Goal: Task Accomplishment & Management: Manage account settings

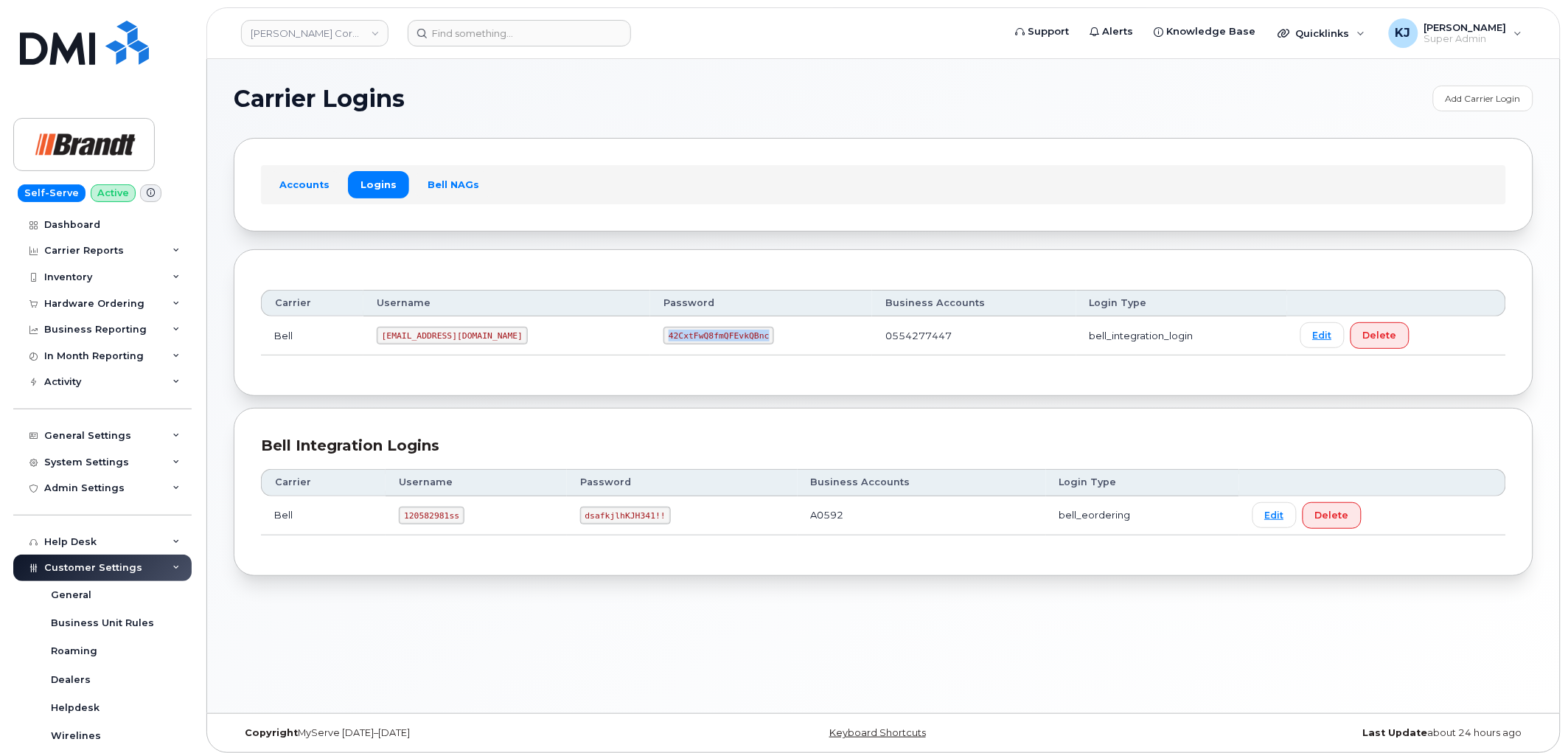
scroll to position [327, 0]
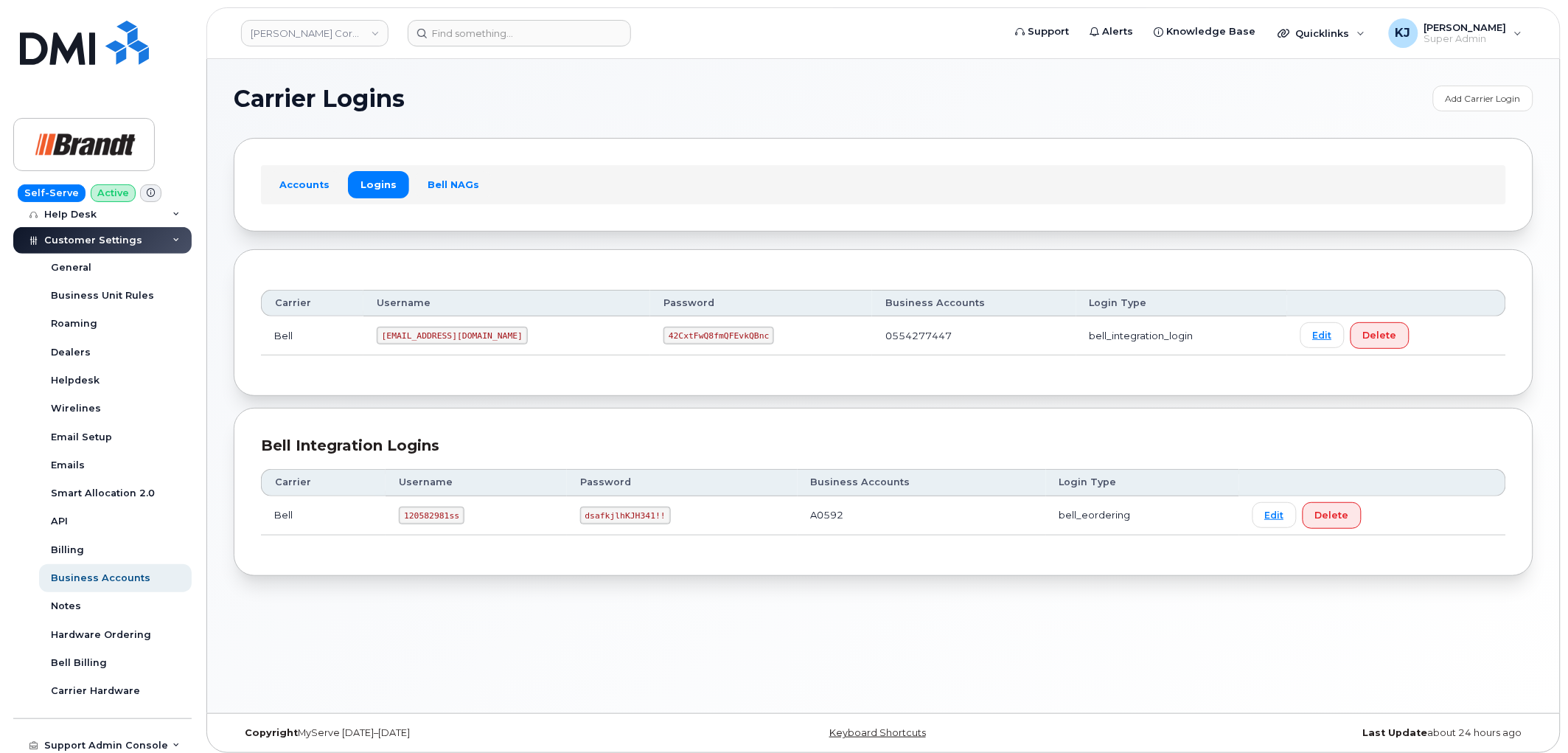
click at [322, 35] on link "[PERSON_NAME] Corporate Services LTD" at bounding box center [315, 33] width 147 height 27
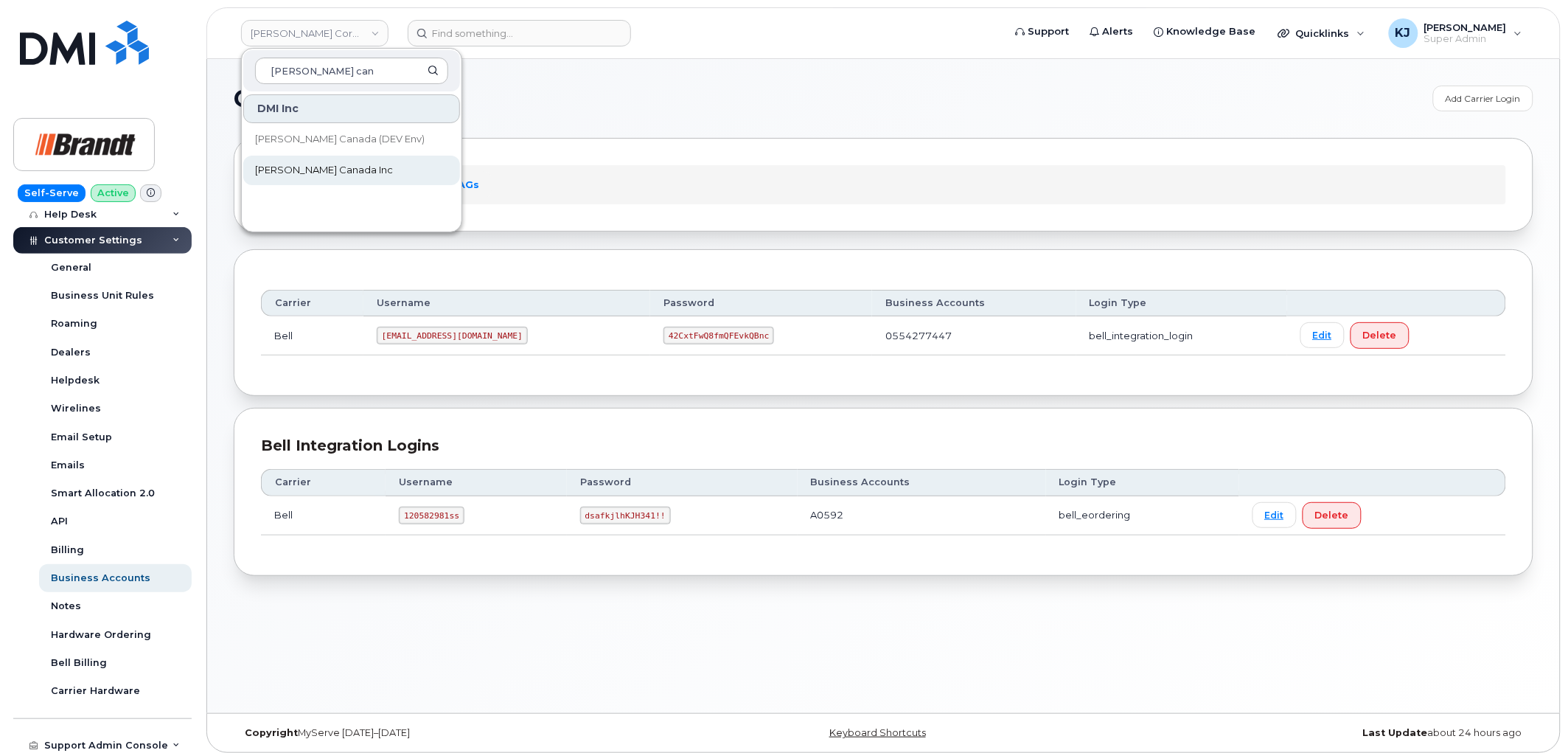
type input "[PERSON_NAME] can"
click at [371, 173] on link "Kiewit Canada Inc" at bounding box center [351, 169] width 216 height 29
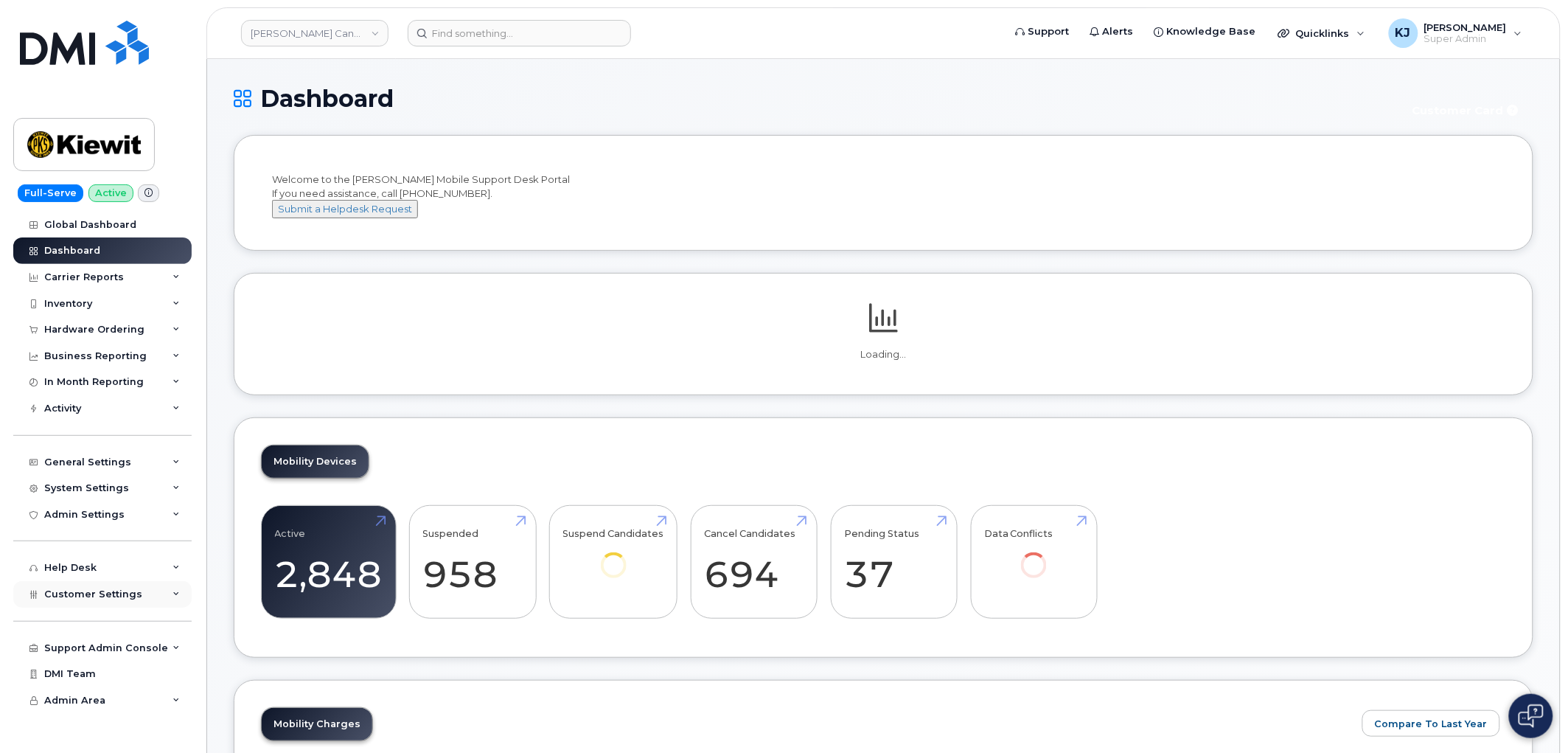
click at [137, 591] on div "Customer Settings" at bounding box center [102, 594] width 178 height 27
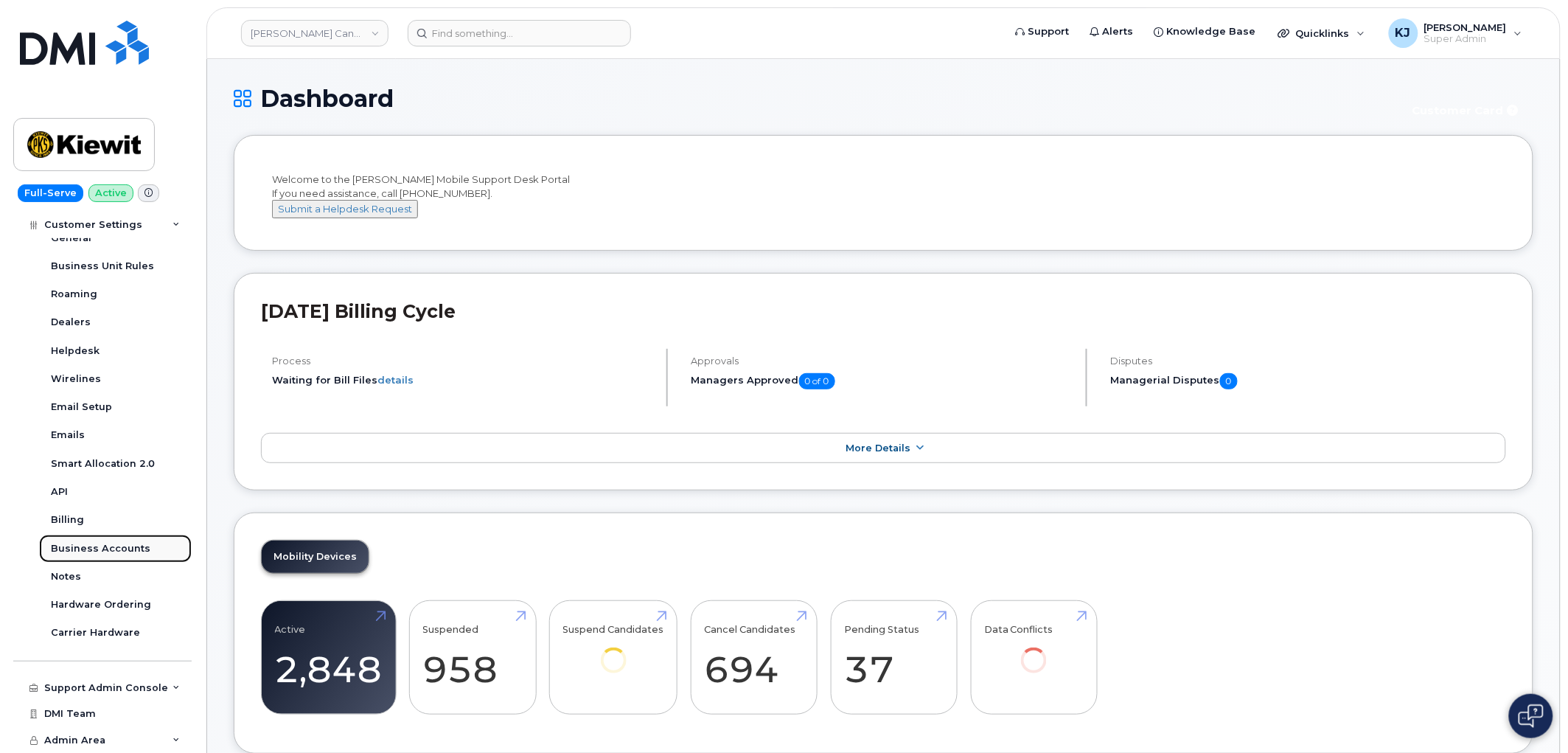
click at [118, 552] on div "Business Accounts" at bounding box center [100, 548] width 99 height 13
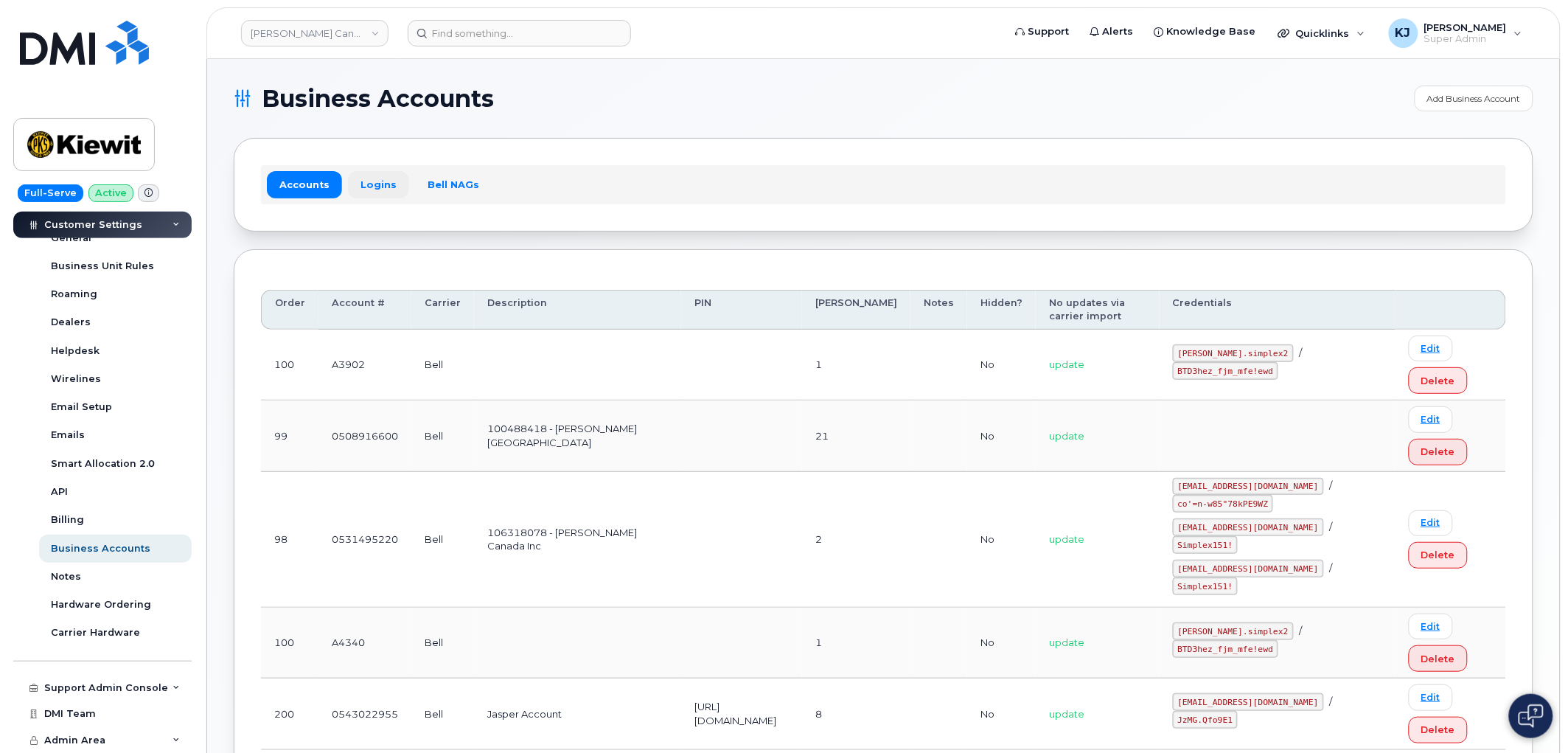
click at [371, 189] on link "Logins" at bounding box center [378, 184] width 61 height 27
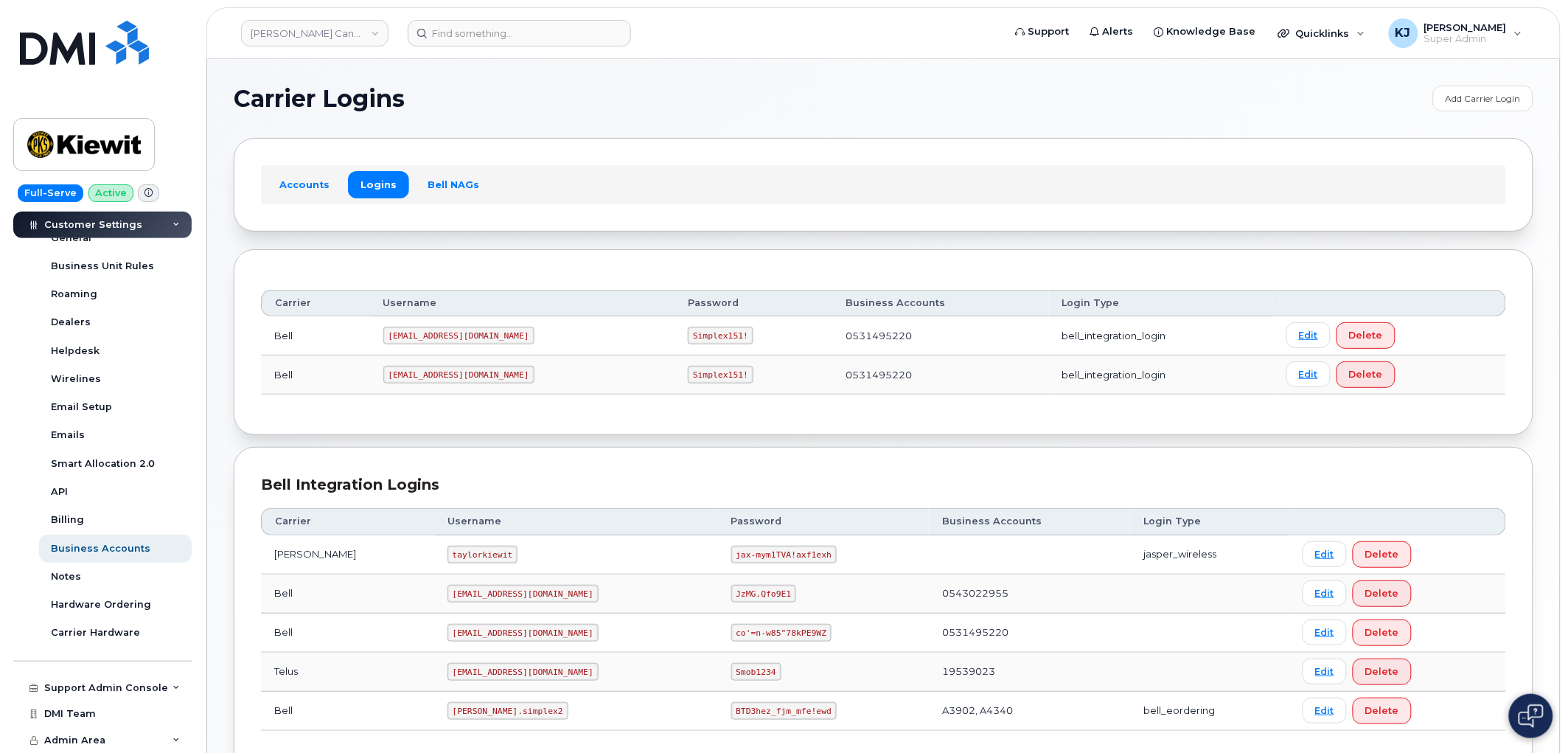
scroll to position [105, 0]
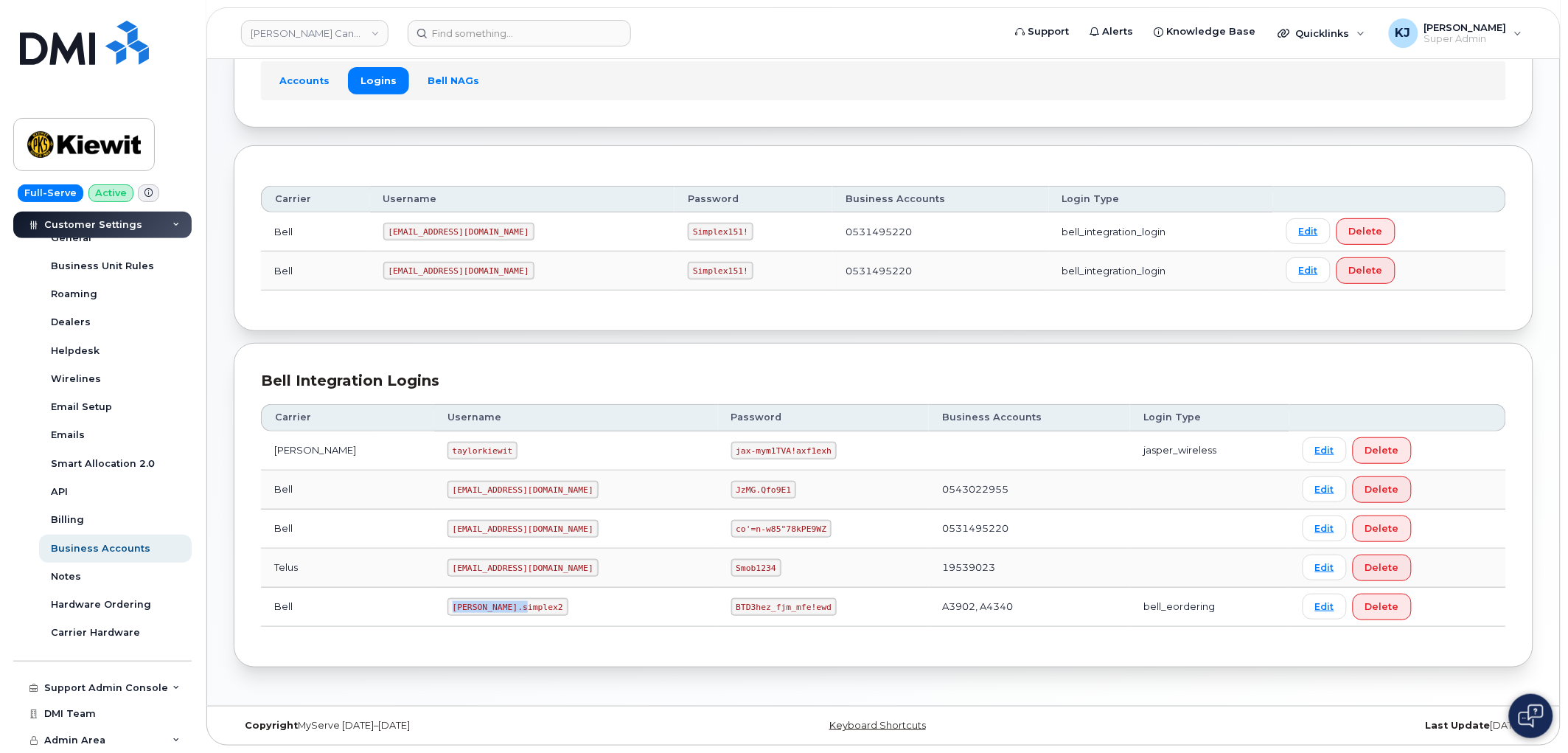
drag, startPoint x: 417, startPoint y: 602, endPoint x: 488, endPoint y: 600, distance: 71.0
click at [488, 600] on code "kiewit.simplex2" at bounding box center [508, 607] width 121 height 18
copy code "[PERSON_NAME].simplex2"
drag, startPoint x: 675, startPoint y: 603, endPoint x: 763, endPoint y: 607, distance: 88.1
click at [763, 607] on code "BTD3hez_fjm_mfe!ewd" at bounding box center [784, 607] width 105 height 18
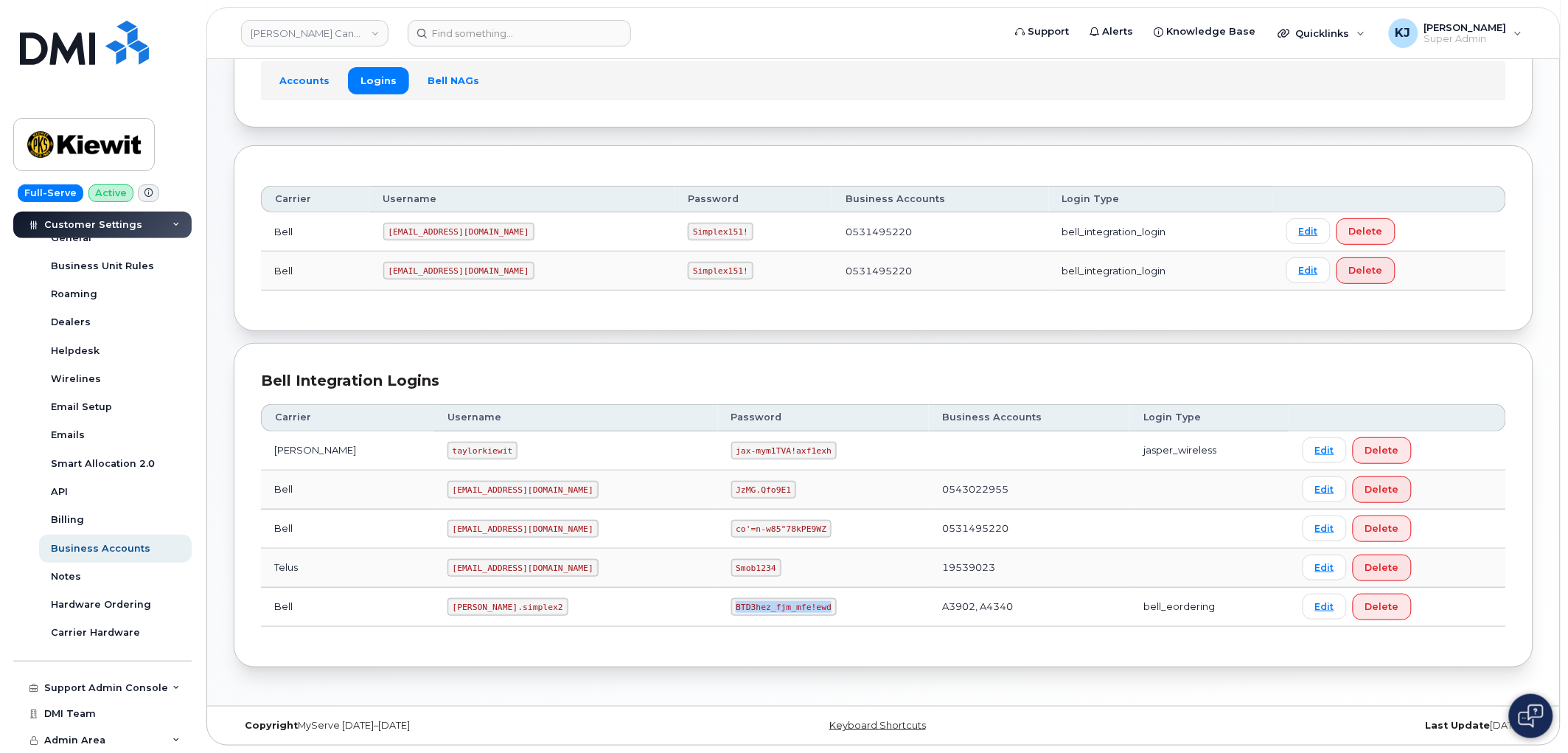
copy code "BTD3hez_fjm_mfe!ewd"
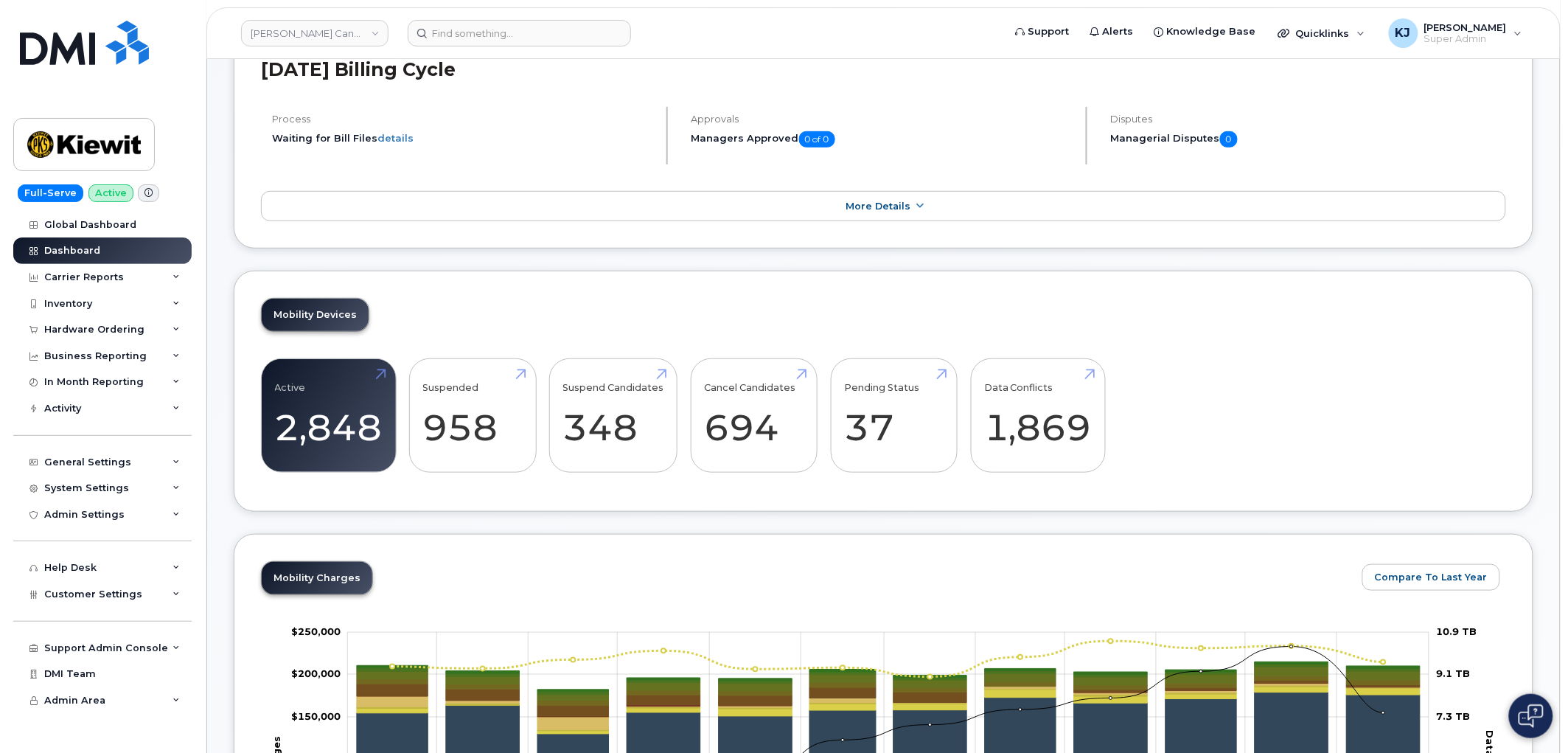
scroll to position [246, 0]
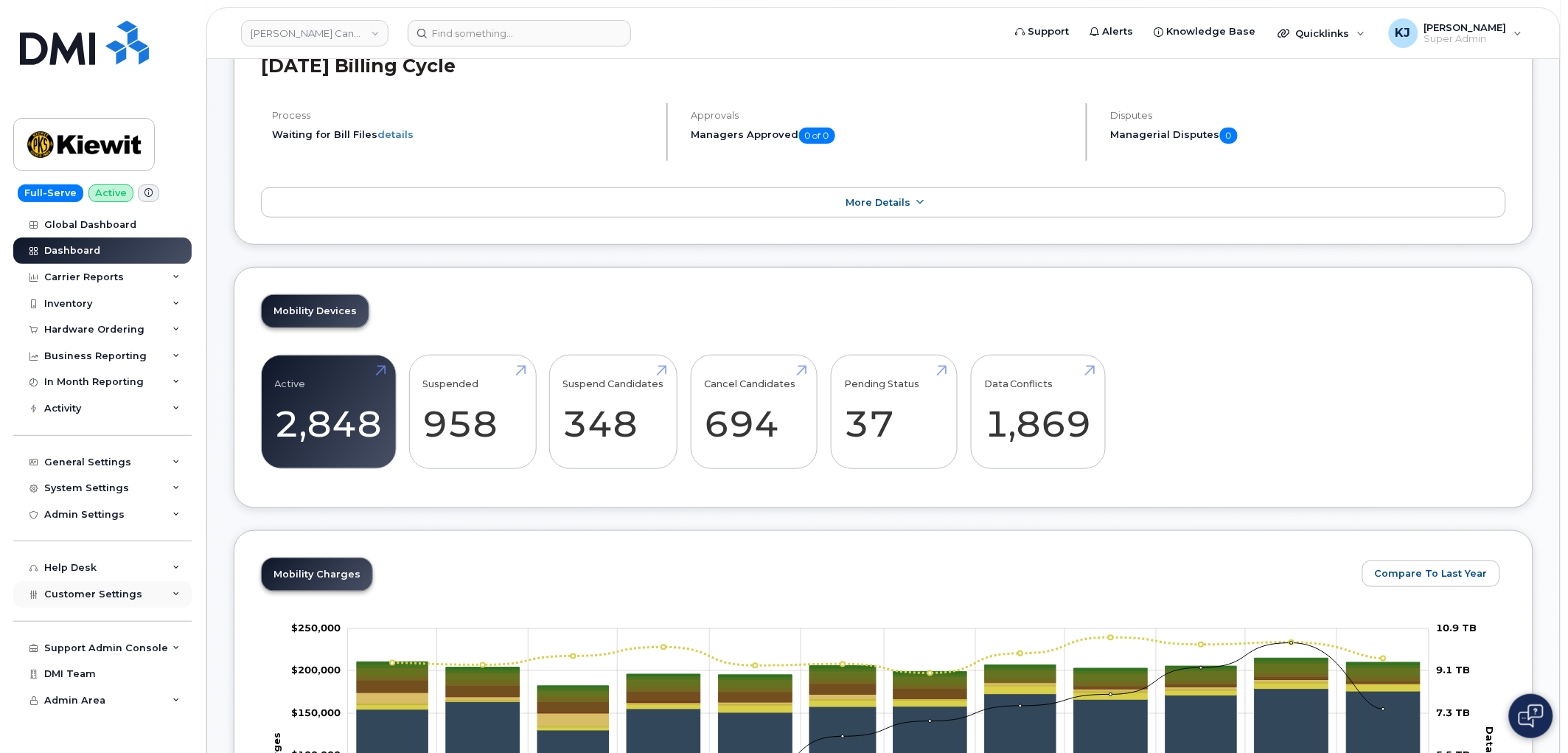
click at [131, 590] on span "Customer Settings" at bounding box center [93, 594] width 98 height 11
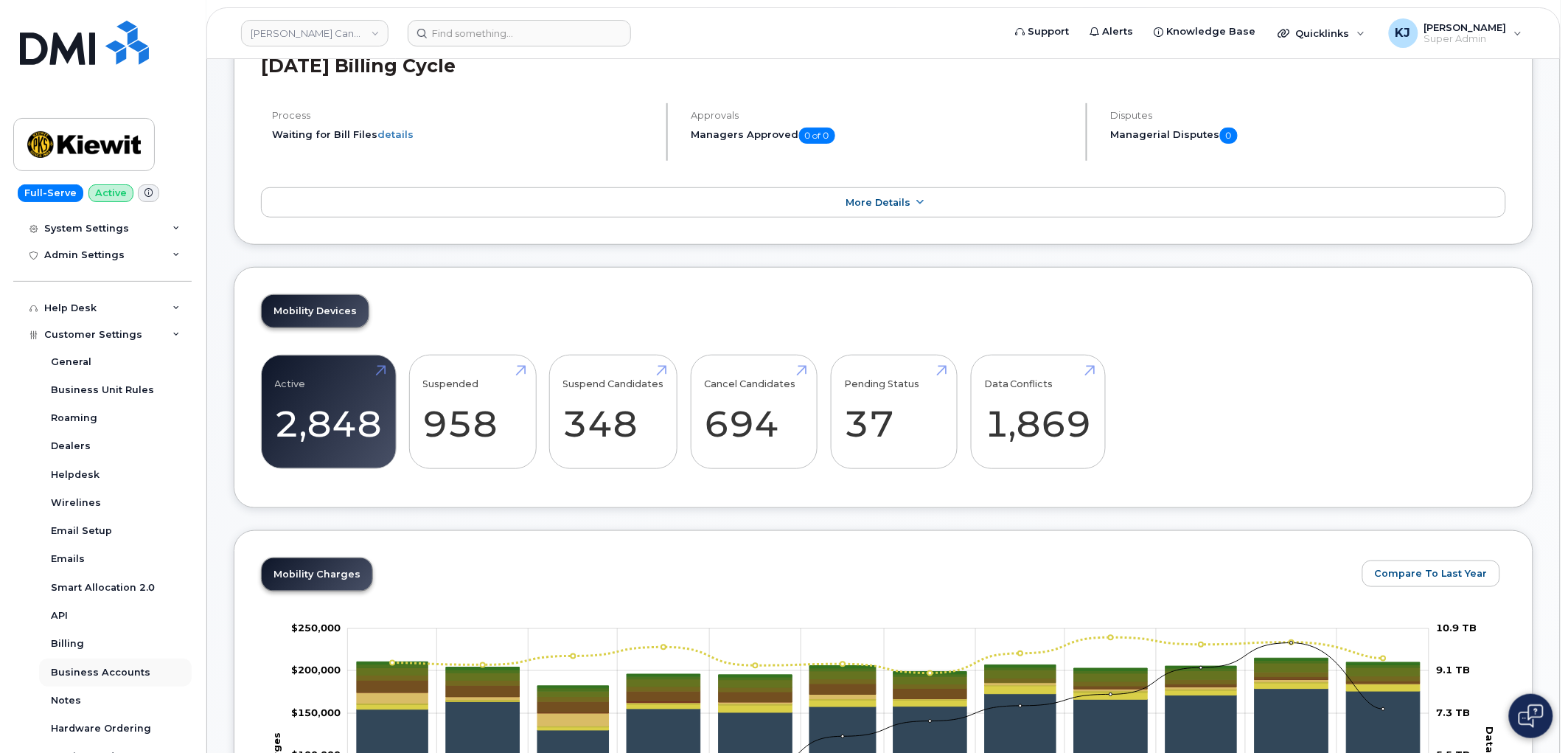
scroll to position [383, 0]
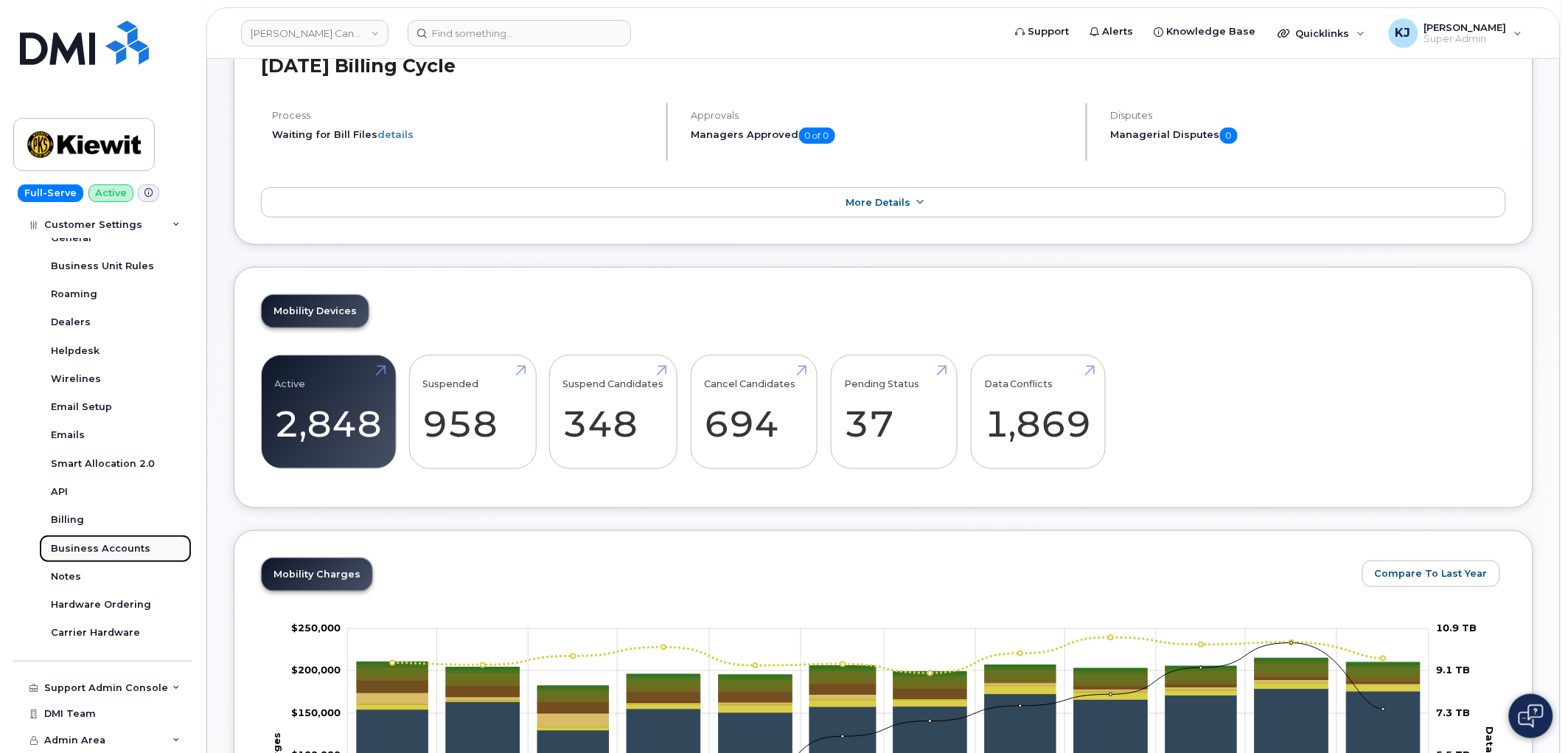
click at [120, 546] on div "Business Accounts" at bounding box center [100, 548] width 99 height 13
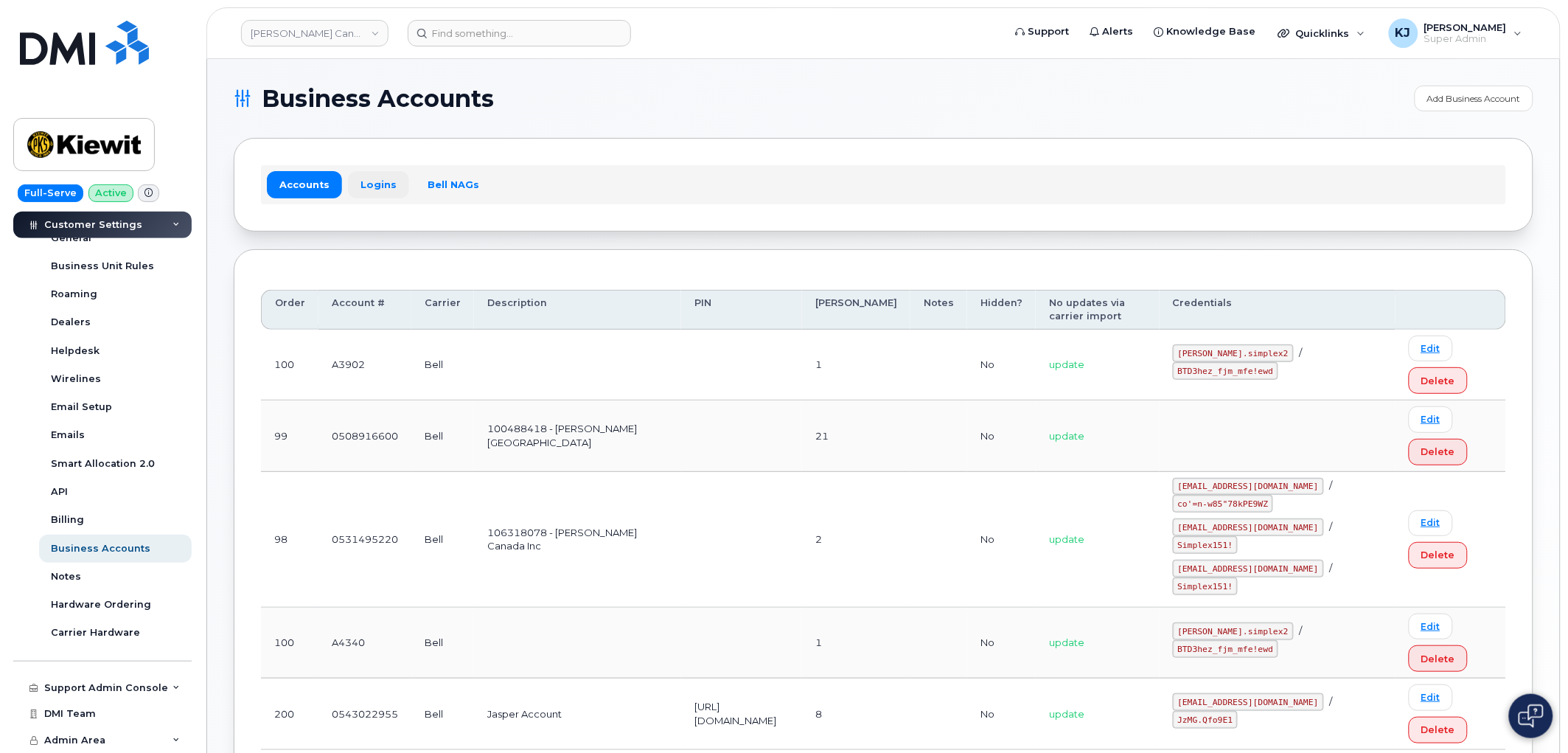
click at [371, 186] on link "Logins" at bounding box center [378, 184] width 61 height 27
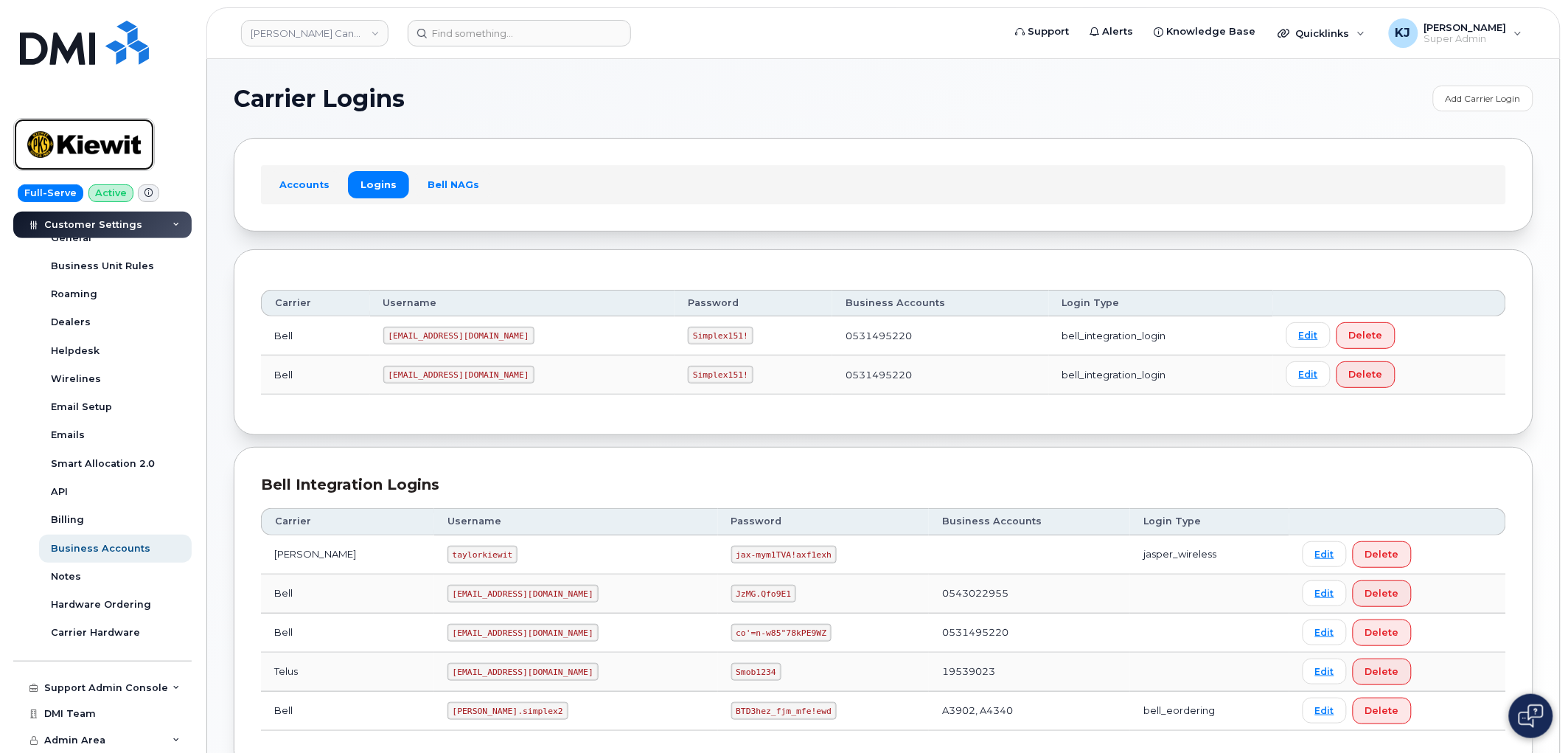
click at [118, 155] on img at bounding box center [84, 145] width 113 height 43
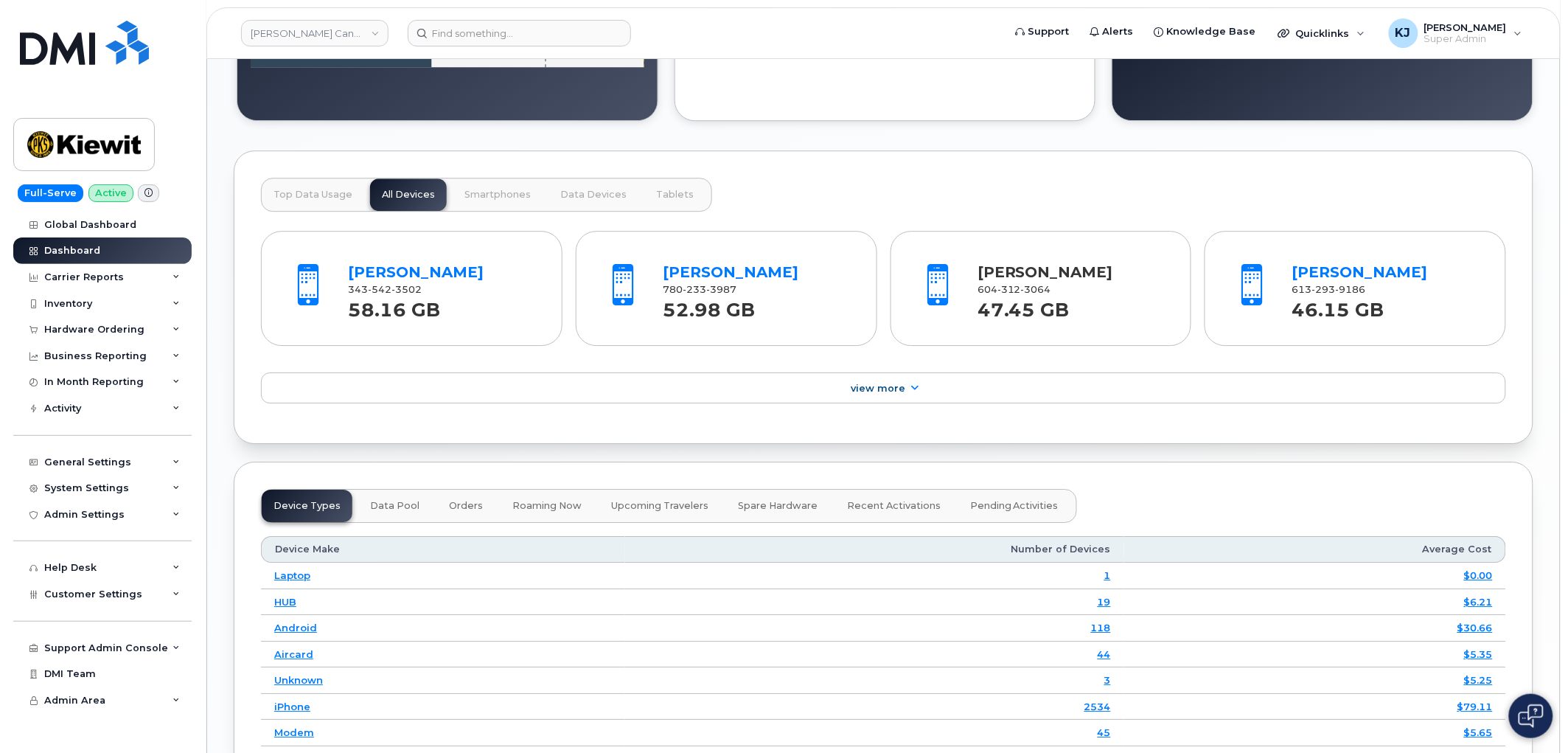
scroll to position [1488, 0]
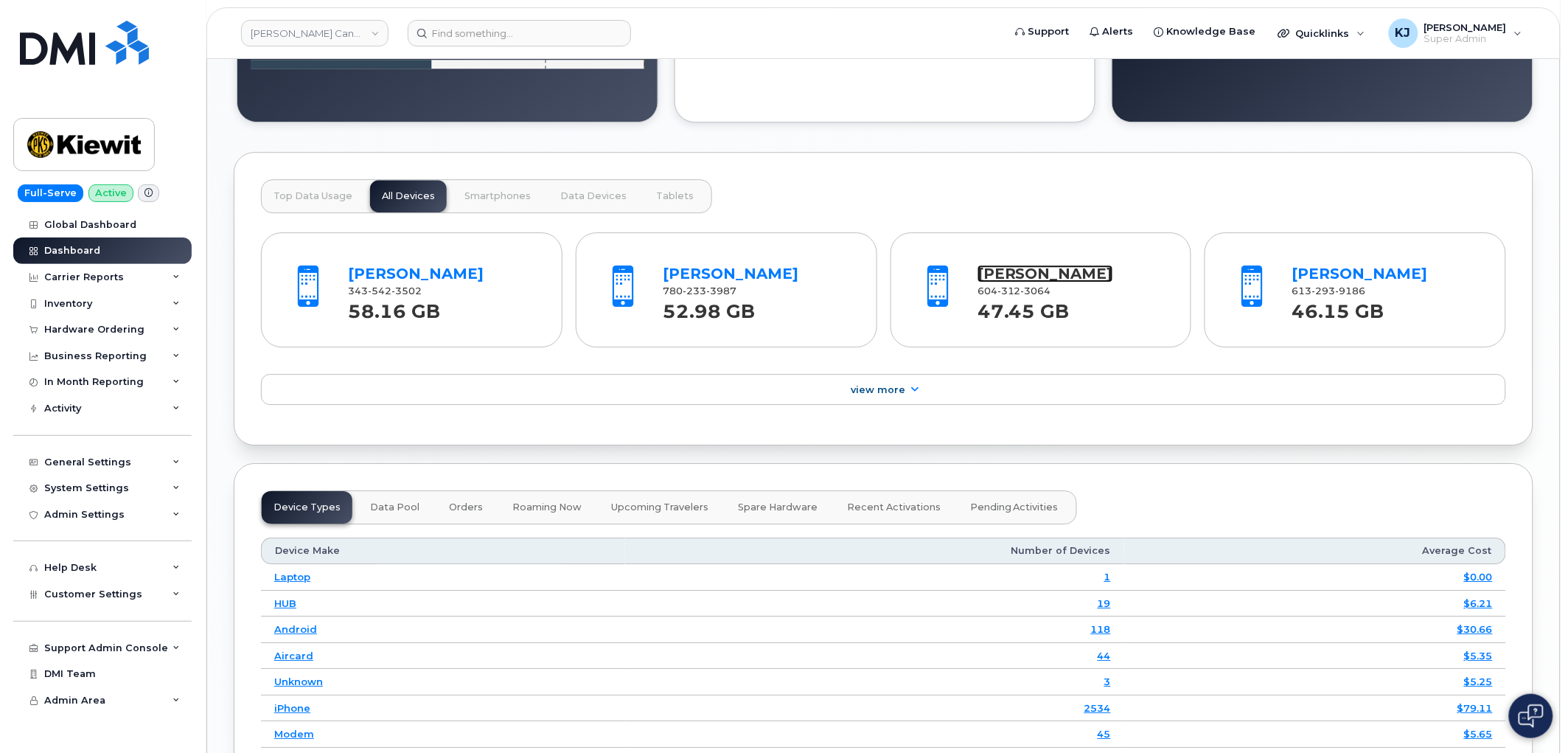
click at [1010, 282] on link "[PERSON_NAME]" at bounding box center [1045, 274] width 136 height 18
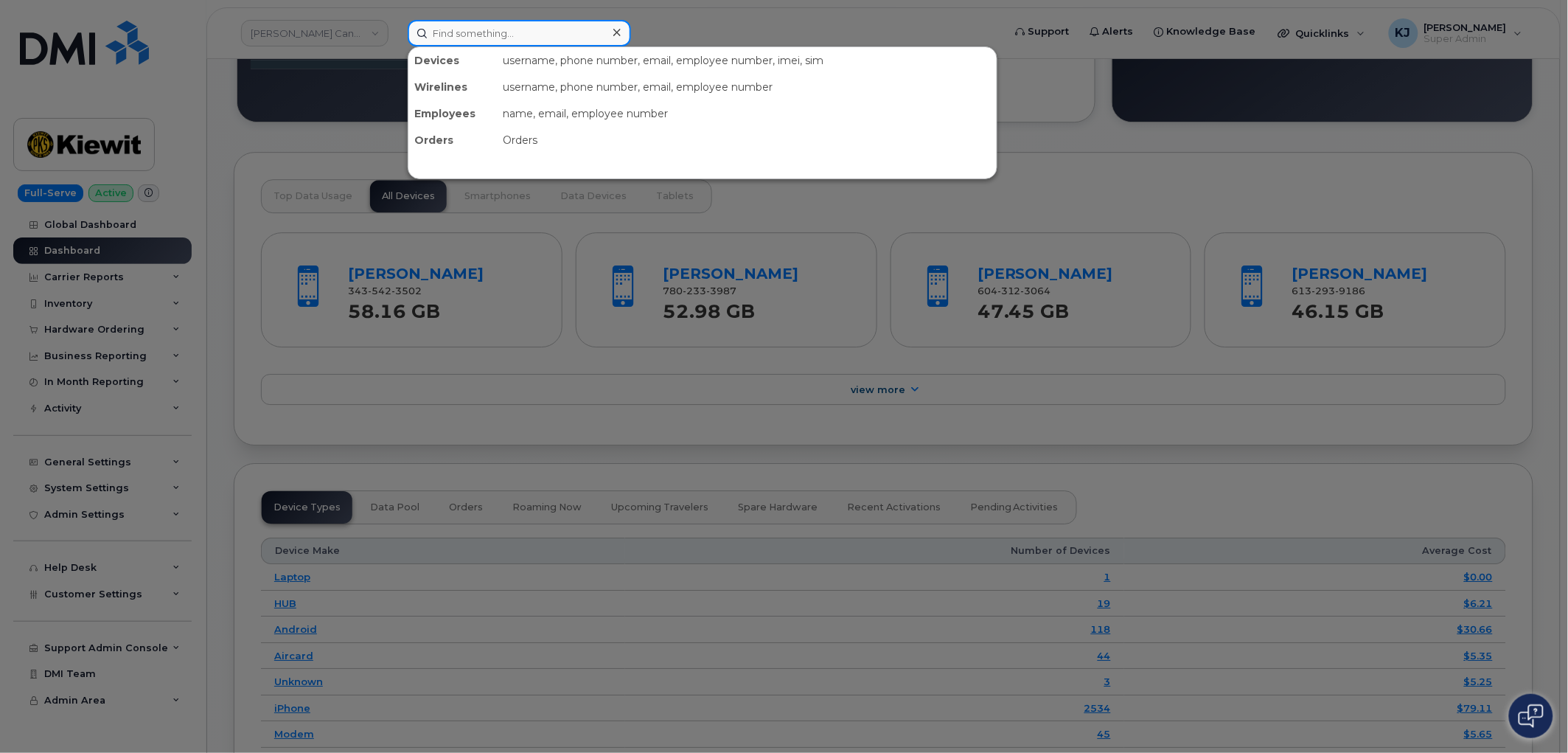
click at [602, 33] on input at bounding box center [519, 33] width 223 height 27
paste input "299006"
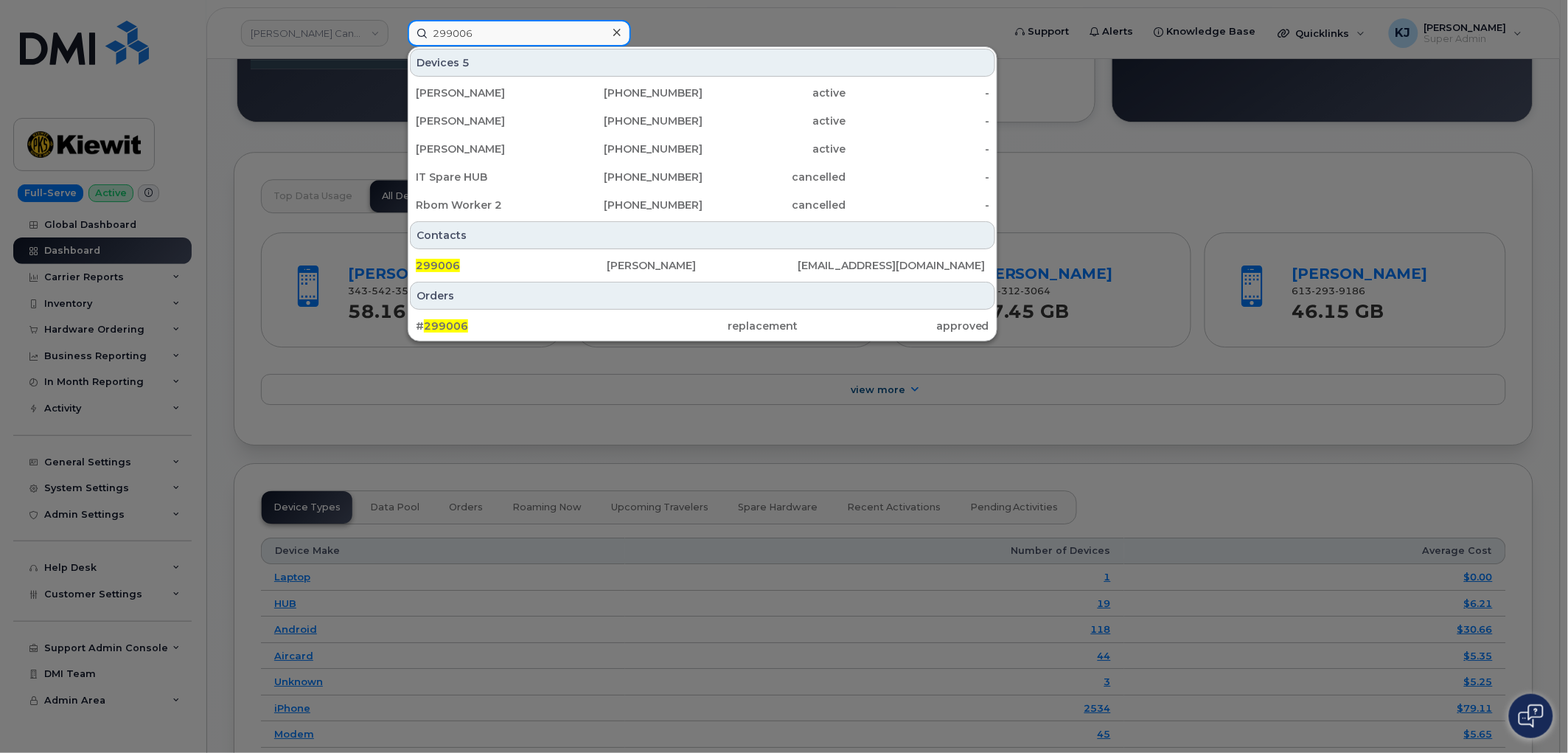
type input "299006"
click at [598, 342] on div at bounding box center [784, 376] width 1568 height 753
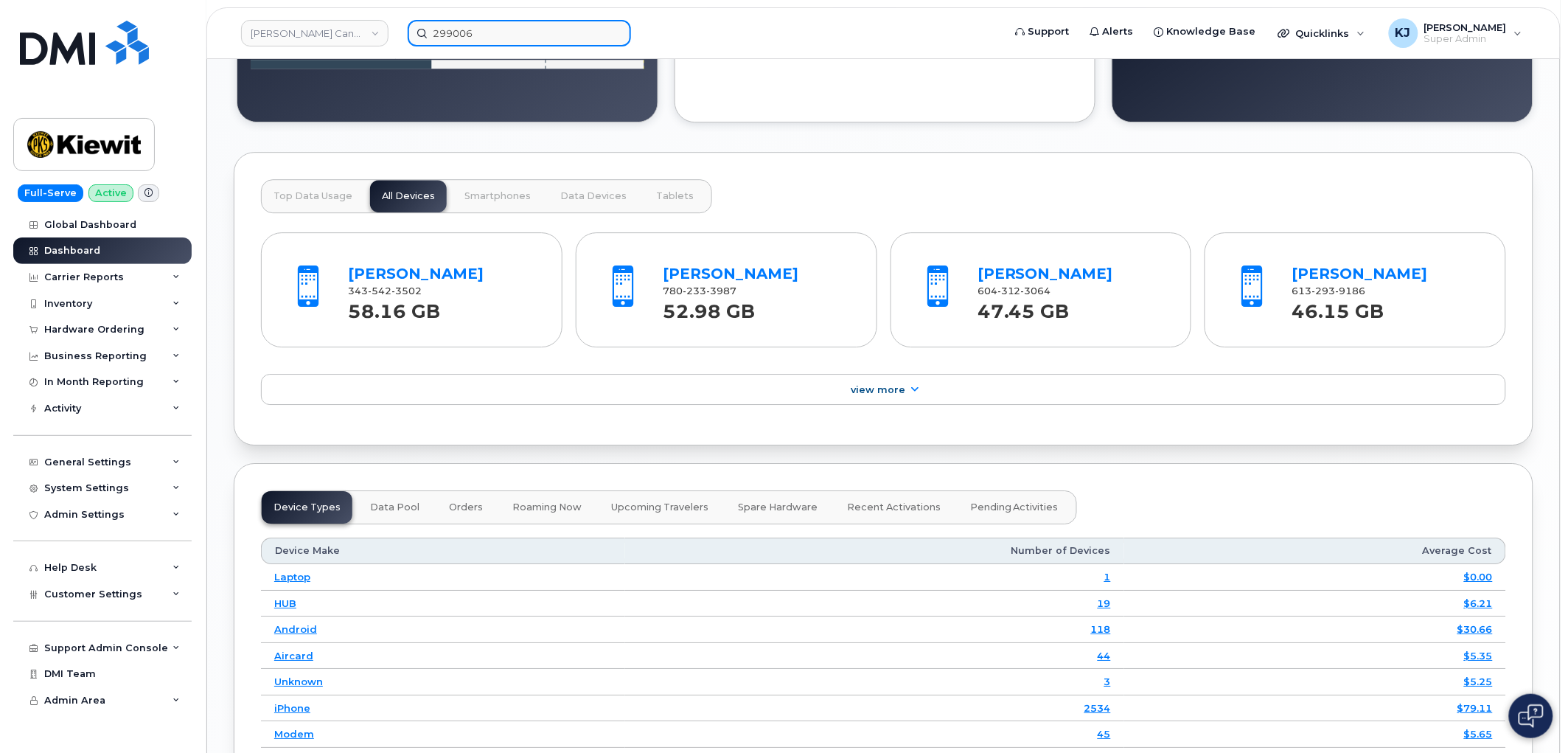
click at [546, 23] on input "299006" at bounding box center [519, 33] width 223 height 27
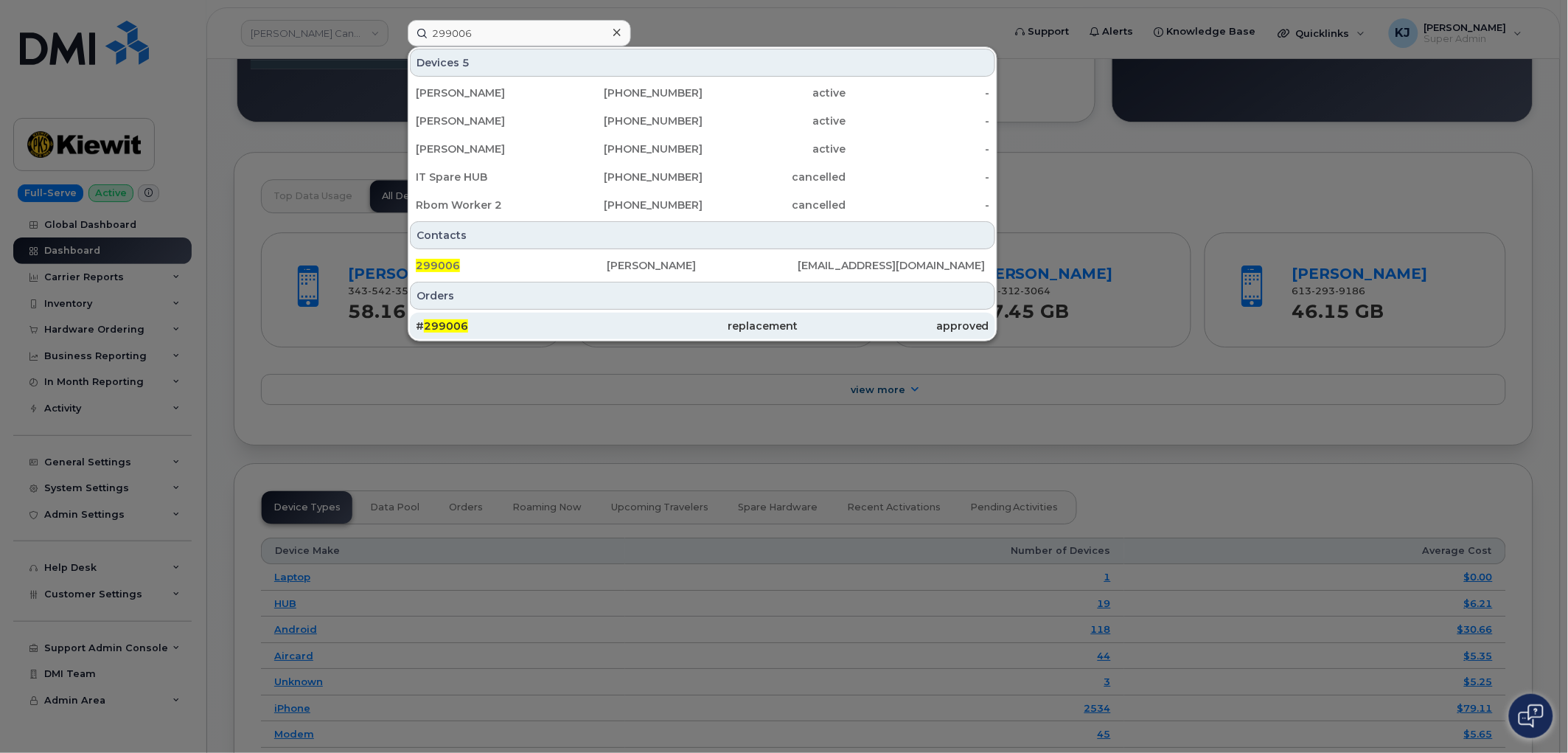
click at [596, 333] on div "# 299006" at bounding box center [511, 326] width 191 height 15
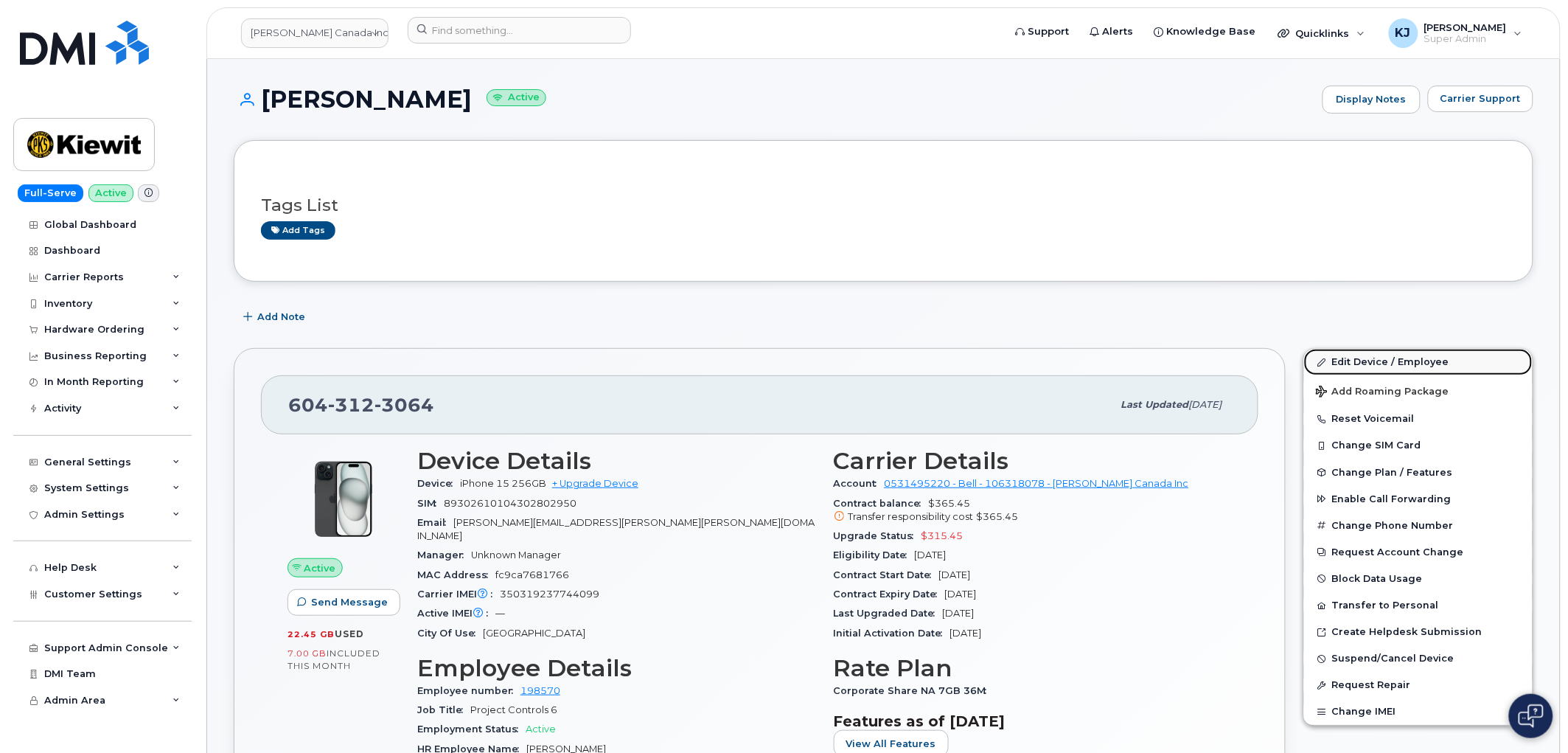
click at [1337, 363] on link "Edit Device / Employee" at bounding box center [1418, 362] width 229 height 27
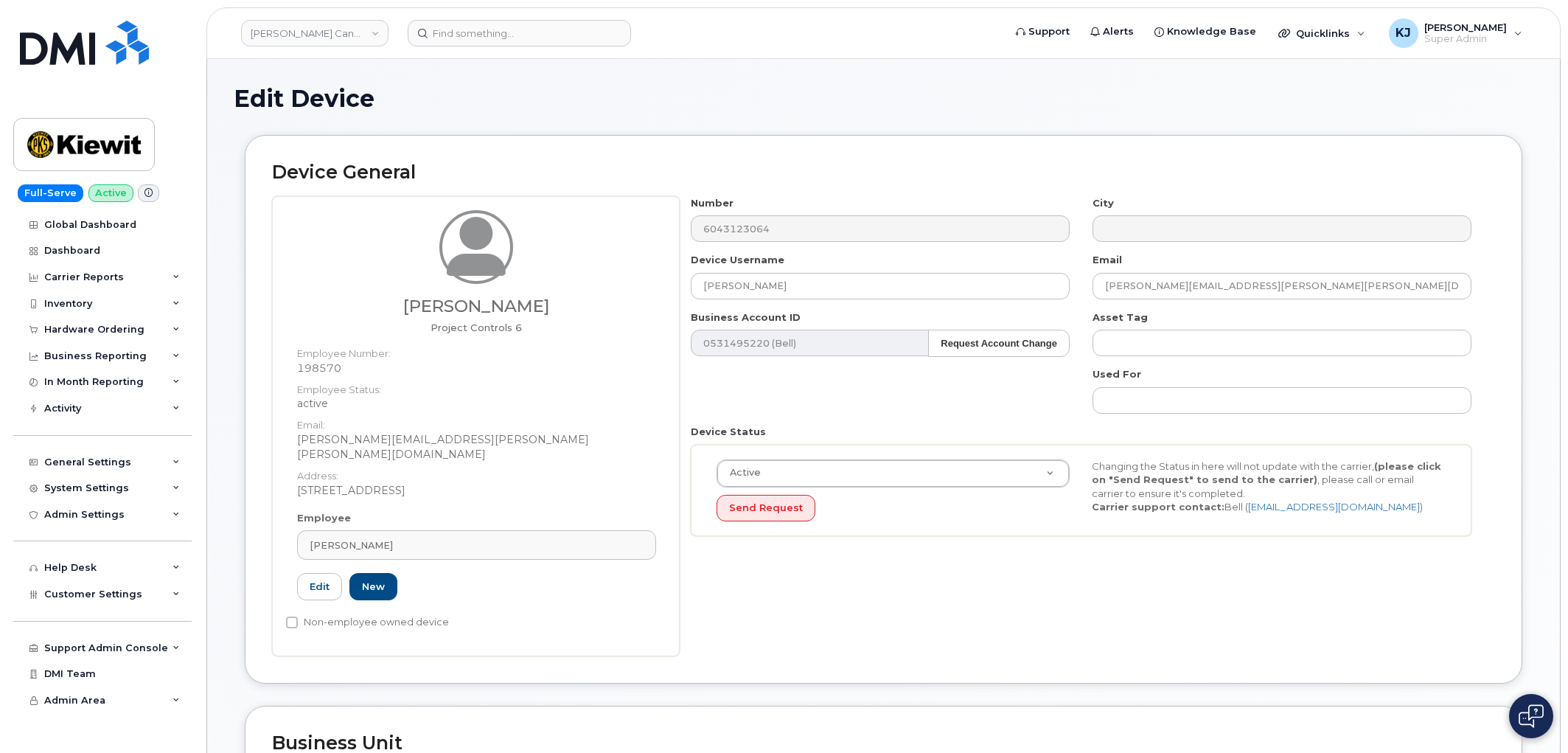
select select "14059"
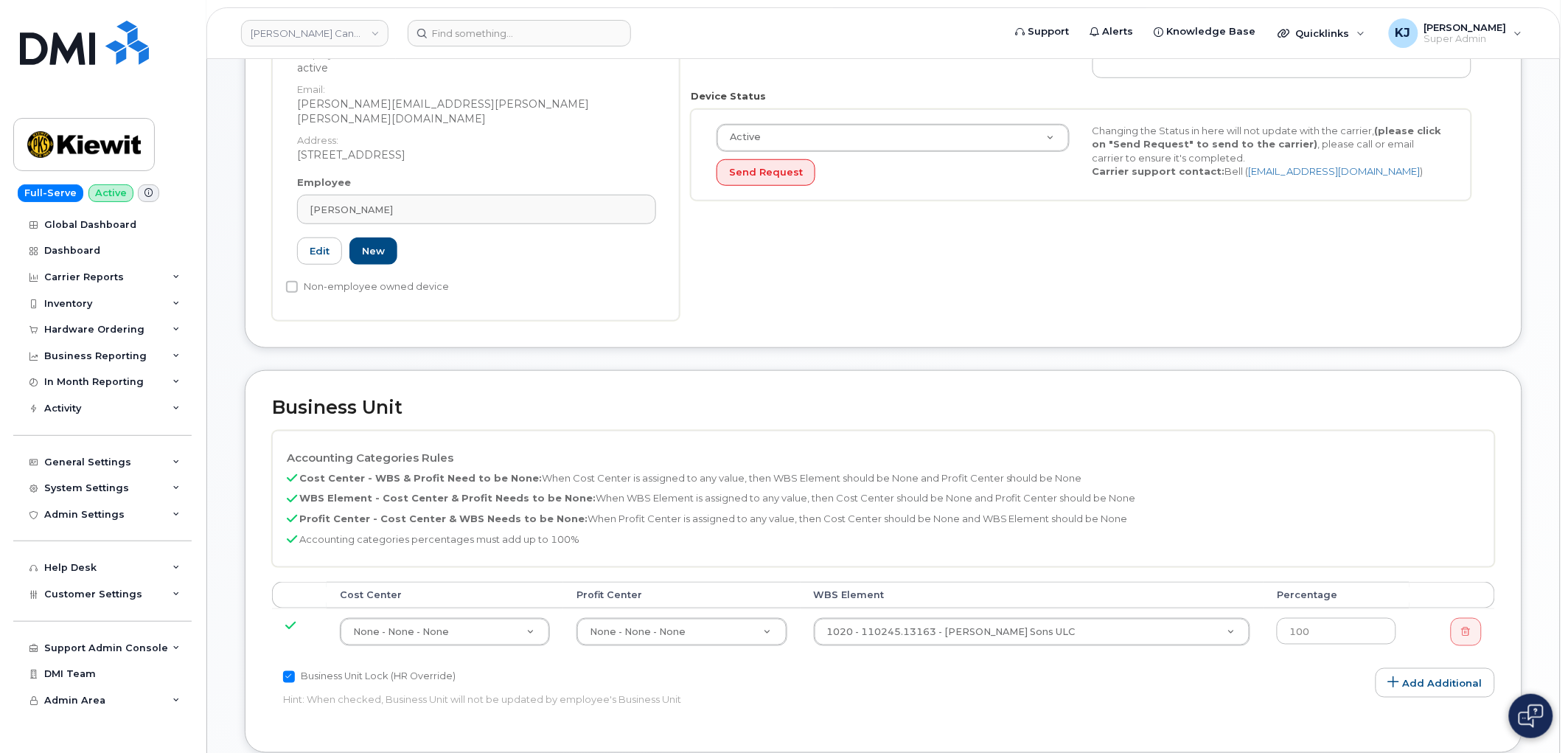
scroll to position [491, 0]
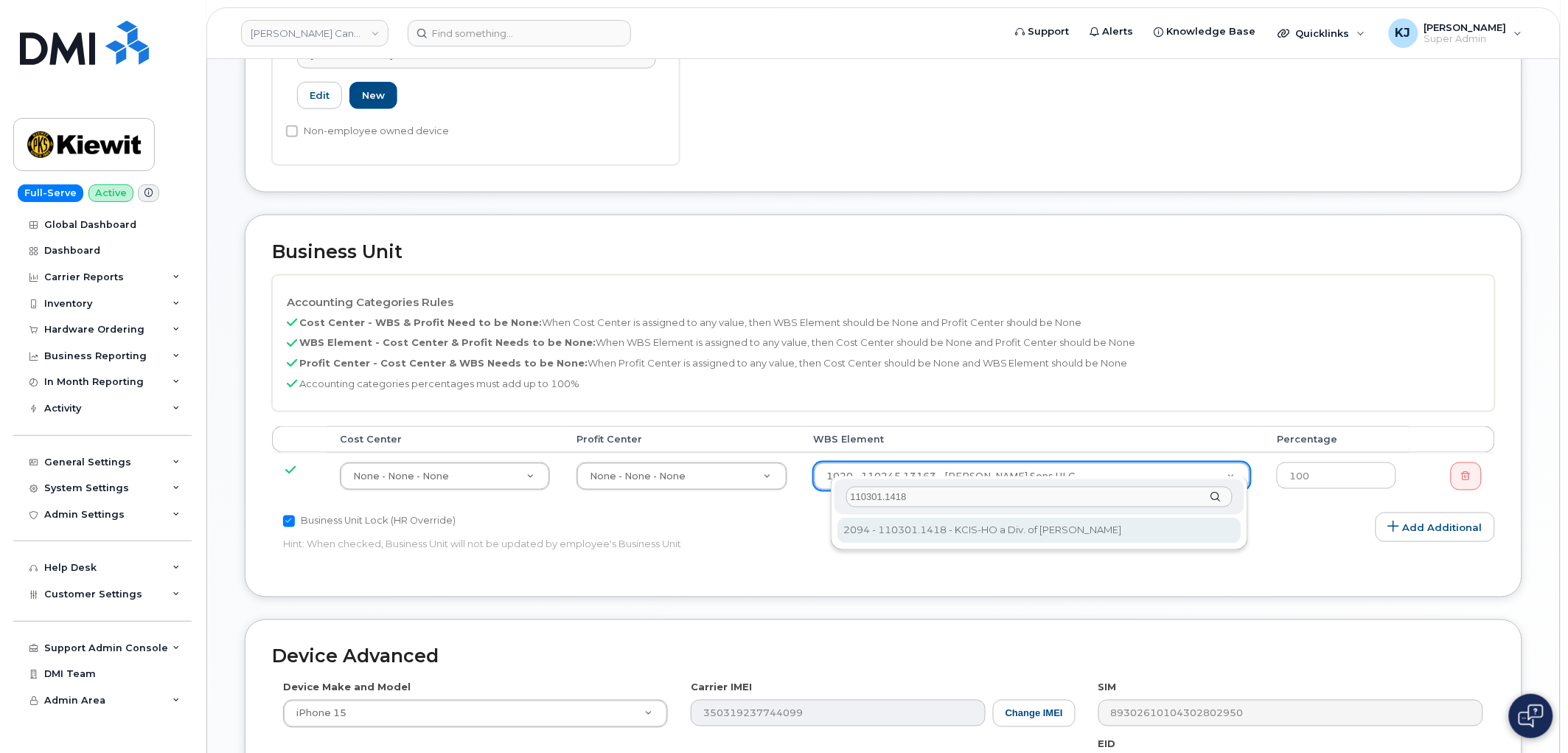
type input "110301.1418"
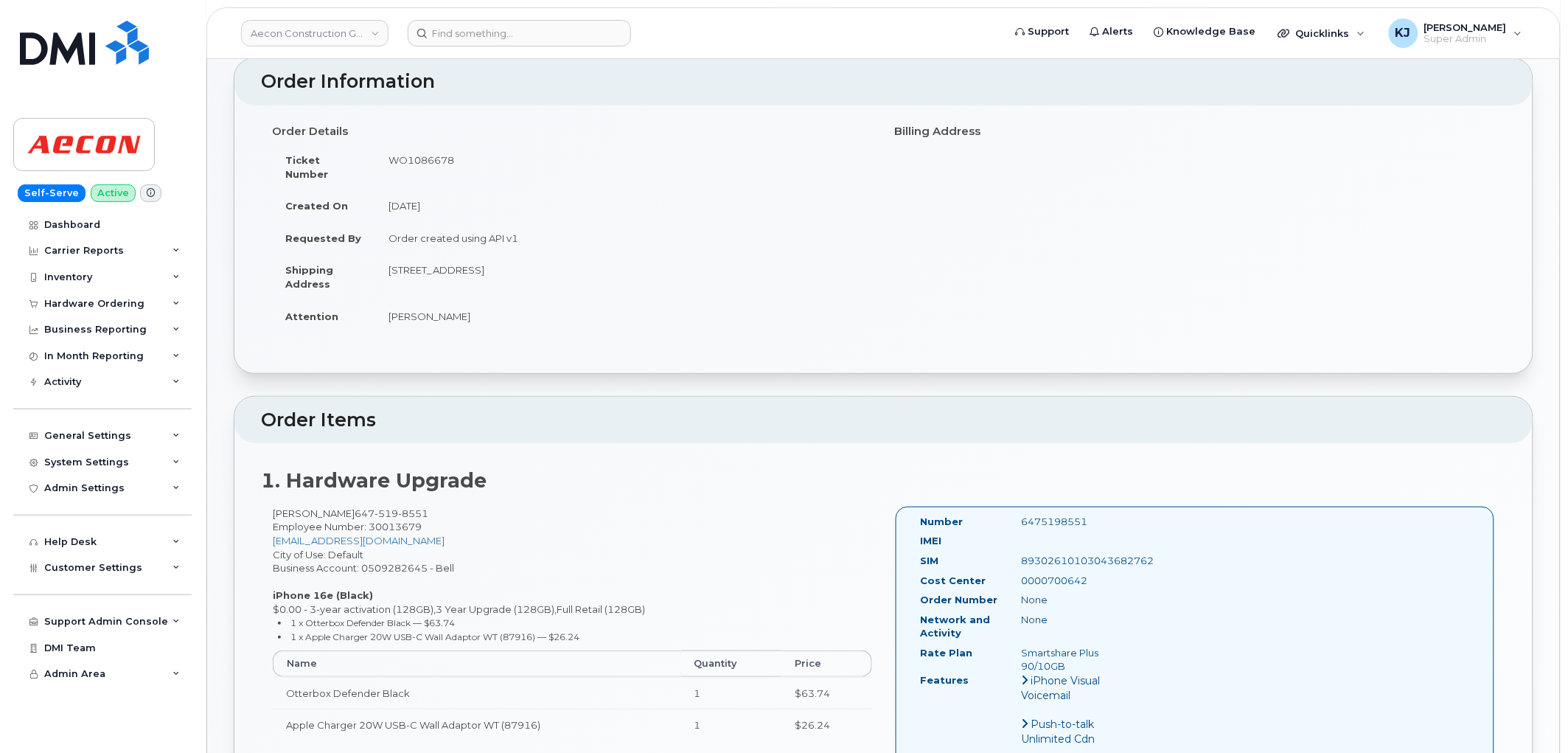
scroll to position [82, 0]
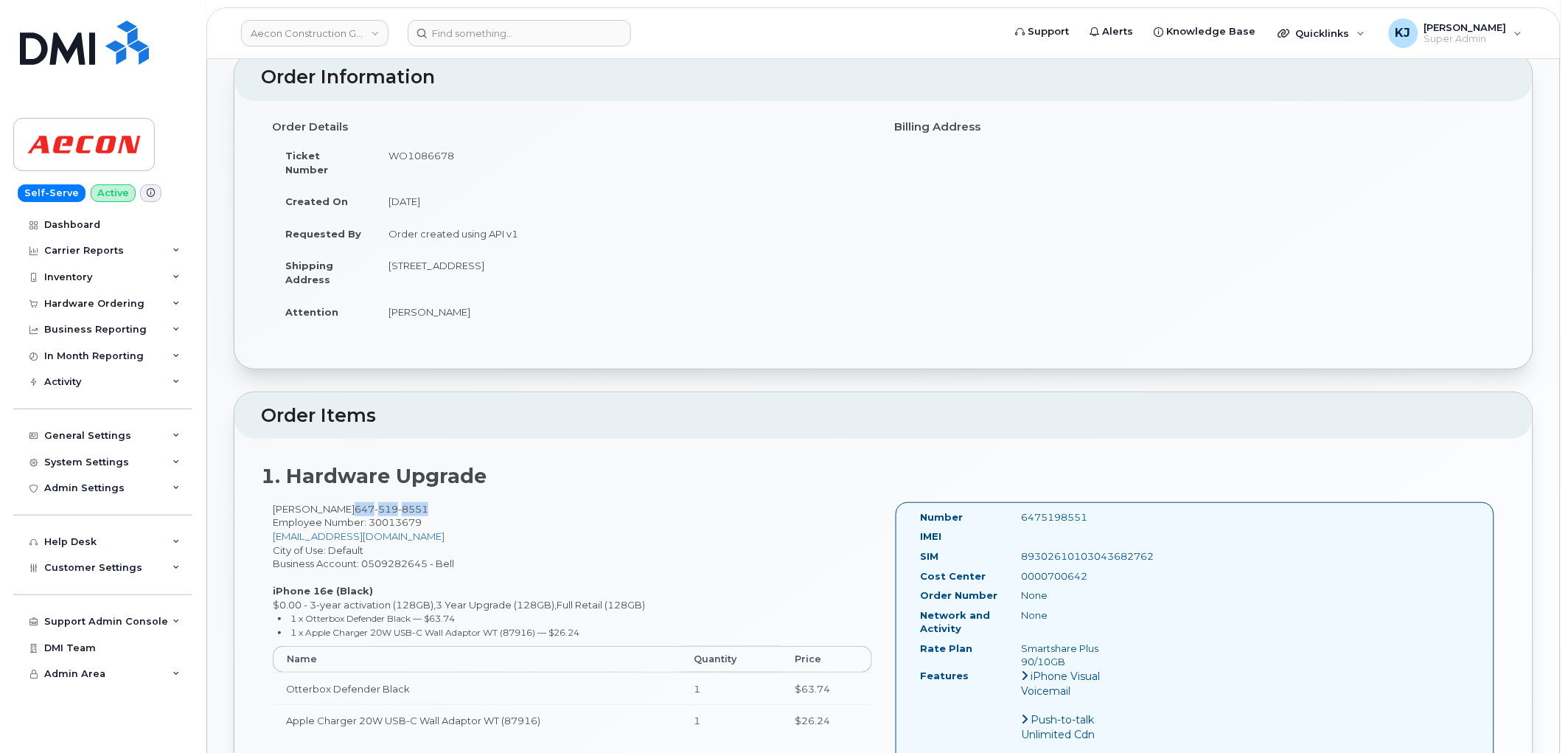
drag, startPoint x: 405, startPoint y: 492, endPoint x: 332, endPoint y: 495, distance: 73.1
click at [332, 502] on div "[PERSON_NAME] [PHONE_NUMBER] Employee Number: 30013679 [EMAIL_ADDRESS][DOMAIN_N…" at bounding box center [572, 625] width 623 height 247
copy span "[PHONE_NUMBER]"
click at [410, 516] on span "Employee Number: 30013679" at bounding box center [347, 522] width 149 height 12
click at [409, 516] on span "Employee Number: 30013679" at bounding box center [347, 522] width 149 height 12
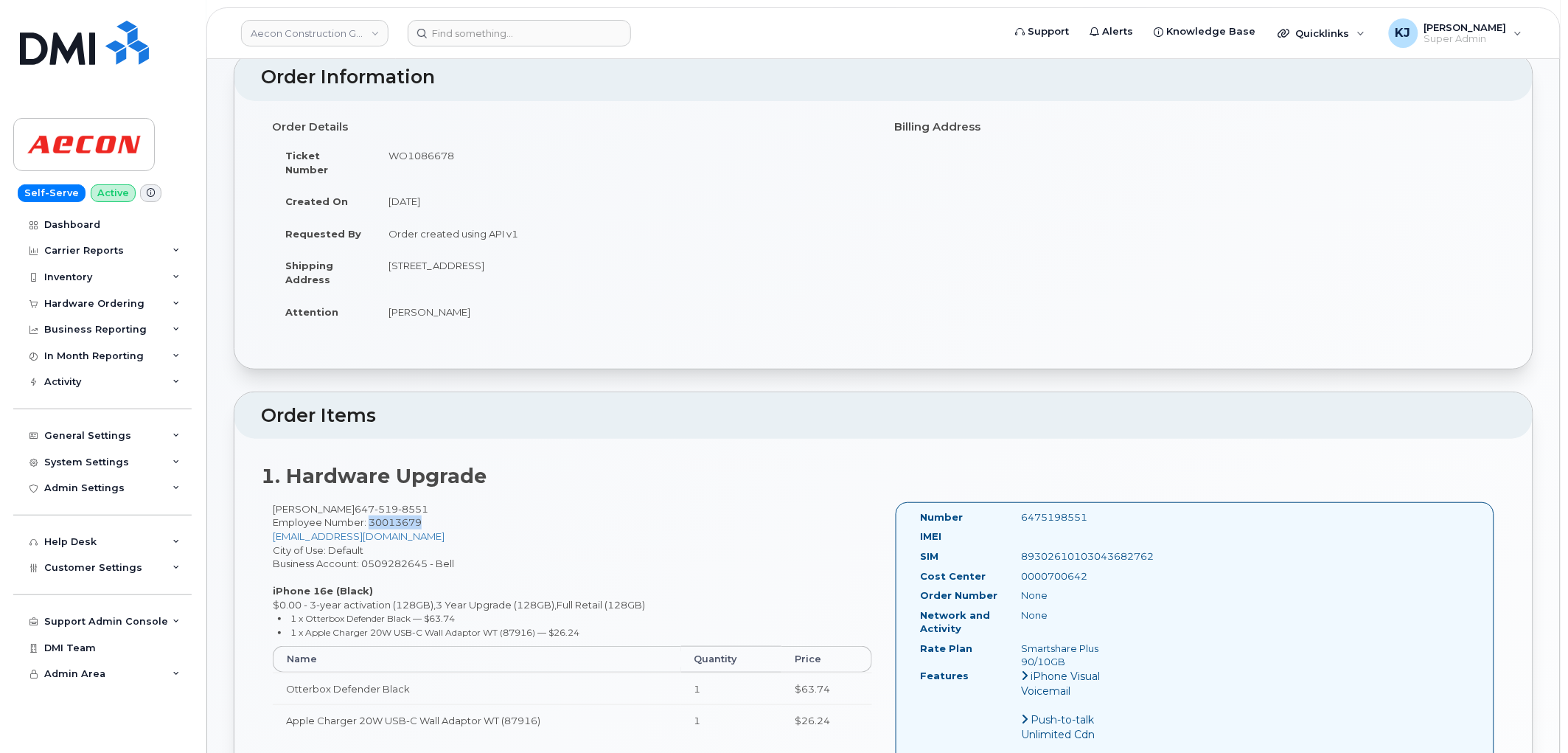
copy span "30013679"
drag, startPoint x: 389, startPoint y: 252, endPoint x: 533, endPoint y: 253, distance: 144.0
click at [533, 253] on td "13267 Ninth Line Whitchurch-Stouffville ON L4A 7X3" at bounding box center [623, 272] width 497 height 46
copy td "13267 Ninth Line Whitchurch"
drag, startPoint x: 607, startPoint y: 252, endPoint x: 646, endPoint y: 252, distance: 39.0
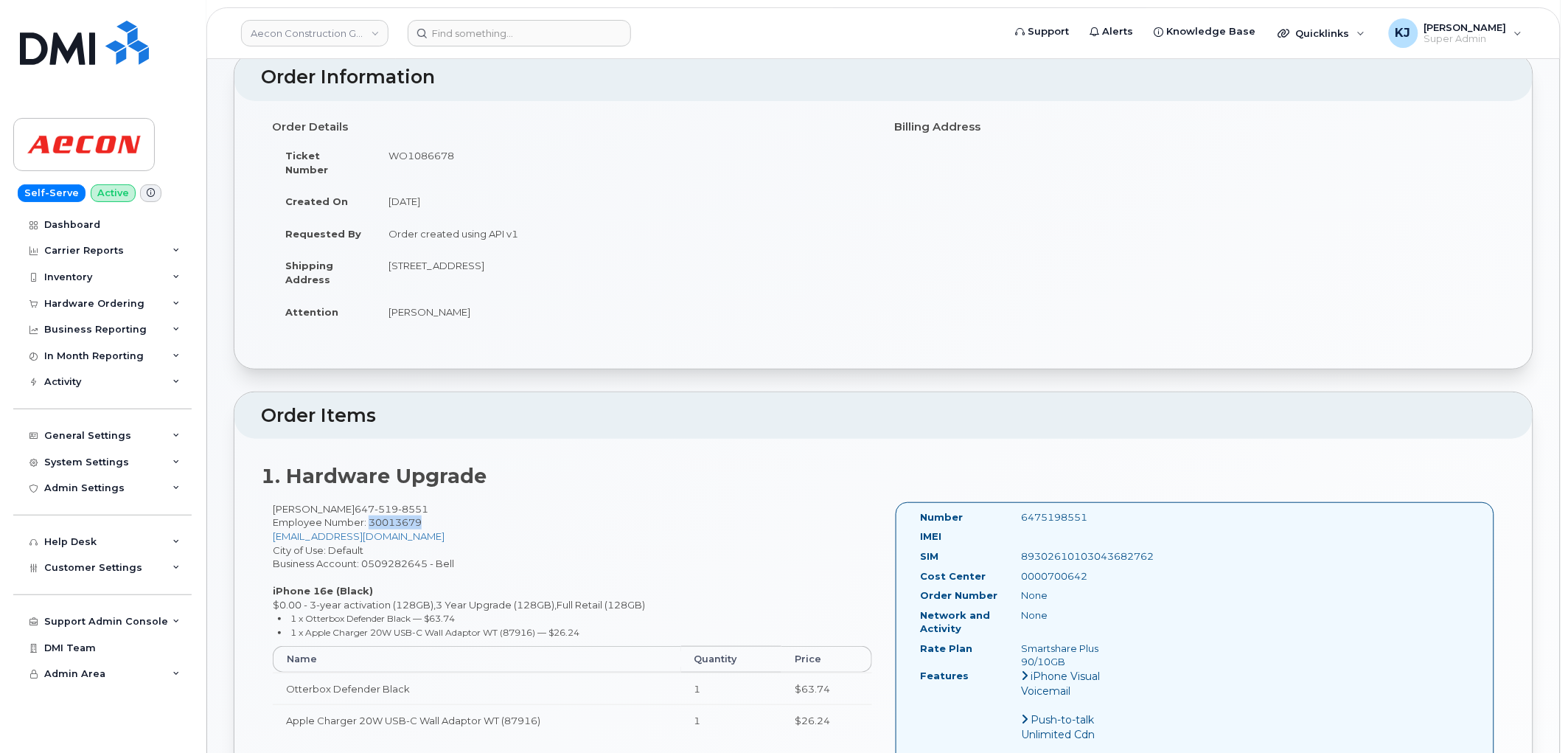
click at [646, 252] on td "13267 Ninth Line Whitchurch-Stouffville ON L4A 7X3" at bounding box center [623, 272] width 497 height 46
copy td "L4A 7X3"
drag, startPoint x: 402, startPoint y: 290, endPoint x: 379, endPoint y: 289, distance: 23.0
click at [379, 295] on td "John Smith" at bounding box center [623, 311] width 497 height 33
copy td "John Smith"
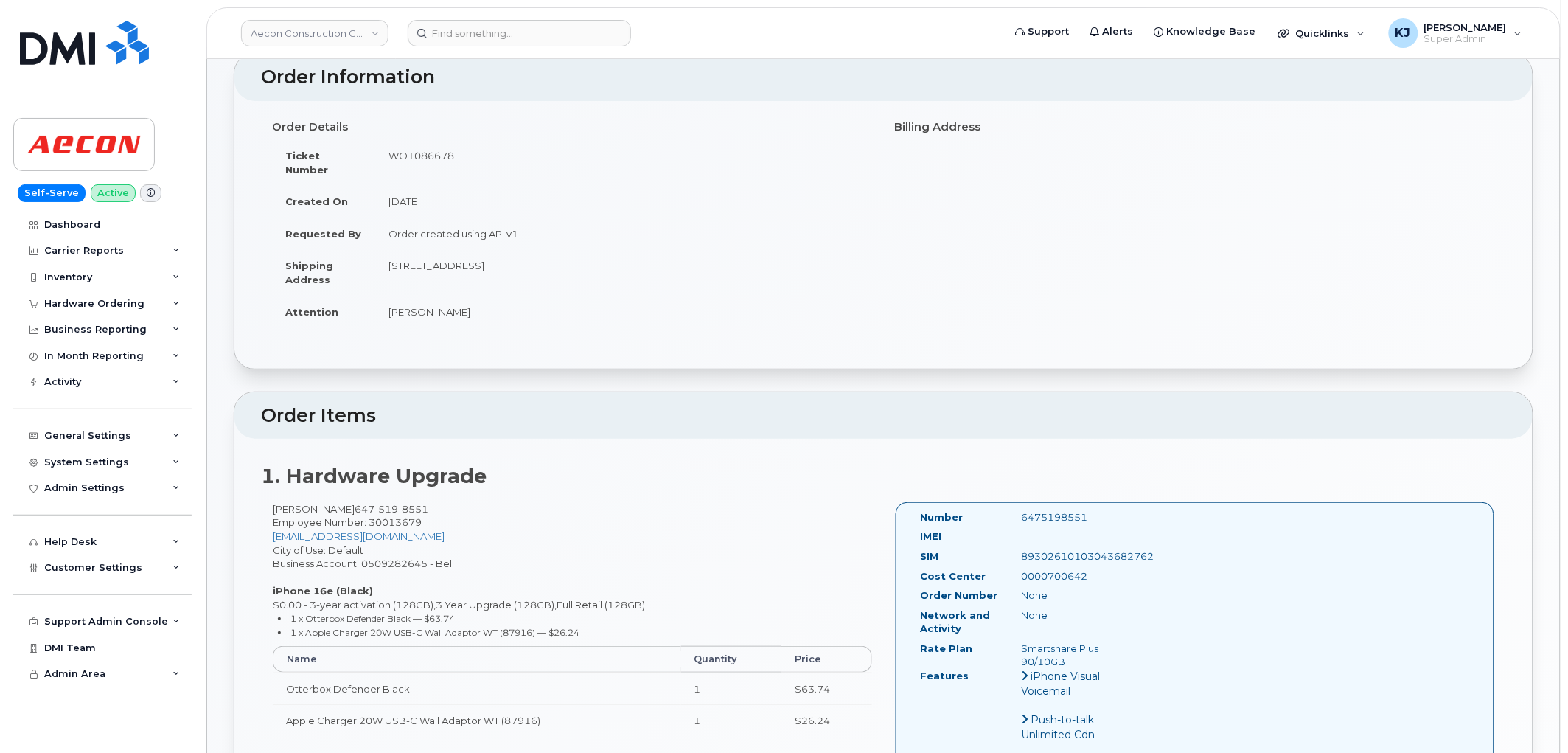
click at [431, 152] on td "WO1086678" at bounding box center [623, 162] width 497 height 46
copy td "WO1086678"
click at [1065, 569] on div "0000700642" at bounding box center [1081, 577] width 142 height 14
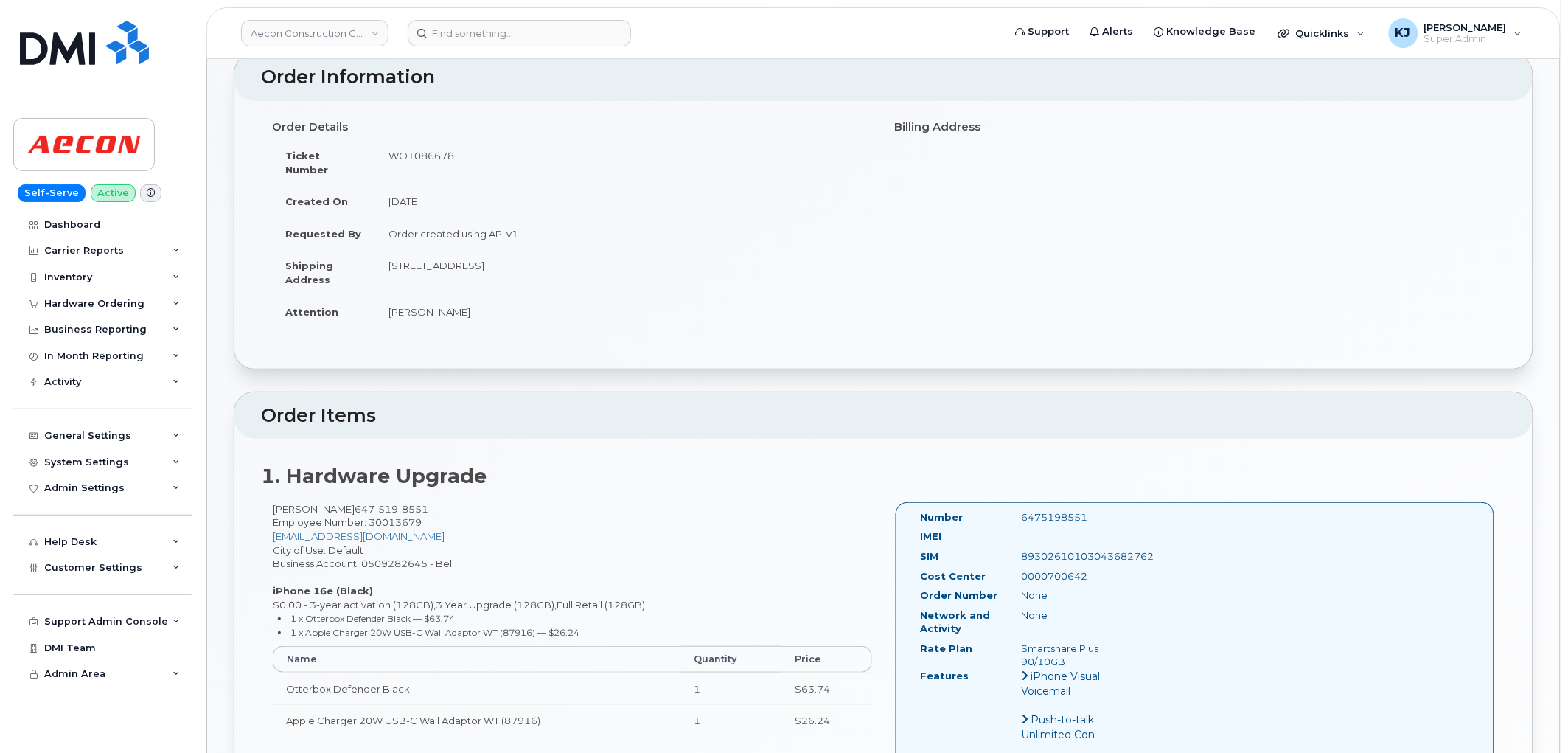
copy div "0000700642"
click at [519, 39] on input at bounding box center [519, 33] width 223 height 27
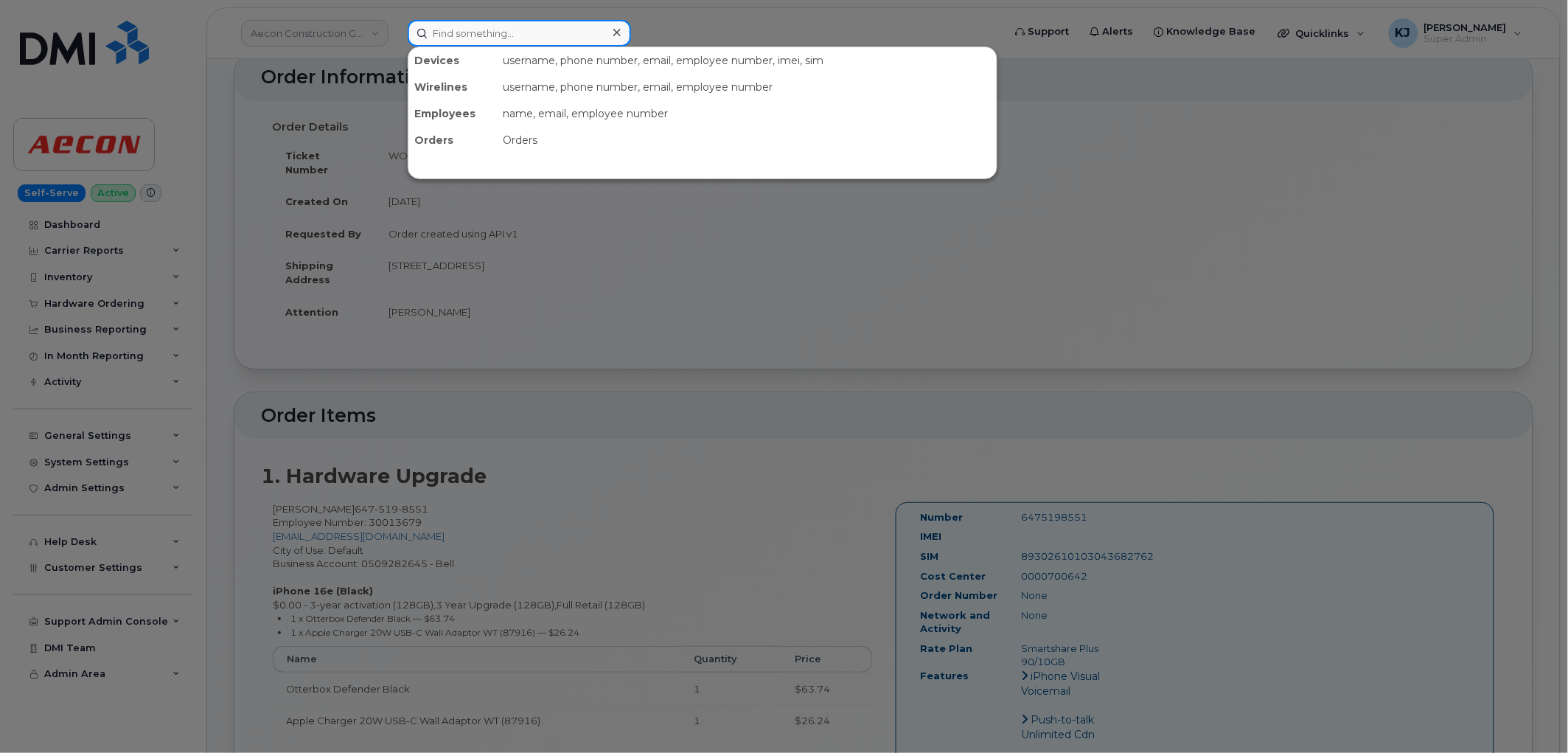
click at [490, 22] on input at bounding box center [519, 33] width 223 height 27
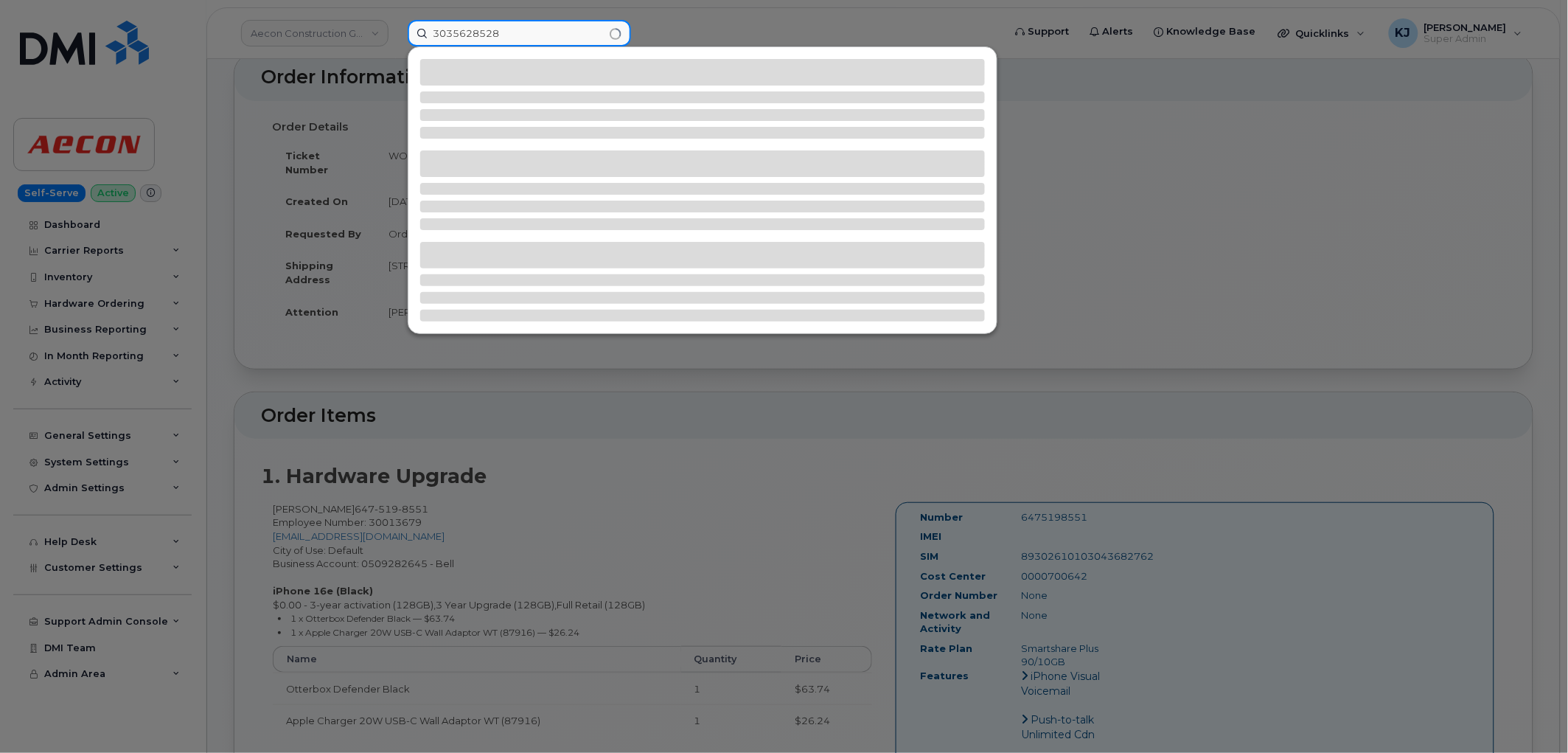
type input "3035628528"
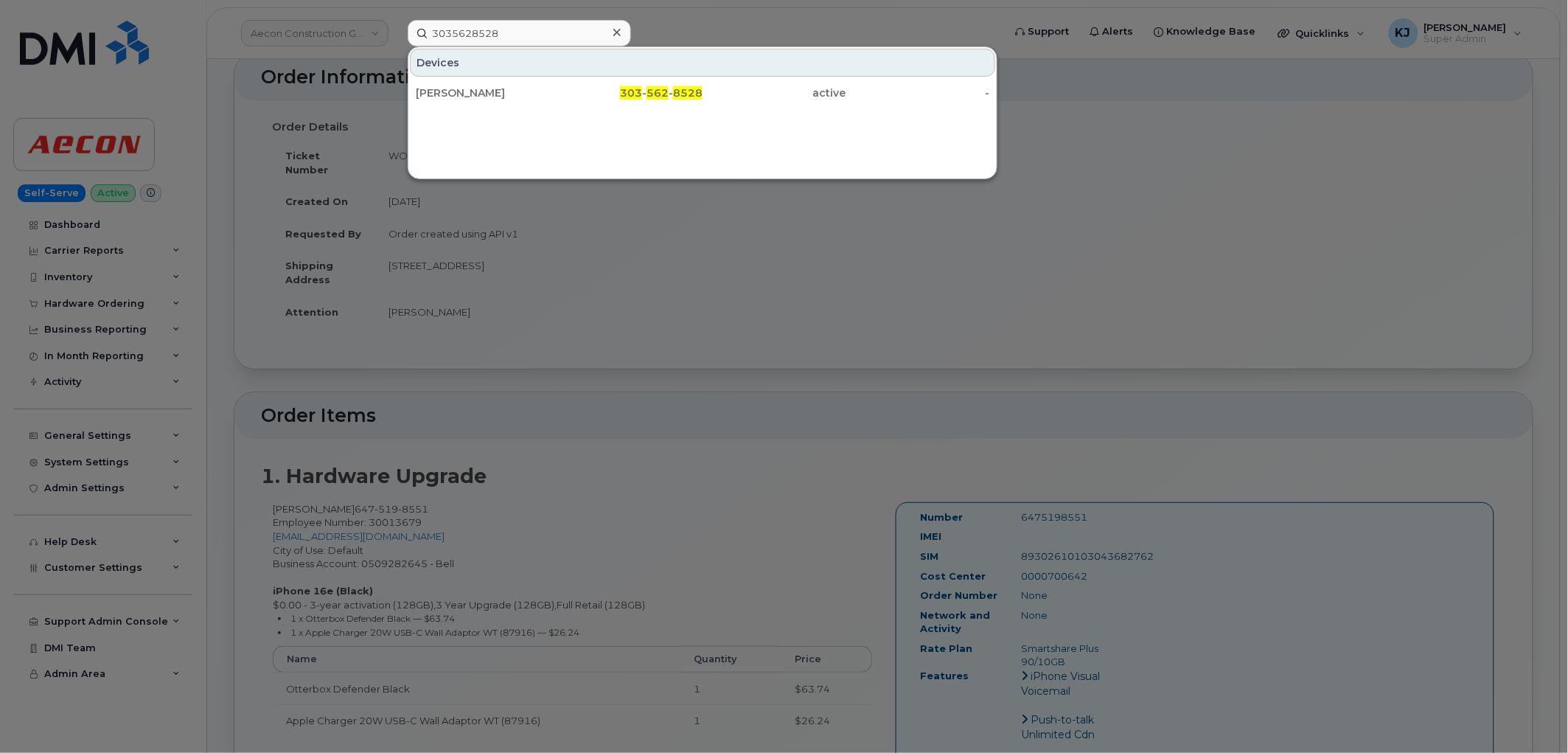
click at [478, 94] on div "LORI SMITH" at bounding box center [488, 92] width 144 height 15
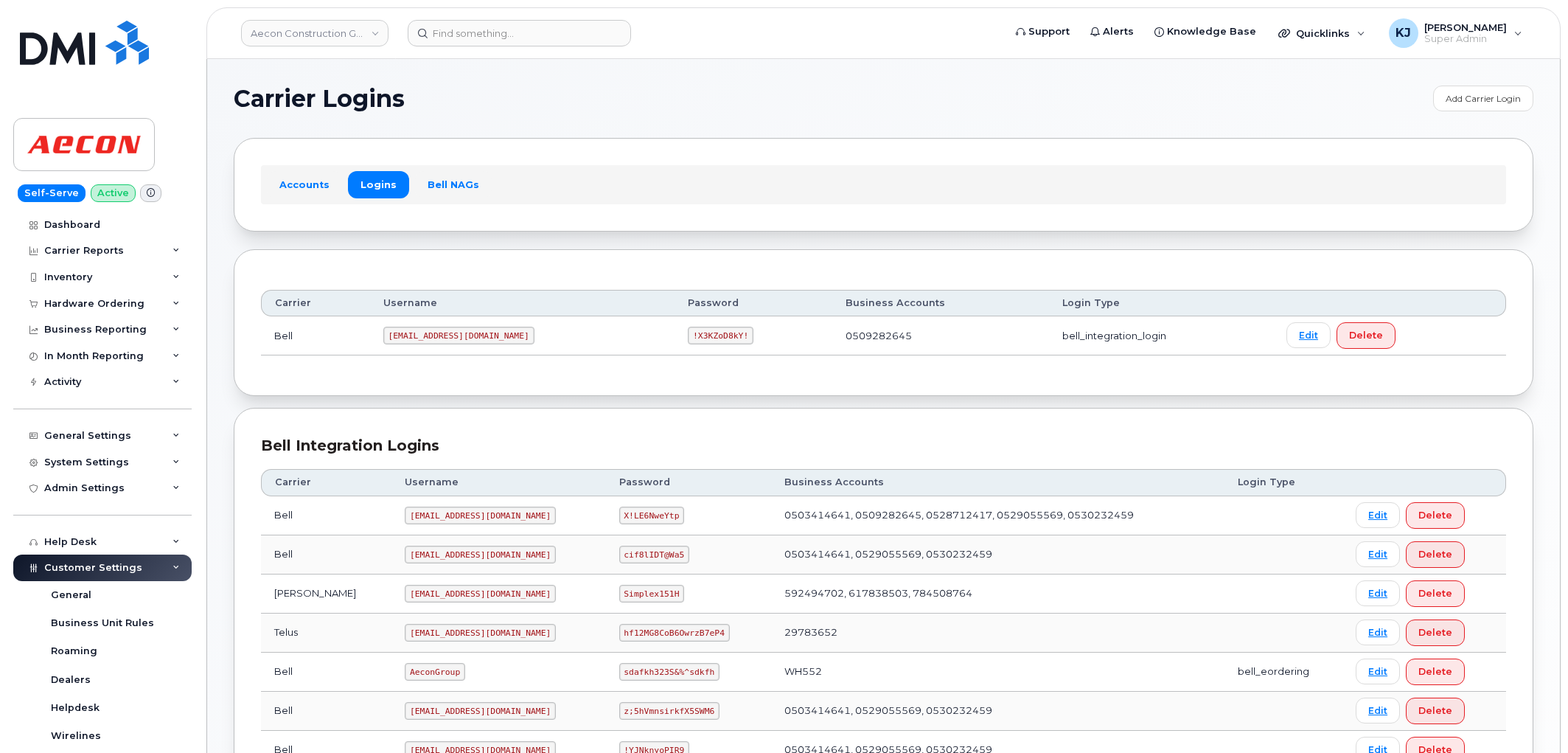
scroll to position [614, 0]
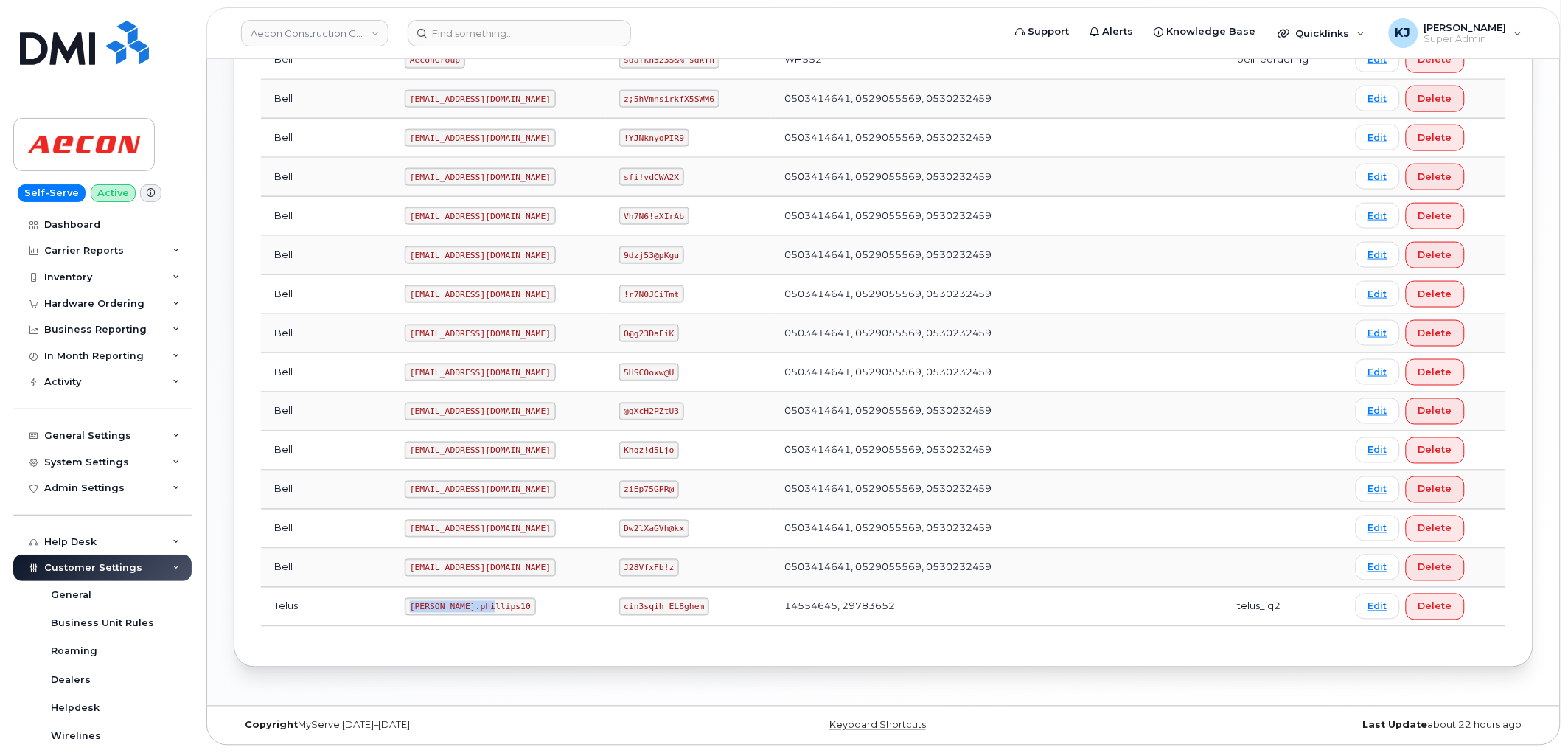
drag, startPoint x: 431, startPoint y: 606, endPoint x: 348, endPoint y: 608, distance: 83.0
click at [392, 608] on td "Taylor.phillips10" at bounding box center [498, 608] width 214 height 39
copy code "Taylor.phillips10"
click at [619, 606] on code "cin3sqih_EL8ghem" at bounding box center [664, 607] width 90 height 18
click at [619, 608] on code "cin3sqih_EL8ghem" at bounding box center [664, 607] width 90 height 18
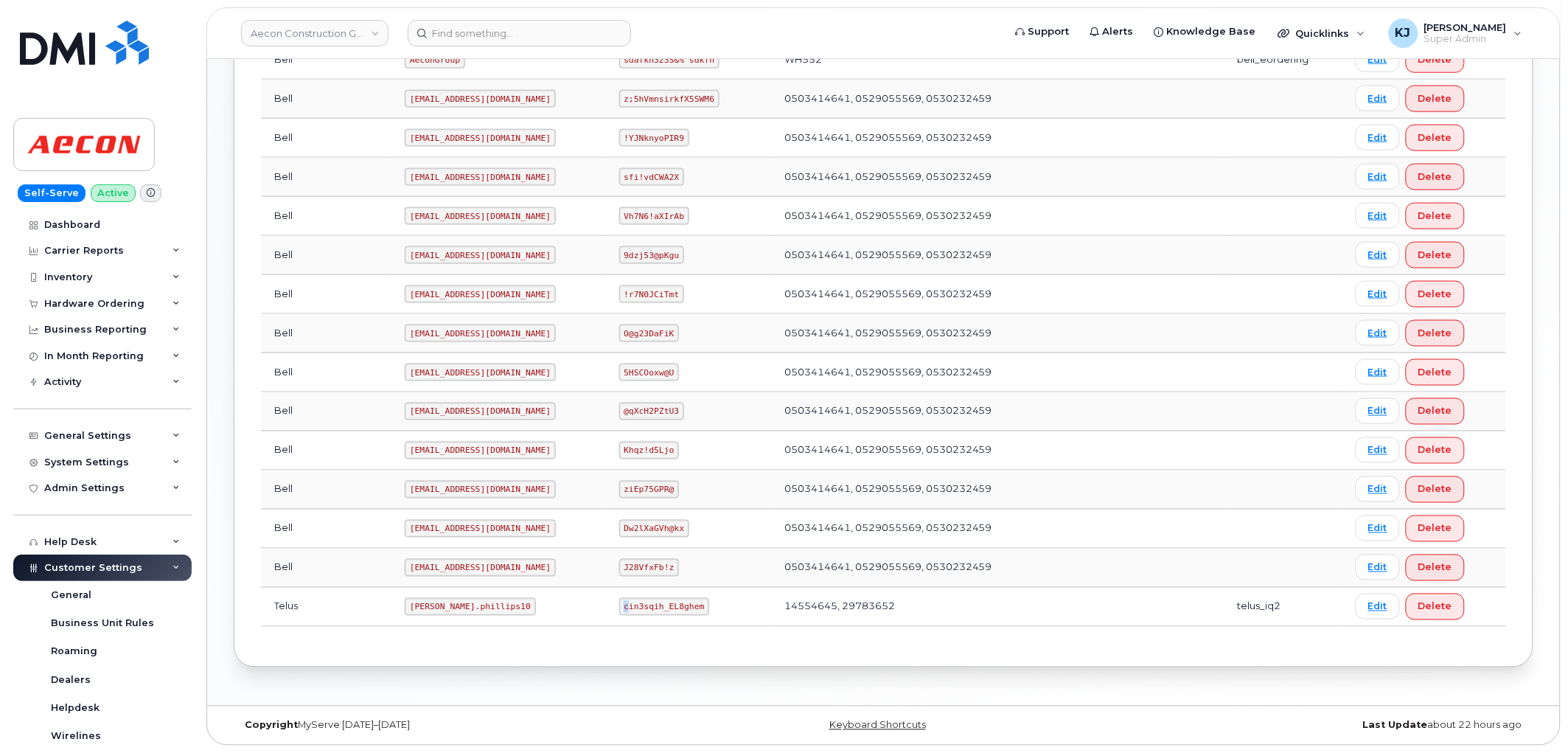
click at [619, 608] on code "cin3sqih_EL8ghem" at bounding box center [664, 607] width 90 height 18
drag, startPoint x: 601, startPoint y: 608, endPoint x: 667, endPoint y: 616, distance: 66.5
click at [667, 616] on td "cin3sqih_EL8ghem" at bounding box center [688, 608] width 165 height 39
copy code "cin3sqih_EL8ghem"
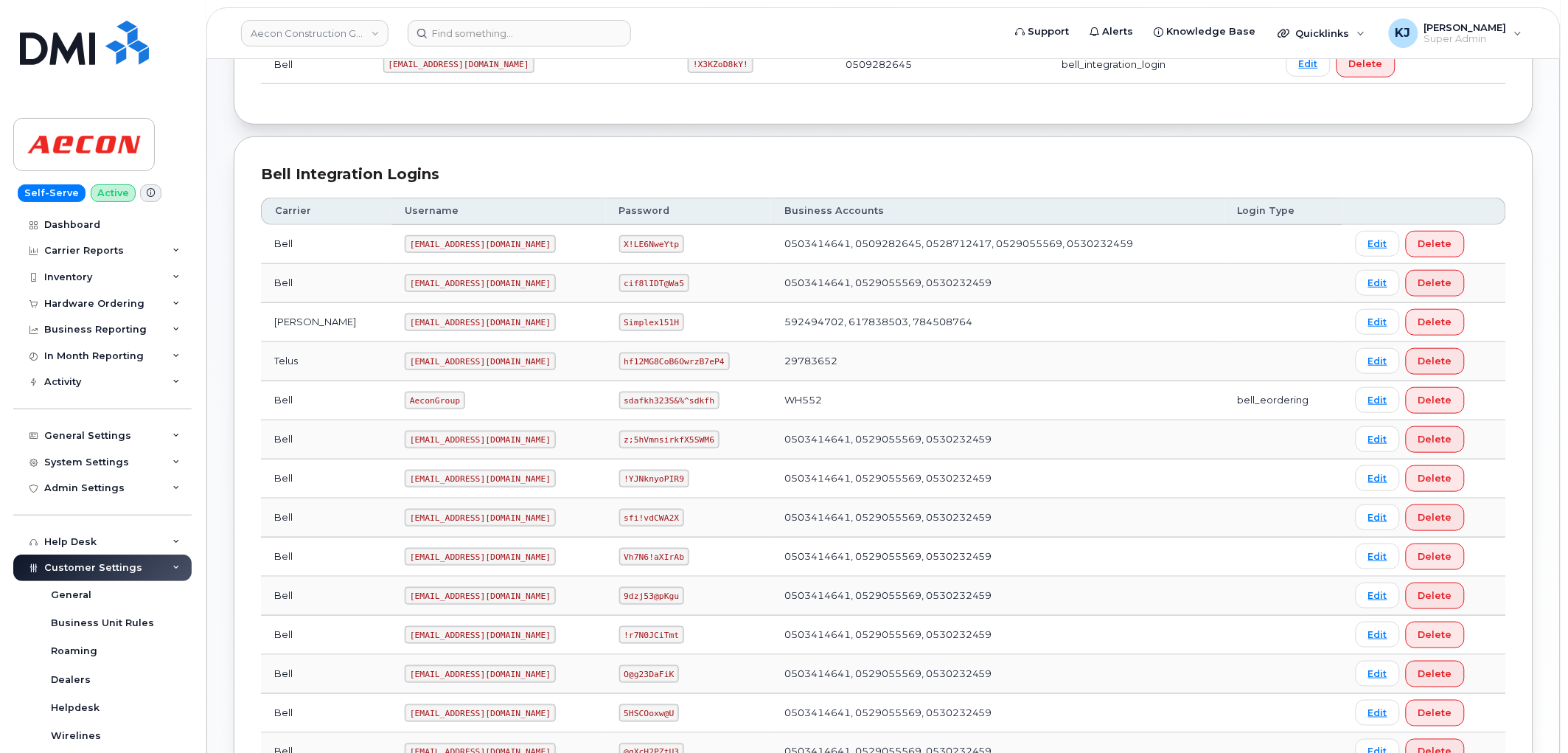
scroll to position [203, 0]
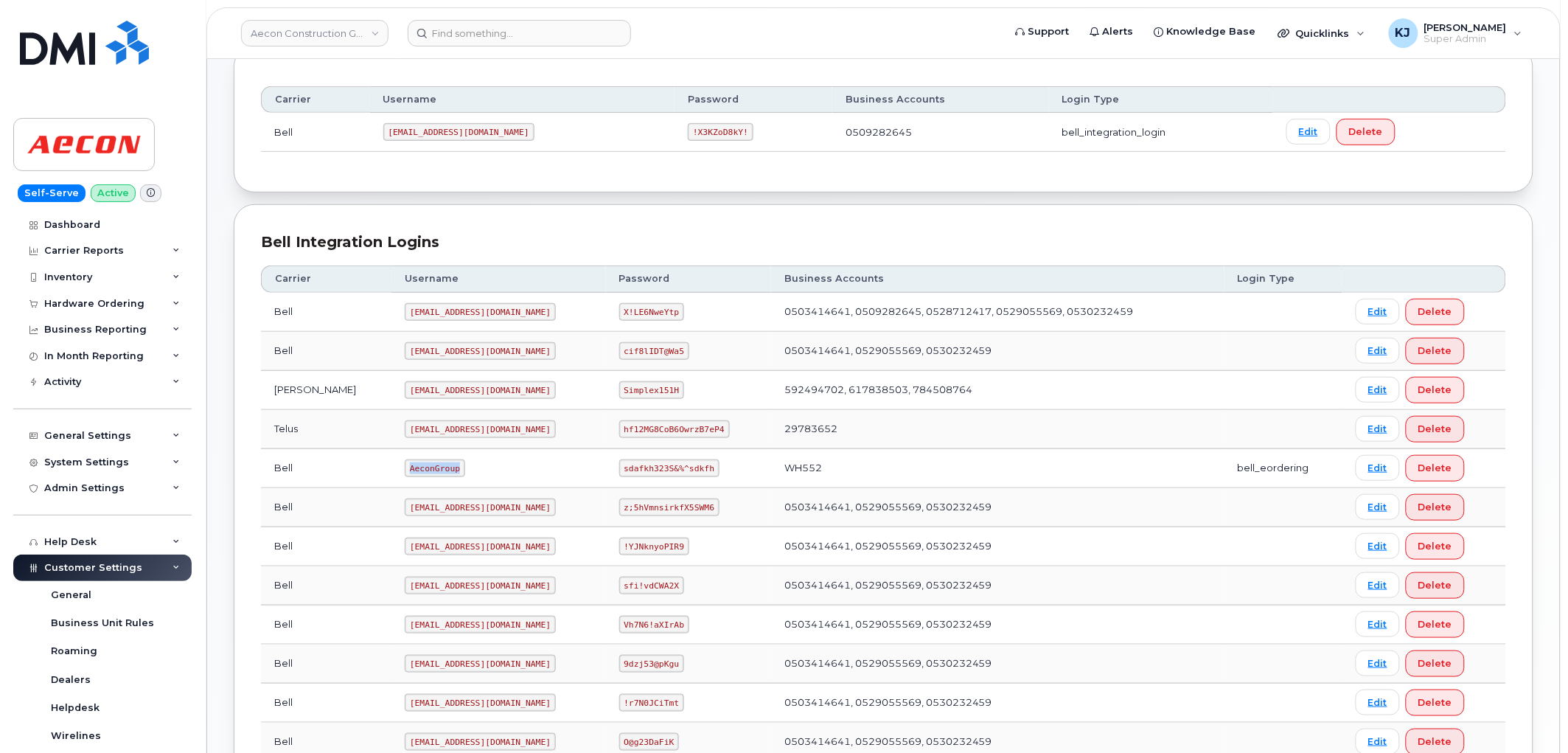
drag, startPoint x: 400, startPoint y: 467, endPoint x: 355, endPoint y: 467, distance: 45.0
click at [404, 467] on code "AeconGroup" at bounding box center [434, 468] width 60 height 18
copy code "AeconGroup"
drag, startPoint x: 601, startPoint y: 469, endPoint x: 683, endPoint y: 468, distance: 82.0
click at [685, 468] on code "sdafkh323S&%^sdkfh" at bounding box center [668, 468] width 100 height 18
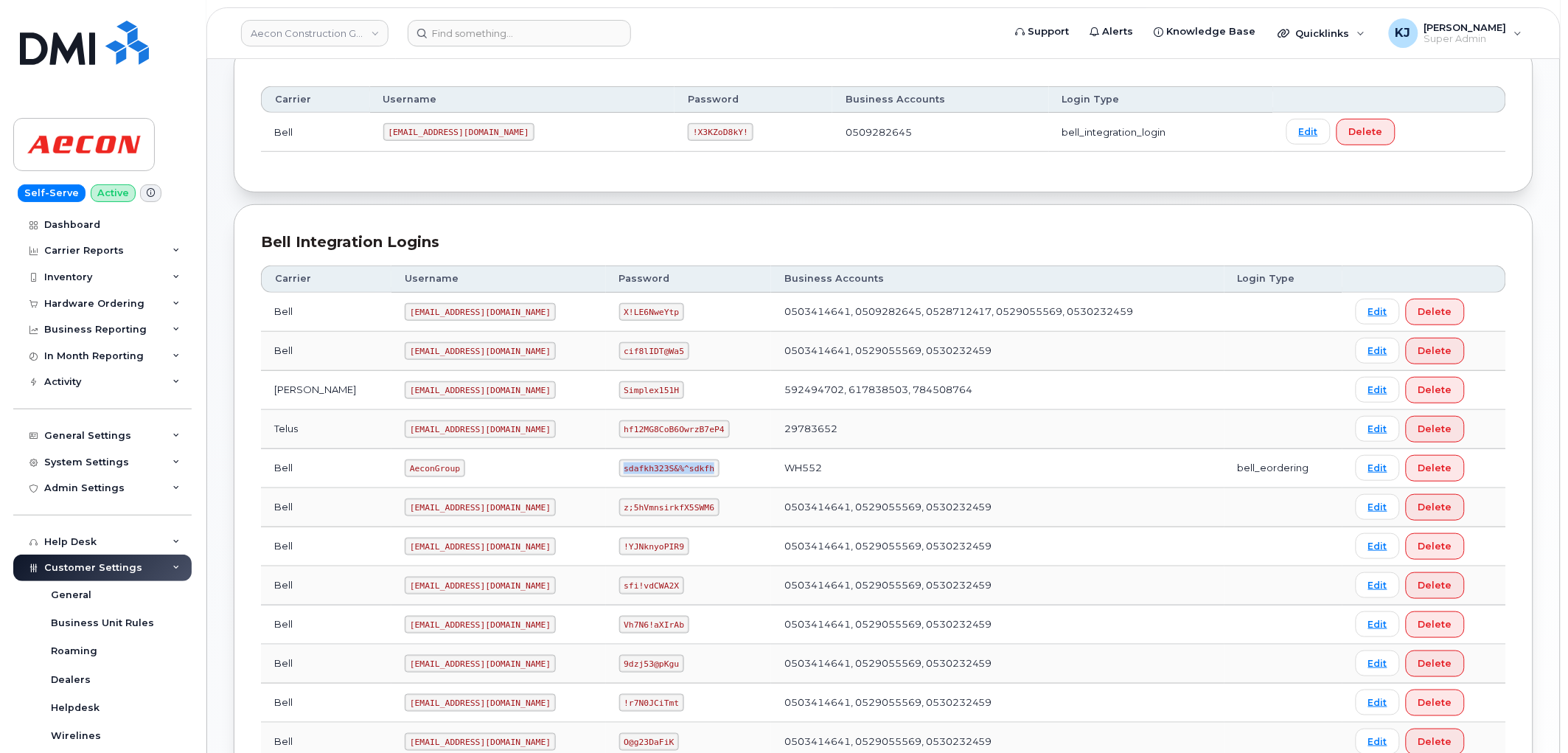
copy code "sdafkh323S&%^sdkfh"
click at [483, 37] on input at bounding box center [519, 33] width 223 height 27
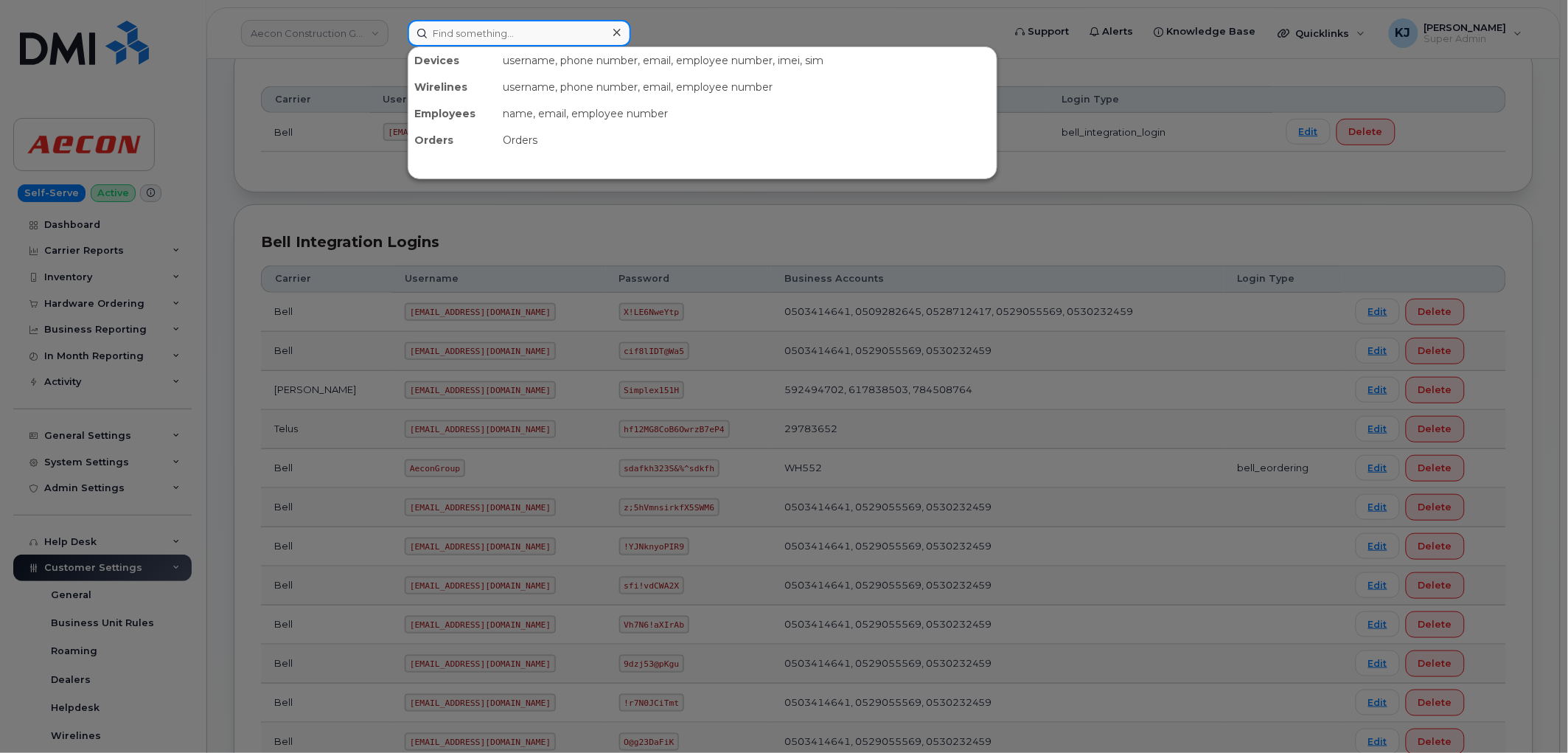
paste input "298536"
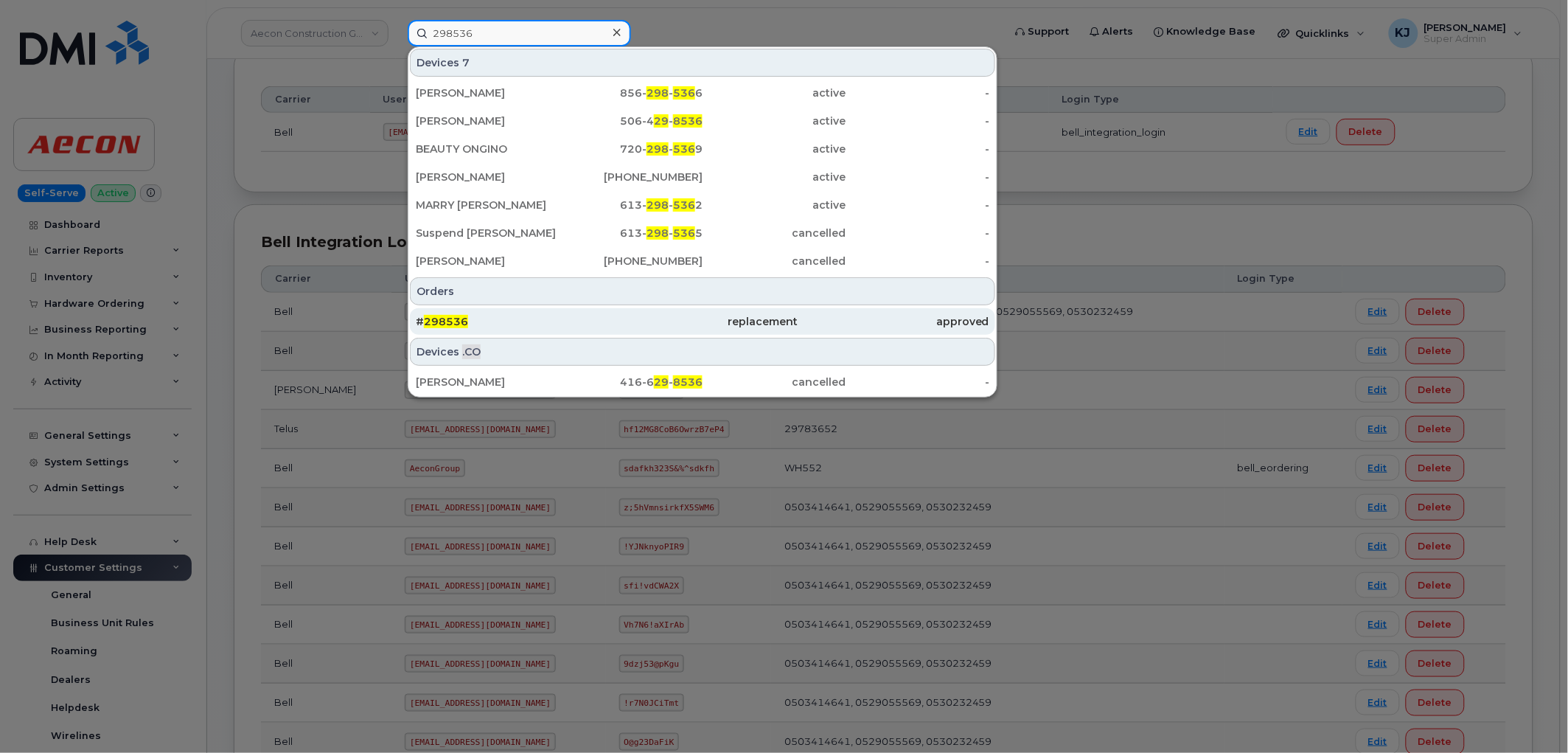
type input "298536"
click at [544, 318] on div "# 298536" at bounding box center [511, 321] width 191 height 15
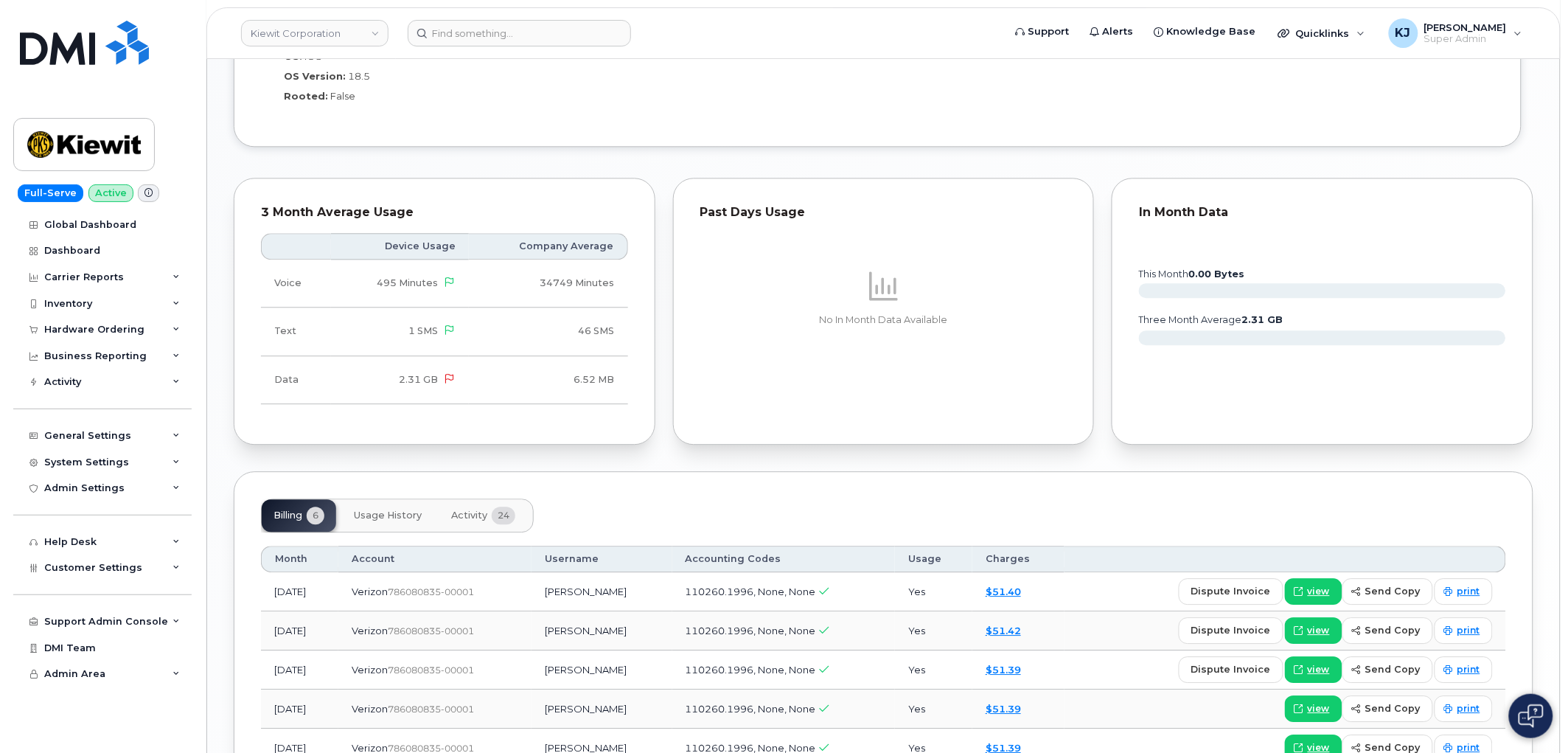
scroll to position [1311, 0]
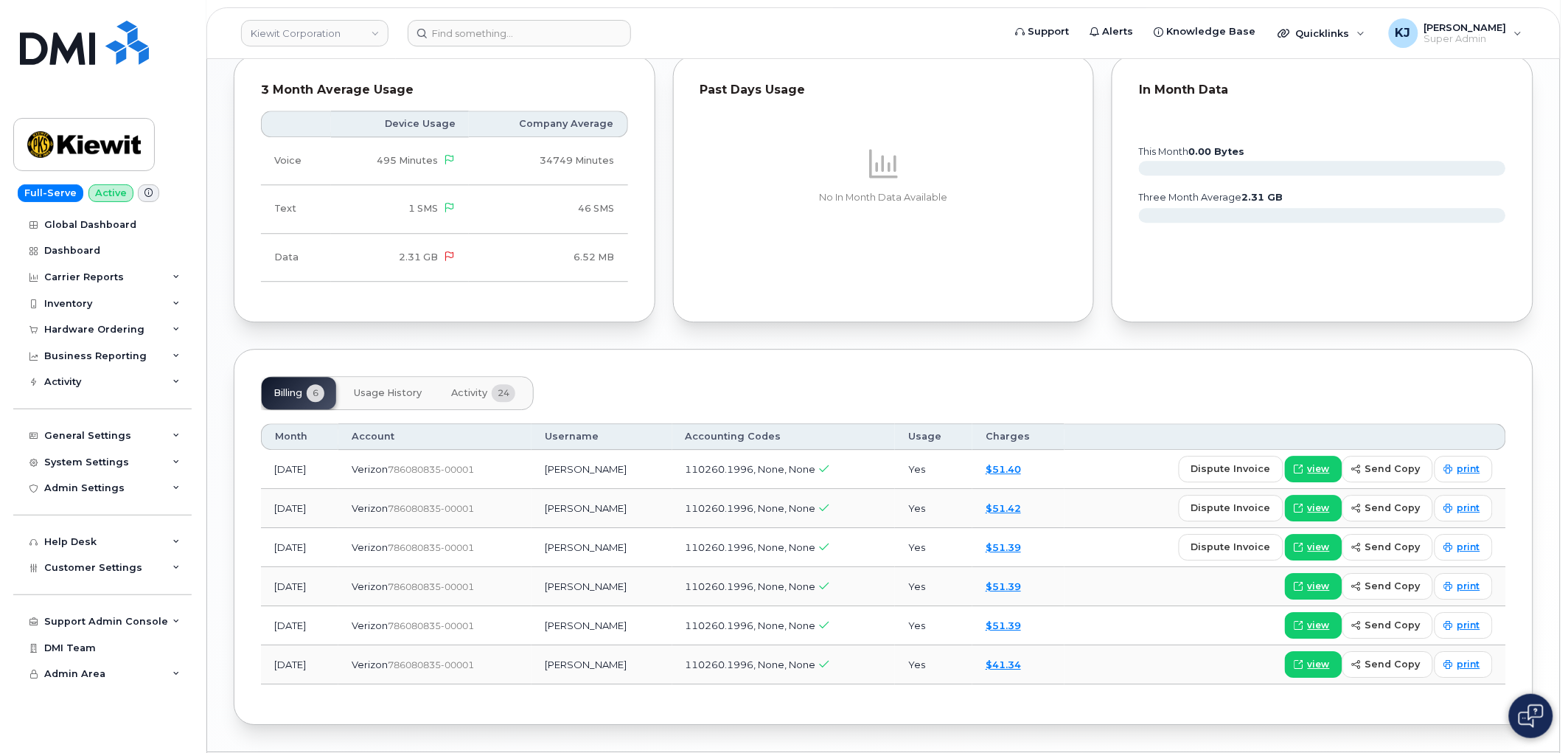
click at [469, 391] on span "Activity" at bounding box center [469, 393] width 36 height 12
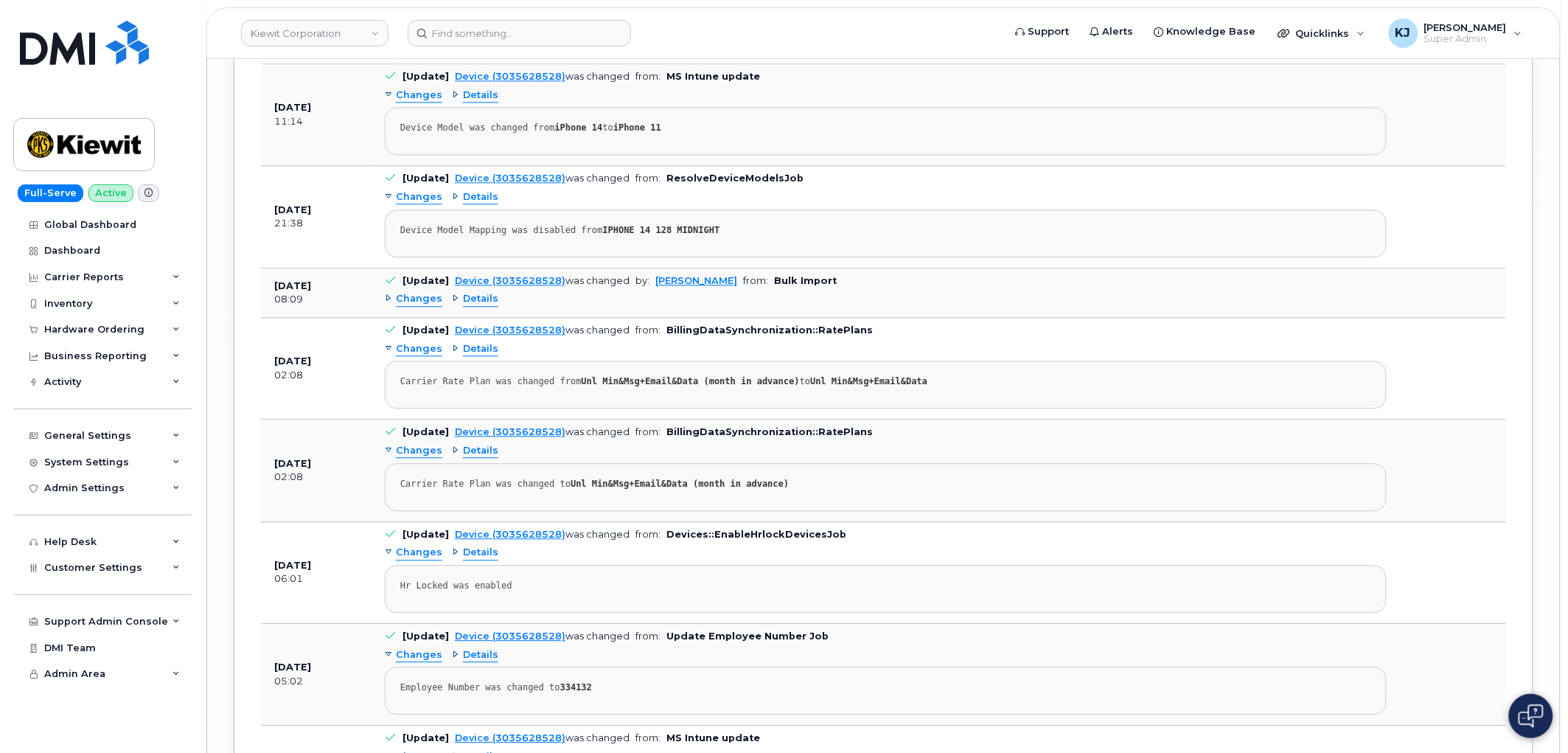
scroll to position [3397, 0]
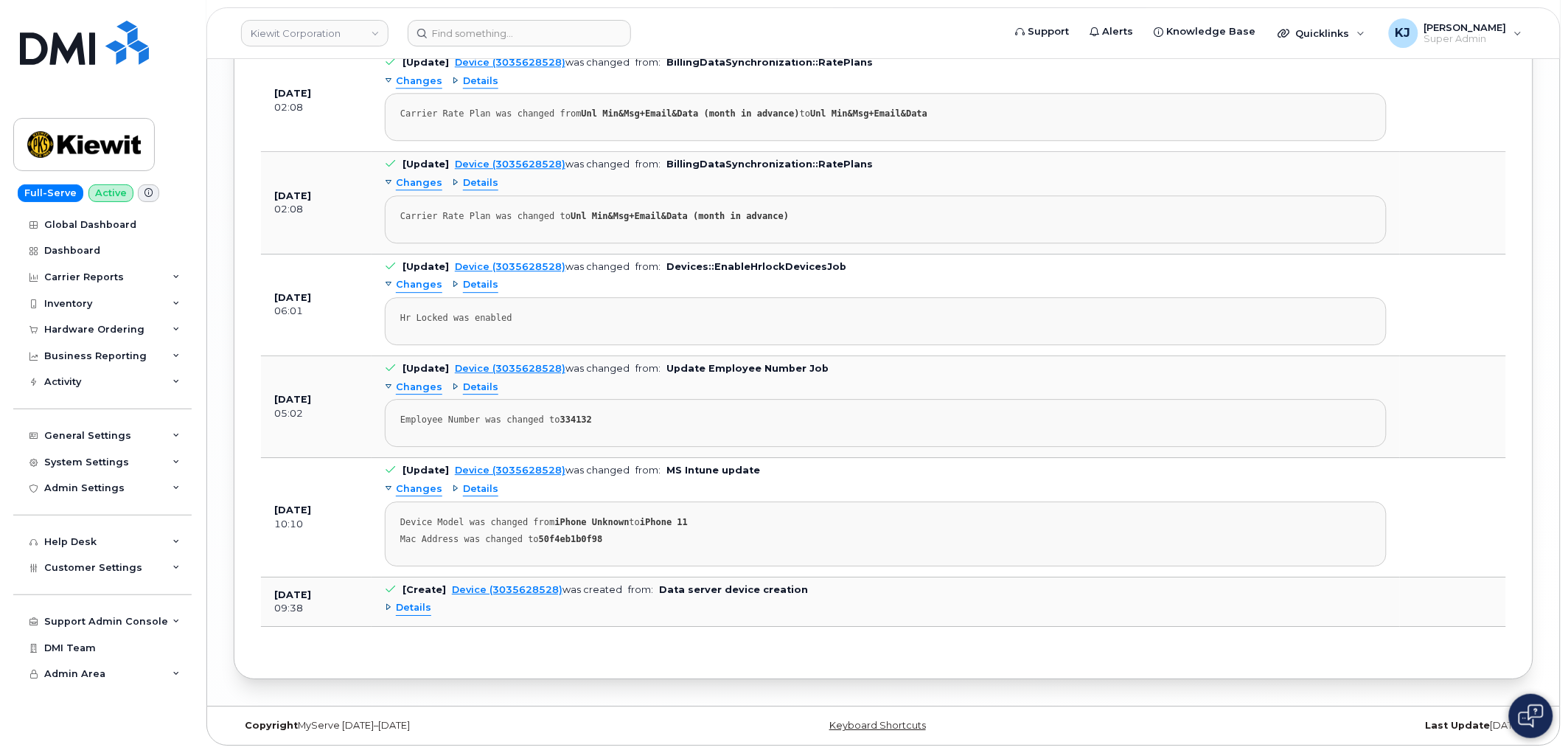
click at [417, 610] on span "Details" at bounding box center [414, 608] width 35 height 14
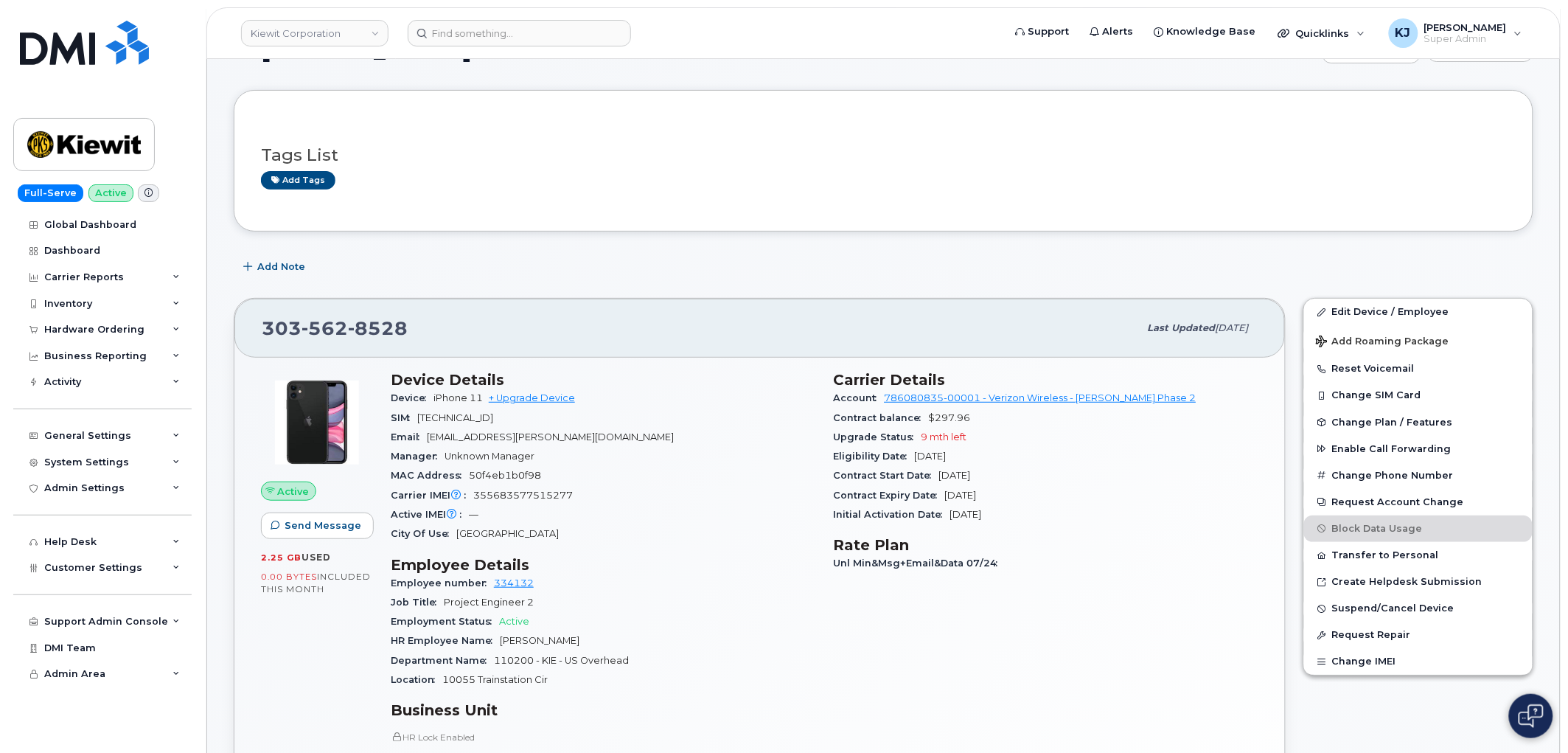
scroll to position [0, 0]
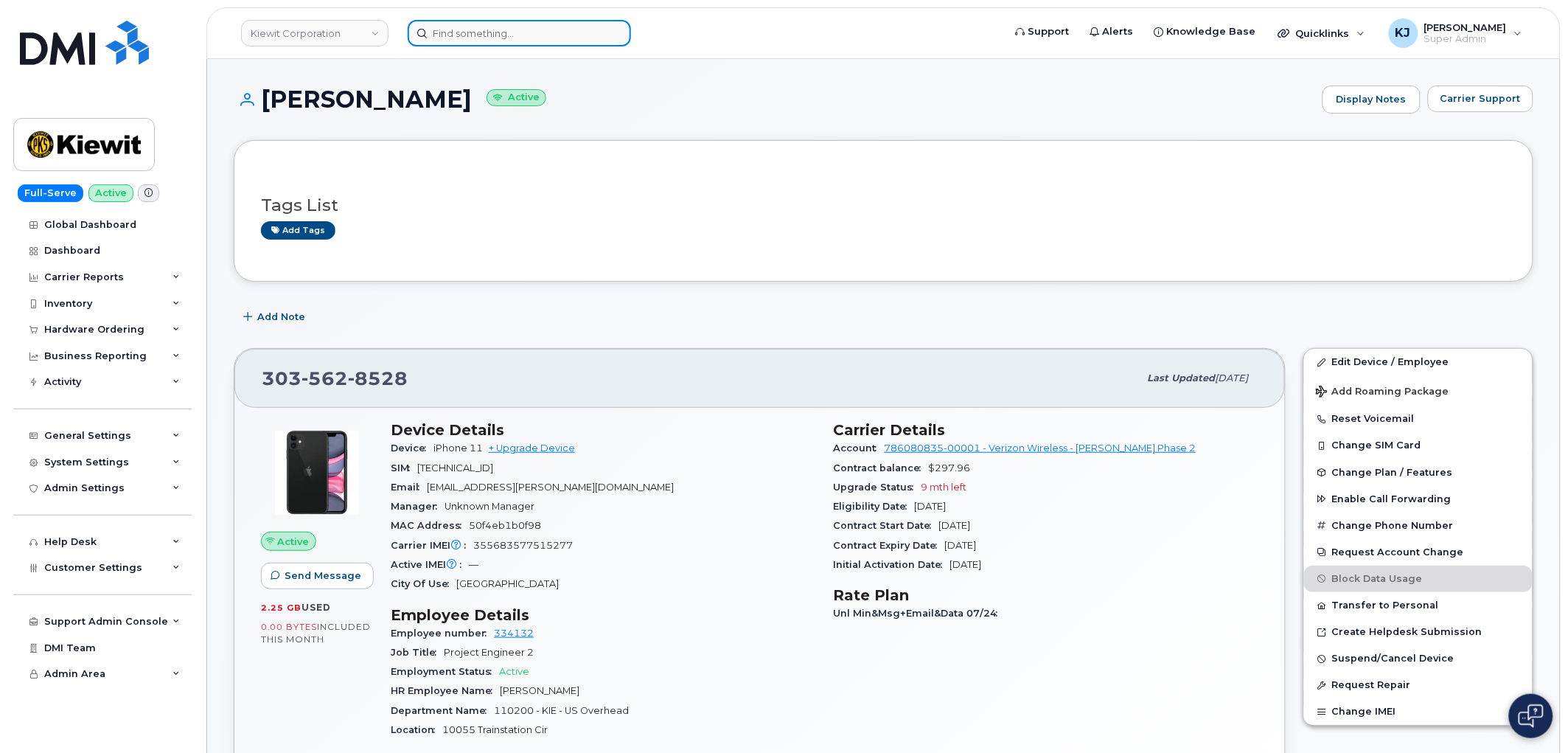
click at [542, 34] on input at bounding box center [519, 33] width 223 height 27
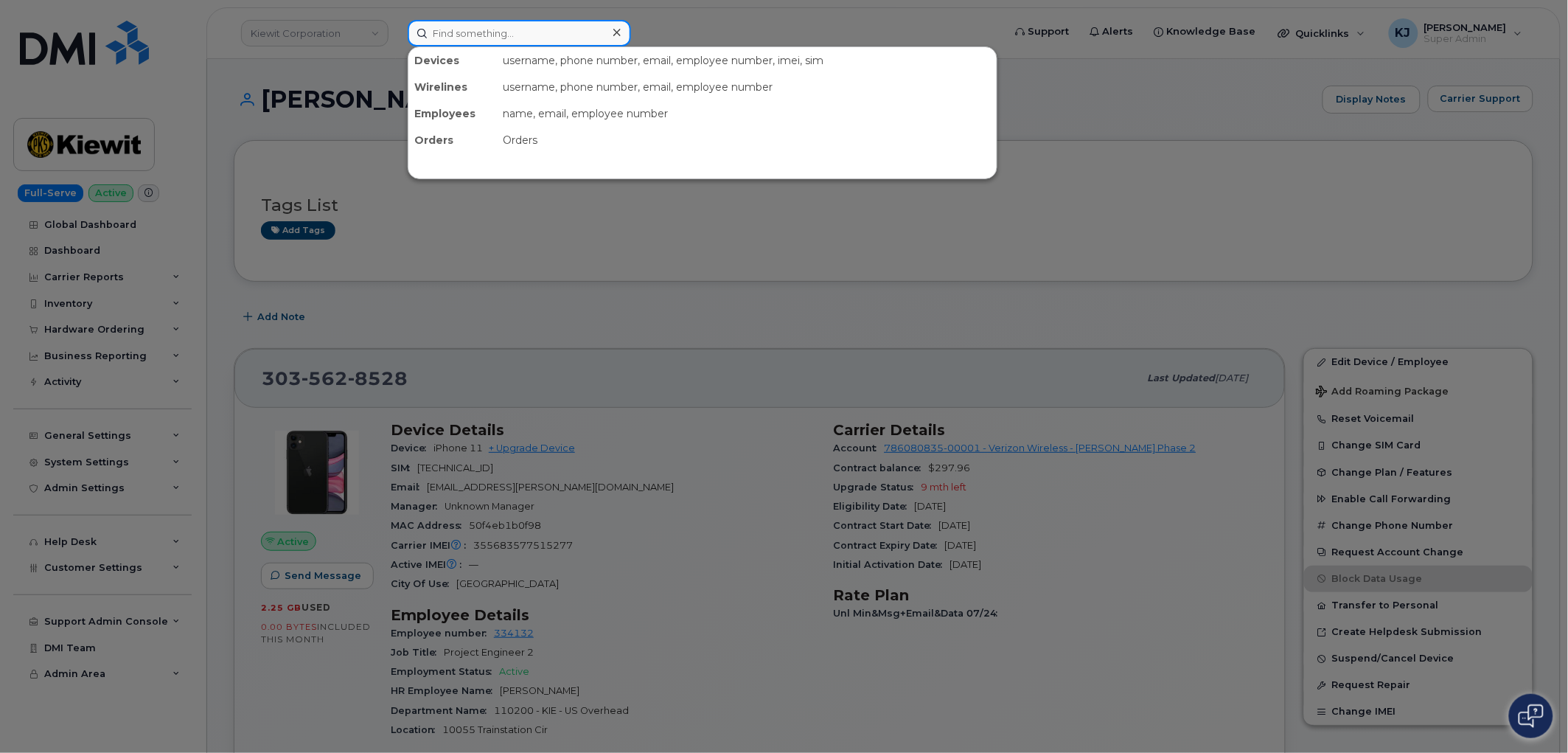
paste input "Thank You. Order number : 3008816 Your order has been sent."
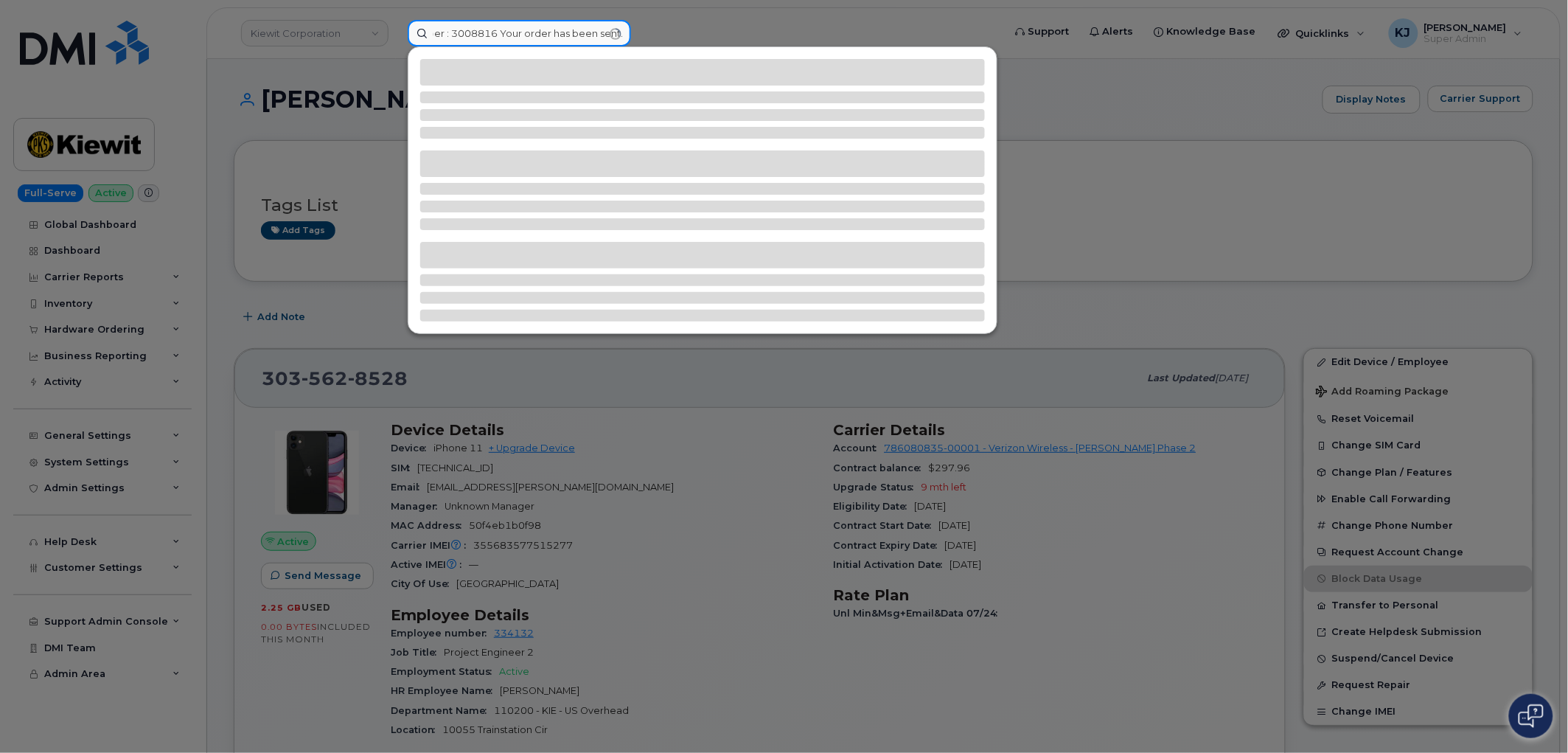
click at [614, 33] on input "Thank You. Order number : 3008816 Your order has been sent." at bounding box center [519, 33] width 223 height 27
click at [357, 151] on div at bounding box center [784, 376] width 1568 height 753
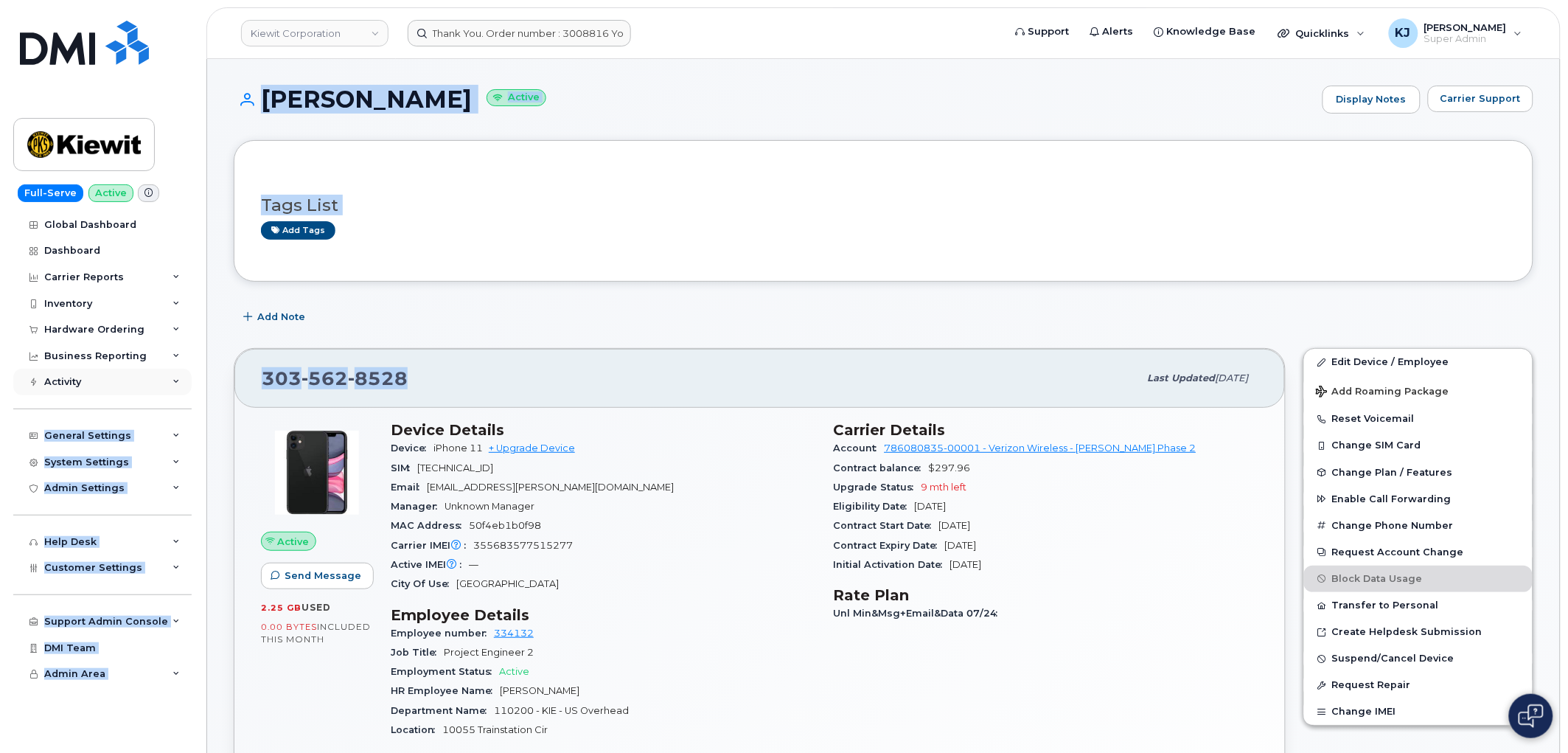
drag, startPoint x: 404, startPoint y: 382, endPoint x: 149, endPoint y: 392, distance: 255.2
copy div "Travel Requests Activity Log Device Status Updates Transfer Of Responsibility R…"
drag, startPoint x: 447, startPoint y: 388, endPoint x: 431, endPoint y: 374, distance: 21.3
click at [446, 387] on div "[PHONE_NUMBER]" at bounding box center [699, 378] width 877 height 31
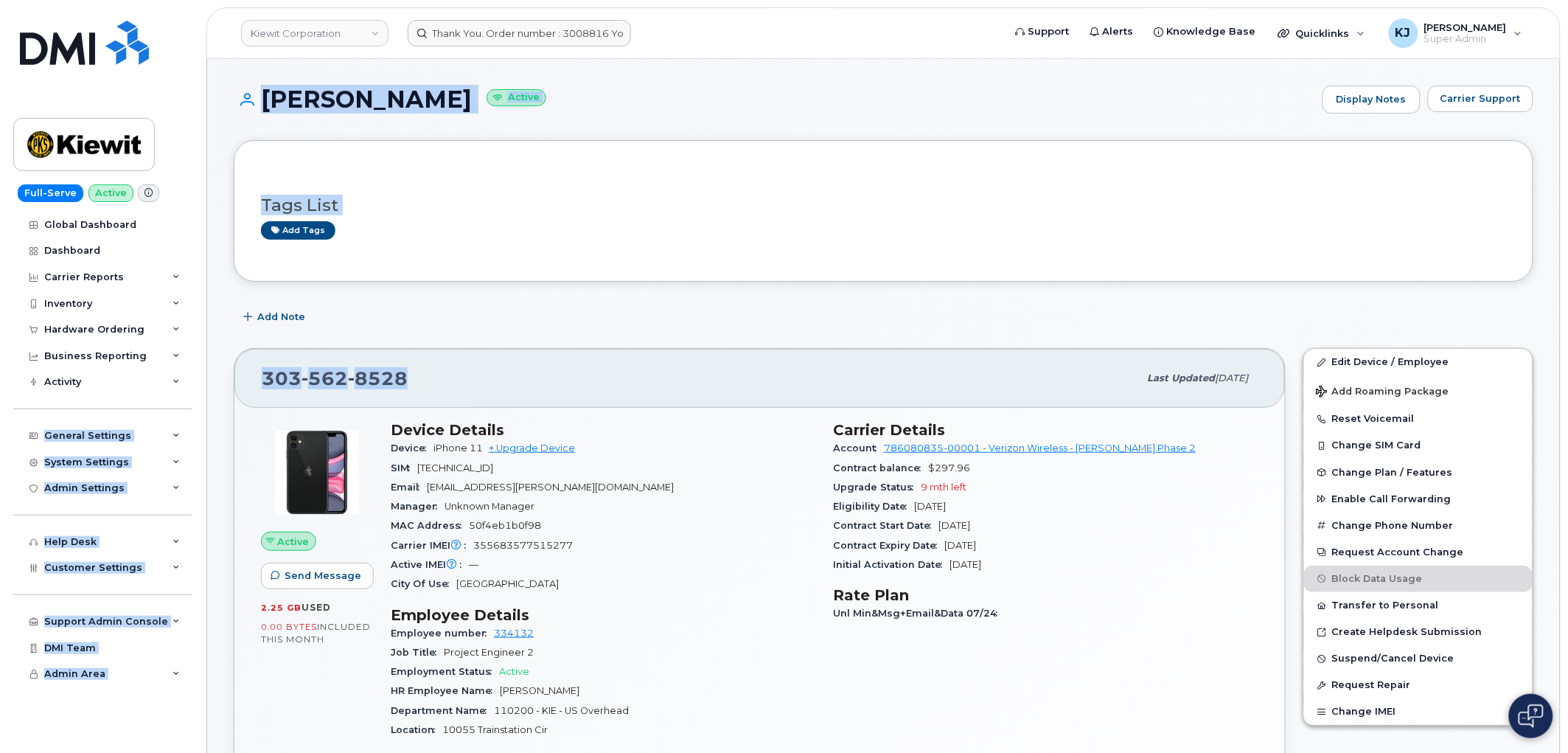
click at [423, 373] on div "303 562 8528" at bounding box center [699, 378] width 877 height 31
click at [410, 379] on div "303 562 8528" at bounding box center [699, 378] width 877 height 31
click at [407, 378] on div "303 562 8528" at bounding box center [699, 378] width 877 height 31
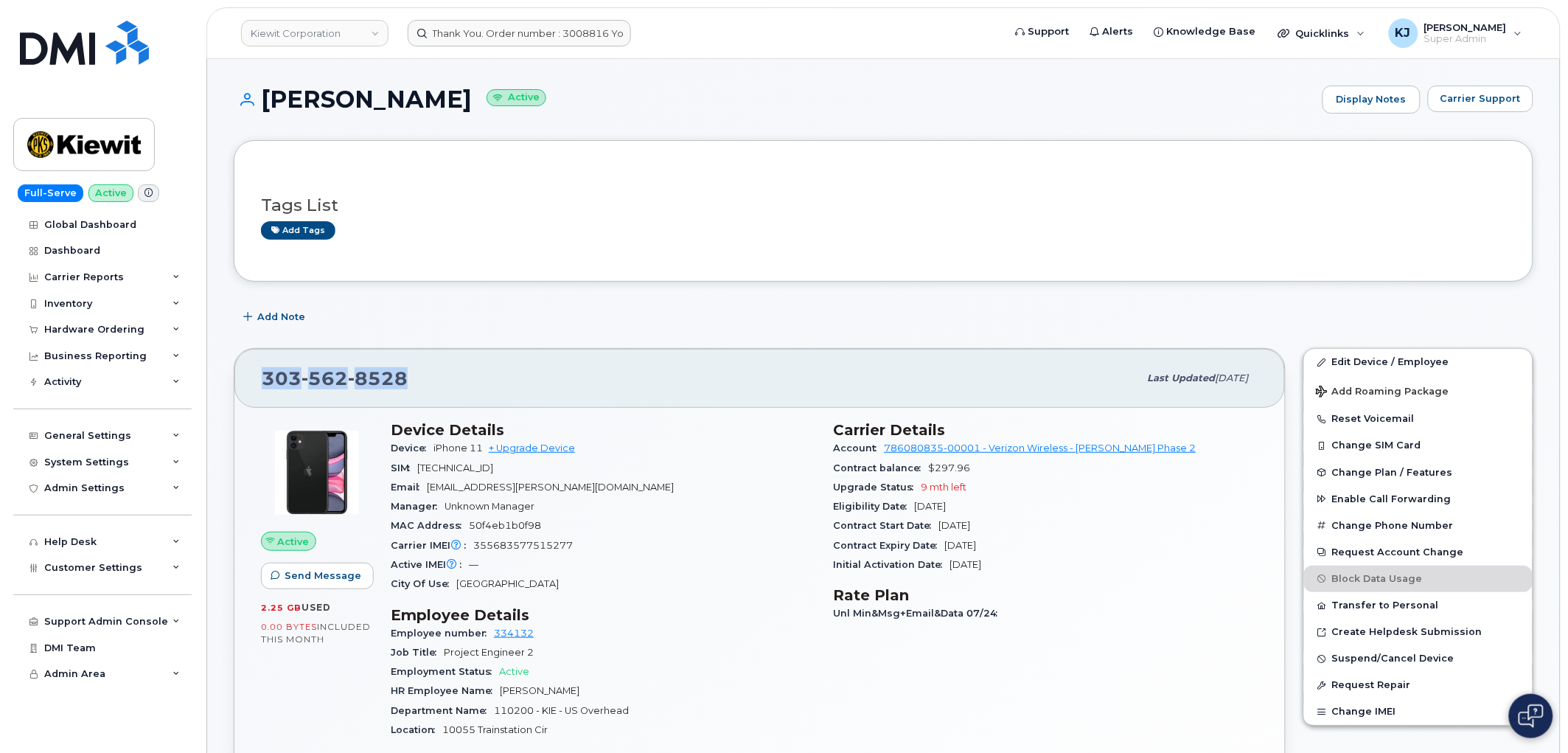
drag, startPoint x: 402, startPoint y: 380, endPoint x: 266, endPoint y: 373, distance: 136.2
click at [266, 373] on span "303 562 8528" at bounding box center [334, 378] width 146 height 22
copy span "303 562 8528"
click at [529, 34] on input "Thank You. Order number : 3008816 Your order has been sent." at bounding box center [519, 33] width 223 height 27
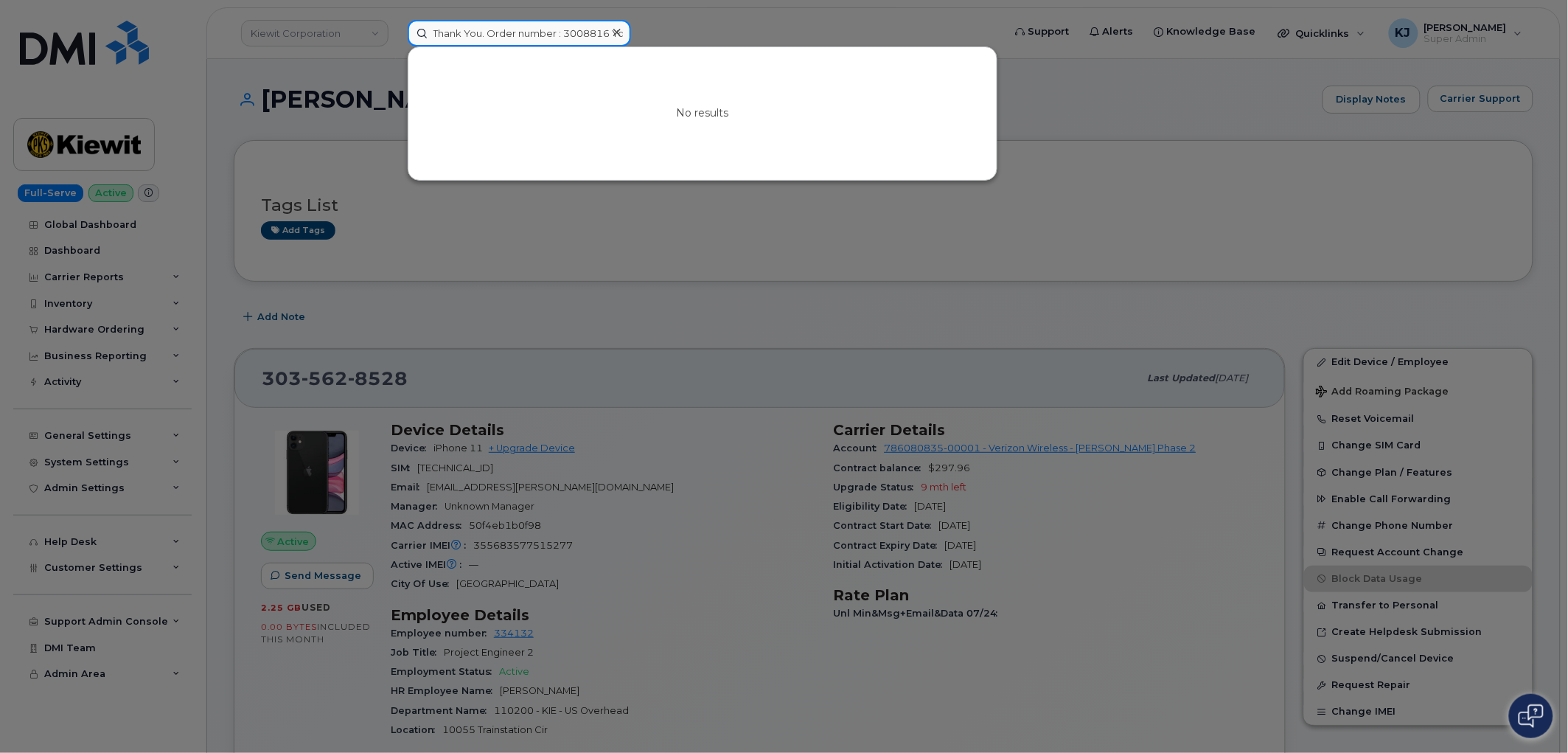
click at [480, 29] on input "Thank You. Order number : 3008816 Your order has been sent." at bounding box center [519, 33] width 223 height 27
type input "You. Order number : 3008816 Your order has been sent."
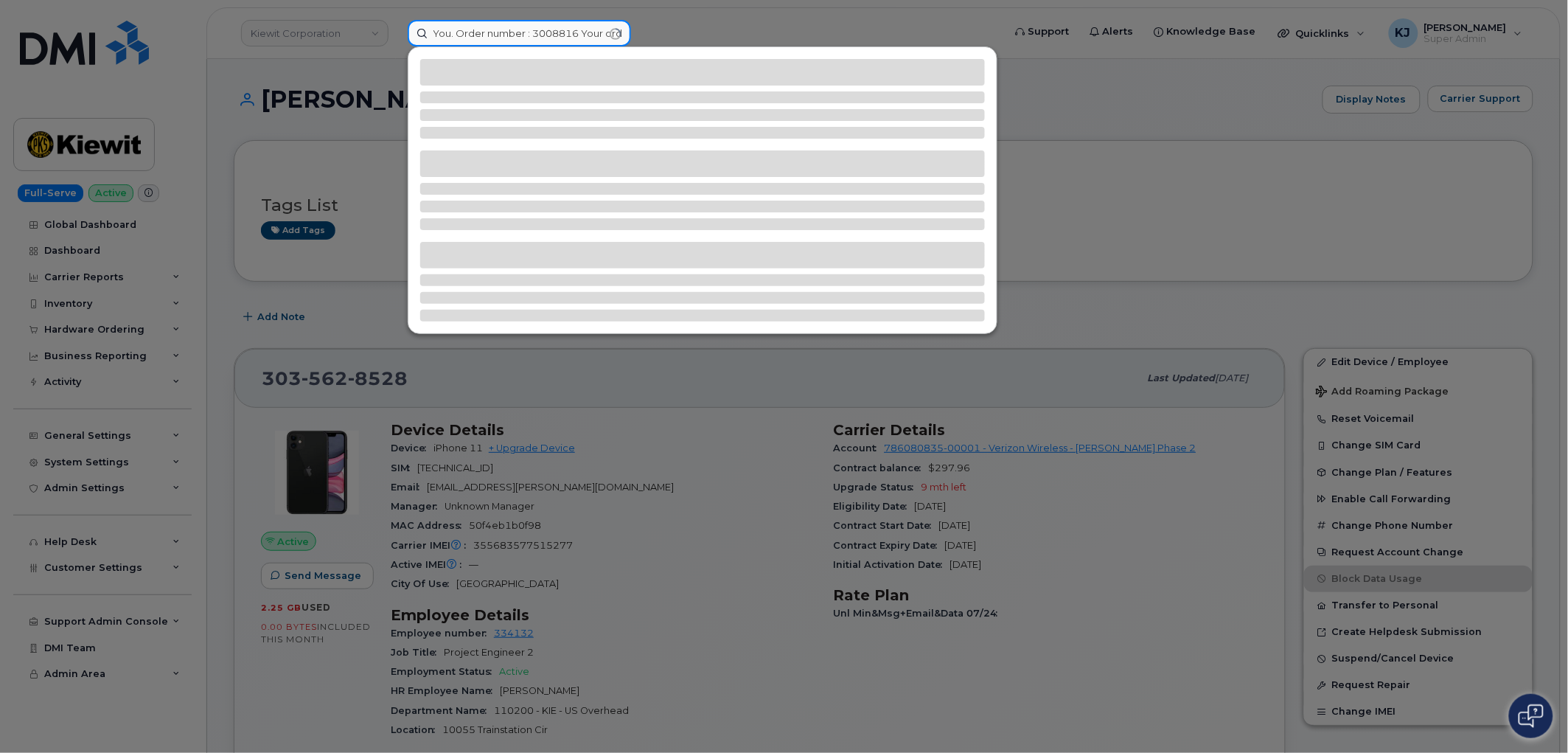
scroll to position [0, 101]
drag, startPoint x: 449, startPoint y: 34, endPoint x: 1057, endPoint y: 37, distance: 608.0
click at [1005, 39] on div "You. Order number : 3008816 Your order has been sent." at bounding box center [701, 33] width 610 height 27
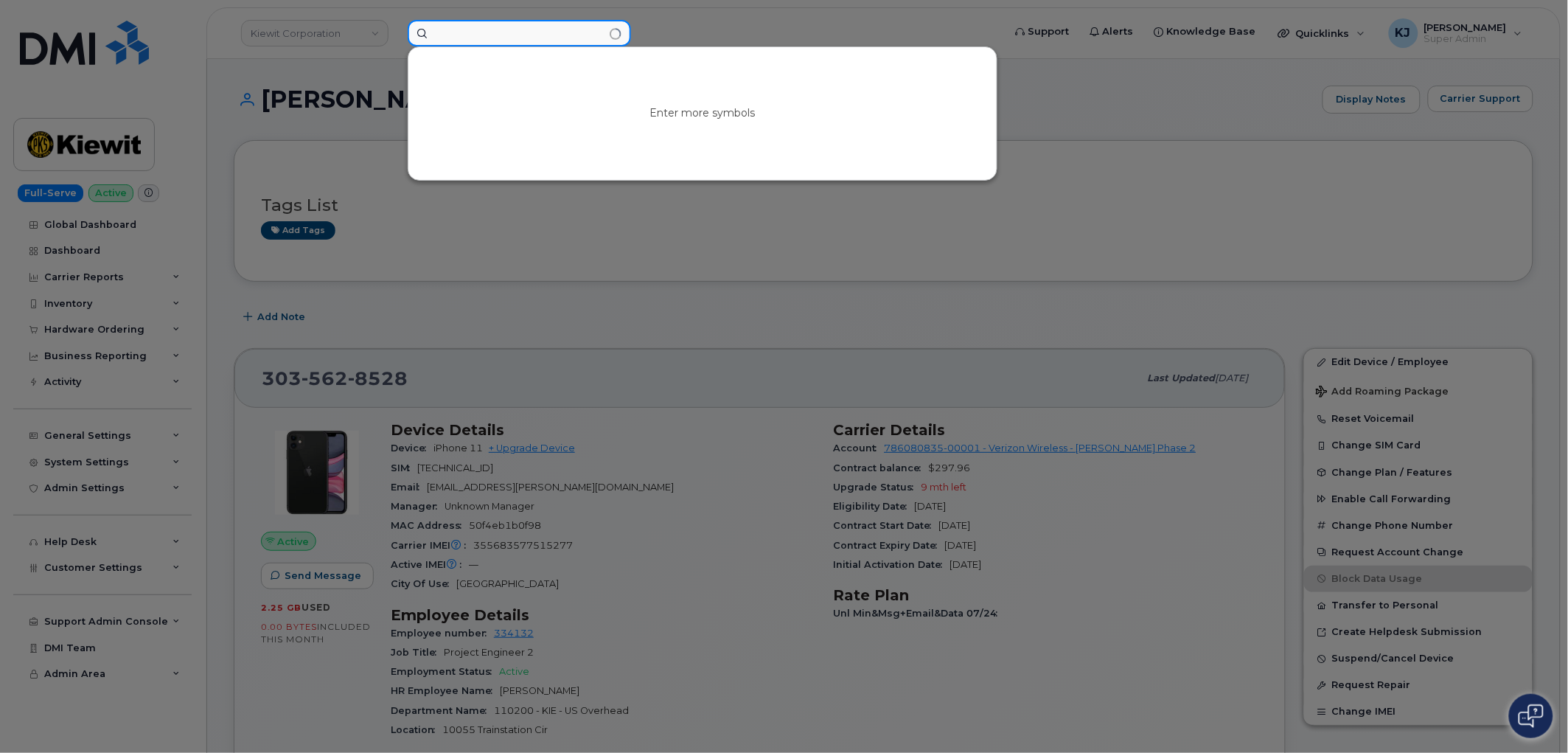
paste input "3035628528"
drag, startPoint x: 455, startPoint y: 33, endPoint x: 308, endPoint y: 33, distance: 147.0
click at [396, 33] on div "3035628528 No results" at bounding box center [701, 33] width 610 height 27
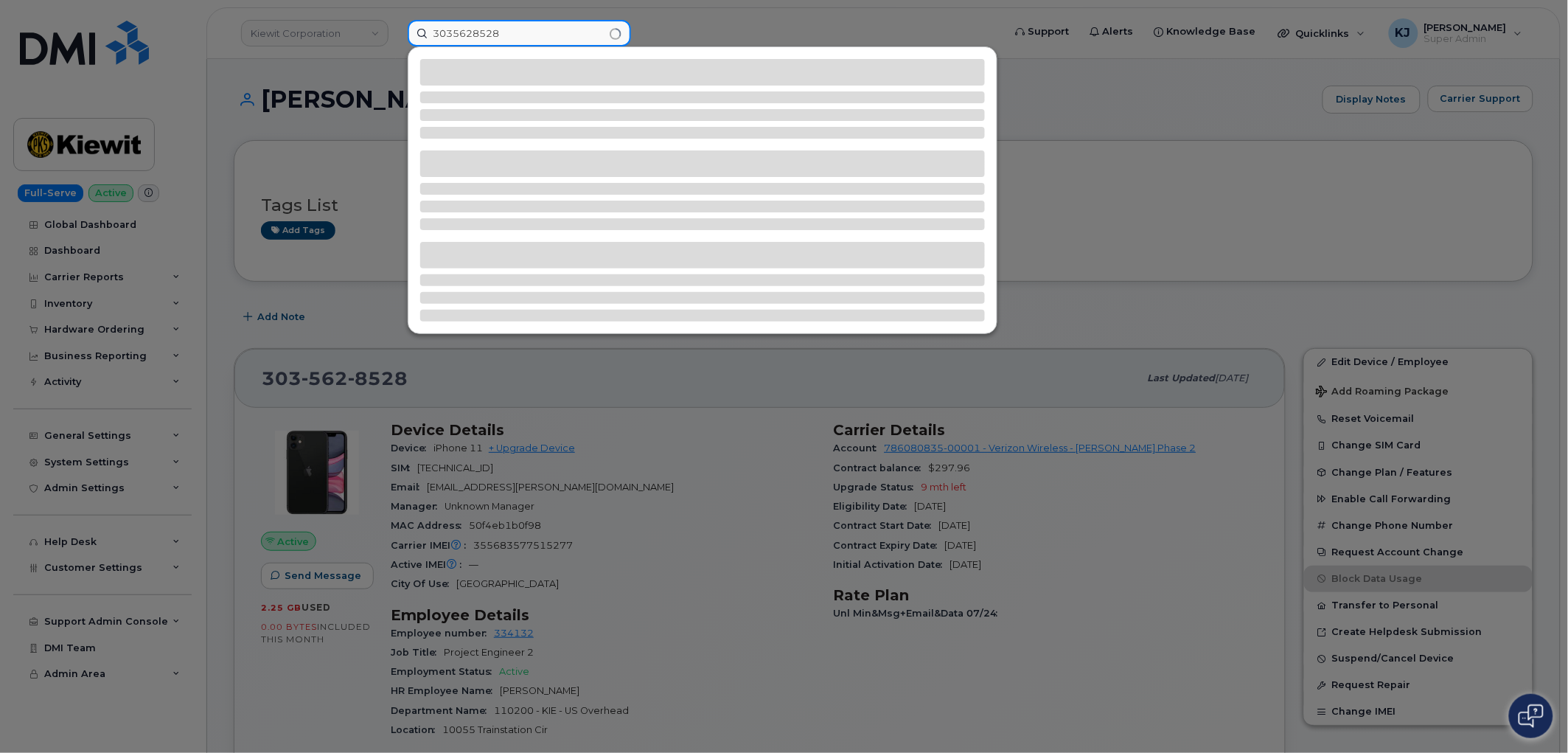
click at [542, 27] on input "3035628528" at bounding box center [519, 33] width 223 height 27
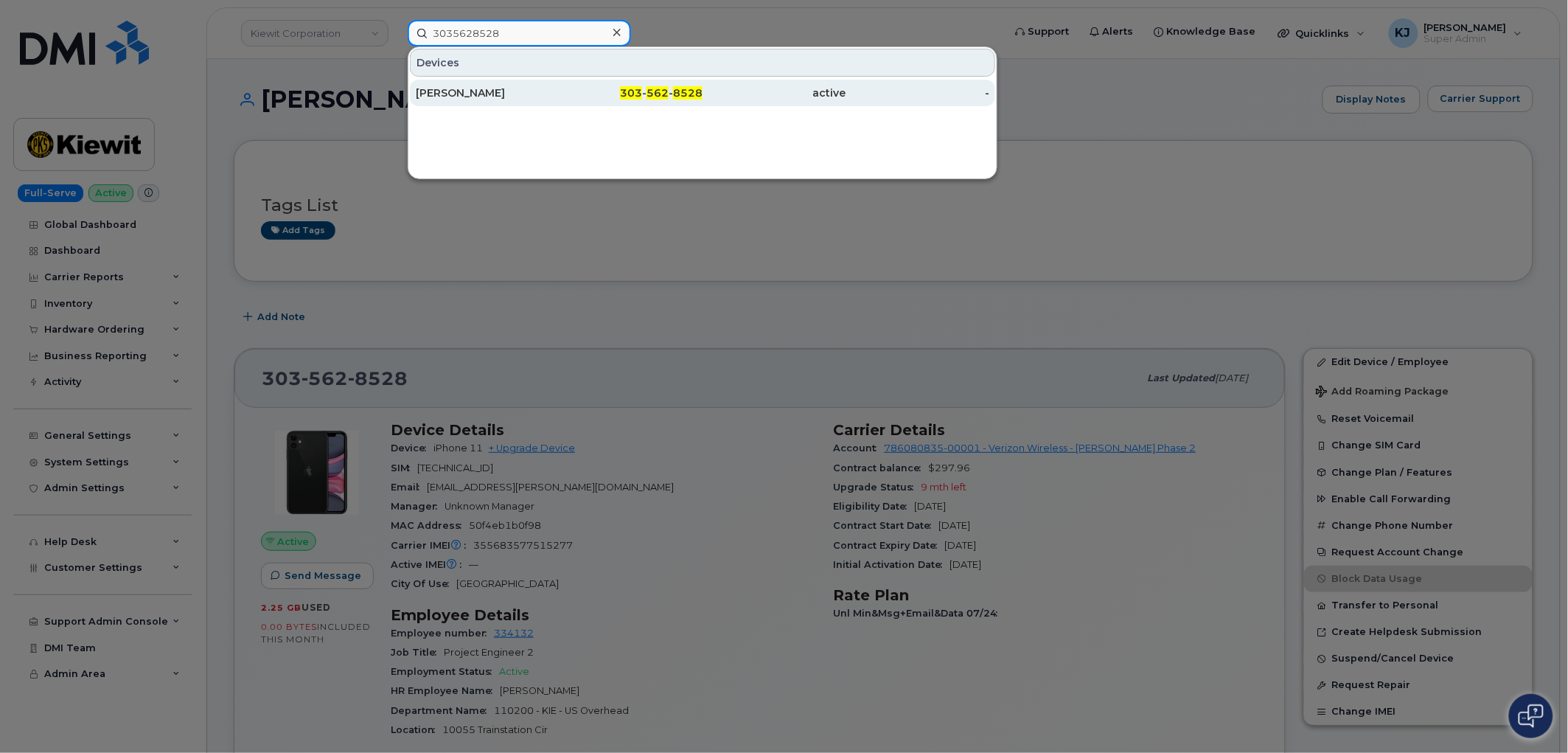
type input "3035628528"
click at [675, 89] on span "8528" at bounding box center [687, 92] width 29 height 13
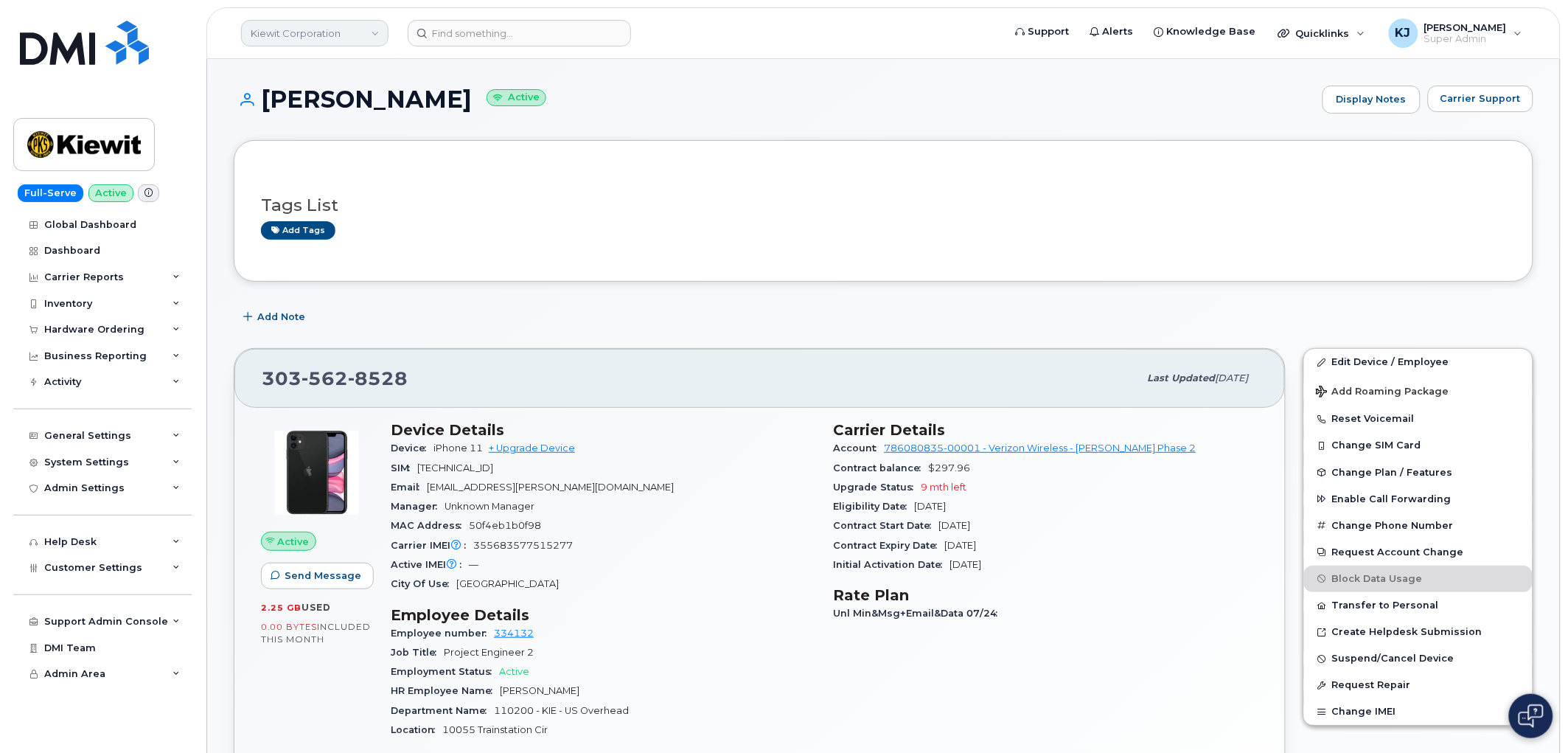
click at [284, 27] on link "Kiewit Corporation" at bounding box center [315, 33] width 147 height 27
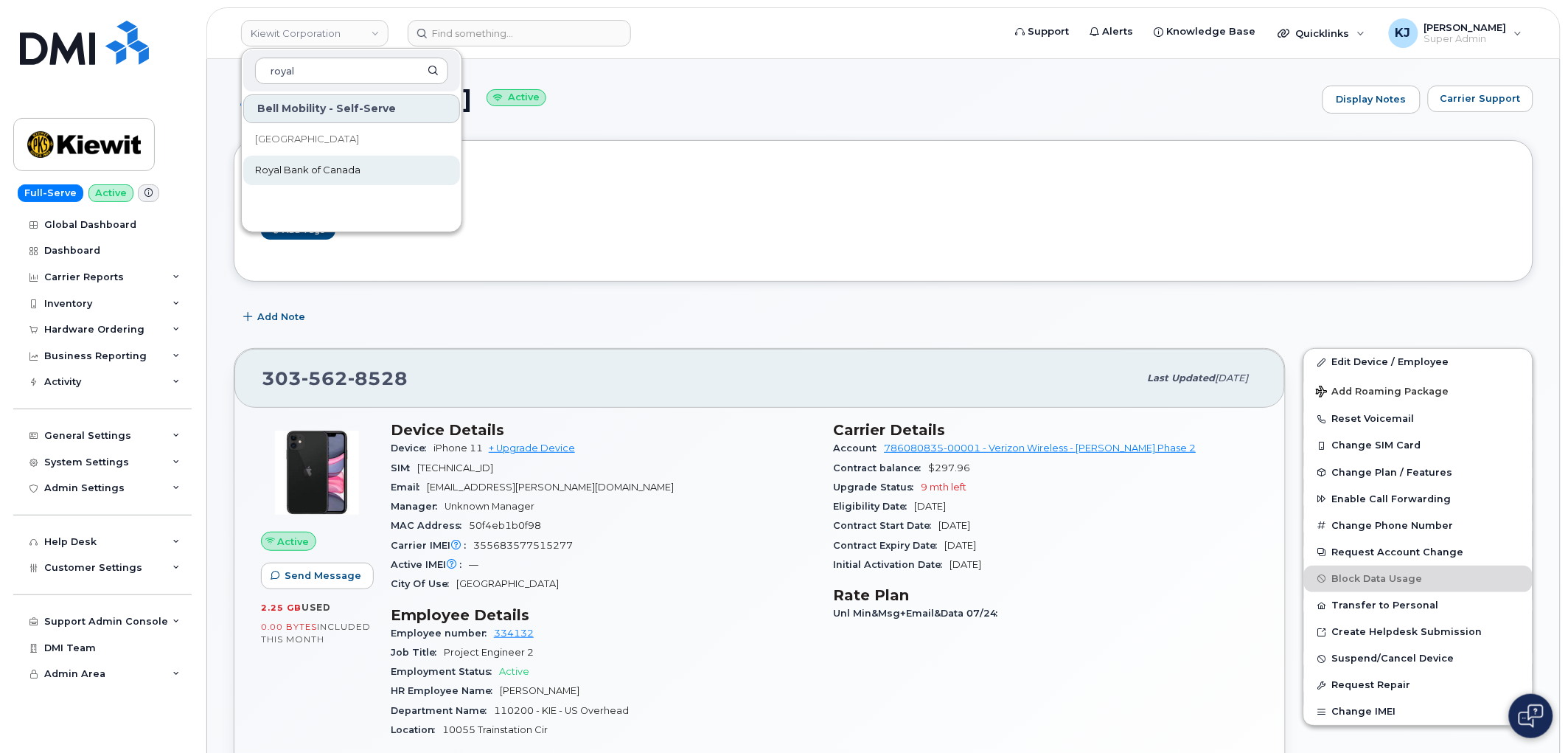
type input "royal"
click at [340, 169] on span "Royal Bank of Canada" at bounding box center [308, 170] width 105 height 15
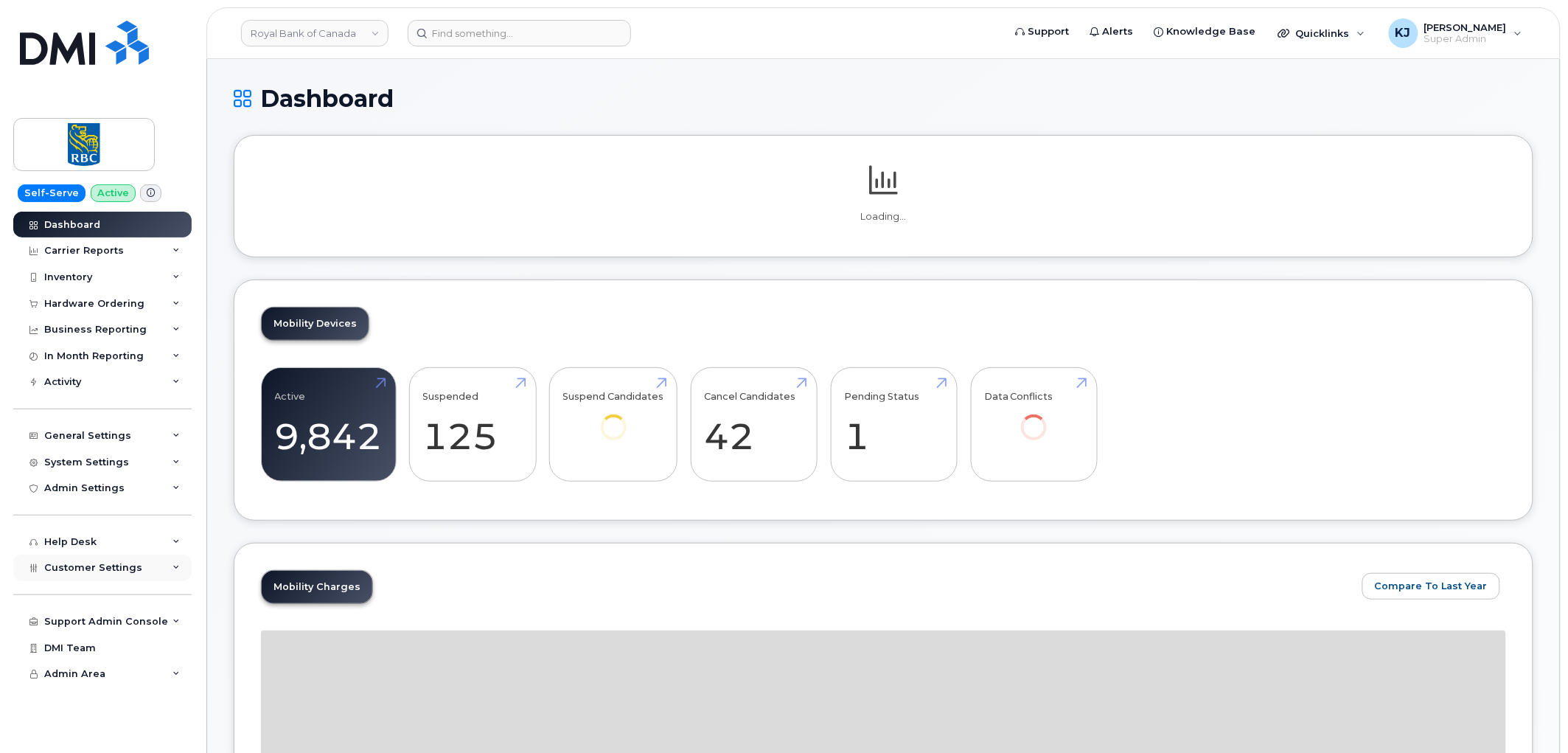
click at [155, 564] on div "Customer Settings" at bounding box center [102, 568] width 178 height 27
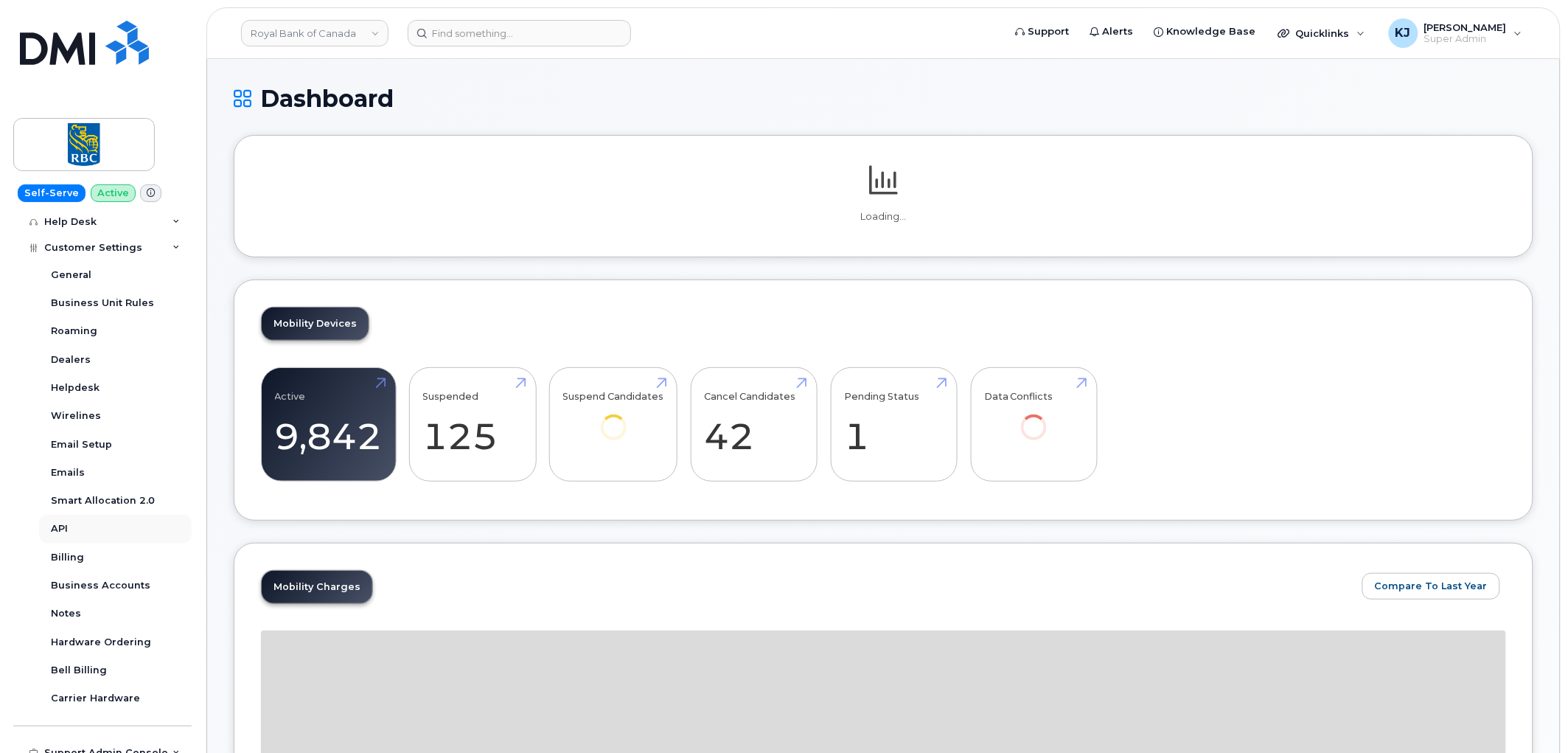
scroll to position [327, 0]
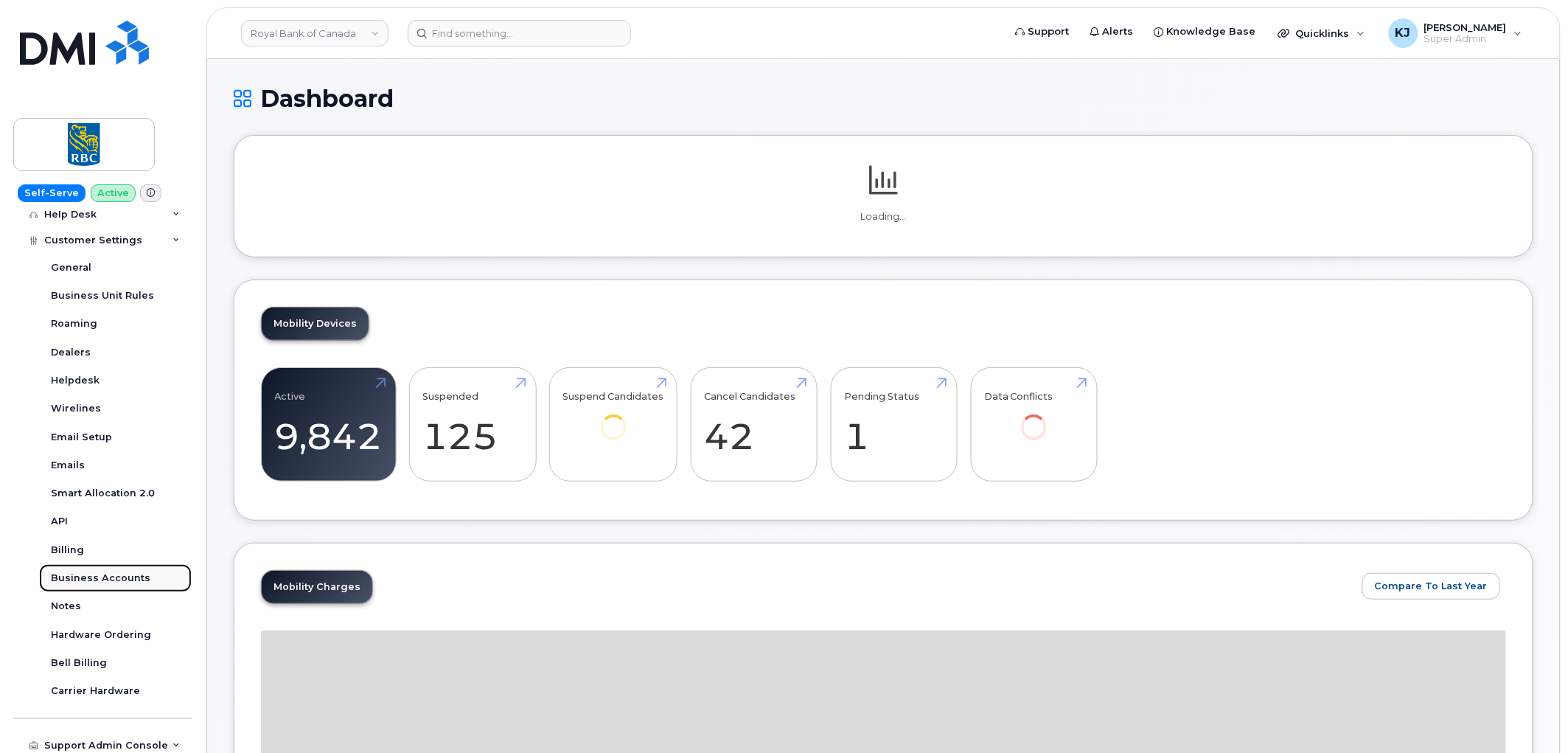
click at [116, 584] on div "Business Accounts" at bounding box center [100, 577] width 99 height 13
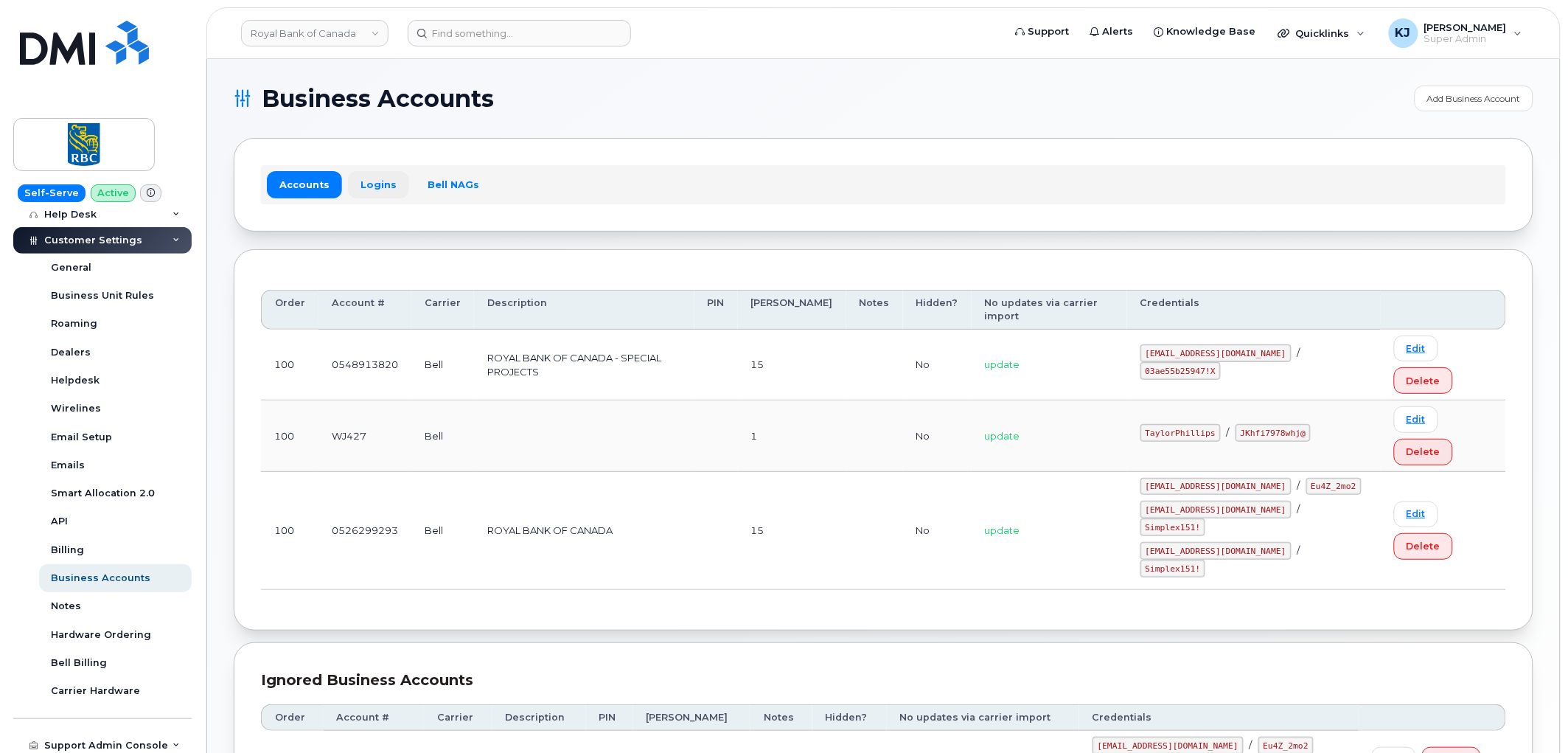
click at [378, 184] on link "Logins" at bounding box center [378, 184] width 61 height 27
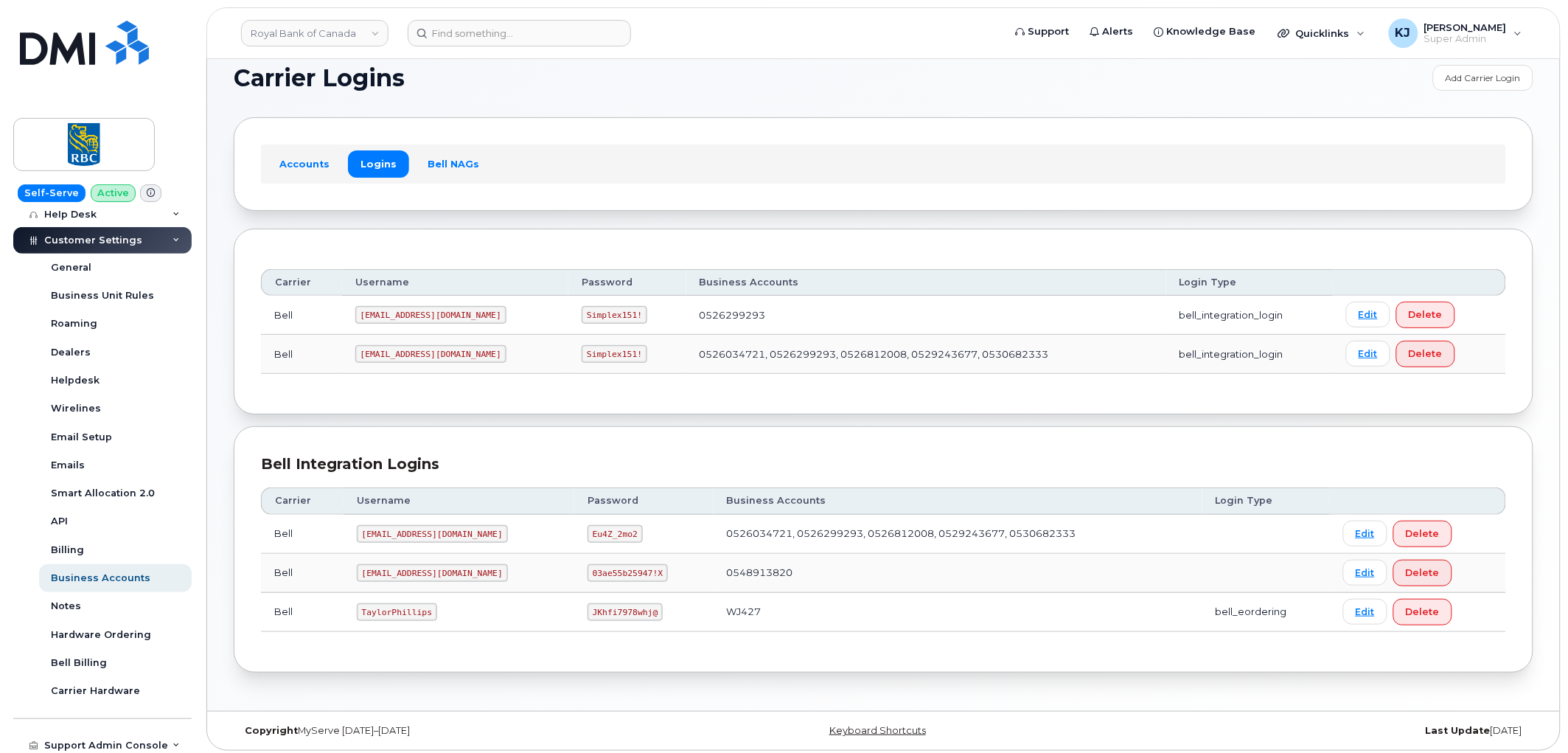
scroll to position [27, 0]
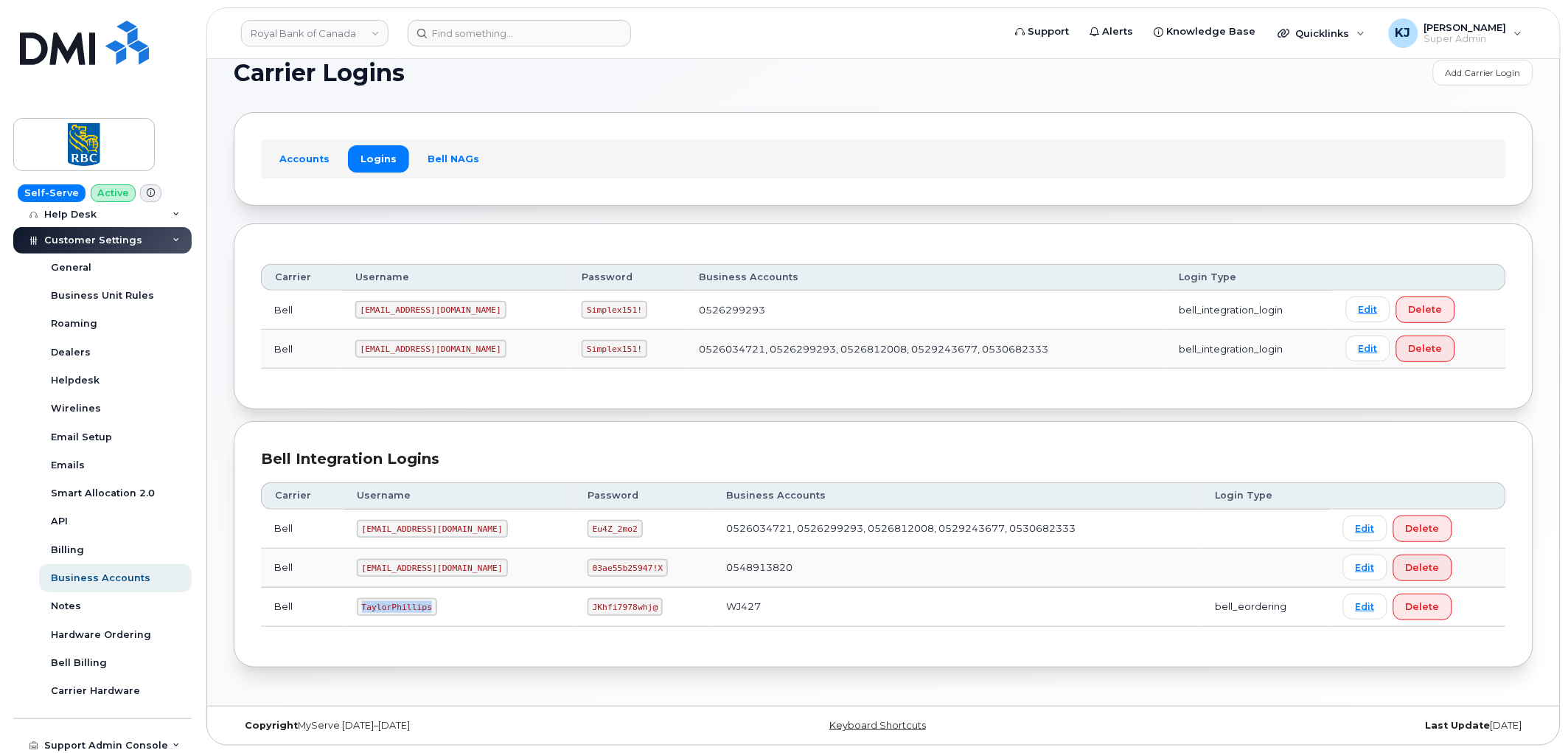
drag, startPoint x: 357, startPoint y: 608, endPoint x: 433, endPoint y: 606, distance: 76.0
click at [433, 606] on td "TaylorPhillips" at bounding box center [458, 608] width 230 height 39
copy code "TaylorPhillips"
drag, startPoint x: 550, startPoint y: 608, endPoint x: 609, endPoint y: 610, distance: 59.0
click at [609, 610] on code "JKhfi7978whj@" at bounding box center [625, 607] width 75 height 18
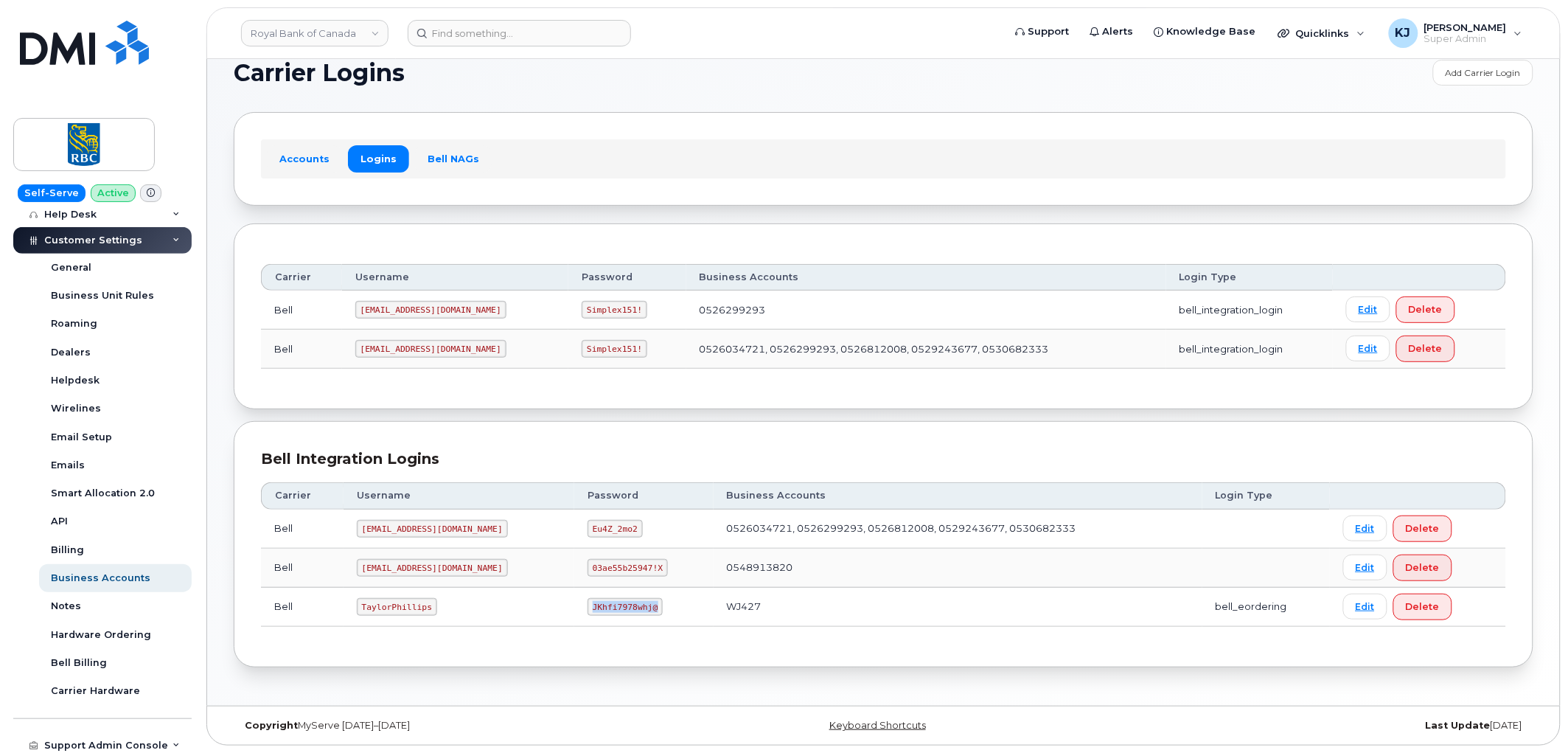
copy code "JKhfi7978whj@"
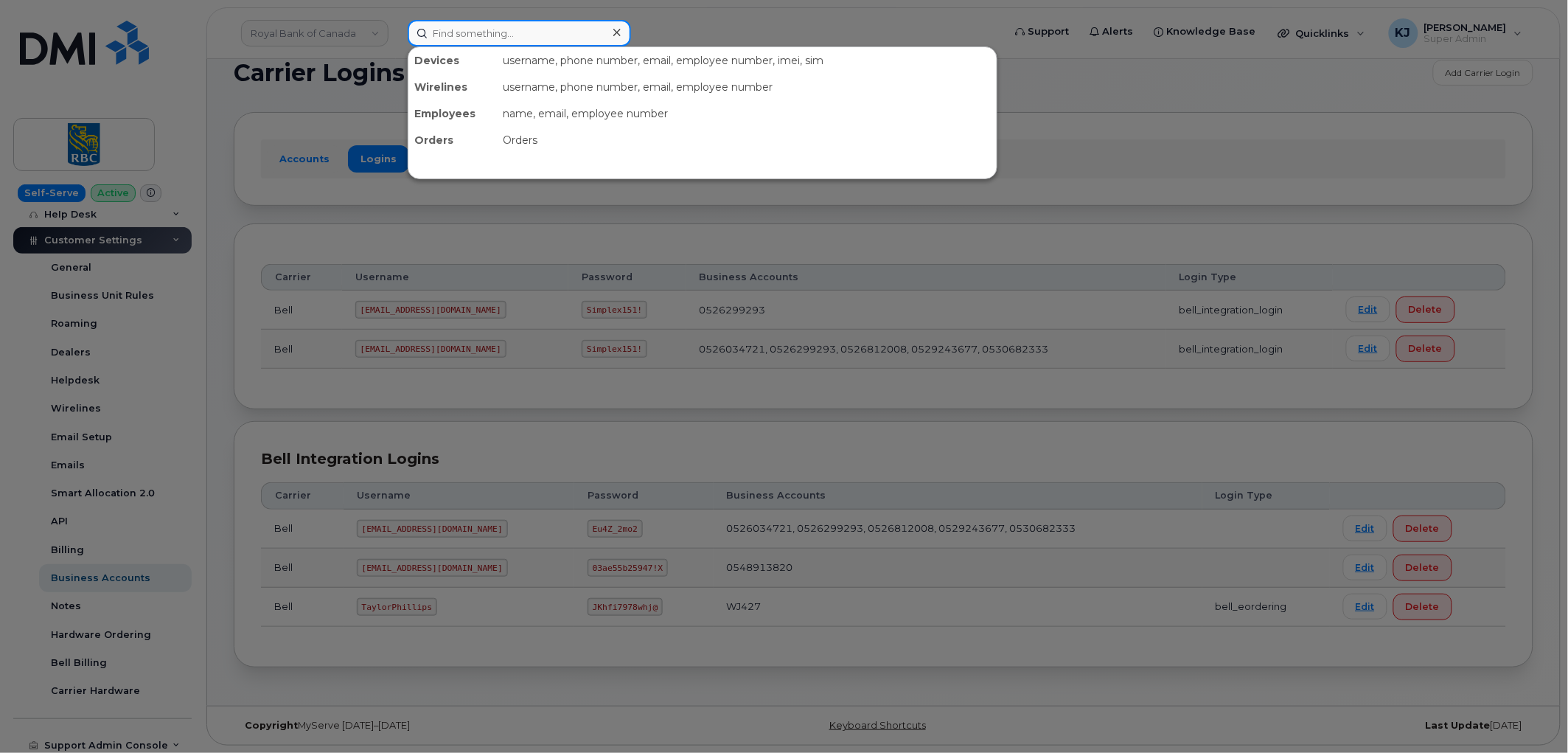
click at [466, 25] on input at bounding box center [519, 33] width 223 height 27
paste input "298536"
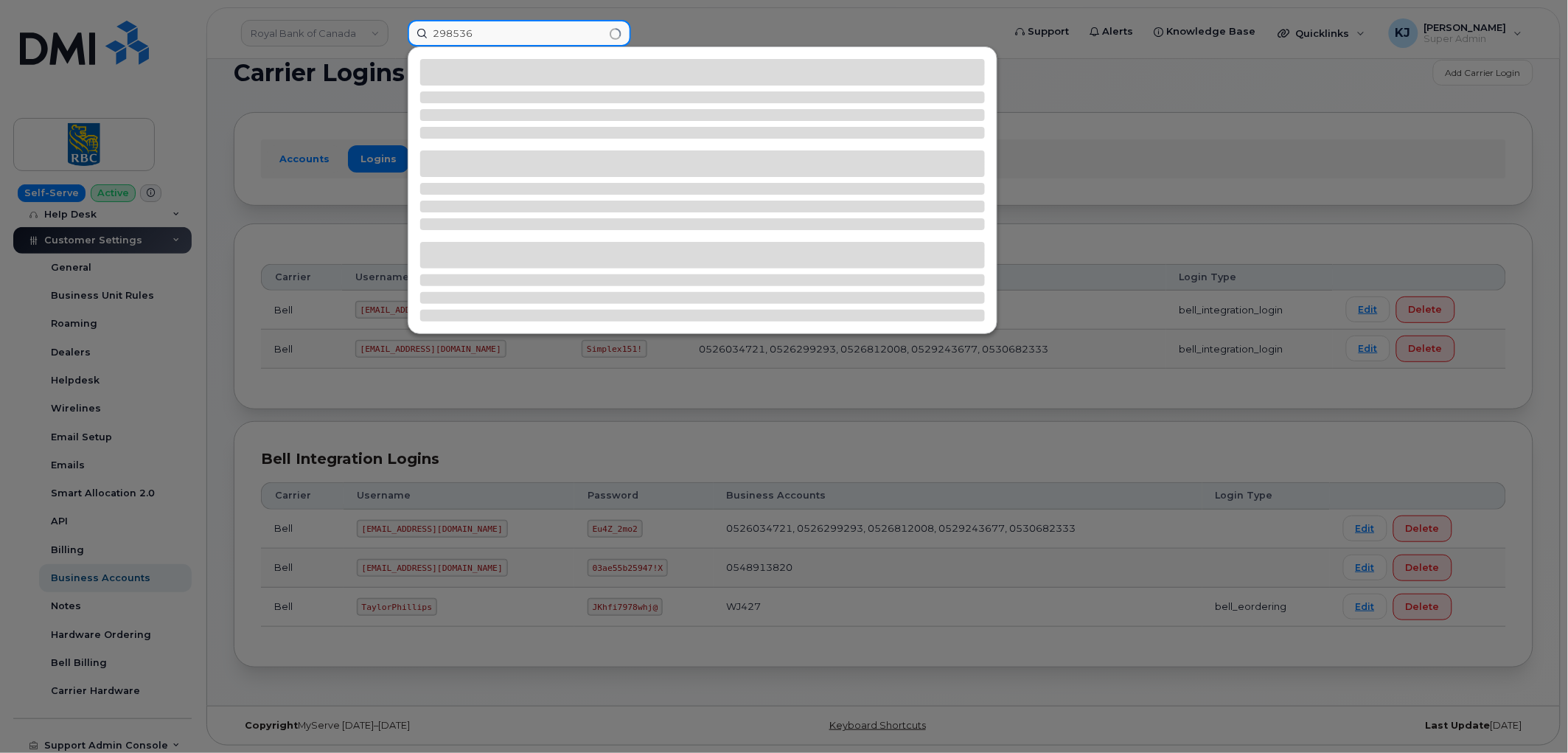
type input "298536"
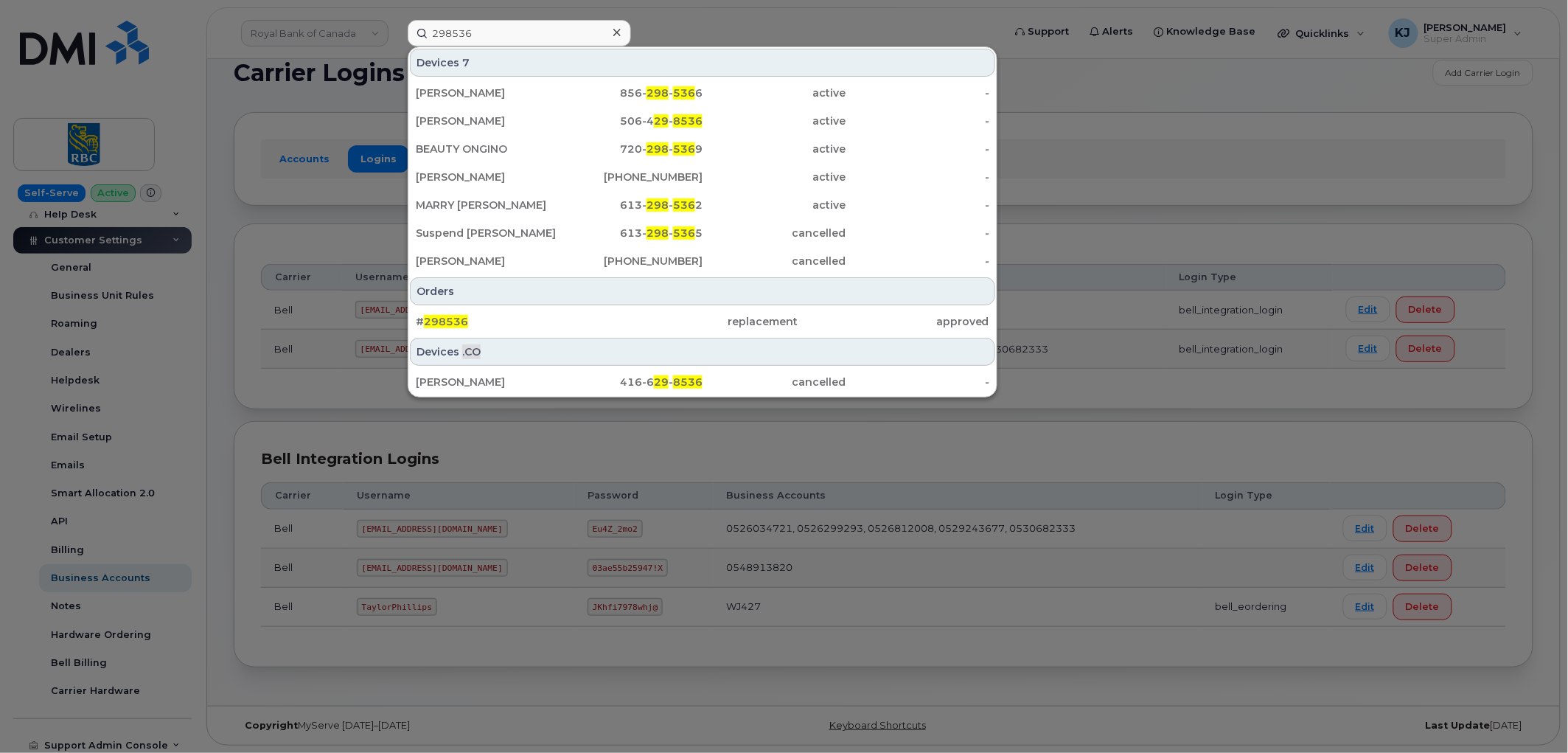
click at [1151, 99] on div at bounding box center [784, 376] width 1568 height 753
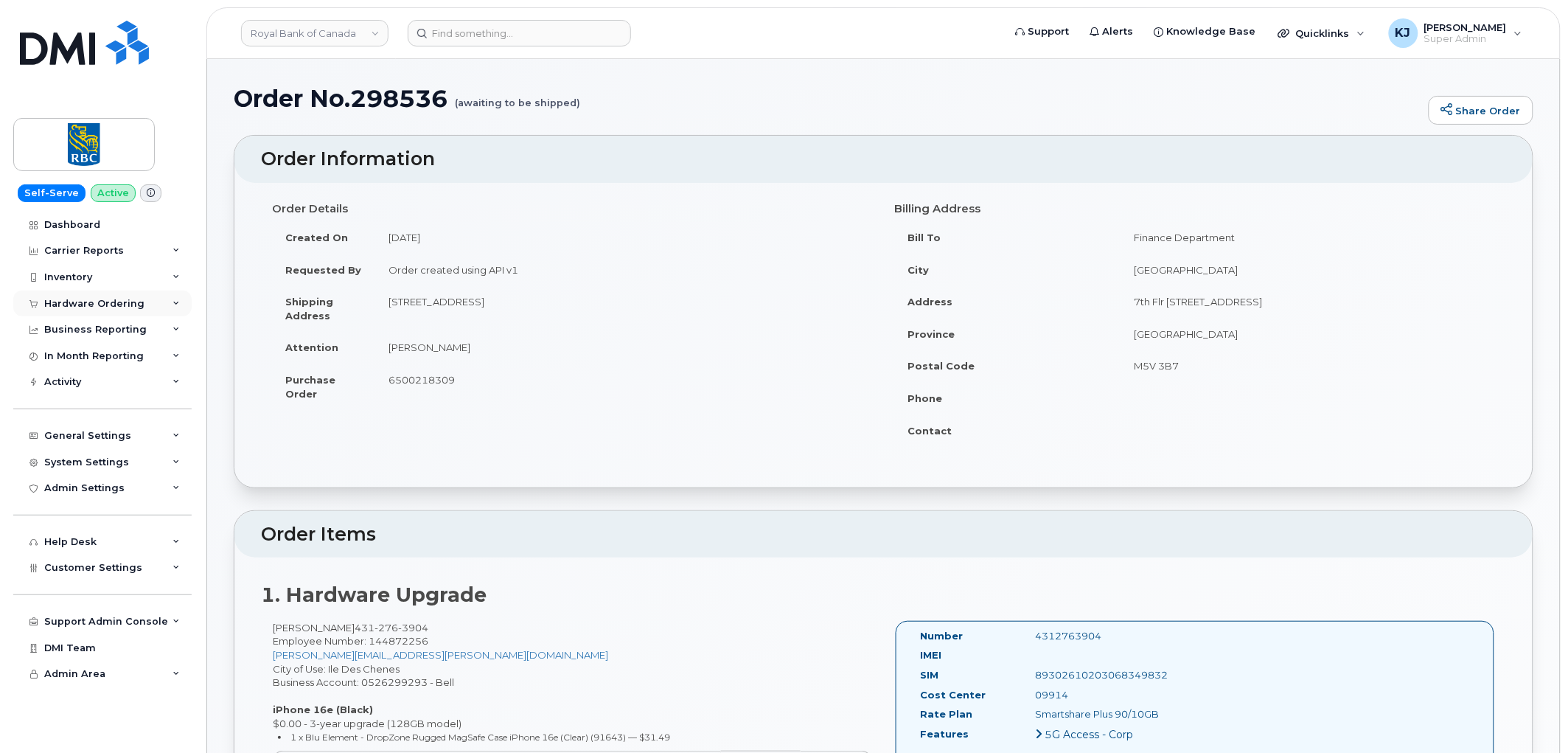
click at [138, 313] on div "Hardware Ordering" at bounding box center [102, 304] width 178 height 27
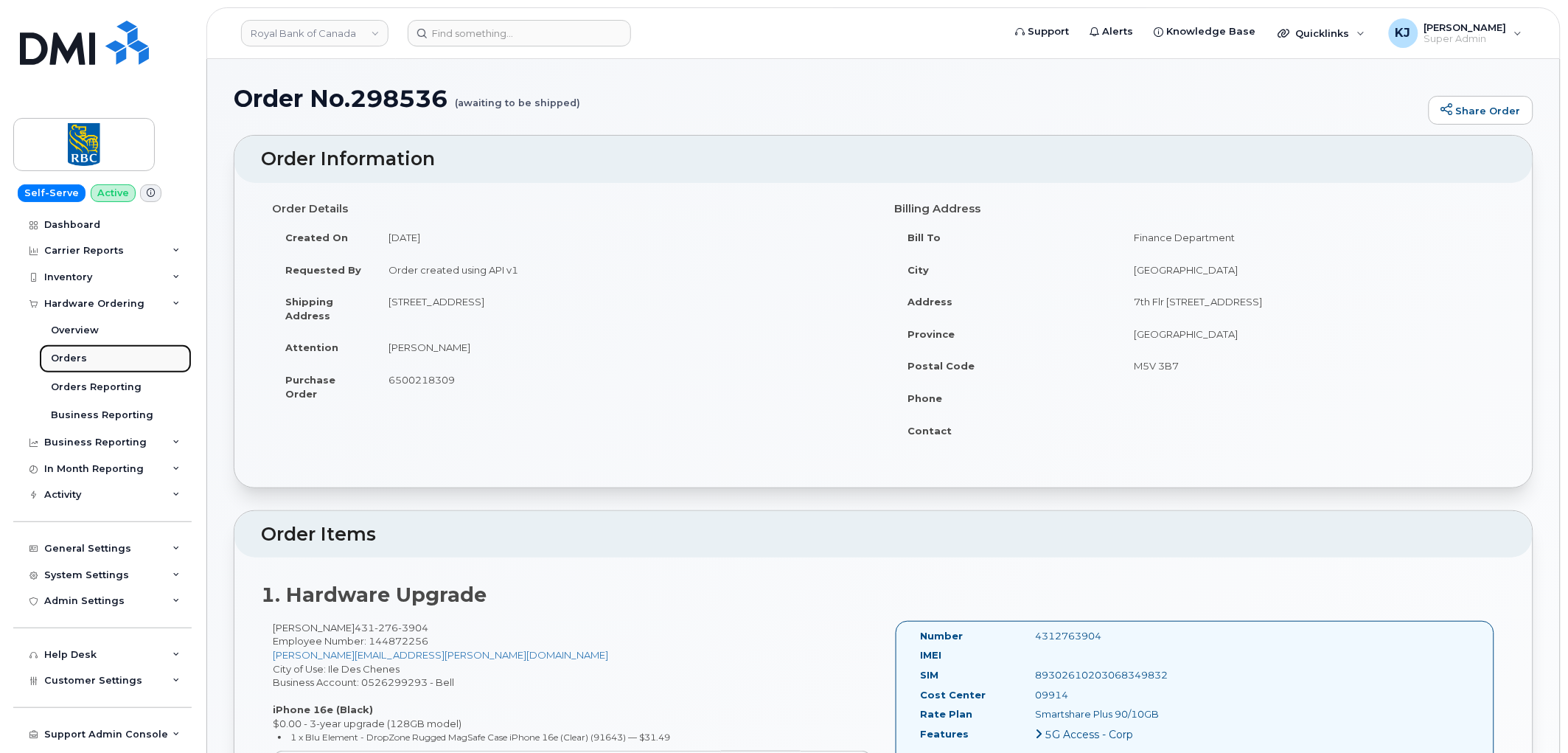
click at [92, 357] on link "Orders" at bounding box center [115, 358] width 152 height 28
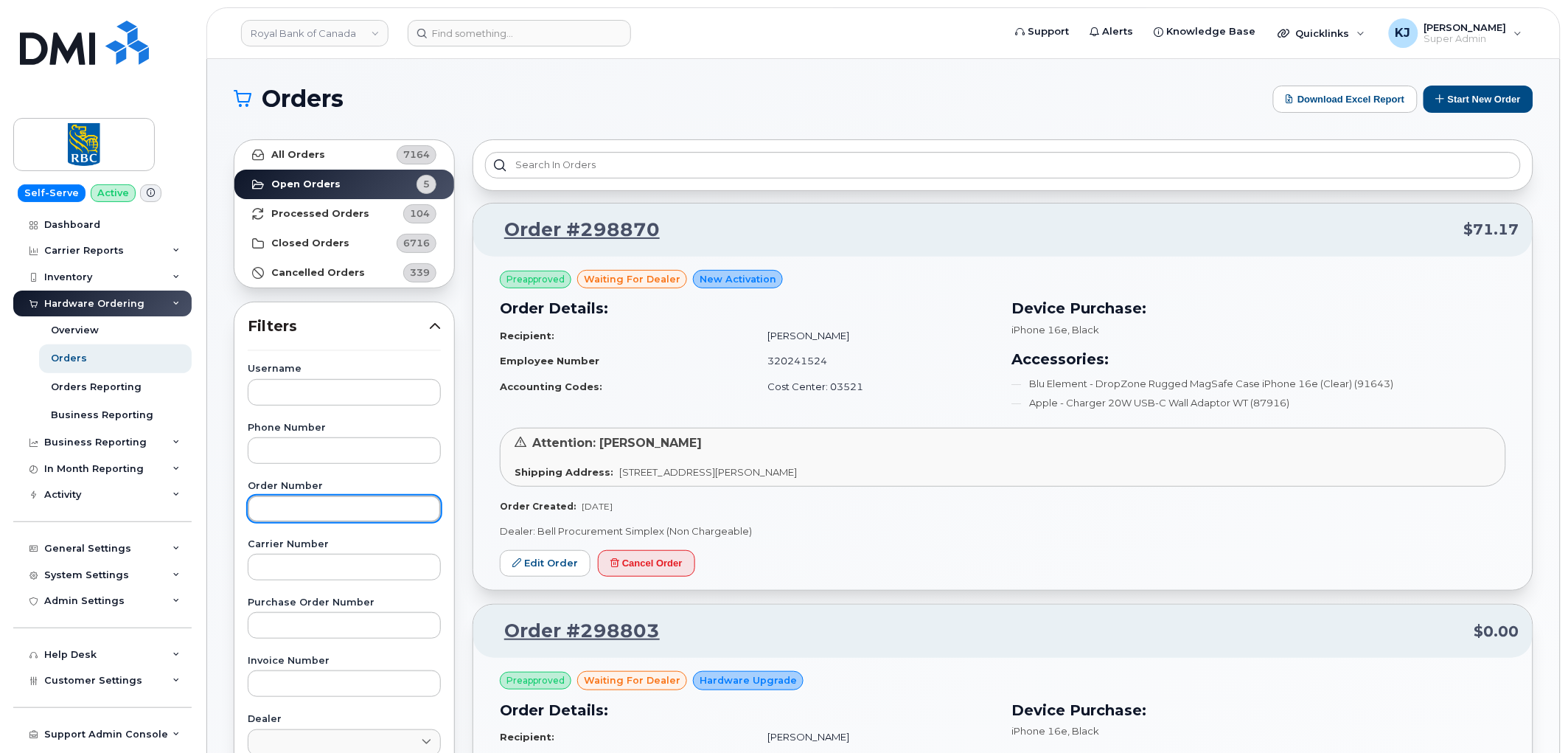
click at [280, 497] on input "text" at bounding box center [344, 509] width 193 height 27
paste input "298536"
type input "298536"
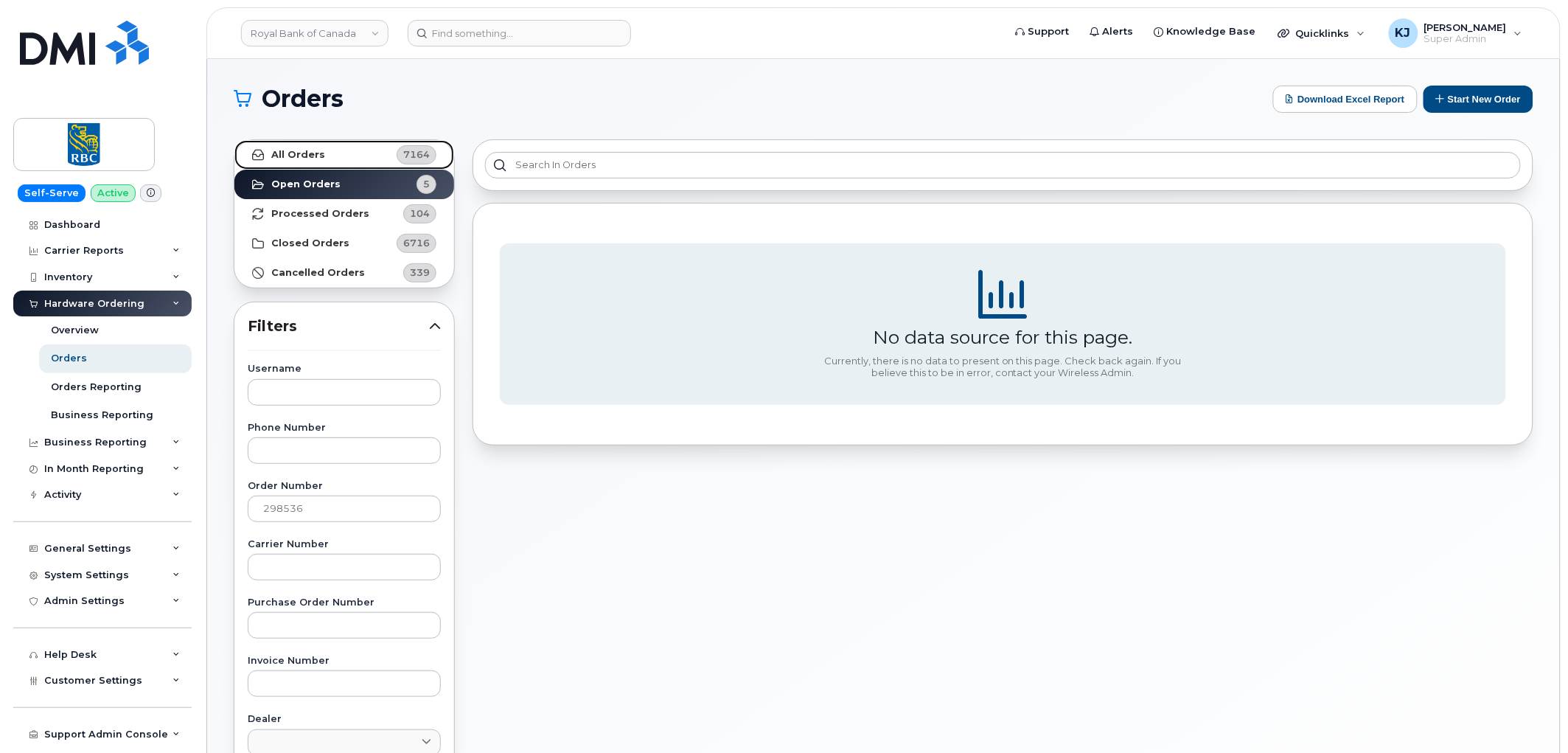
click at [300, 147] on link "All Orders 7164" at bounding box center [344, 154] width 220 height 29
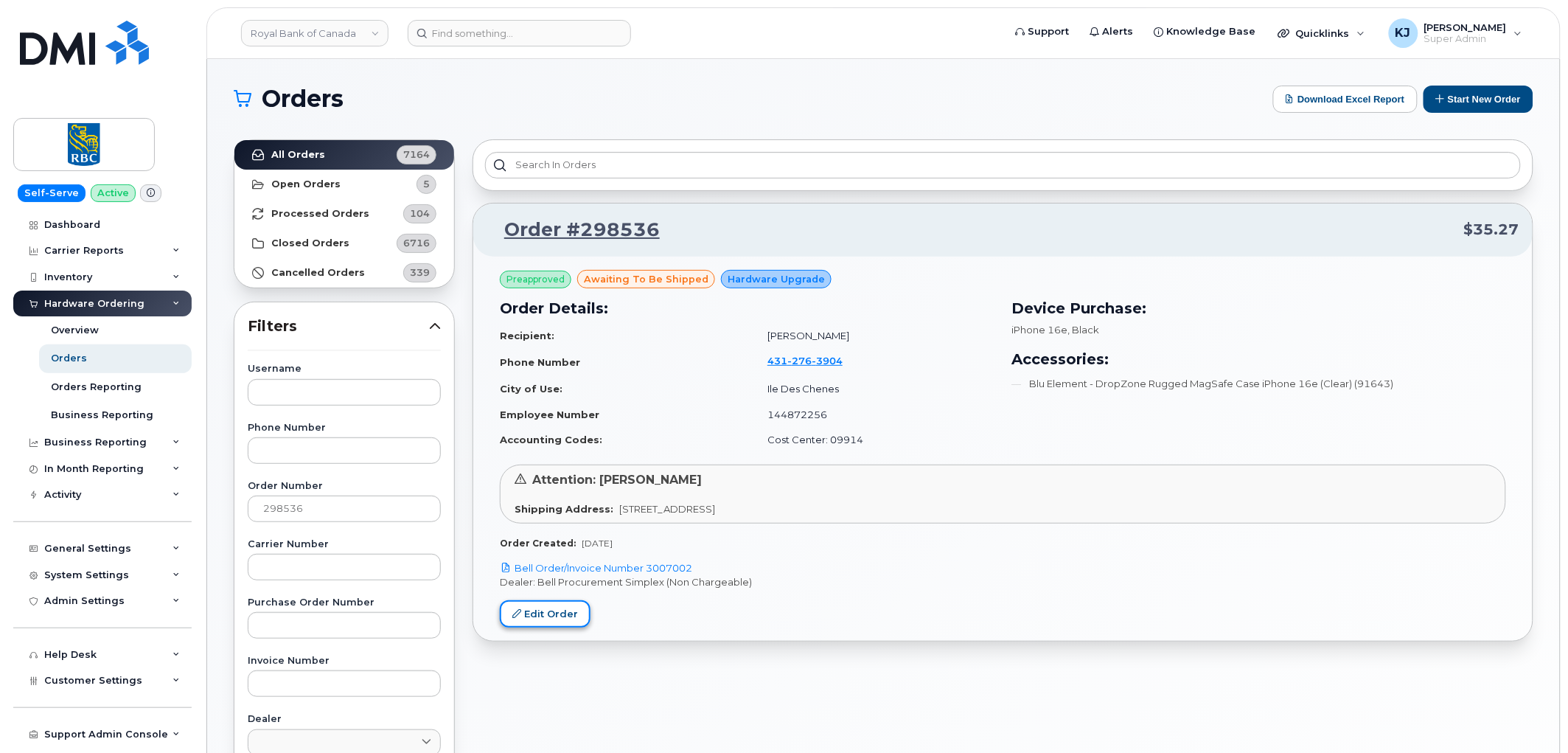
click at [546, 617] on link "Edit Order" at bounding box center [545, 614] width 90 height 27
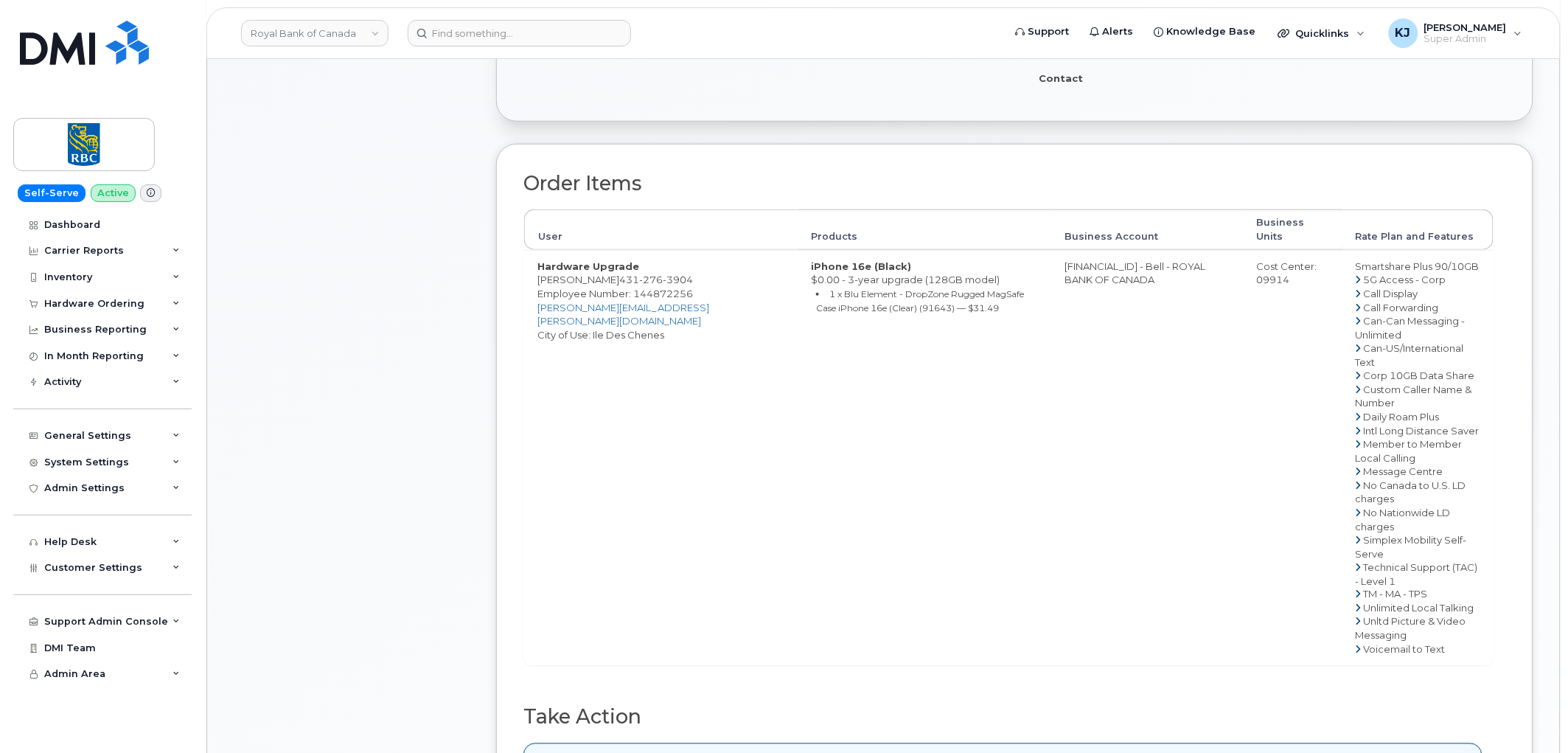
scroll to position [491, 0]
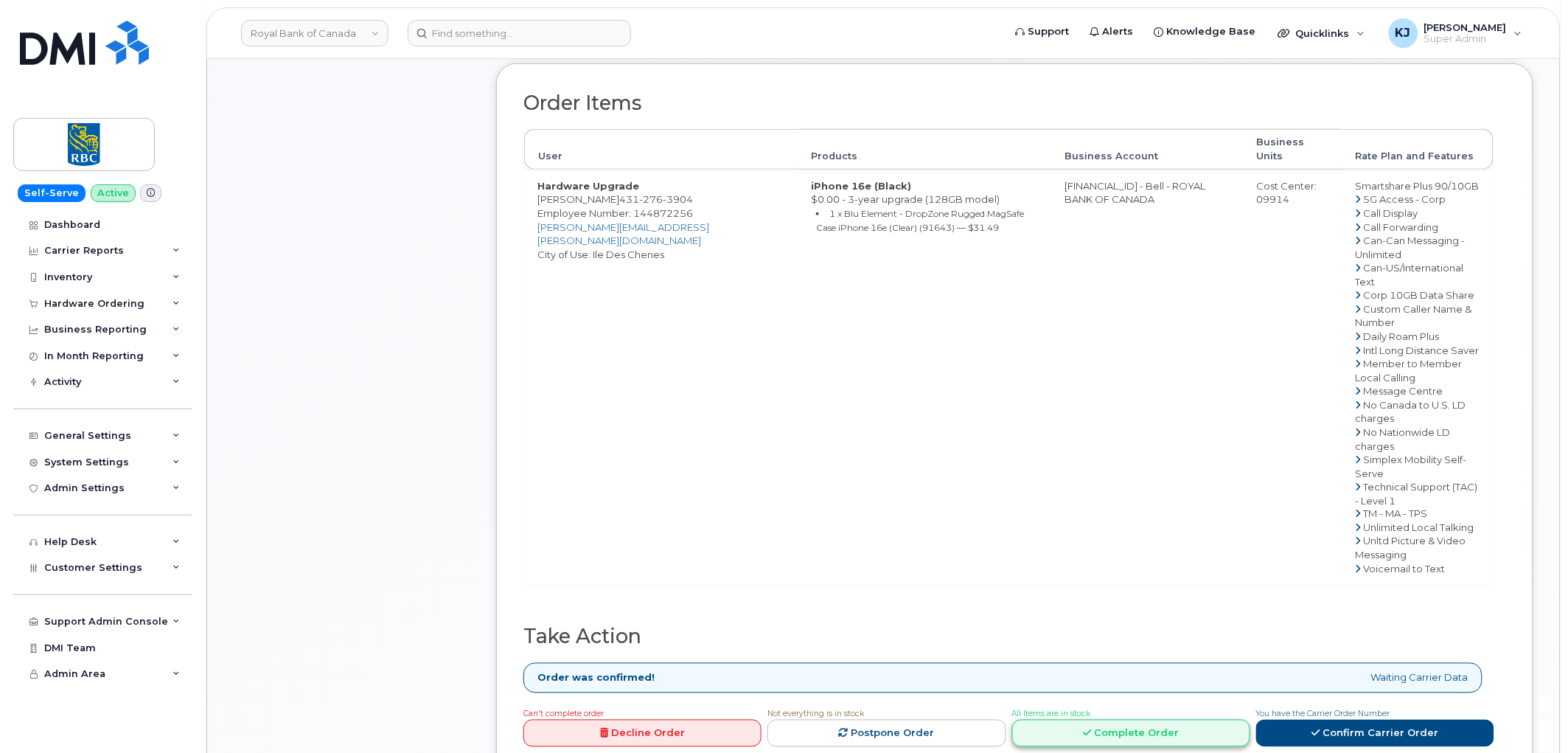
click at [1145, 720] on link "Complete Order" at bounding box center [1131, 733] width 238 height 27
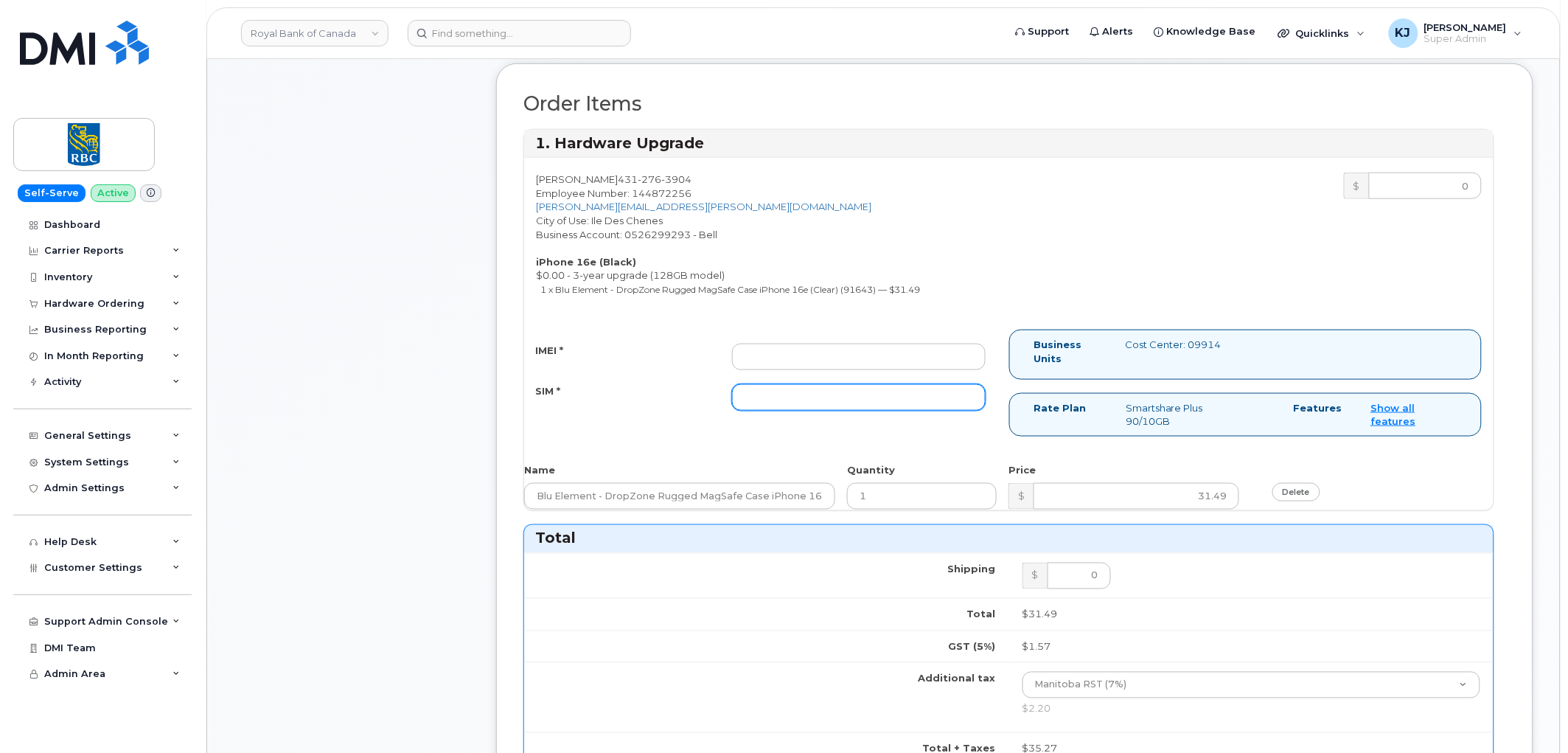
click at [798, 396] on input "SIM *" at bounding box center [859, 397] width 254 height 27
paste input "89302610207416718036"
type input "89302610207416718036"
click at [789, 357] on input "IMEI *" at bounding box center [859, 357] width 254 height 27
paste input "354216330630777"
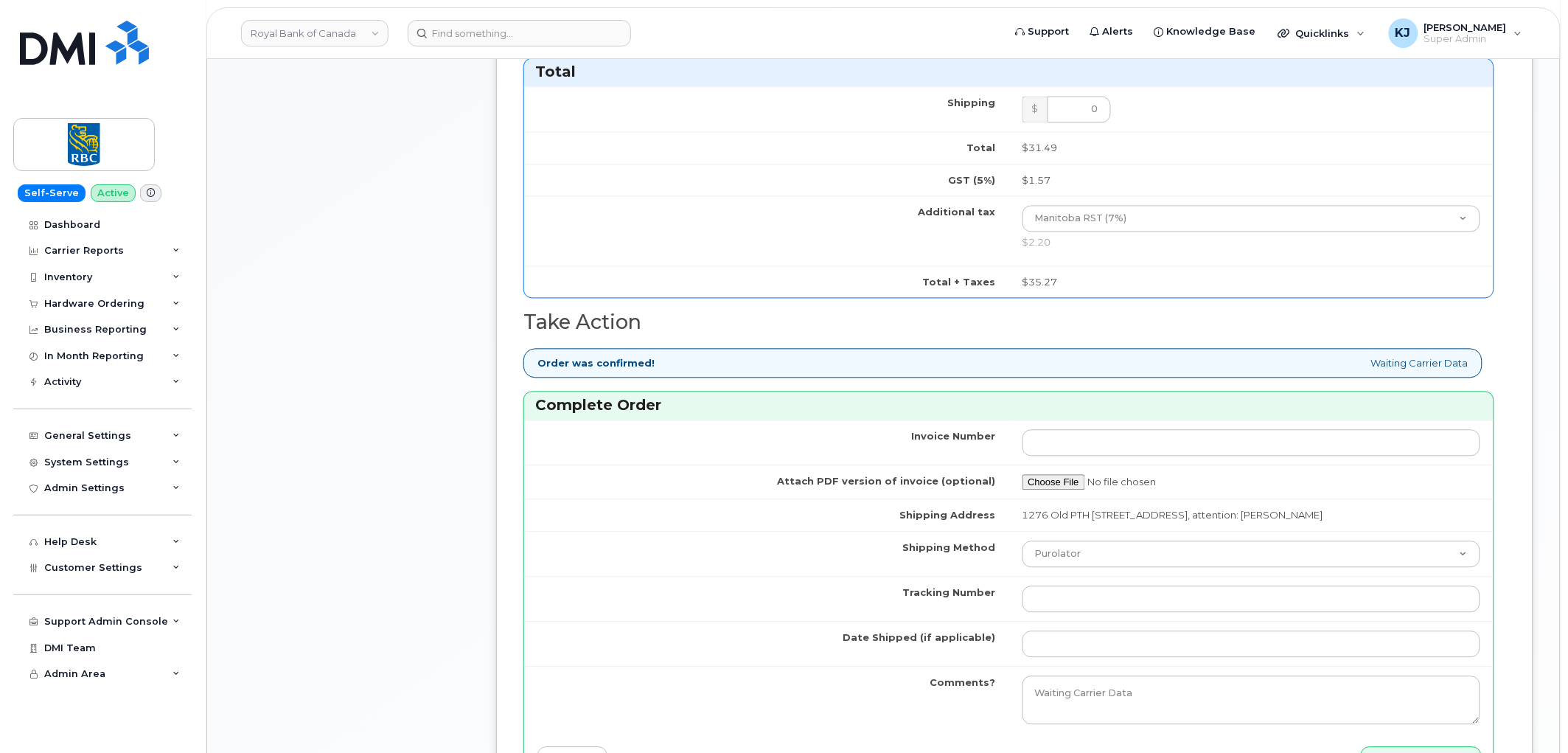
scroll to position [983, 0]
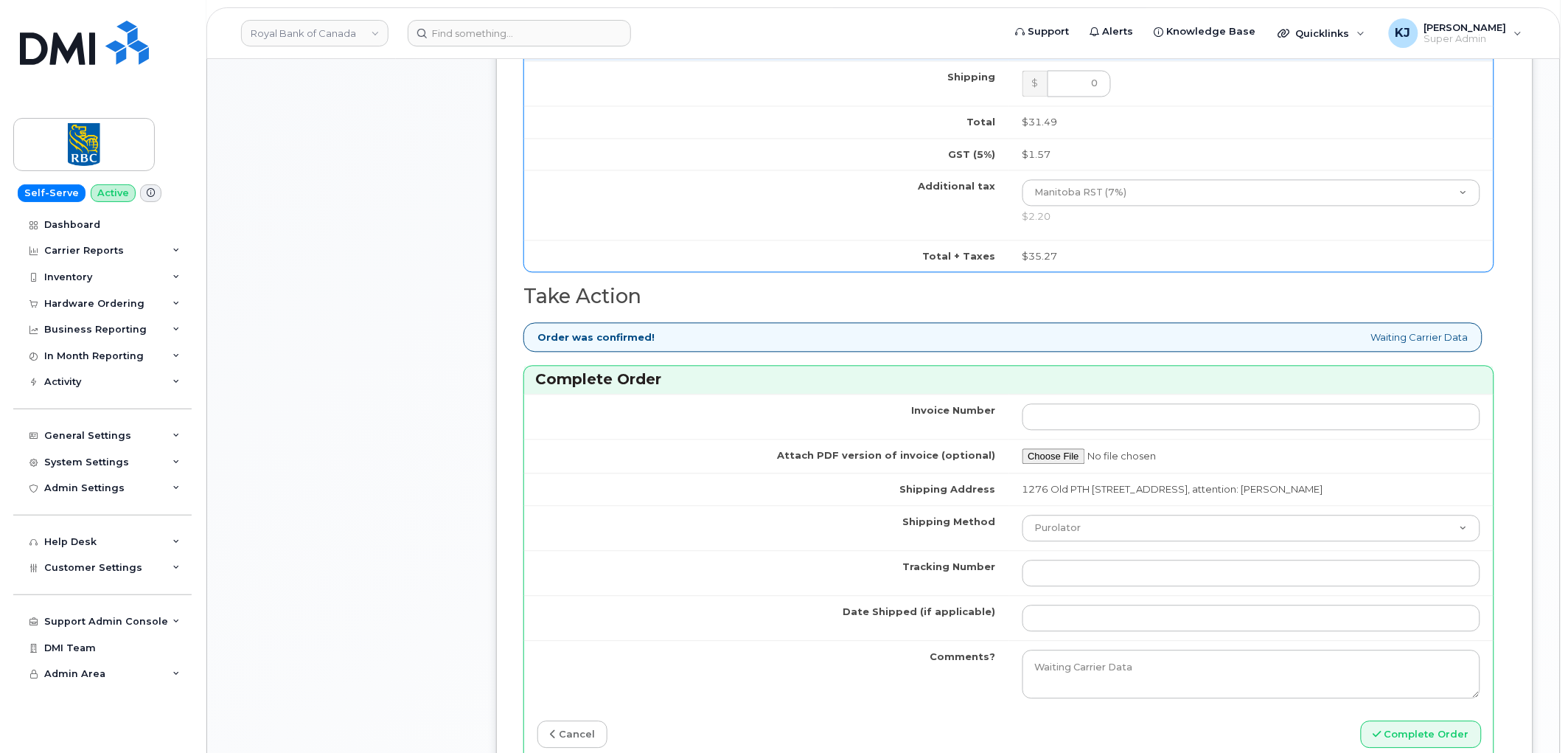
type input "354216330630777"
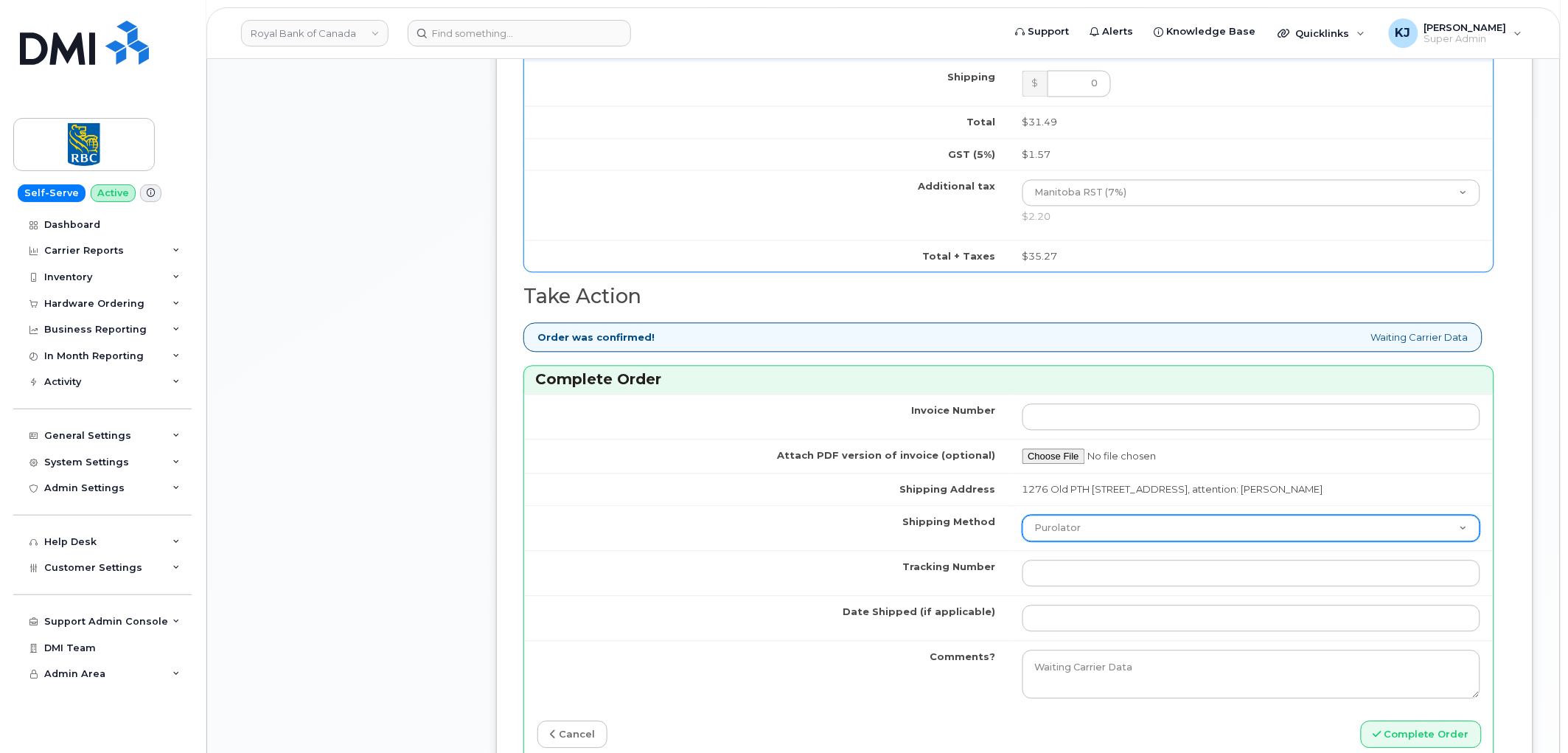
click at [1065, 537] on select "Purolator UPS FedEx Canada Post Courier Other Drop Off Pick Up" at bounding box center [1251, 529] width 458 height 27
select select "FedEx"
click at [1022, 517] on select "Purolator UPS FedEx Canada Post Courier Other Drop Off Pick Up" at bounding box center [1251, 529] width 458 height 27
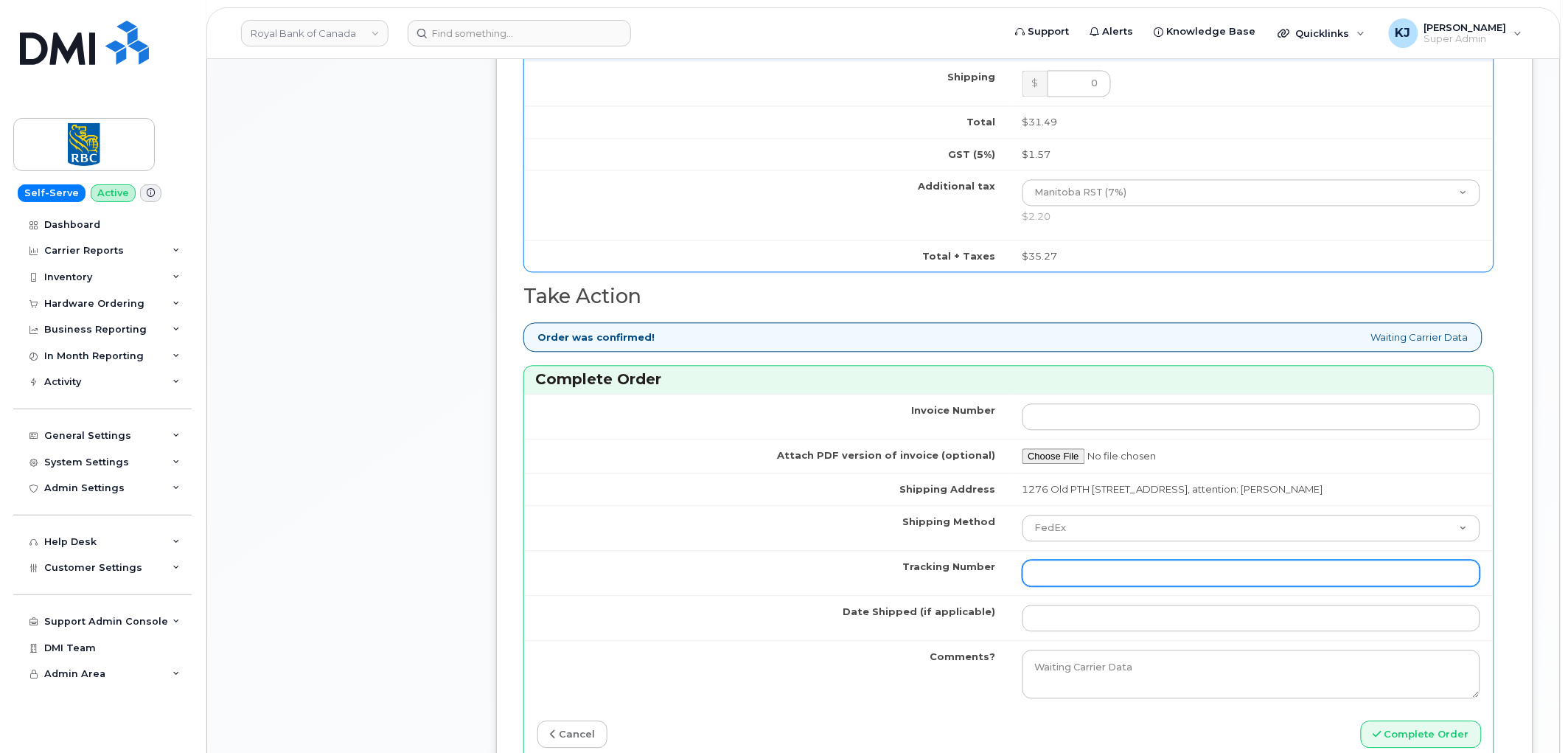
click at [1056, 570] on input "Tracking Number" at bounding box center [1251, 574] width 458 height 27
paste input "466379595890"
drag, startPoint x: 1057, startPoint y: 580, endPoint x: 815, endPoint y: 561, distance: 242.7
click at [815, 561] on tr "Tracking Number 466379595890" at bounding box center [1008, 573] width 969 height 45
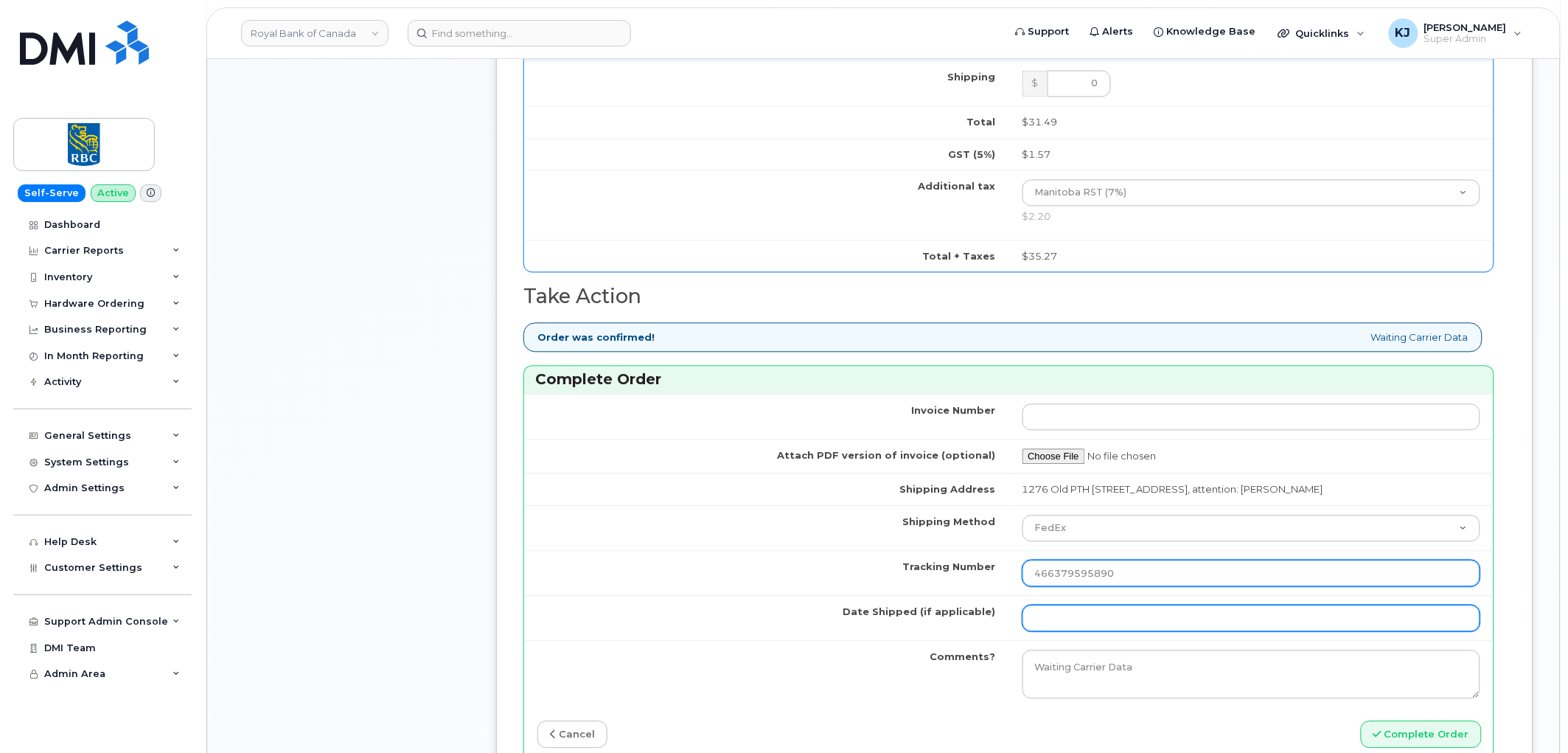
type input "466379595890"
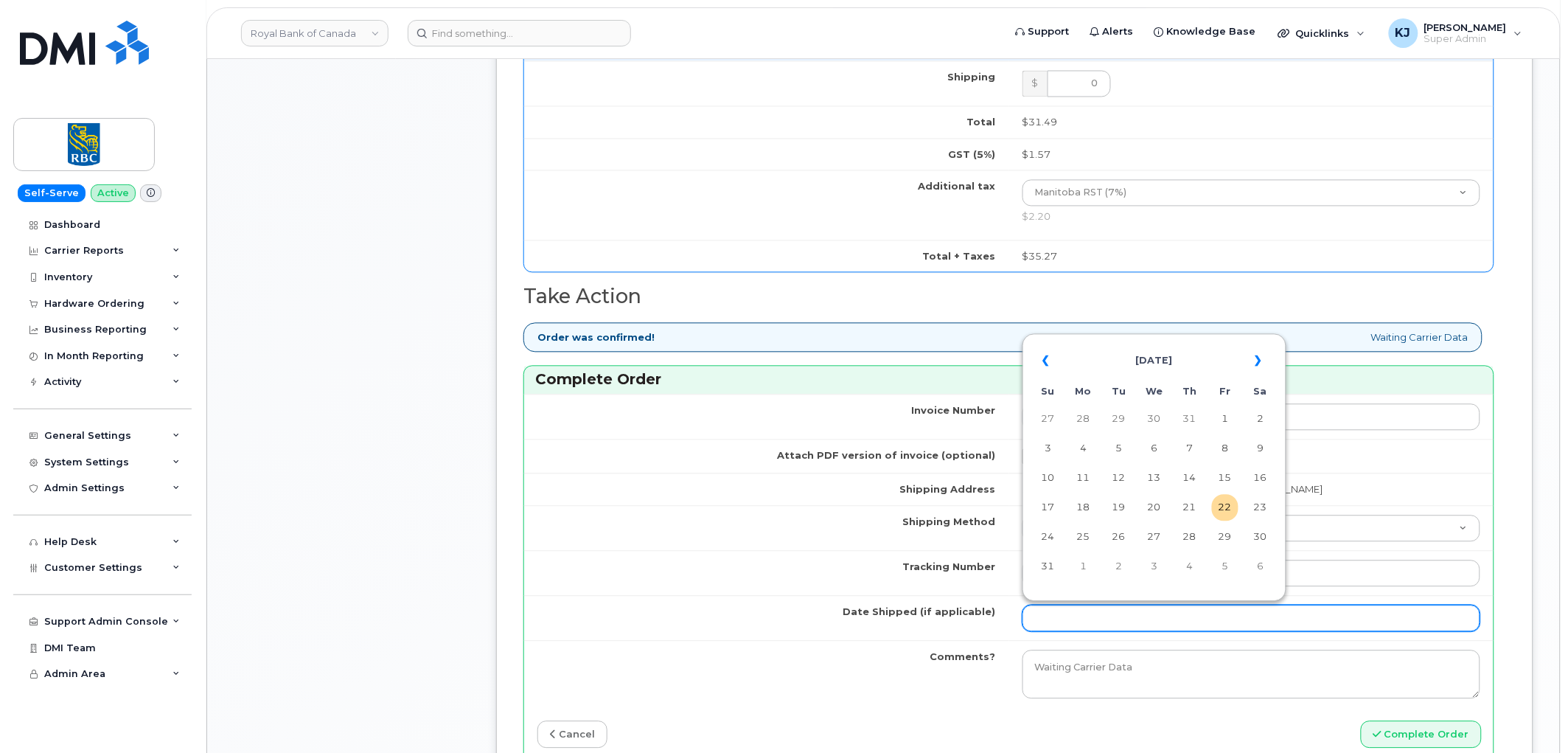
click at [1107, 615] on input "Date Shipped (if applicable)" at bounding box center [1251, 619] width 458 height 27
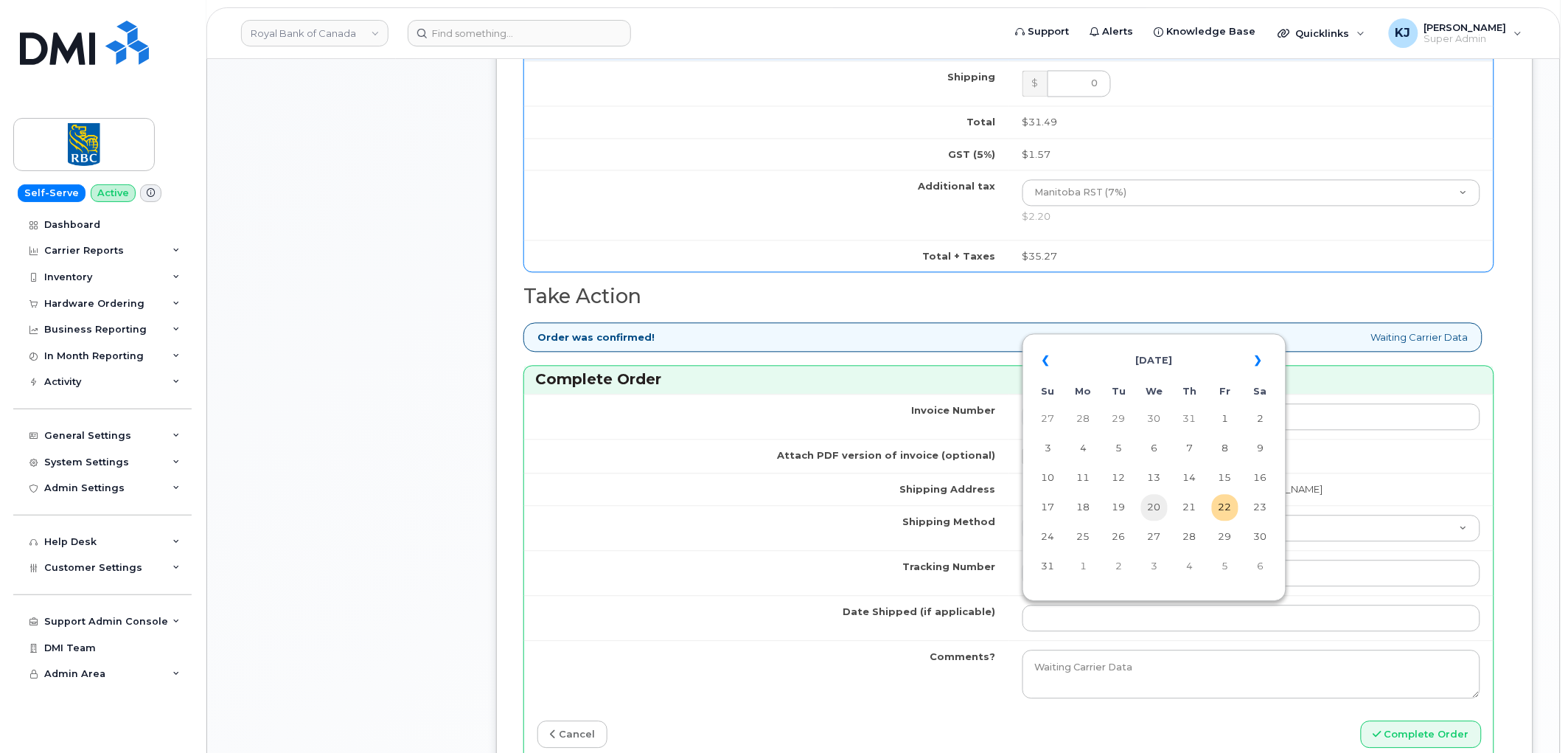
click at [1157, 500] on td "20" at bounding box center [1154, 508] width 27 height 27
type input "[DATE]"
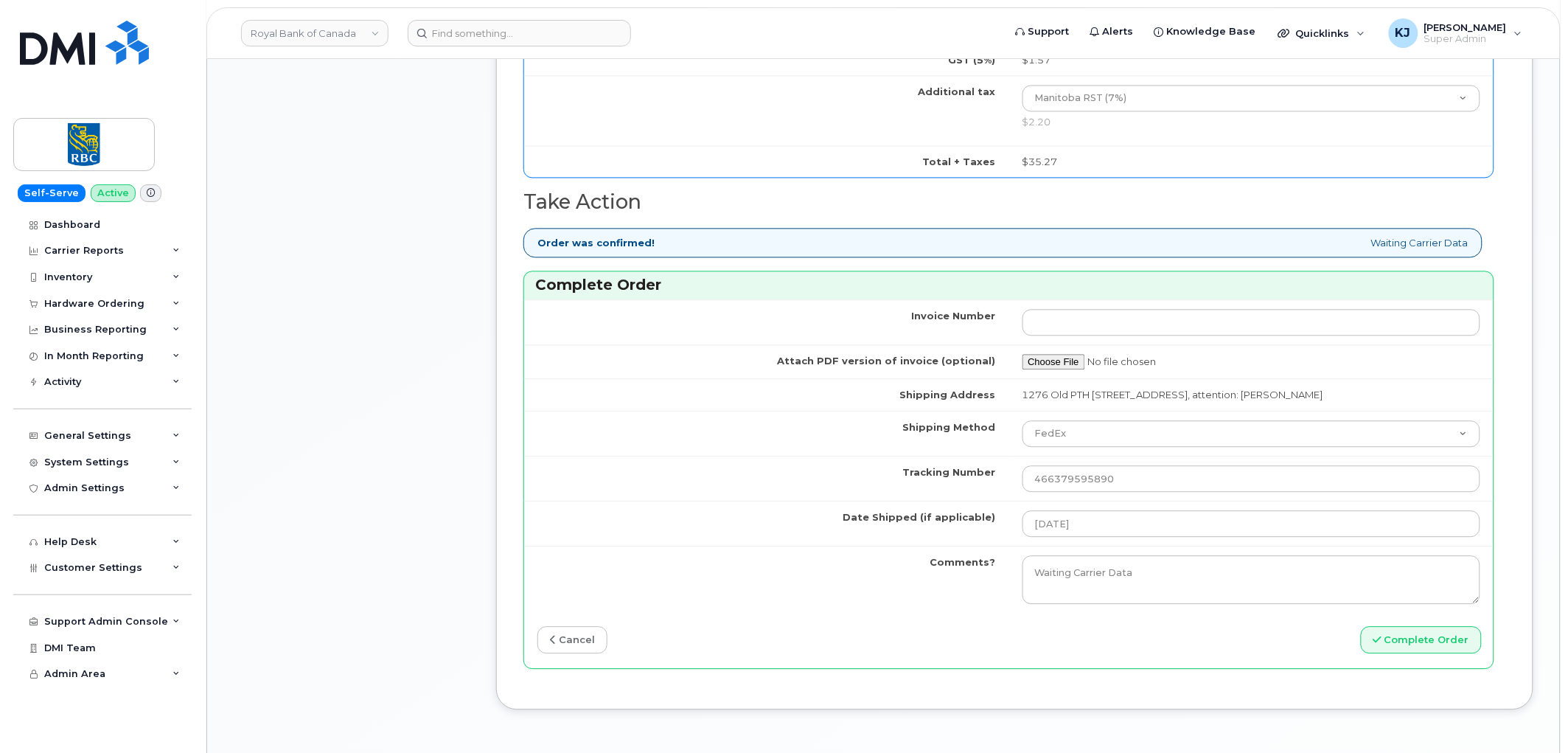
scroll to position [1228, 0]
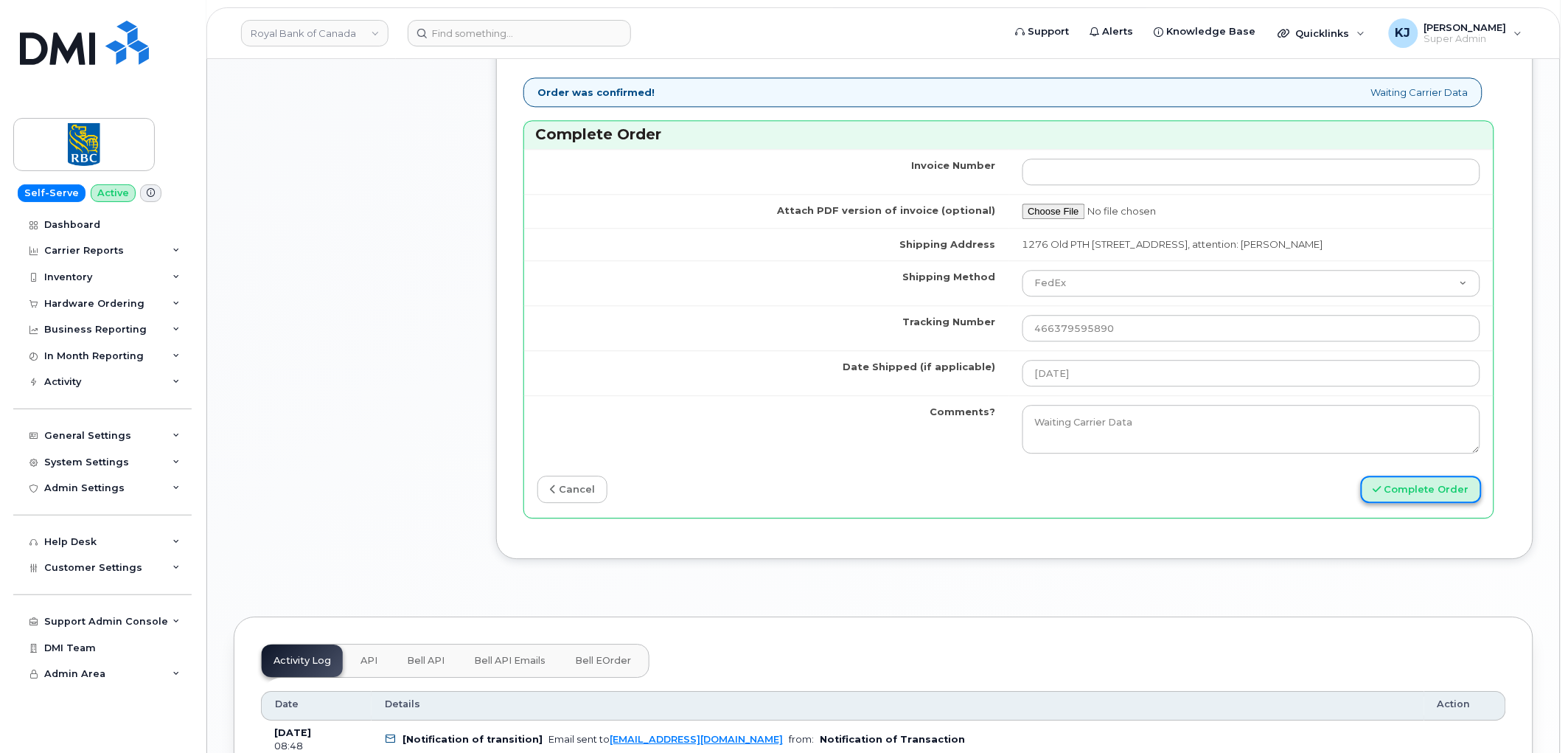
click at [1395, 496] on button "Complete Order" at bounding box center [1421, 489] width 121 height 27
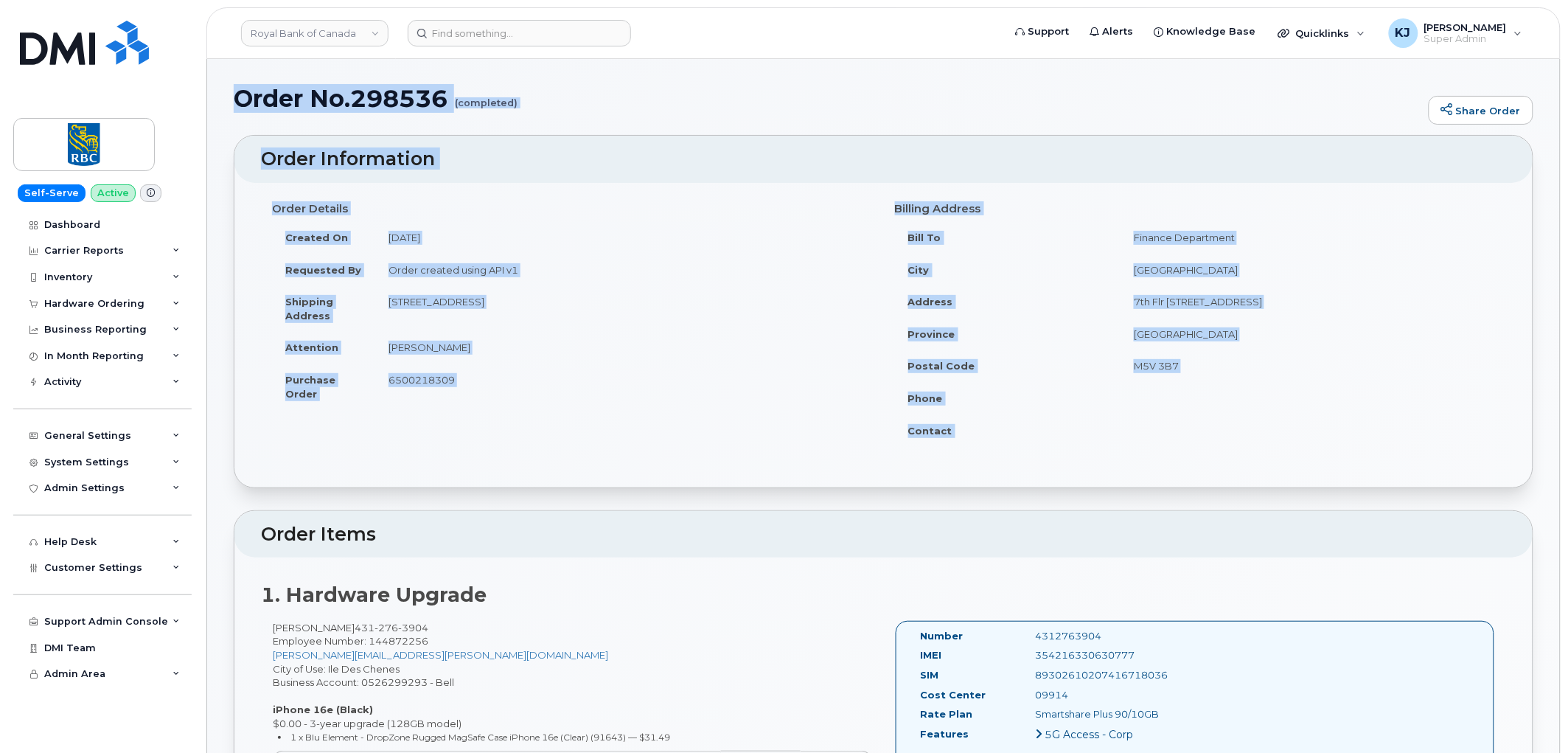
drag, startPoint x: 238, startPoint y: 98, endPoint x: 1272, endPoint y: 426, distance: 1084.8
copy div "Order No.298536 (completed) Share Order × Share This Order If you want to allow…"
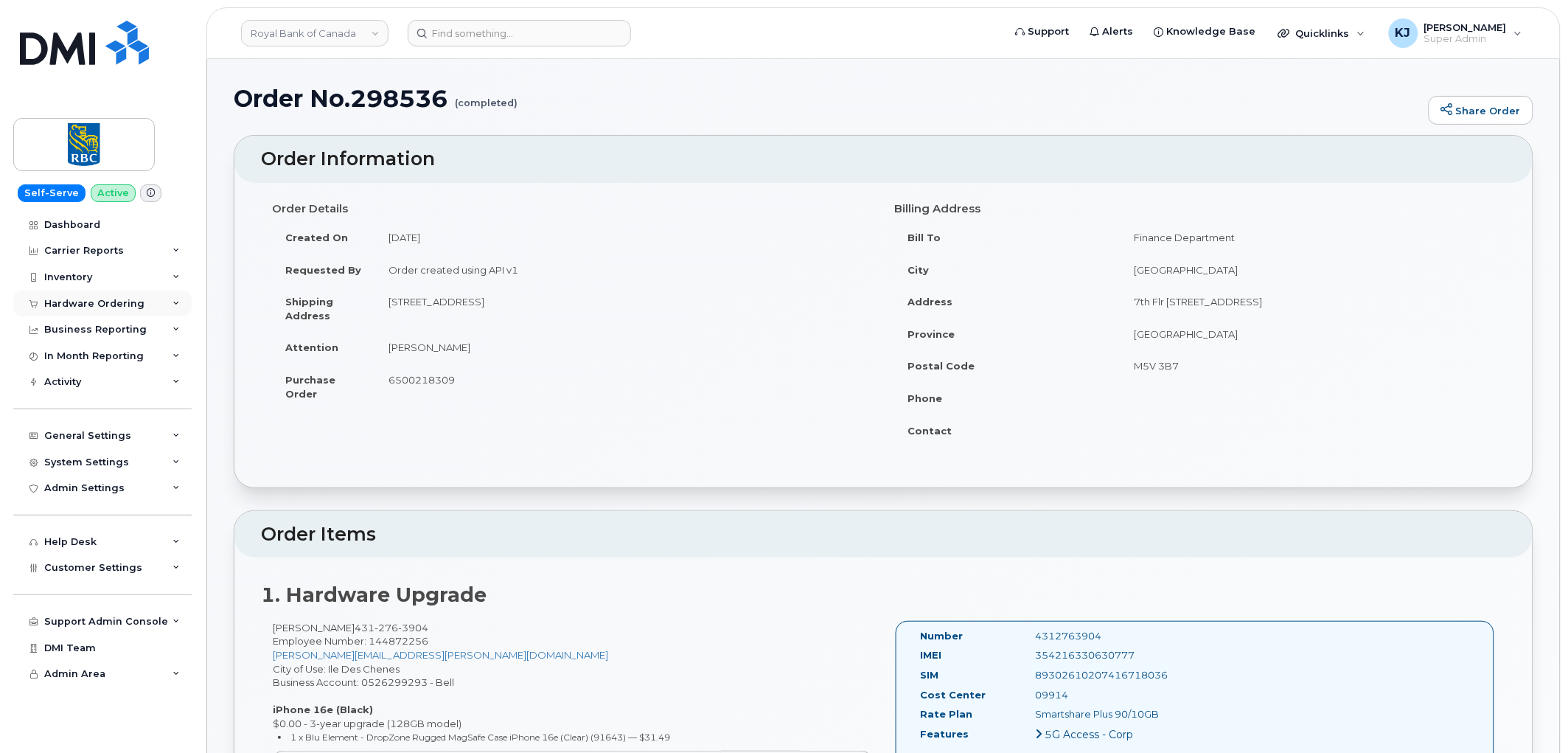
click at [109, 304] on div "Hardware Ordering" at bounding box center [94, 303] width 100 height 12
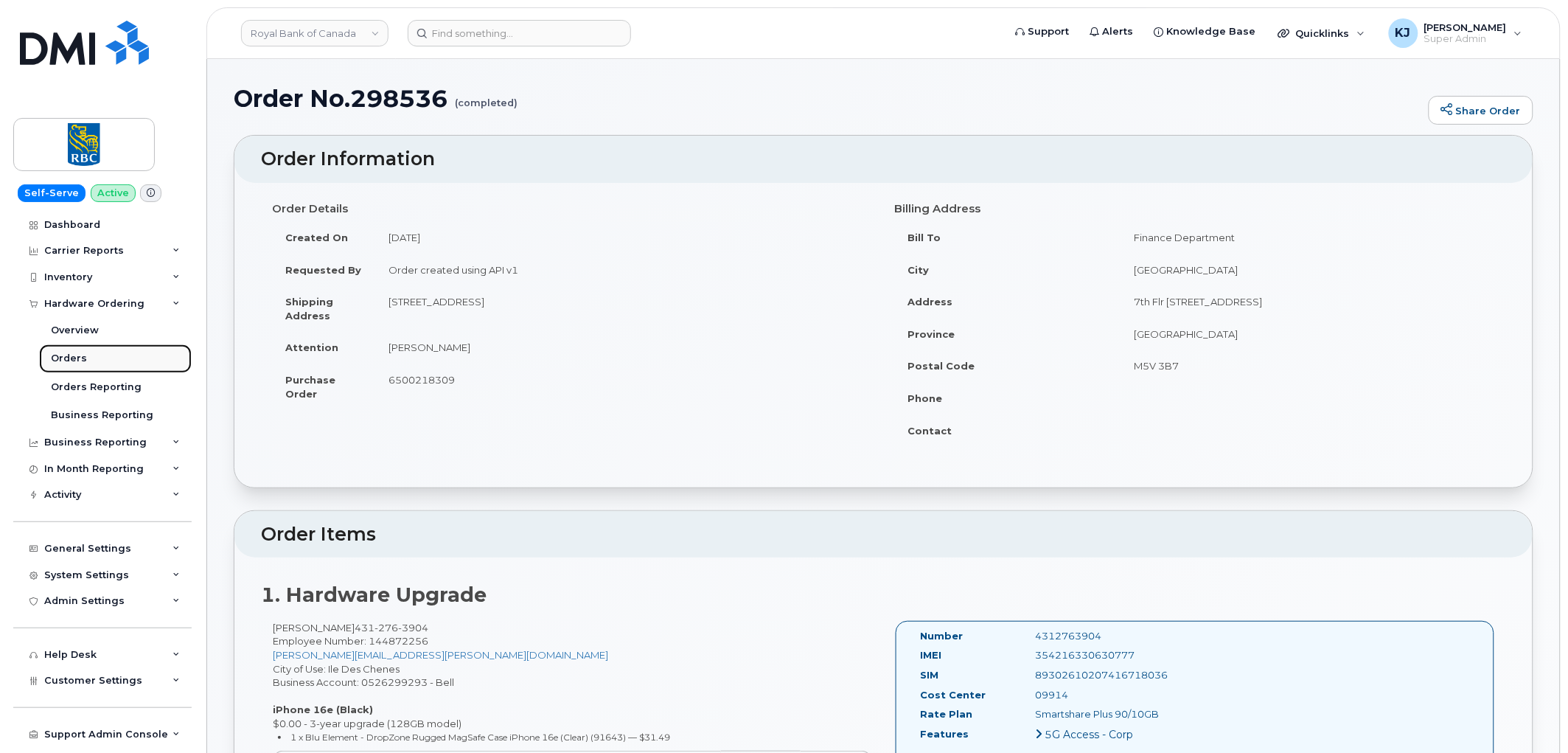
click at [80, 350] on link "Orders" at bounding box center [115, 358] width 152 height 28
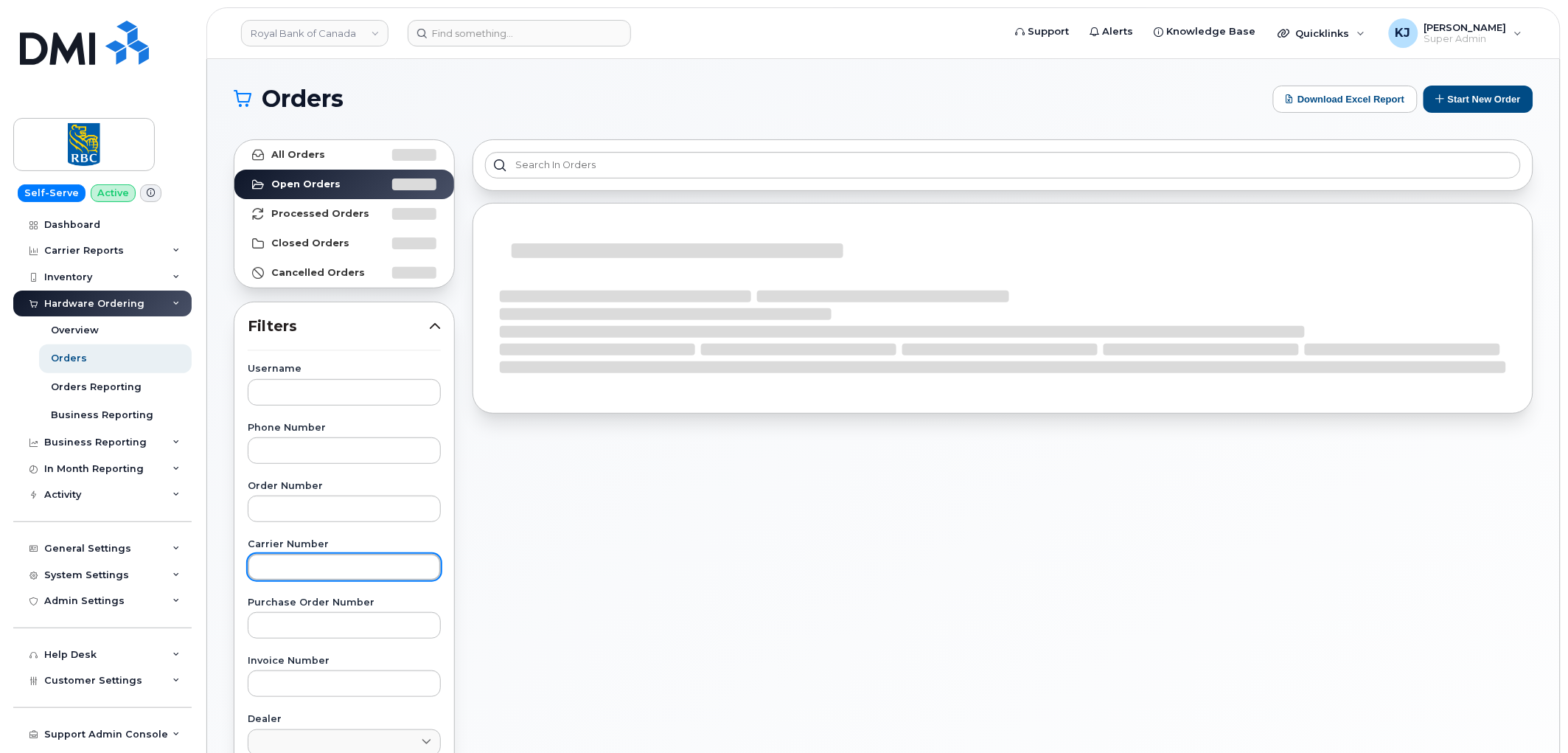
click at [304, 569] on input "text" at bounding box center [344, 567] width 193 height 27
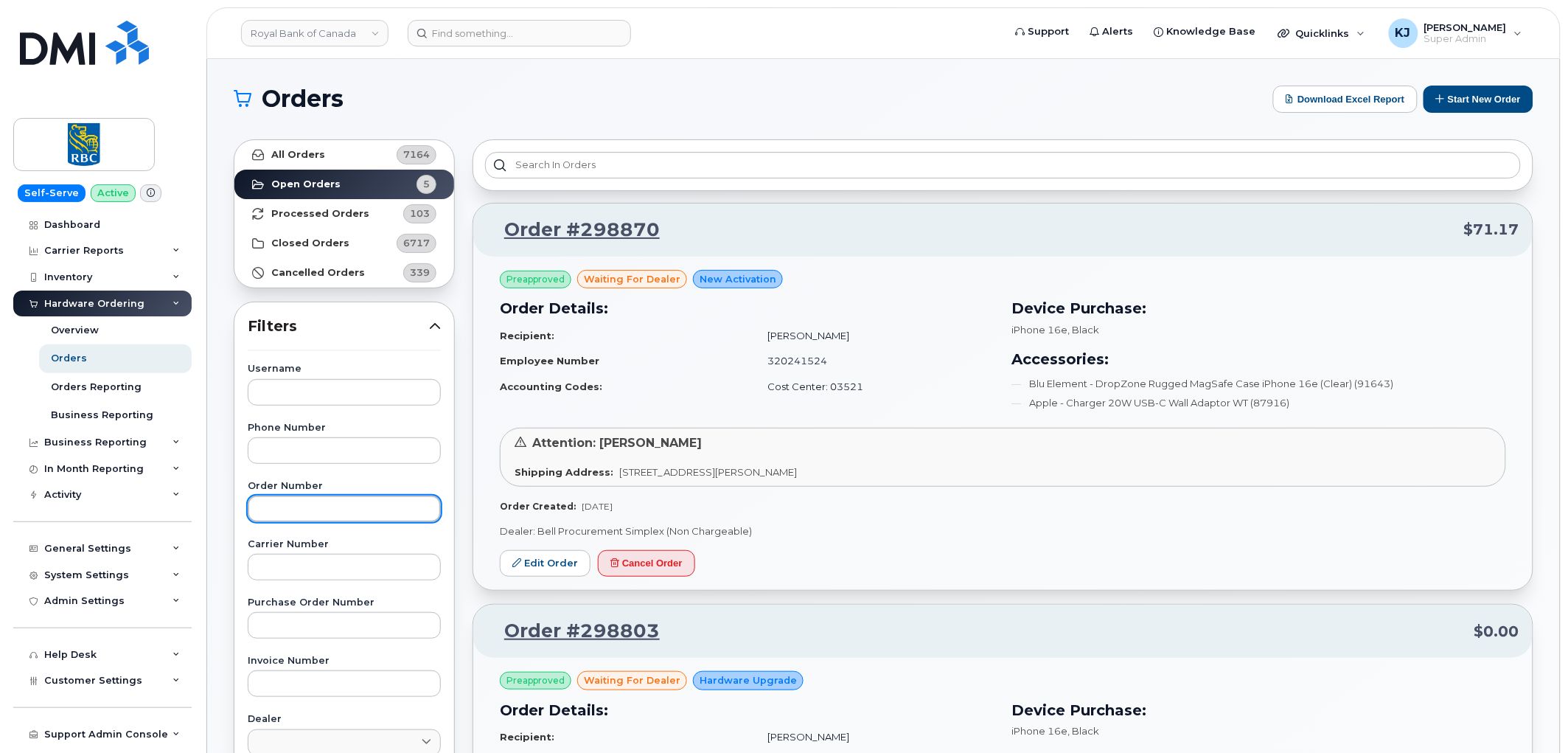
click at [297, 506] on input "text" at bounding box center [344, 509] width 193 height 27
paste input "298571"
type input "298571"
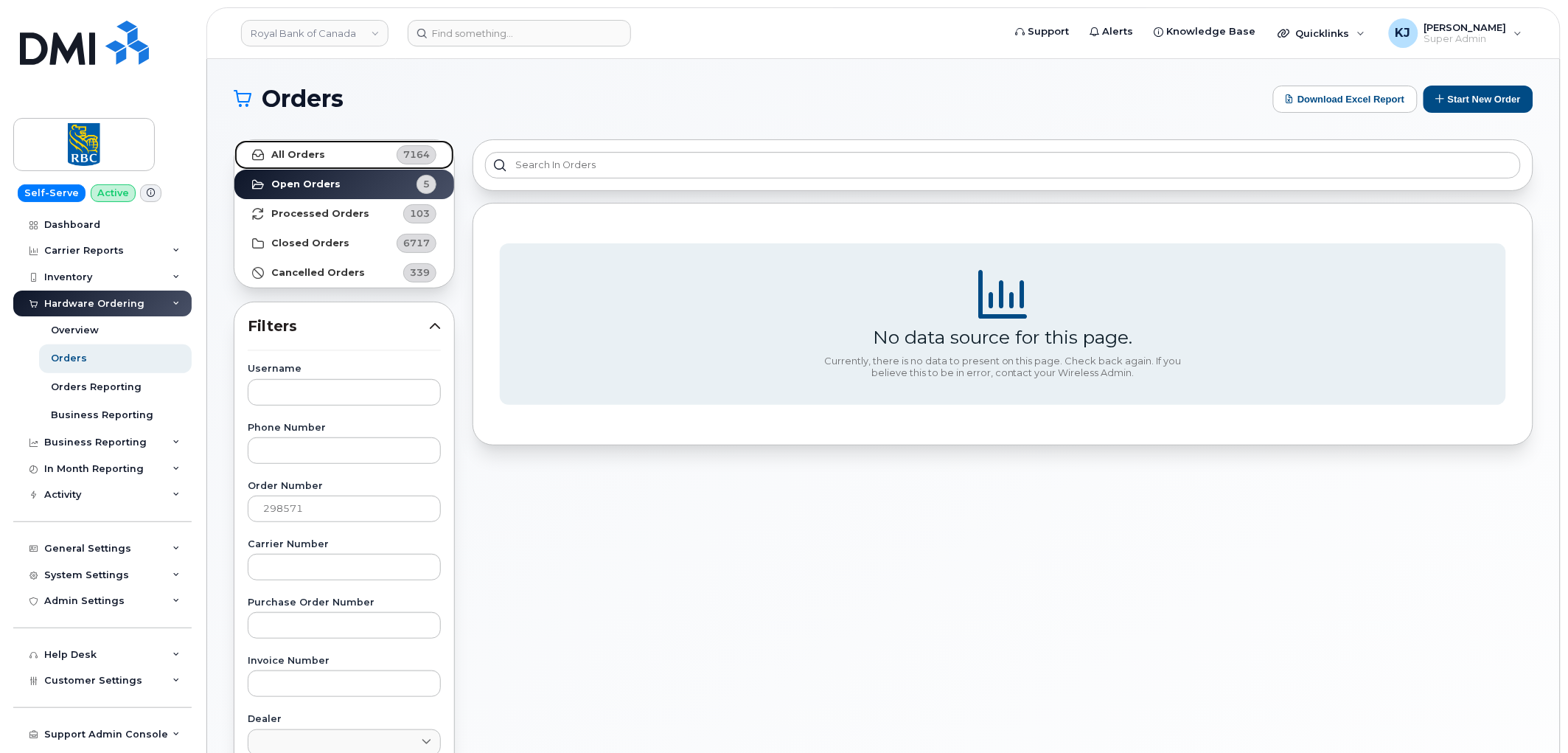
click at [328, 160] on link "All Orders 7164" at bounding box center [344, 154] width 220 height 29
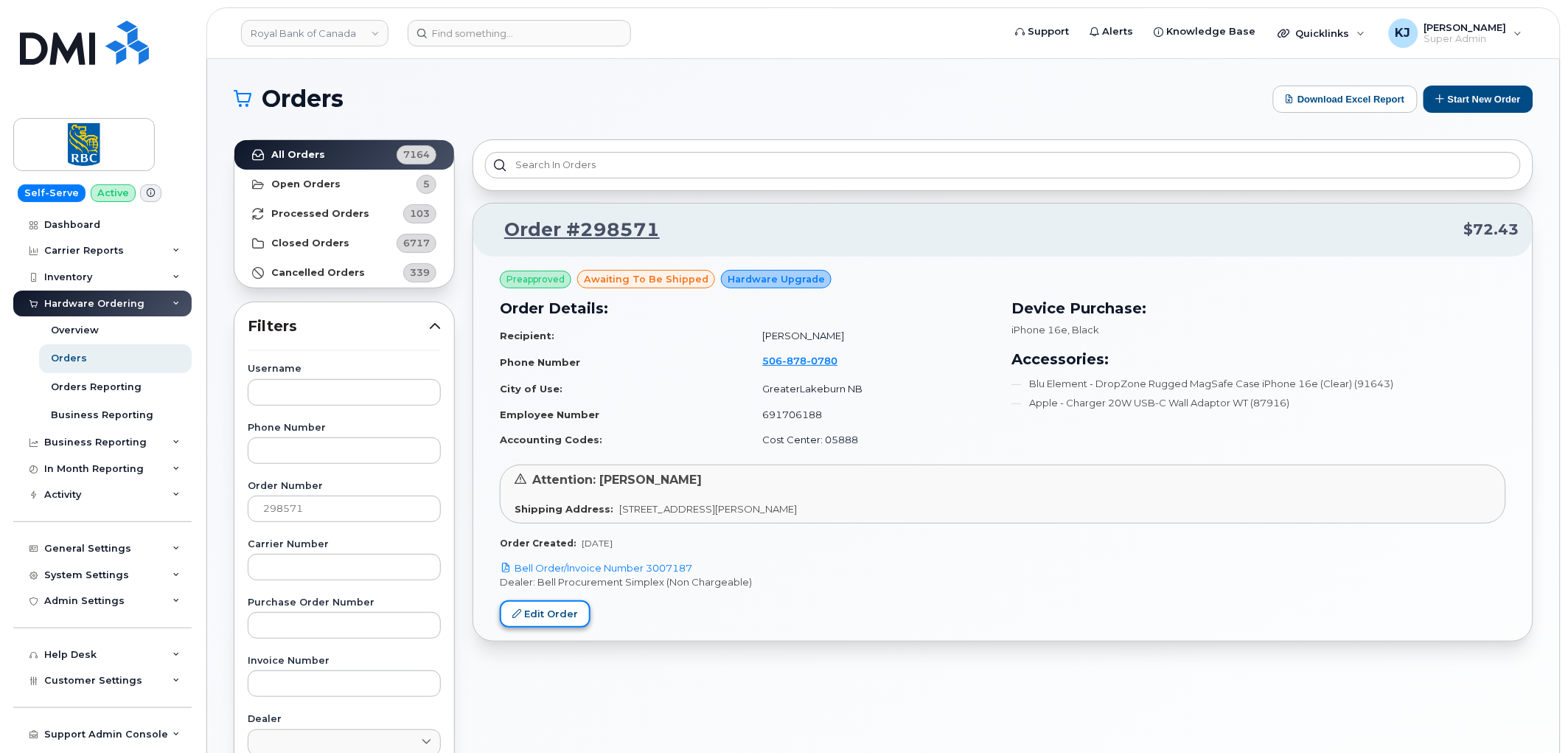
click at [550, 617] on link "Edit Order" at bounding box center [545, 614] width 90 height 27
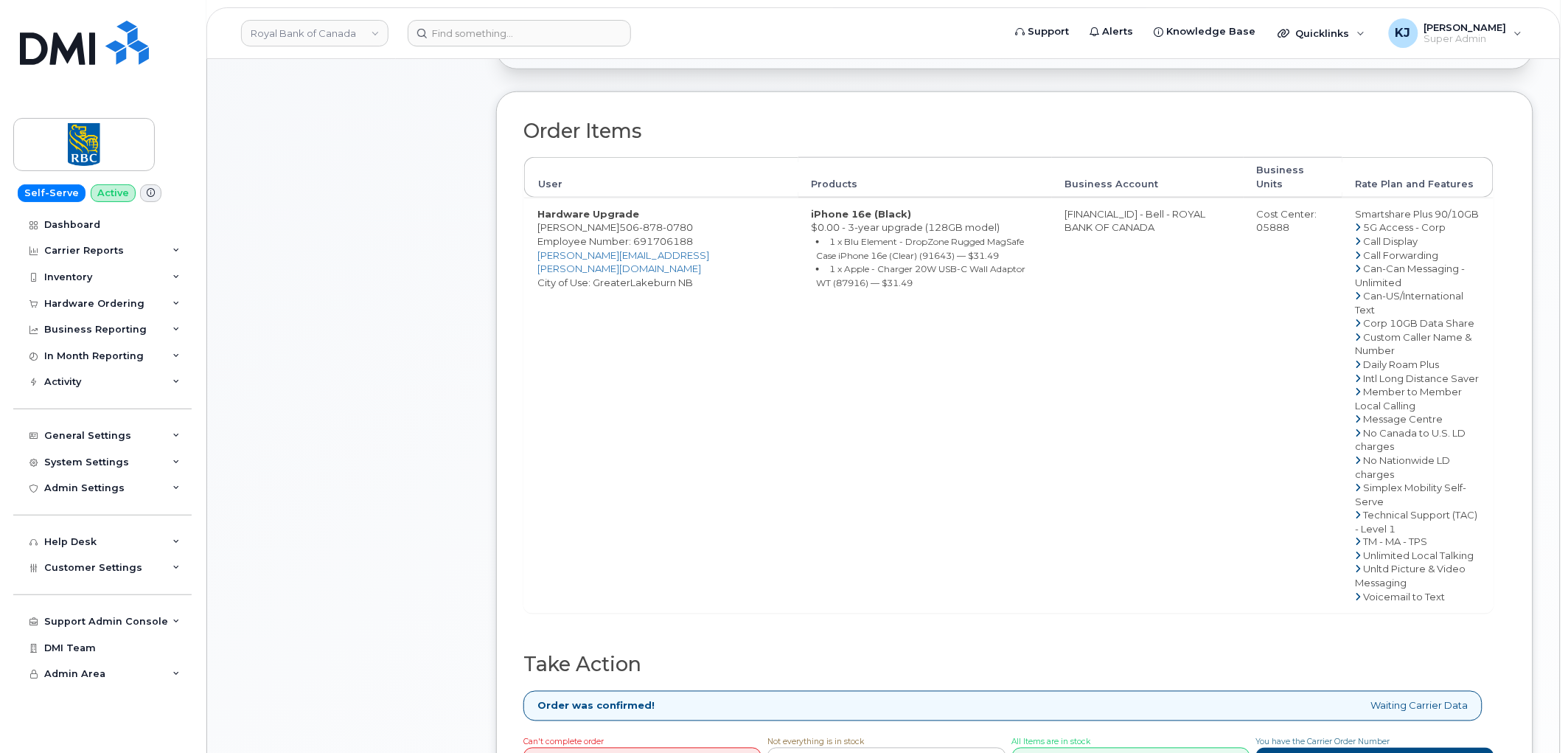
scroll to position [491, 0]
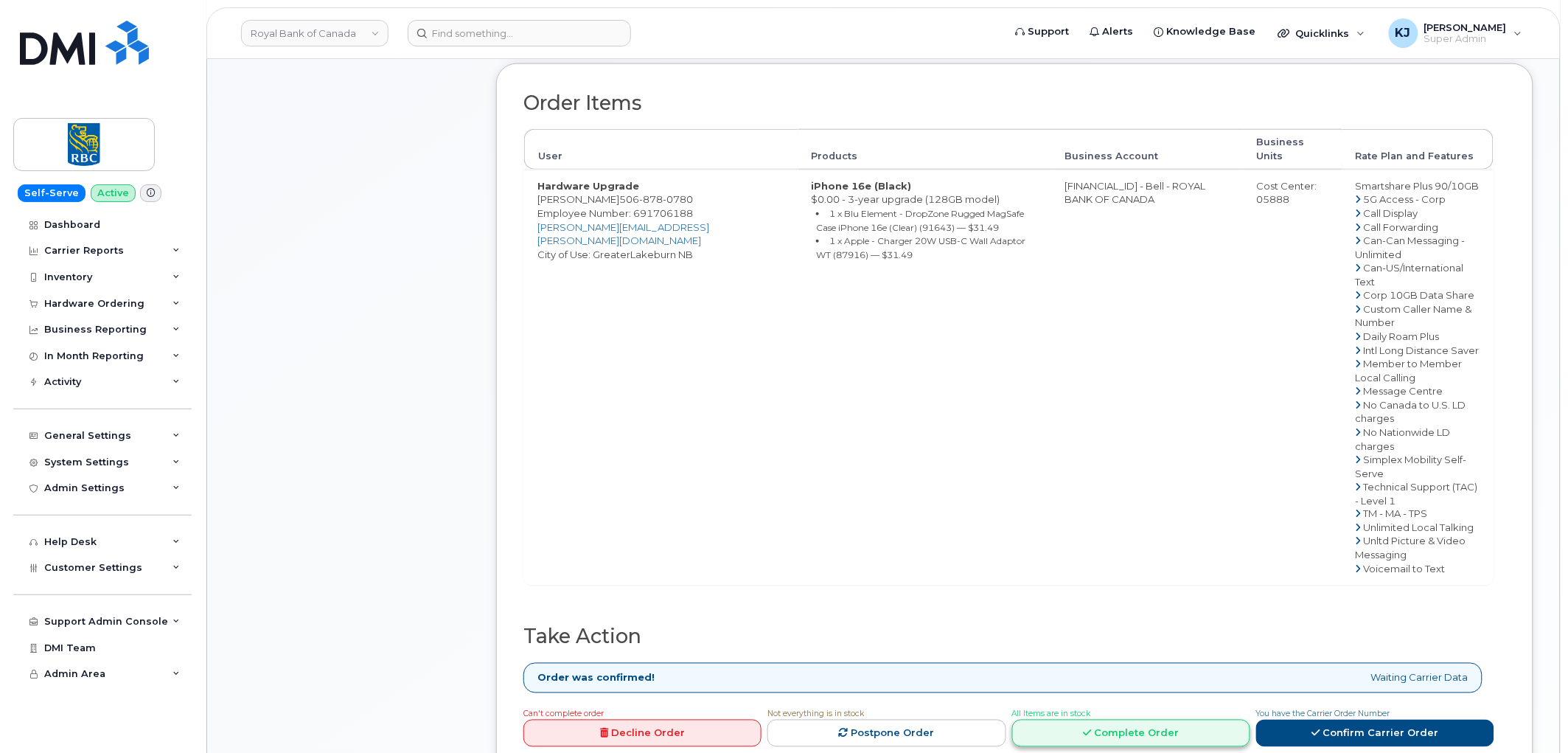
click at [1137, 720] on link "Complete Order" at bounding box center [1131, 733] width 238 height 27
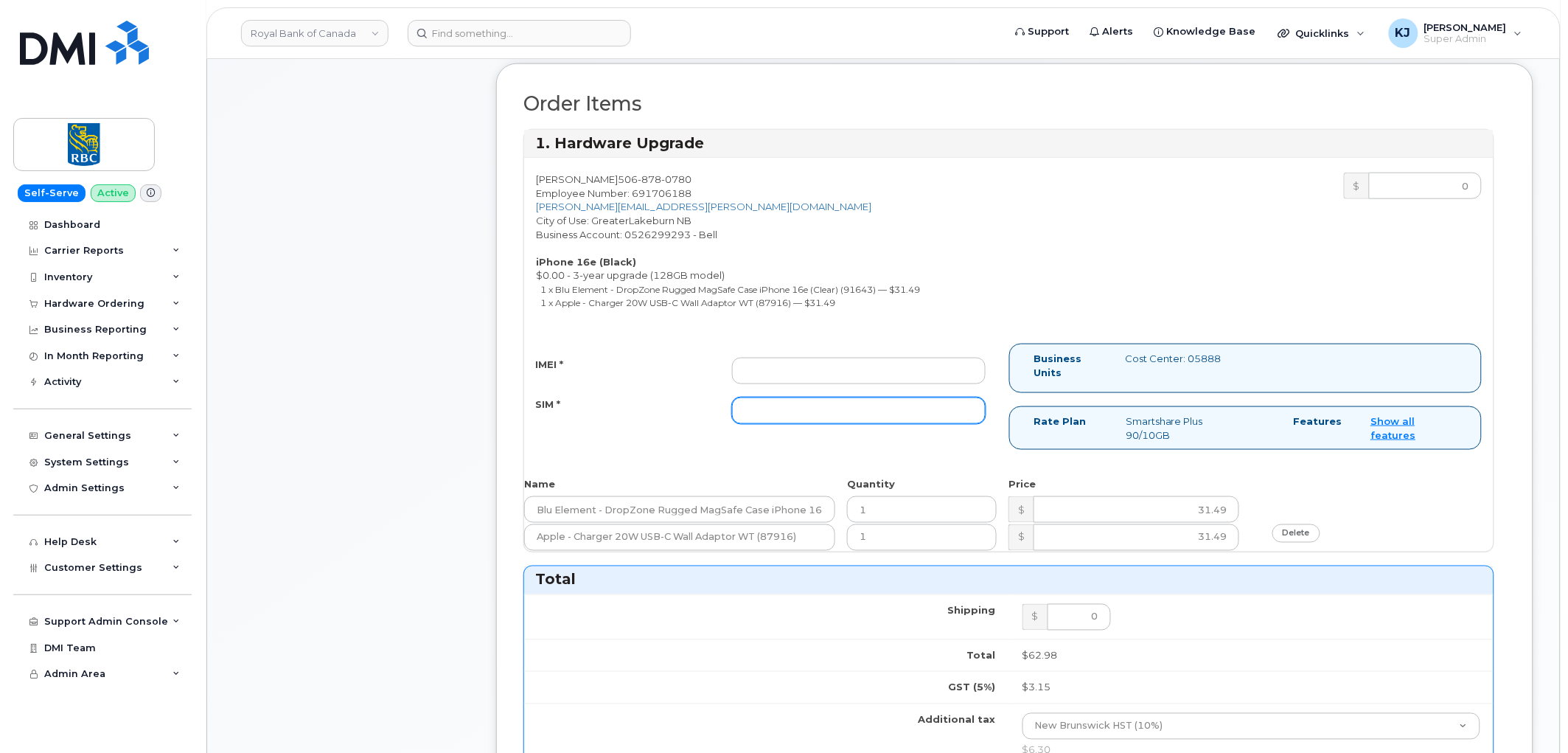
click at [787, 412] on input "SIM *" at bounding box center [859, 411] width 254 height 27
paste input "89302610207416704788"
type input "89302610207416704788"
click at [844, 377] on input "IMEI *" at bounding box center [859, 371] width 254 height 27
paste input "354216330912431"
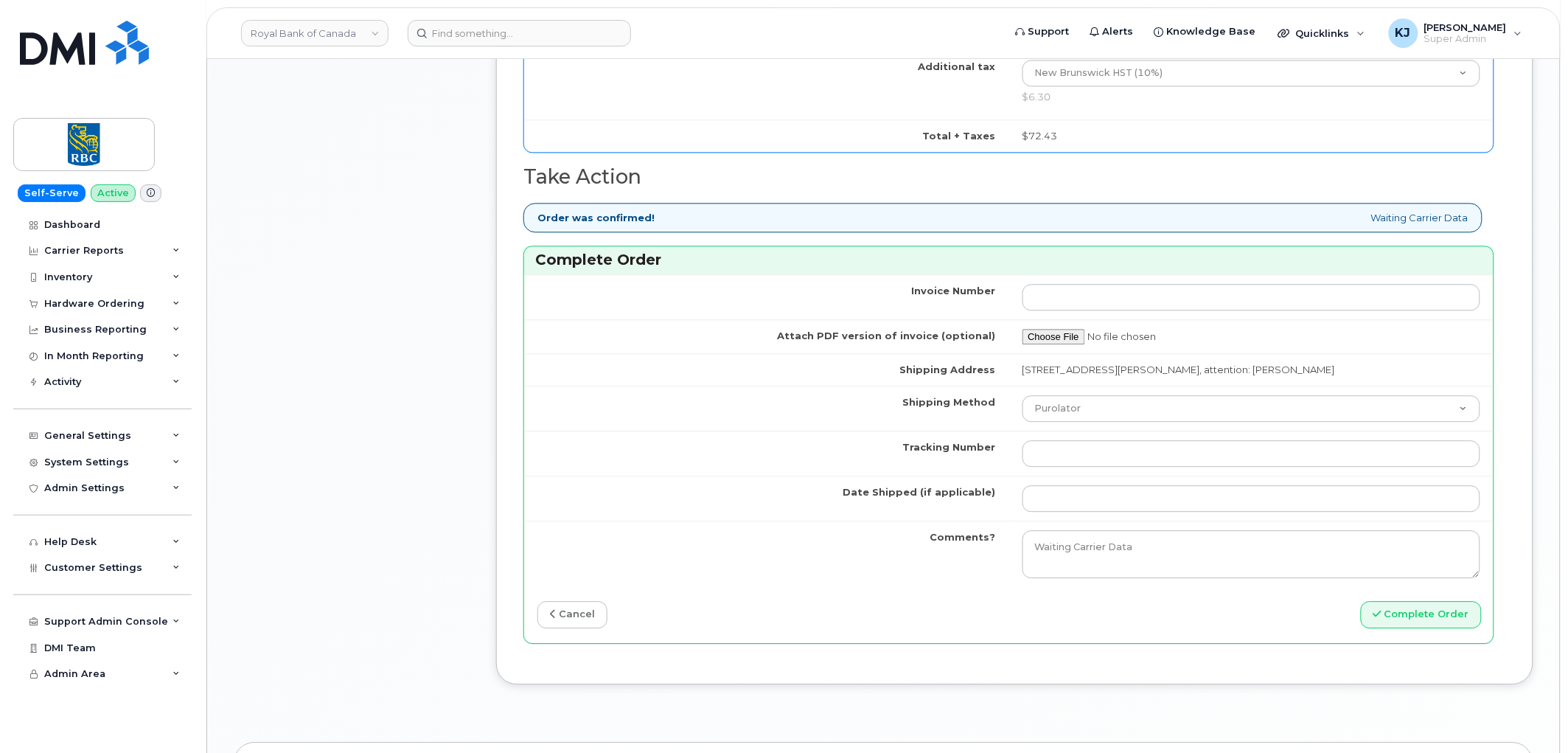
scroll to position [1147, 0]
type input "354216330912431"
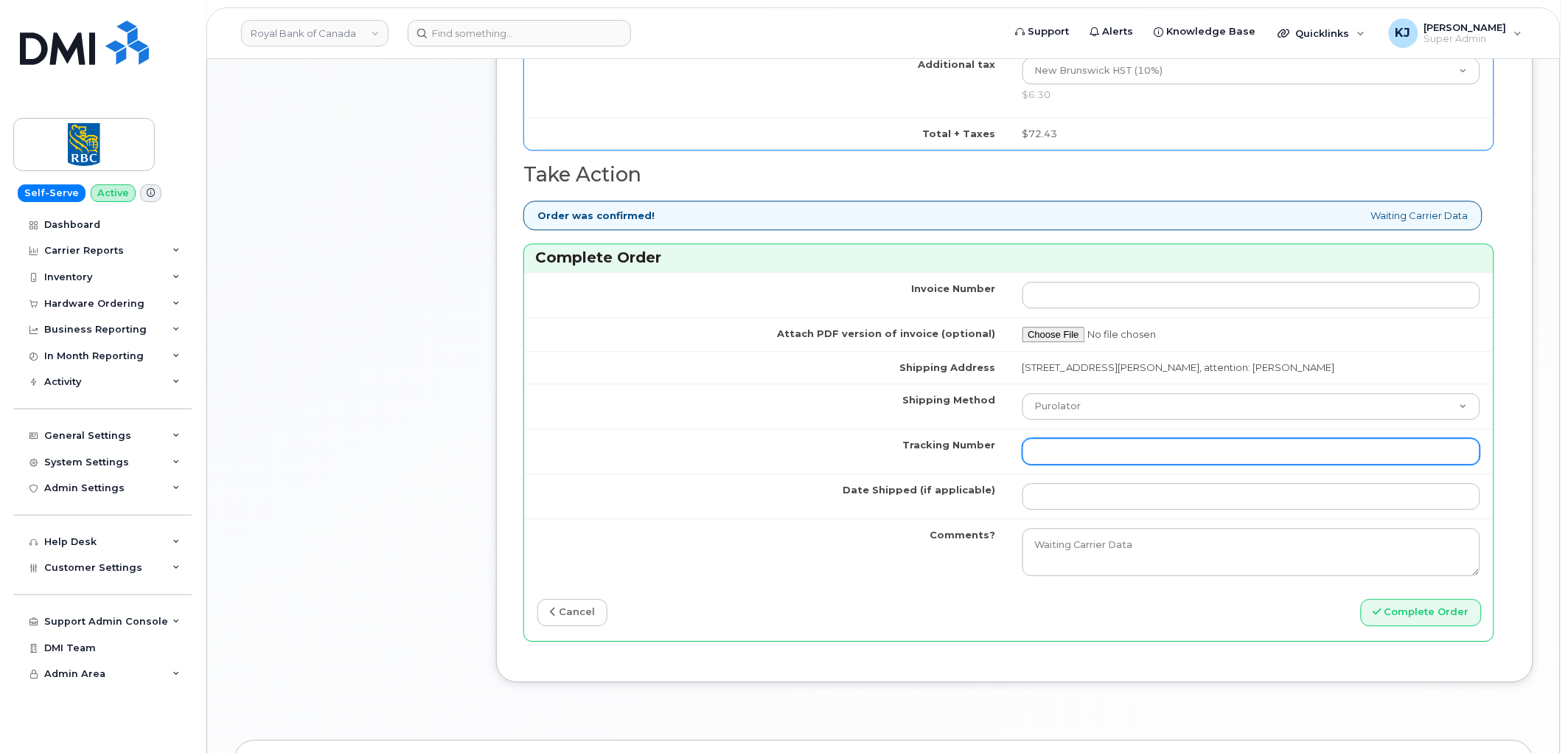
drag, startPoint x: 1126, startPoint y: 451, endPoint x: 1123, endPoint y: 443, distance: 8.5
click at [1126, 451] on input "Tracking Number" at bounding box center [1251, 451] width 458 height 27
paste input "475744850130"
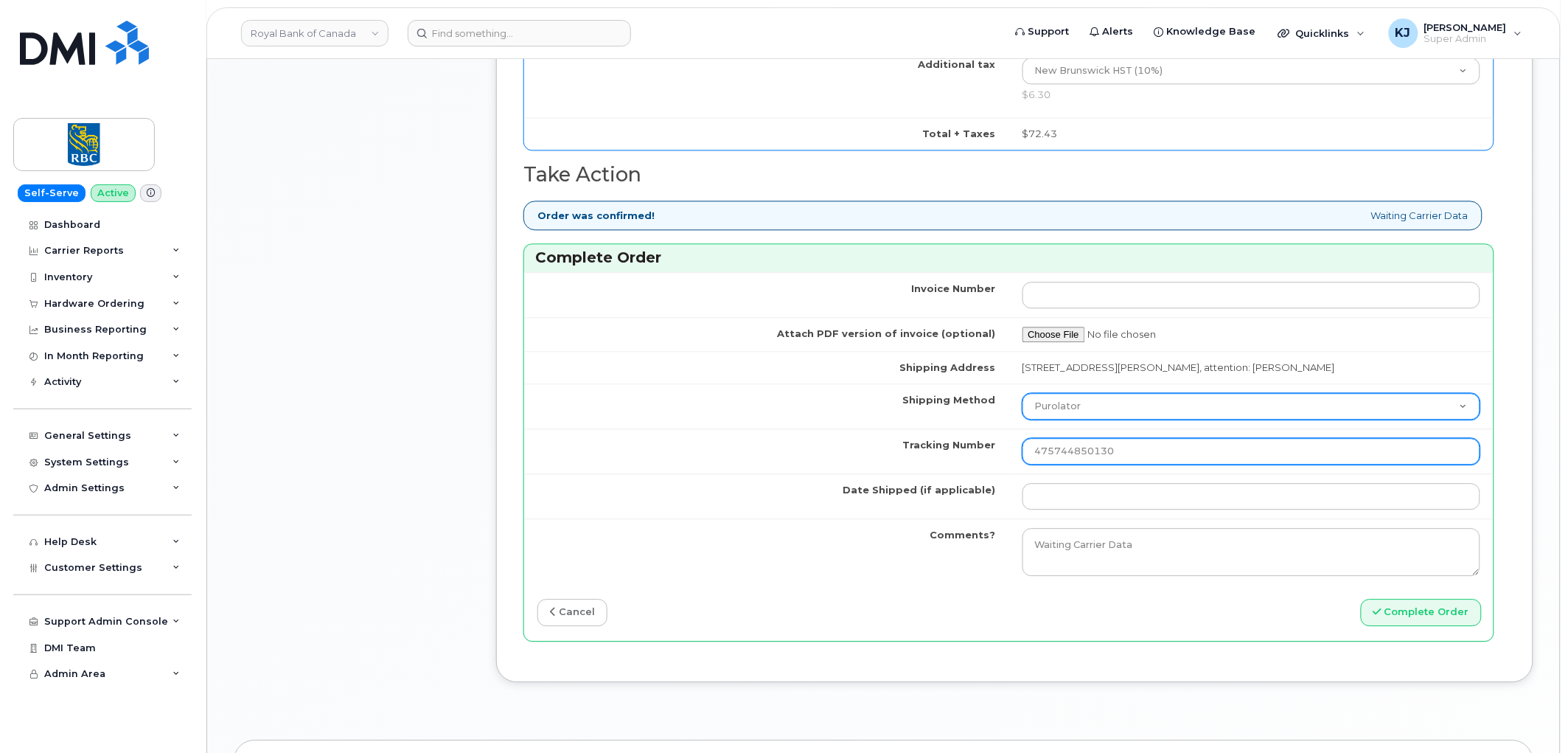
type input "475744850130"
click at [1118, 412] on select "Purolator UPS FedEx Canada Post Courier Other Drop Off Pick Up" at bounding box center [1251, 406] width 458 height 27
select select "FedEx"
click at [1022, 394] on select "Purolator UPS FedEx Canada Post Courier Other Drop Off Pick Up" at bounding box center [1251, 406] width 458 height 27
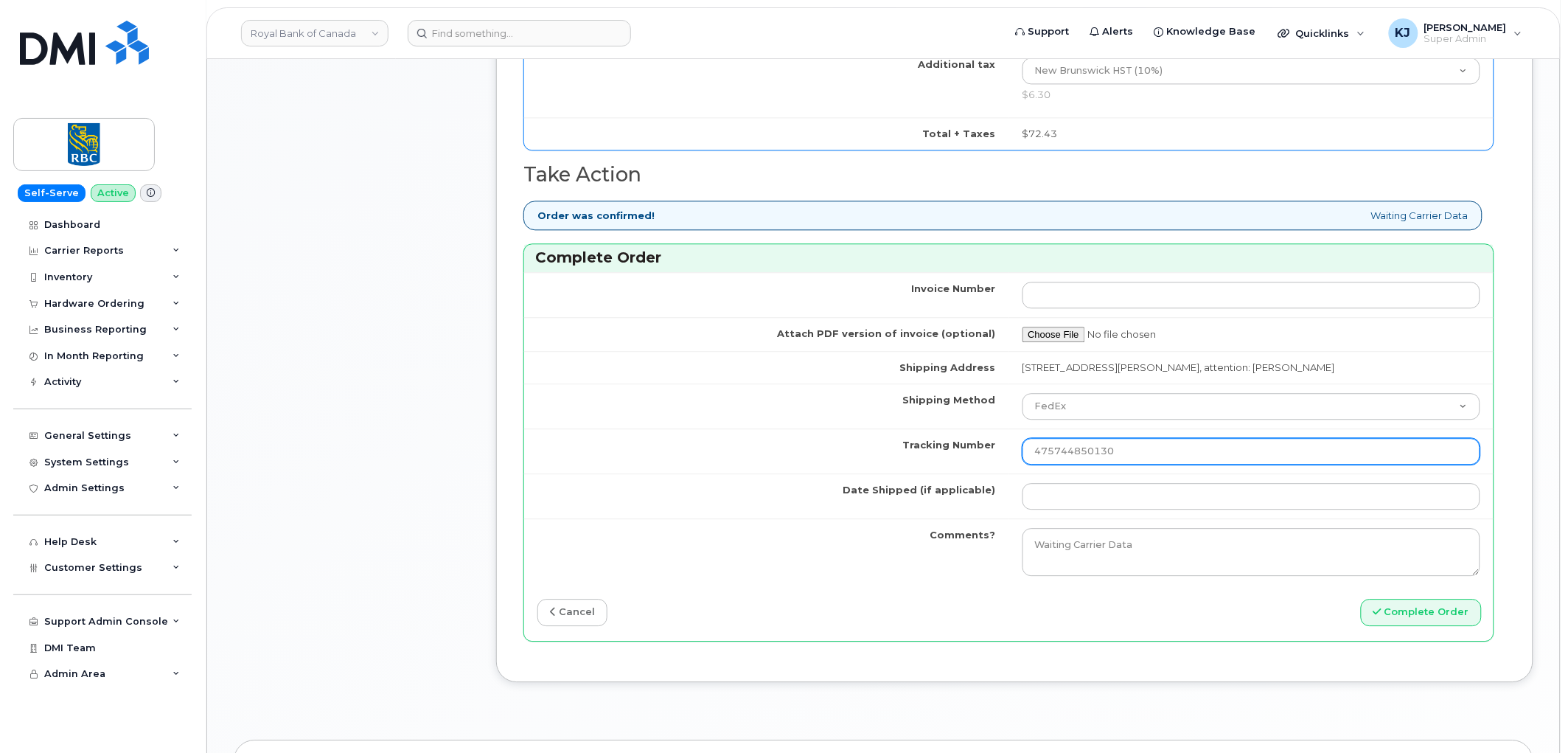
drag, startPoint x: 1056, startPoint y: 451, endPoint x: 872, endPoint y: 449, distance: 184.0
click at [872, 449] on tr "Tracking Number 475744850130" at bounding box center [1008, 451] width 969 height 45
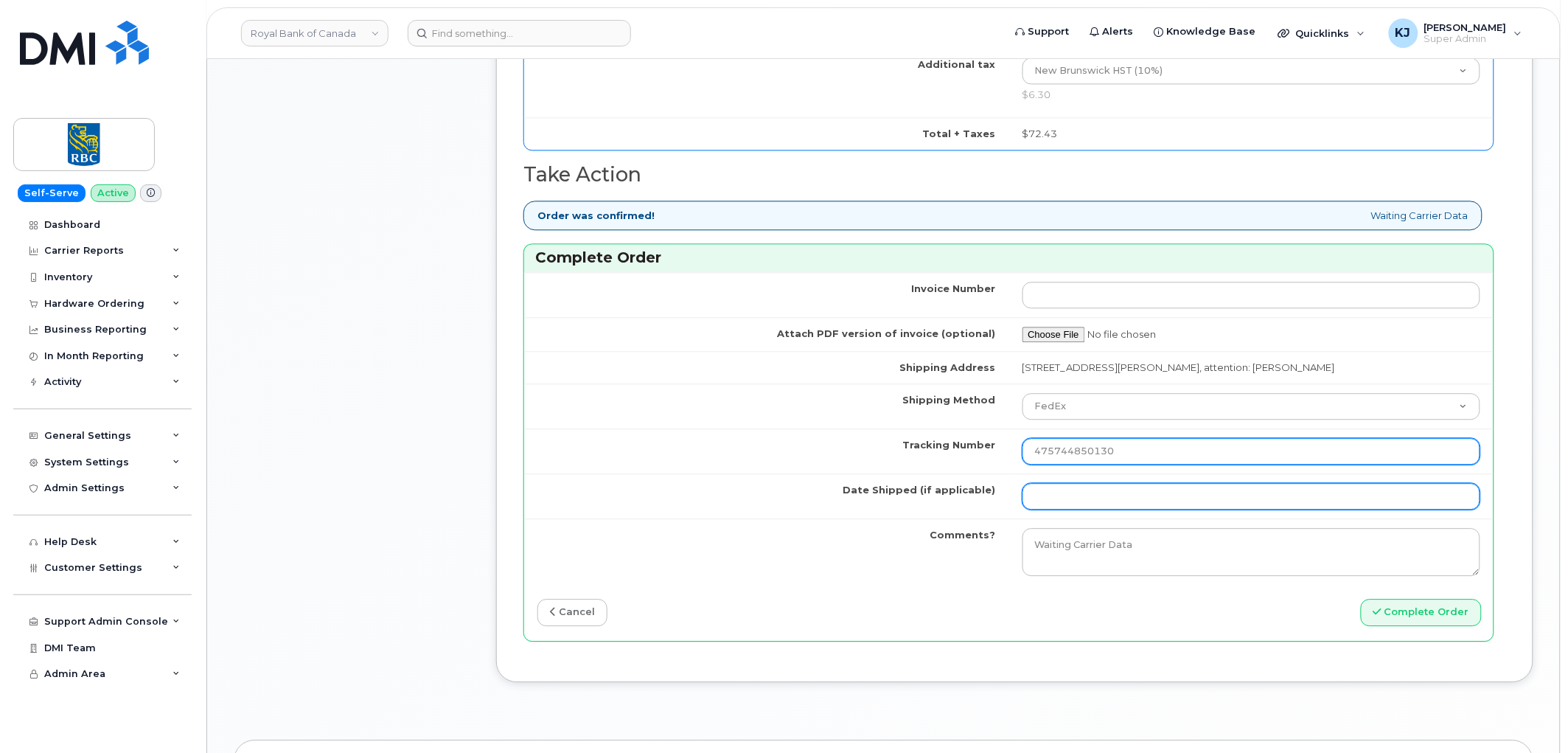
type input "475744850130"
click at [1151, 499] on input "Date Shipped (if applicable)" at bounding box center [1251, 497] width 458 height 27
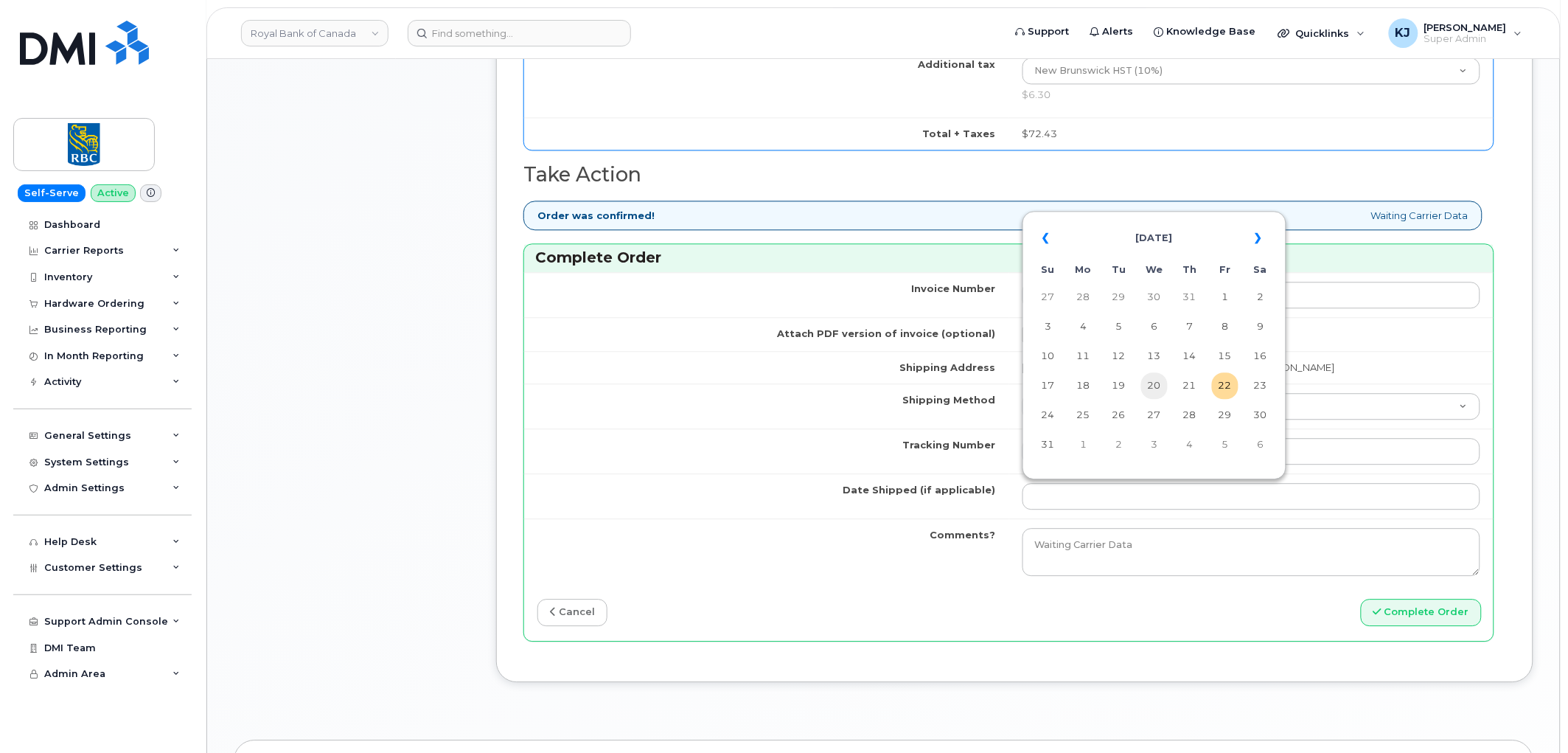
click at [1152, 387] on td "20" at bounding box center [1154, 386] width 27 height 27
type input "2025-08-20"
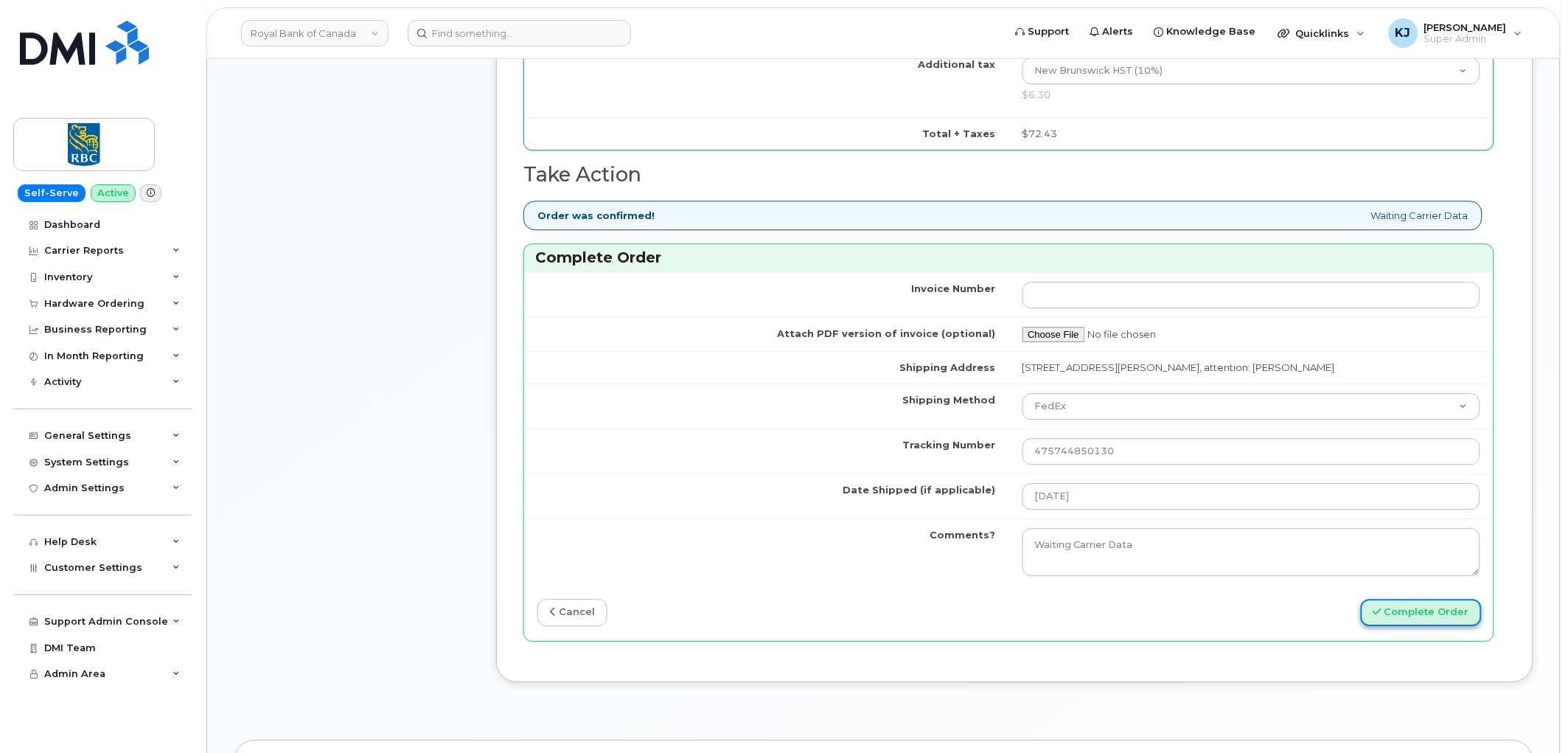
click at [1401, 617] on button "Complete Order" at bounding box center [1421, 612] width 121 height 27
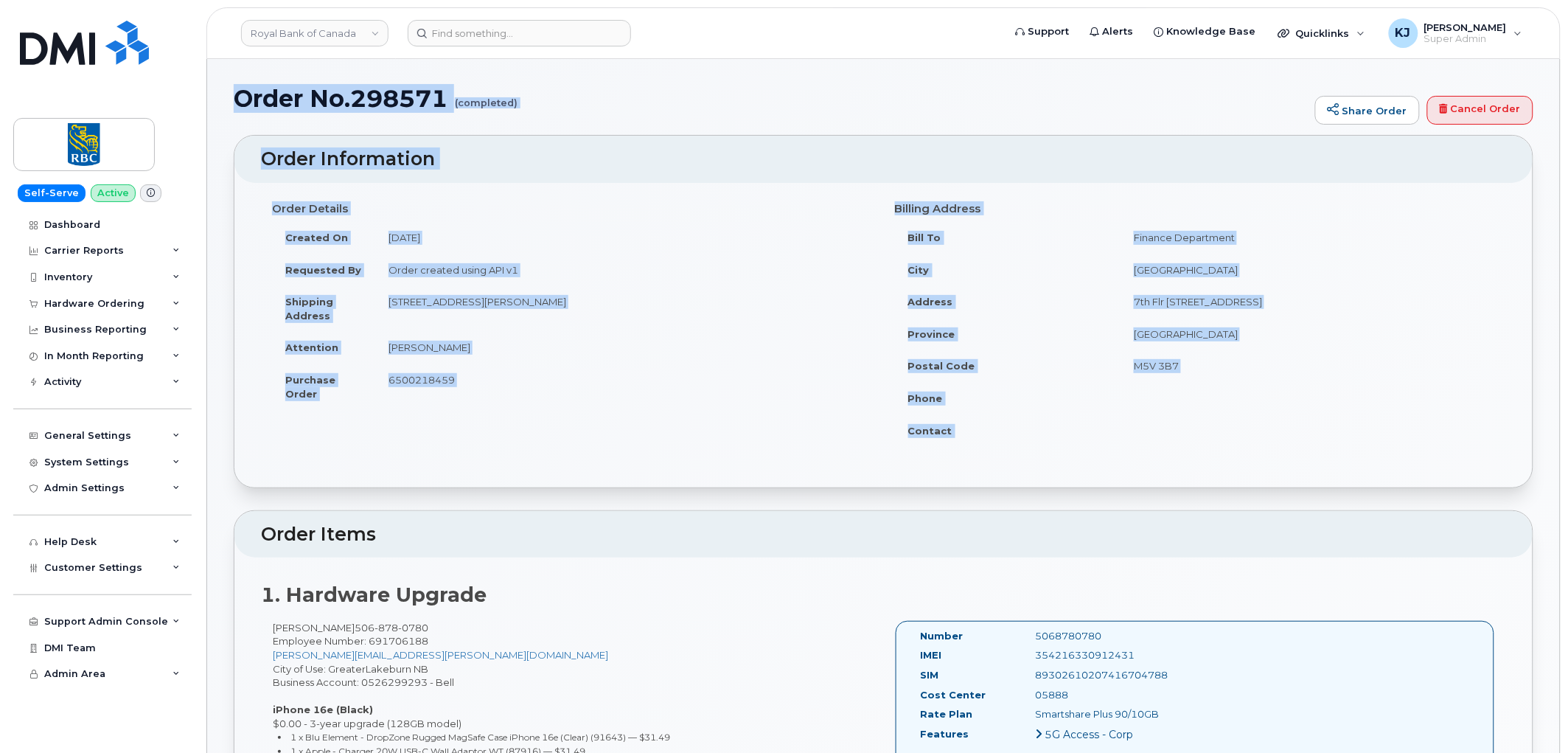
drag, startPoint x: 238, startPoint y: 100, endPoint x: 1253, endPoint y: 435, distance: 1068.9
copy div "Order No.298571 (completed) Share Order Cancel Order × Share This Order If you …"
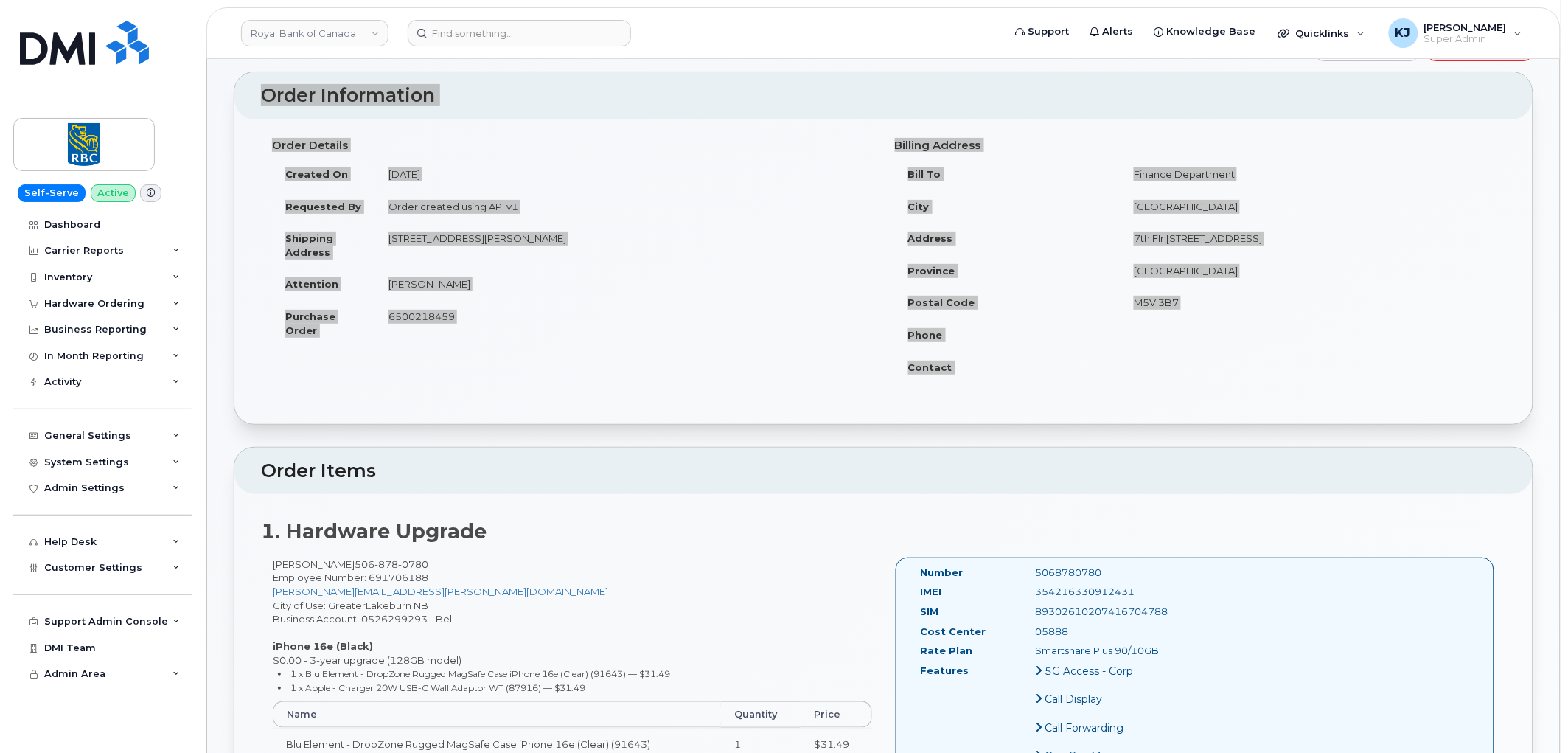
scroll to position [82, 0]
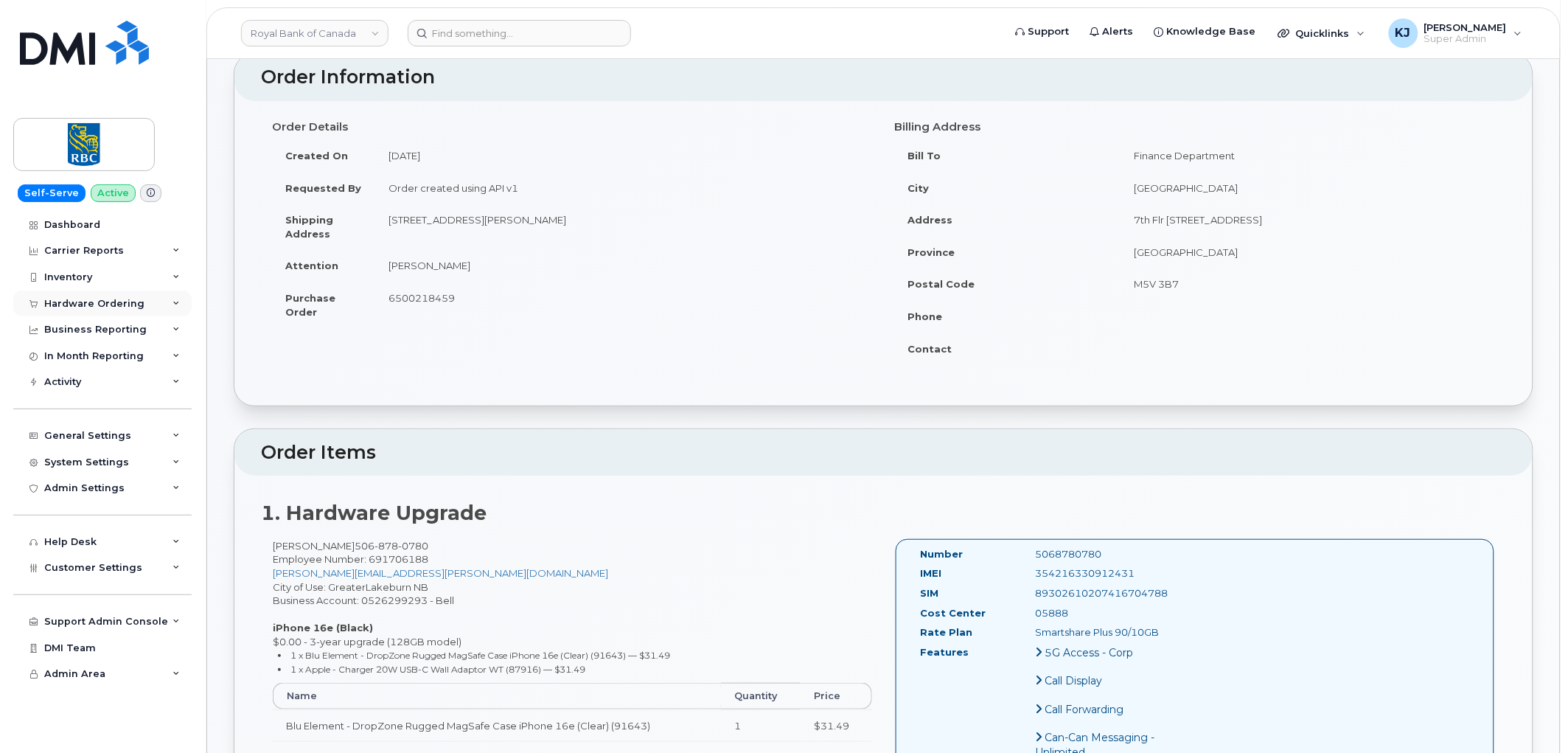
click at [134, 292] on div "Hardware Ordering" at bounding box center [102, 304] width 178 height 27
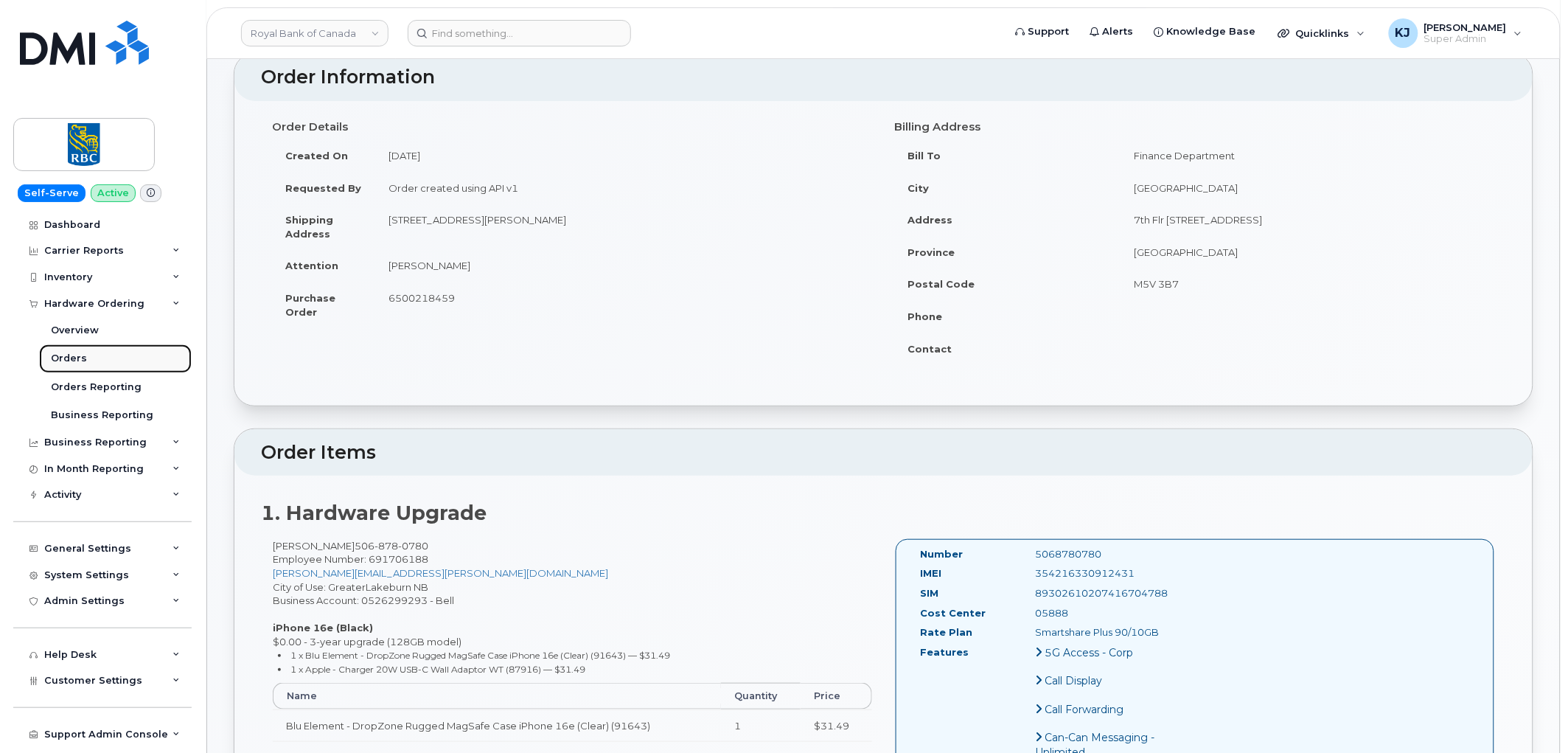
click at [77, 357] on div "Orders" at bounding box center [68, 358] width 36 height 13
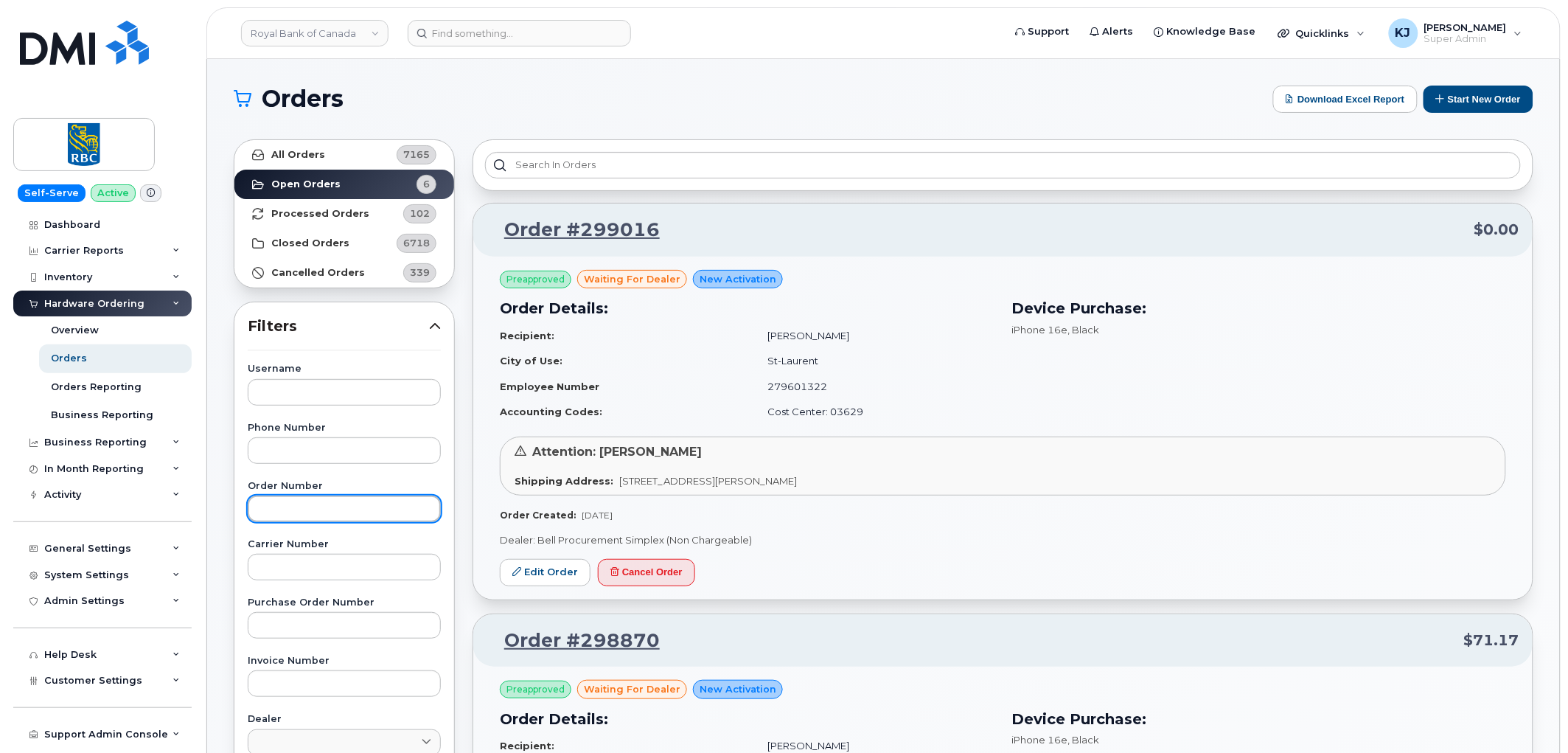
click at [309, 514] on input "text" at bounding box center [344, 509] width 193 height 27
paste input "298564"
type input "298564"
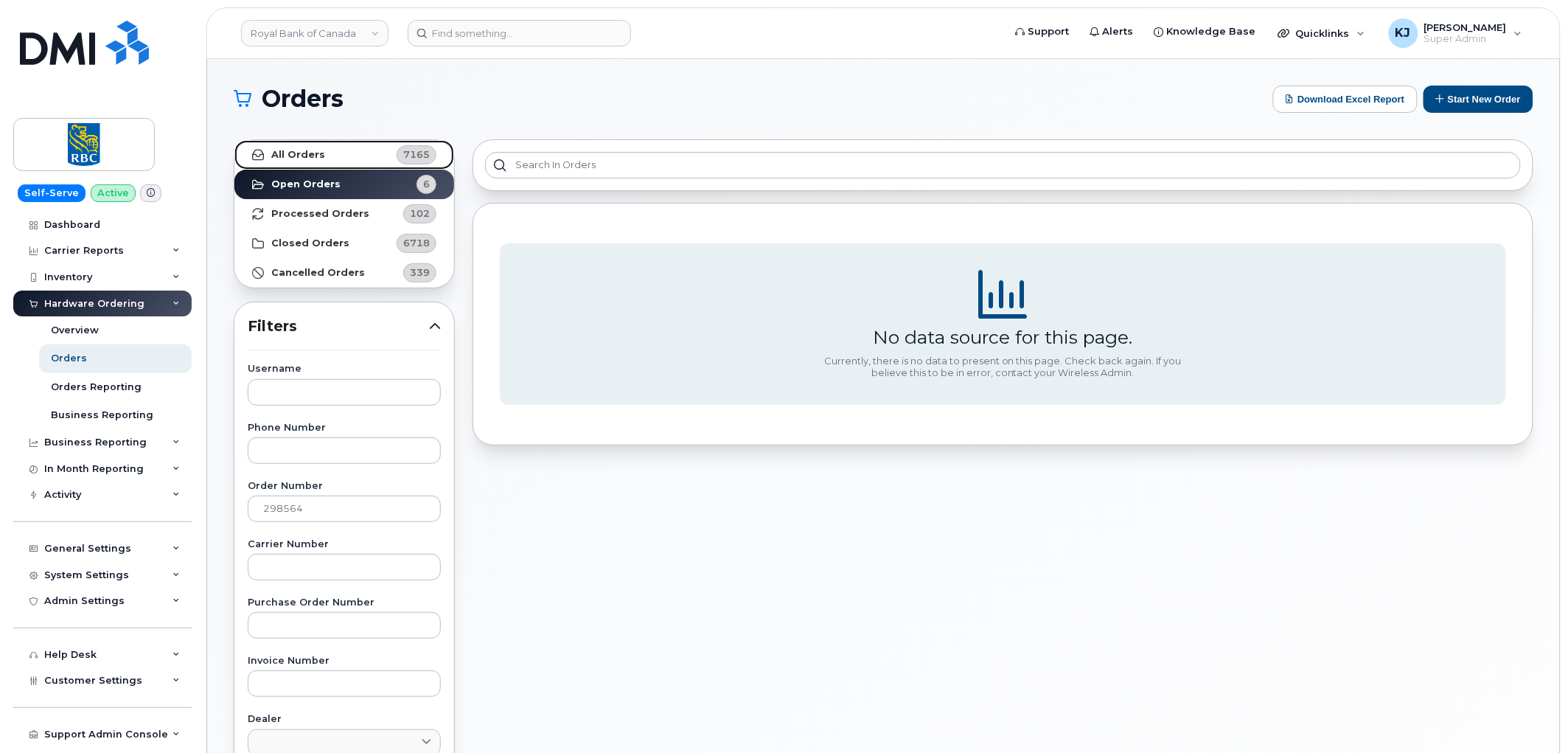
click at [319, 149] on strong "All Orders" at bounding box center [298, 154] width 54 height 12
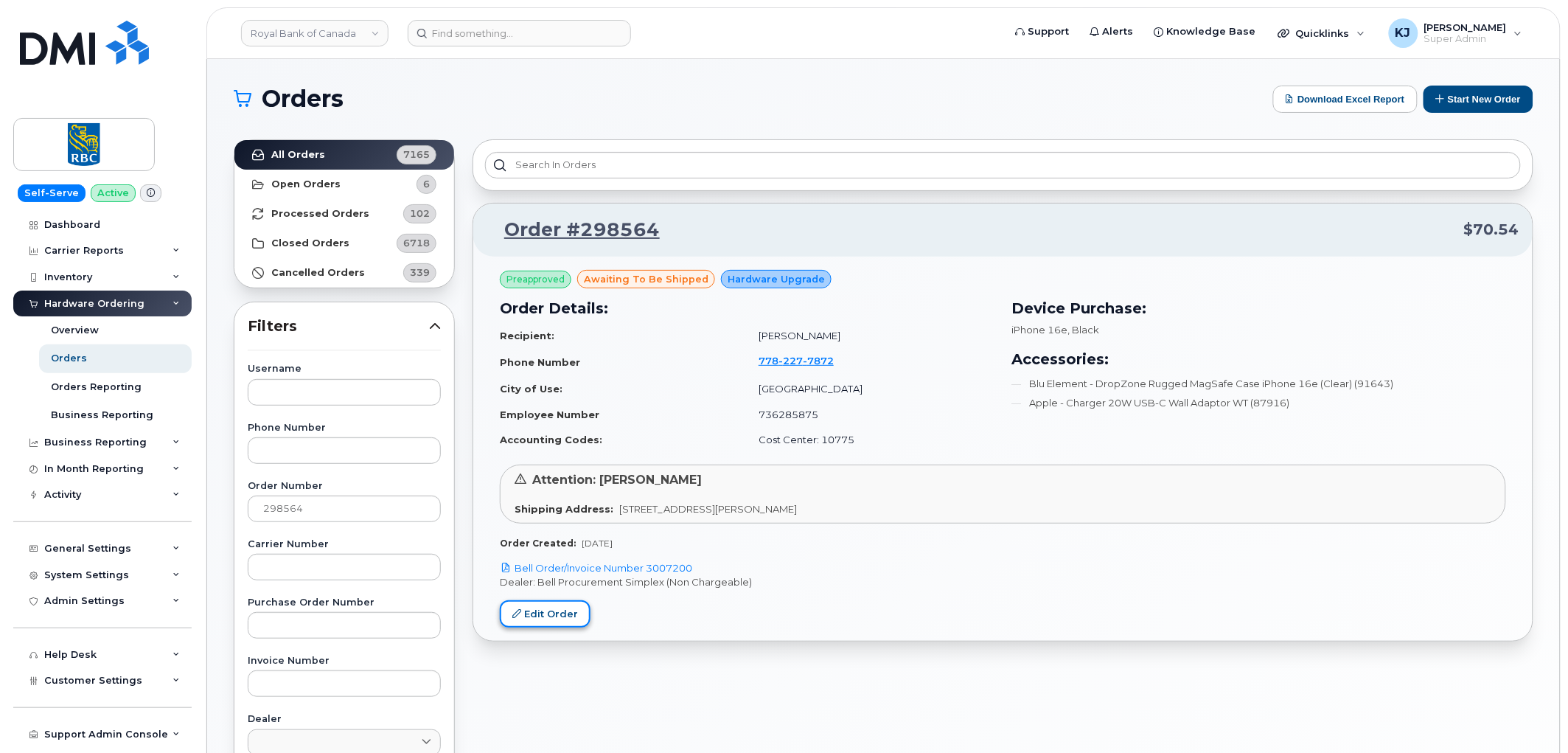
click at [543, 613] on link "Edit Order" at bounding box center [545, 614] width 90 height 27
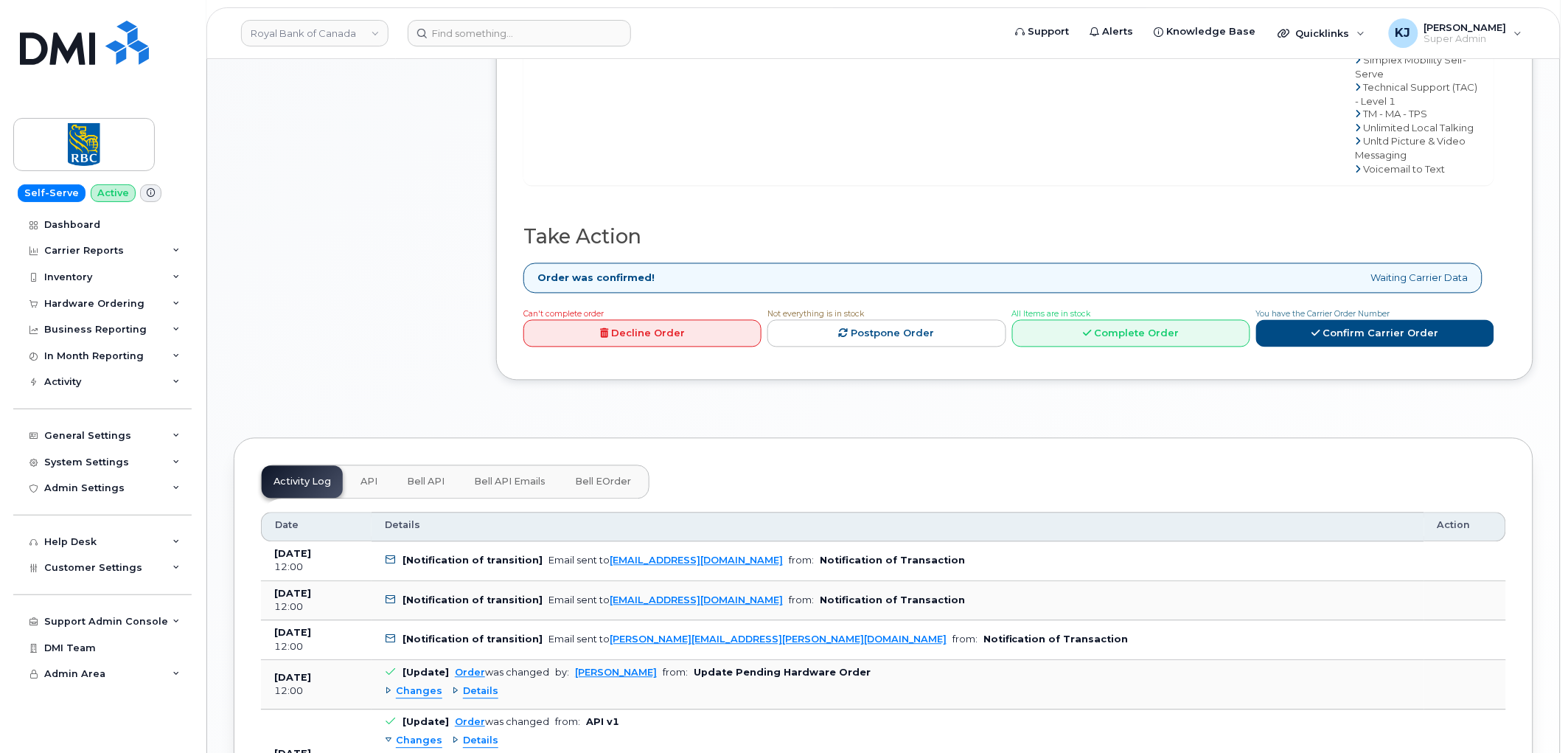
scroll to position [983, 0]
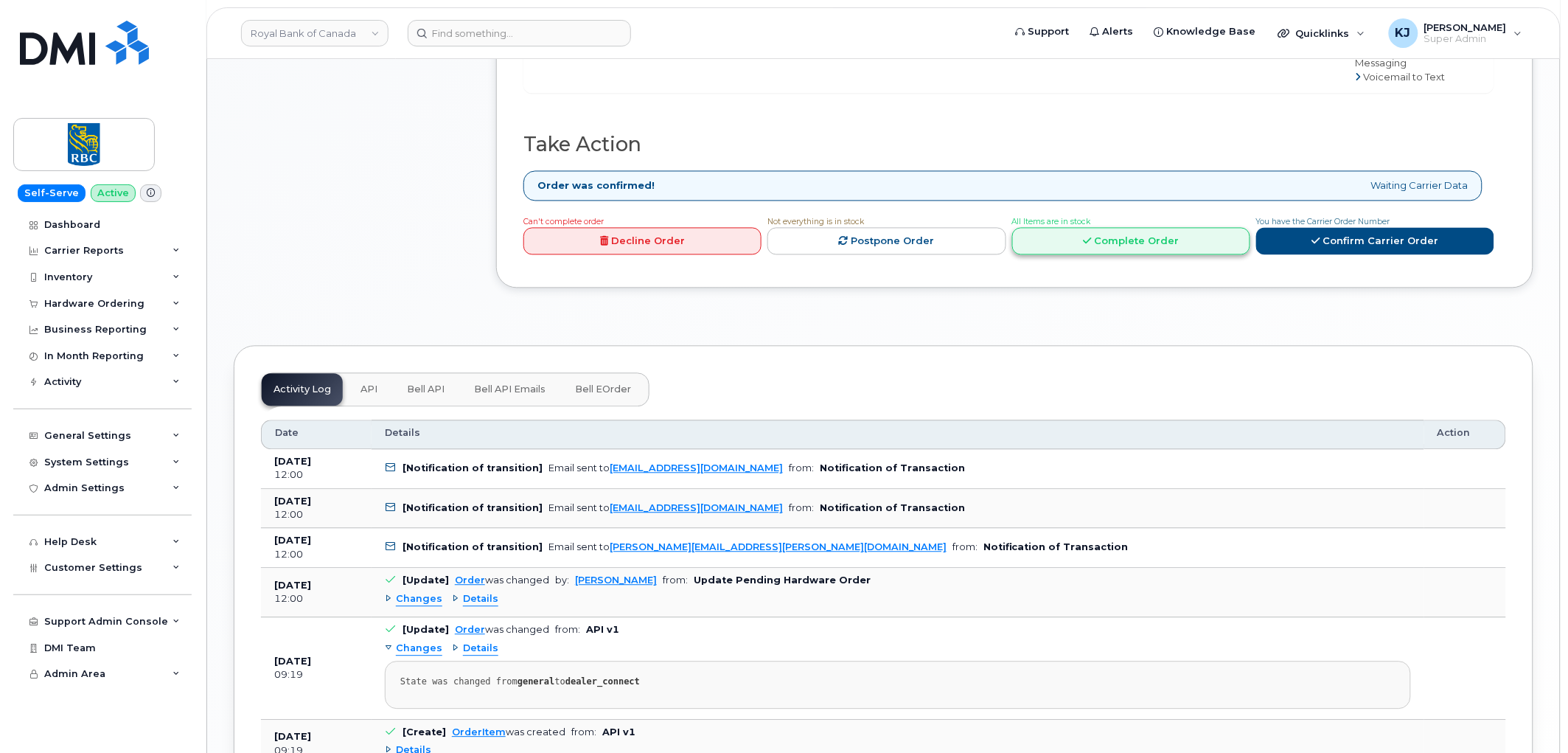
click at [1104, 228] on link "Complete Order" at bounding box center [1131, 241] width 238 height 27
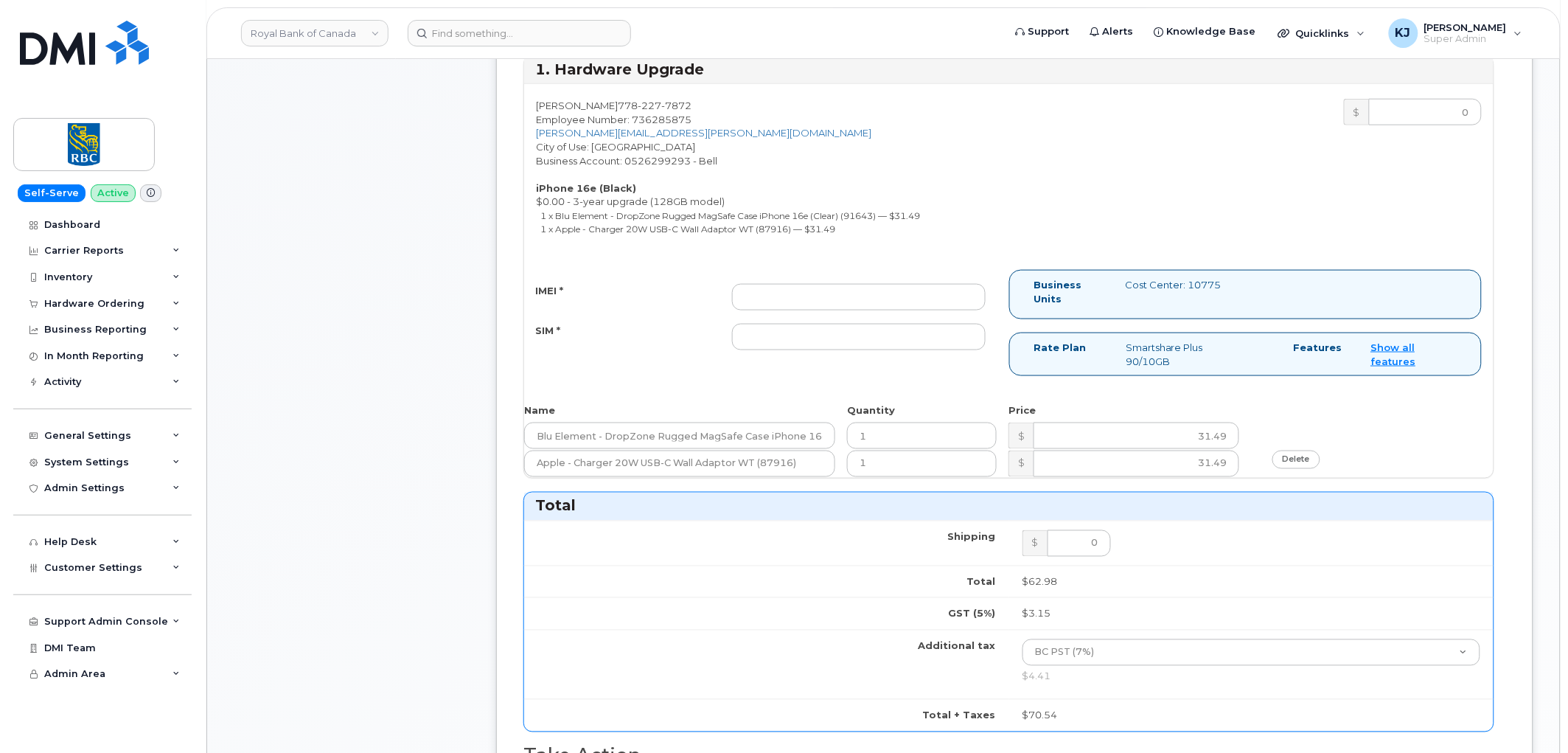
scroll to position [409, 0]
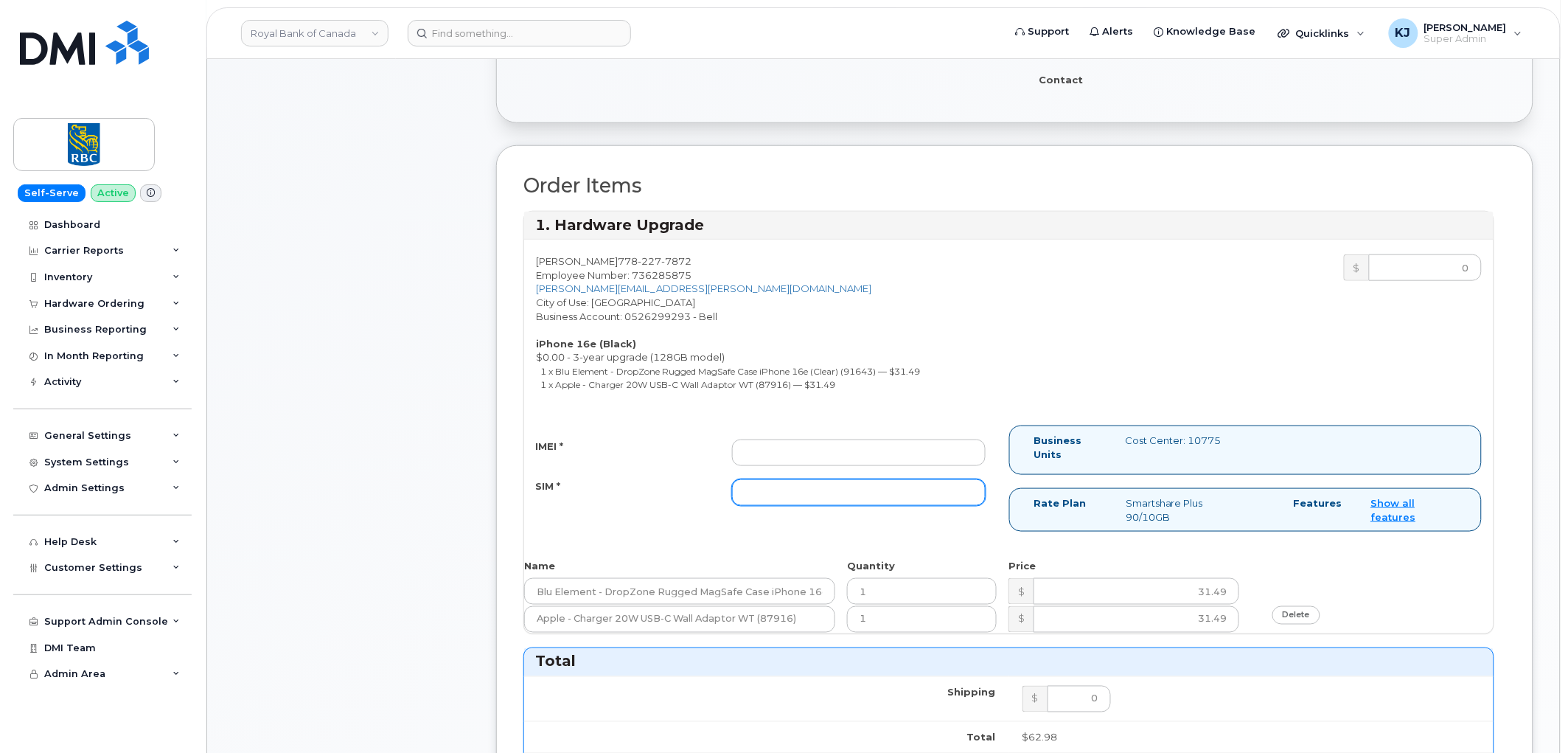
drag, startPoint x: 855, startPoint y: 484, endPoint x: 854, endPoint y: 496, distance: 12.0
click at [855, 496] on input "SIM *" at bounding box center [859, 492] width 254 height 27
paste input "89302610207416718804"
type input "89302610207416718804"
click at [834, 467] on input "IMEI *" at bounding box center [859, 453] width 254 height 27
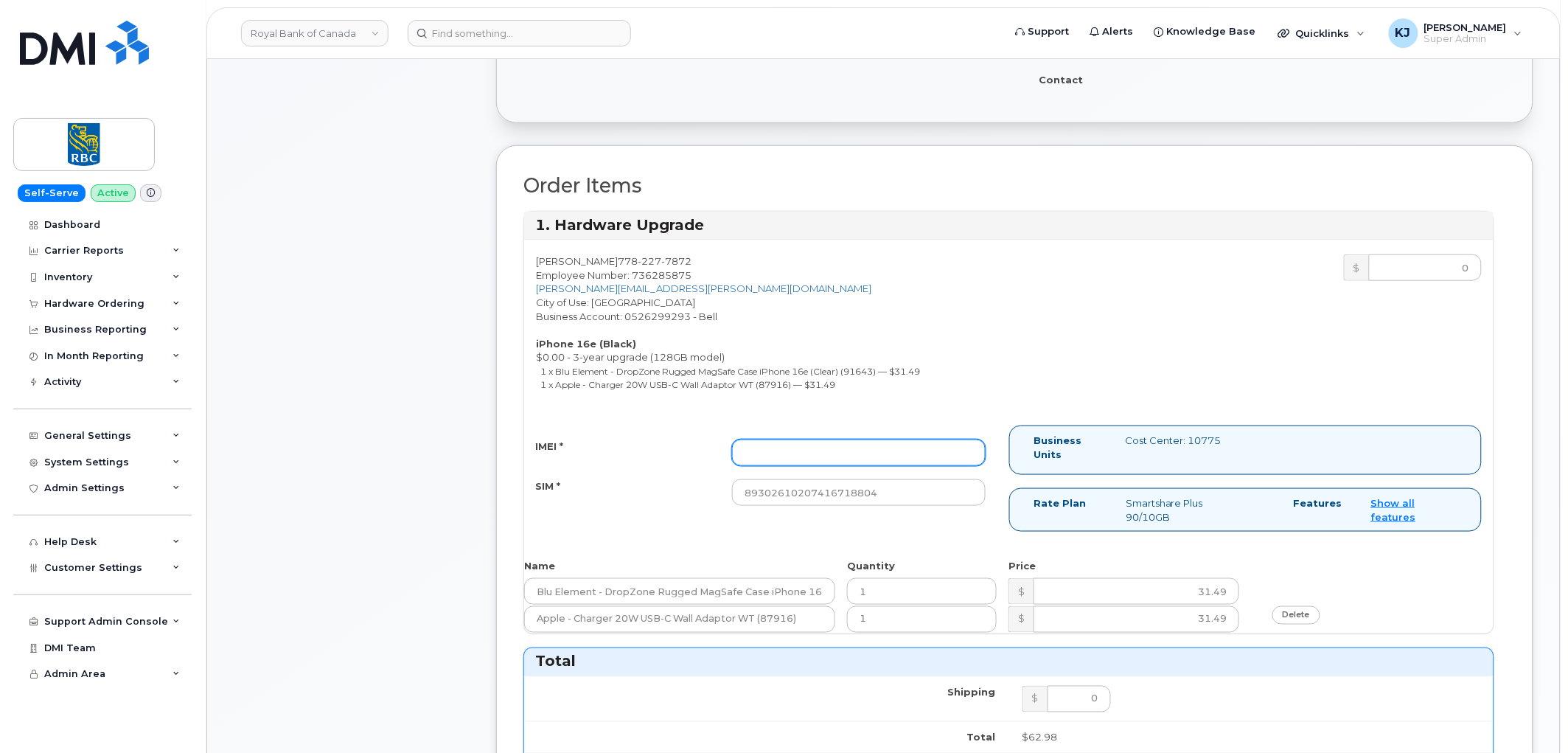
paste input "354216331079412"
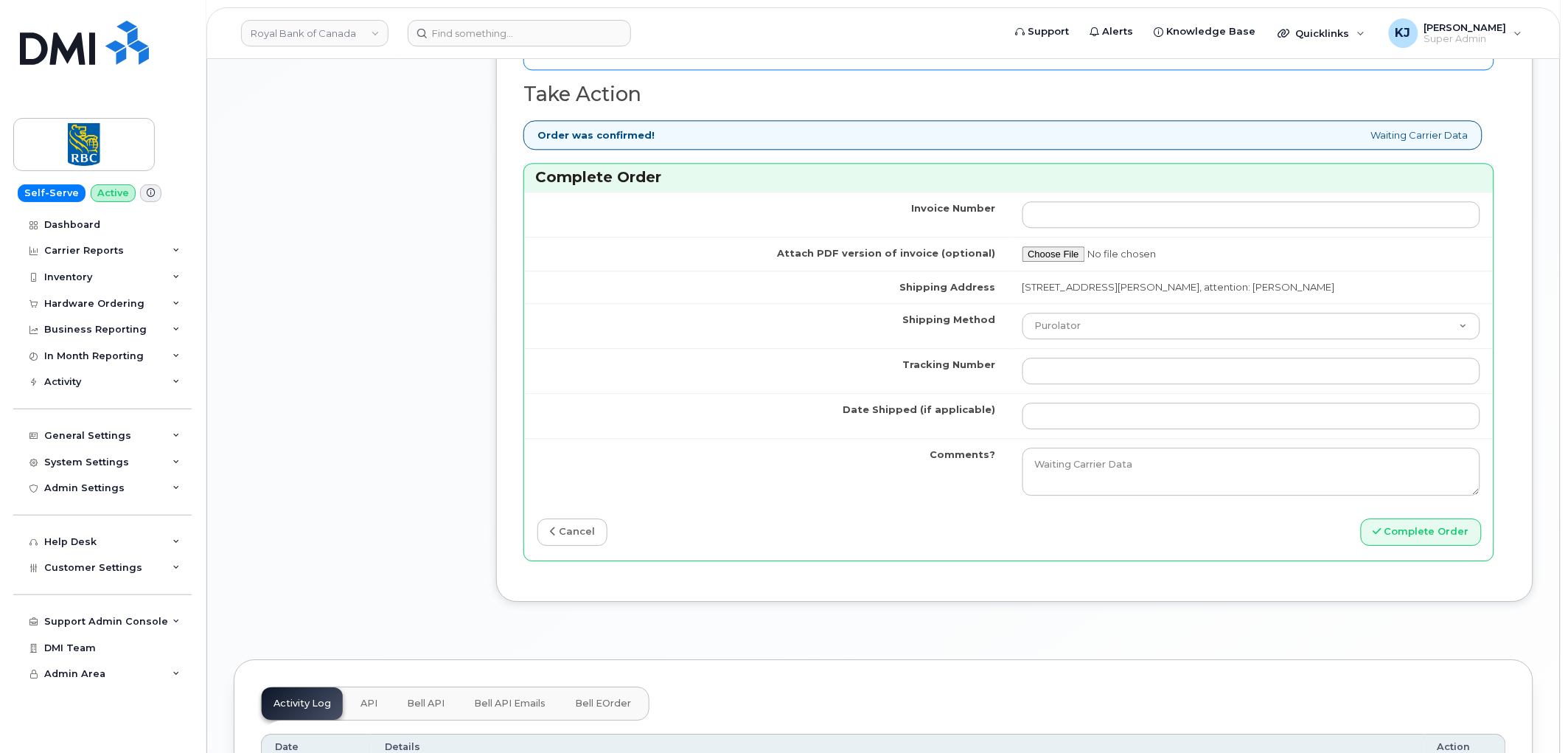
scroll to position [1228, 0]
type input "354216331079412"
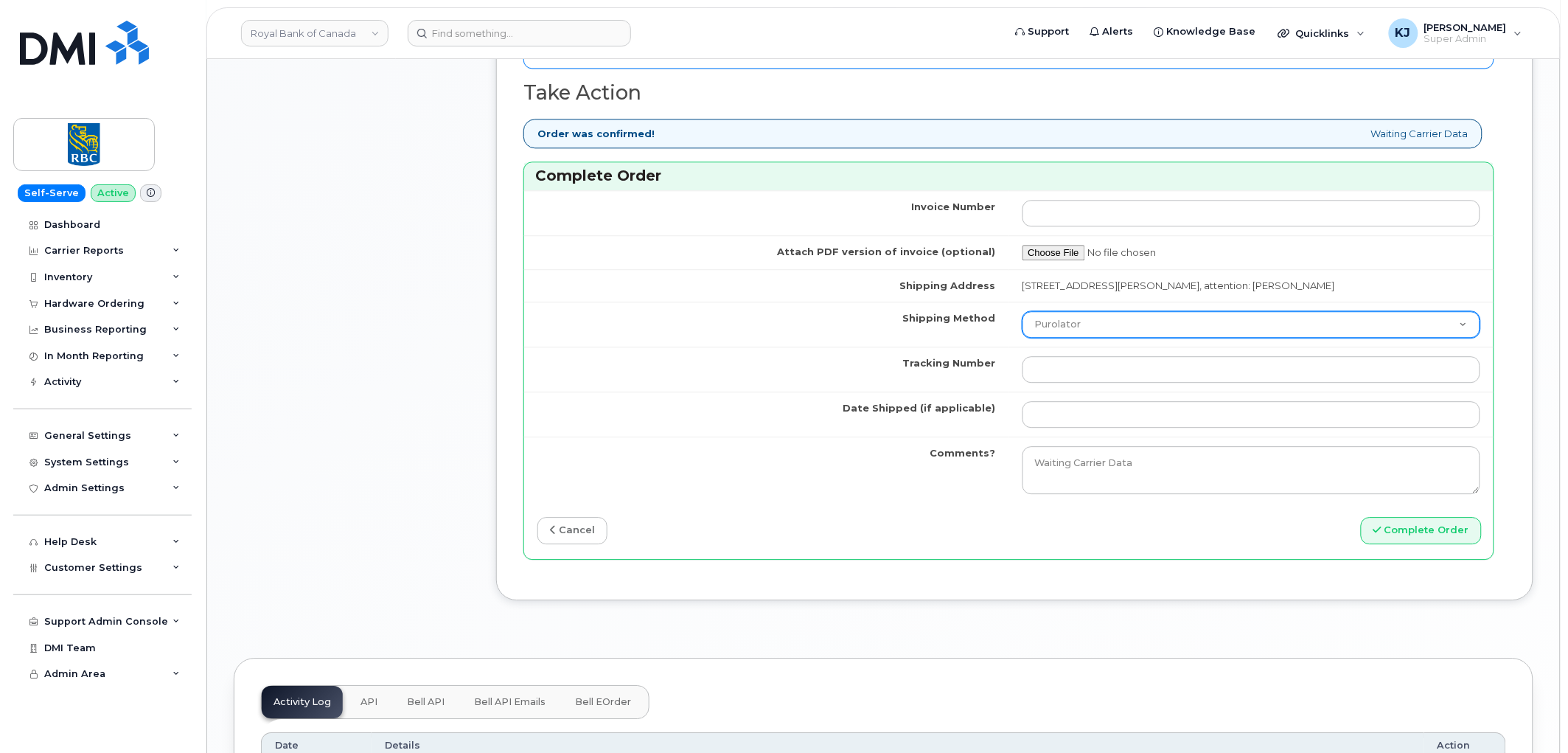
click at [1094, 326] on select "Purolator UPS FedEx Canada Post Courier Other Drop Off Pick Up" at bounding box center [1251, 325] width 458 height 27
select select "FedEx"
click at [1022, 312] on select "Purolator UPS FedEx Canada Post Courier Other Drop Off Pick Up" at bounding box center [1251, 325] width 458 height 27
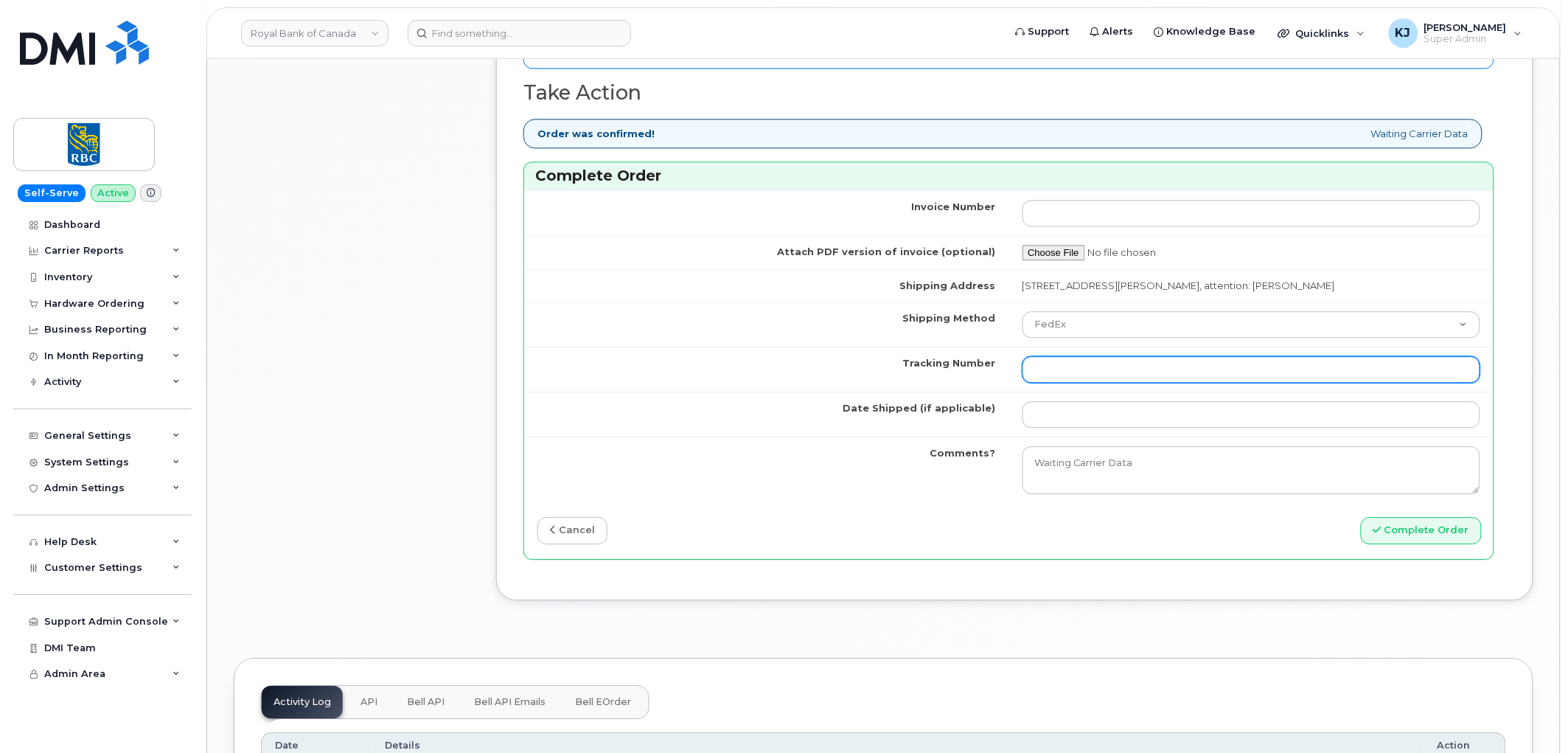
click at [1078, 369] on input "Tracking Number" at bounding box center [1251, 370] width 458 height 27
paste input "466379595526"
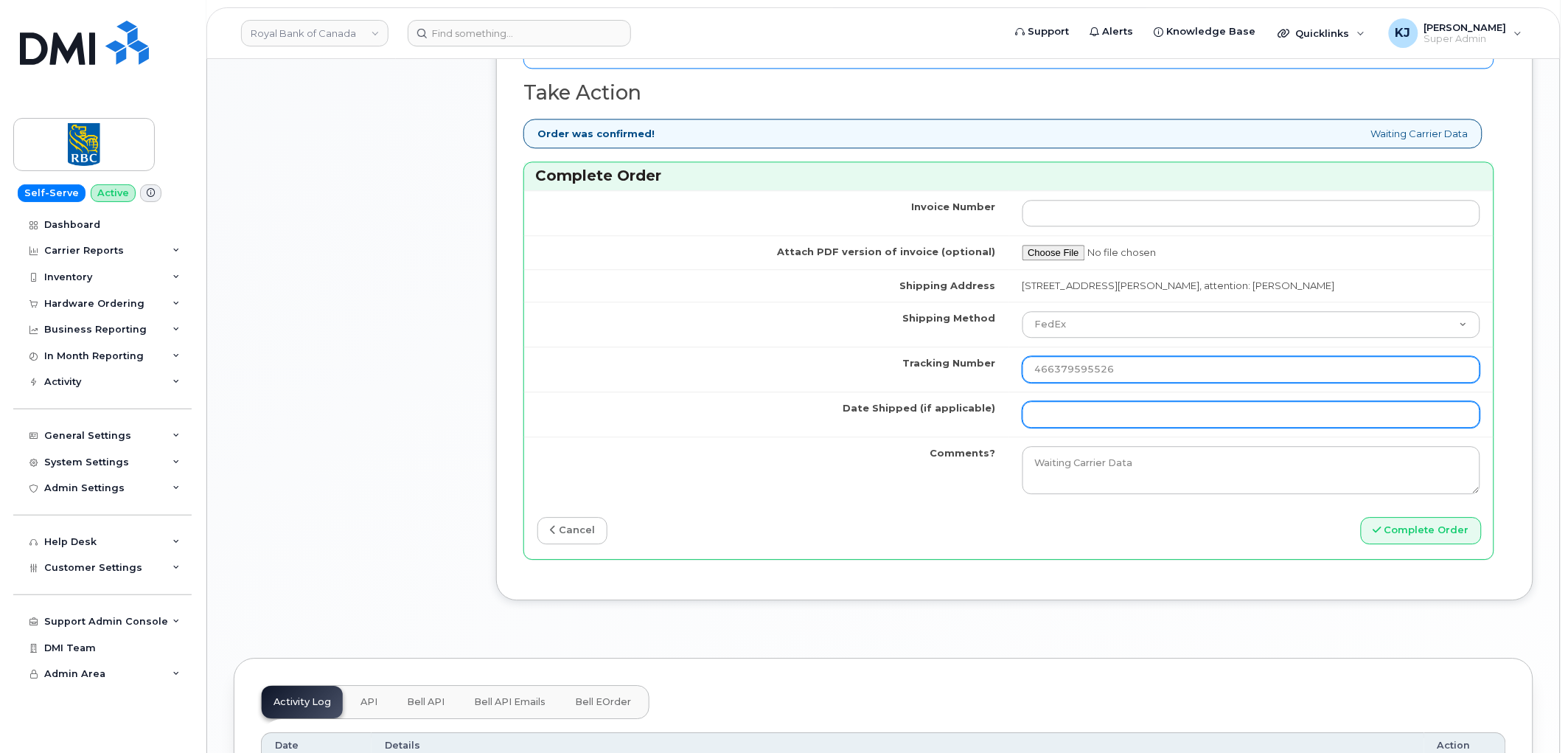
type input "466379595526"
click at [1104, 418] on input "Date Shipped (if applicable)" at bounding box center [1251, 414] width 458 height 27
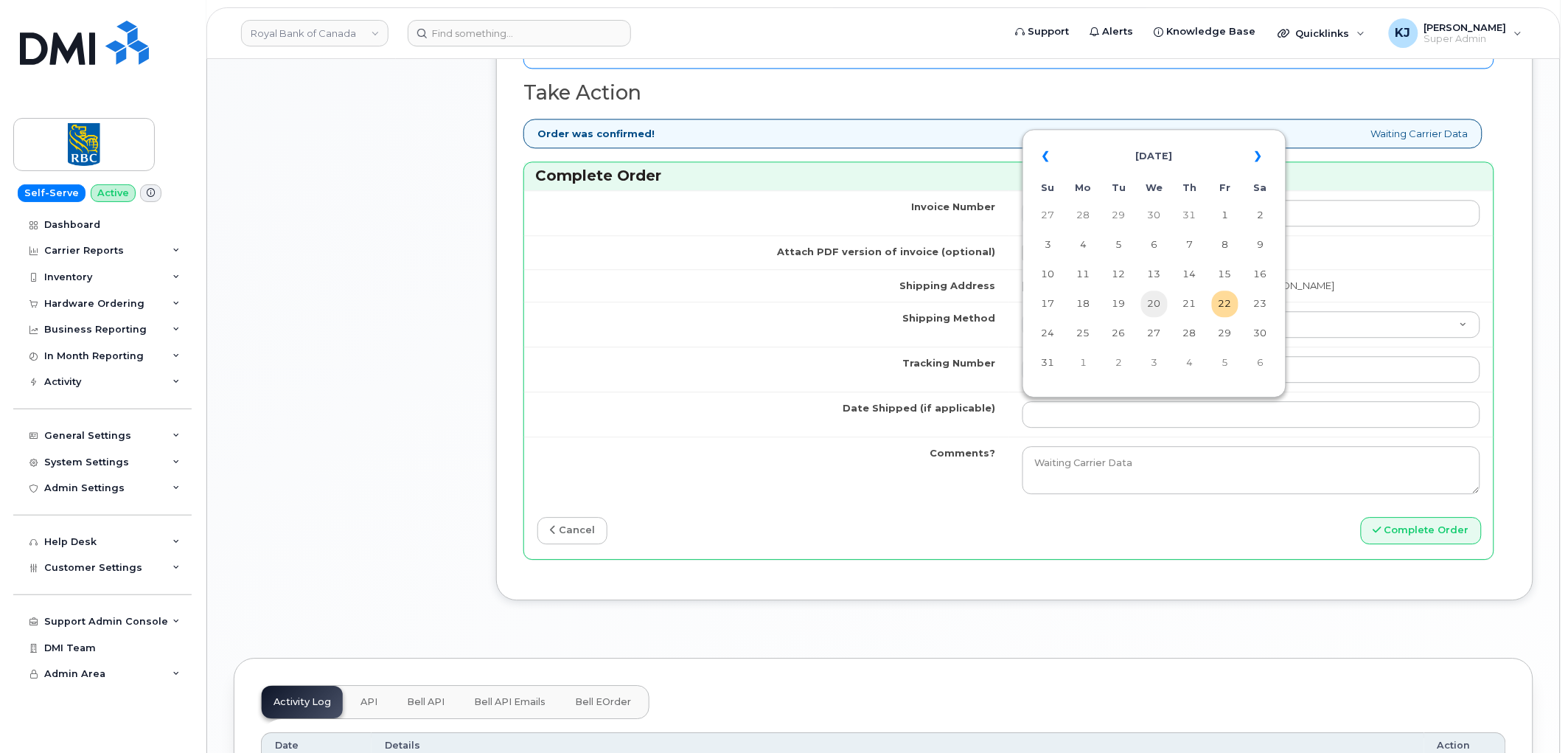
click at [1148, 303] on td "20" at bounding box center [1154, 304] width 27 height 27
type input "2025-08-20"
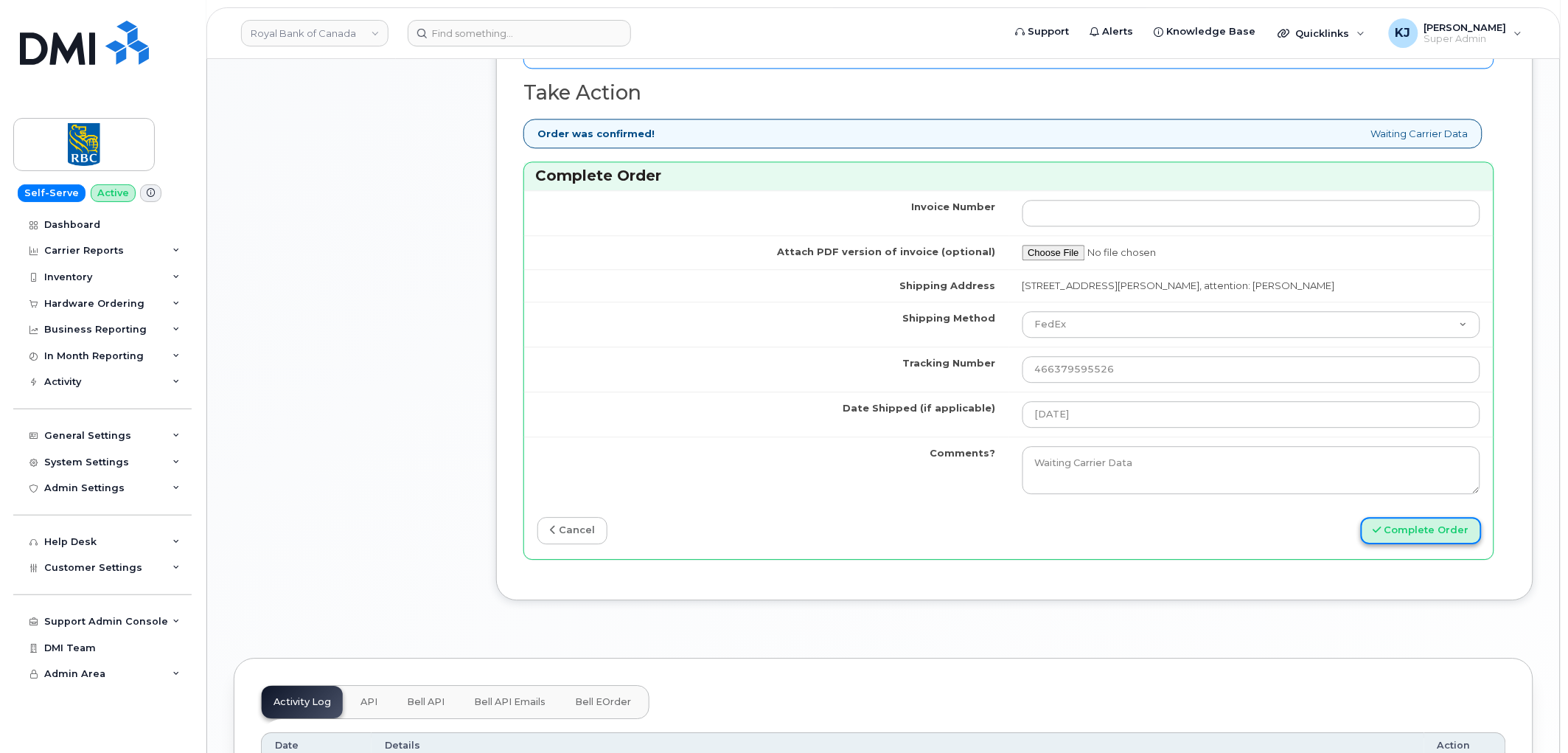
click at [1390, 531] on button "Complete Order" at bounding box center [1421, 530] width 121 height 27
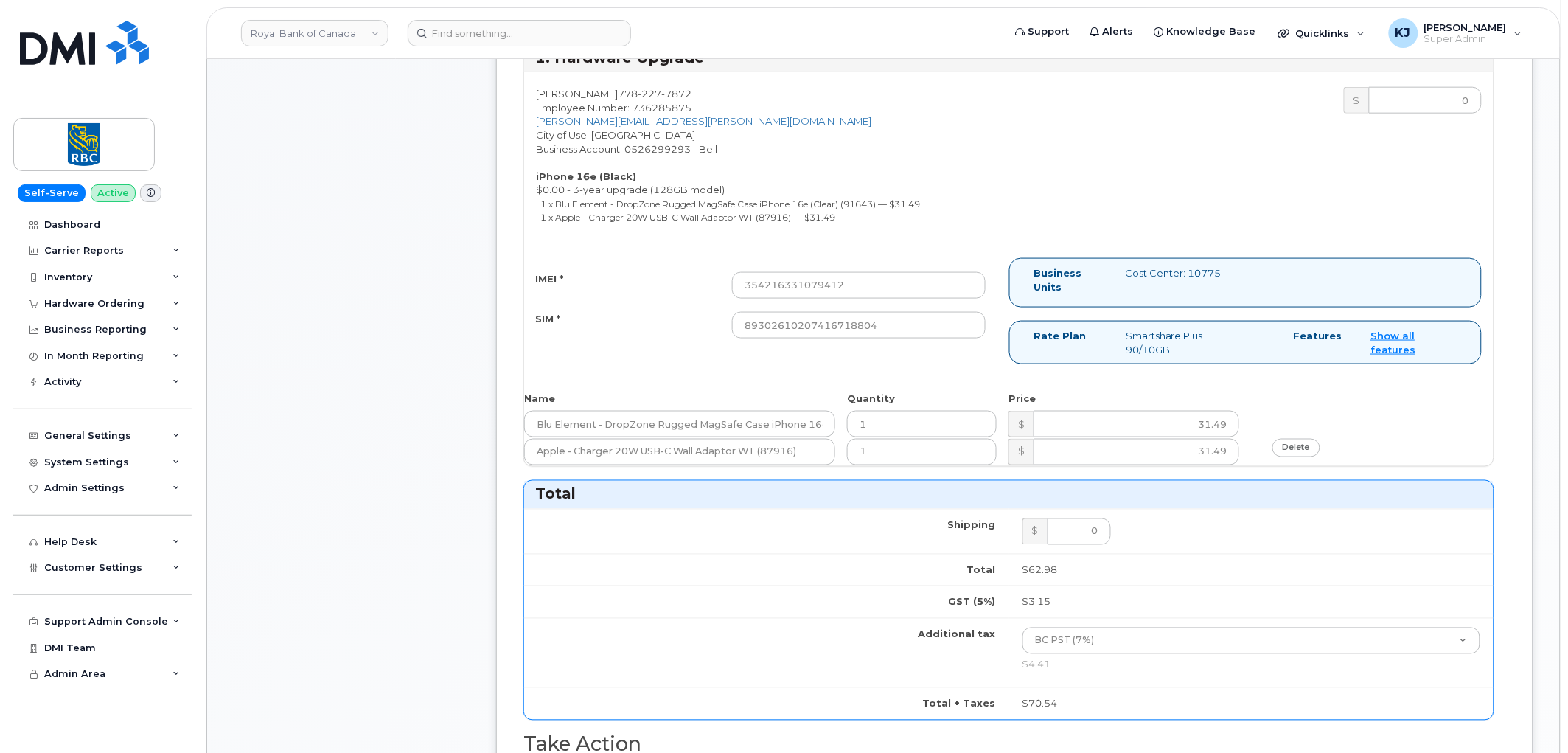
scroll to position [573, 0]
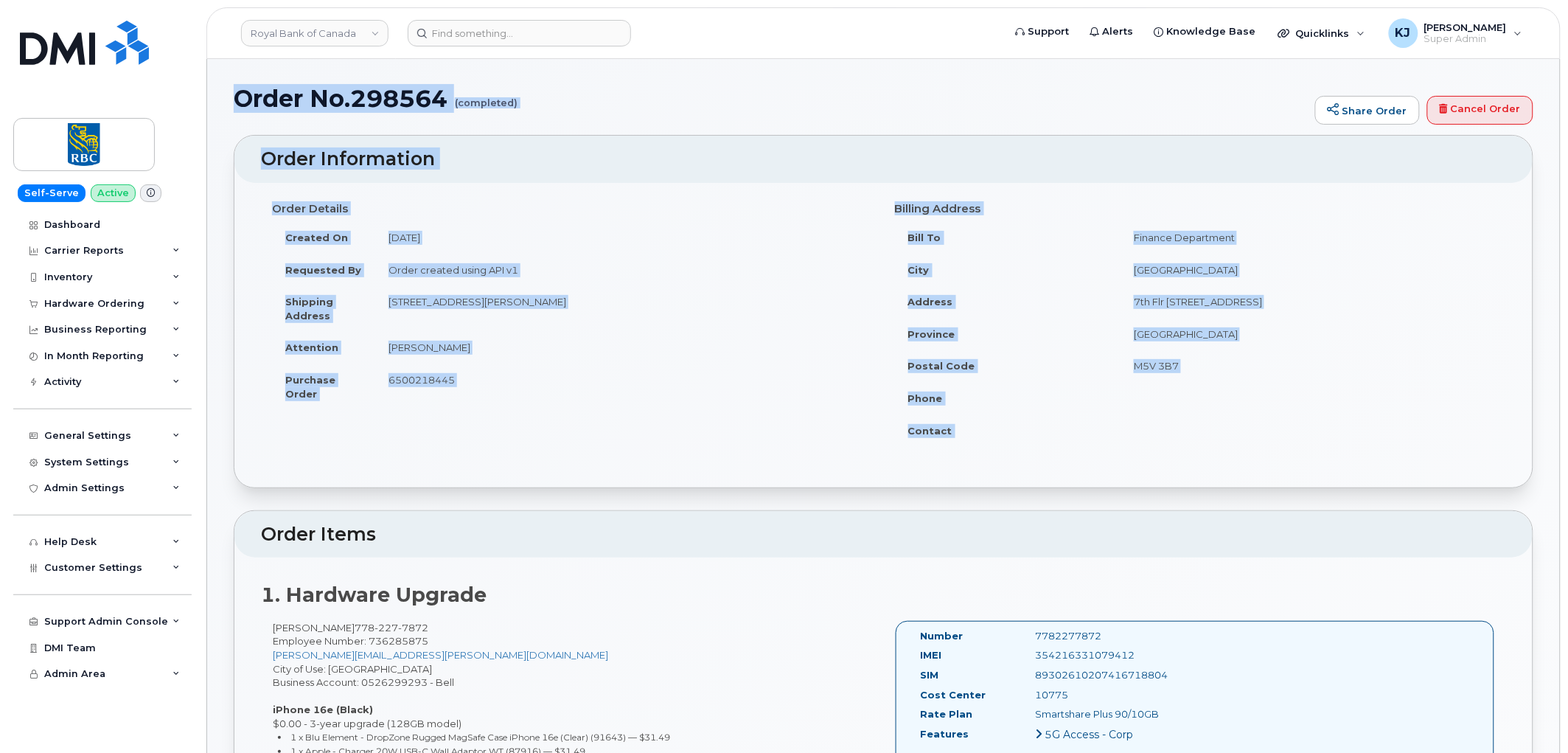
drag, startPoint x: 237, startPoint y: 98, endPoint x: 1394, endPoint y: 444, distance: 1207.6
copy div "Order No.298564 (completed) Share Order Cancel Order × Share This Order If you …"
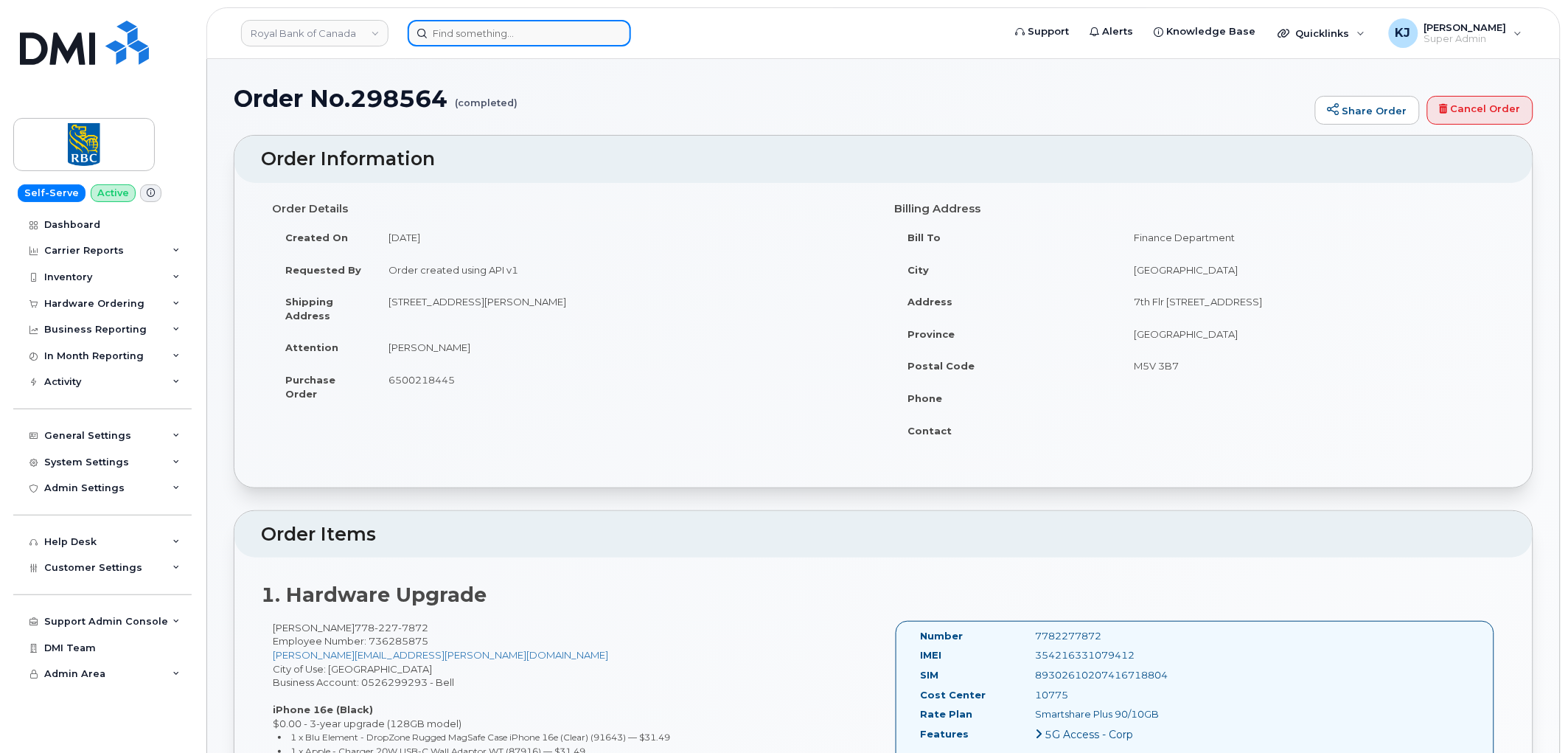
click at [495, 29] on input at bounding box center [519, 33] width 223 height 27
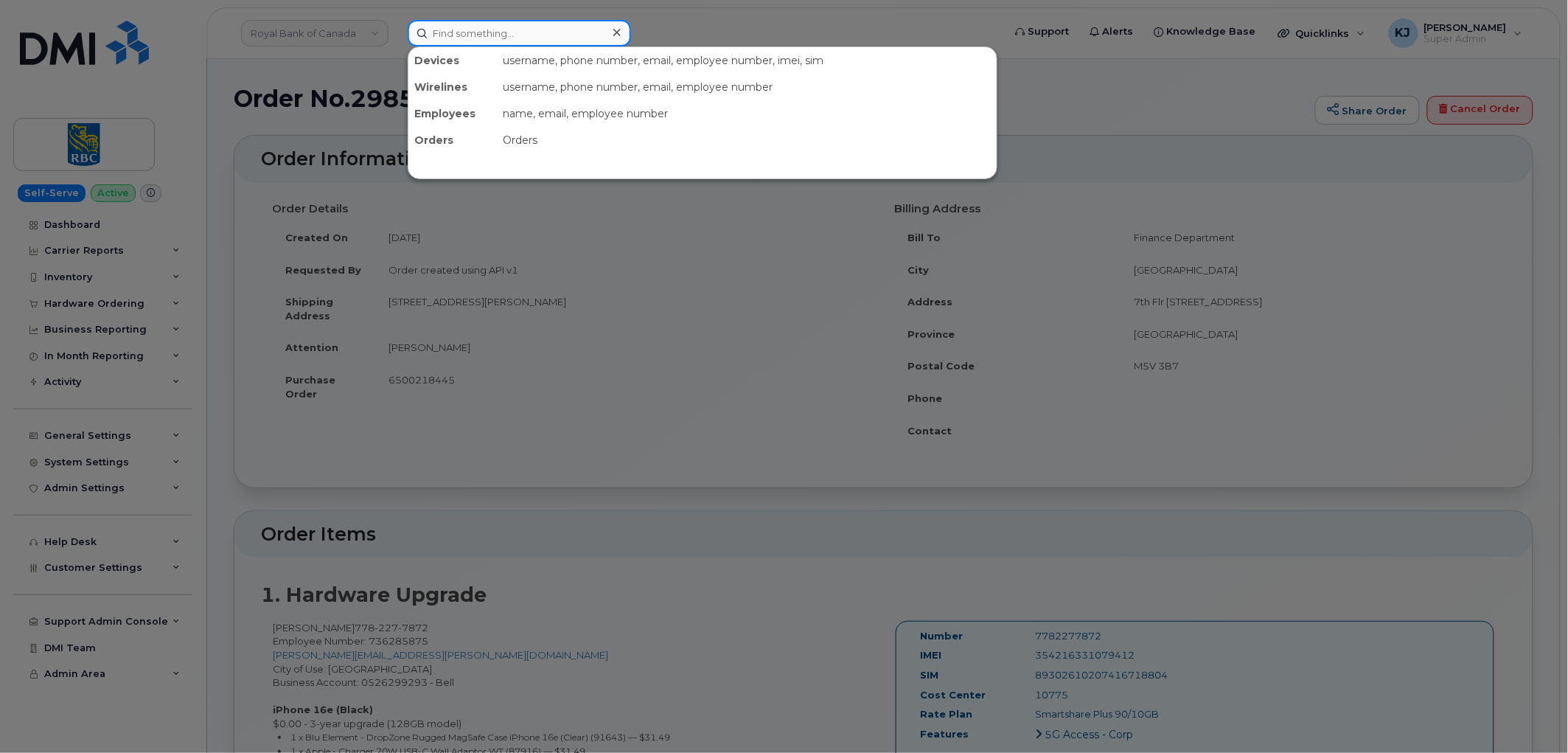
paste input "299016"
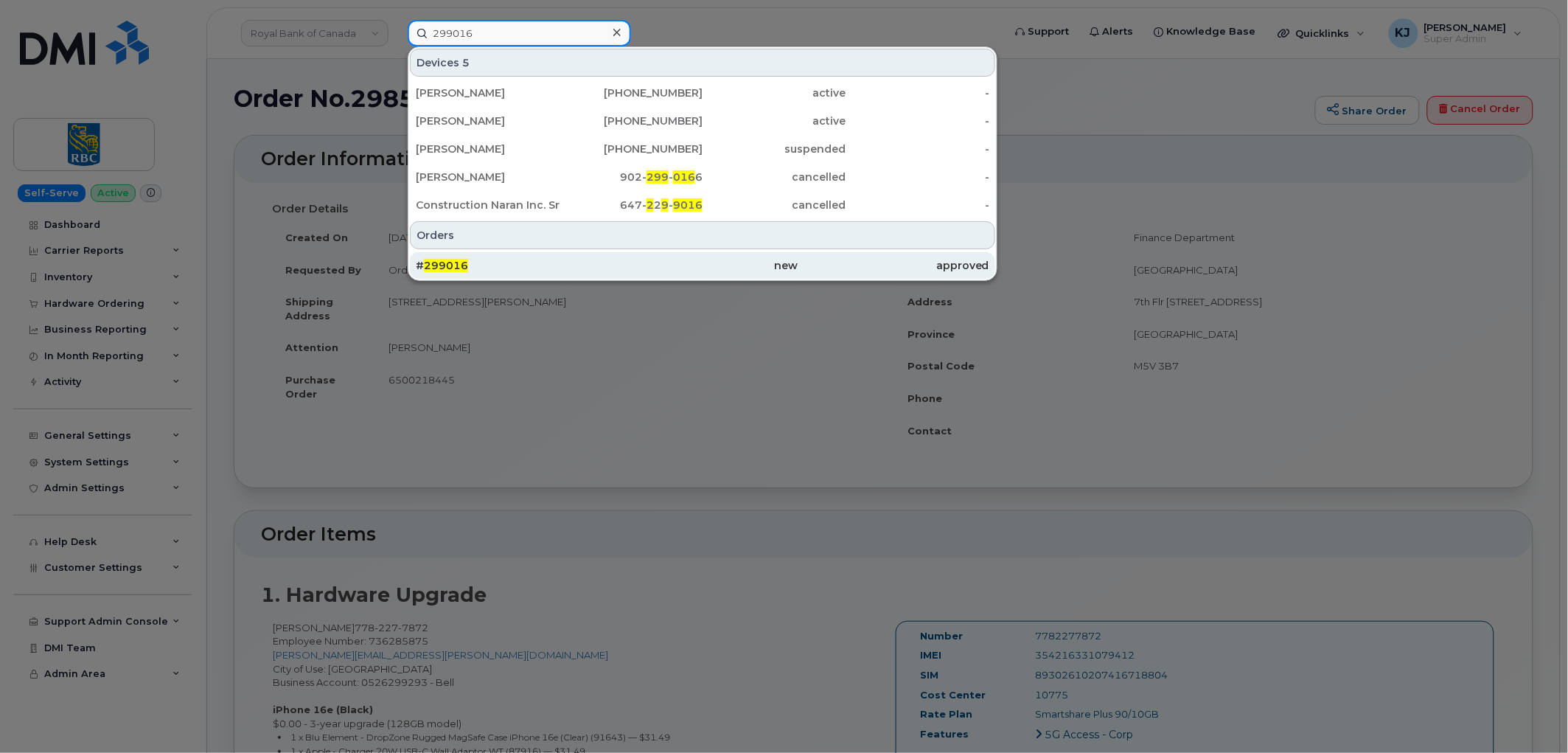
type input "299016"
click at [526, 271] on div "# 299016" at bounding box center [511, 265] width 191 height 15
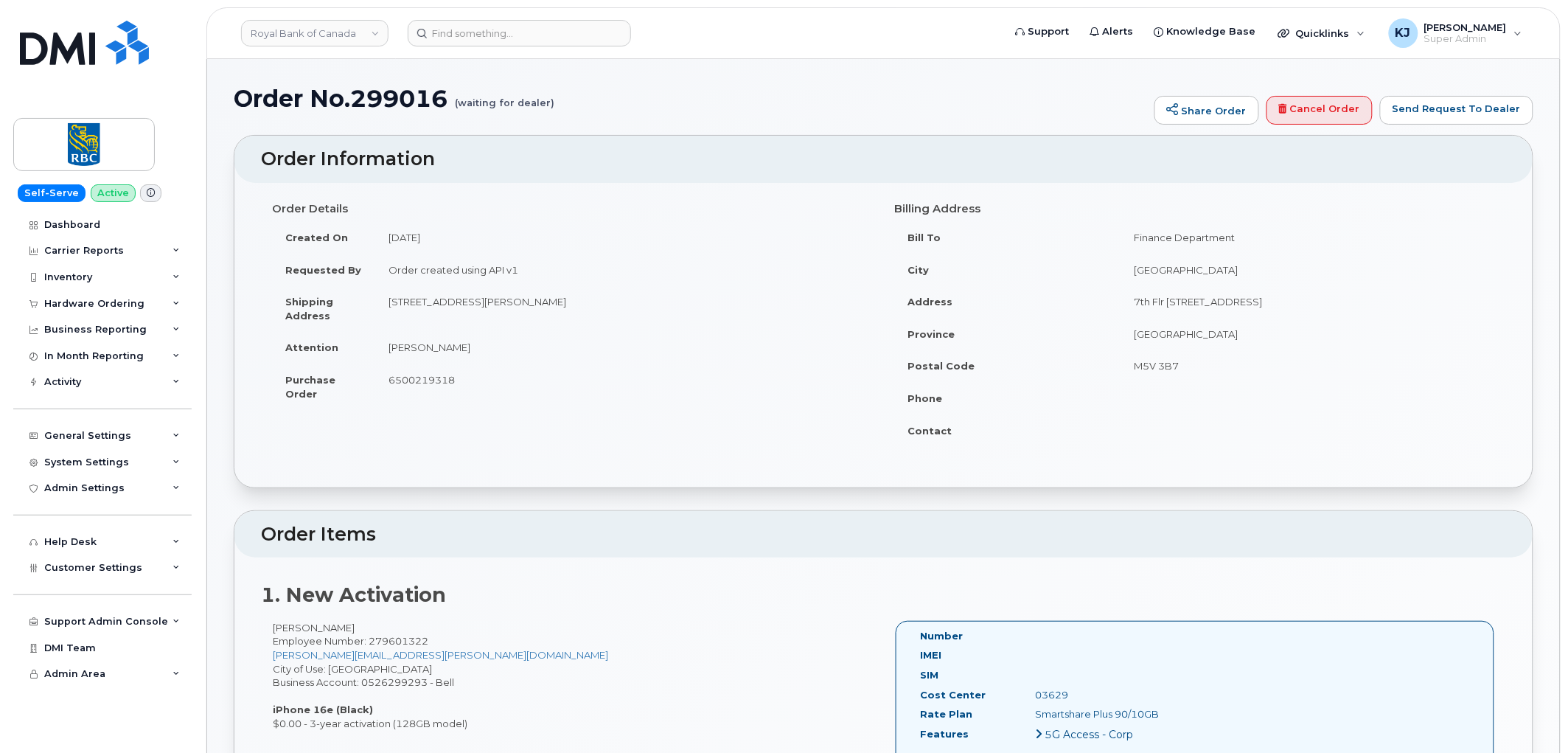
drag, startPoint x: 483, startPoint y: 300, endPoint x: 550, endPoint y: 300, distance: 67.0
click at [550, 300] on td "2880, rue Lafrance St-Laurent, QC Canada, H4R 1H3" at bounding box center [623, 309] width 497 height 46
copy td "St-Laurent, QC"
drag, startPoint x: 480, startPoint y: 352, endPoint x: 392, endPoint y: 349, distance: 88.1
click at [392, 349] on td "Camille Deraspe" at bounding box center [623, 347] width 497 height 33
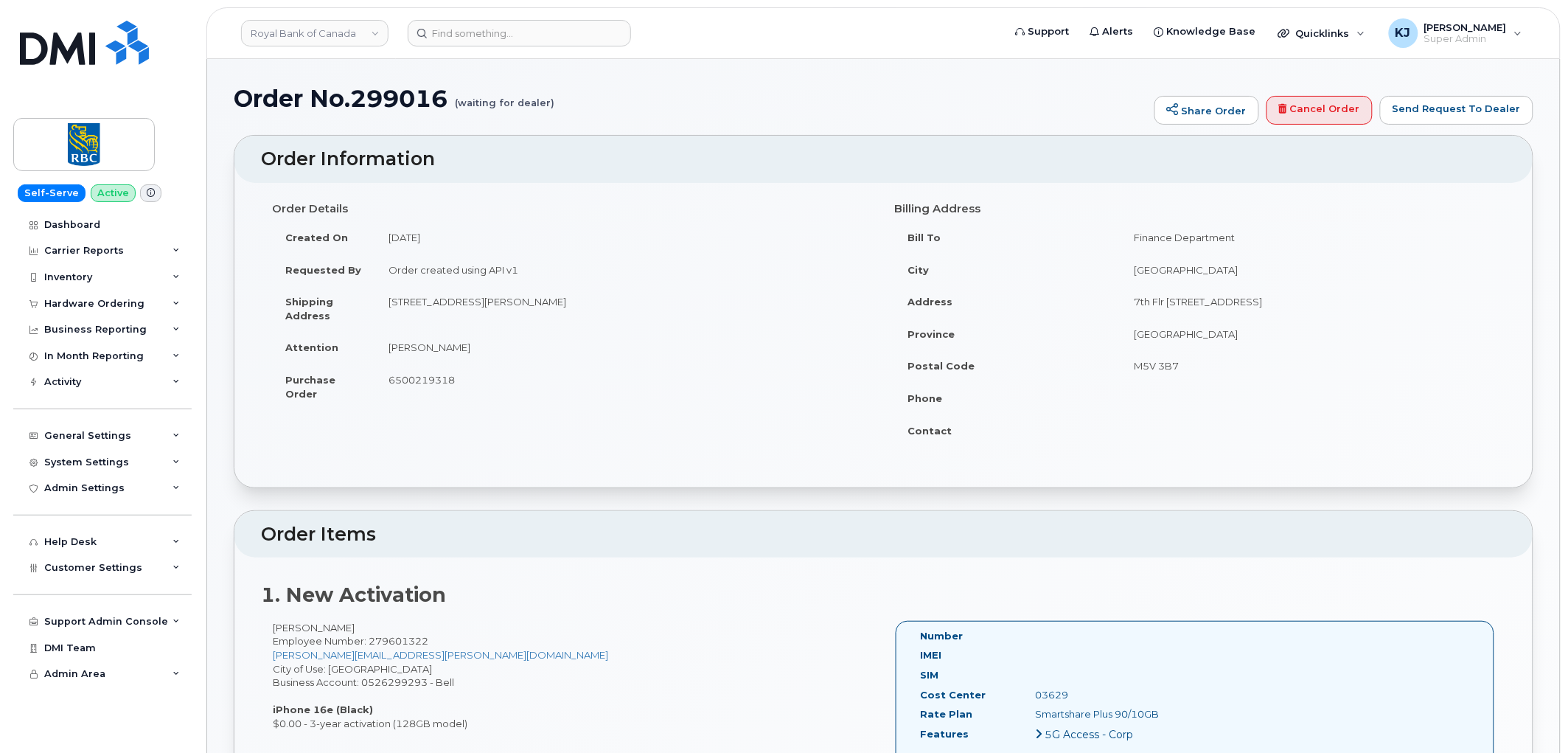
copy td "Camille Deraspe"
click at [414, 637] on span "Employee Number: 279601322" at bounding box center [350, 640] width 155 height 12
copy span "279601322"
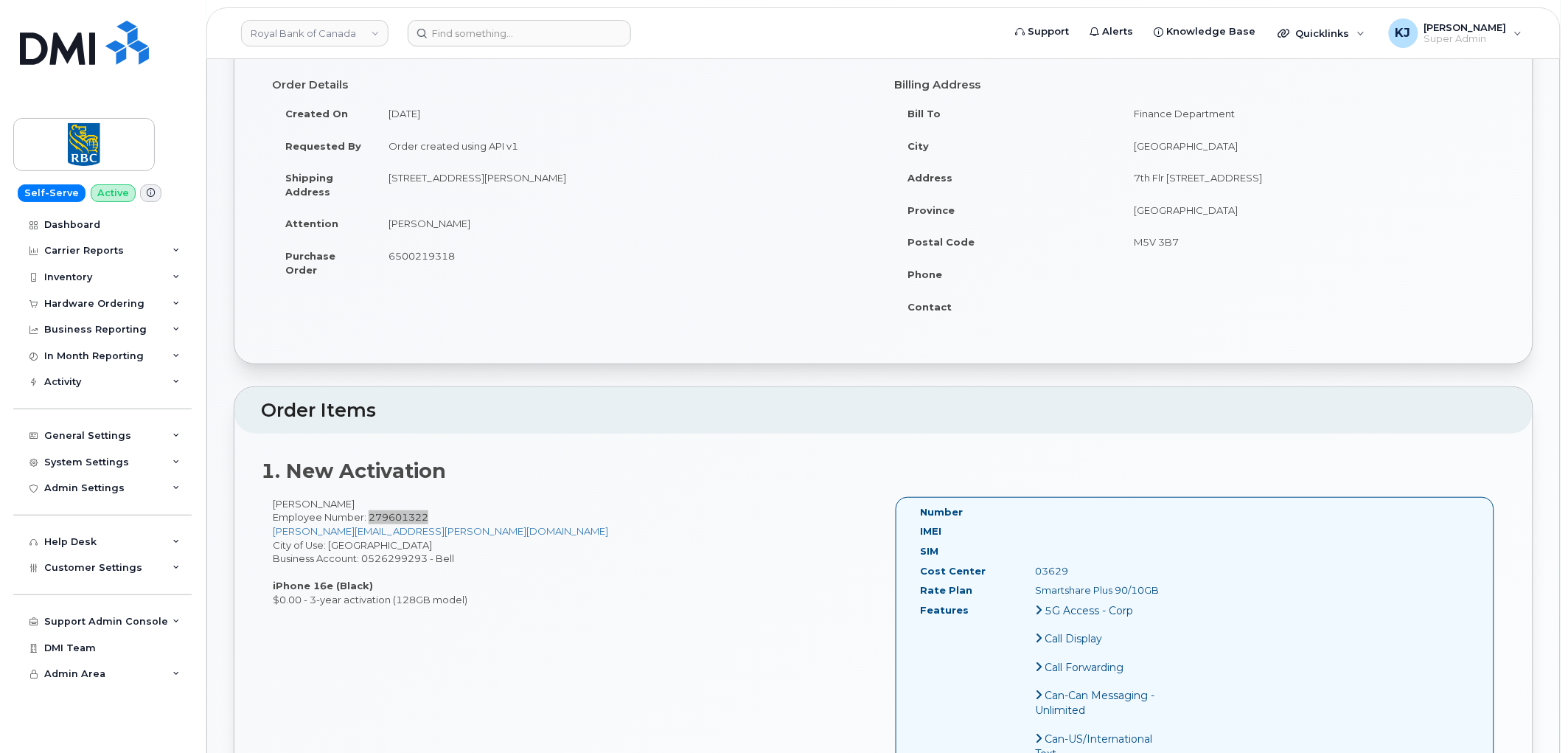
scroll to position [164, 0]
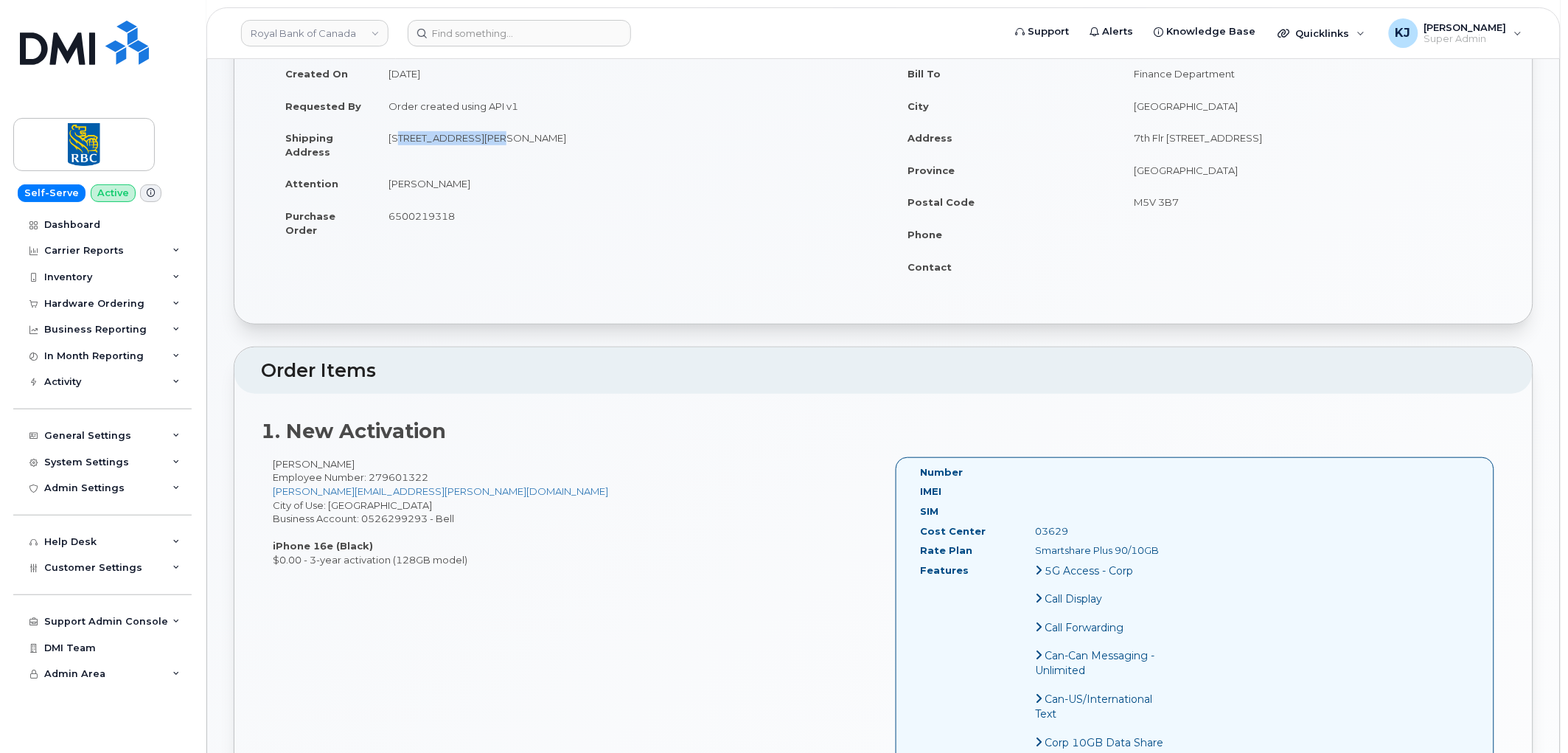
drag, startPoint x: 387, startPoint y: 136, endPoint x: 480, endPoint y: 142, distance: 93.2
click at [480, 142] on td "2880, rue Lafrance St-Laurent, QC Canada, H4R 1H3" at bounding box center [623, 145] width 497 height 46
copy td "2880, rue Lafrance"
click at [423, 176] on td "Camille Deraspe" at bounding box center [623, 184] width 497 height 33
drag, startPoint x: 389, startPoint y: 138, endPoint x: 639, endPoint y: 136, distance: 250.0
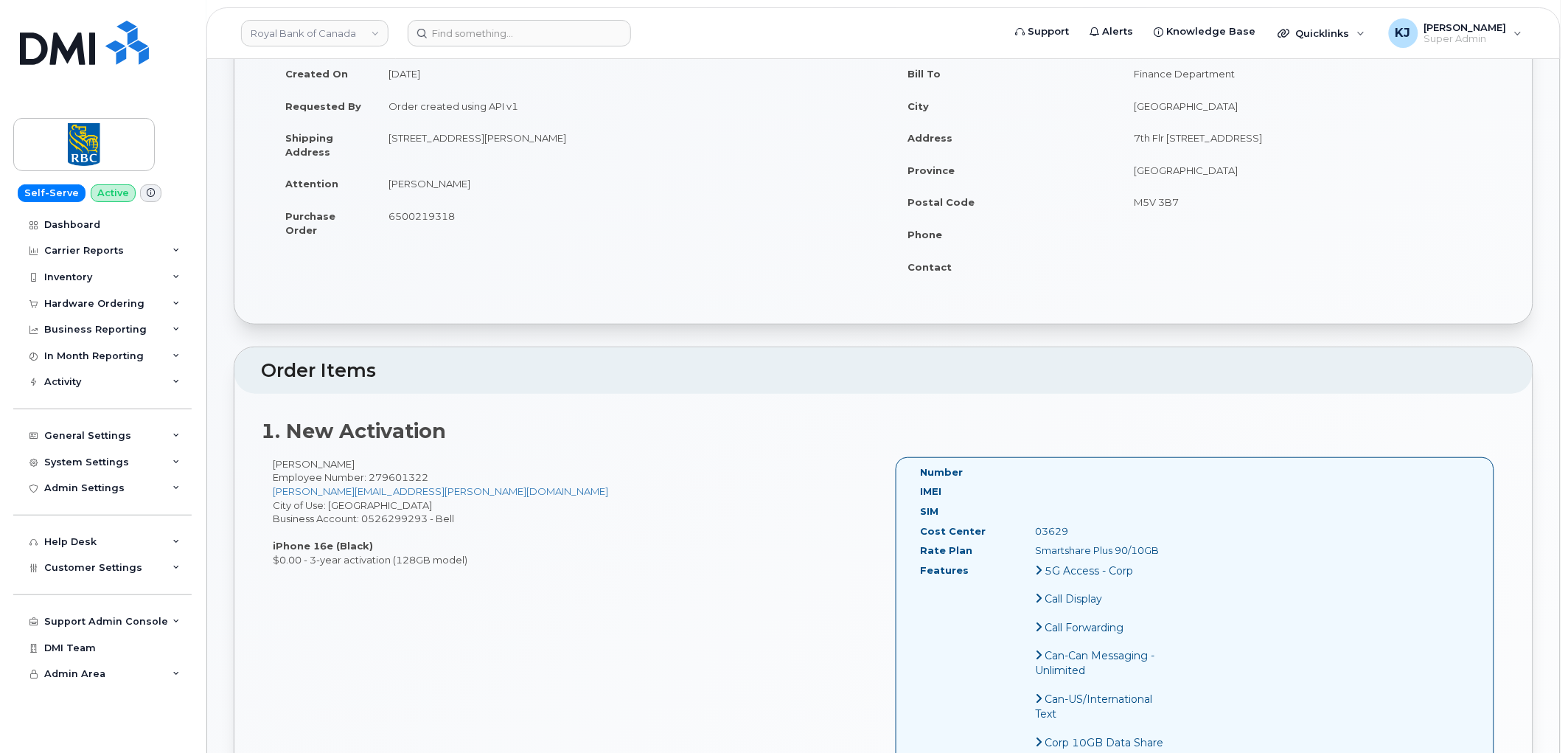
click at [639, 136] on td "2880, rue Lafrance St-Laurent, QC Canada, H4R 1H3" at bounding box center [623, 145] width 497 height 46
copy td "2880, rue Lafrance St-Laurent, QC Canada, H4R 1H3"
click at [651, 155] on td "2880, rue Lafrance St-Laurent, QC Canada, H4R 1H3" at bounding box center [623, 145] width 497 height 46
drag, startPoint x: 645, startPoint y: 138, endPoint x: 598, endPoint y: 142, distance: 47.2
click at [598, 142] on td "2880, rue Lafrance St-Laurent, QC Canada, H4R 1H3" at bounding box center [623, 145] width 497 height 46
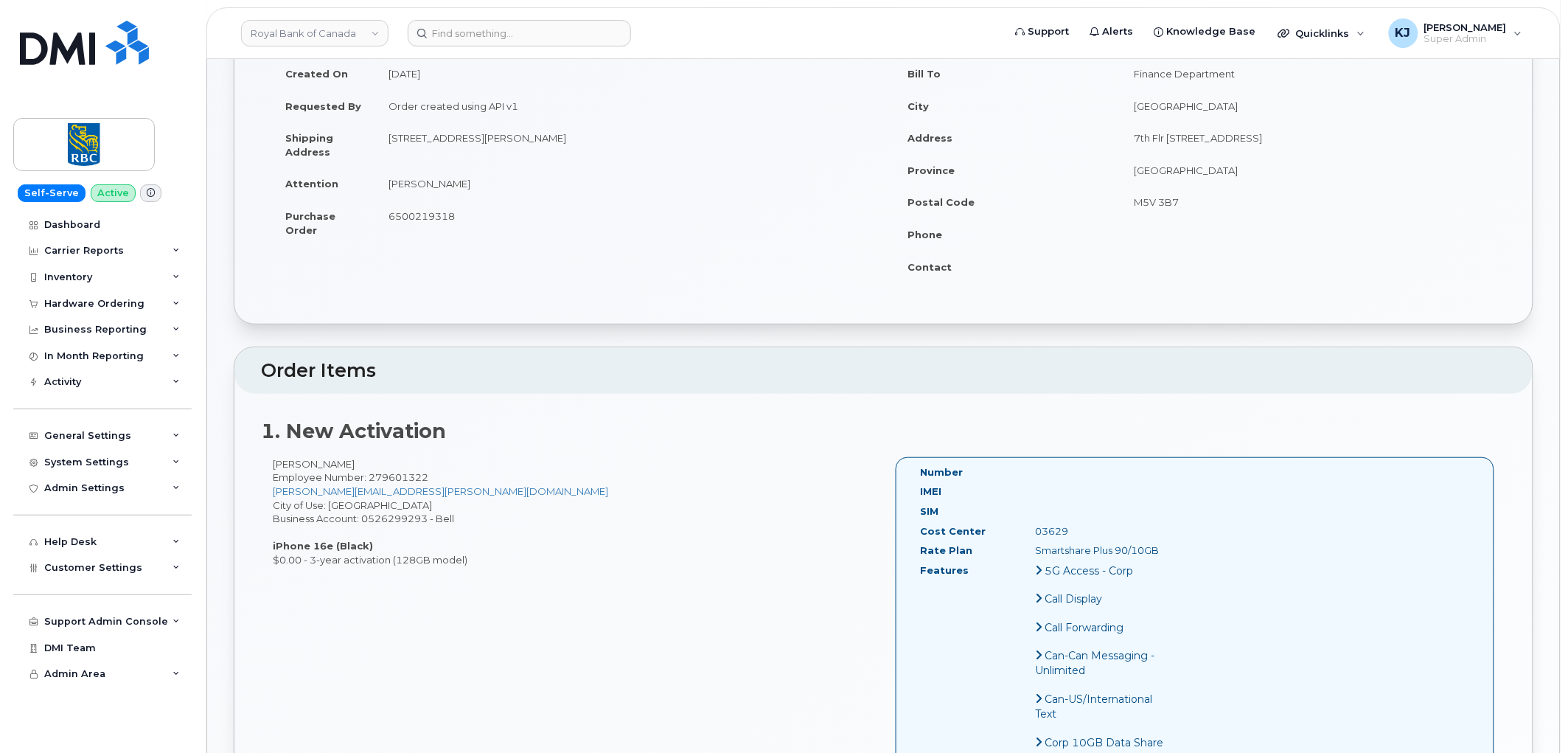
copy td "H4R 1H3"
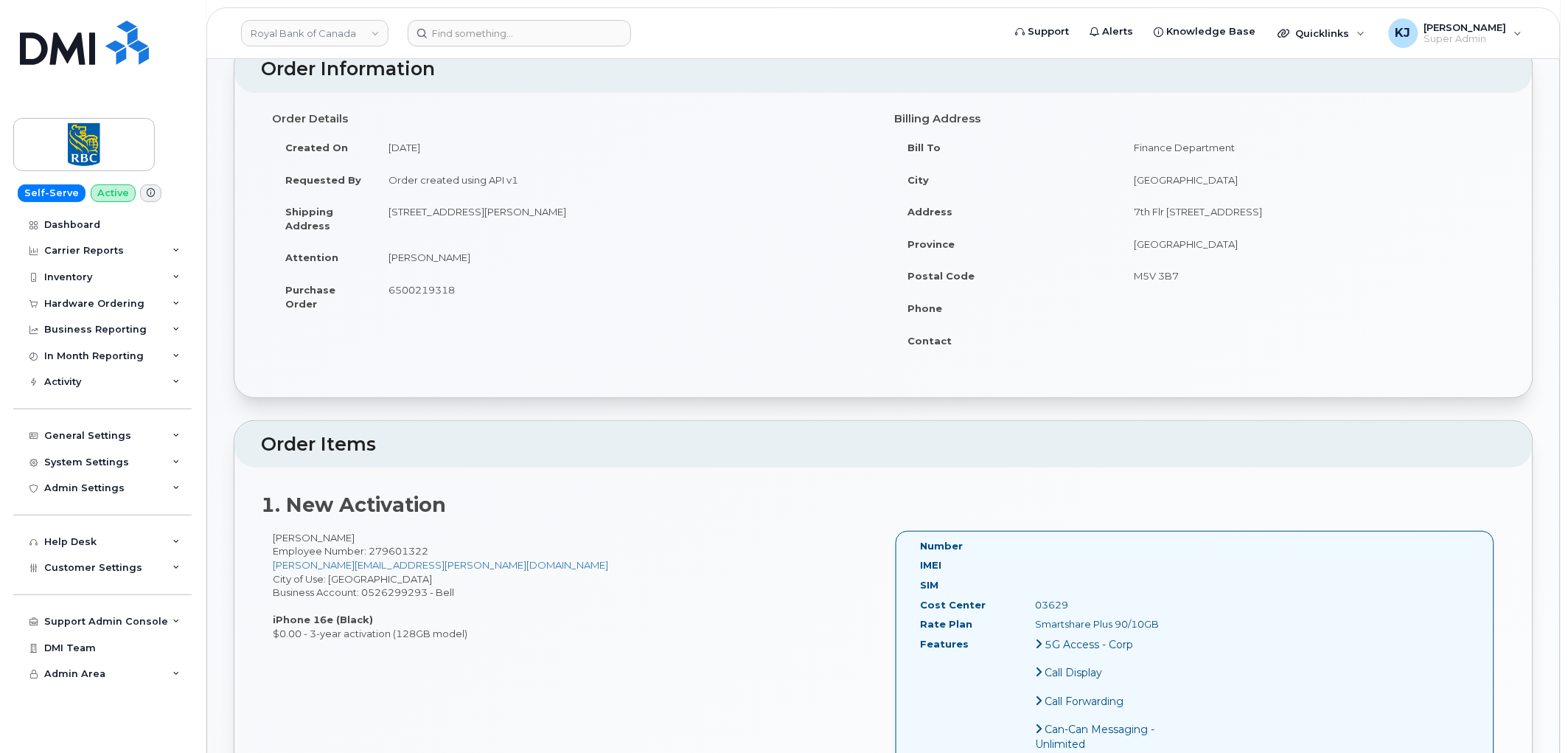
scroll to position [0, 0]
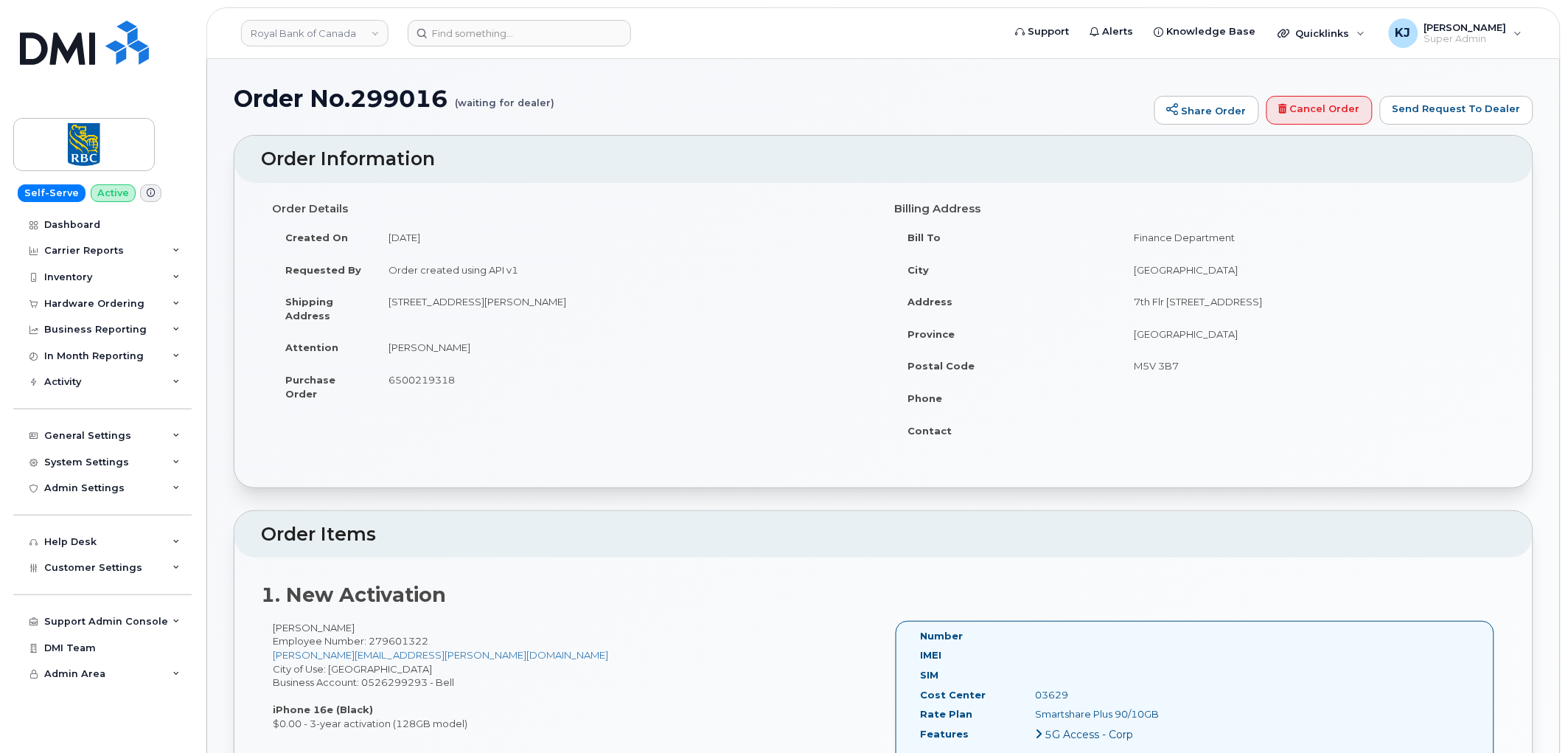
drag, startPoint x: 470, startPoint y: 352, endPoint x: 389, endPoint y: 343, distance: 81.5
click at [389, 343] on td "Camille Deraspe" at bounding box center [623, 347] width 497 height 33
copy td "Camille Deraspe"
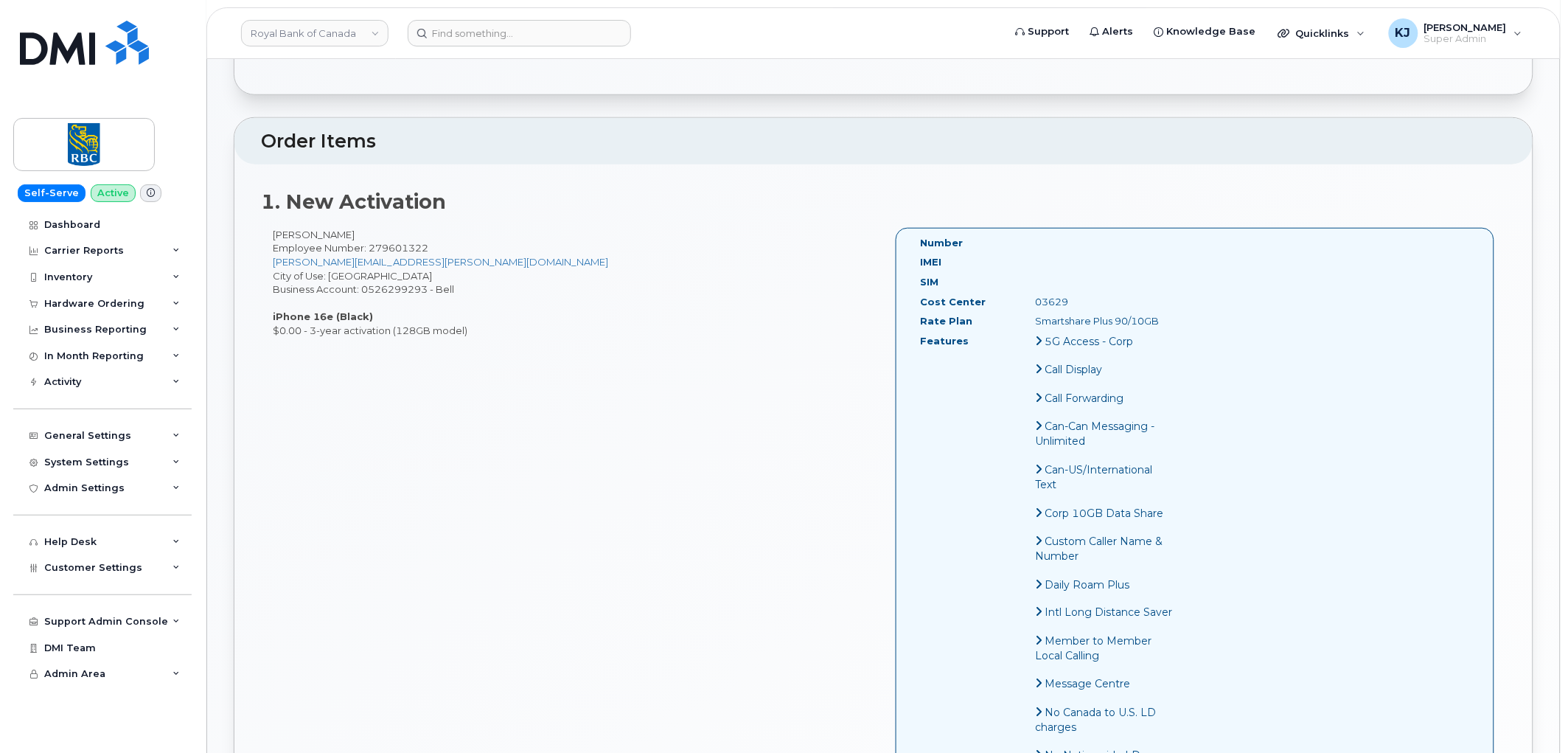
scroll to position [409, 0]
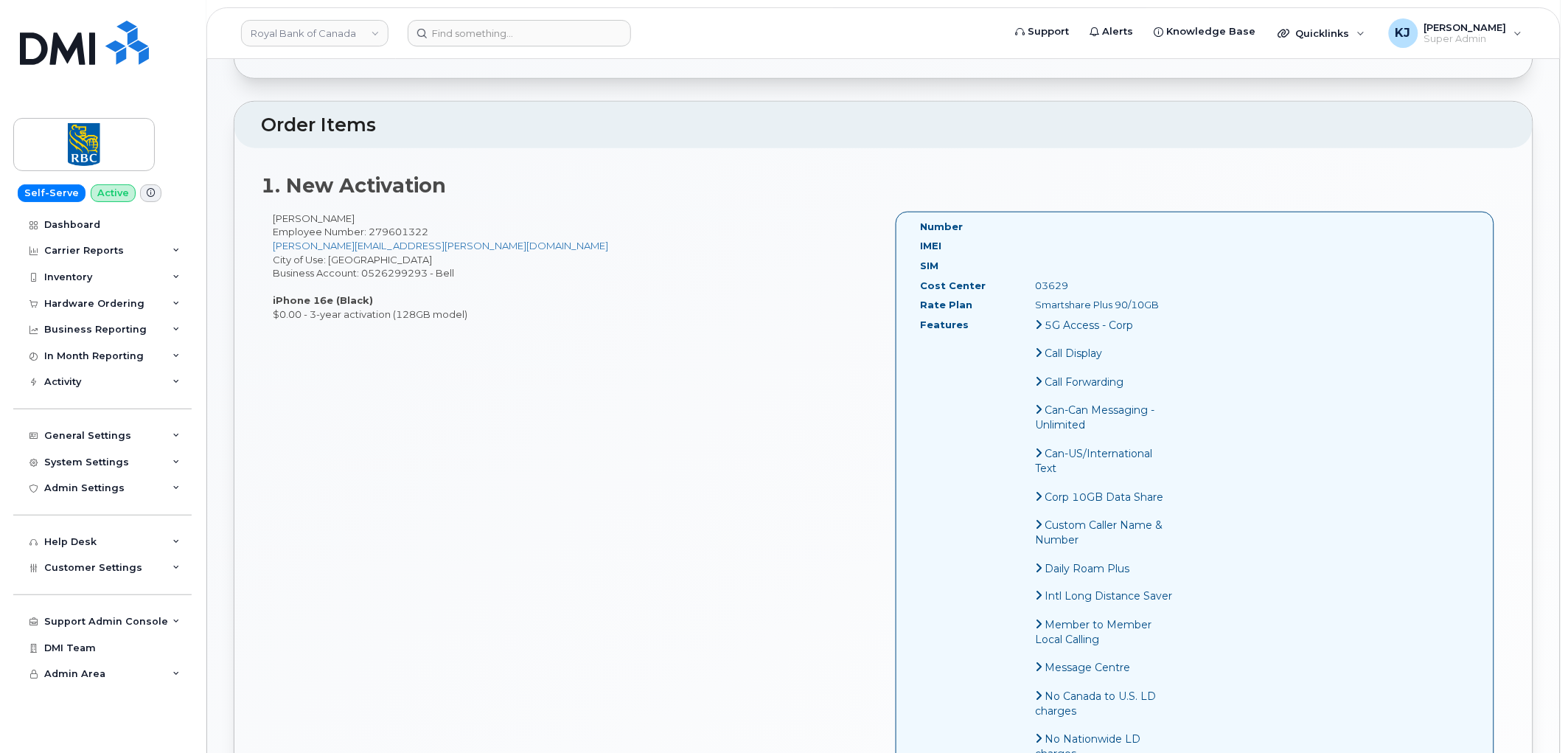
click at [1057, 282] on div "03629" at bounding box center [1105, 286] width 161 height 14
click at [1056, 282] on div "03629" at bounding box center [1105, 286] width 161 height 14
copy div "03629"
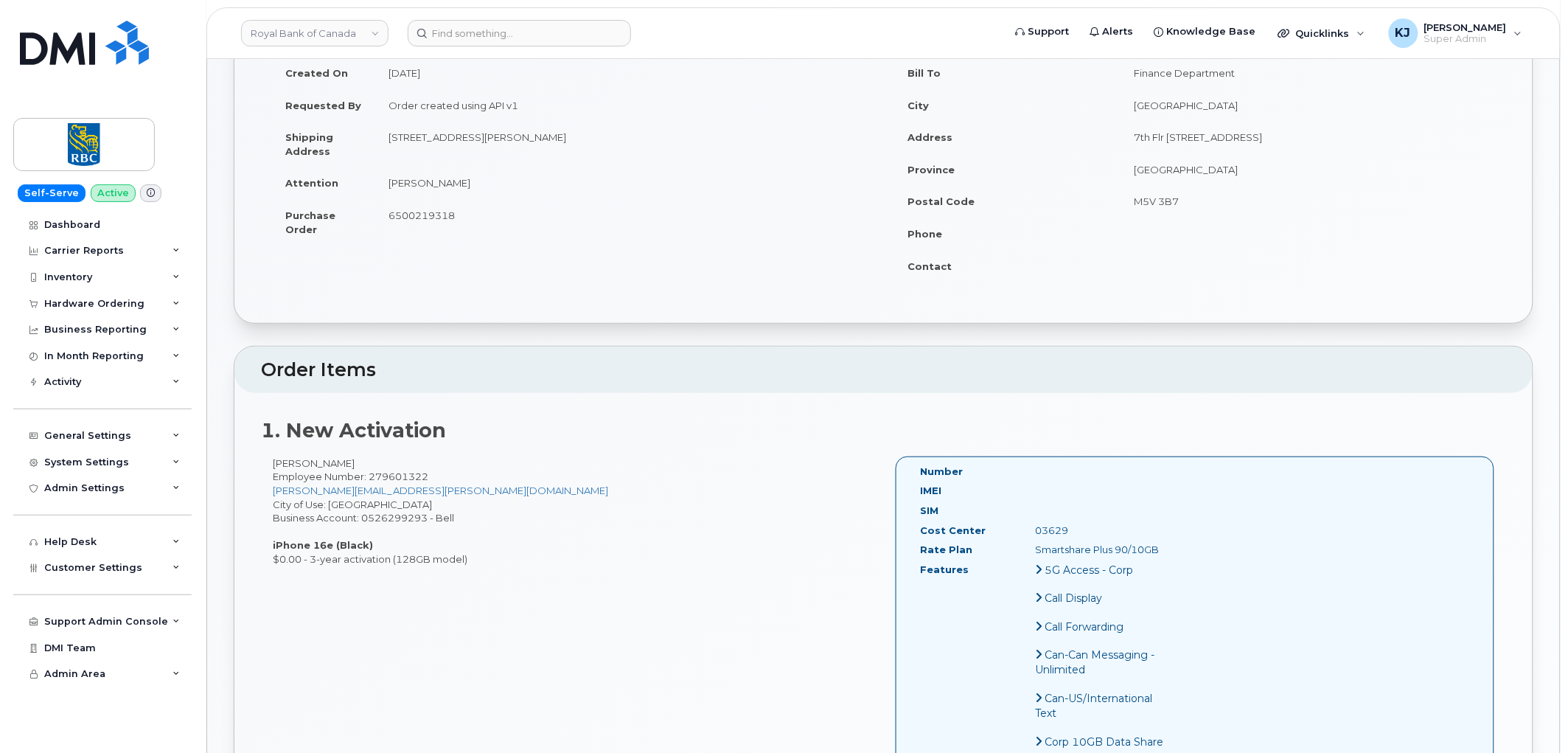
scroll to position [164, 0]
click at [393, 514] on div "Camille Deraspe Employee Number: 279601322 camille.deraspe@rbc.com City of Use:…" at bounding box center [572, 513] width 623 height 110
click at [393, 516] on div "Camille Deraspe Employee Number: 279601322 camille.deraspe@rbc.com City of Use:…" at bounding box center [572, 513] width 623 height 110
copy div "0526299293"
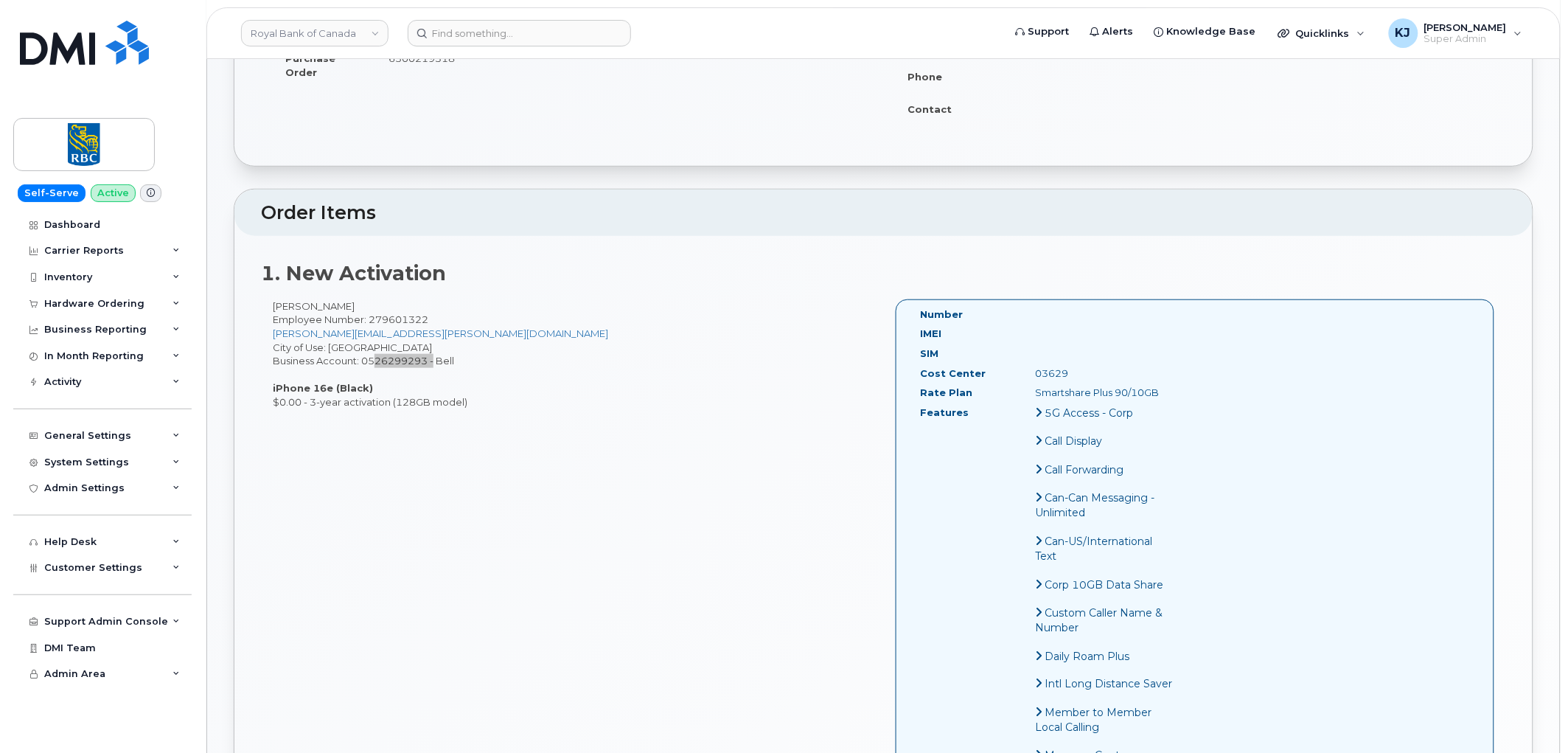
scroll to position [327, 0]
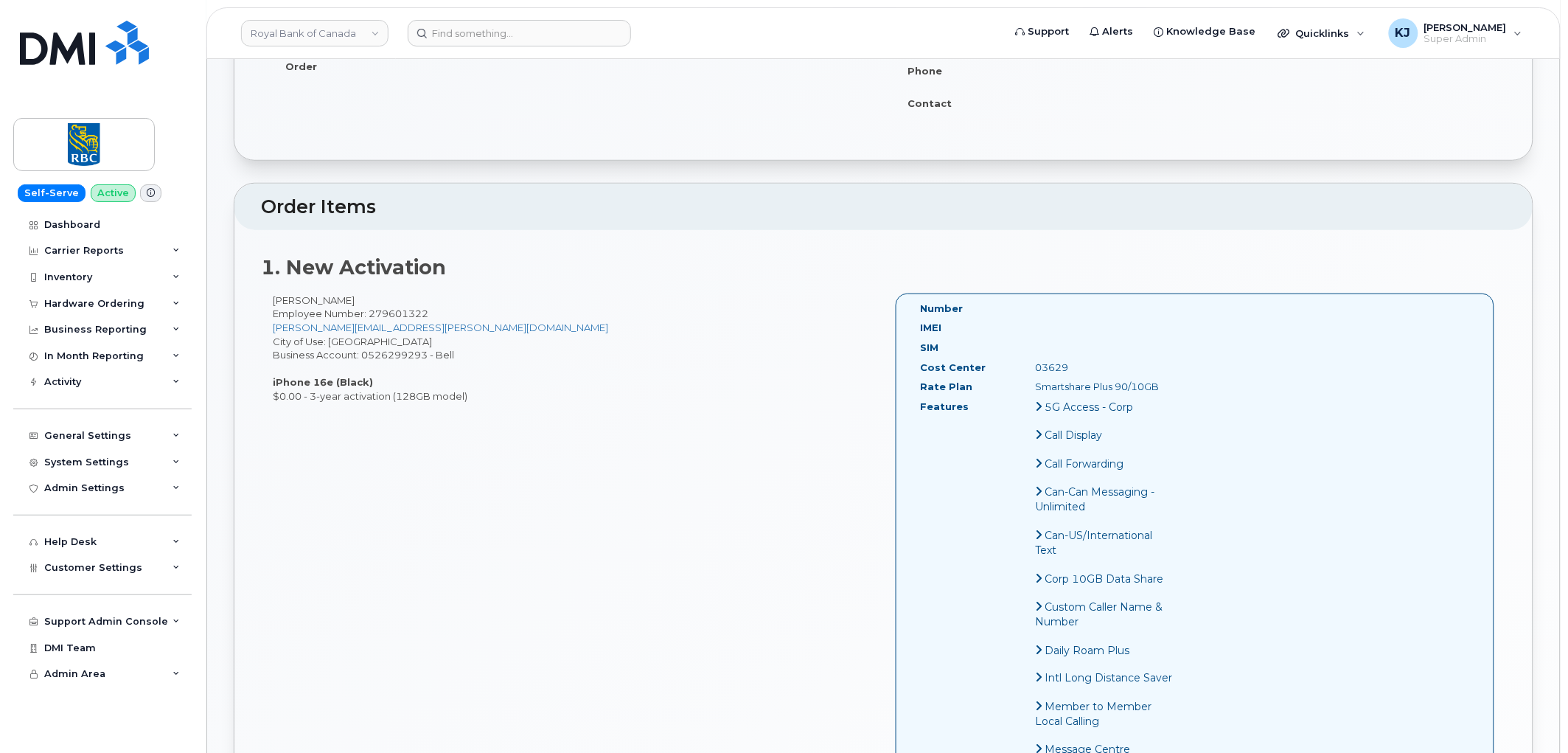
click at [402, 312] on span "Employee Number: 279601322" at bounding box center [350, 313] width 155 height 12
copy span "279601322"
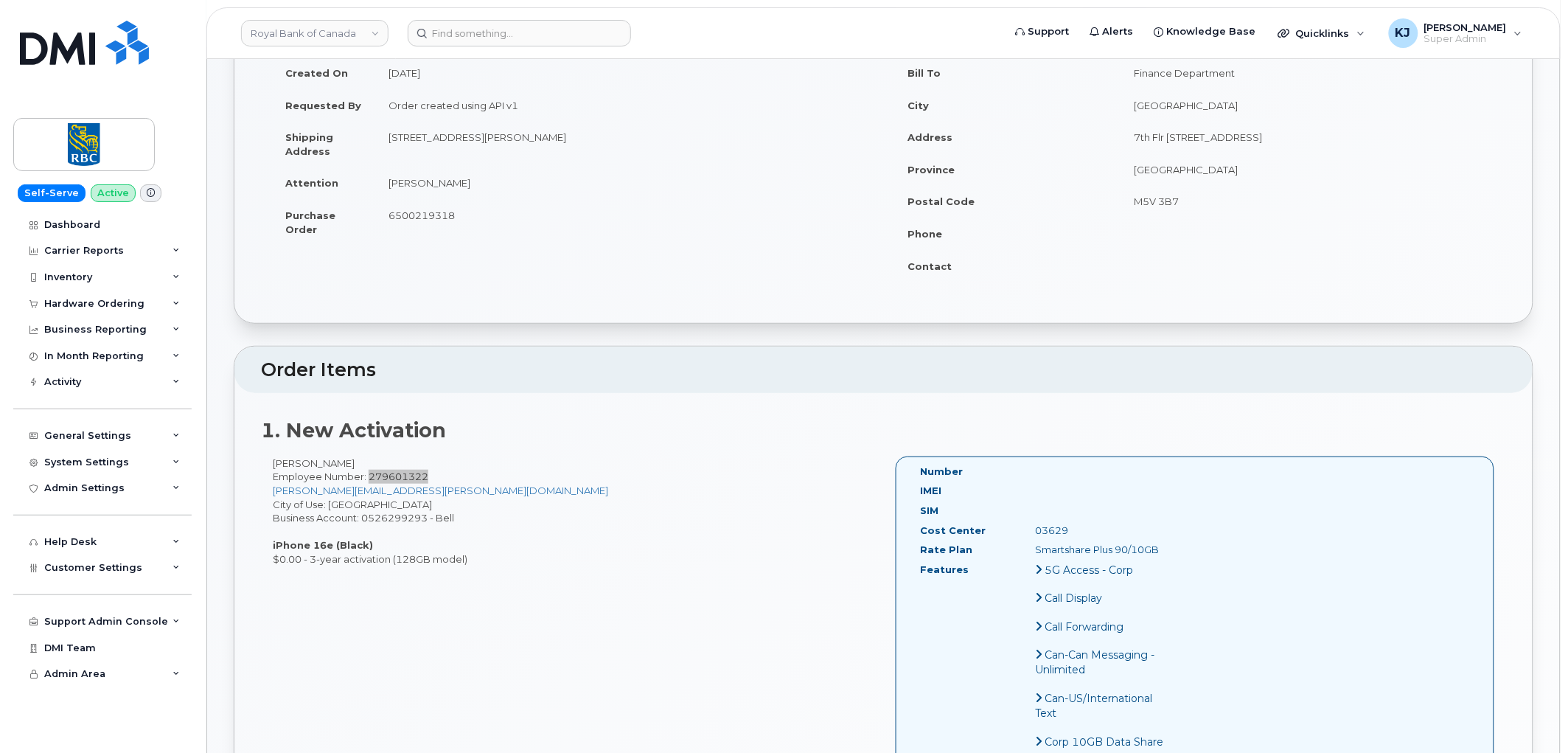
scroll to position [164, 0]
drag, startPoint x: 443, startPoint y: 186, endPoint x: 389, endPoint y: 188, distance: 54.0
click at [389, 188] on td "Camille Deraspe" at bounding box center [623, 184] width 497 height 33
drag, startPoint x: 1161, startPoint y: 551, endPoint x: 1032, endPoint y: 553, distance: 129.0
click at [1032, 553] on div "Smartshare Plus 90/10GB" at bounding box center [1105, 551] width 161 height 14
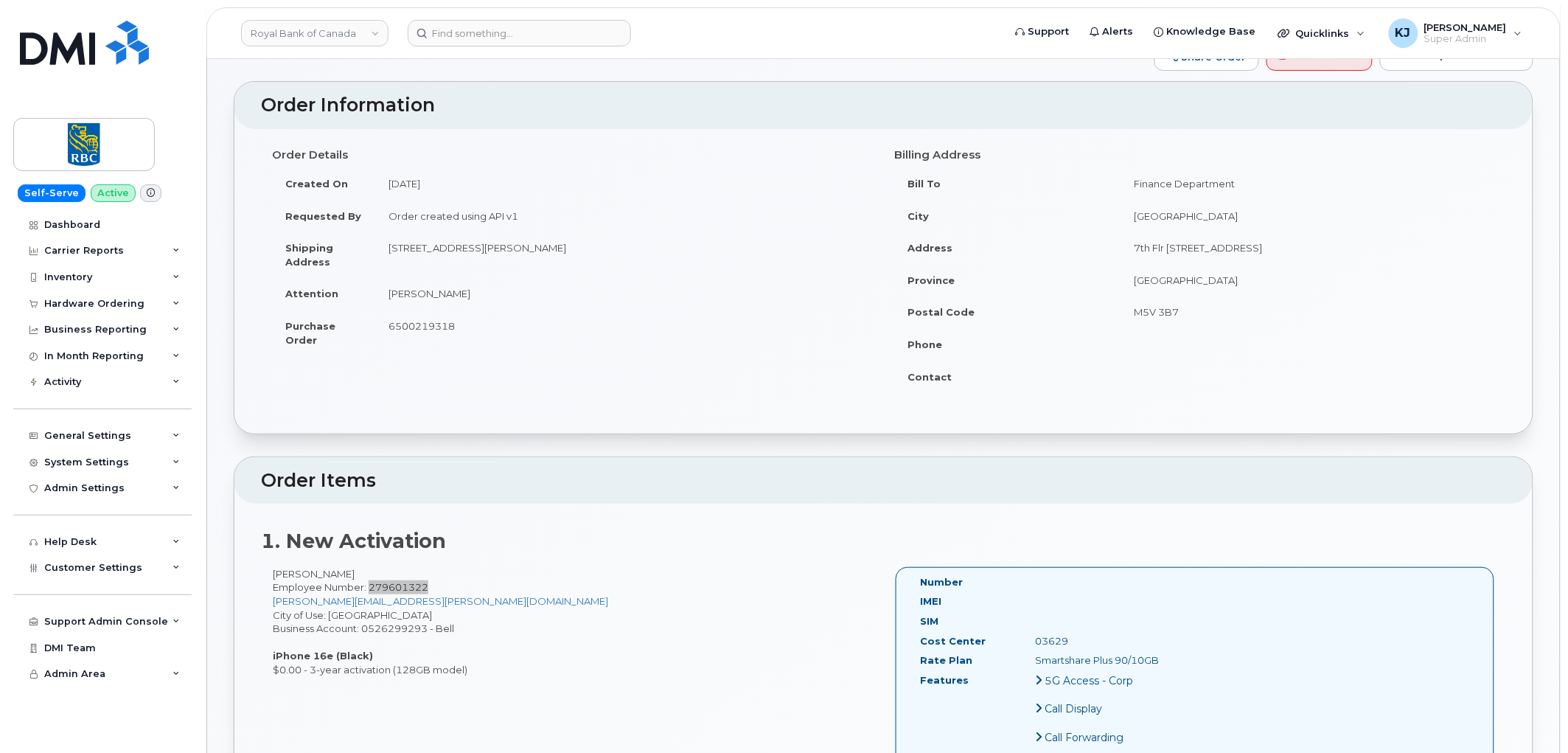
scroll to position [82, 0]
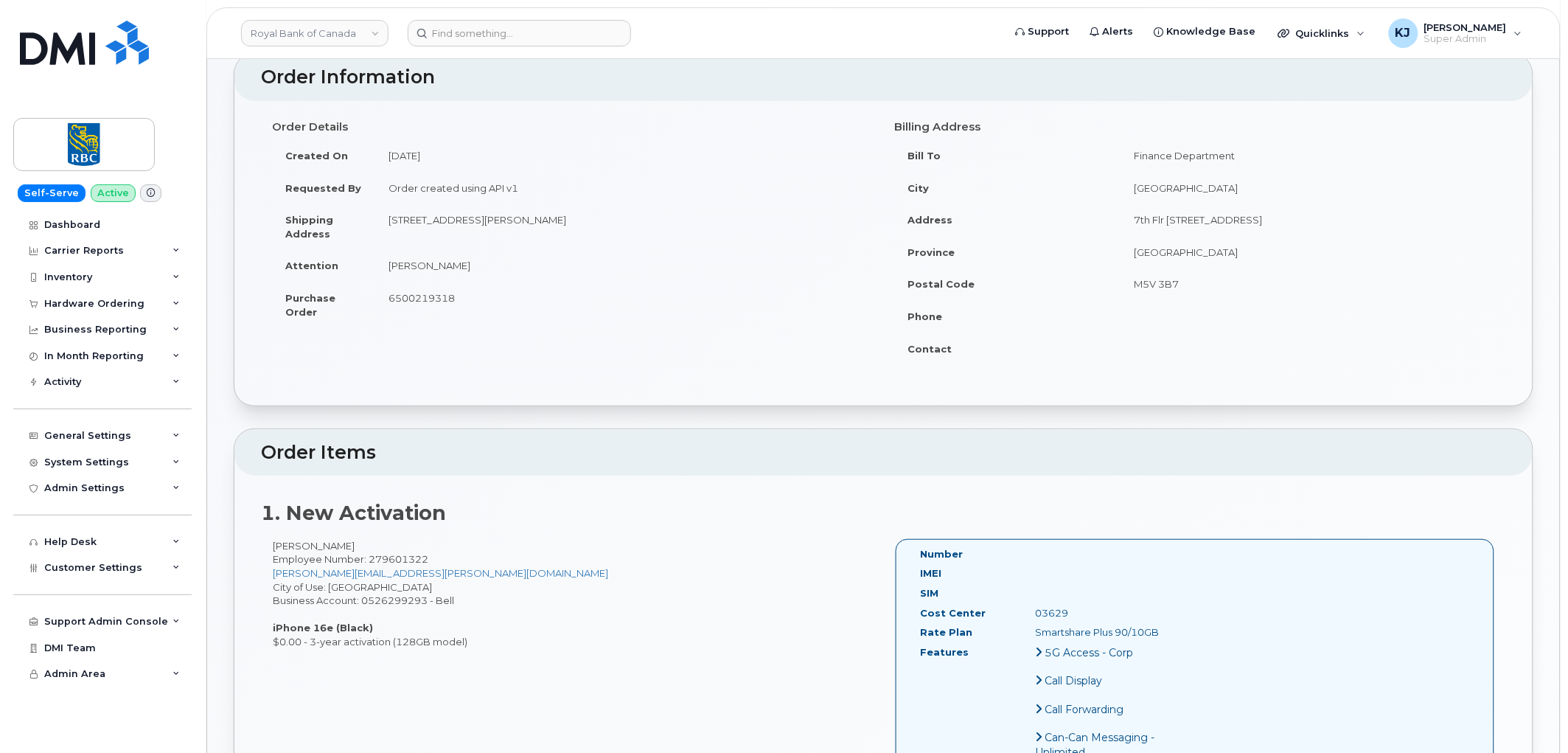
click at [440, 298] on span "6500219318" at bounding box center [421, 297] width 66 height 12
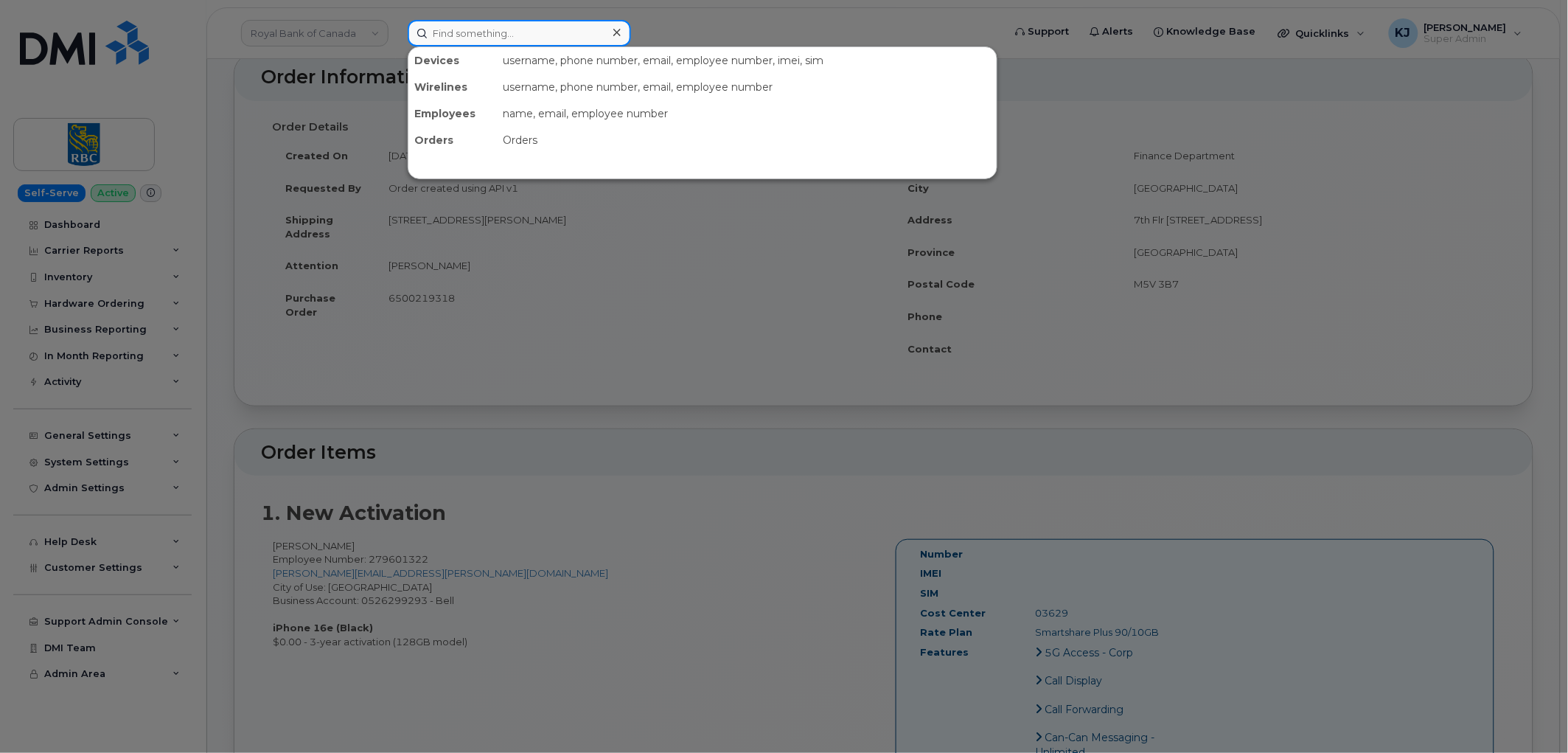
click at [458, 37] on input at bounding box center [519, 33] width 223 height 27
paste input "299022"
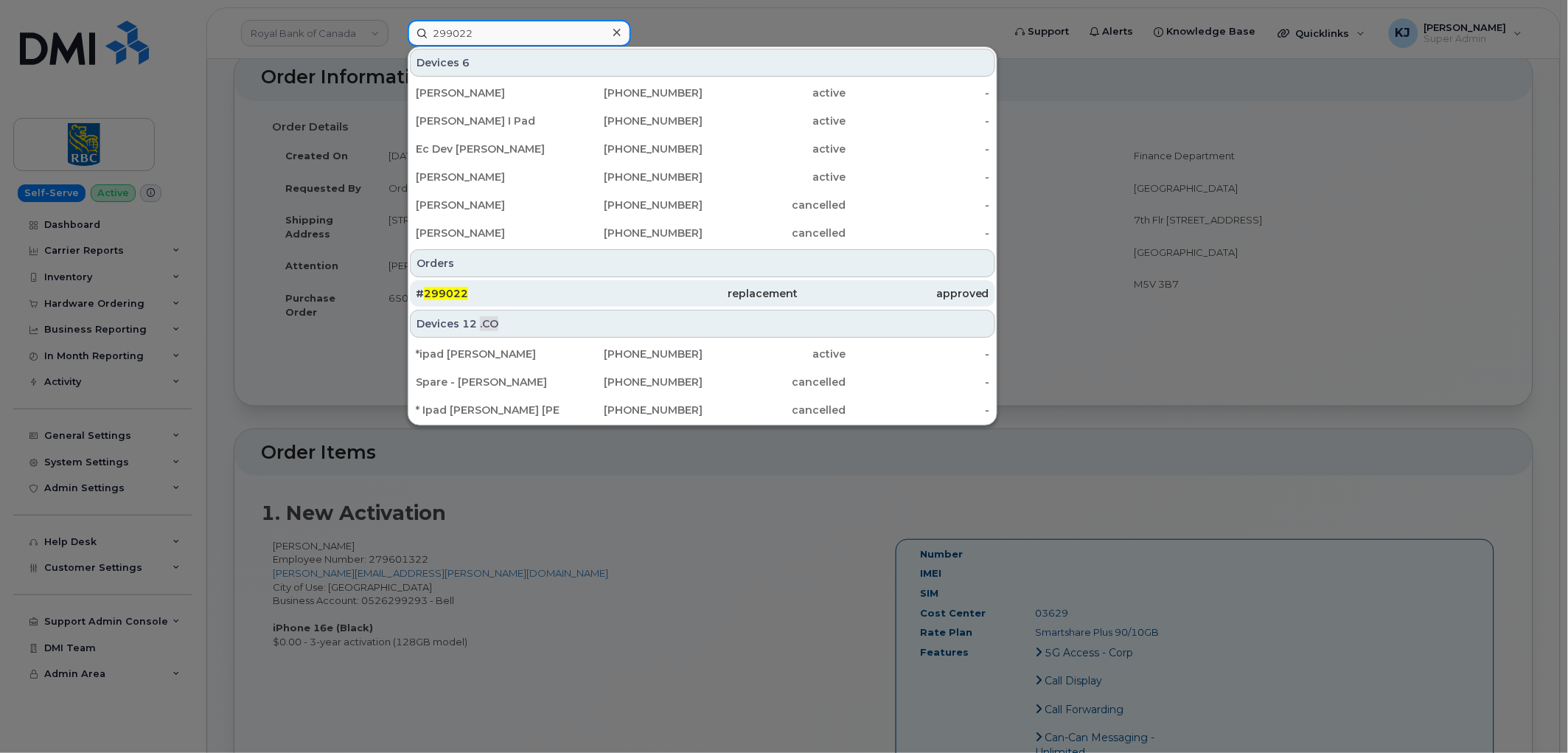
type input "299022"
click at [584, 291] on div "# 299022" at bounding box center [511, 294] width 191 height 15
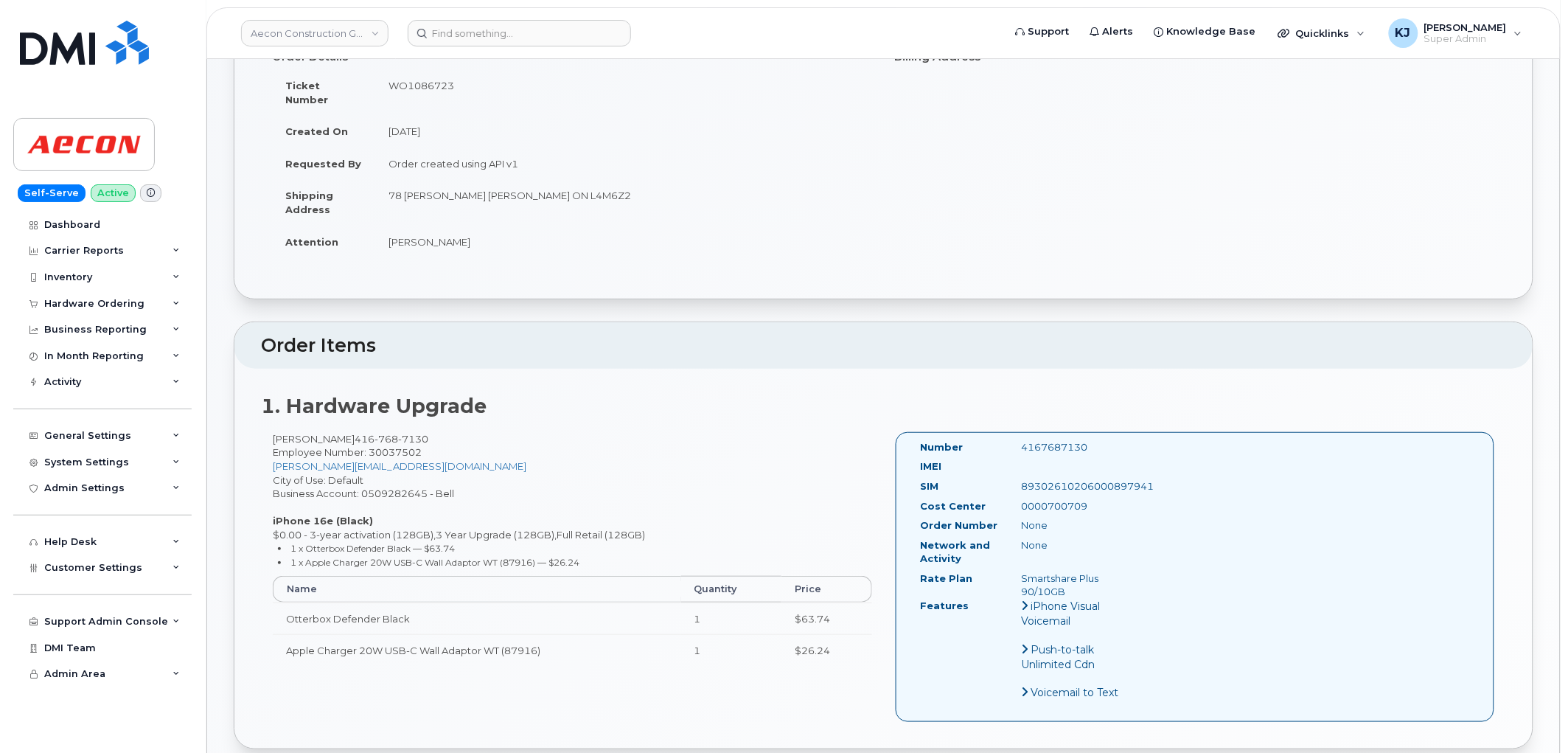
scroll to position [164, 0]
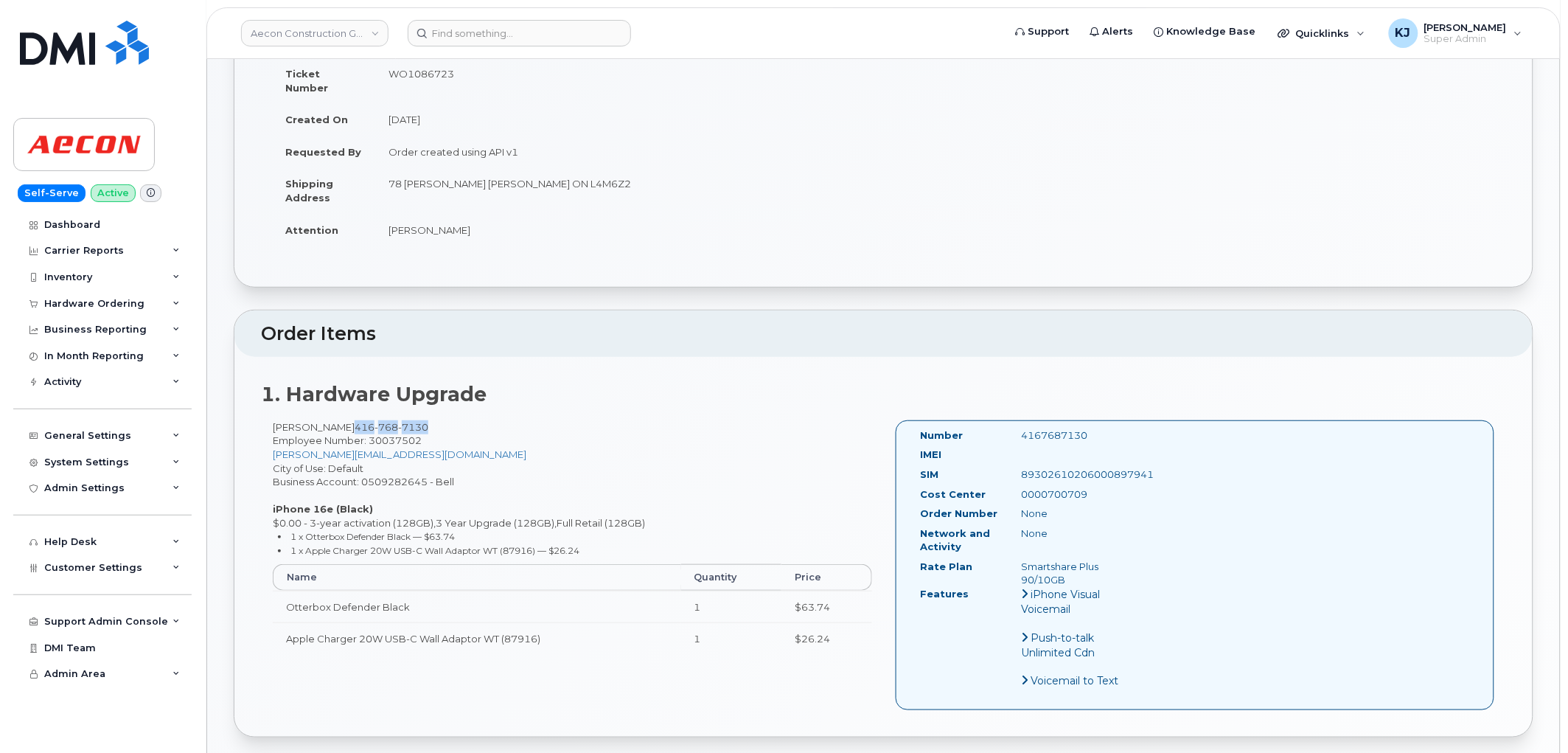
drag, startPoint x: 409, startPoint y: 409, endPoint x: 334, endPoint y: 408, distance: 75.0
click at [334, 420] on div "[PERSON_NAME] [PHONE_NUMBER] Employee Number: 30037502 [PERSON_NAME][EMAIL_ADDR…" at bounding box center [572, 544] width 623 height 247
copy span "[PHONE_NUMBER]"
click at [402, 435] on span "Employee Number: 30037502" at bounding box center [347, 440] width 149 height 12
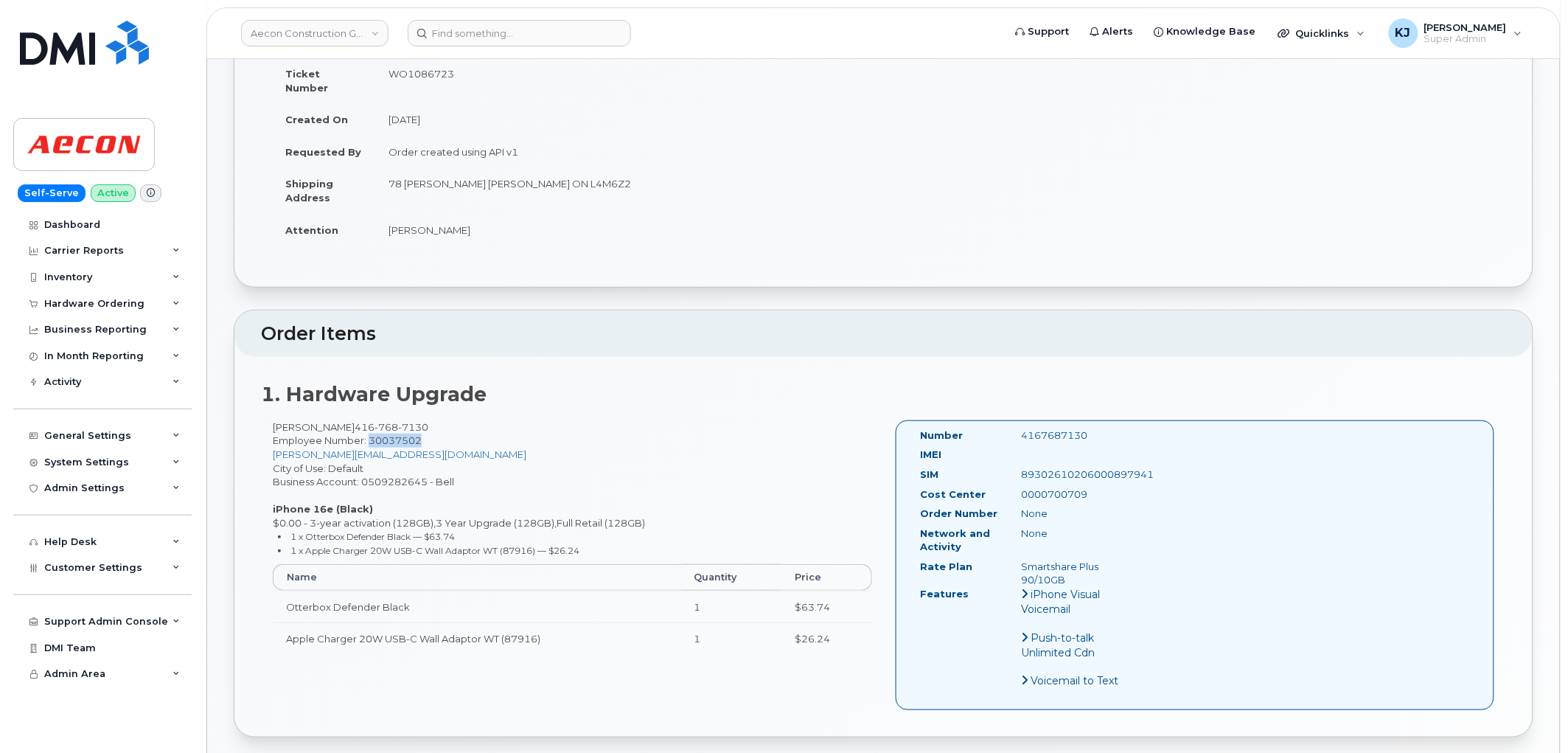
copy span "30037502"
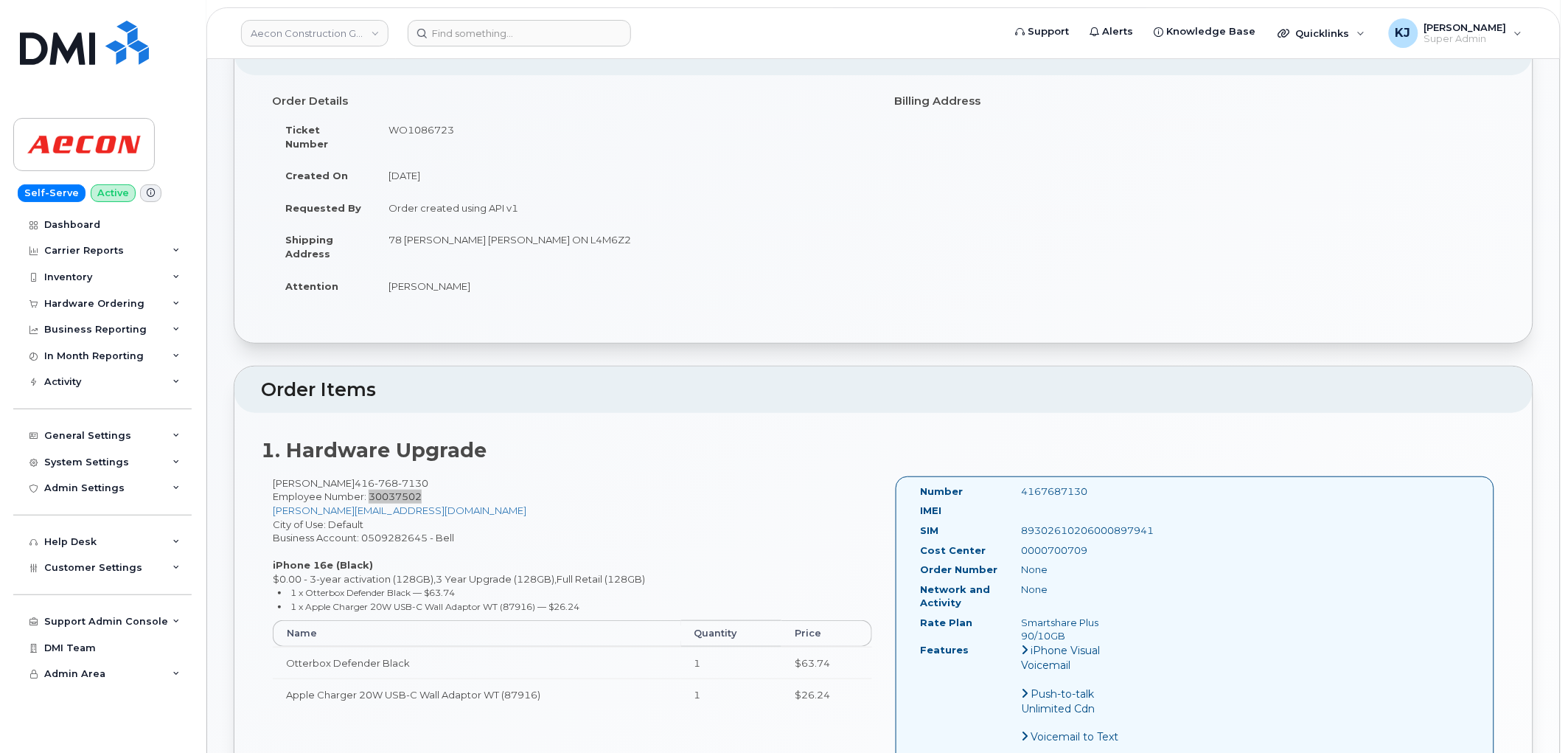
scroll to position [82, 0]
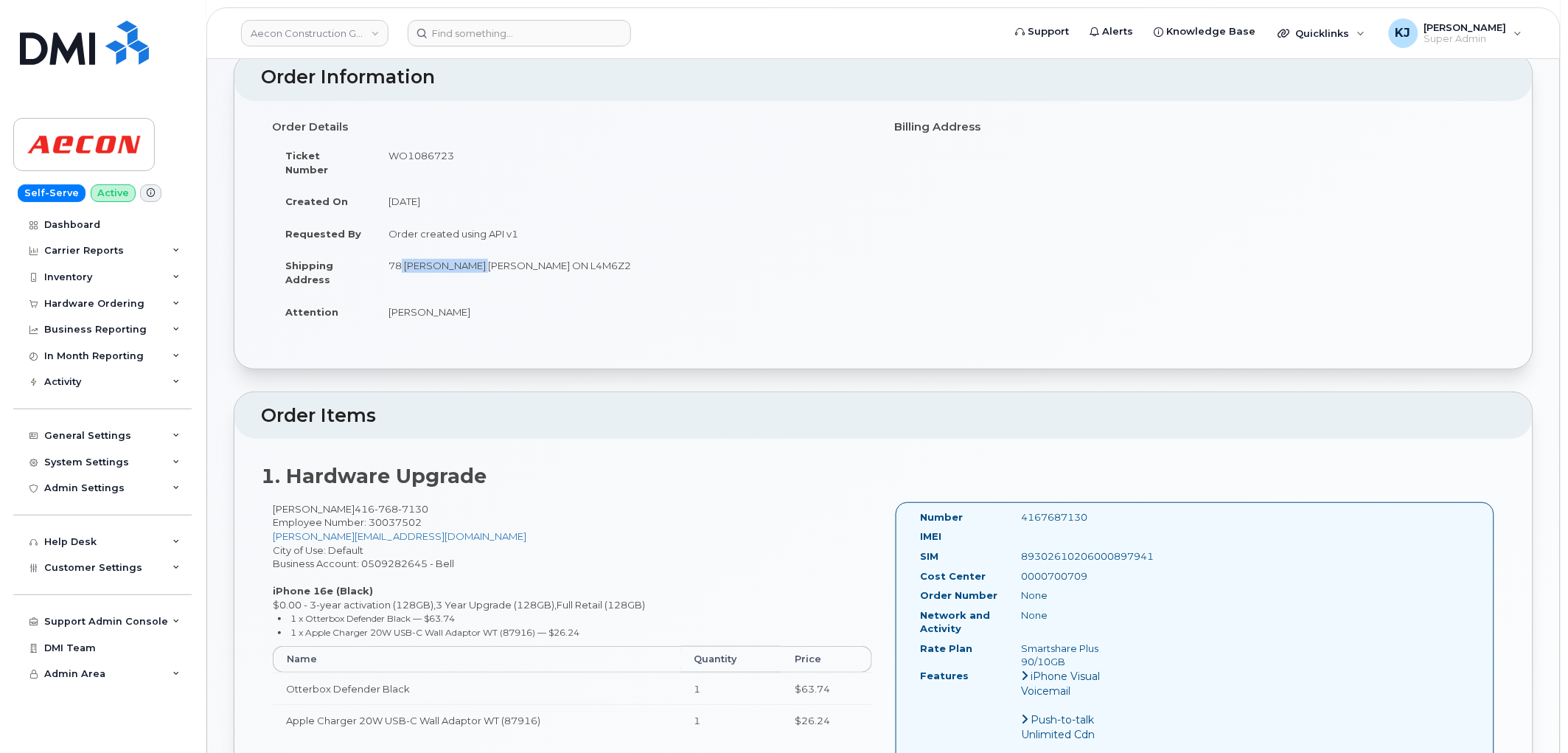
drag, startPoint x: 391, startPoint y: 251, endPoint x: 477, endPoint y: 262, distance: 86.7
click at [477, 262] on td "78 [PERSON_NAME] [PERSON_NAME] ON L4M6Z2" at bounding box center [623, 272] width 497 height 46
copy td "78 [PERSON_NAME]"
drag, startPoint x: 529, startPoint y: 252, endPoint x: 572, endPoint y: 251, distance: 43.0
click at [572, 251] on td "78 [PERSON_NAME] [PERSON_NAME] ON L4M6Z2" at bounding box center [623, 272] width 497 height 46
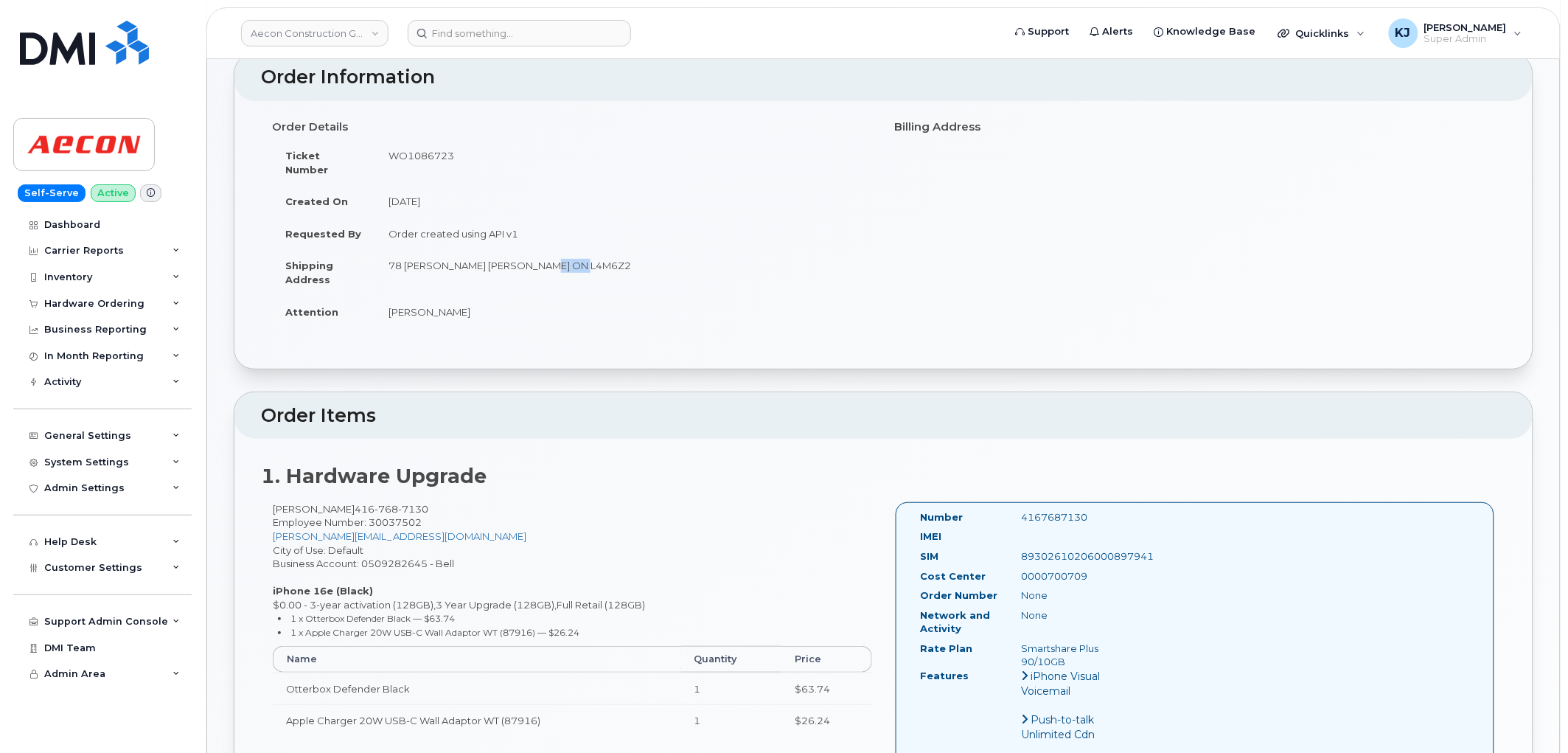
copy td "L4M6Z2"
drag, startPoint x: 463, startPoint y: 304, endPoint x: 374, endPoint y: 294, distance: 89.6
click at [374, 295] on tr "Attention [PERSON_NAME]" at bounding box center [573, 311] width 601 height 33
copy tr "[PERSON_NAME]"
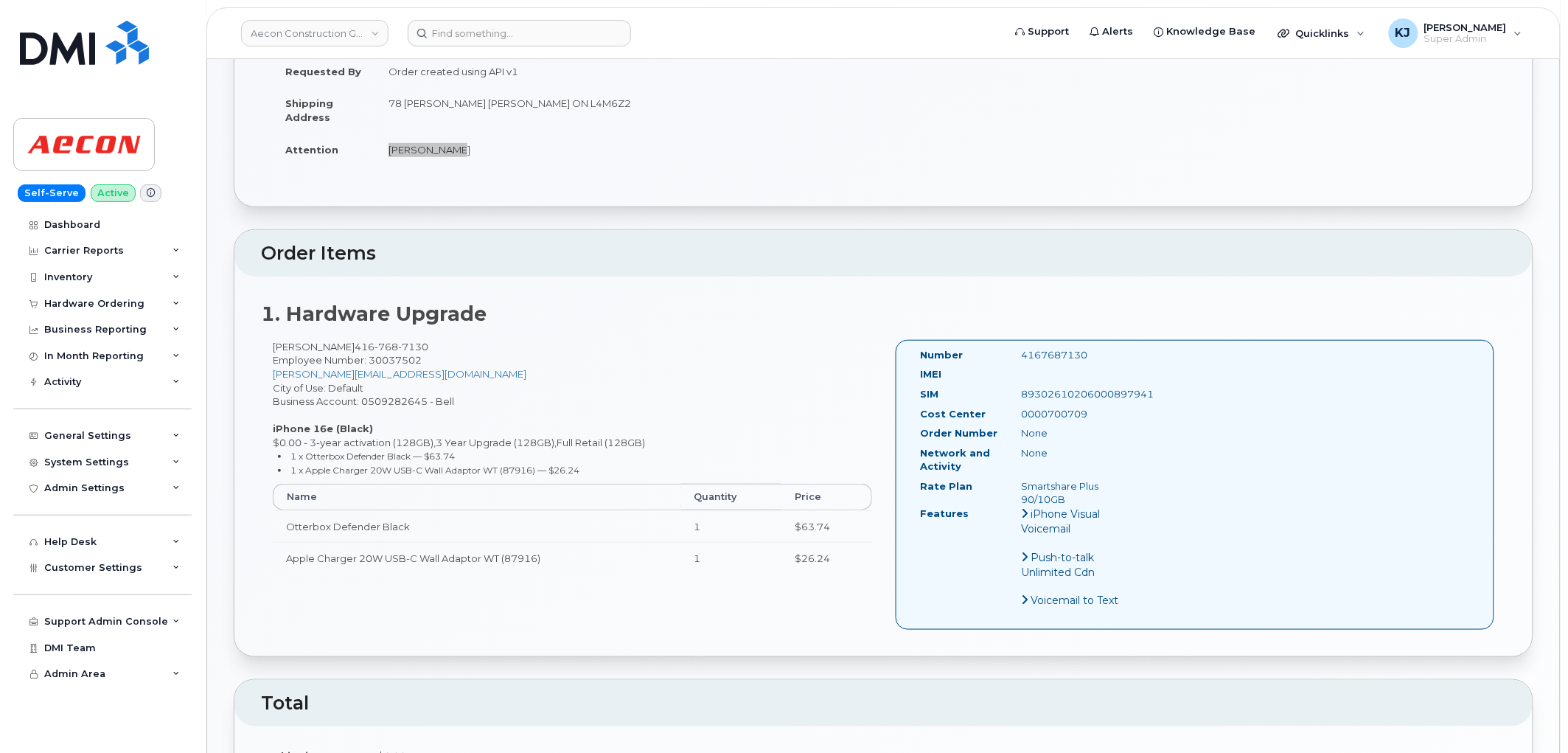
scroll to position [246, 0]
click at [1047, 405] on div "0000700709" at bounding box center [1081, 412] width 142 height 14
copy div "0000700709"
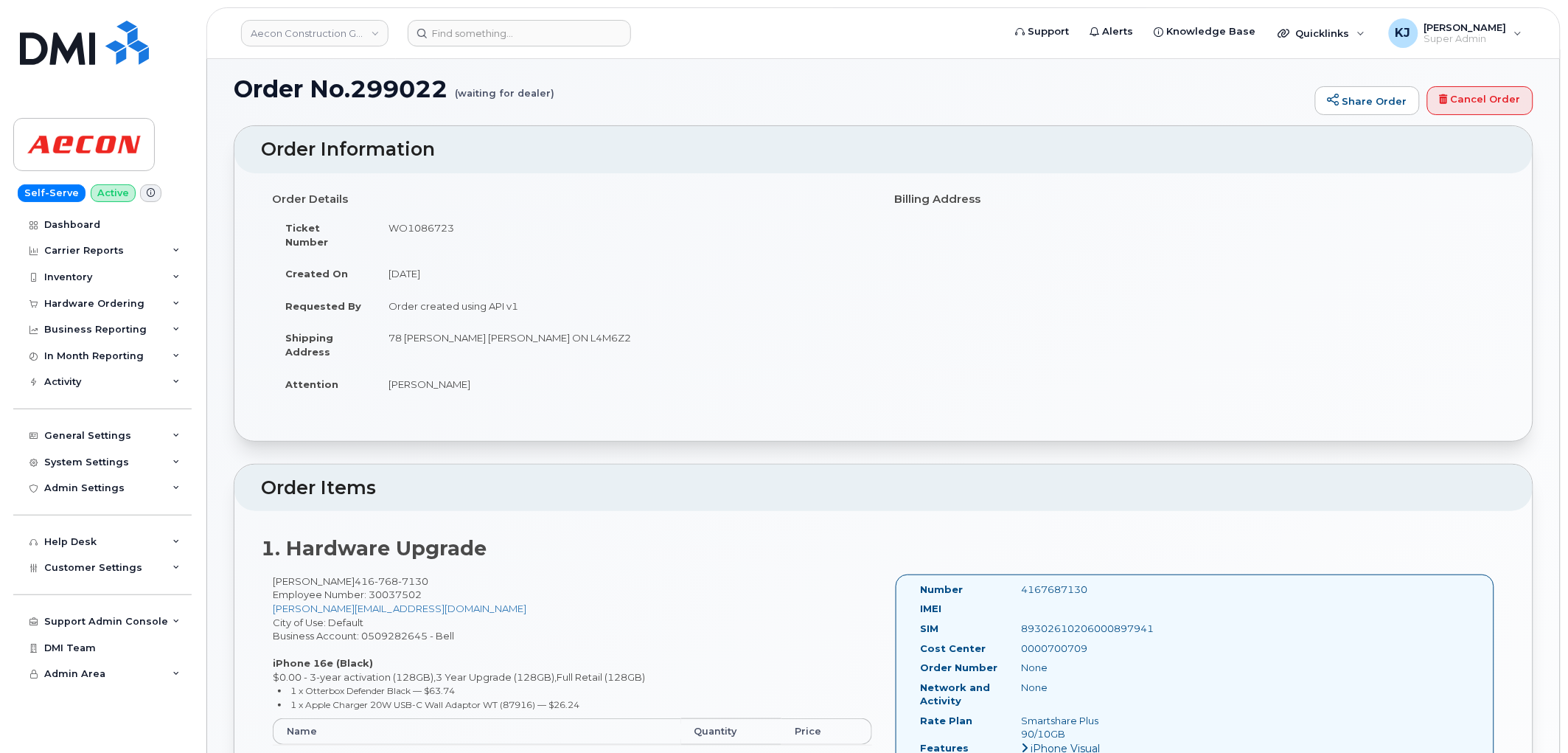
scroll to position [0, 0]
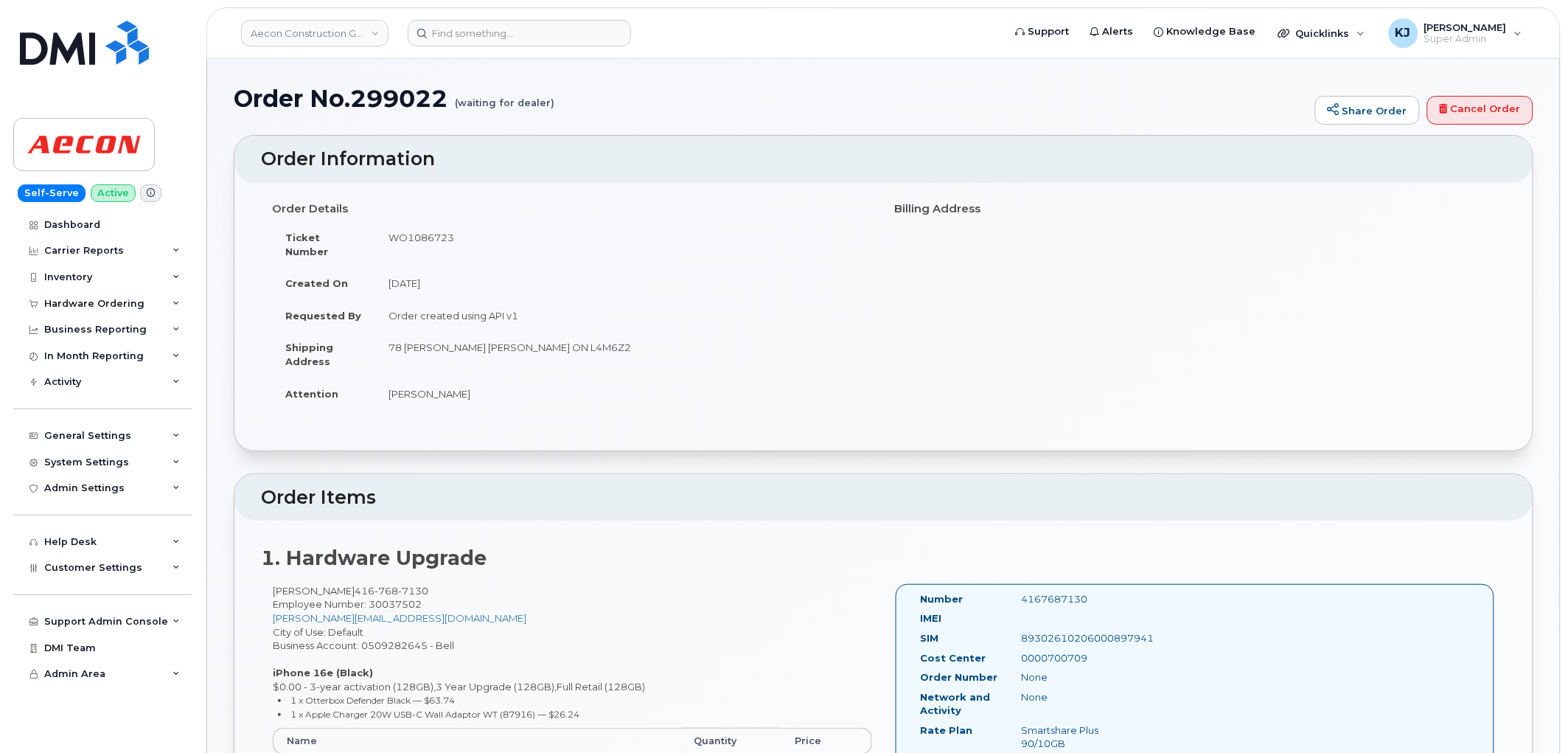
click at [424, 233] on td "WO1086723" at bounding box center [623, 244] width 497 height 46
copy td "WO1086723"
click at [466, 45] on header "Aecon Construction Group Inc Support Alerts Knowledge Base Quicklinks Suspend /…" at bounding box center [883, 33] width 1353 height 51
click at [468, 29] on input at bounding box center [519, 33] width 223 height 27
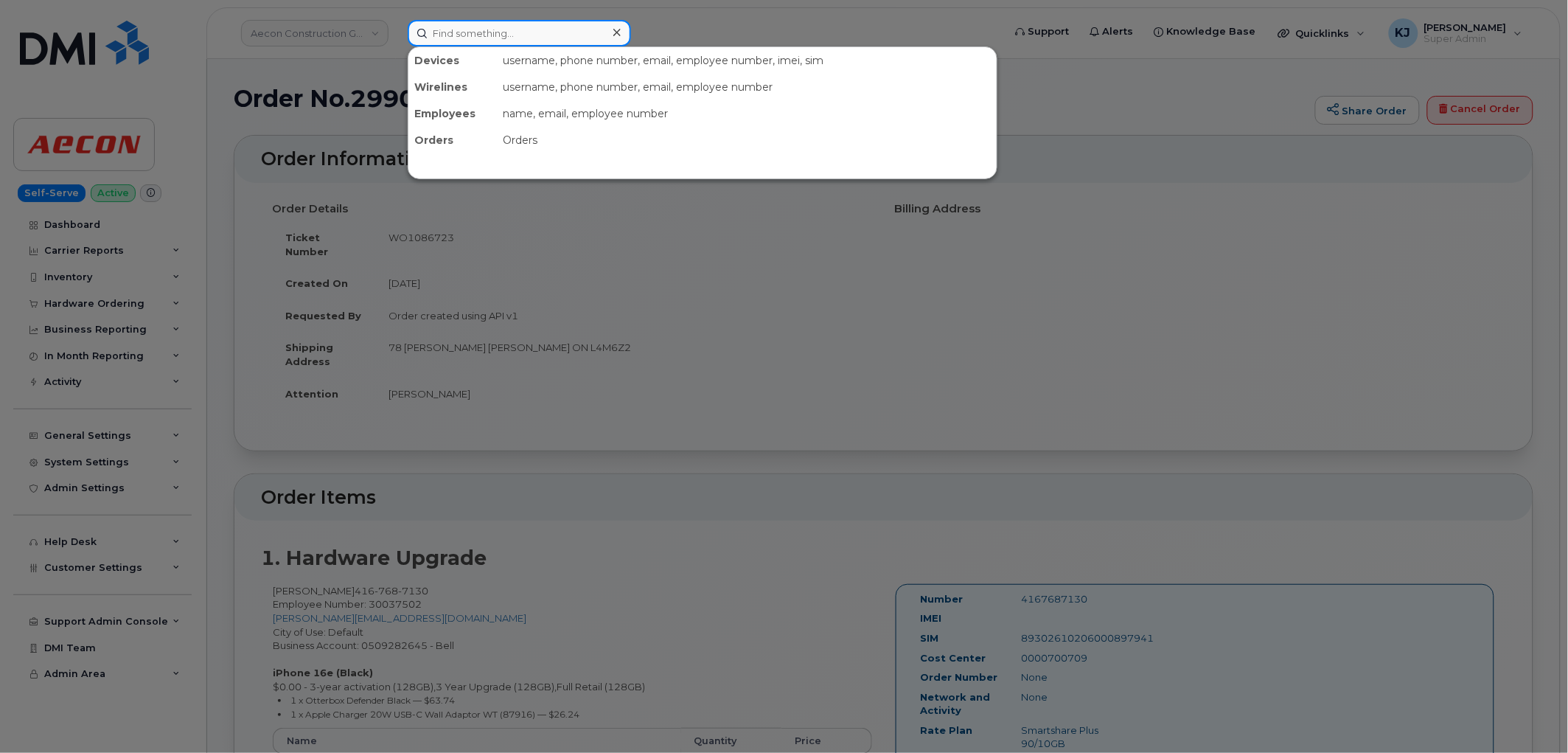
paste input "819-360-9668"
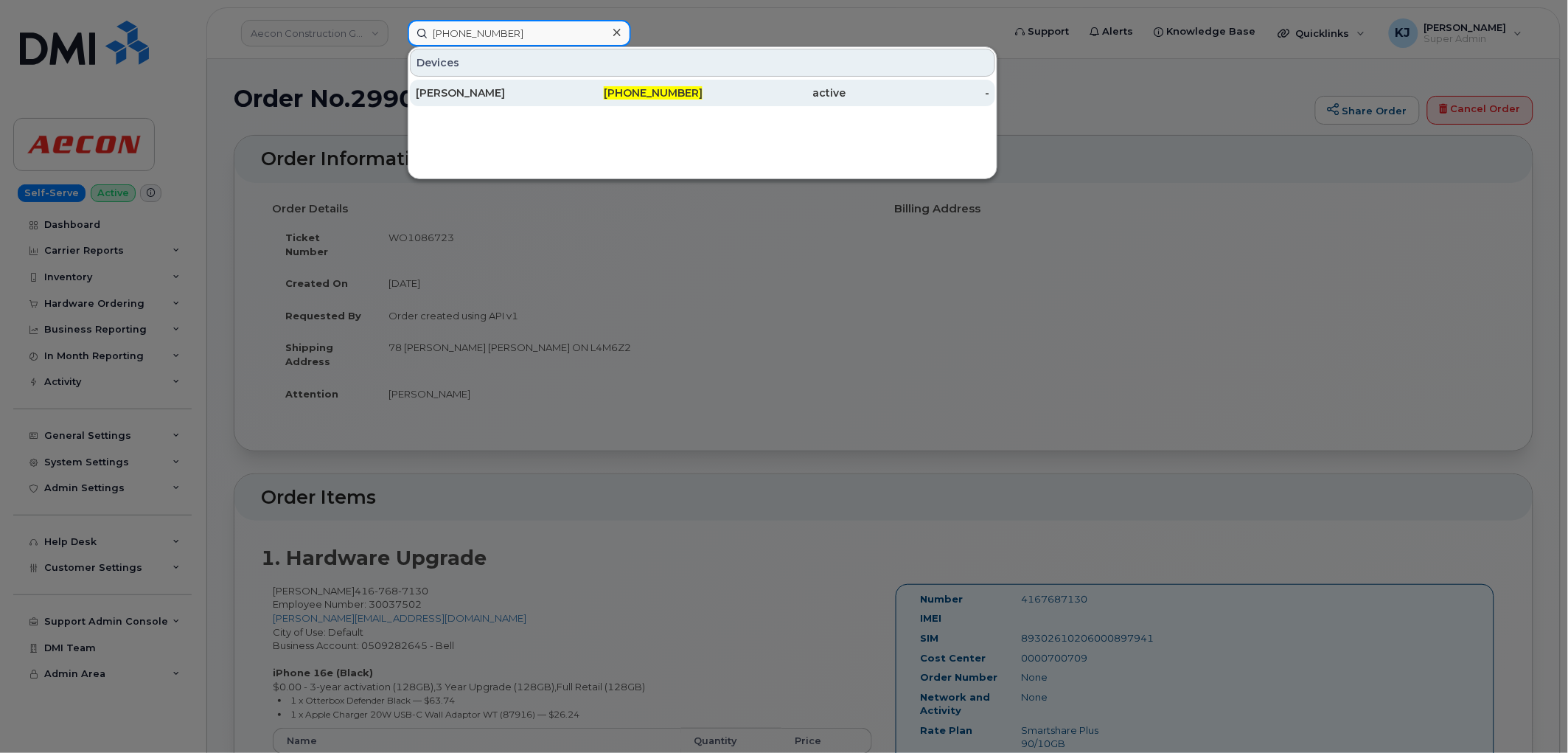
type input "819-360-9668"
click at [702, 83] on div "819-360-9668" at bounding box center [774, 93] width 144 height 27
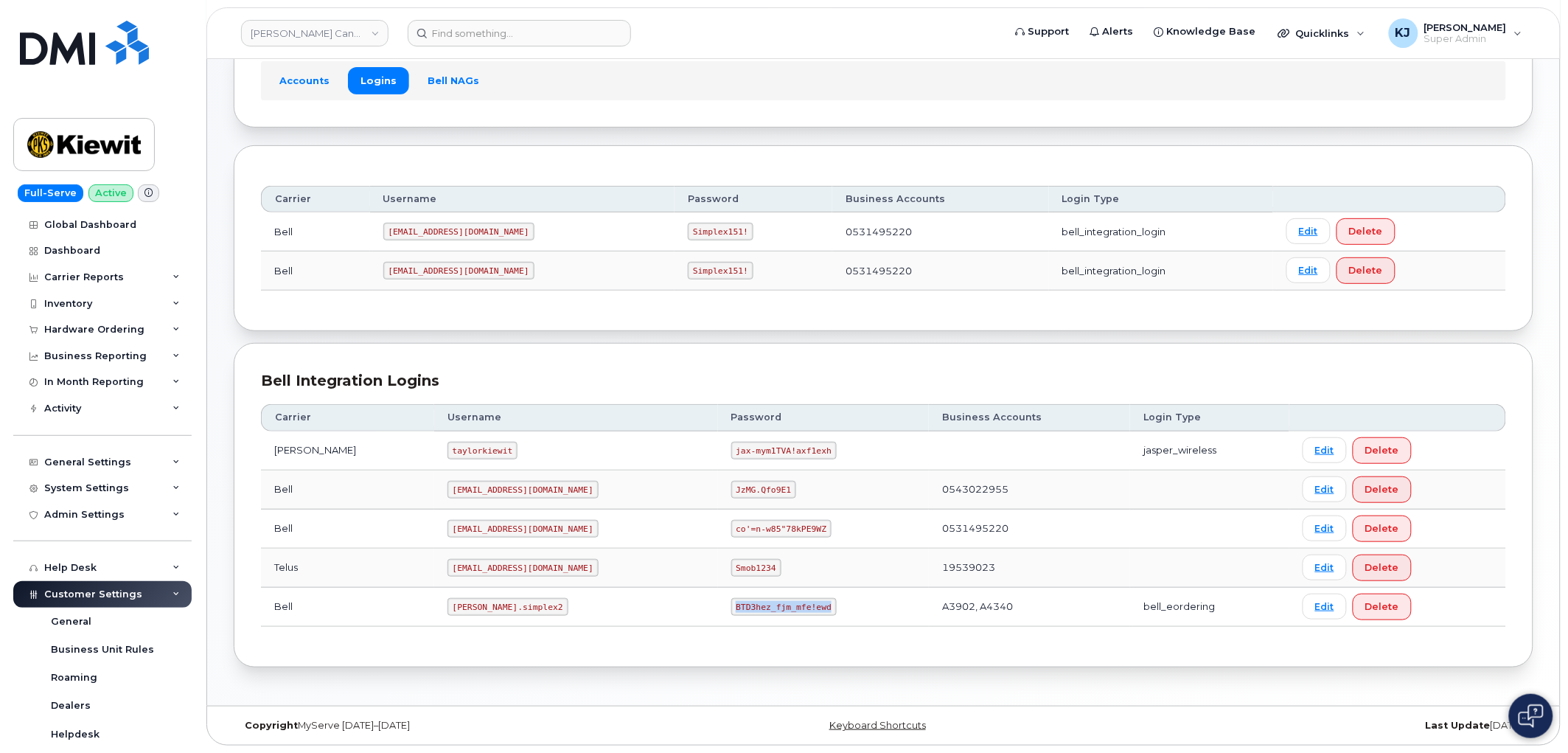
scroll to position [383, 0]
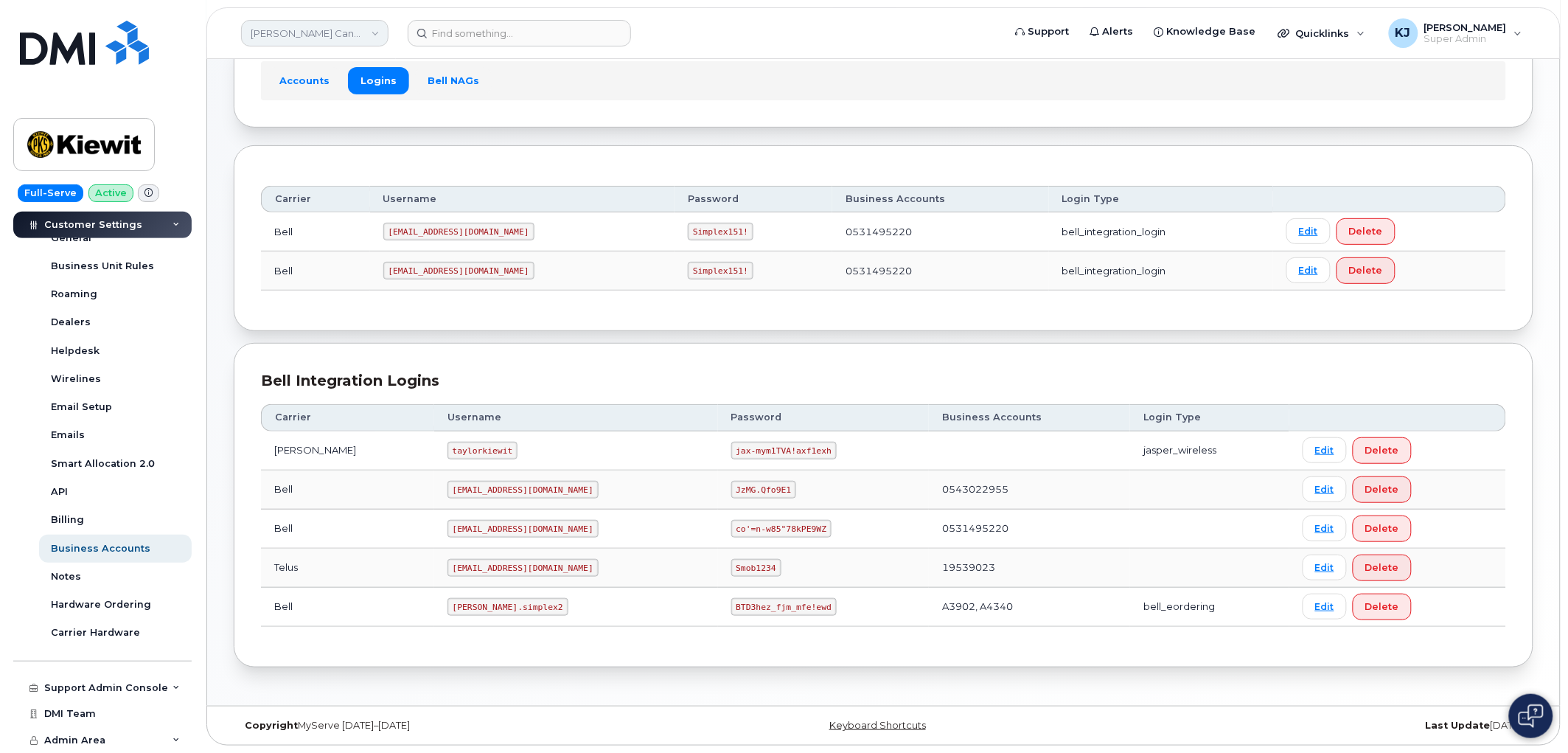
click at [344, 35] on link "[PERSON_NAME] Canada Inc" at bounding box center [315, 33] width 147 height 27
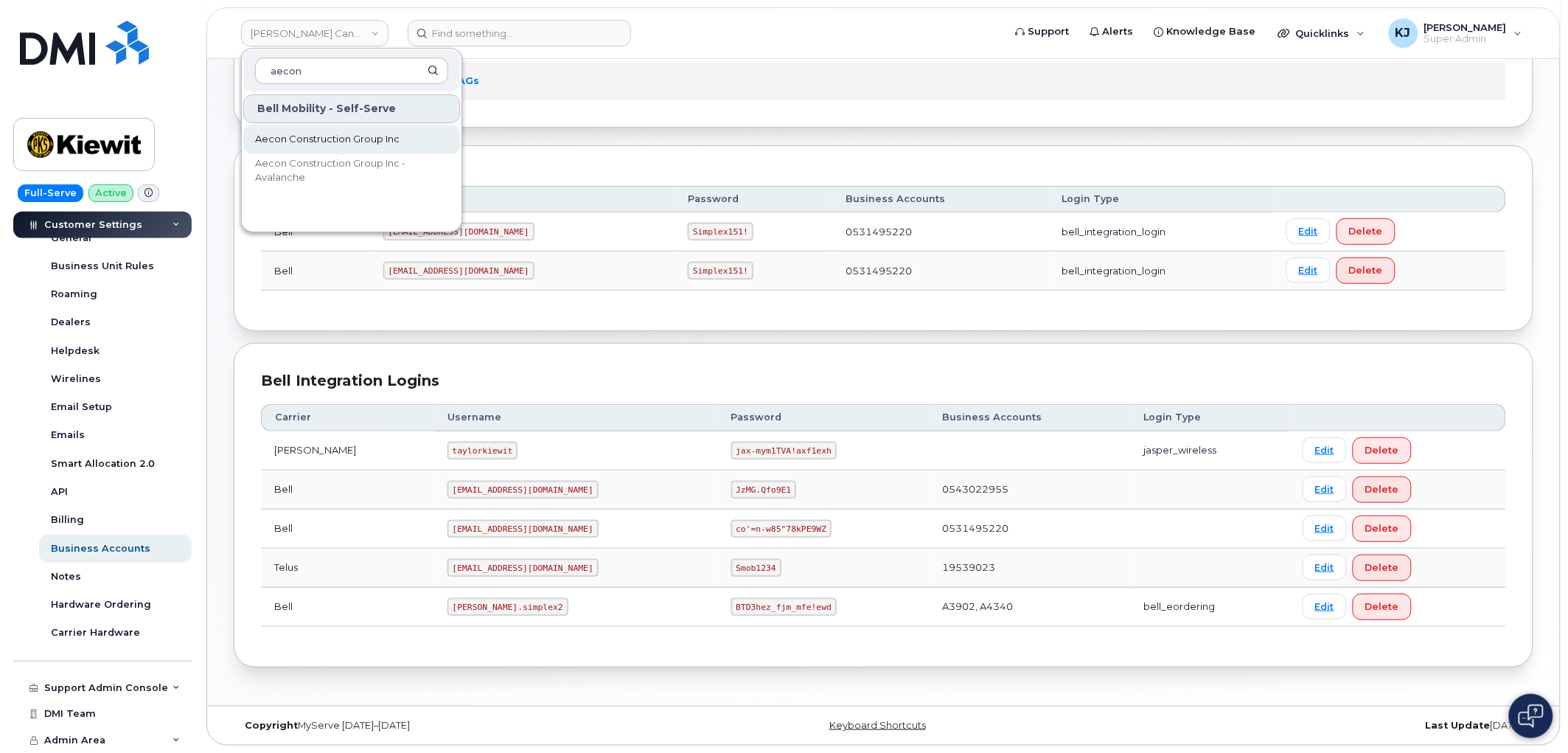
type input "aecon"
click at [311, 132] on span "Aecon Construction Group Inc" at bounding box center [327, 139] width 144 height 15
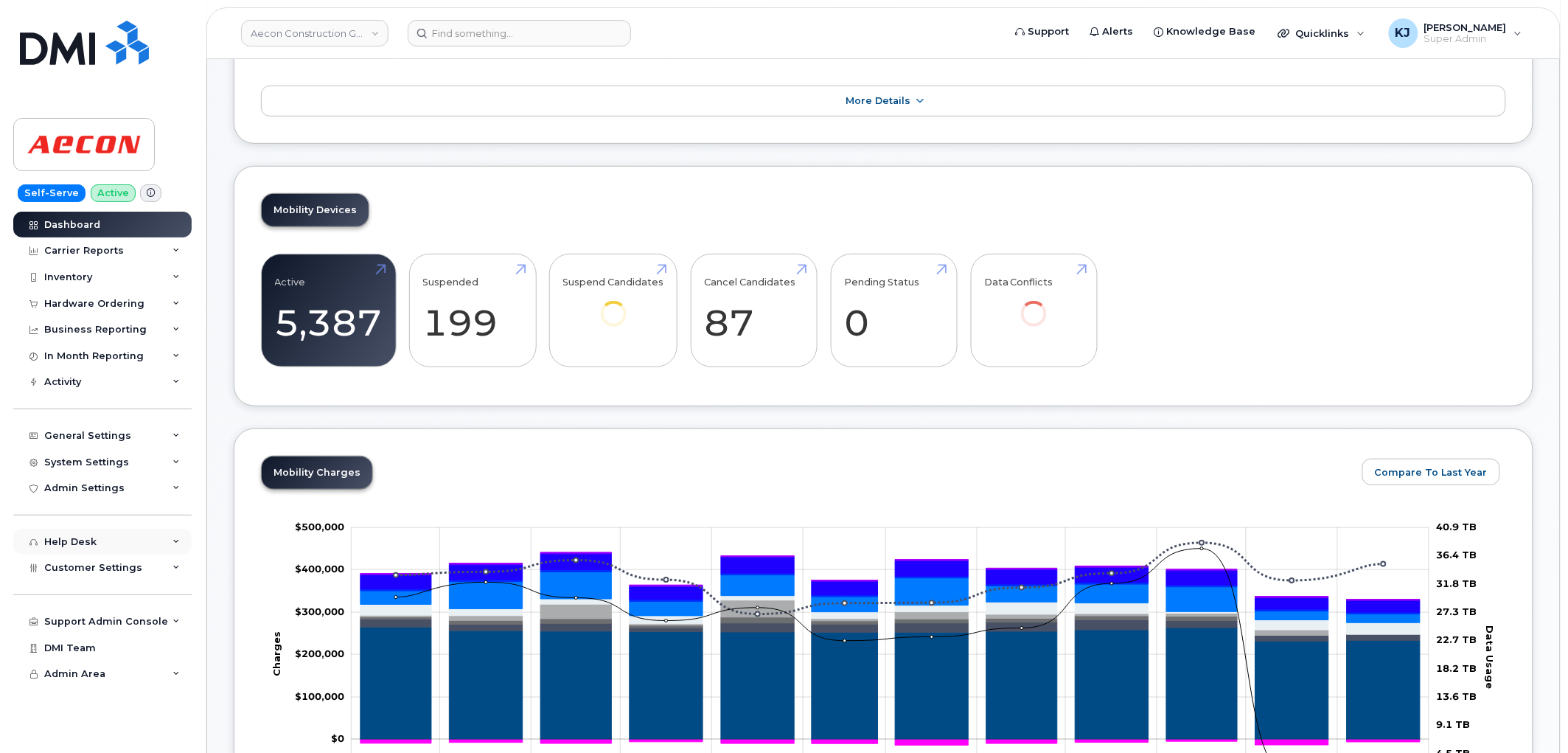
scroll to position [246, 0]
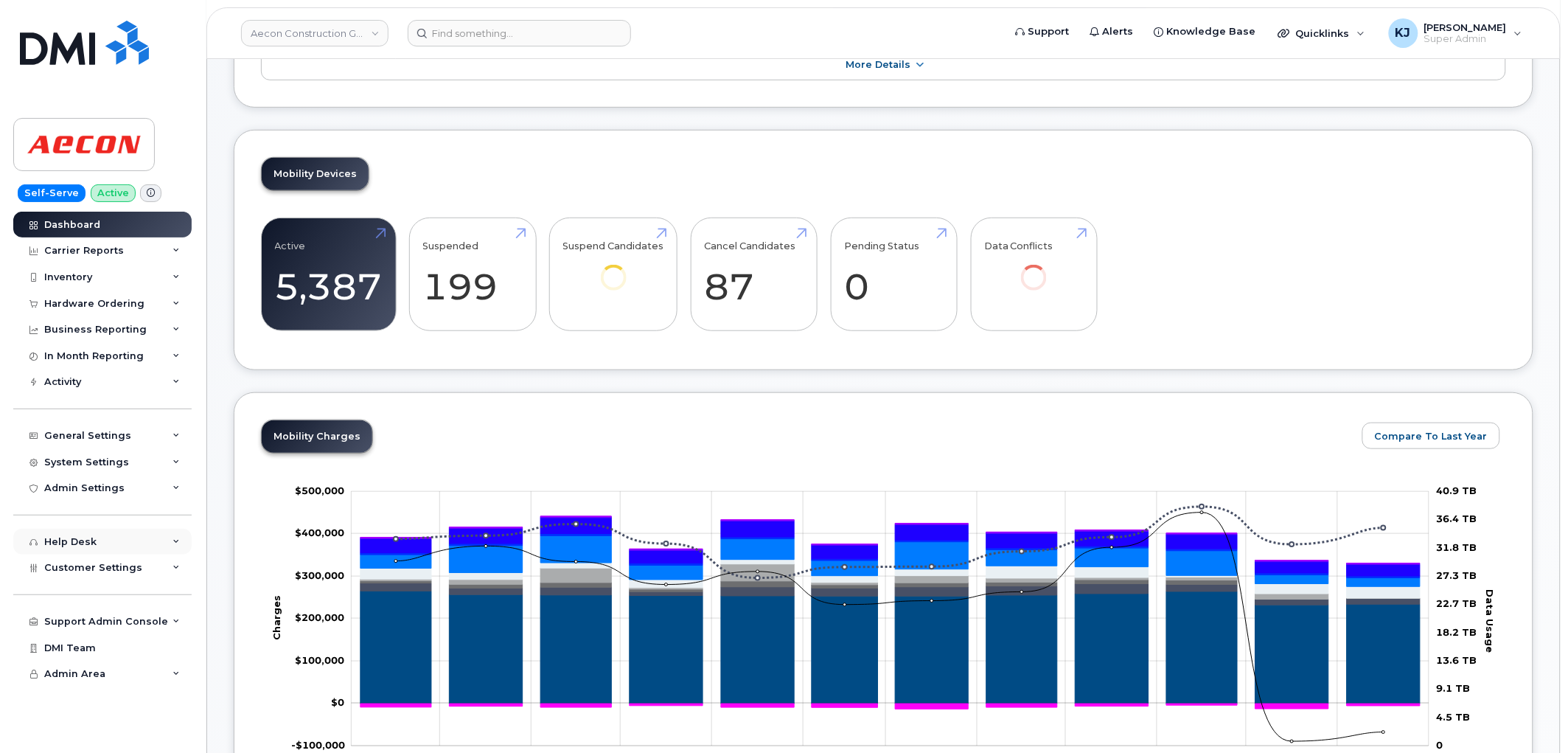
click at [153, 553] on div "Help Desk" at bounding box center [102, 542] width 178 height 27
click at [158, 535] on div "Help Desk" at bounding box center [102, 542] width 178 height 27
click at [133, 567] on span "Customer Settings" at bounding box center [93, 568] width 98 height 11
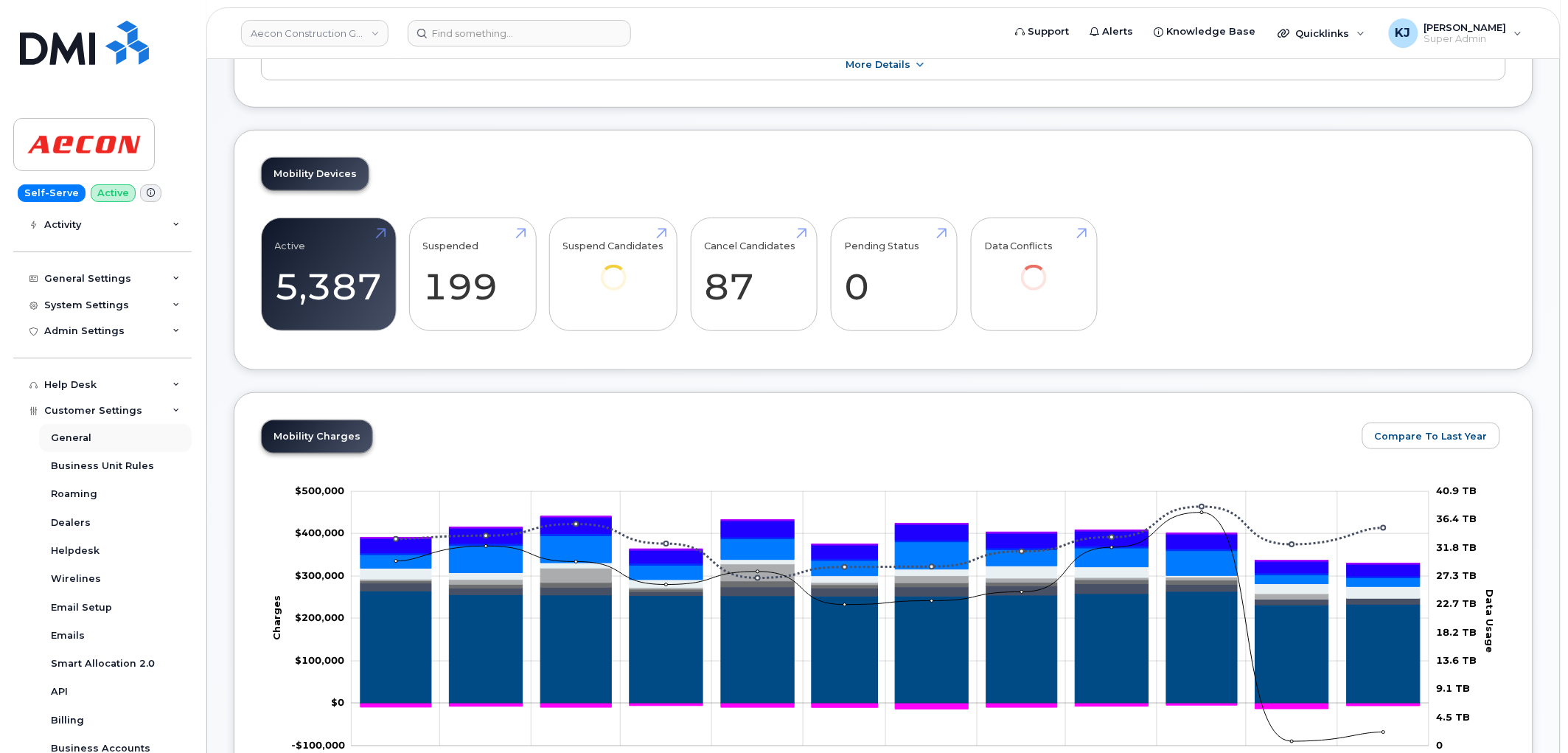
scroll to position [385, 0]
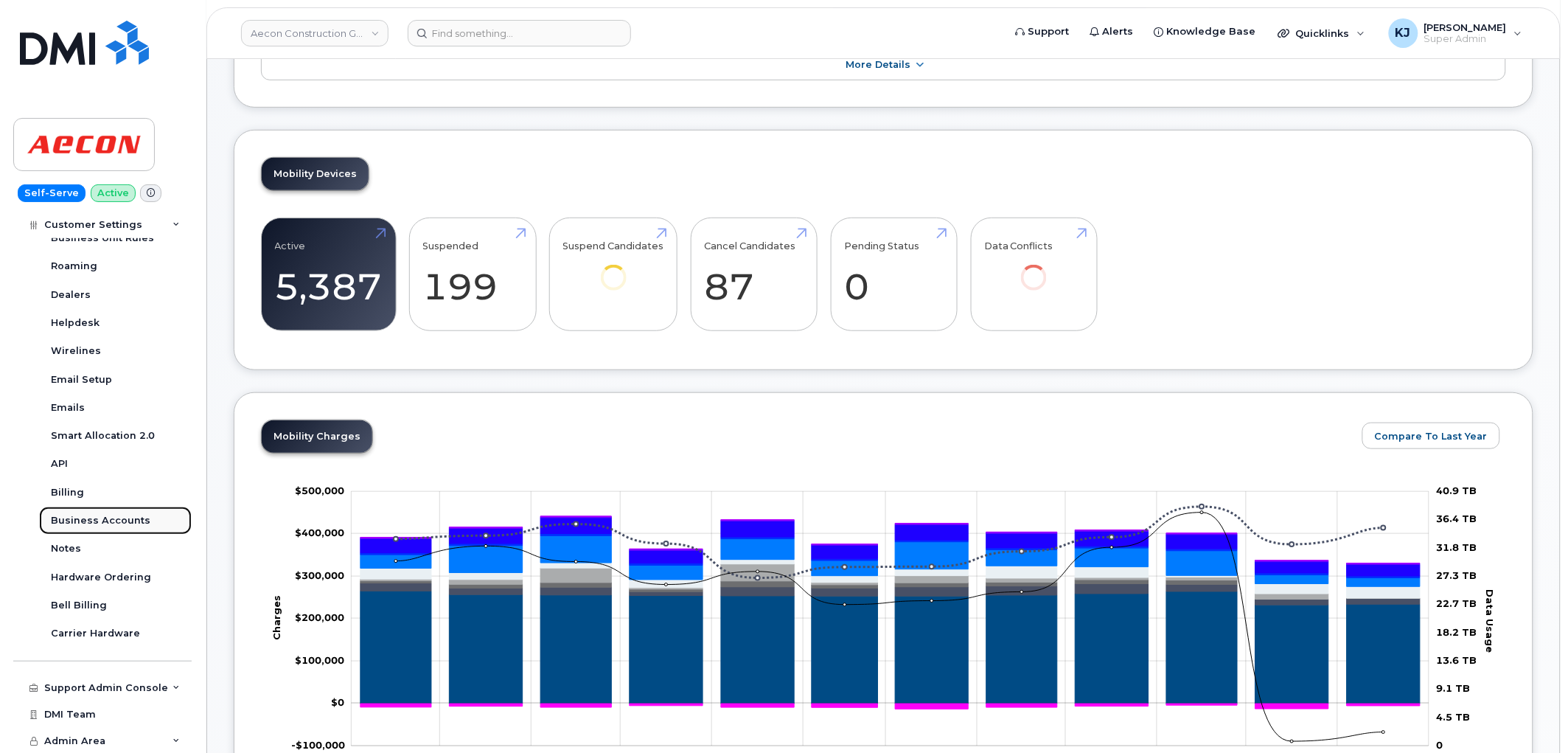
click at [103, 522] on div "Business Accounts" at bounding box center [100, 521] width 99 height 13
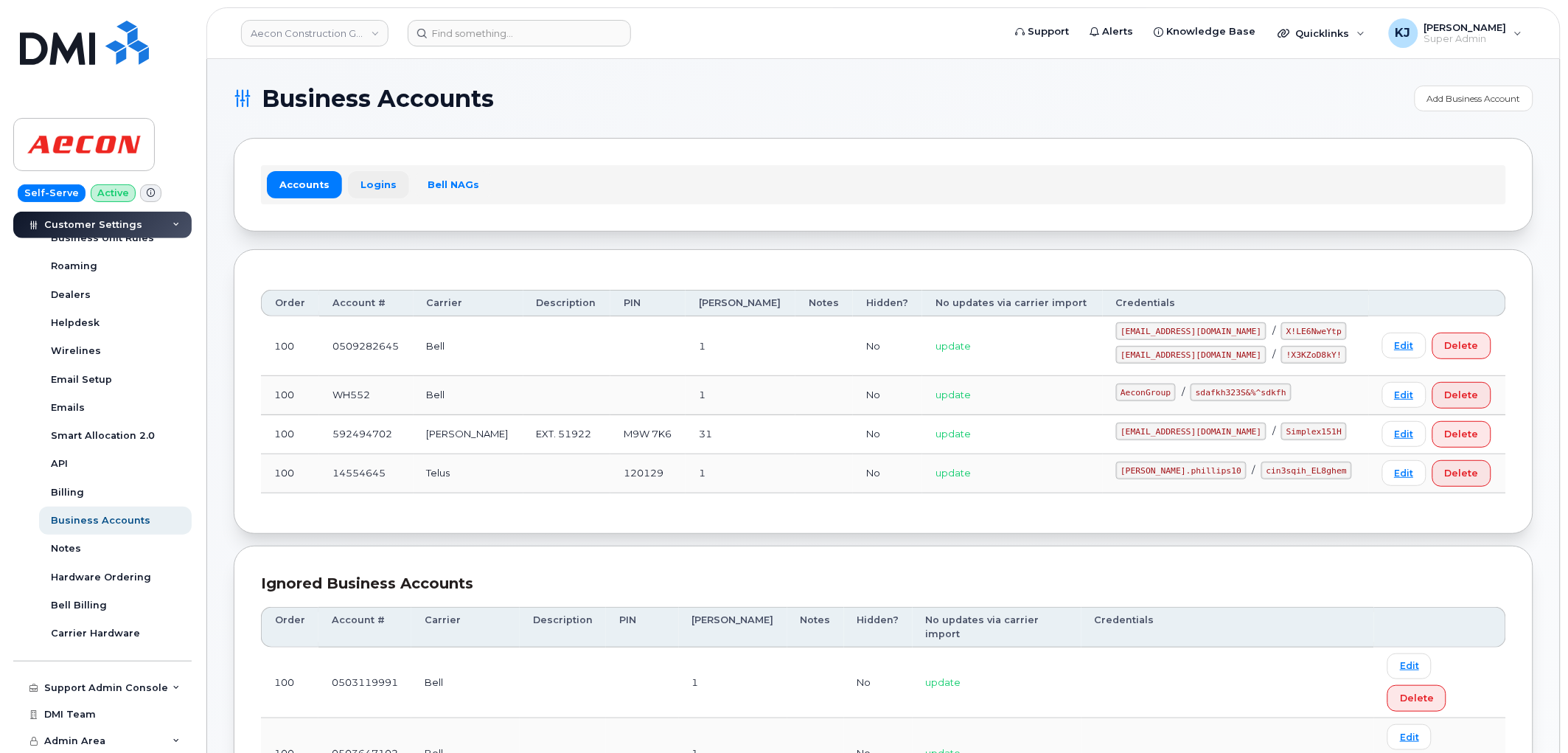
click at [370, 191] on link "Logins" at bounding box center [378, 184] width 61 height 27
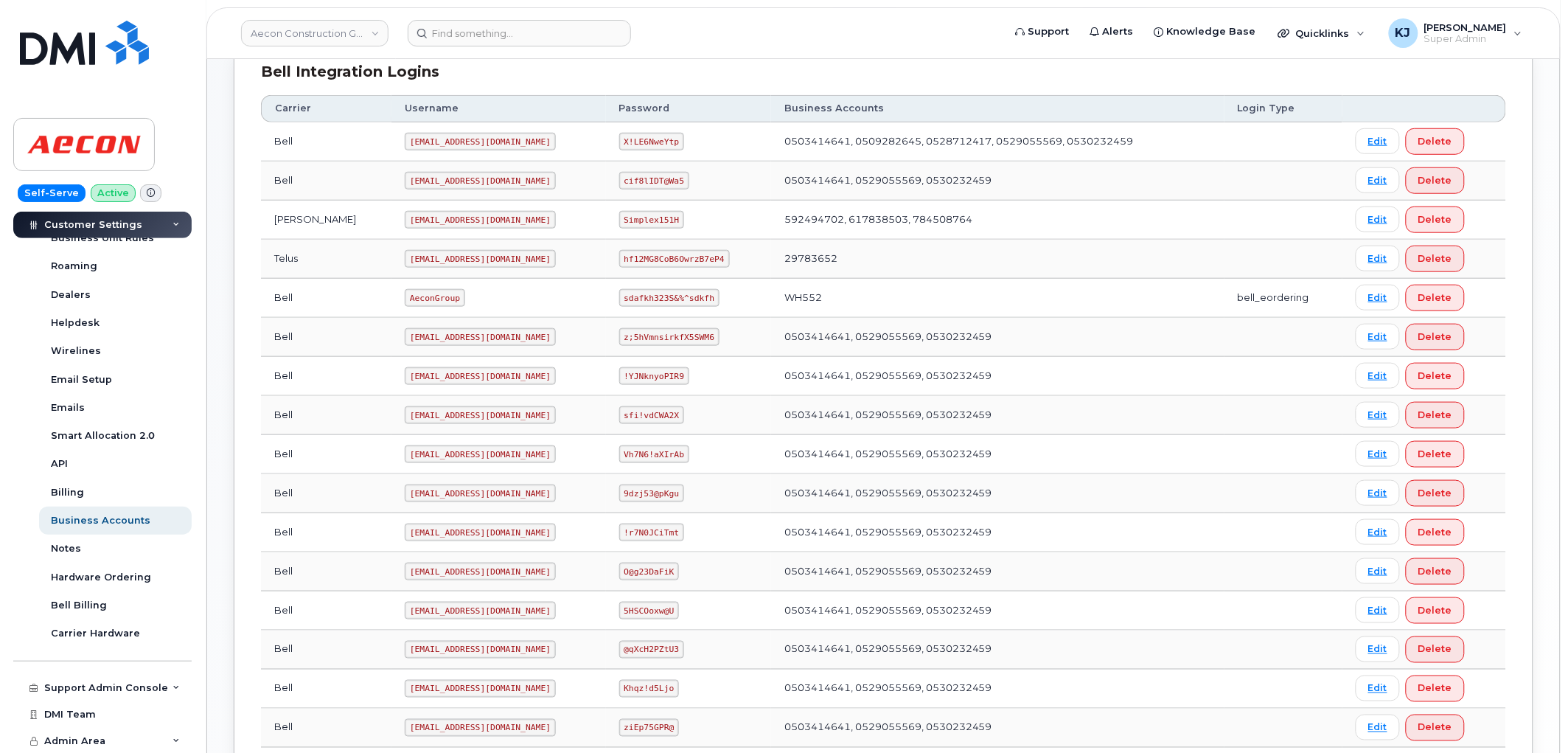
scroll to position [491, 0]
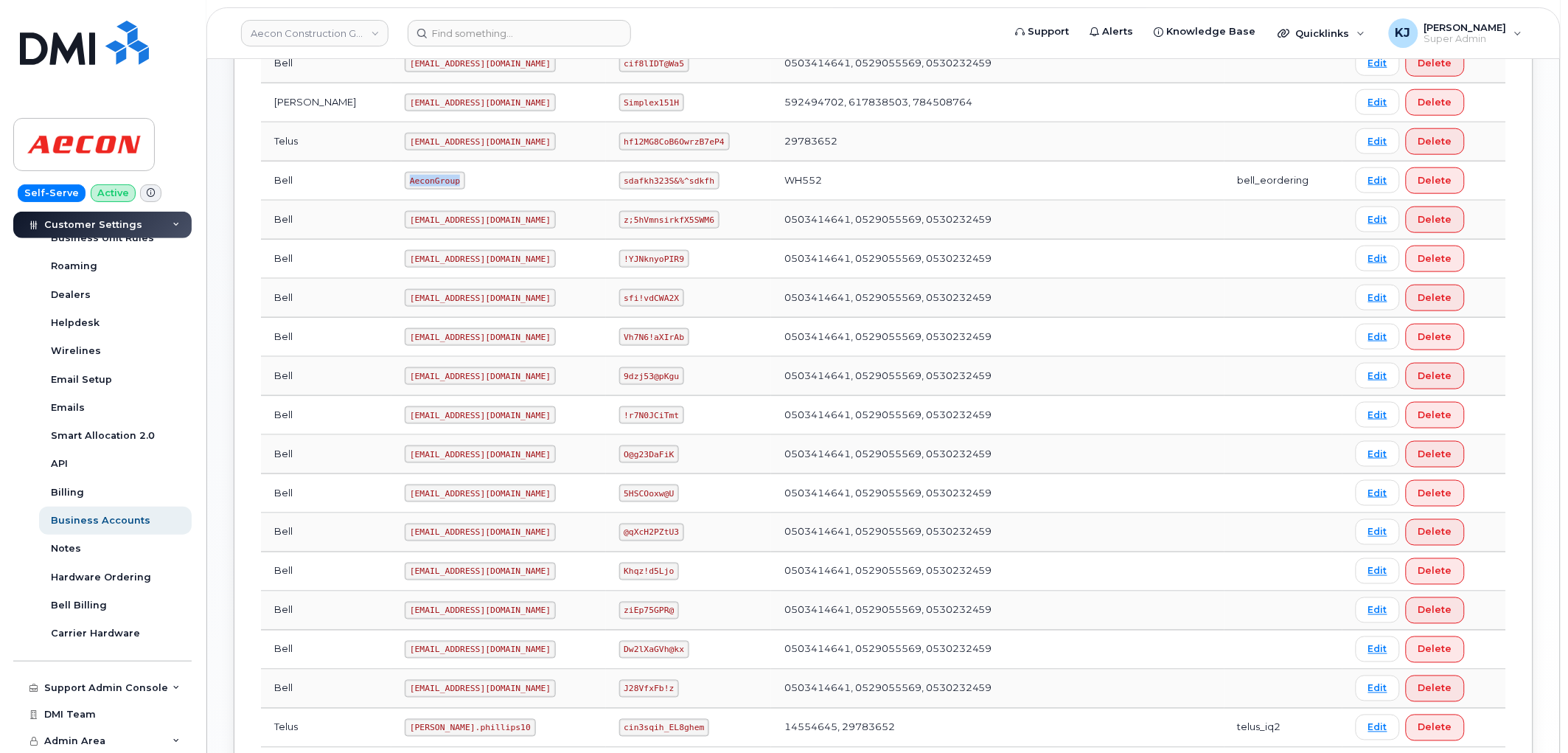
drag, startPoint x: 401, startPoint y: 178, endPoint x: 347, endPoint y: 177, distance: 54.0
click at [392, 177] on td "AeconGroup" at bounding box center [498, 181] width 214 height 39
copy code "AeconGroup"
drag, startPoint x: 601, startPoint y: 182, endPoint x: 683, endPoint y: 176, distance: 82.2
click at [683, 176] on code "sdafkh323S&%^sdkfh" at bounding box center [668, 181] width 100 height 18
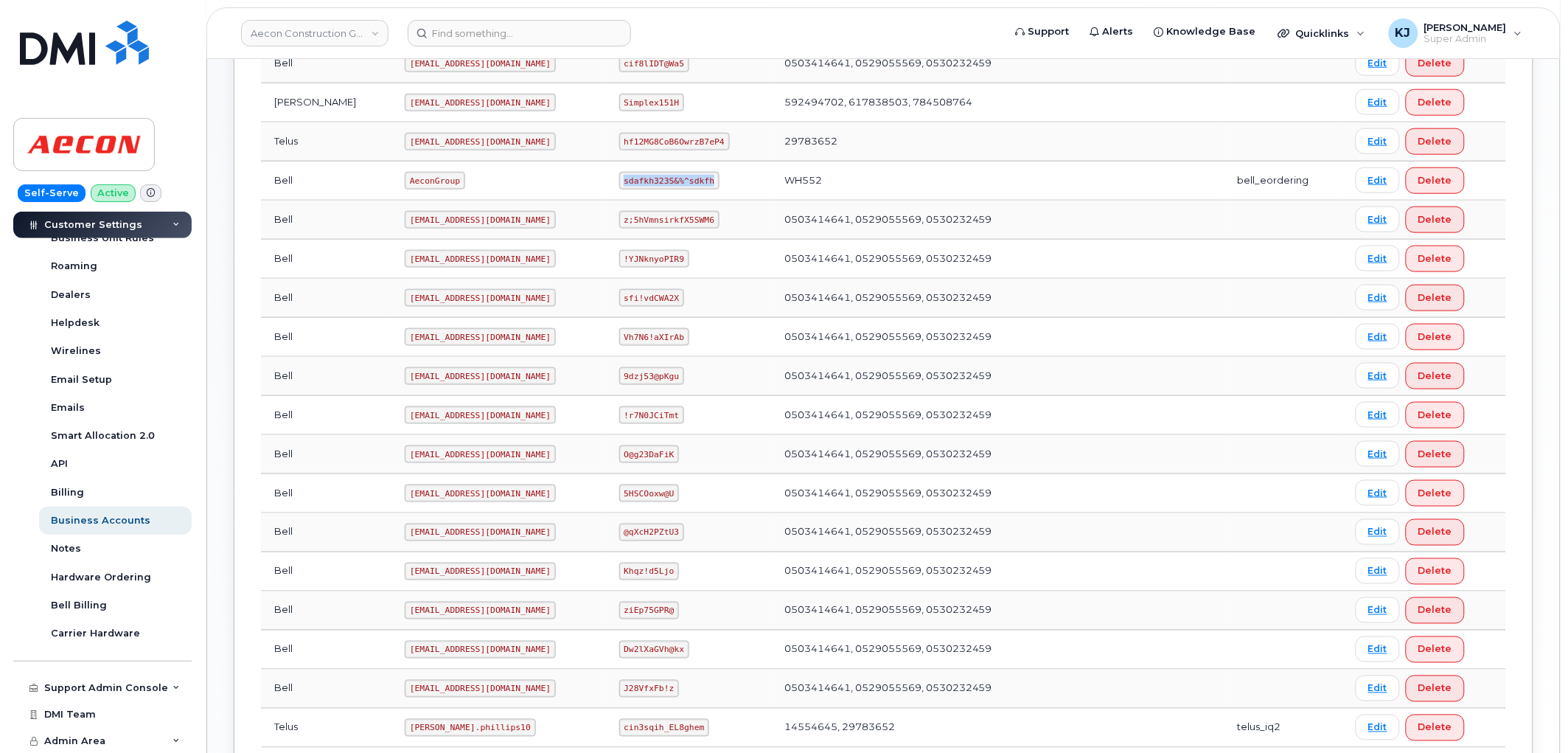
copy code "sdafkh323S&%^sdkfh"
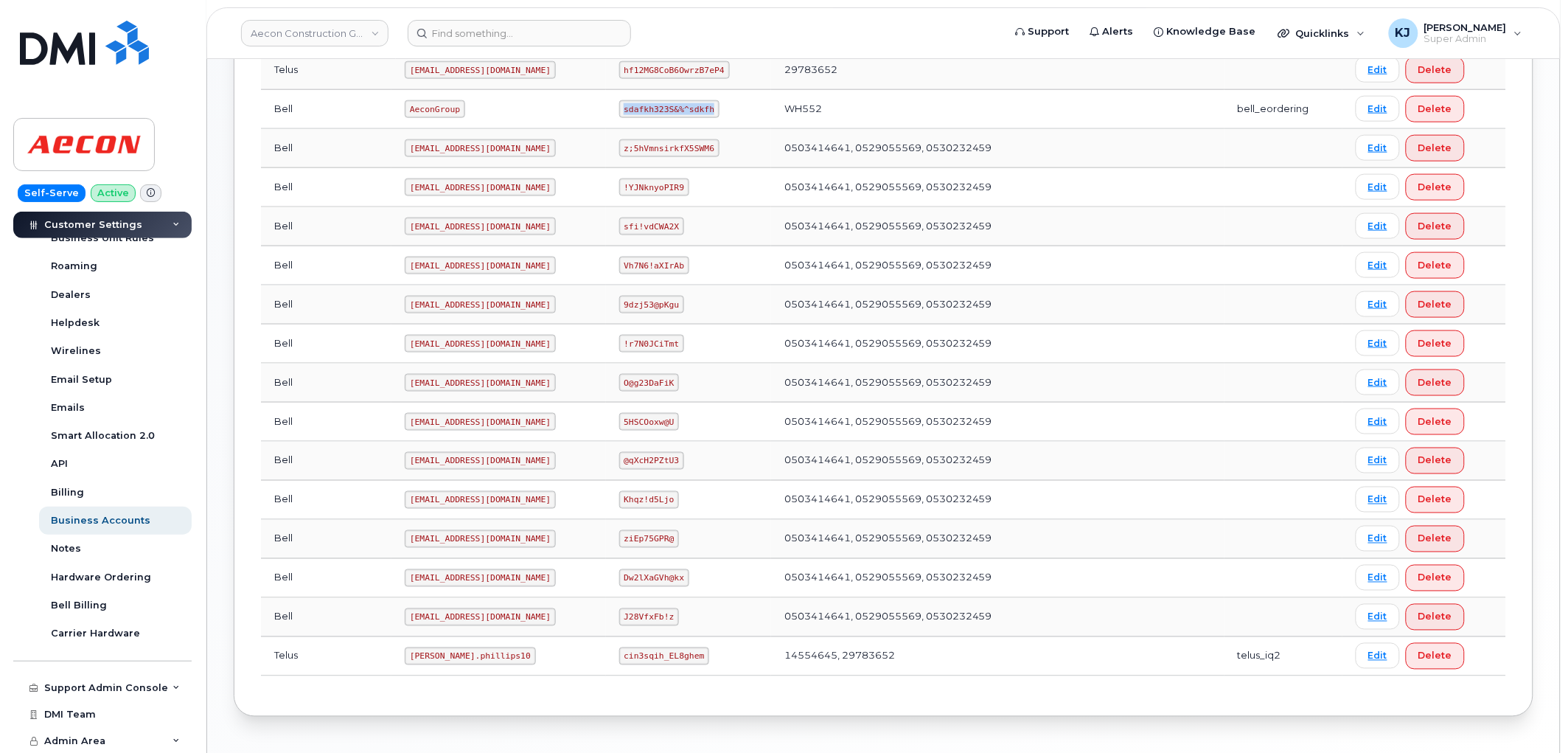
scroll to position [614, 0]
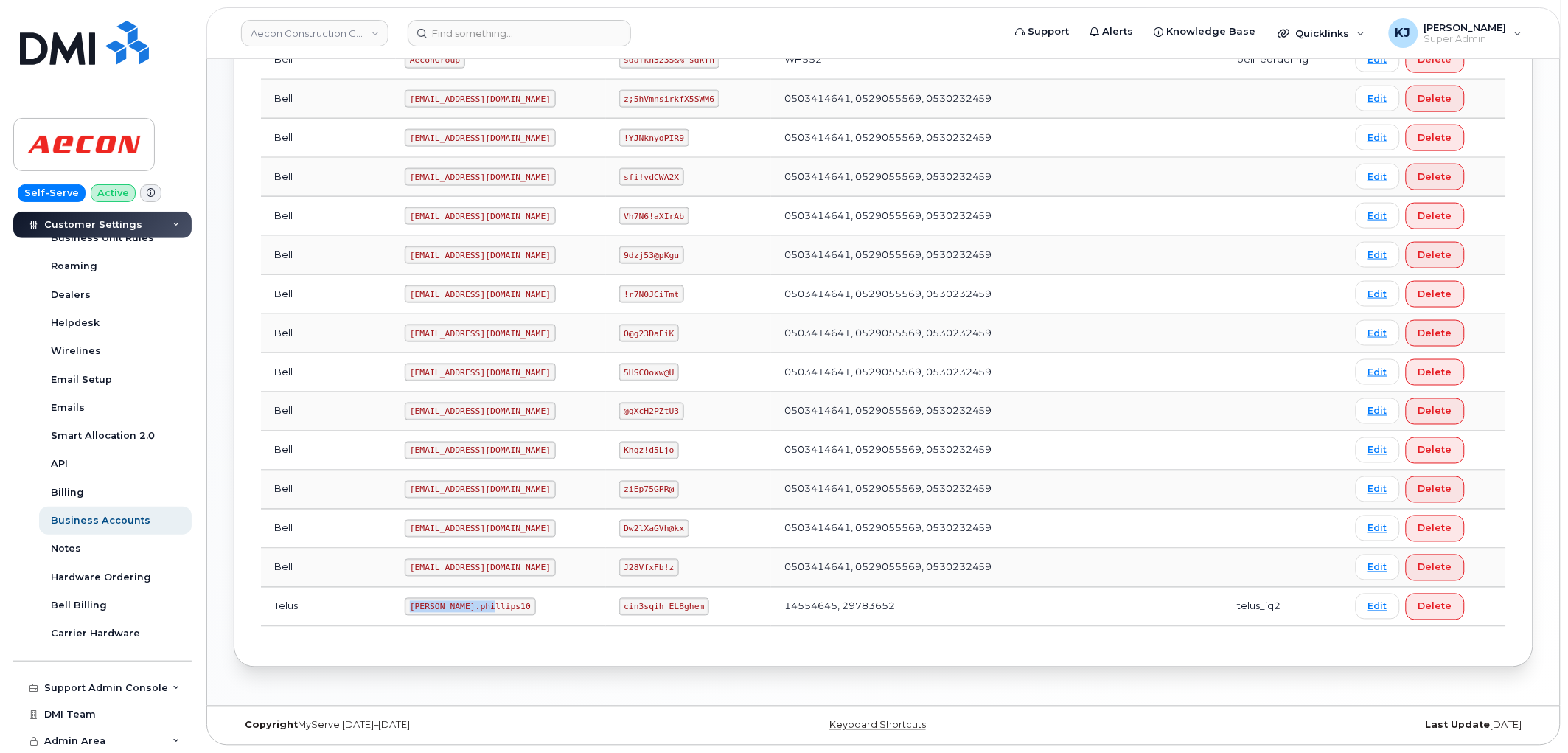
drag, startPoint x: 354, startPoint y: 606, endPoint x: 433, endPoint y: 615, distance: 79.5
click at [433, 615] on code "Taylor.phillips10" at bounding box center [470, 607] width 131 height 18
copy code "Taylor.phillips10"
click at [502, 40] on input at bounding box center [519, 33] width 223 height 27
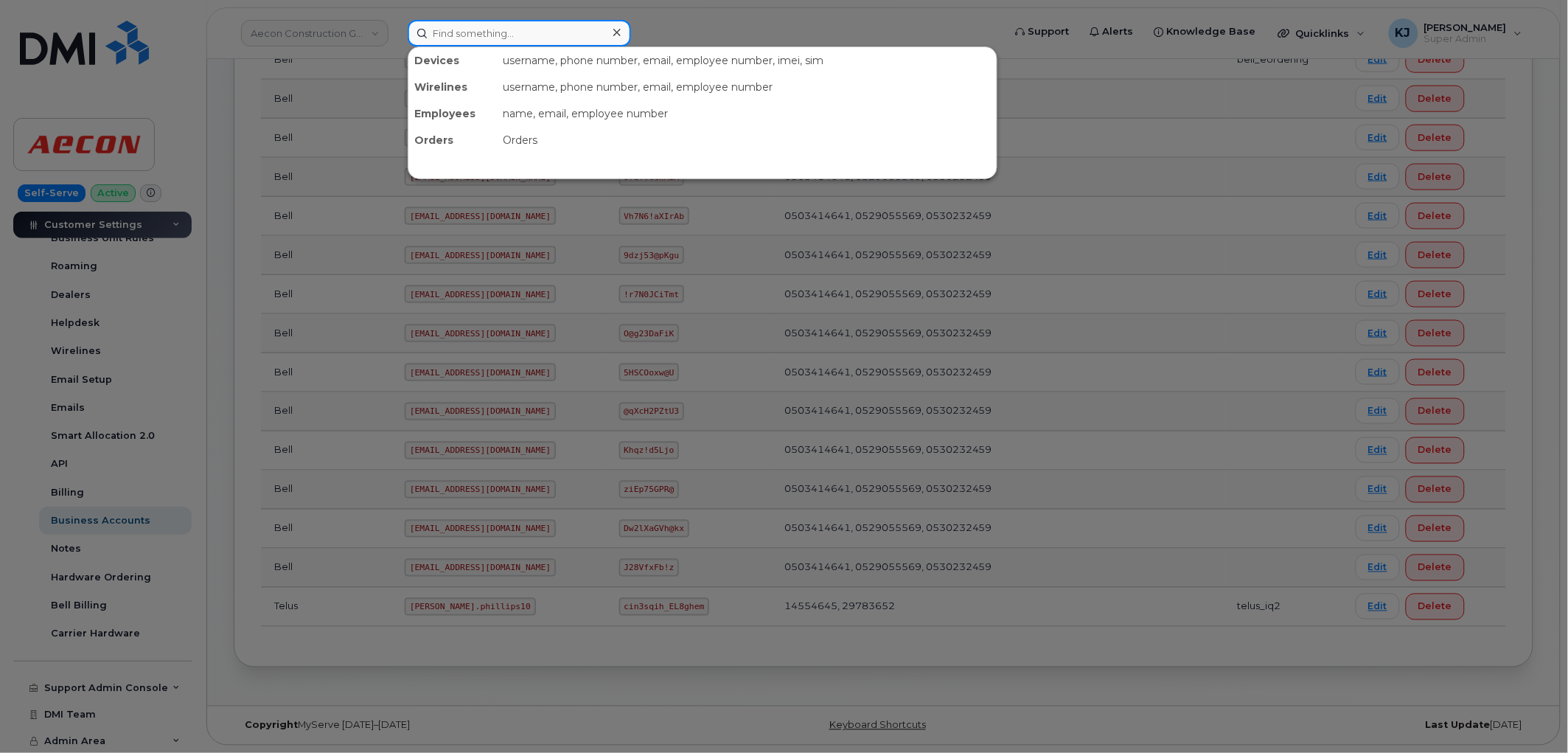
paste input "298824"
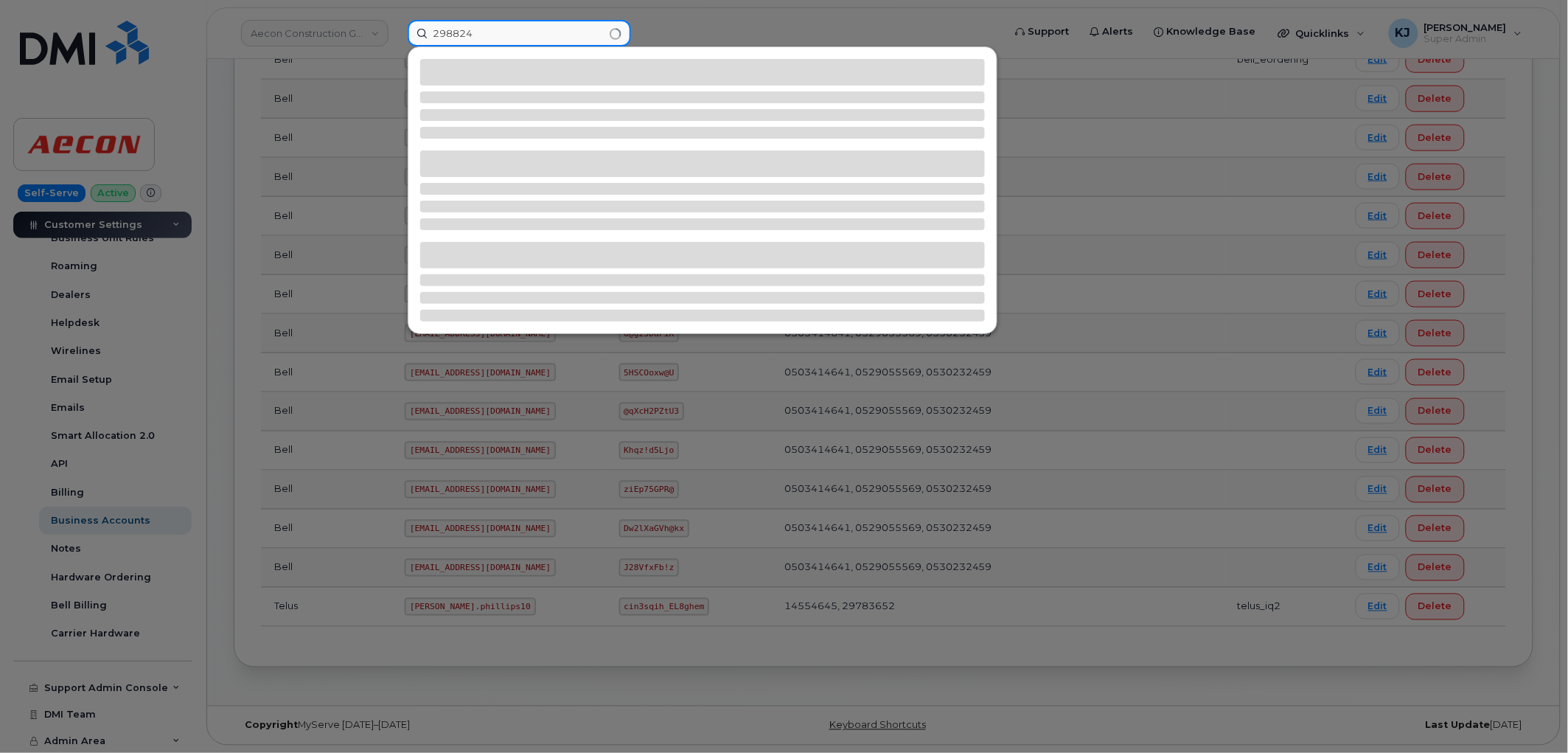
type input "298824"
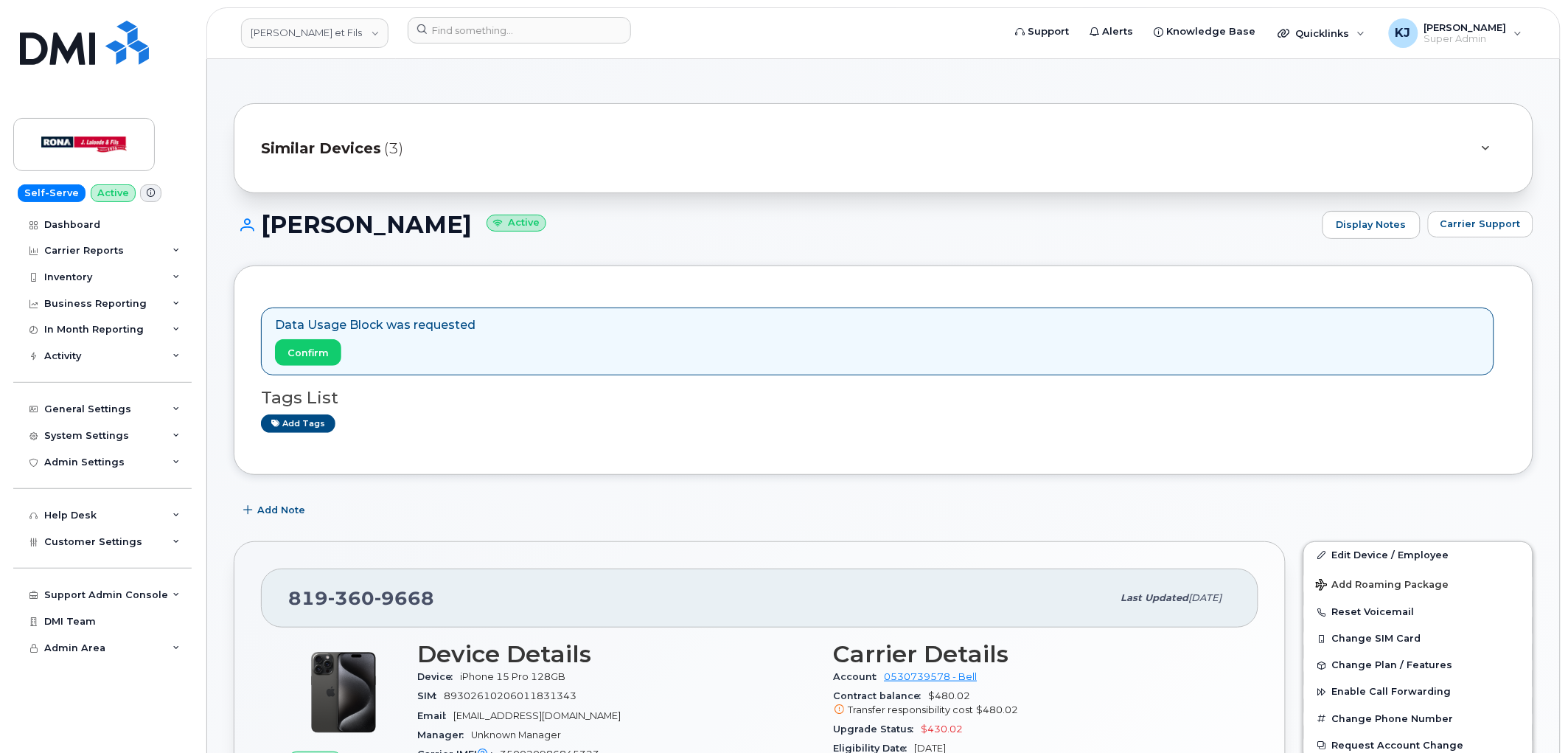
scroll to position [164, 0]
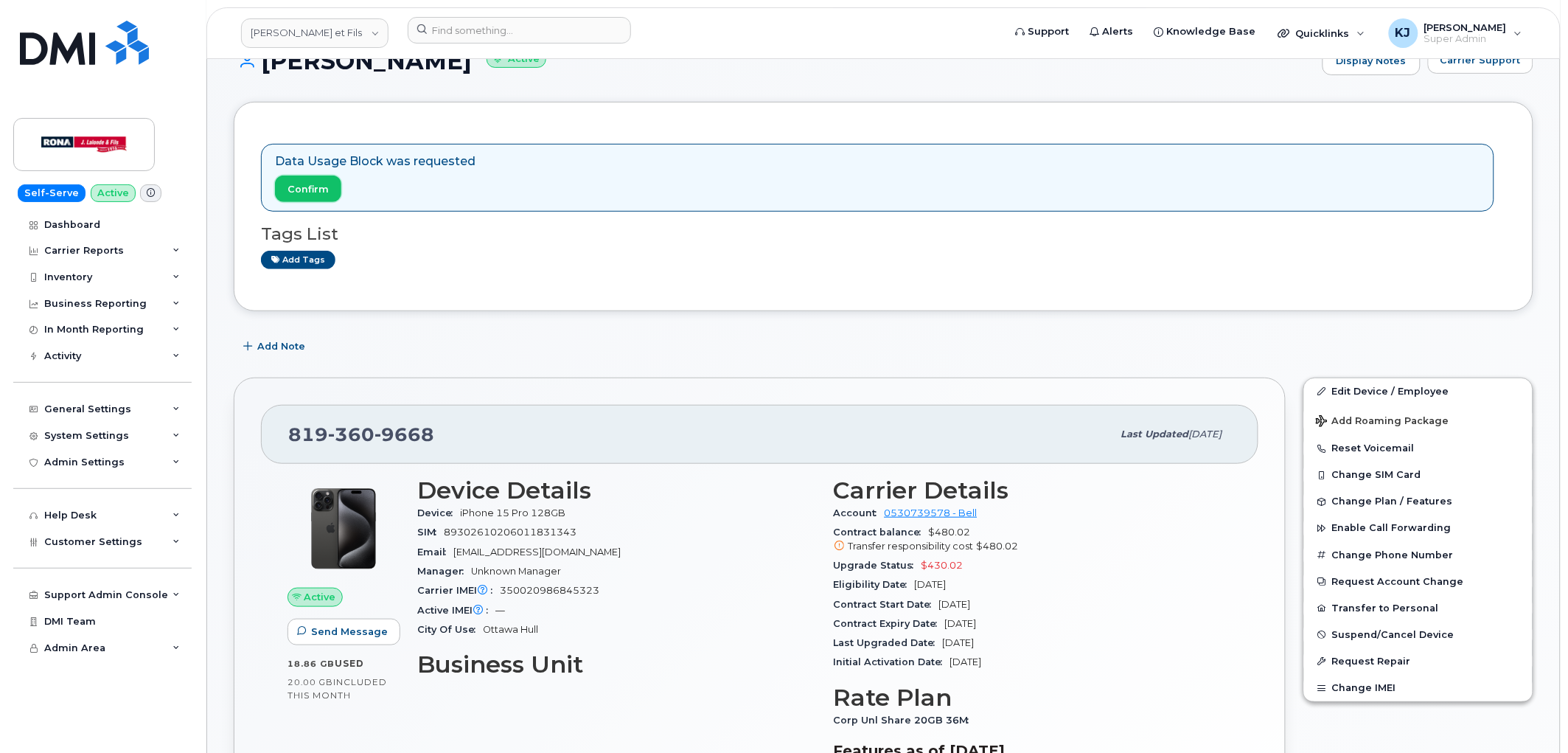
click at [310, 184] on span "Confirm" at bounding box center [308, 189] width 42 height 14
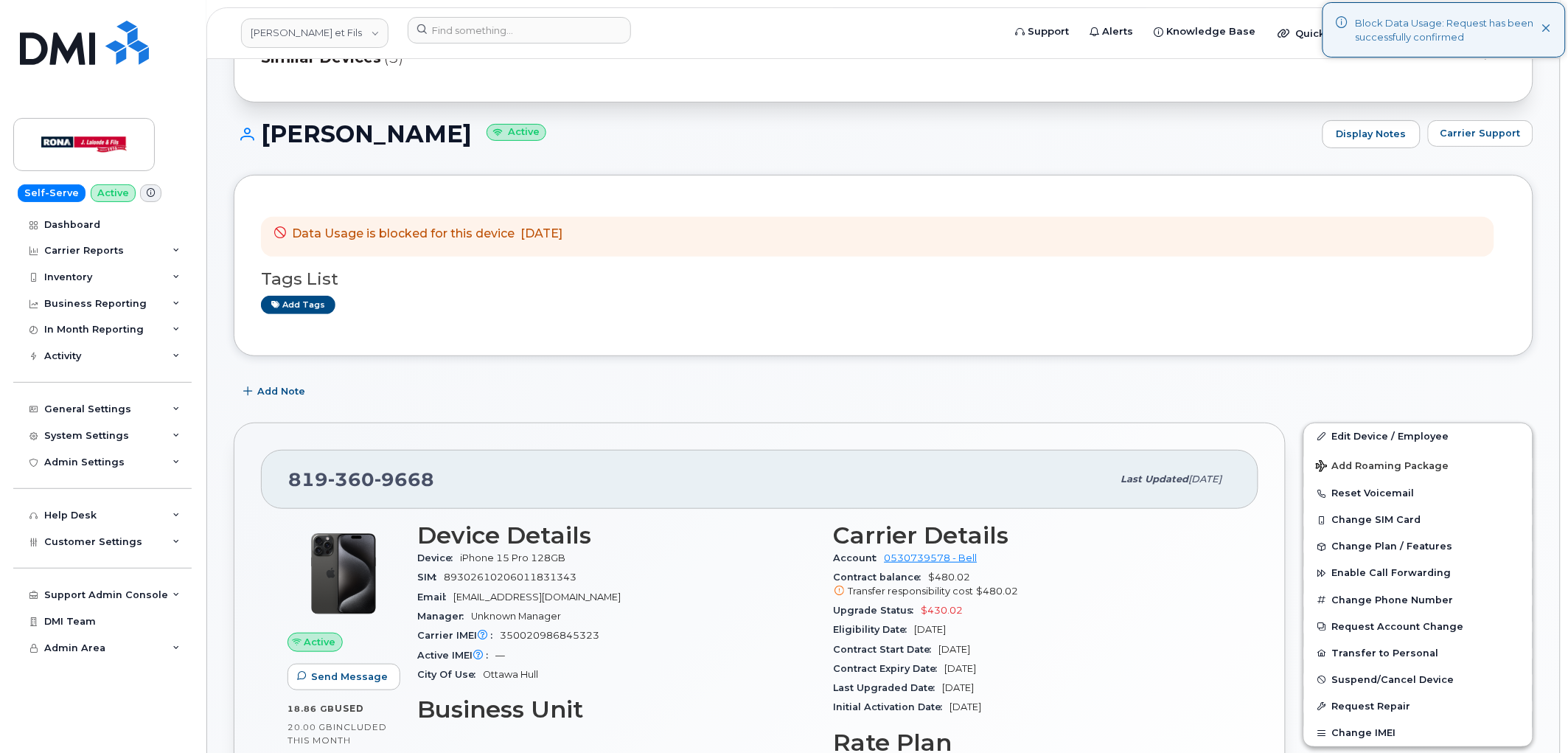
scroll to position [82, 0]
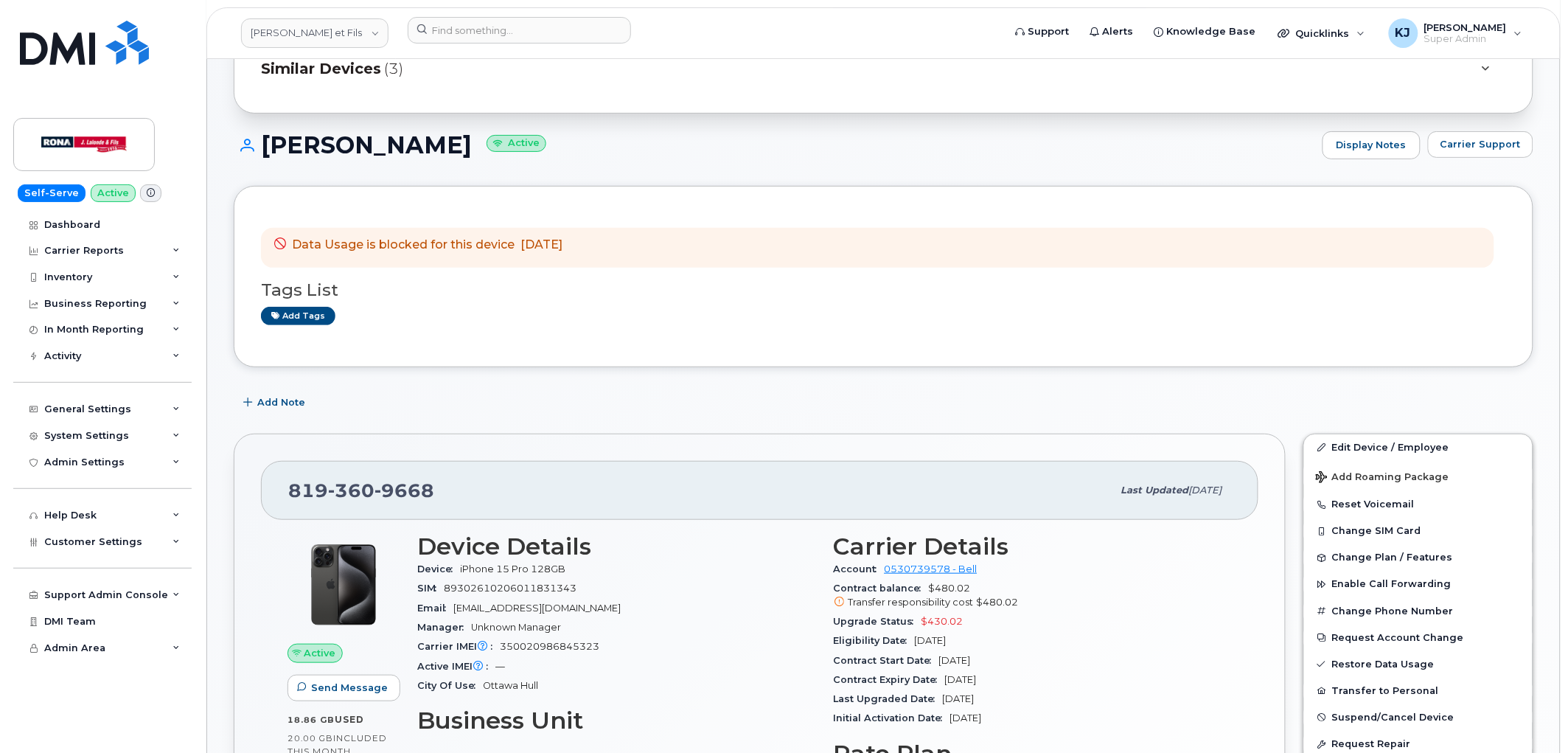
scroll to position [164, 0]
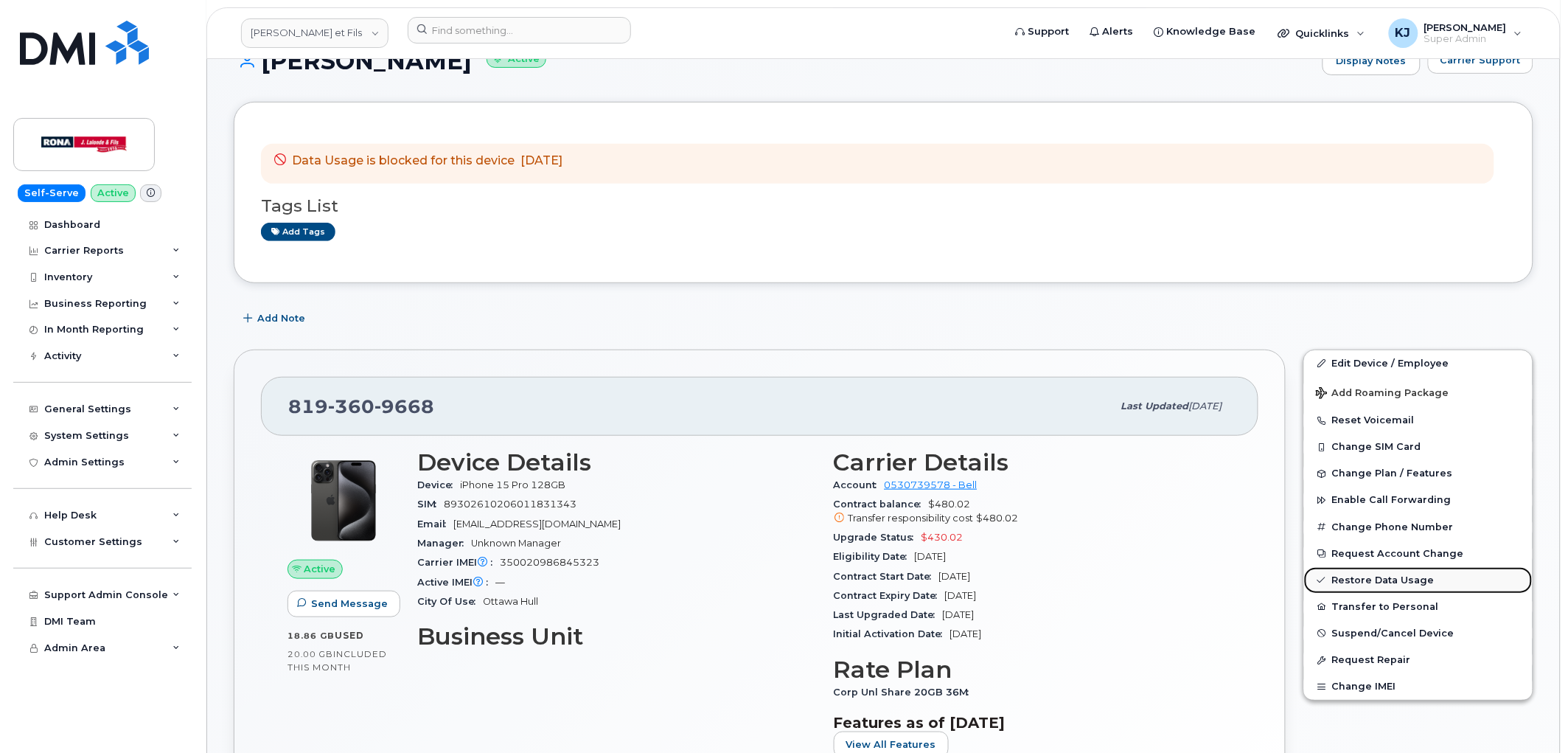
click at [1403, 586] on link "Restore Data Usage" at bounding box center [1418, 580] width 229 height 27
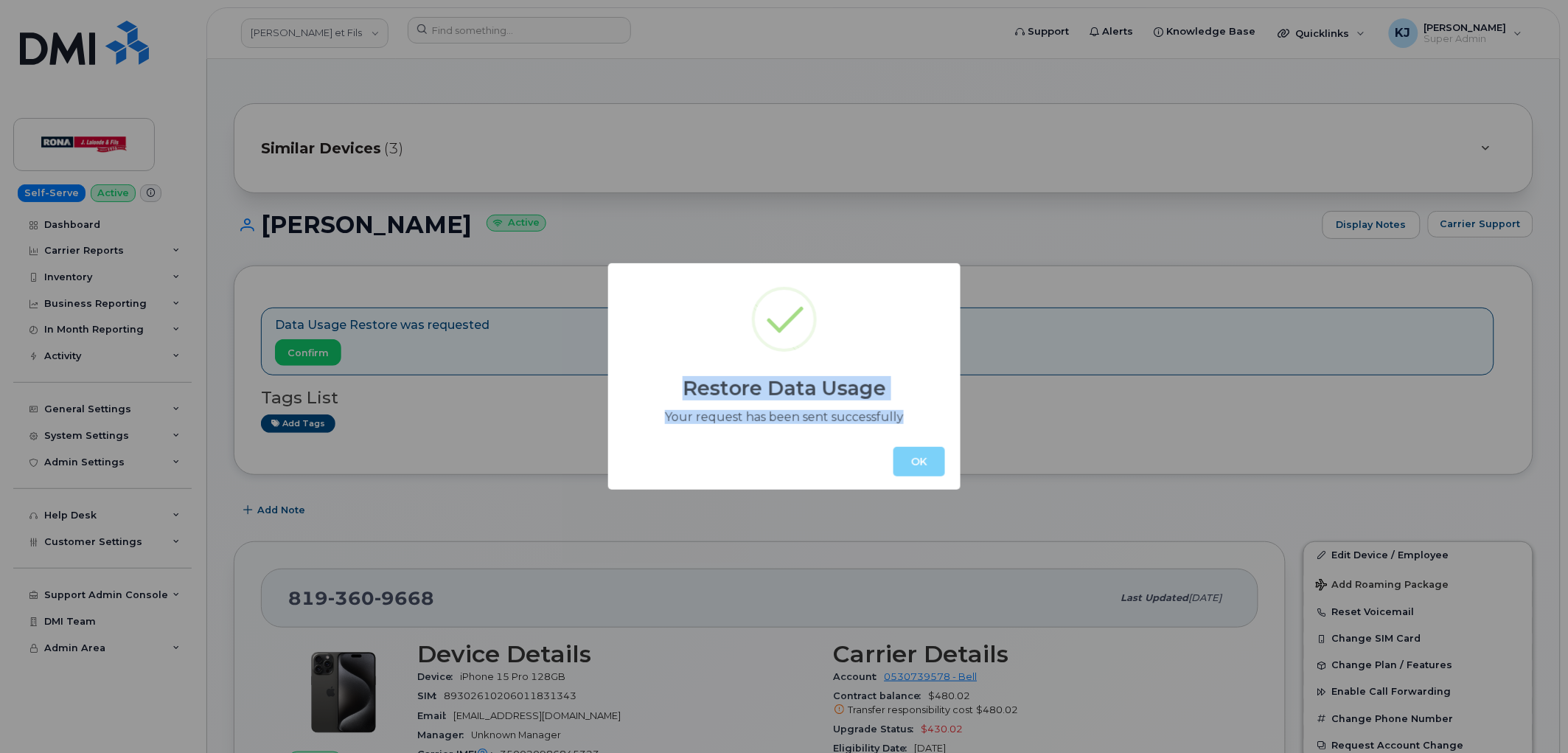
drag, startPoint x: 676, startPoint y: 383, endPoint x: 912, endPoint y: 421, distance: 239.0
click at [912, 421] on div "Restore Data Usage Your request has been sent successfully OK" at bounding box center [784, 376] width 352 height 226
copy div "Restore Data Usage Your request has been sent successfully"
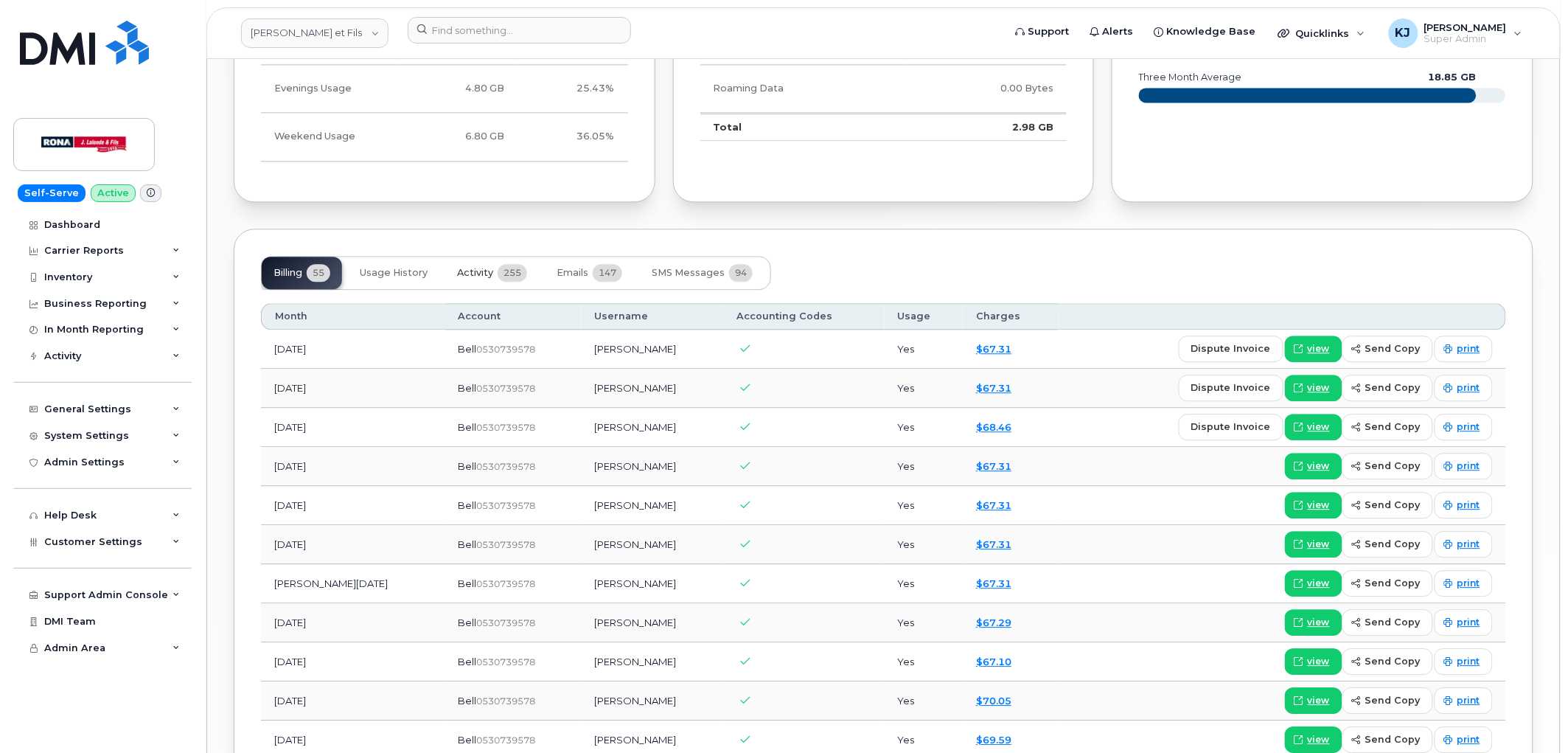
click at [487, 264] on button "Activity 255" at bounding box center [492, 272] width 94 height 33
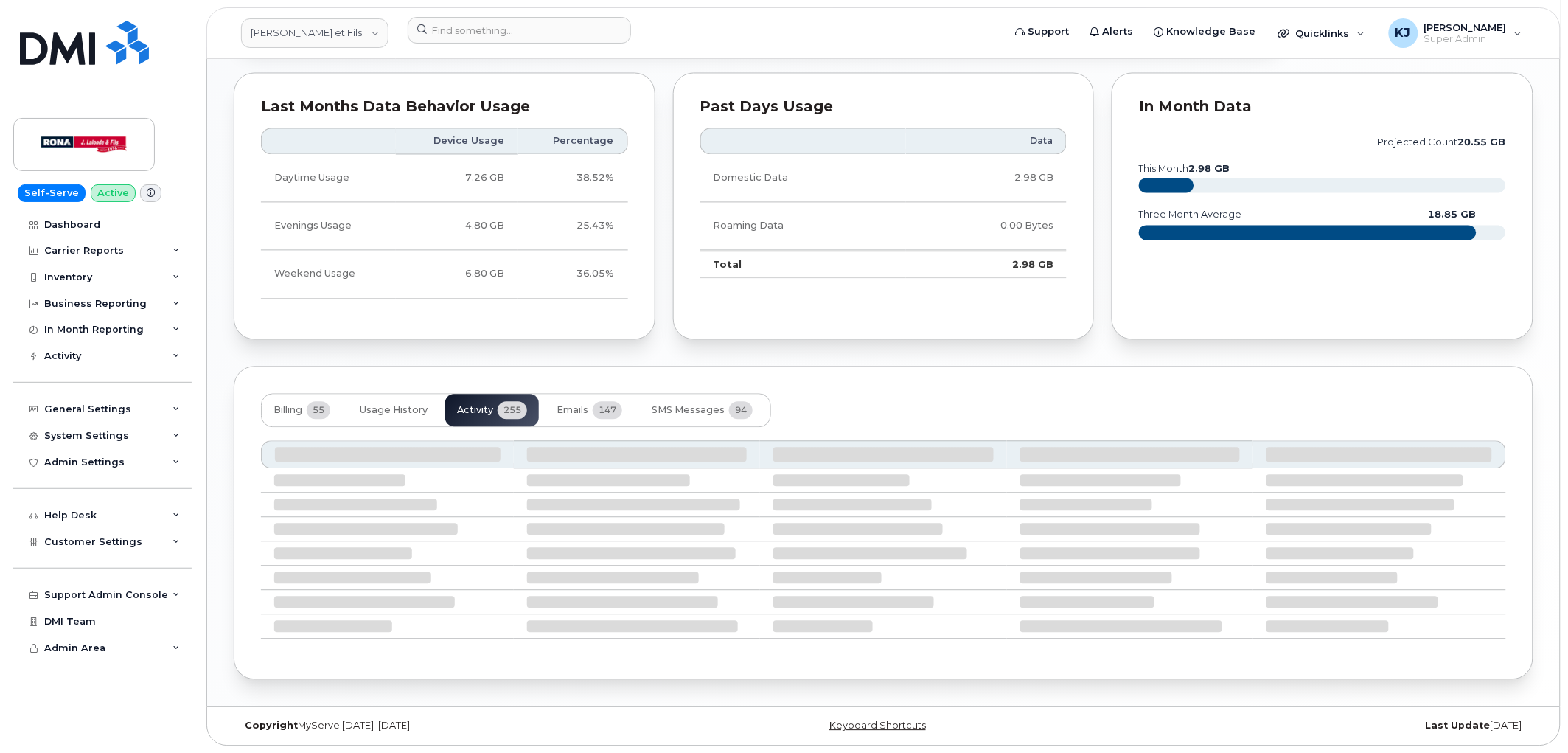
scroll to position [1147, 0]
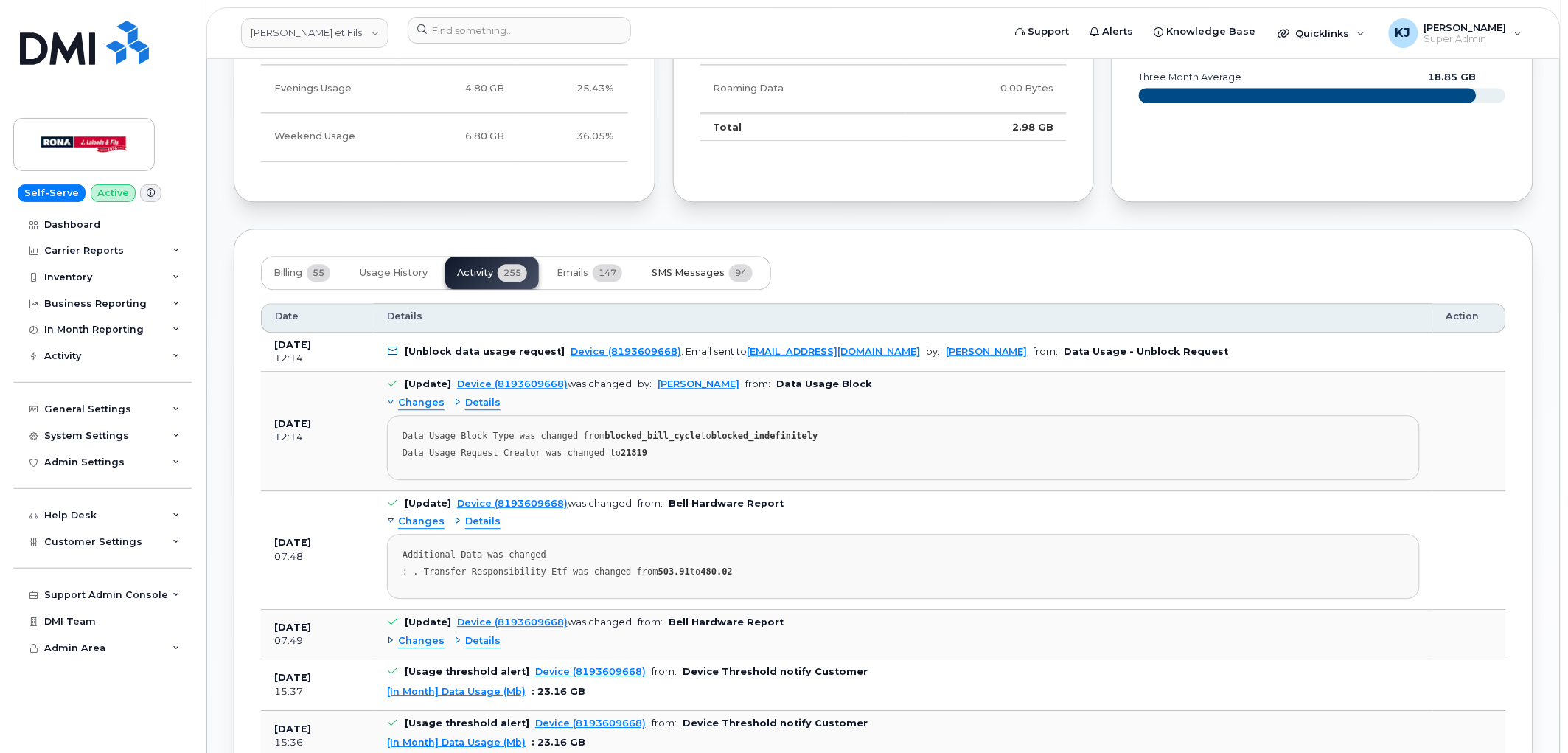
click at [709, 273] on span "SMS Messages" at bounding box center [688, 272] width 73 height 12
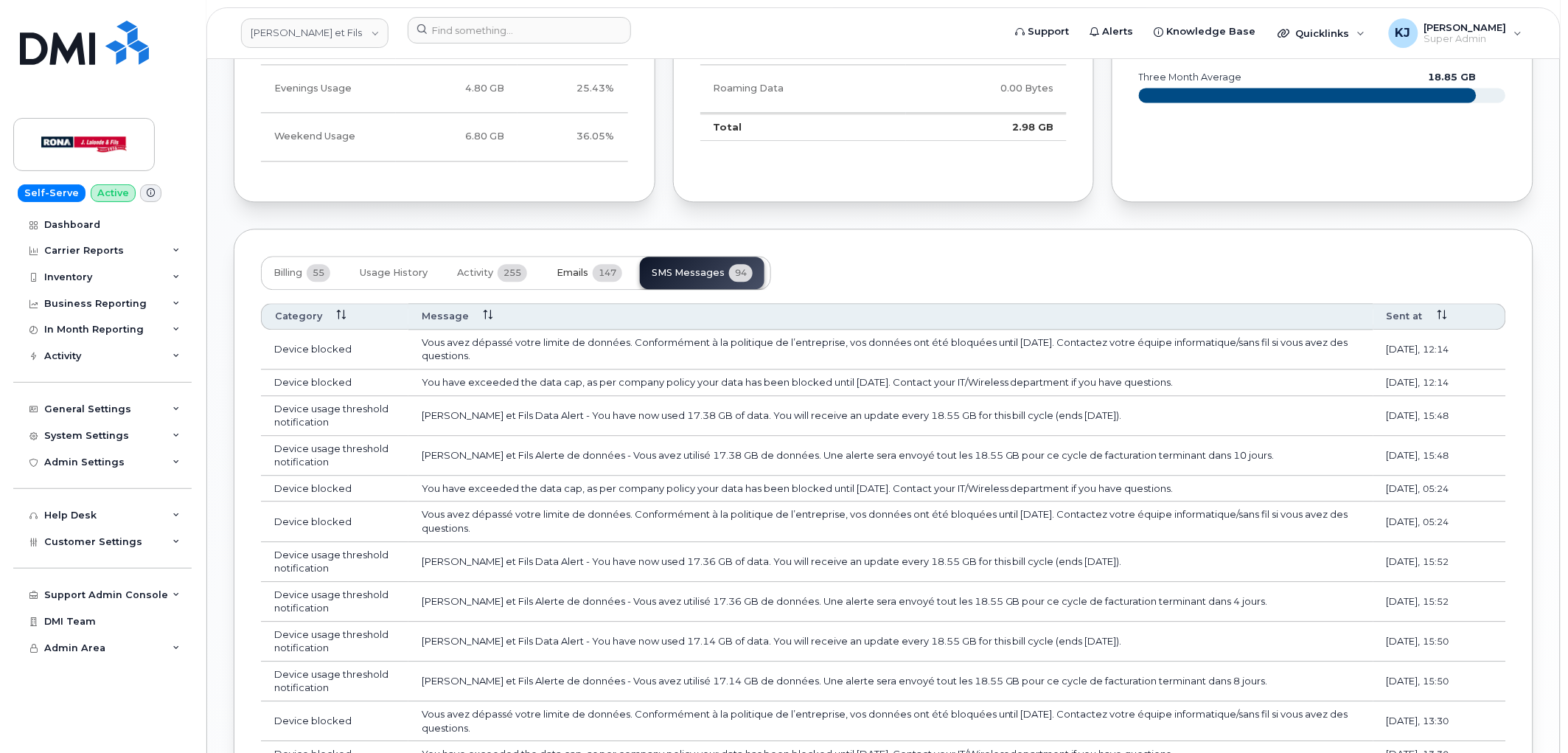
click at [580, 268] on span "Emails" at bounding box center [573, 272] width 32 height 12
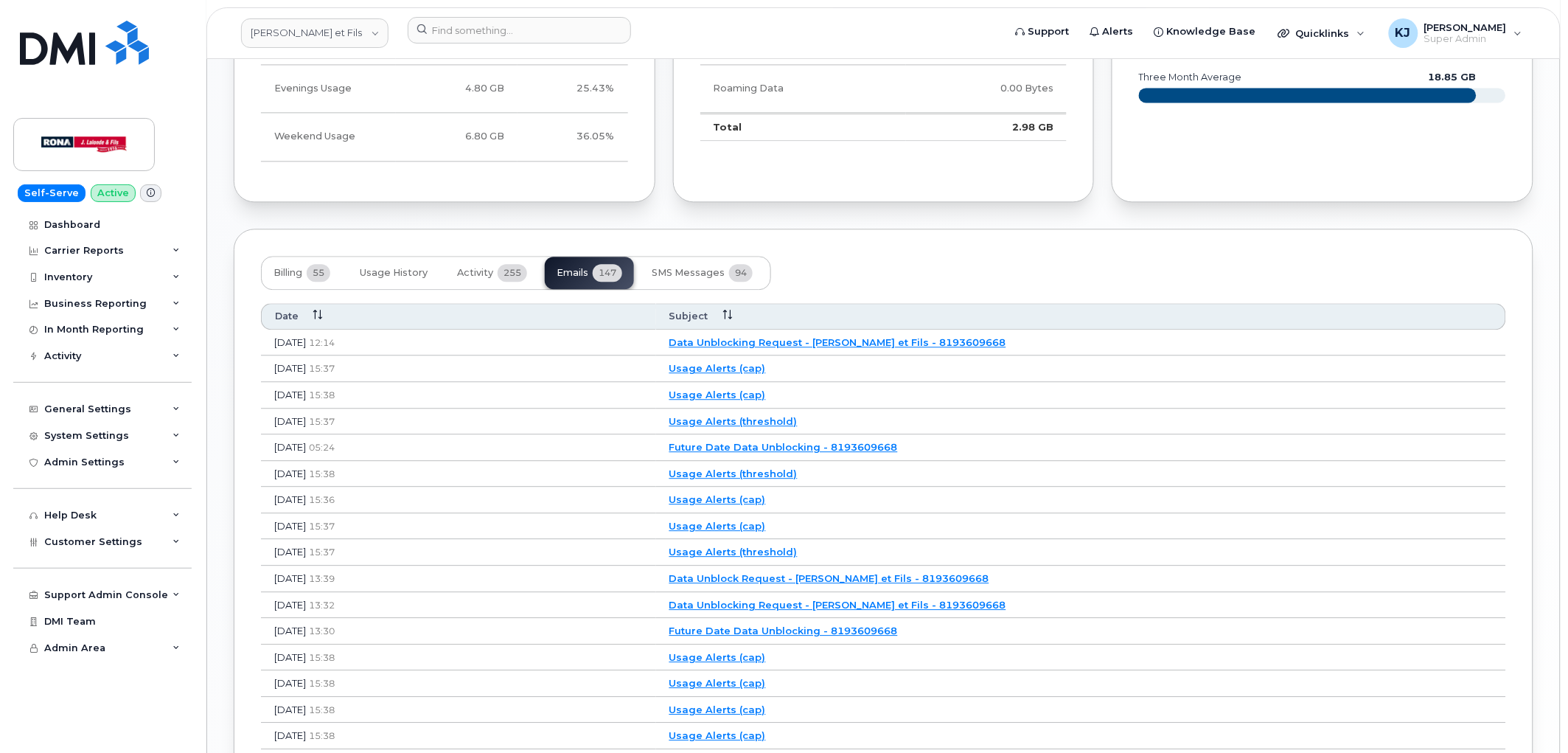
click at [679, 336] on link "Data Unblocking Request - J.Lalonde et Fils - 8193609668" at bounding box center [838, 341] width 337 height 12
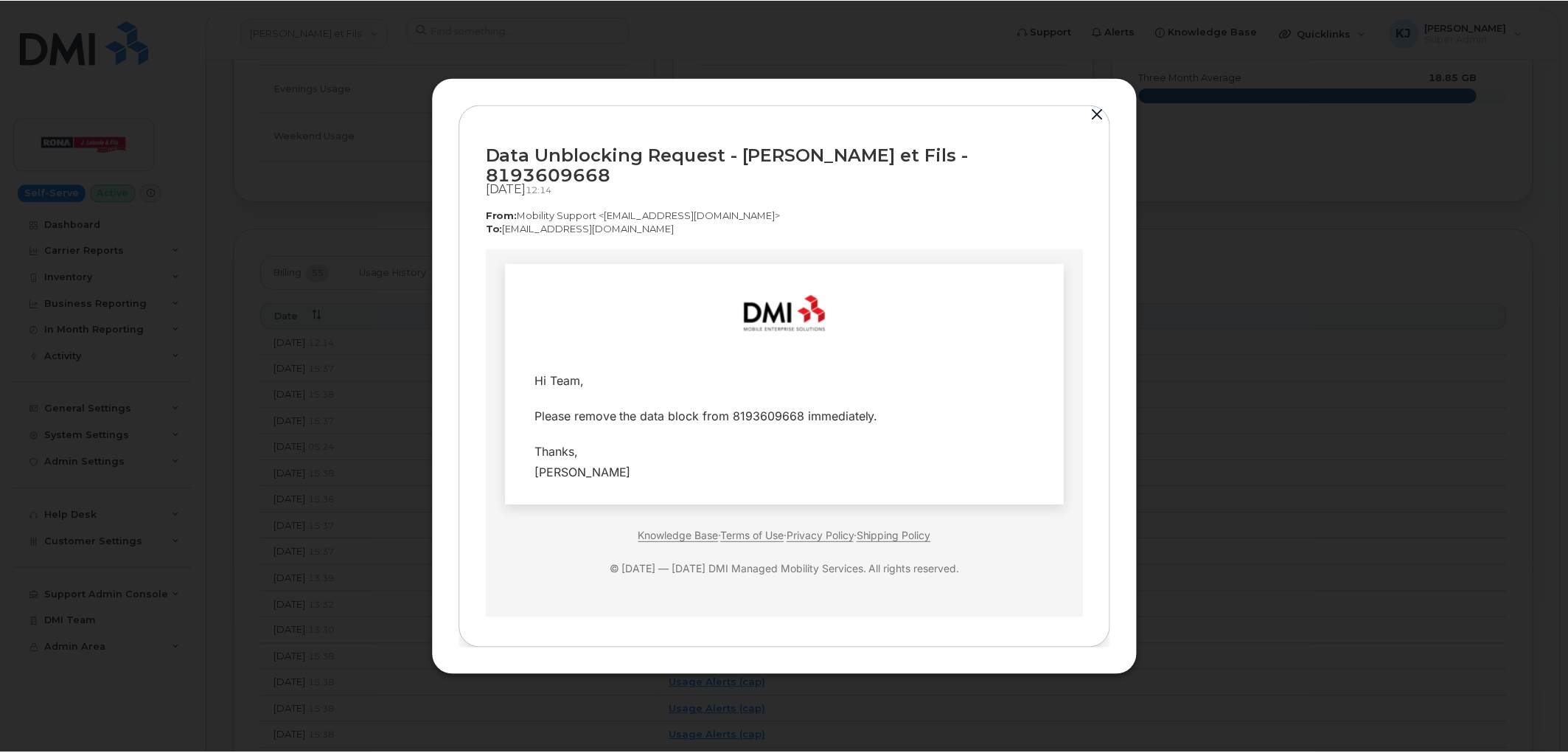
scroll to position [0, 0]
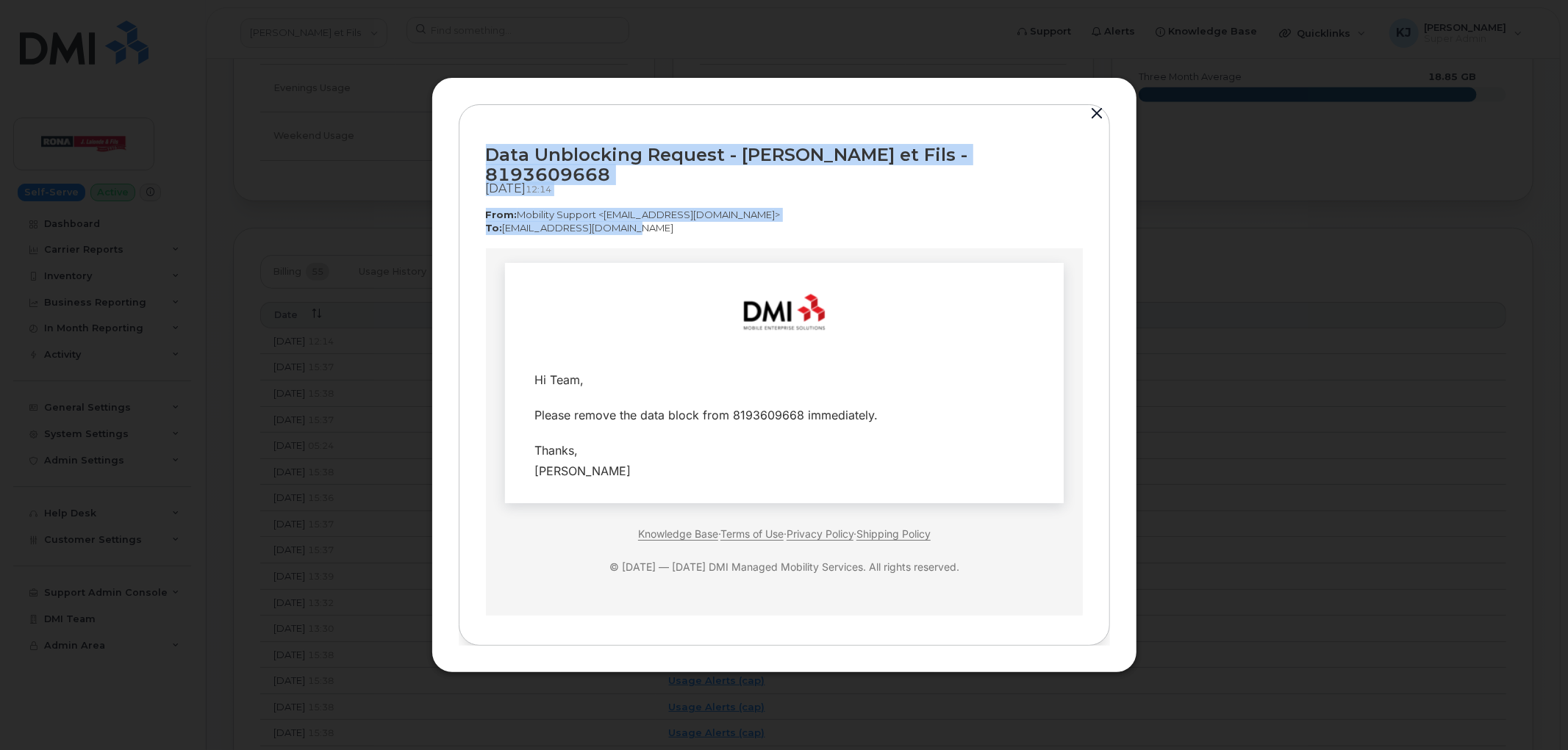
drag, startPoint x: 970, startPoint y: 407, endPoint x: 689, endPoint y: 253, distance: 320.4
copy div "Data Unblocking Request - J.Lalonde et Fils - 8193609668 Aug 22, 2025  12:14 Fr…"
click at [1100, 124] on button "button" at bounding box center [1097, 113] width 22 height 20
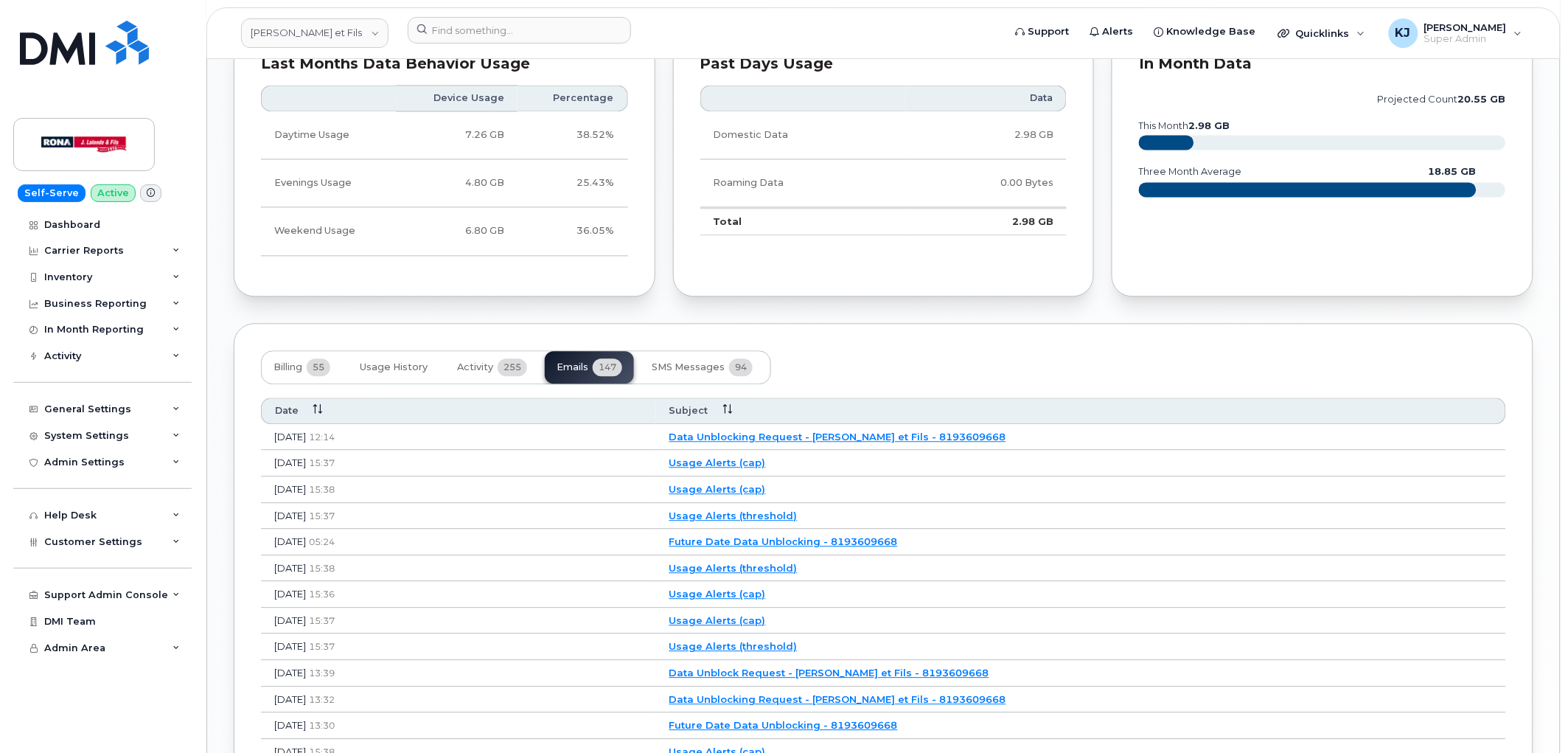
scroll to position [655, 0]
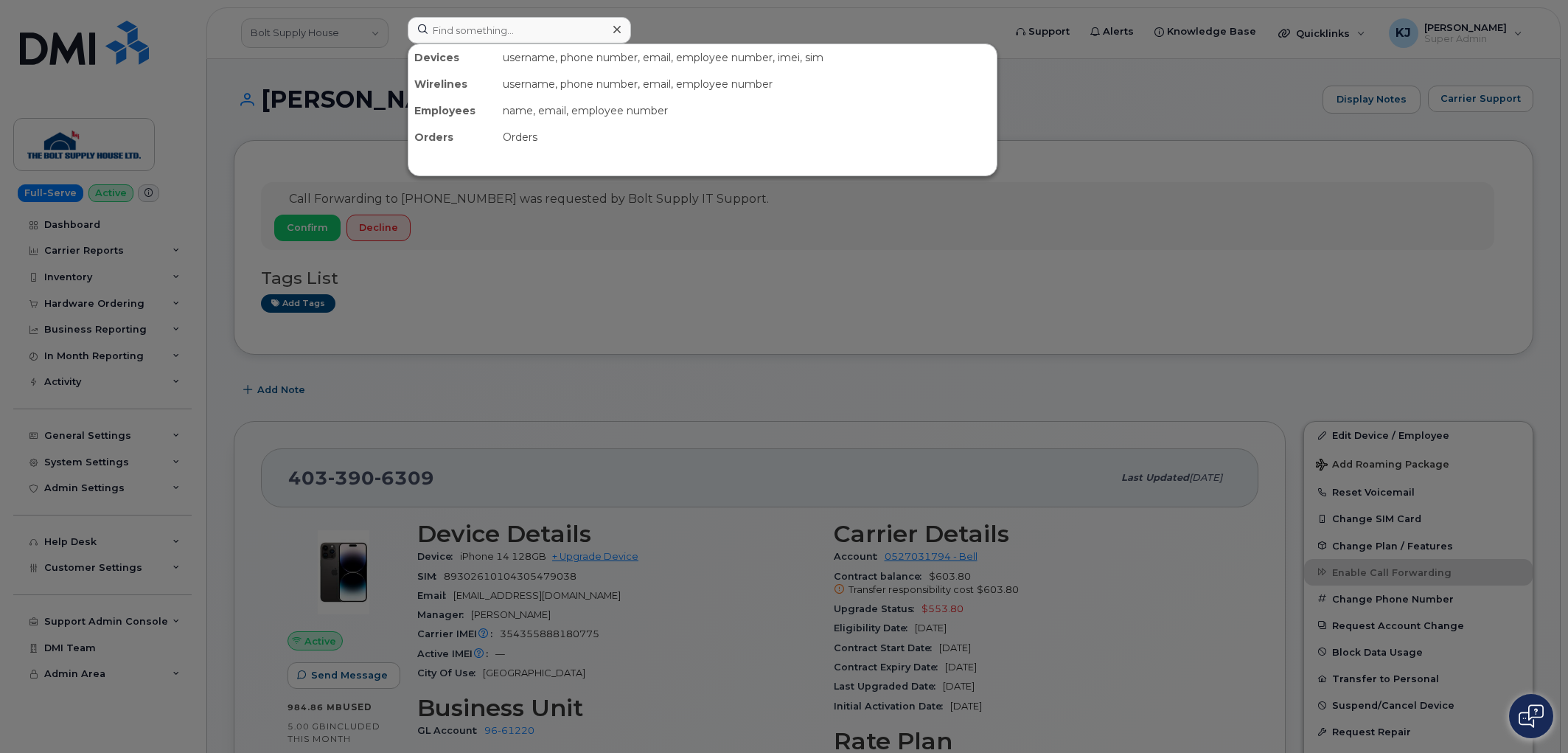
click at [523, 37] on input at bounding box center [519, 30] width 223 height 27
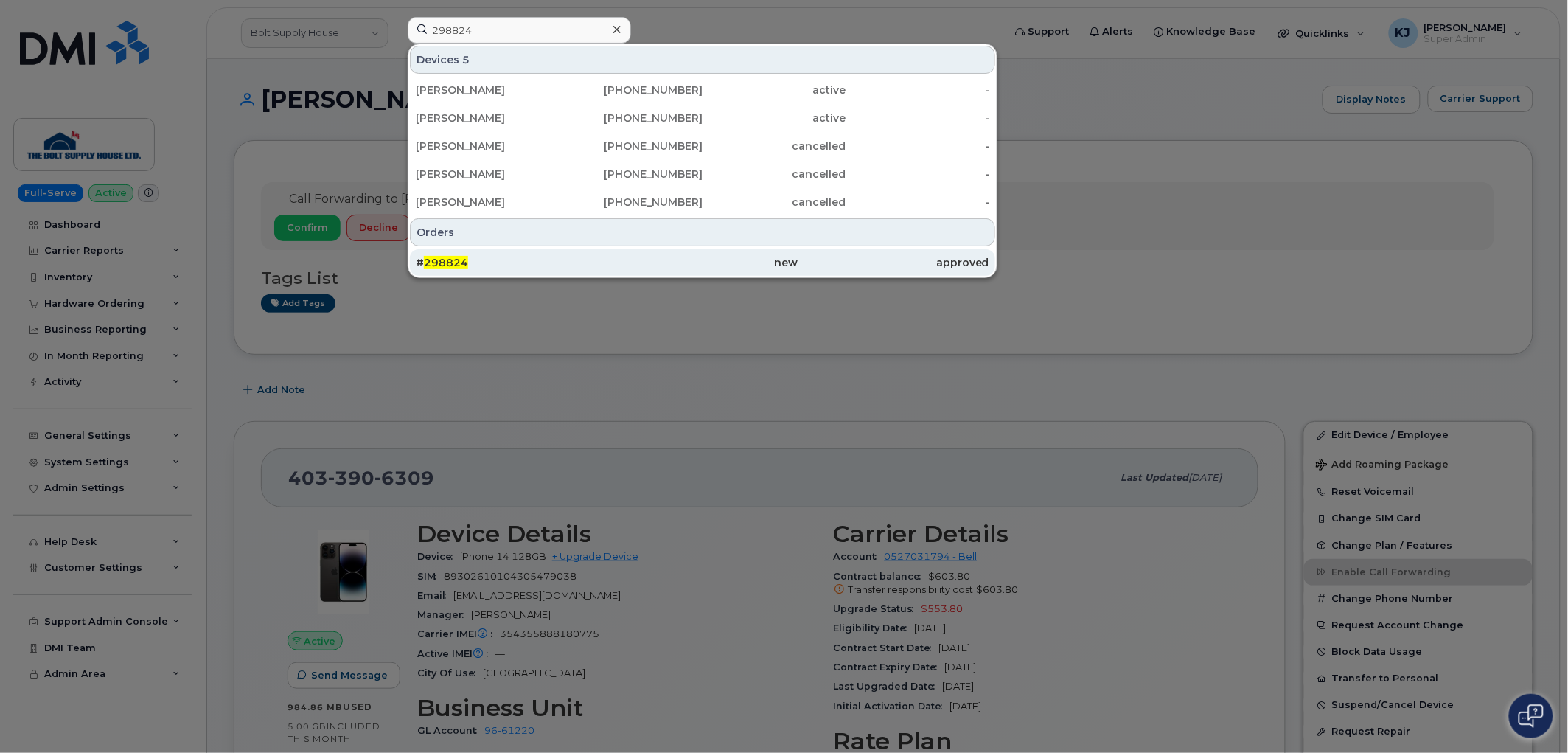
type input "298824"
click at [472, 255] on div "# 298824" at bounding box center [511, 263] width 191 height 15
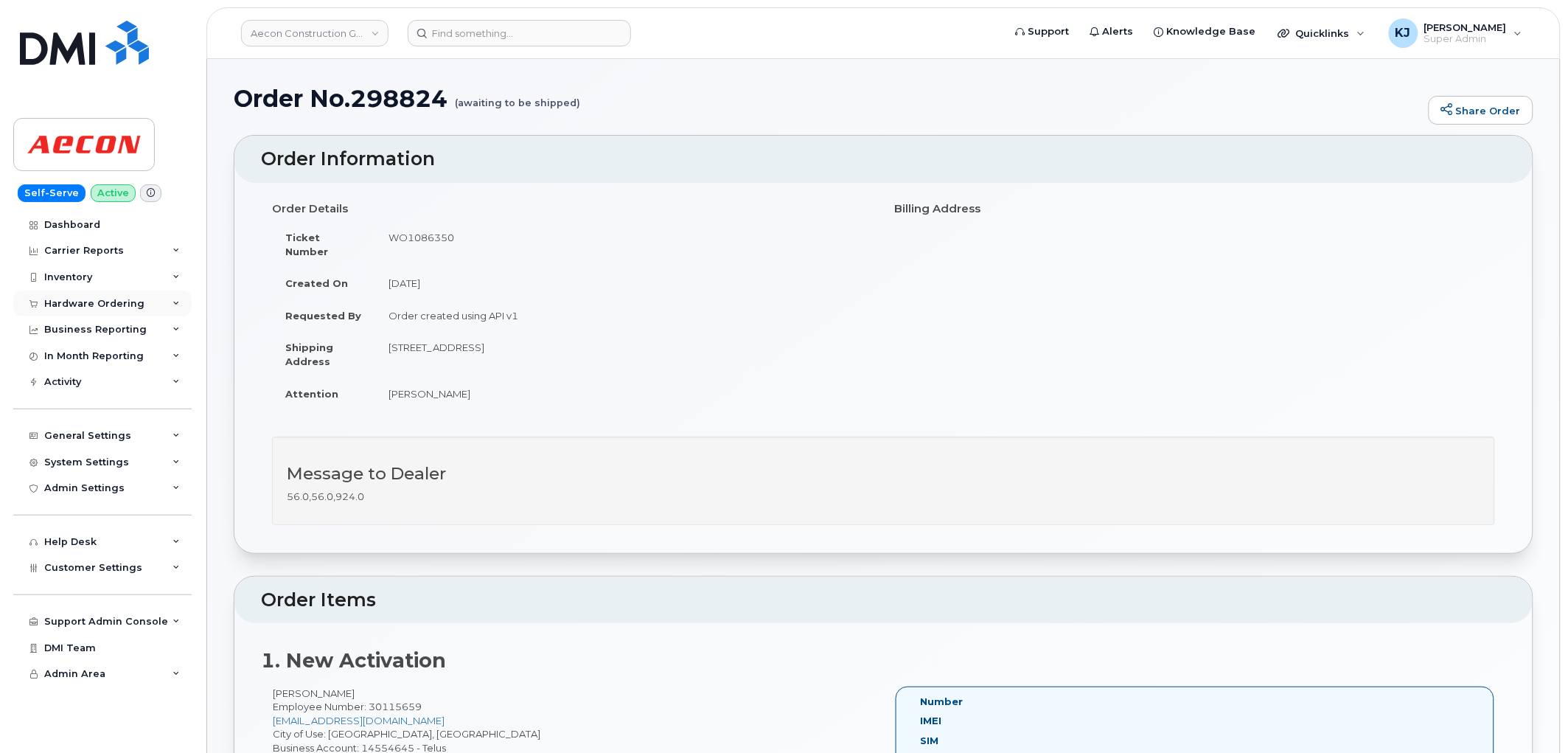
click at [137, 304] on div "Hardware Ordering" at bounding box center [94, 303] width 100 height 12
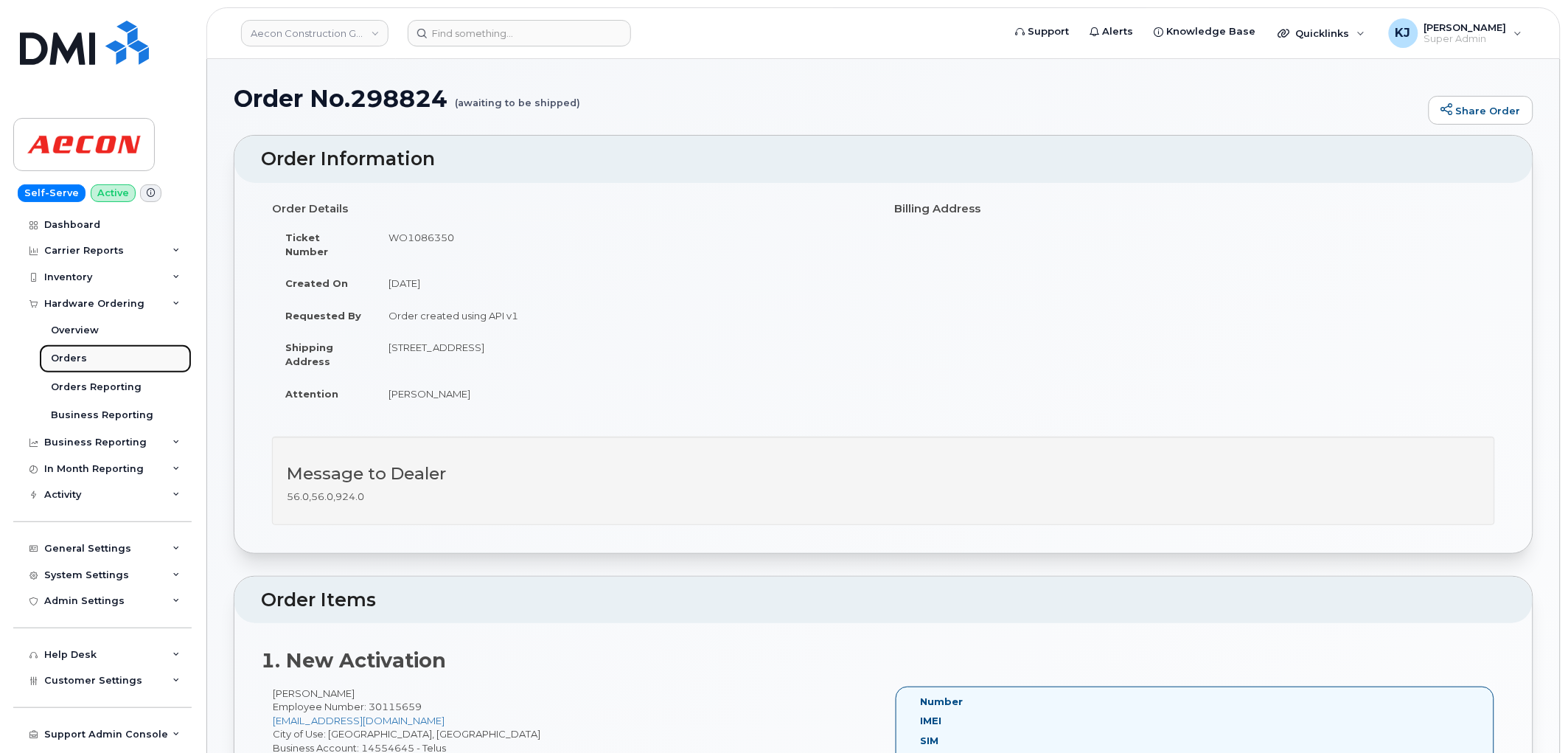
drag, startPoint x: 85, startPoint y: 363, endPoint x: 90, endPoint y: 356, distance: 8.6
click at [86, 361] on link "Orders" at bounding box center [115, 358] width 152 height 28
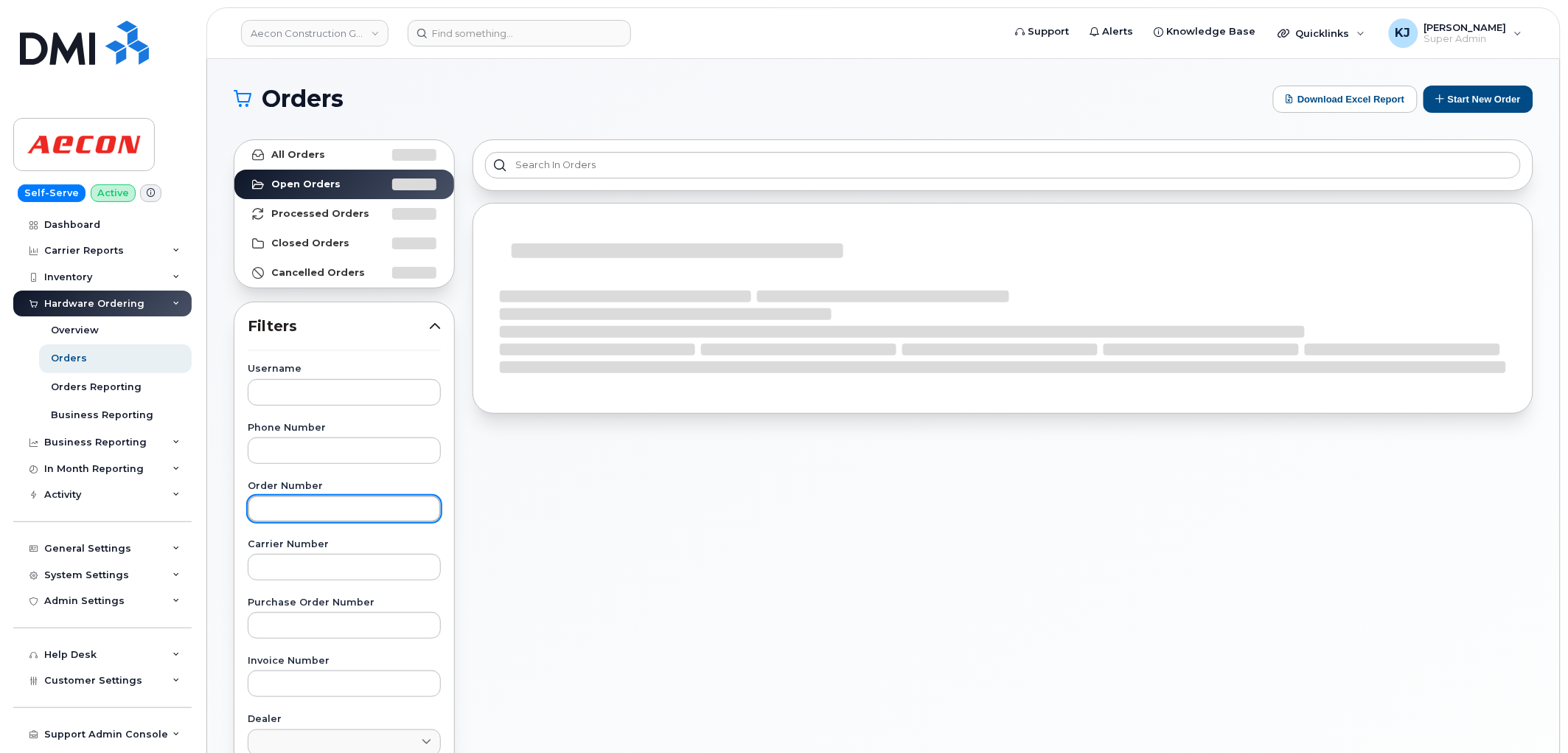
click at [285, 503] on input "text" at bounding box center [344, 509] width 193 height 27
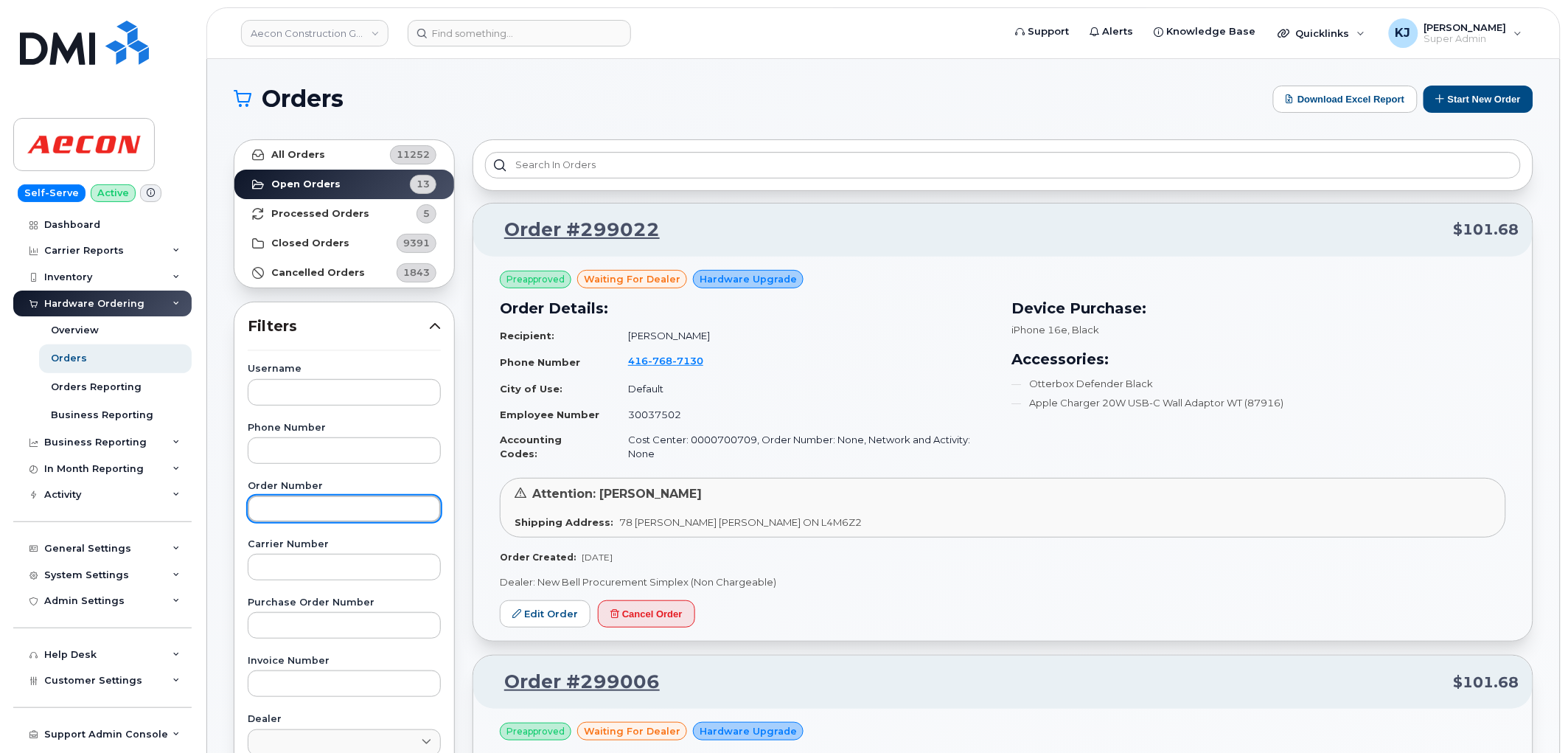
paste input "298824"
type input "298824"
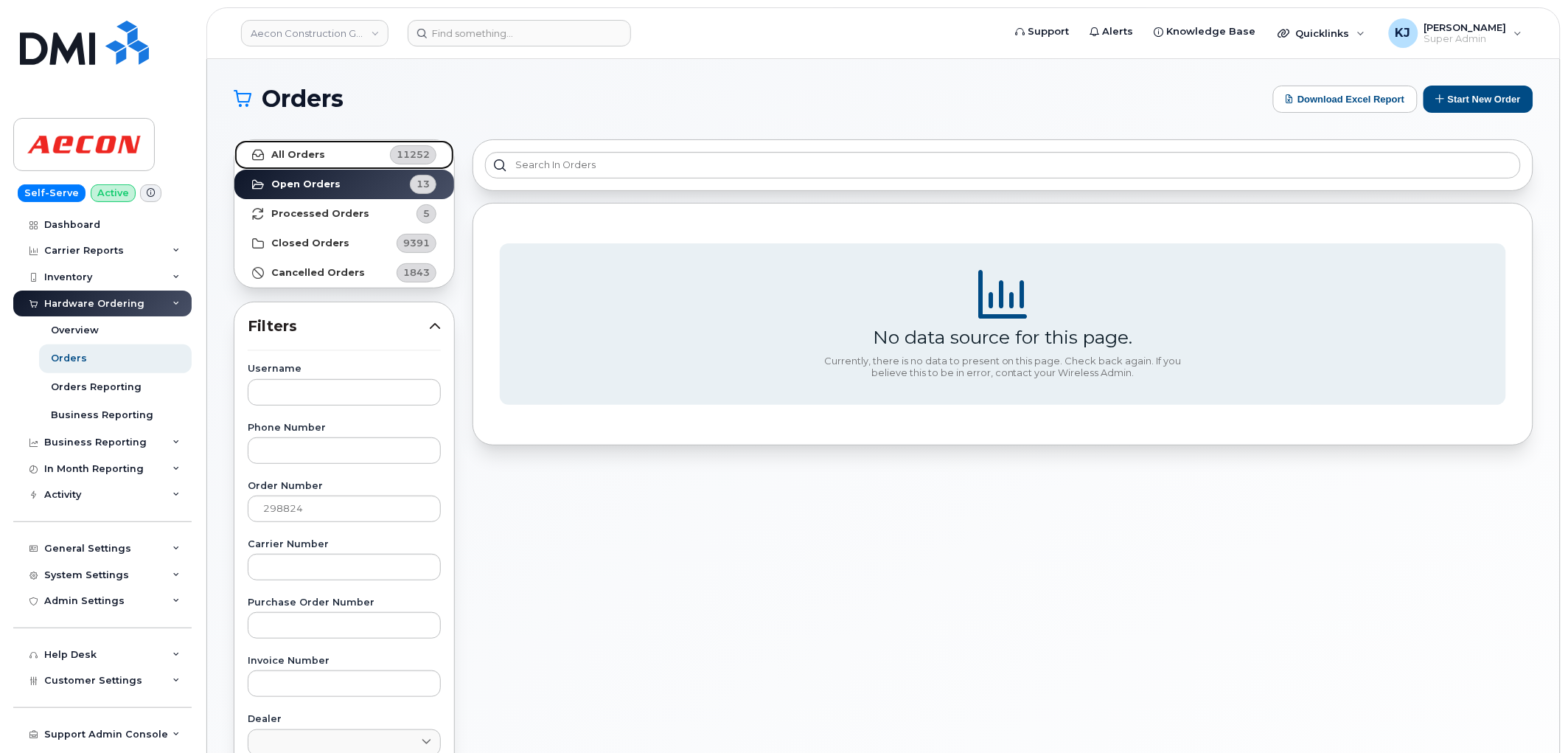
click at [329, 153] on link "All Orders 11252" at bounding box center [344, 154] width 220 height 29
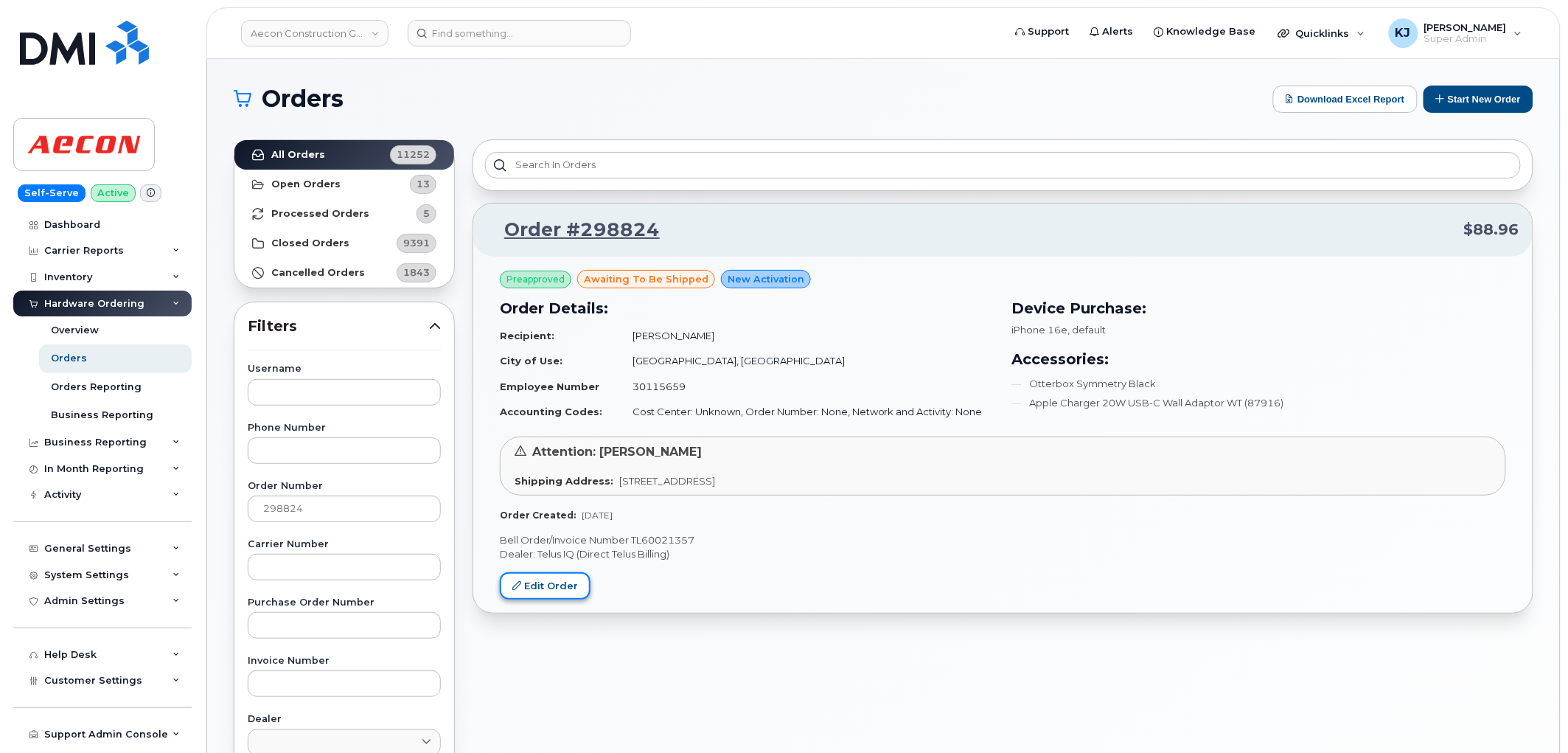
click at [562, 584] on link "Edit Order" at bounding box center [545, 585] width 90 height 27
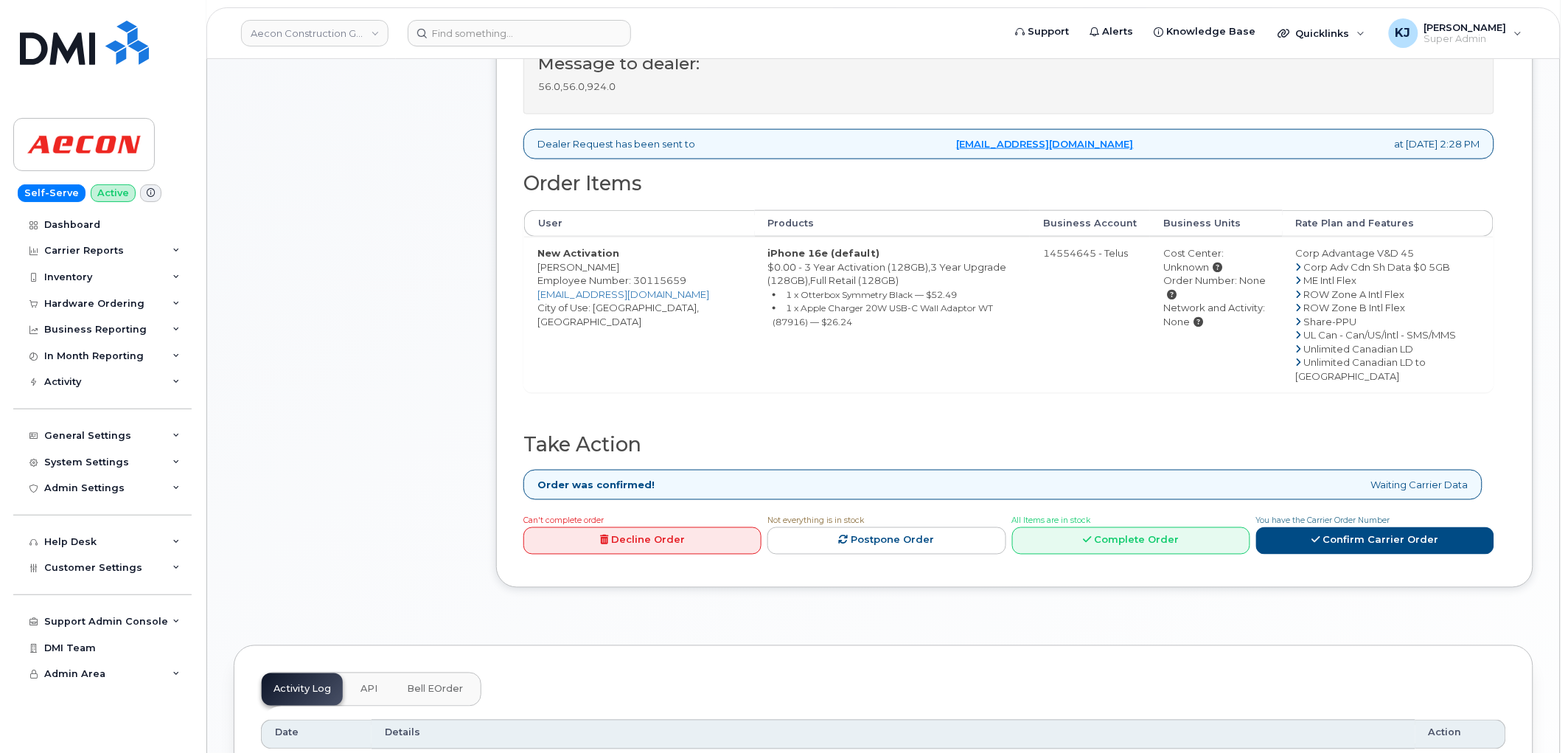
scroll to position [491, 0]
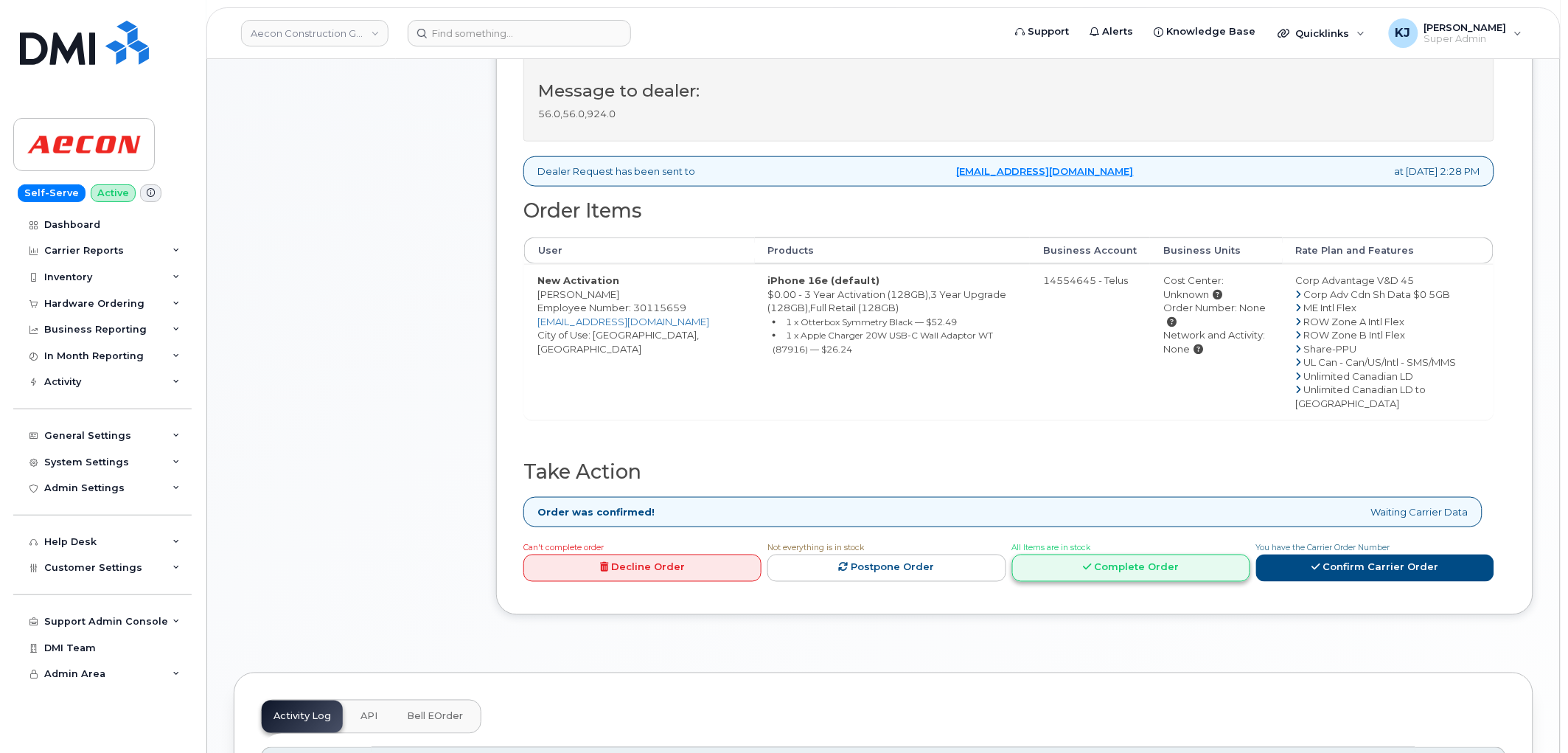
click at [1120, 582] on link "Complete Order" at bounding box center [1131, 568] width 238 height 27
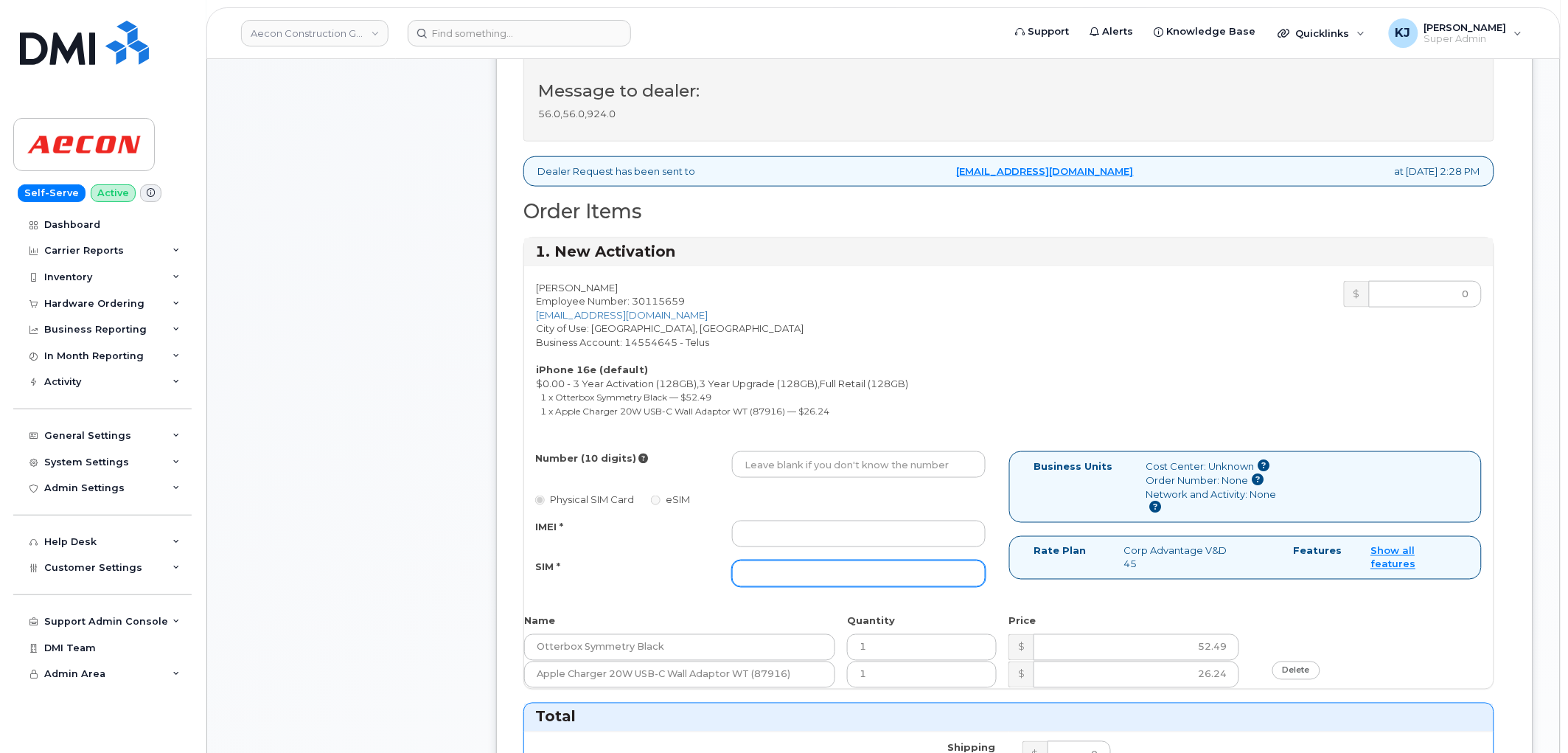
click at [792, 561] on input "SIM *" at bounding box center [859, 574] width 254 height 27
paste input "8912230200229373127"
type input "8912230200229373127"
click at [772, 521] on input "IMEI *" at bounding box center [859, 534] width 254 height 27
paste input "353389561367962"
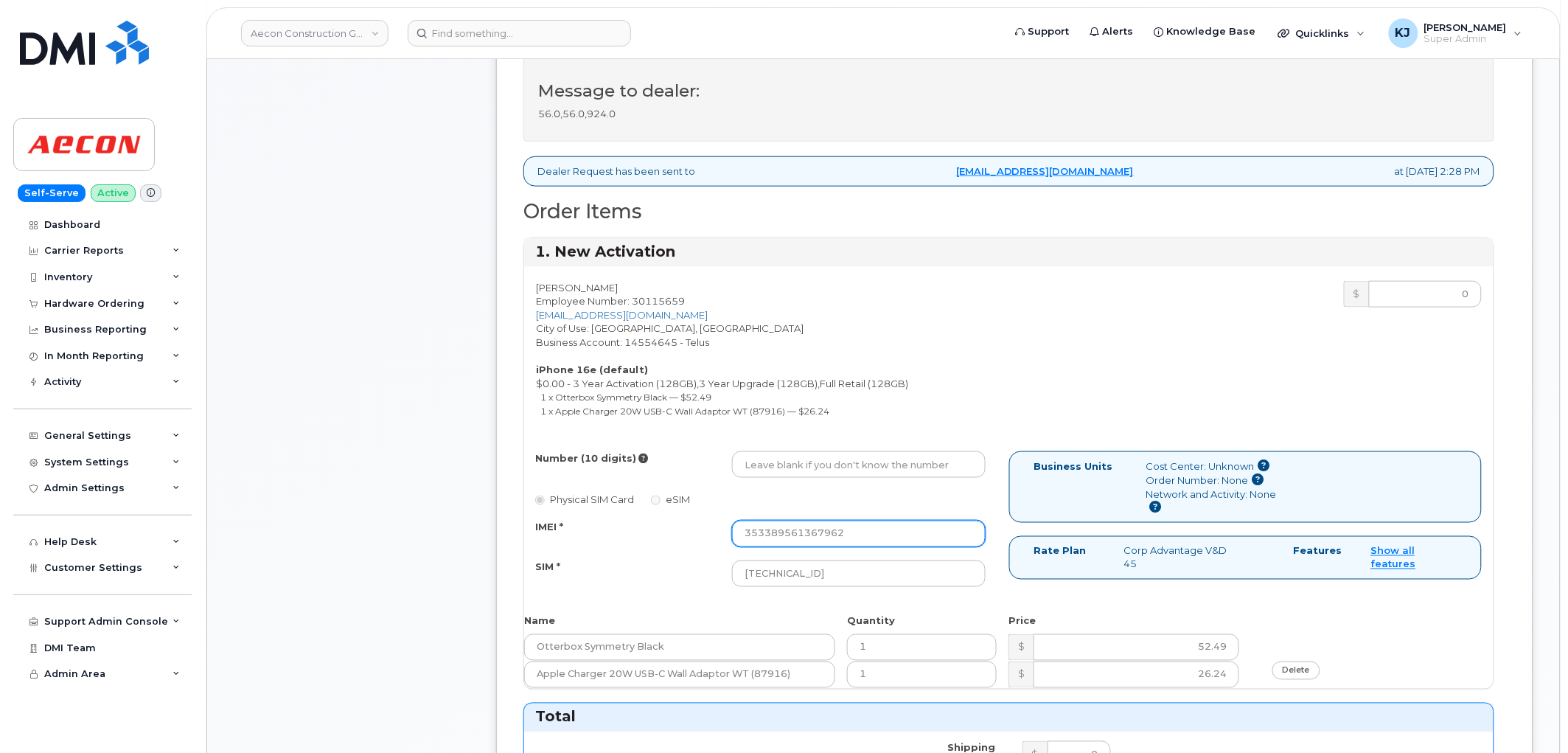
type input "353389561367962"
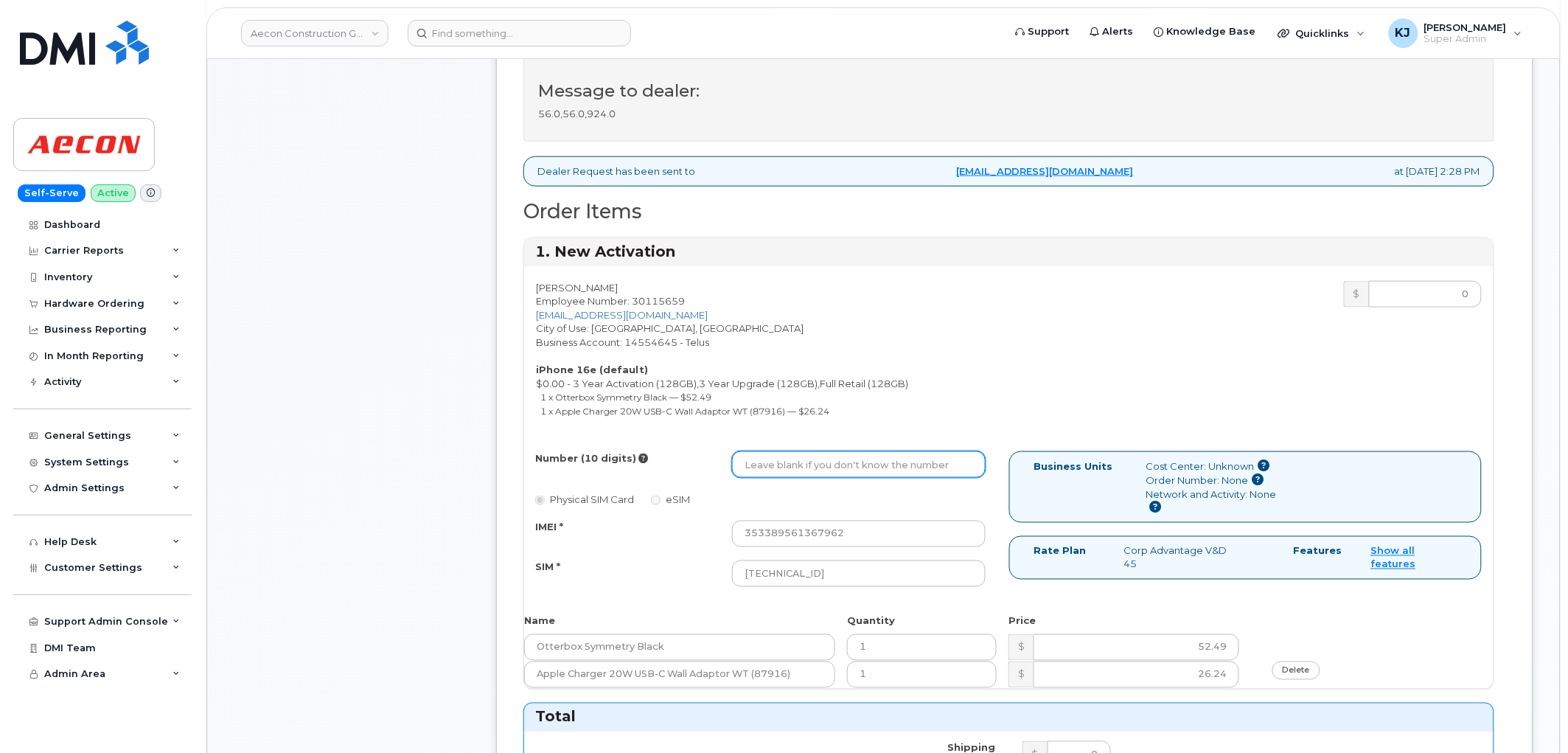
click at [783, 451] on input "Number (10 digits)" at bounding box center [859, 465] width 254 height 27
paste input "(416) 668-4127"
click at [799, 454] on input "(416) 668-4127" at bounding box center [859, 465] width 254 height 27
click at [775, 453] on input "(416) 6684127" at bounding box center [859, 465] width 254 height 27
click at [749, 451] on input "(4166684127" at bounding box center [859, 465] width 254 height 27
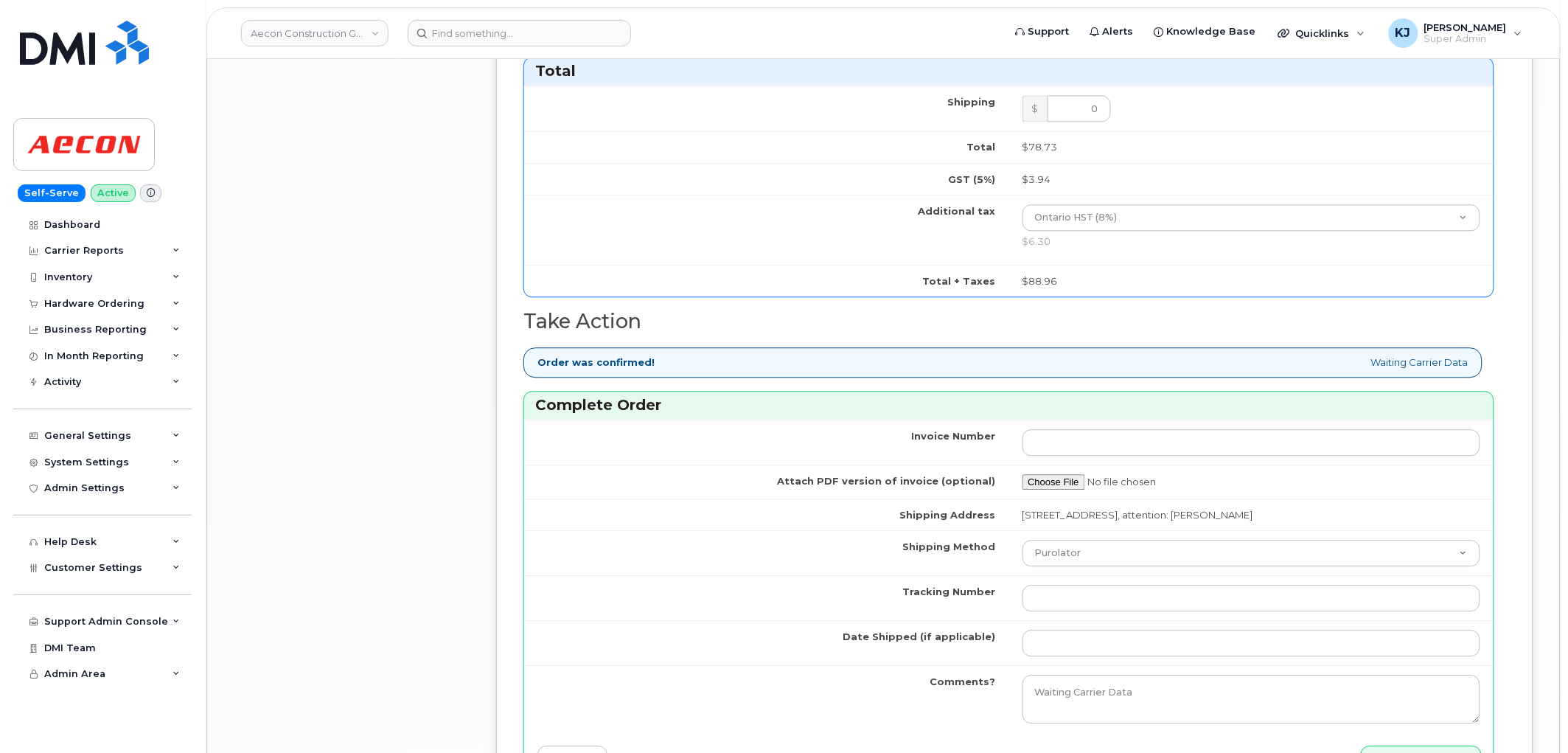
scroll to position [1228, 0]
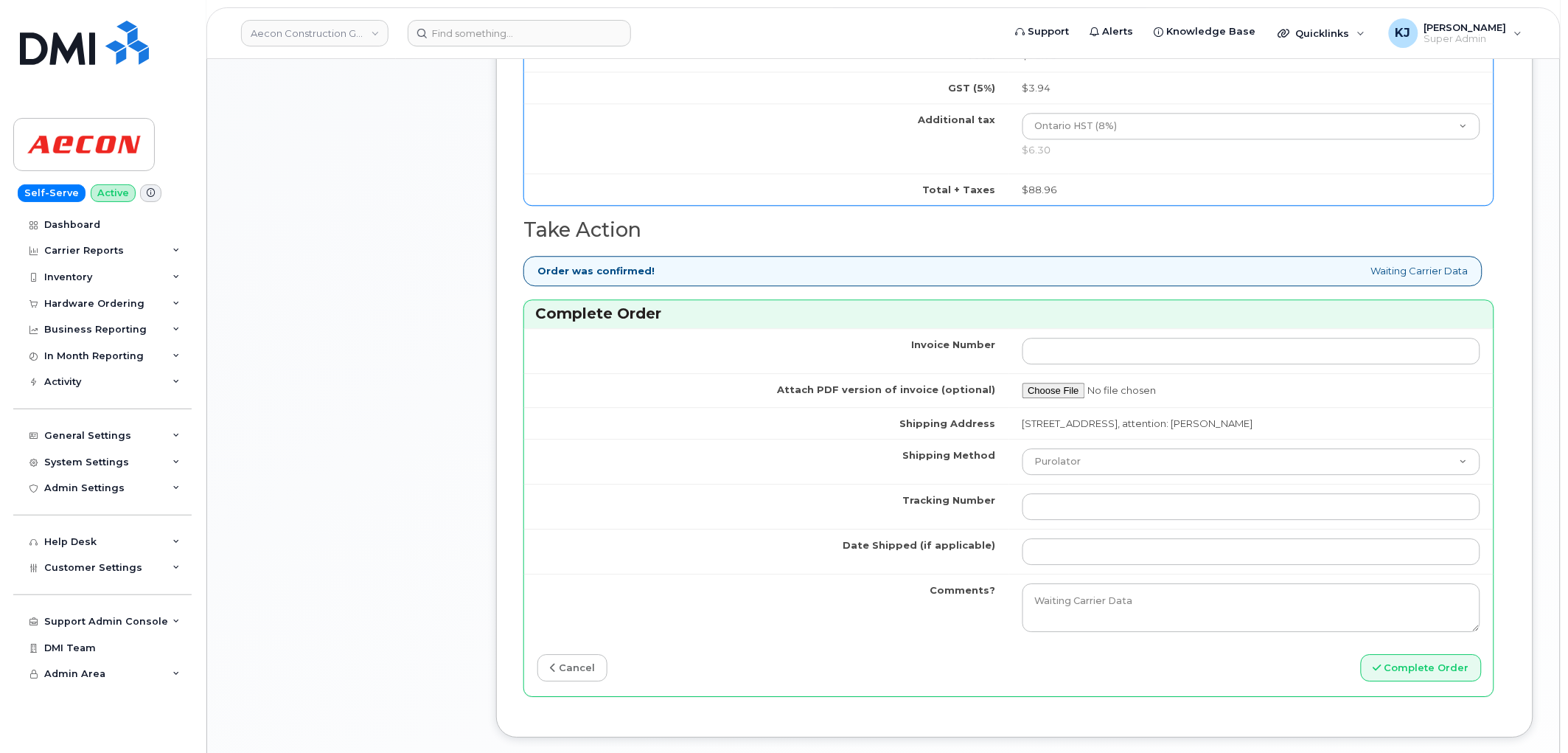
type input "4166684127"
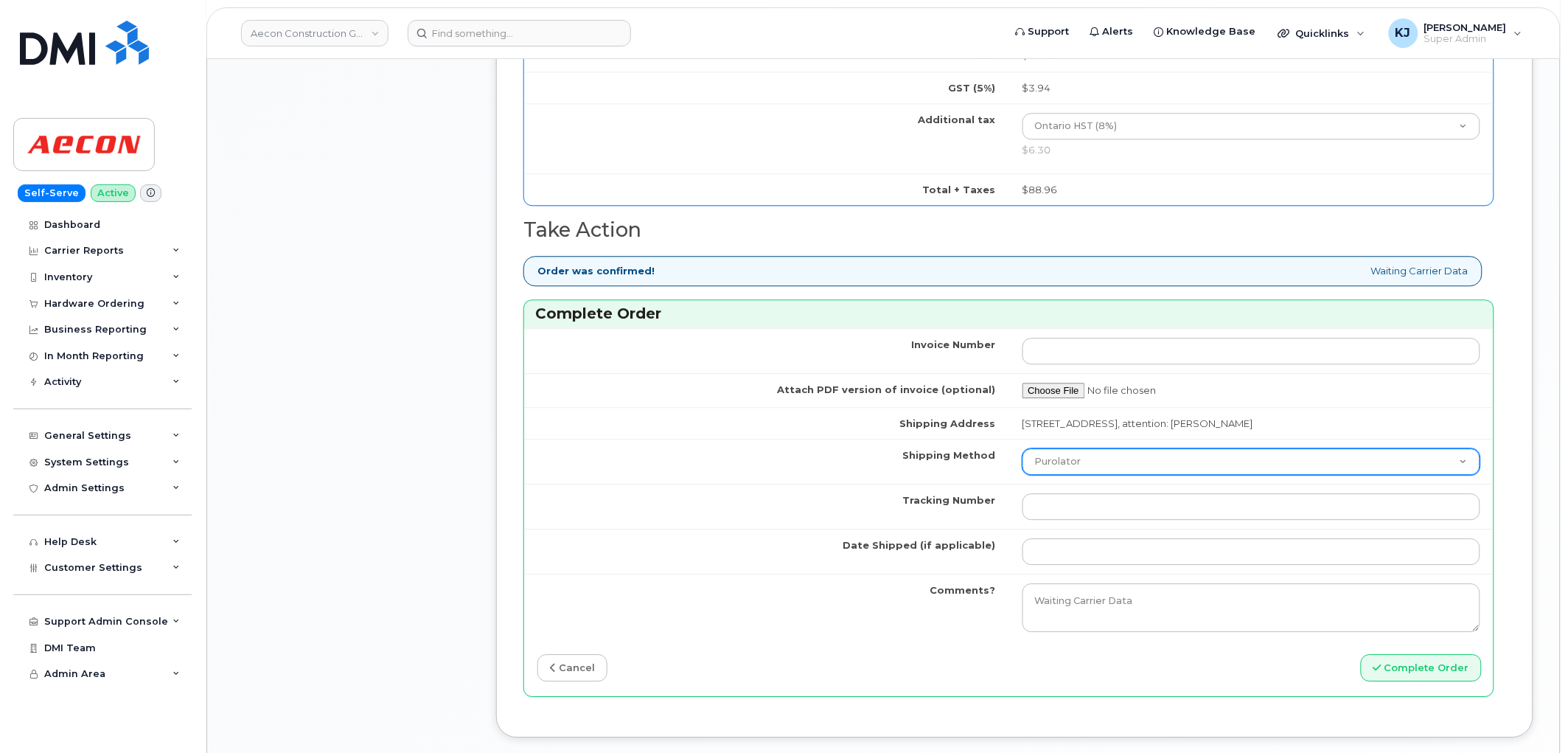
click at [1067, 449] on select "Purolator UPS FedEx Canada Post Courier Other Drop Off Pick Up" at bounding box center [1251, 462] width 458 height 27
select select "FedEx"
click at [1022, 449] on select "Purolator UPS FedEx Canada Post Courier Other Drop Off Pick Up" at bounding box center [1251, 462] width 458 height 27
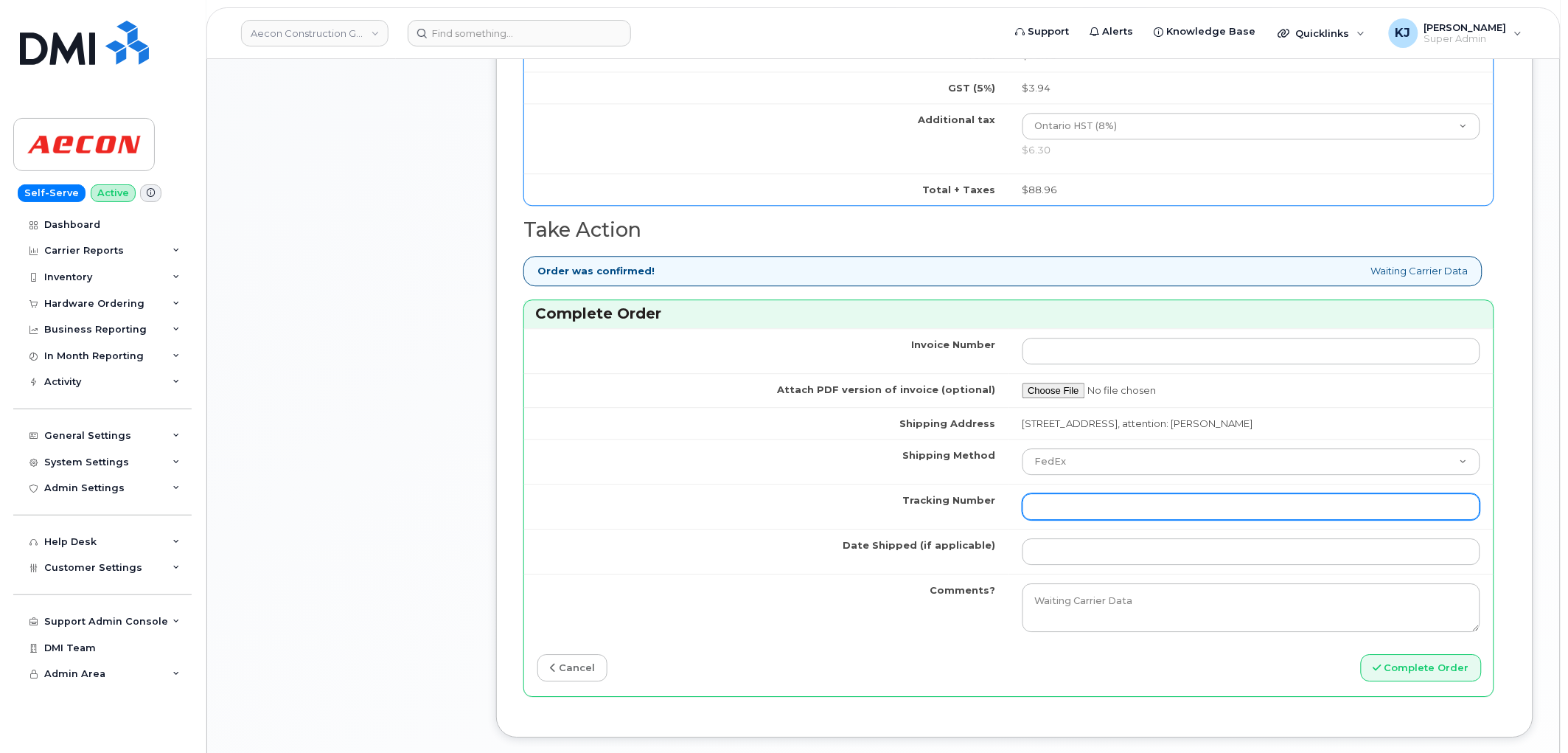
click at [1057, 497] on input "Tracking Number" at bounding box center [1251, 506] width 458 height 27
paste input "392403510791"
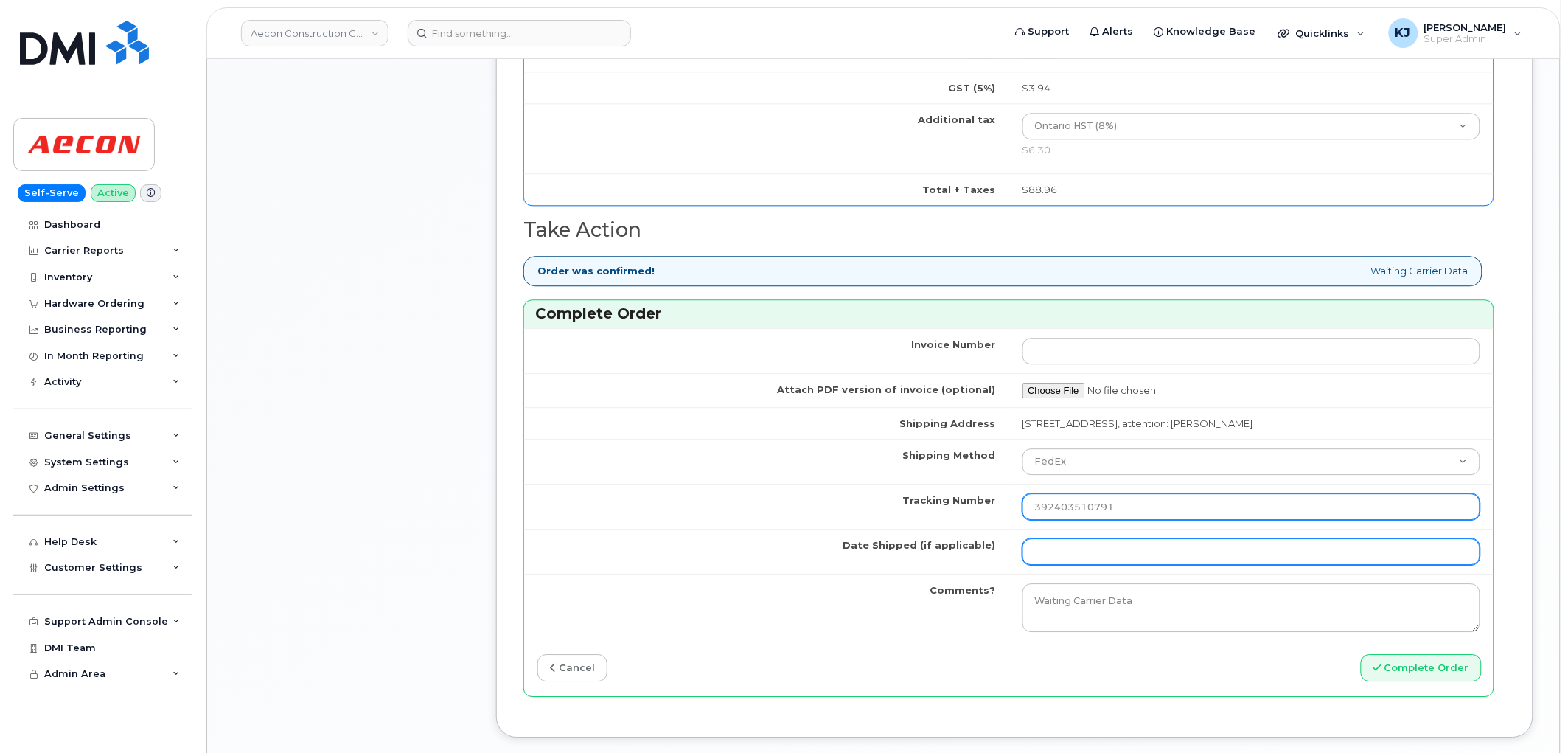
type input "392403510791"
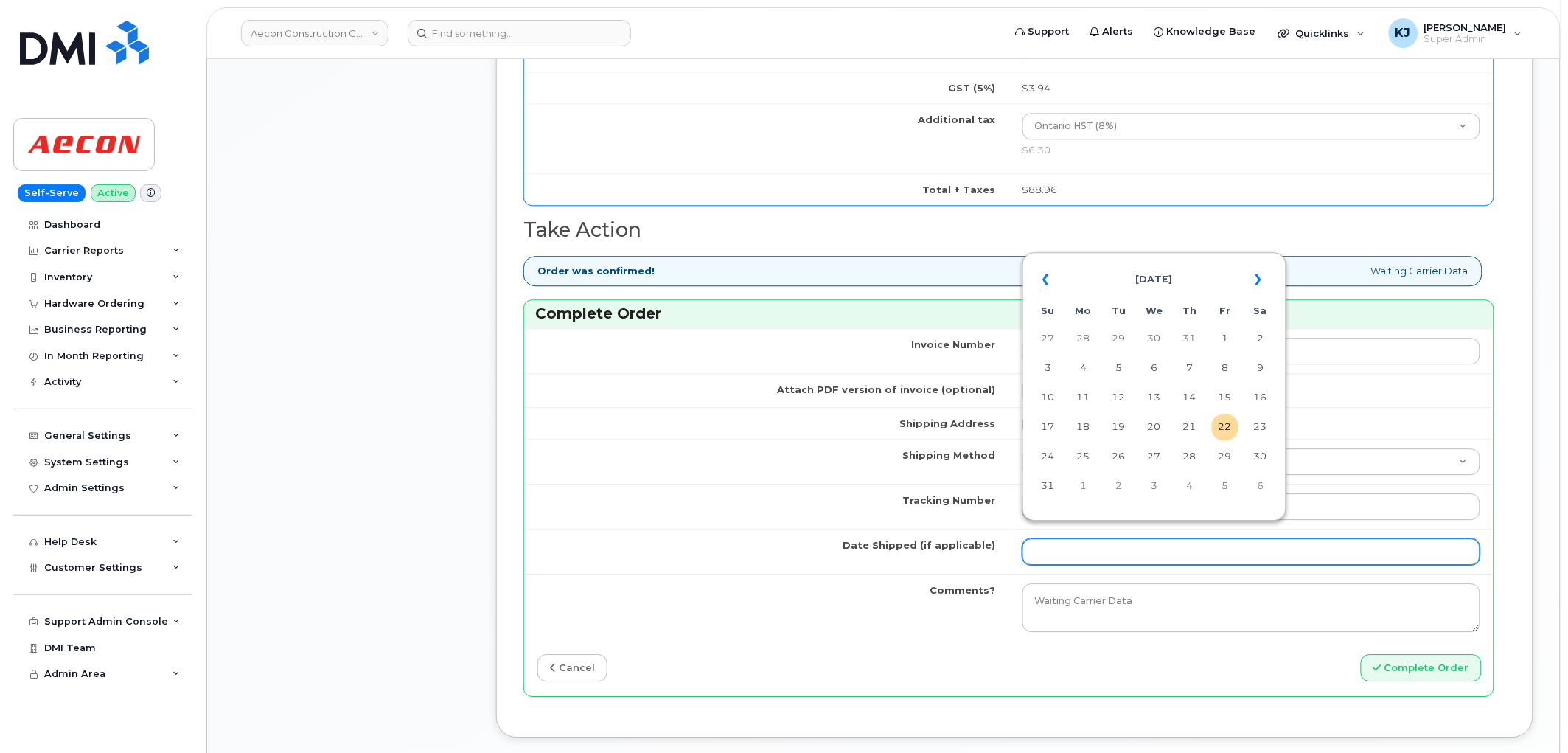
click at [1098, 538] on input "Date Shipped (if applicable)" at bounding box center [1251, 552] width 458 height 27
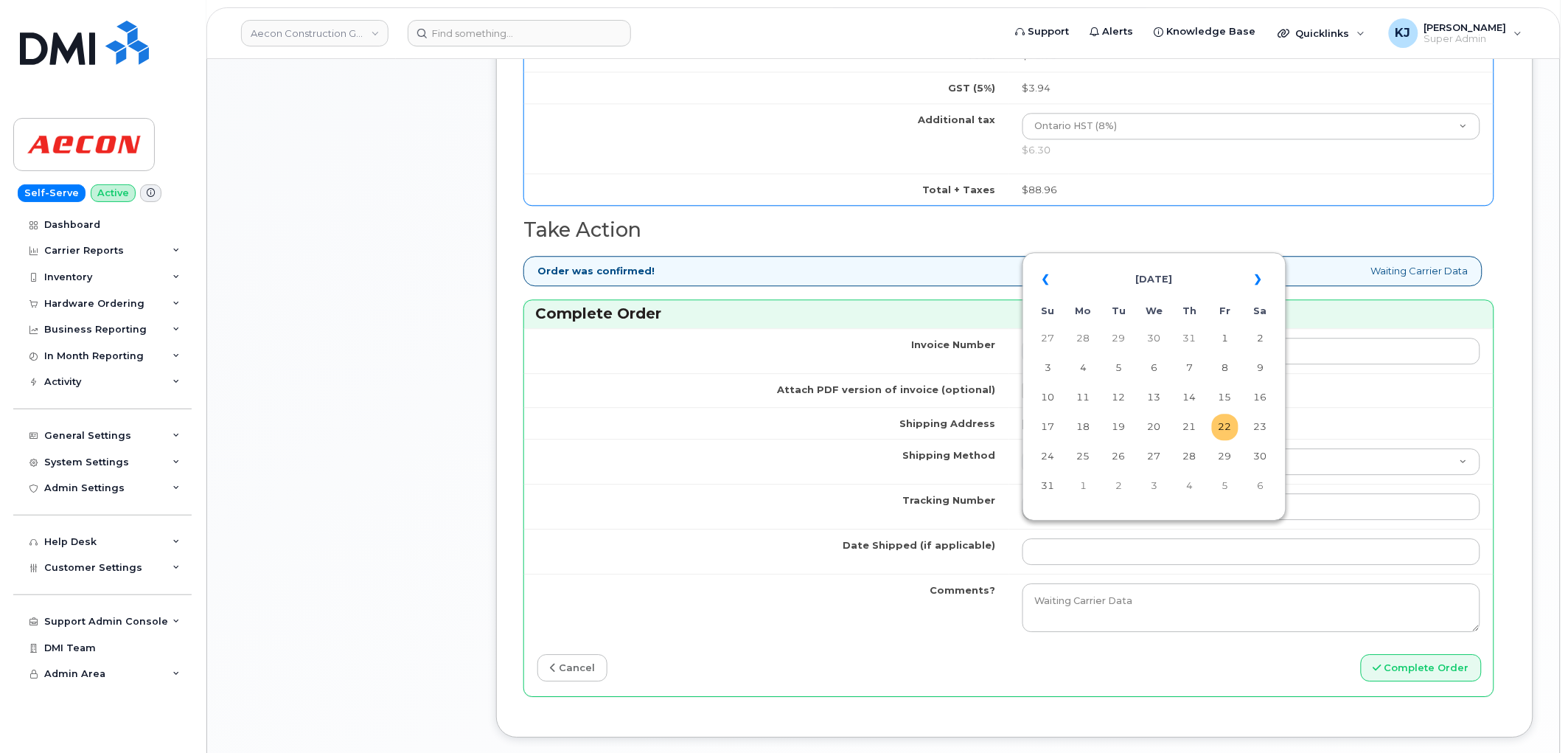
click at [1229, 430] on td "22" at bounding box center [1225, 427] width 27 height 27
type input "[DATE]"
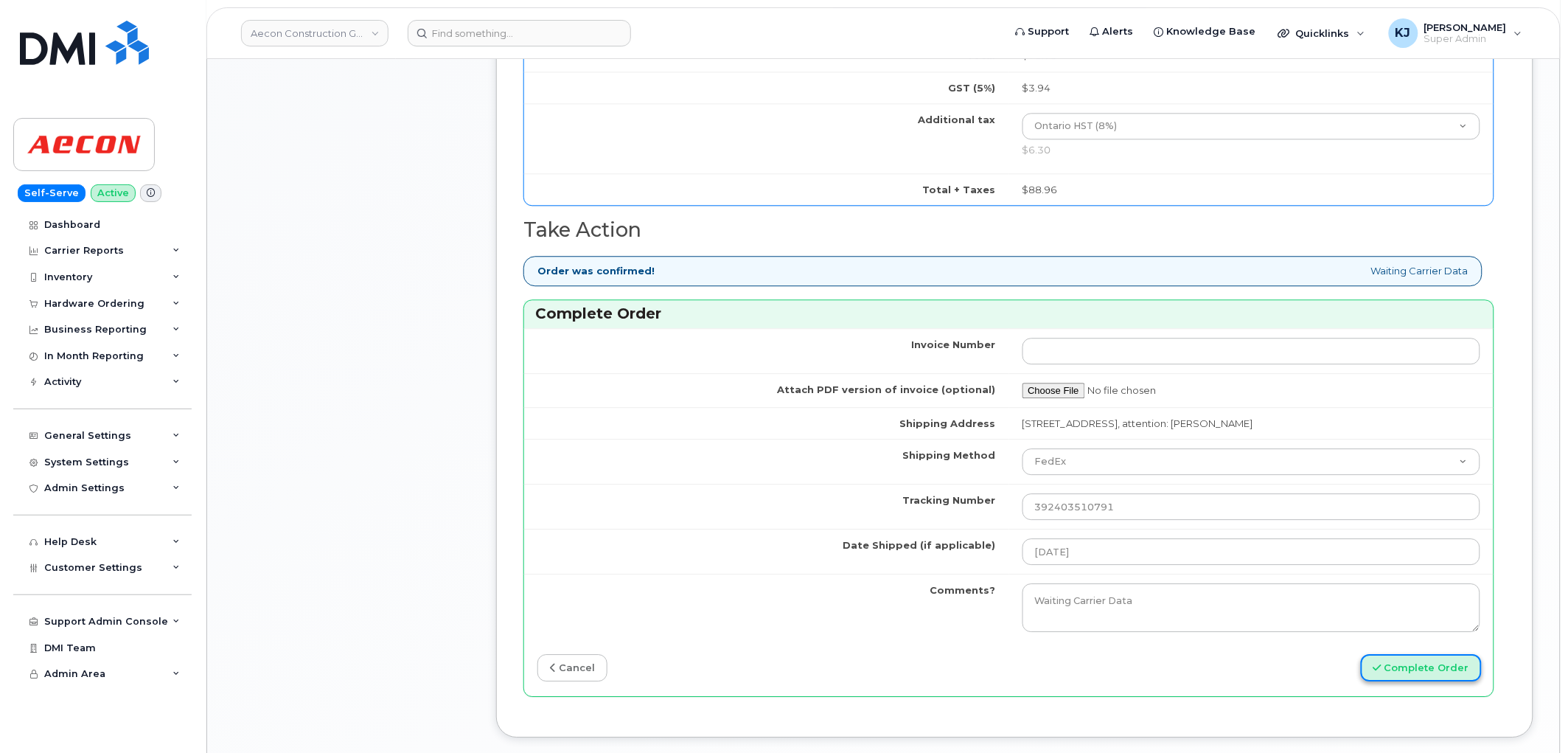
click at [1397, 667] on button "Complete Order" at bounding box center [1421, 668] width 121 height 27
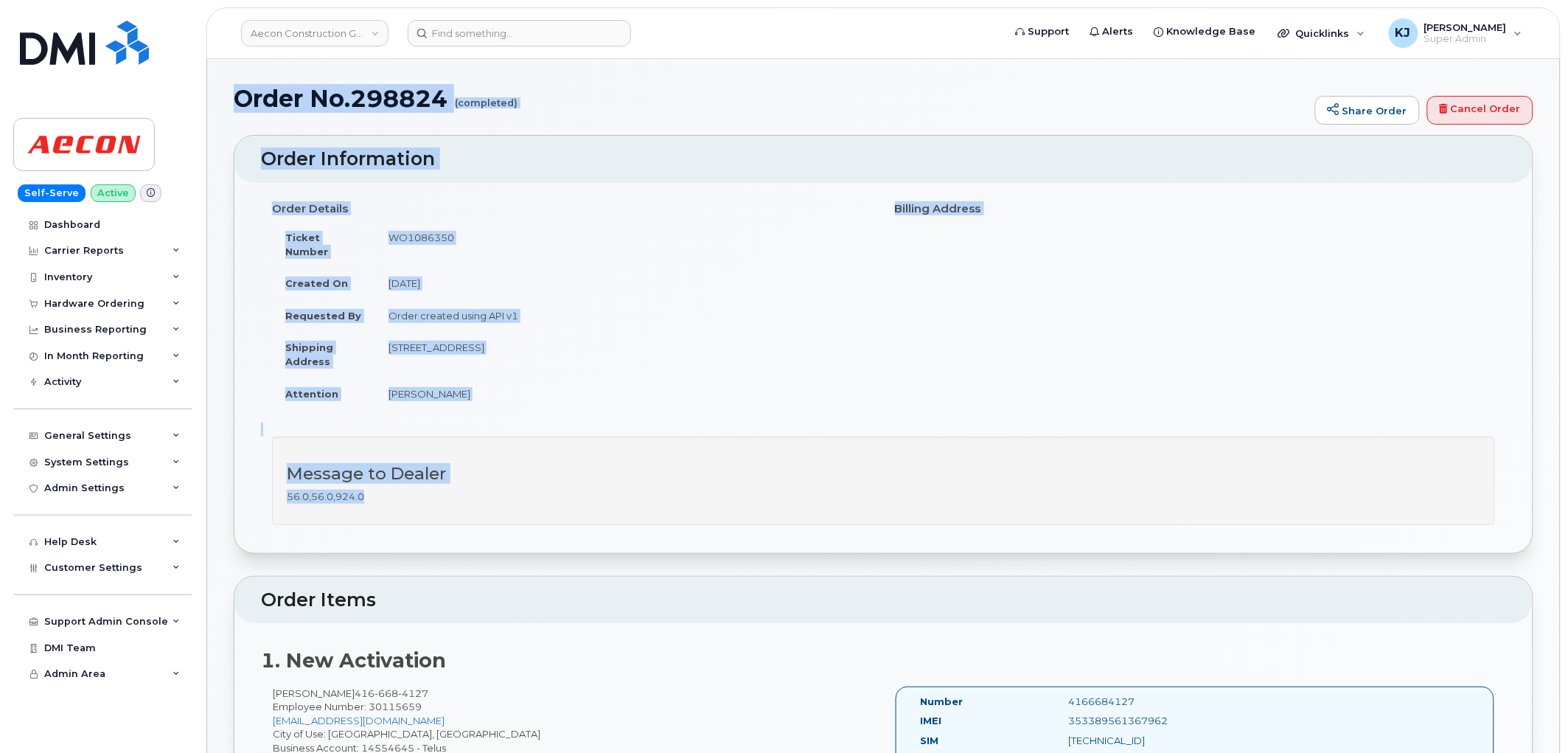
drag, startPoint x: 237, startPoint y: 96, endPoint x: 697, endPoint y: 490, distance: 605.7
copy div "Order No.298824 (completed) Share Order Cancel Order × Share This Order If you …"
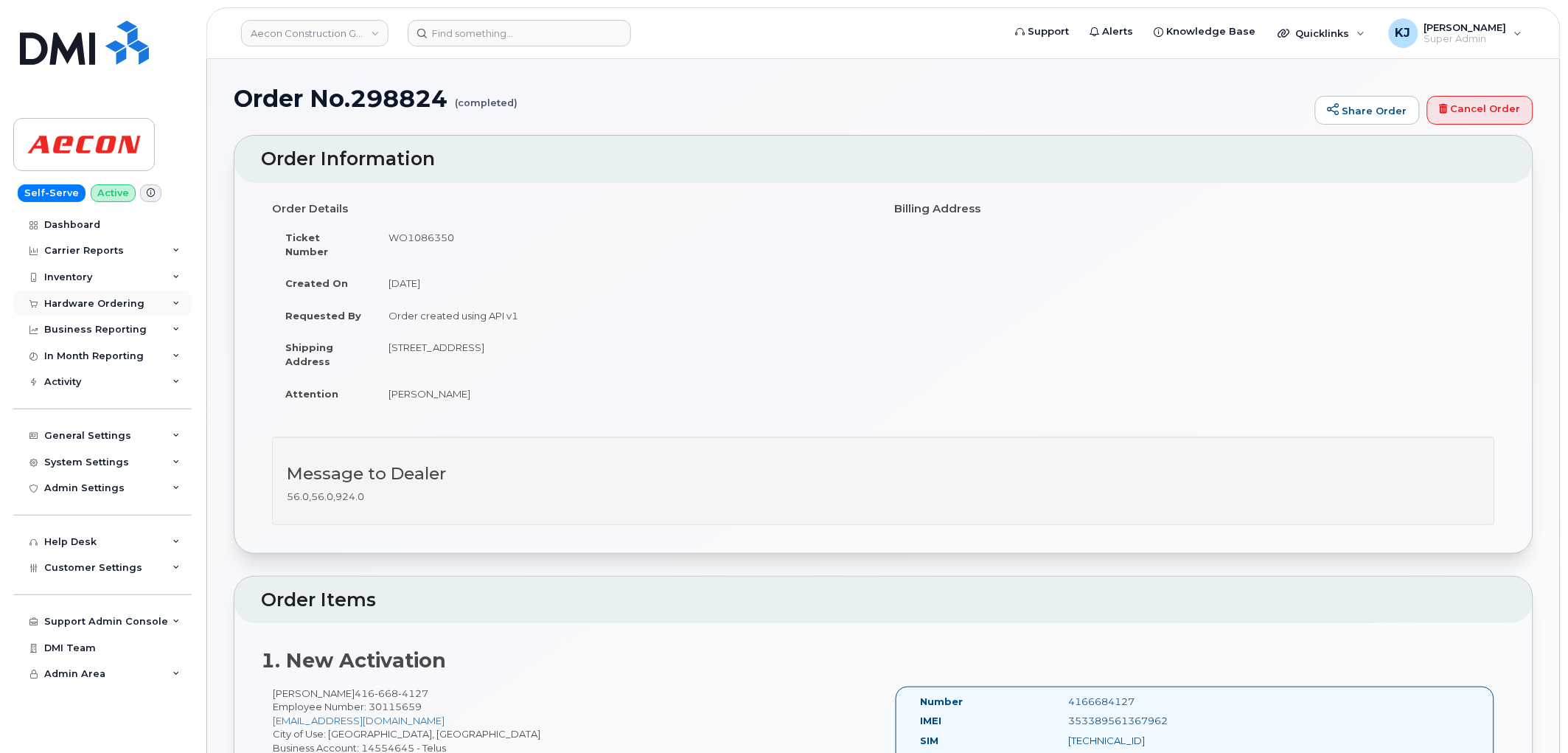
click at [141, 302] on div "Hardware Ordering" at bounding box center [102, 304] width 178 height 27
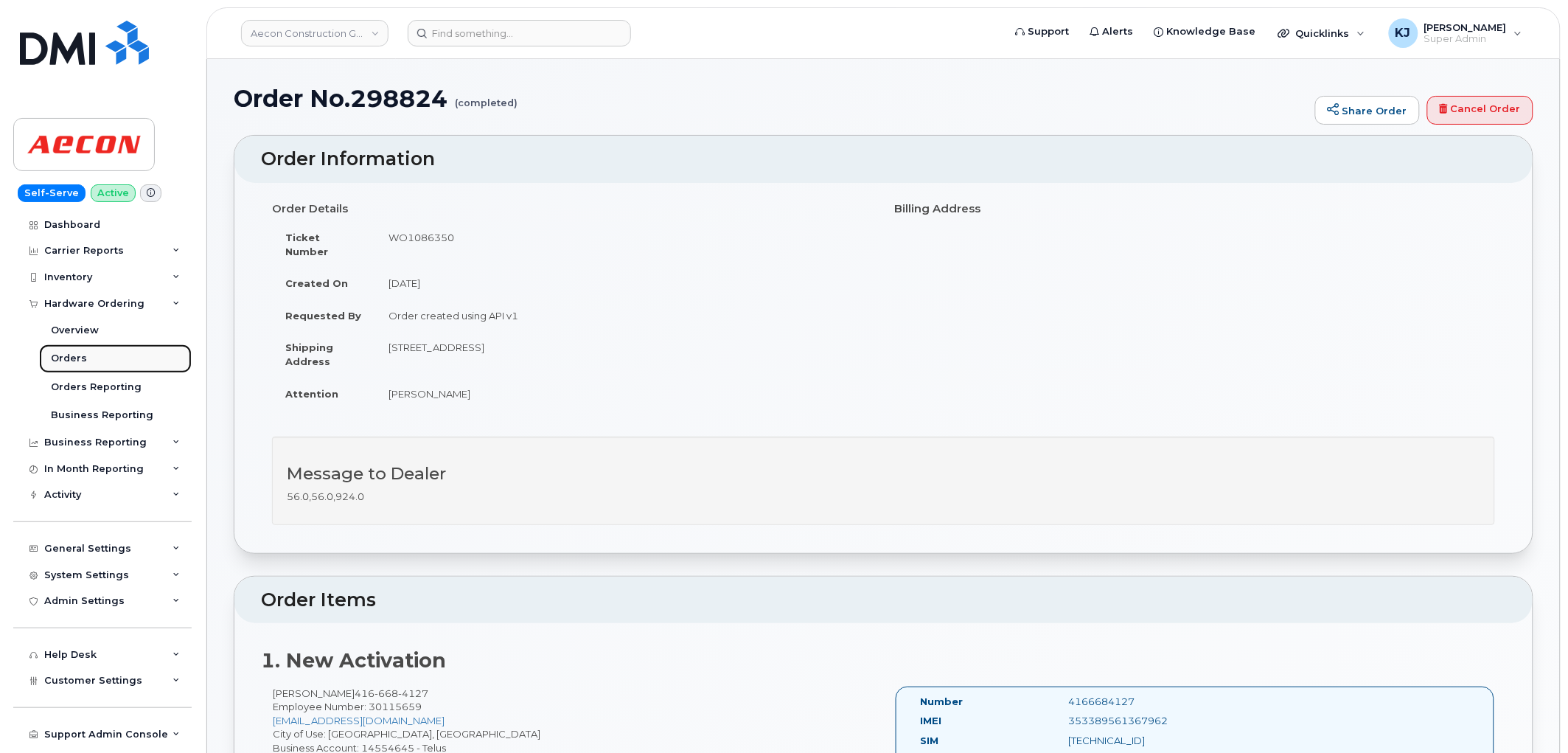
click at [76, 359] on div "Orders" at bounding box center [68, 358] width 36 height 13
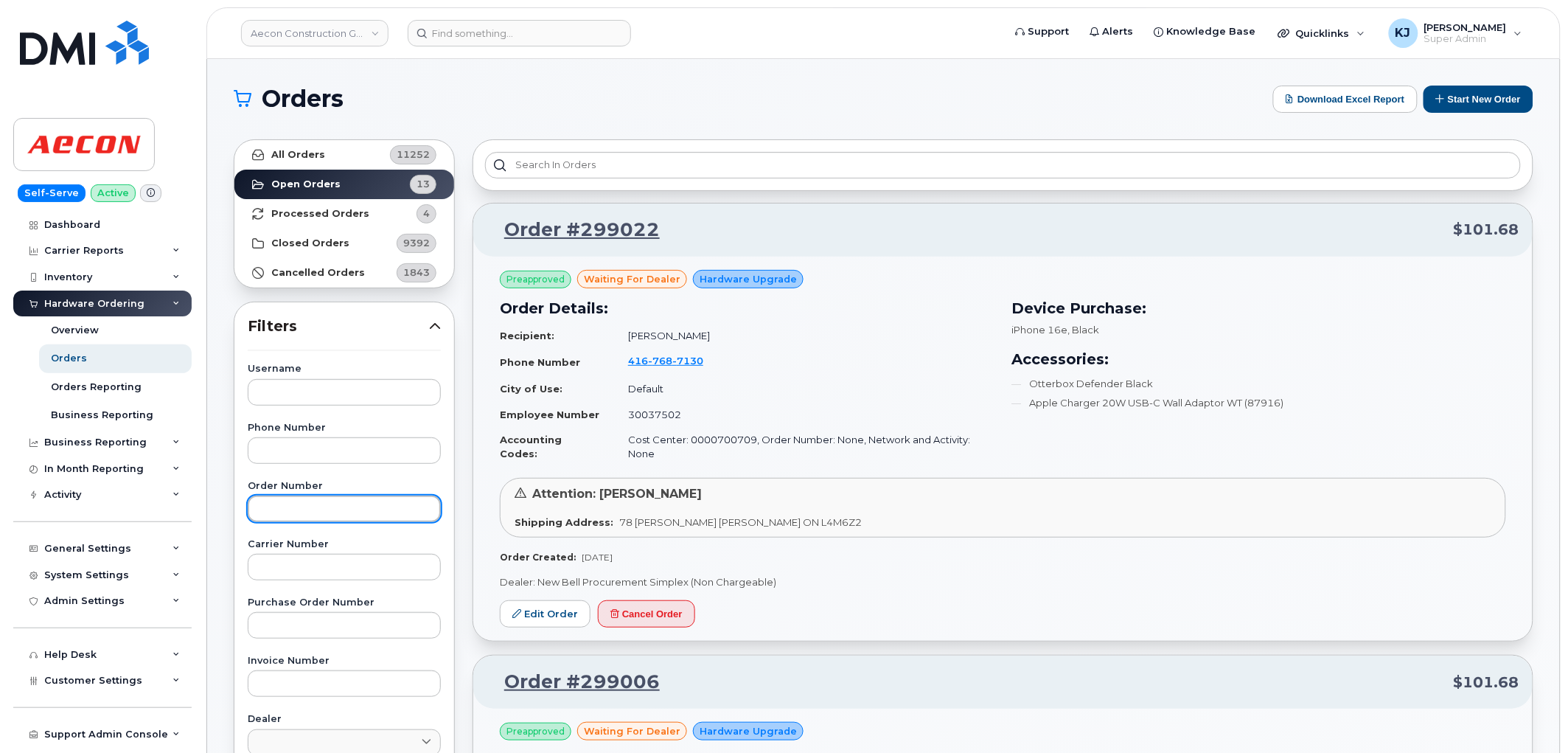
click at [330, 514] on input "text" at bounding box center [344, 509] width 193 height 27
paste input "298804"
type input "298804"
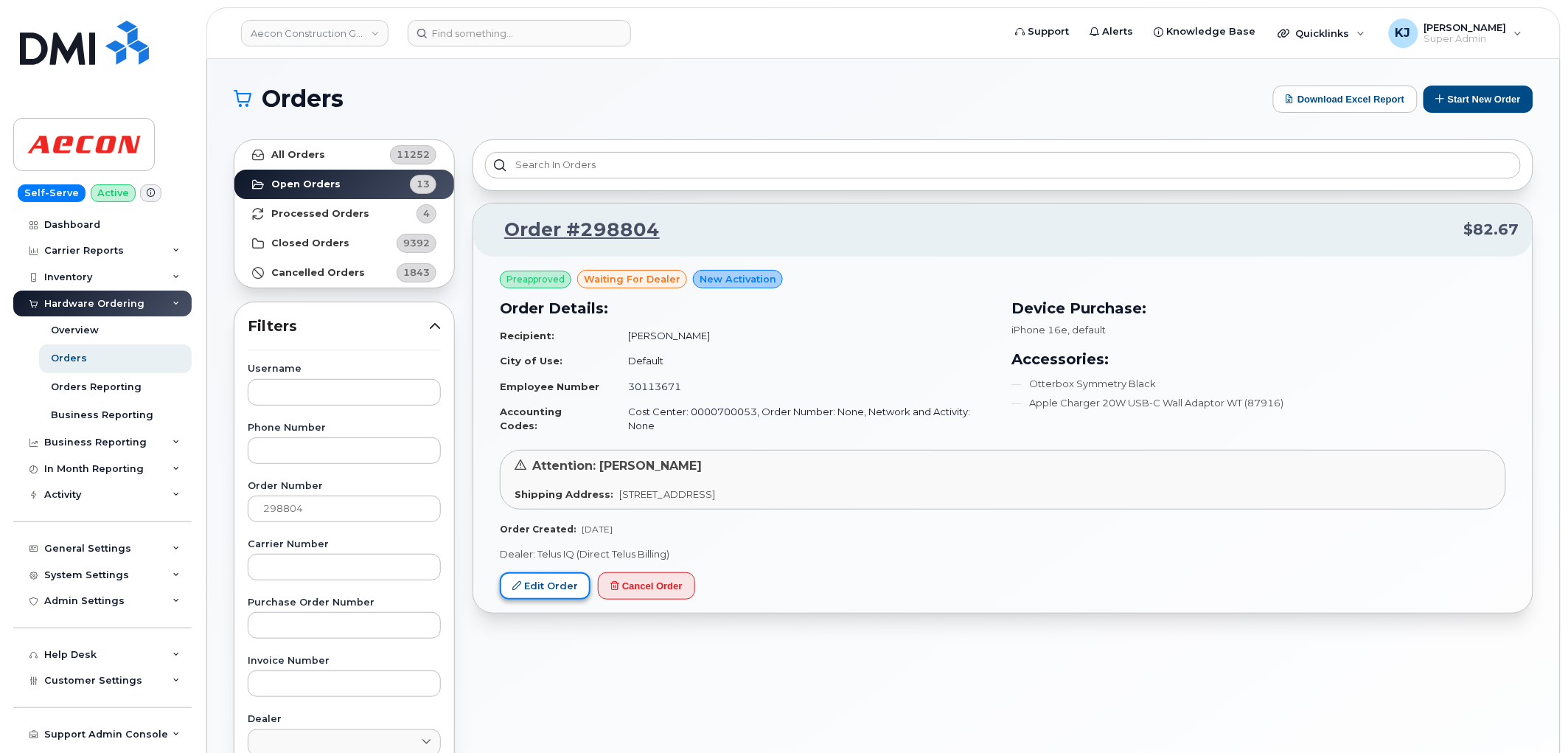
click at [565, 572] on link "Edit Order" at bounding box center [545, 585] width 90 height 27
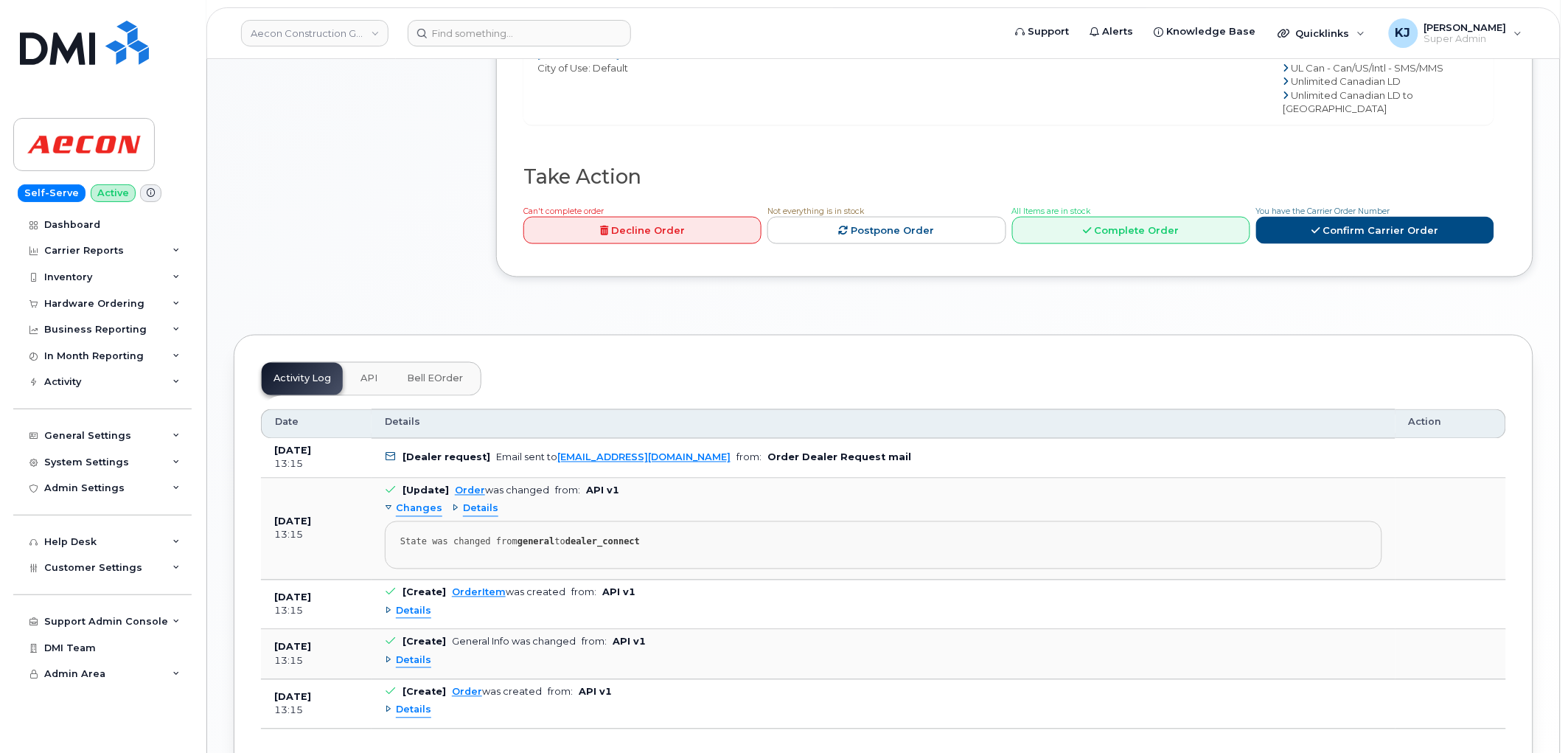
scroll to position [802, 0]
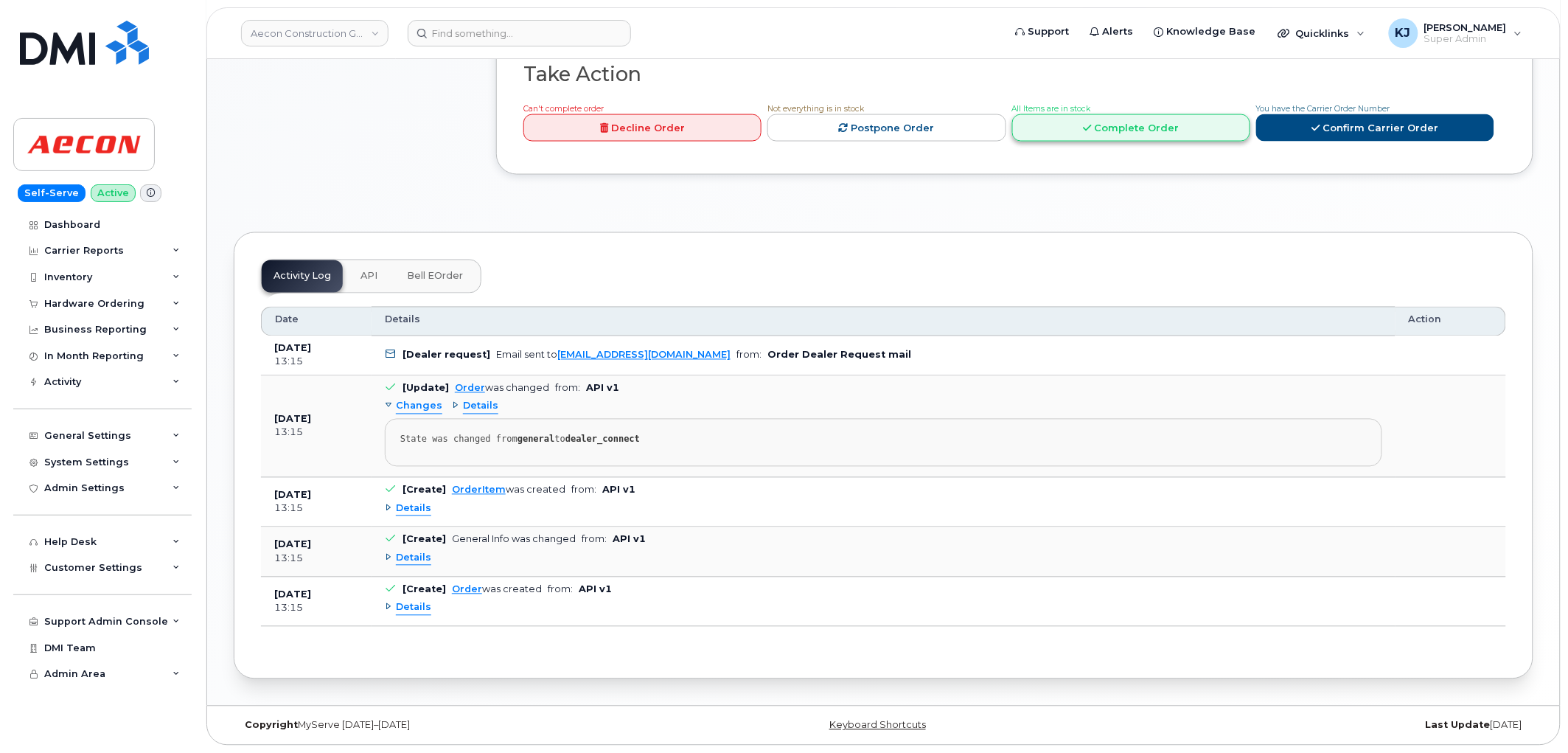
click at [1091, 123] on icon at bounding box center [1086, 128] width 8 height 10
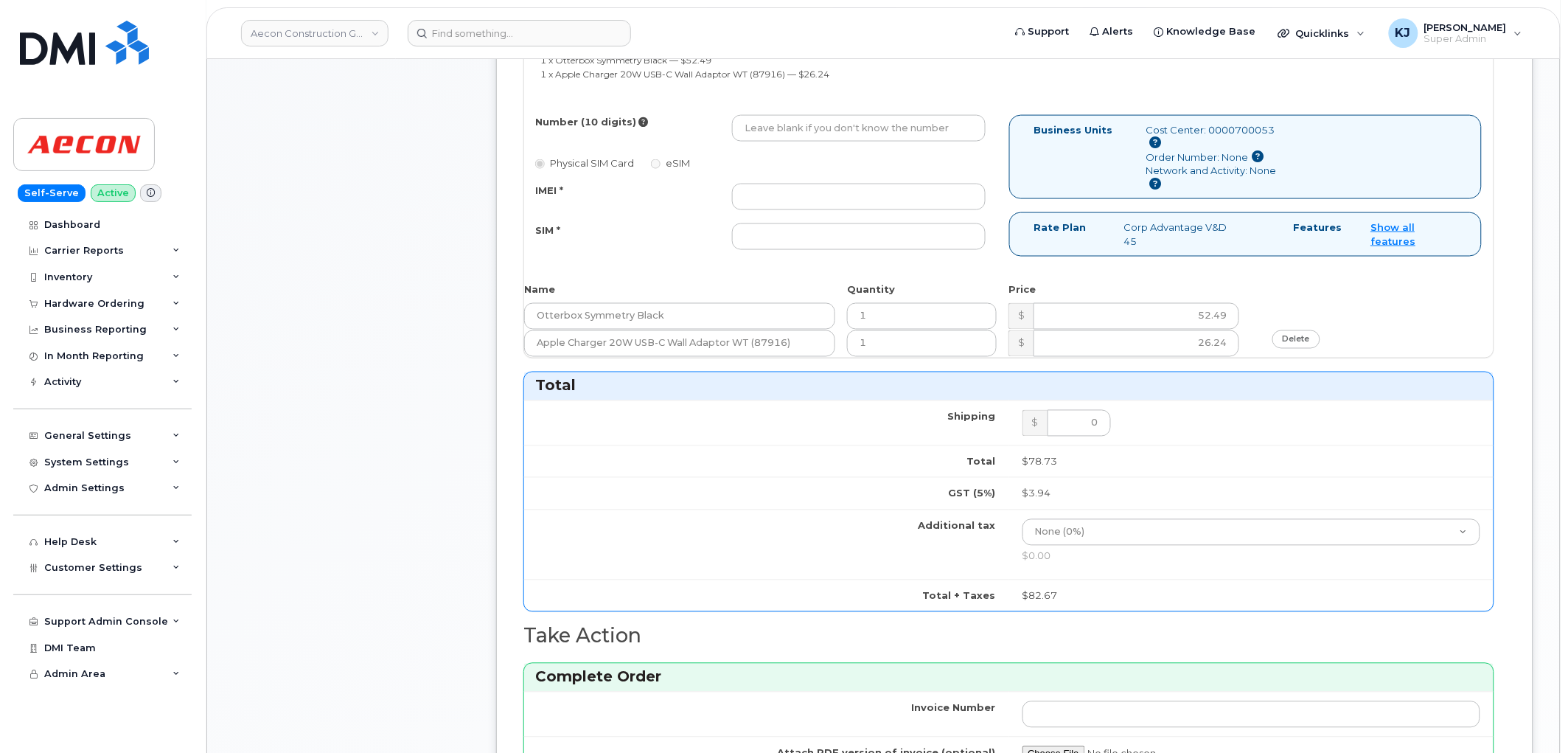
scroll to position [638, 0]
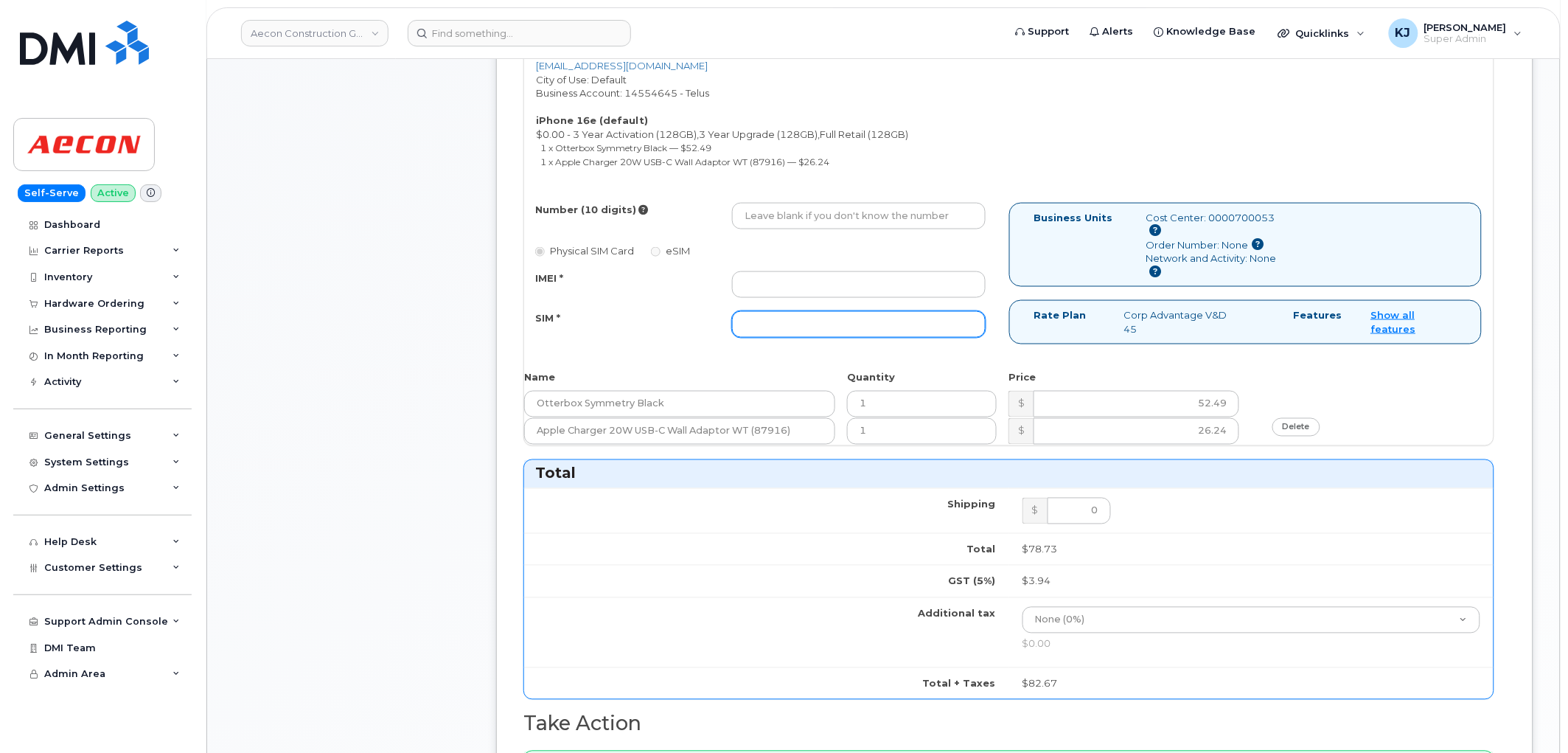
click at [790, 311] on input "SIM *" at bounding box center [859, 325] width 254 height 27
paste input "[TECHNICAL_ID]"
type input "[TECHNICAL_ID]"
click at [912, 278] on input "IMEI *" at bounding box center [859, 285] width 254 height 27
paste input "353389561259276"
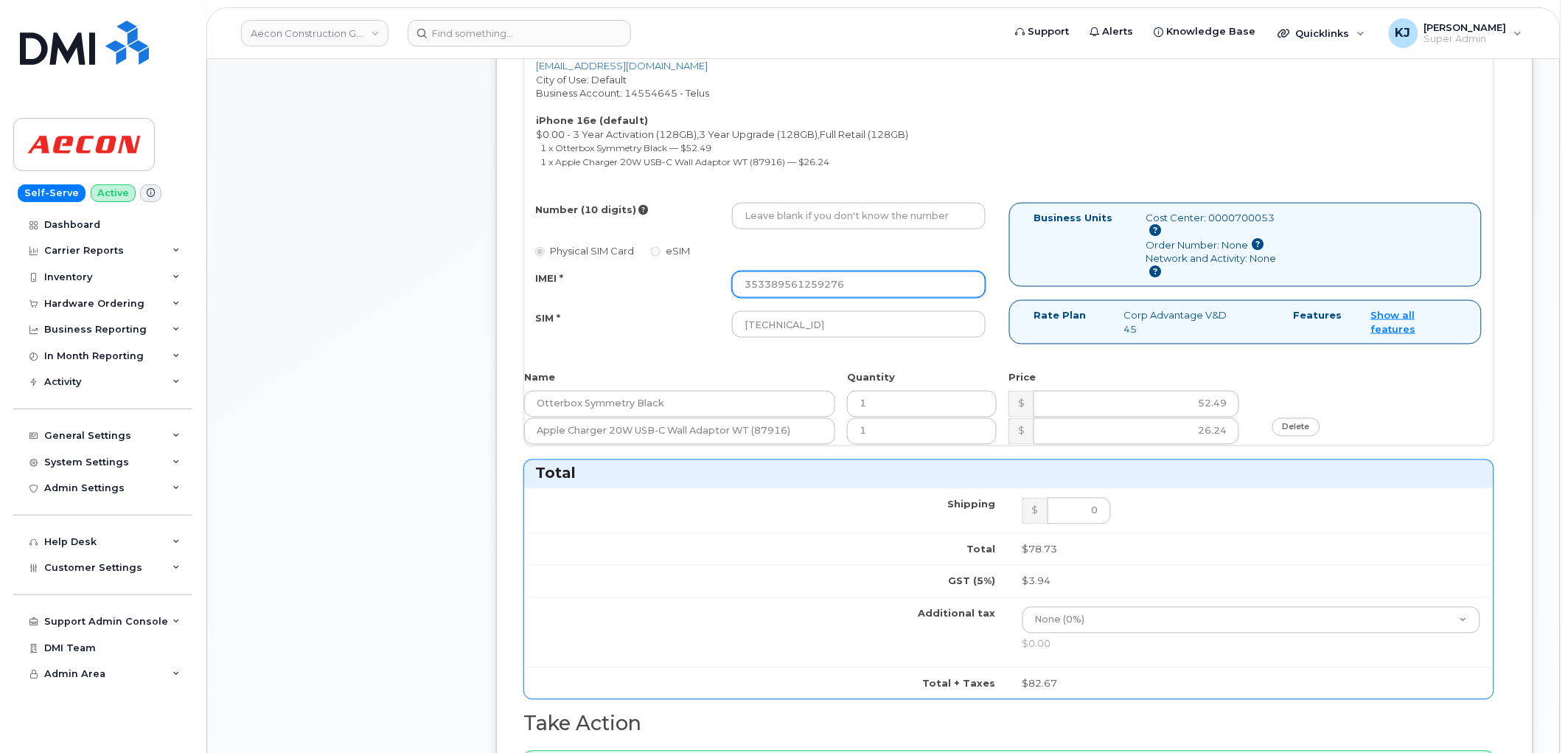
type input "353389561259276"
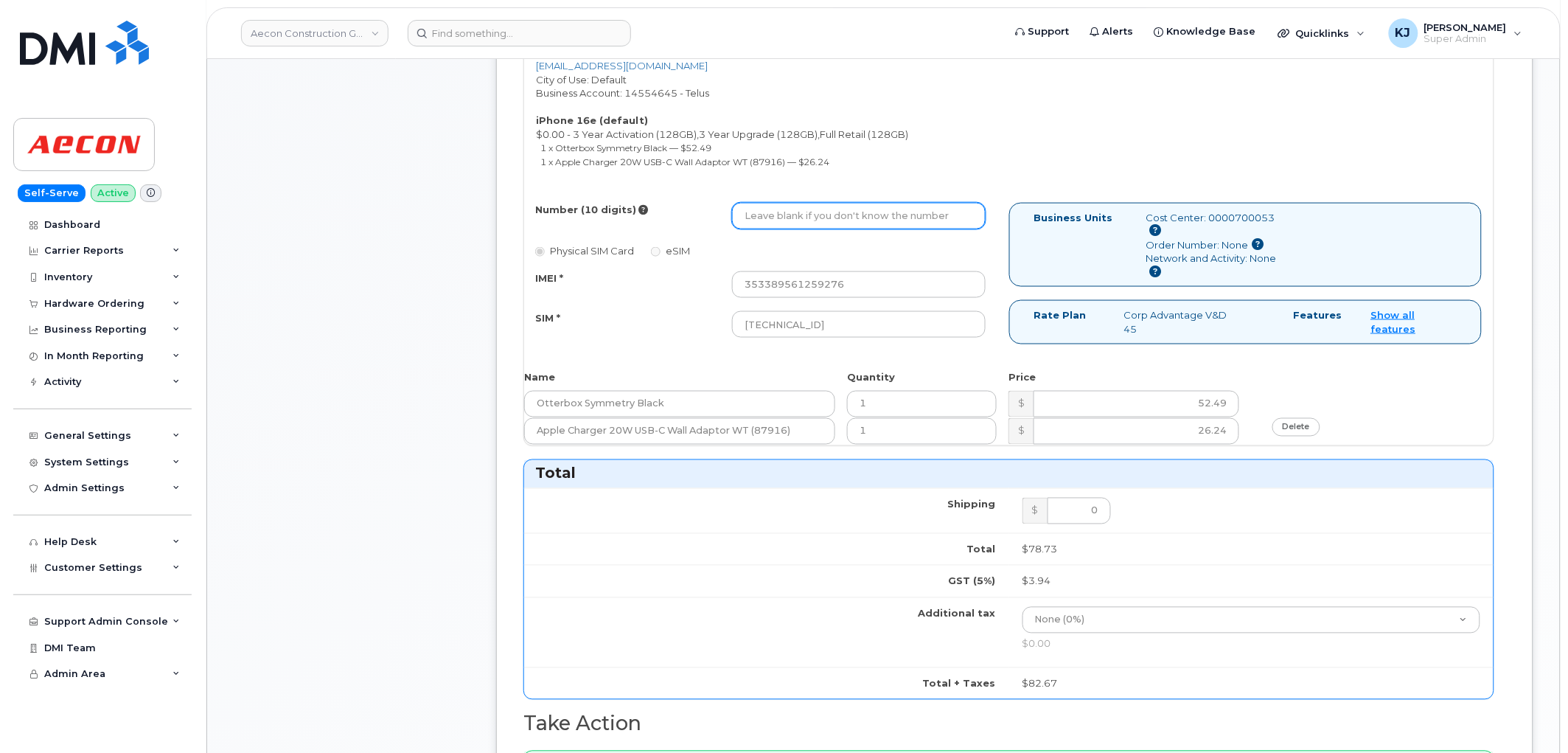
click at [807, 203] on input "Number (10 digits)" at bounding box center [859, 216] width 254 height 27
paste input "(587) 590-3537"
click at [796, 203] on input "(587) 590-3537" at bounding box center [859, 216] width 254 height 27
click at [776, 203] on input "(587) 5903537" at bounding box center [859, 216] width 254 height 27
click at [750, 203] on input "(5875903537" at bounding box center [859, 216] width 254 height 27
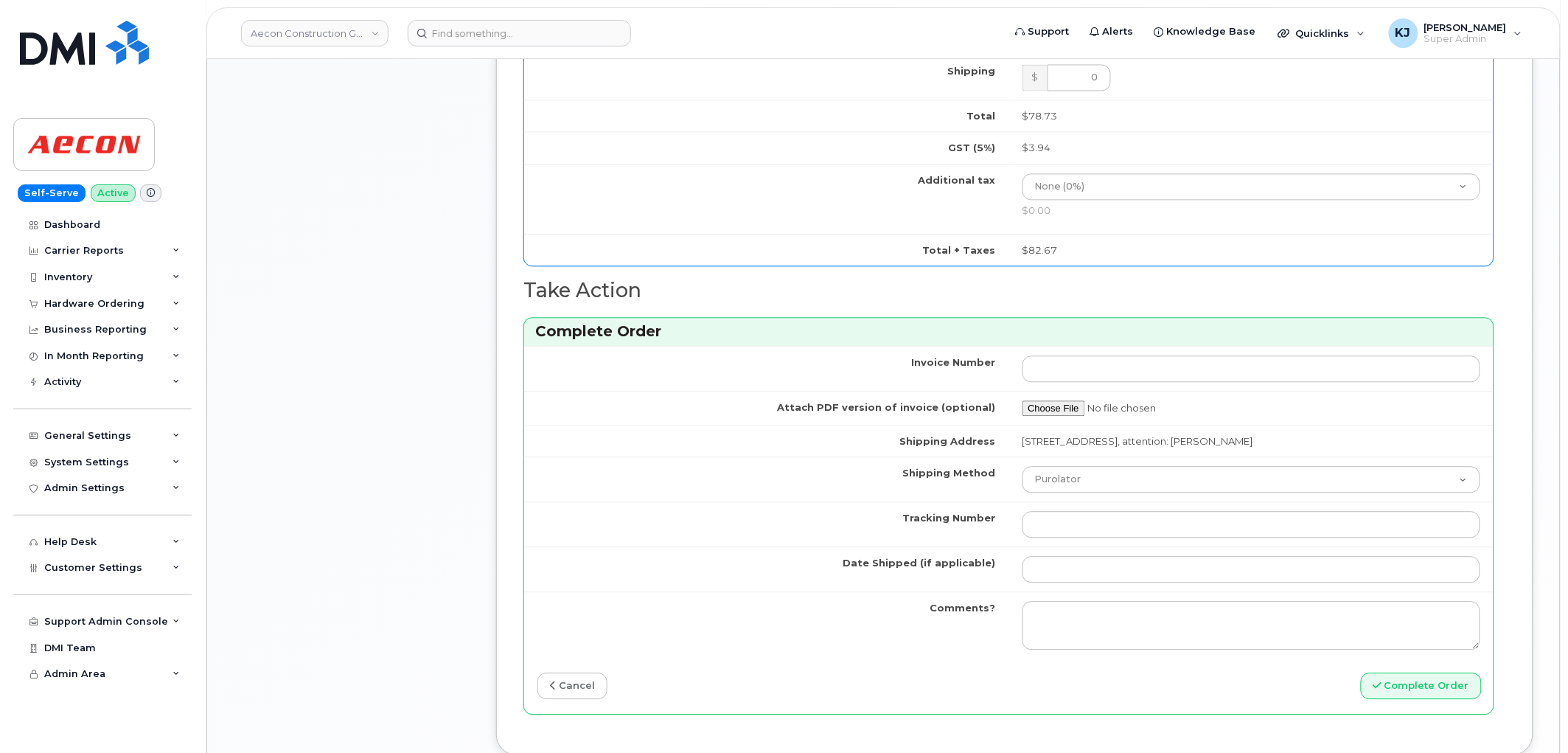
scroll to position [1212, 0]
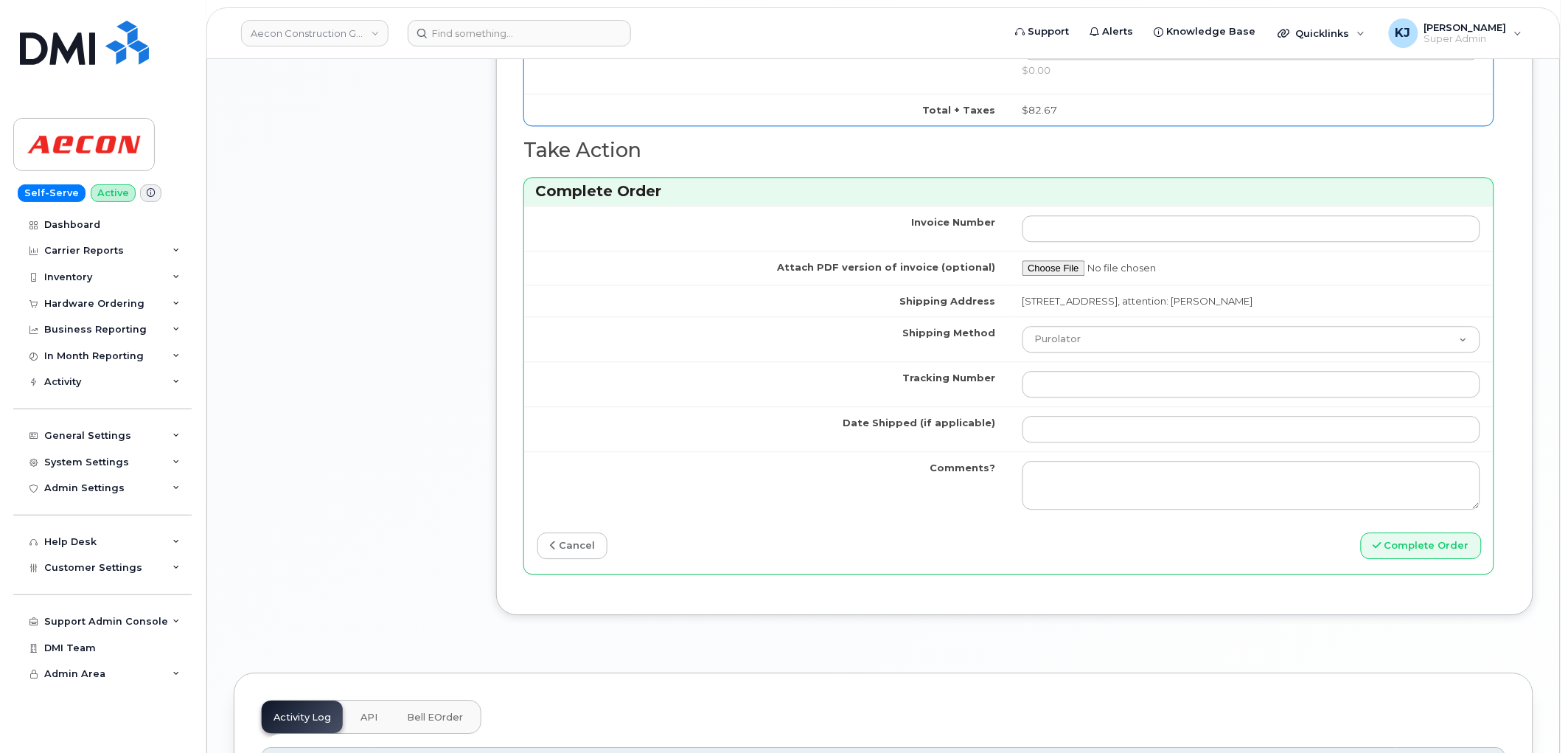
type input "5875903537"
click at [1069, 332] on select "Purolator UPS FedEx Canada Post Courier Other Drop Off Pick Up" at bounding box center [1251, 340] width 458 height 27
select select "FedEx"
click at [1022, 326] on select "Purolator UPS FedEx Canada Post Courier Other Drop Off Pick Up" at bounding box center [1251, 340] width 458 height 27
click at [1043, 373] on input "Tracking Number" at bounding box center [1251, 384] width 458 height 27
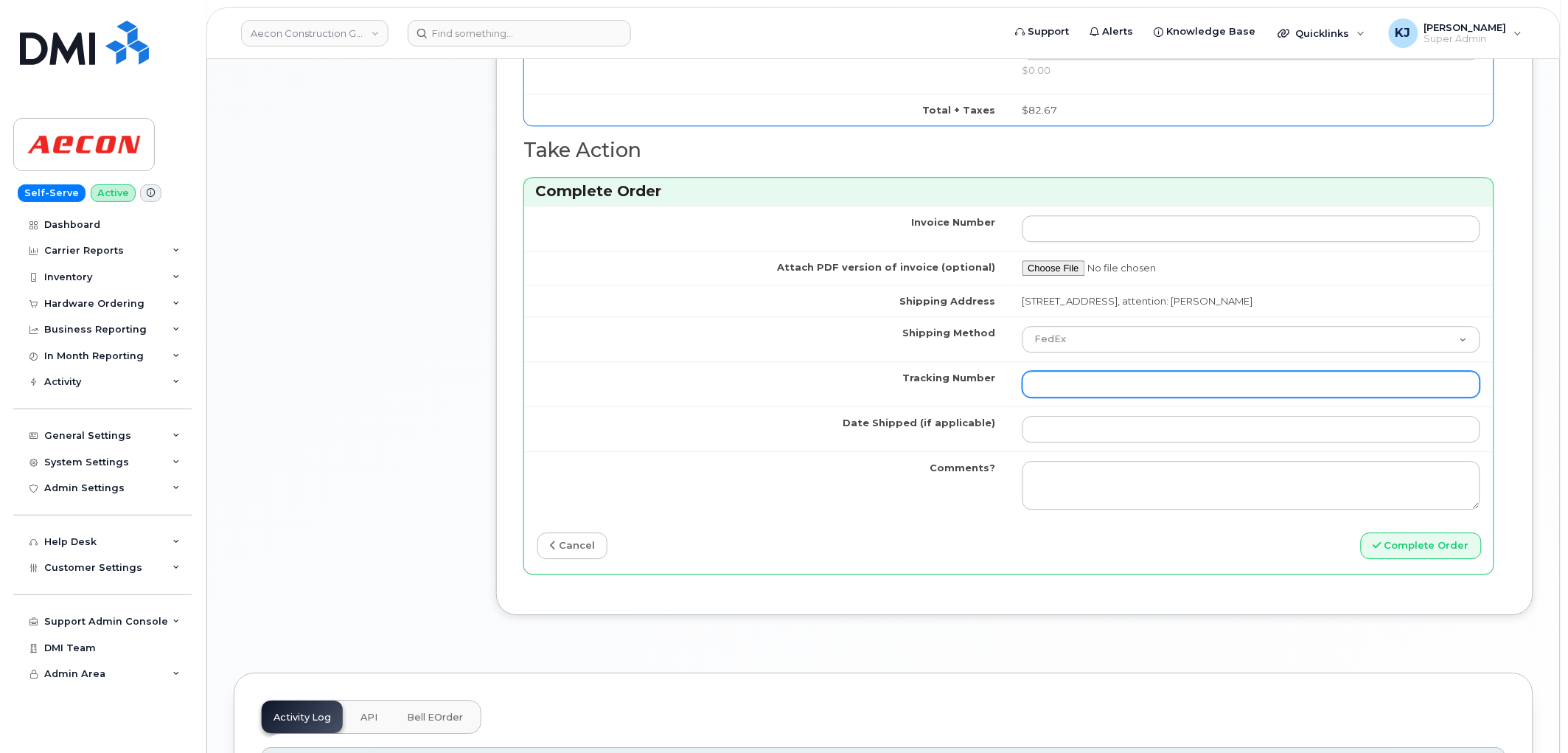
paste input "392415642602"
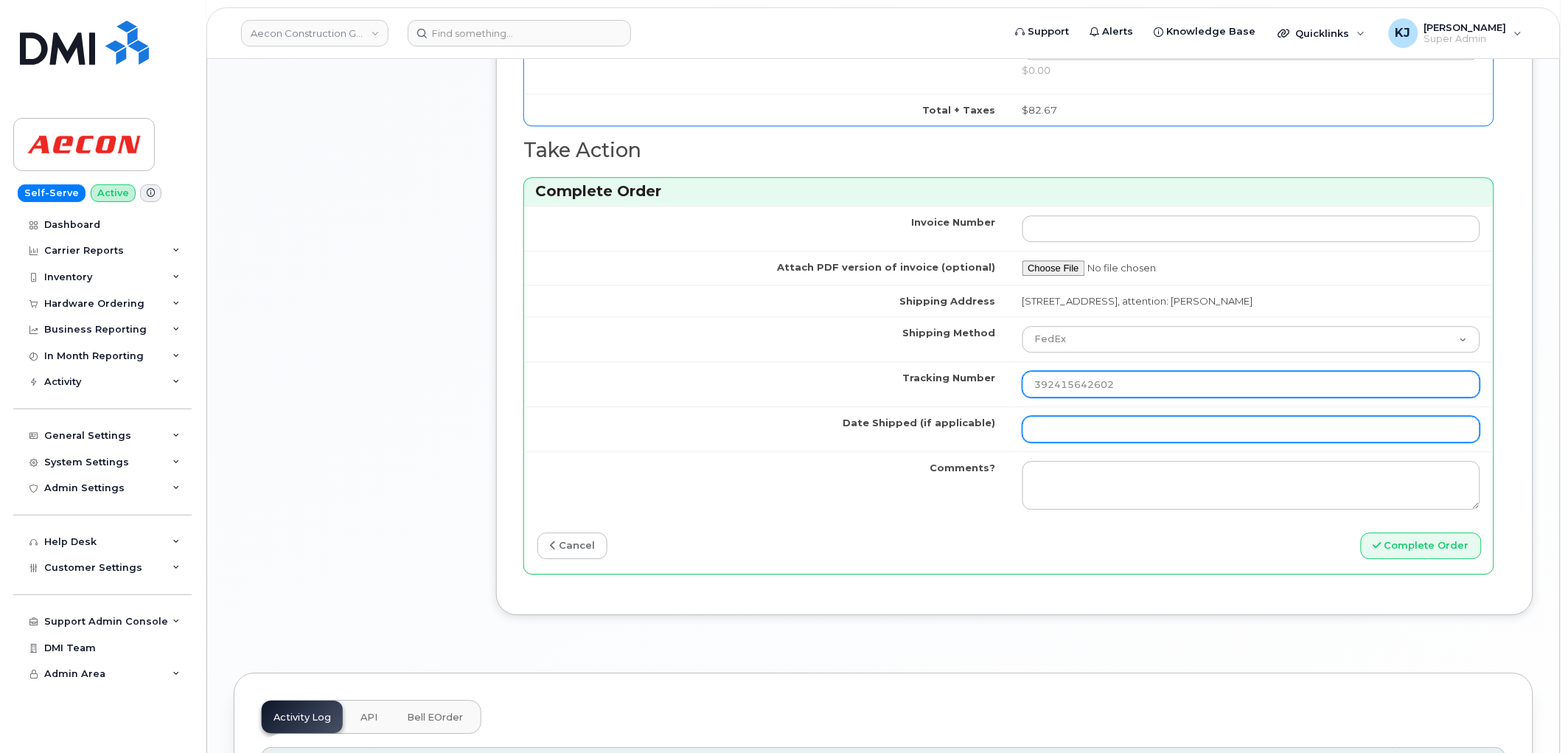
type input "392415642602"
click at [1157, 427] on input "Date Shipped (if applicable)" at bounding box center [1251, 429] width 458 height 27
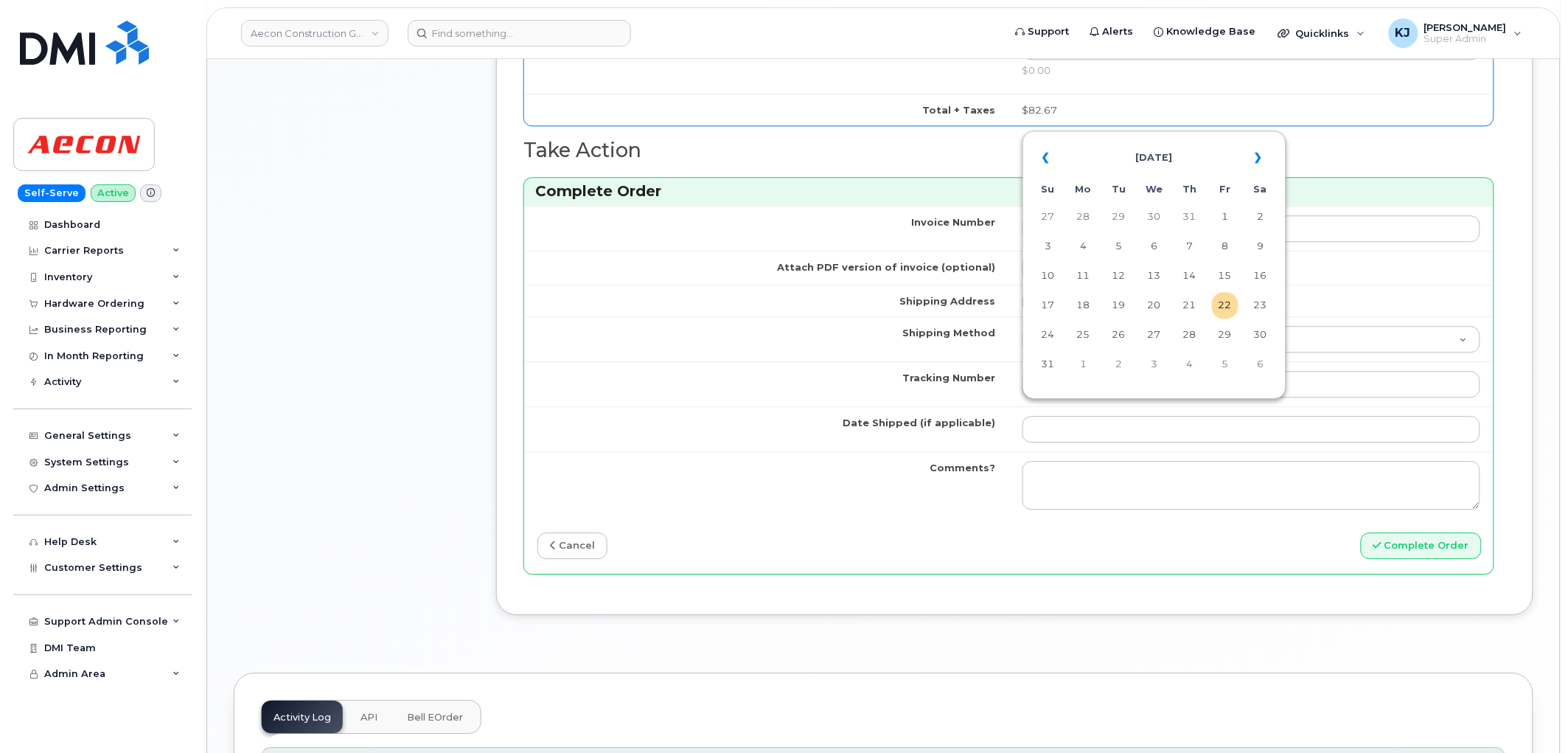
click at [1218, 311] on td "22" at bounding box center [1225, 305] width 27 height 27
type input "2025-08-22"
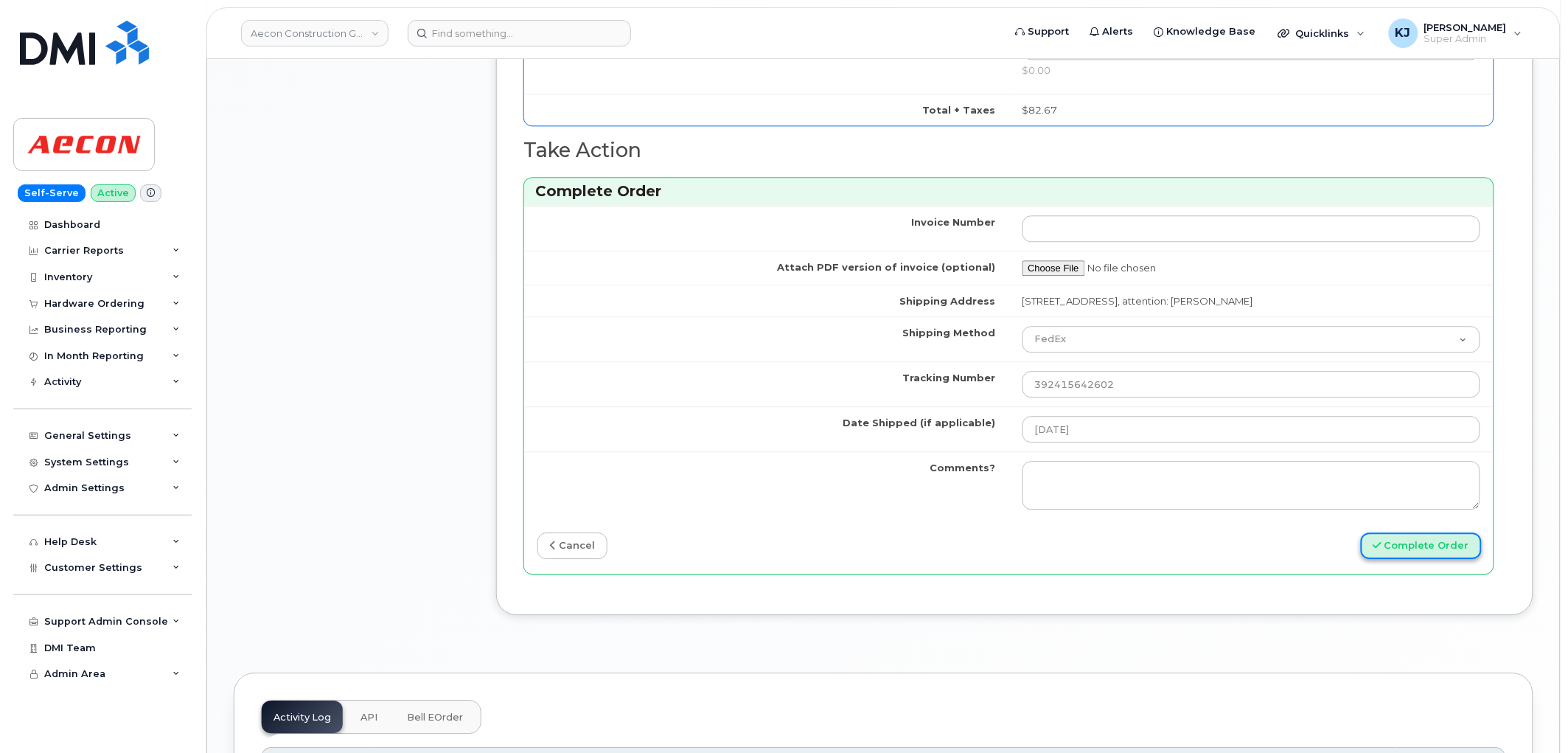
click at [1431, 537] on button "Complete Order" at bounding box center [1421, 545] width 121 height 27
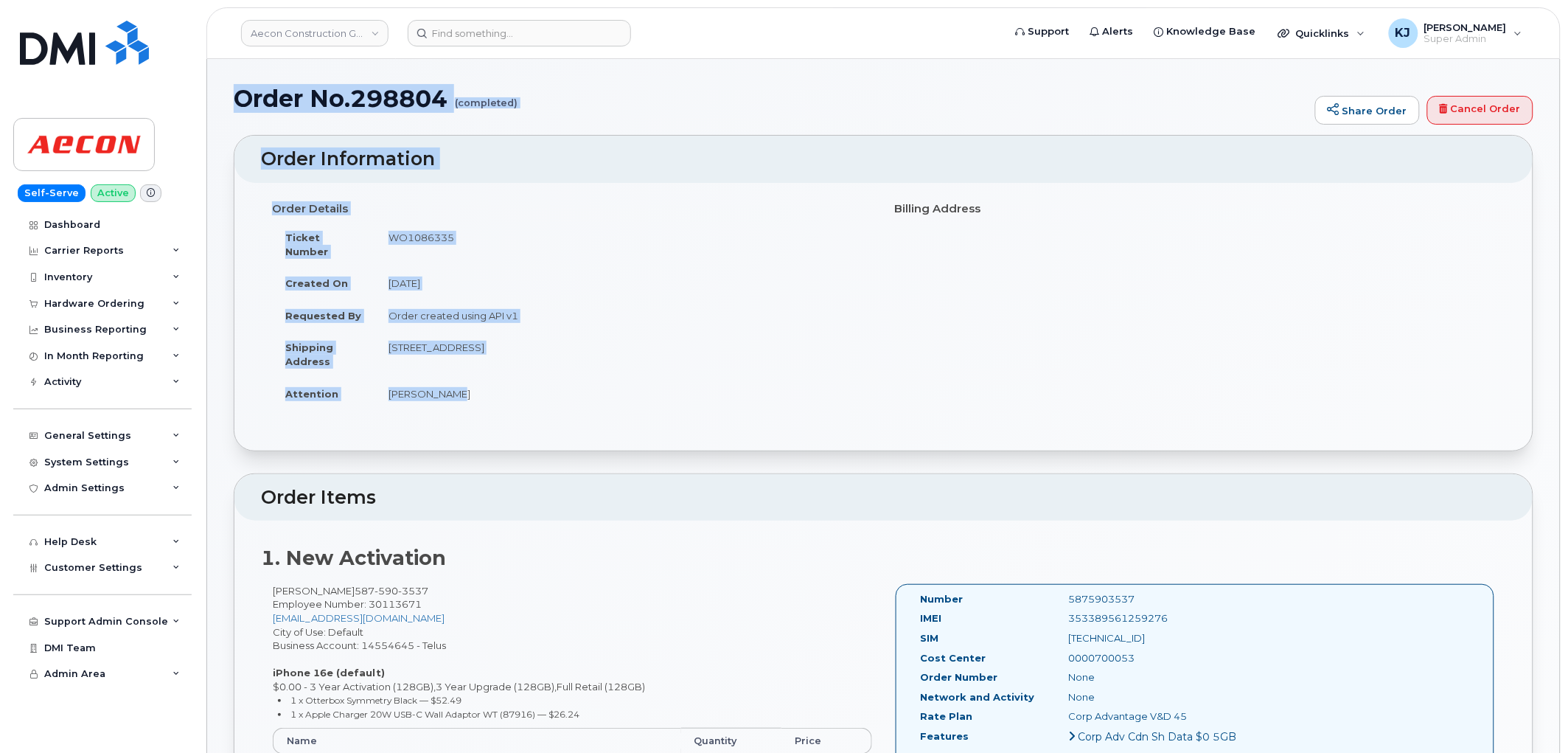
drag, startPoint x: 238, startPoint y: 97, endPoint x: 667, endPoint y: 381, distance: 514.5
copy div "Order No.298804 (completed) Share Order Cancel Order × Share This Order If you …"
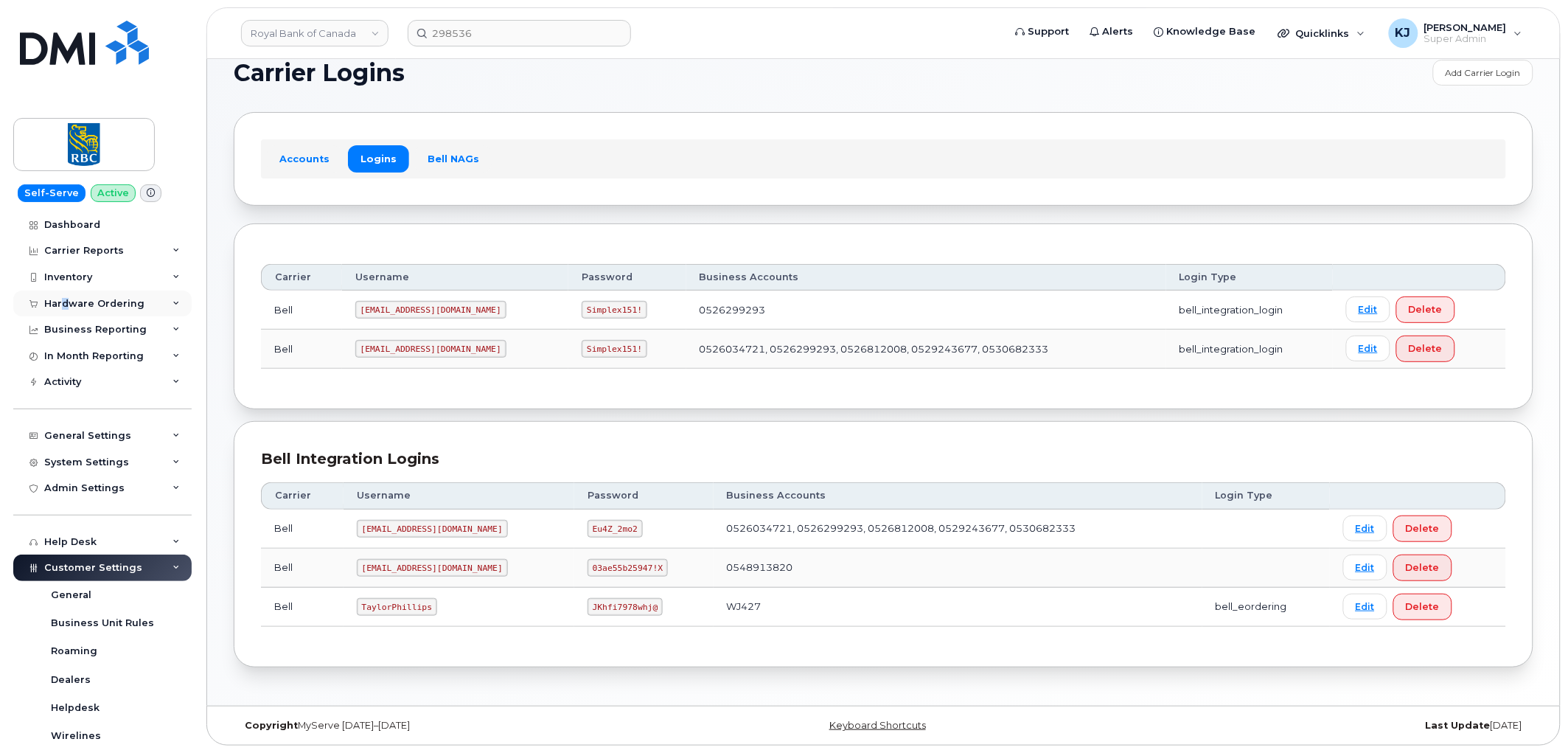
click at [66, 309] on div "Hardware Ordering" at bounding box center [102, 304] width 178 height 27
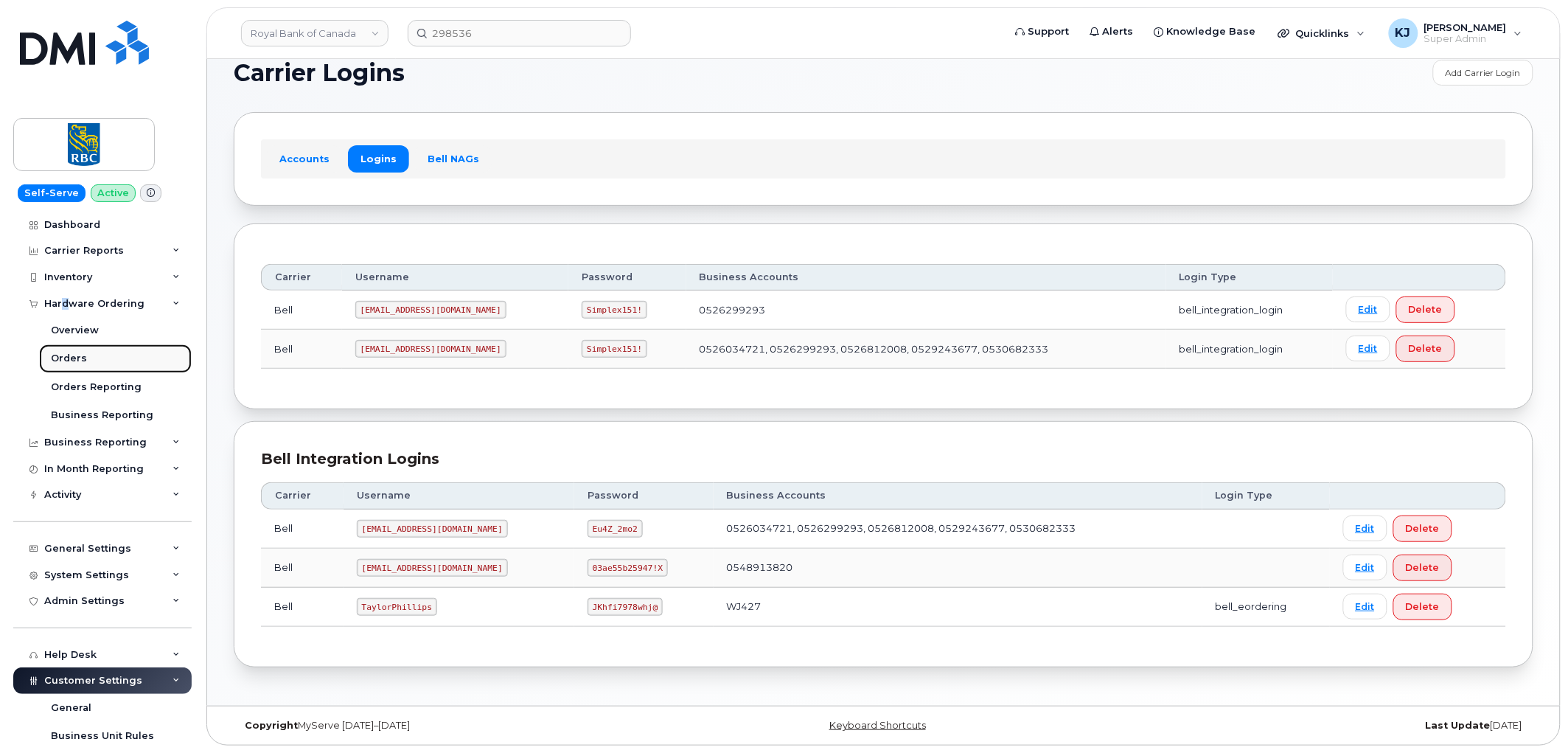
click at [74, 363] on div "Orders" at bounding box center [68, 358] width 36 height 13
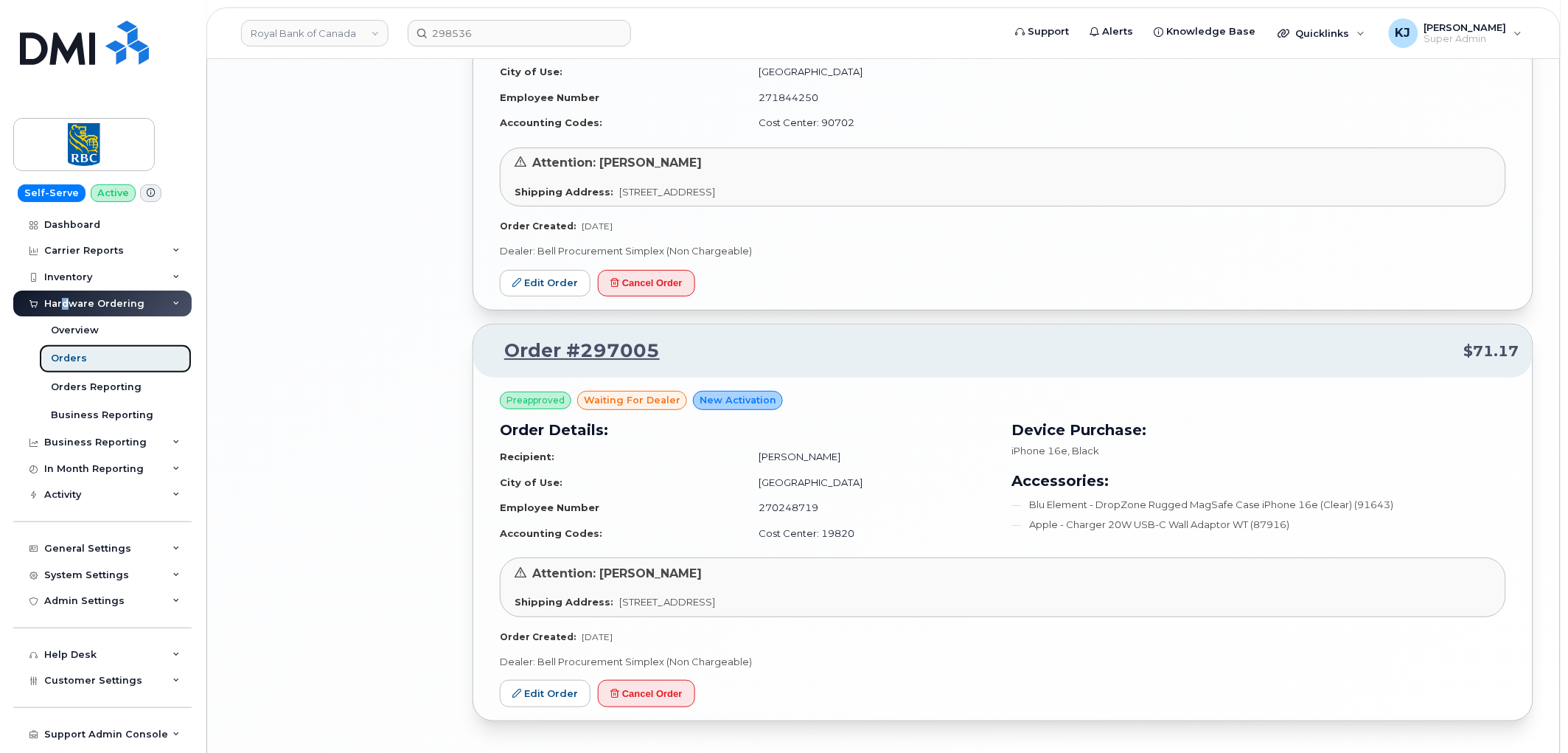
scroll to position [2035, 0]
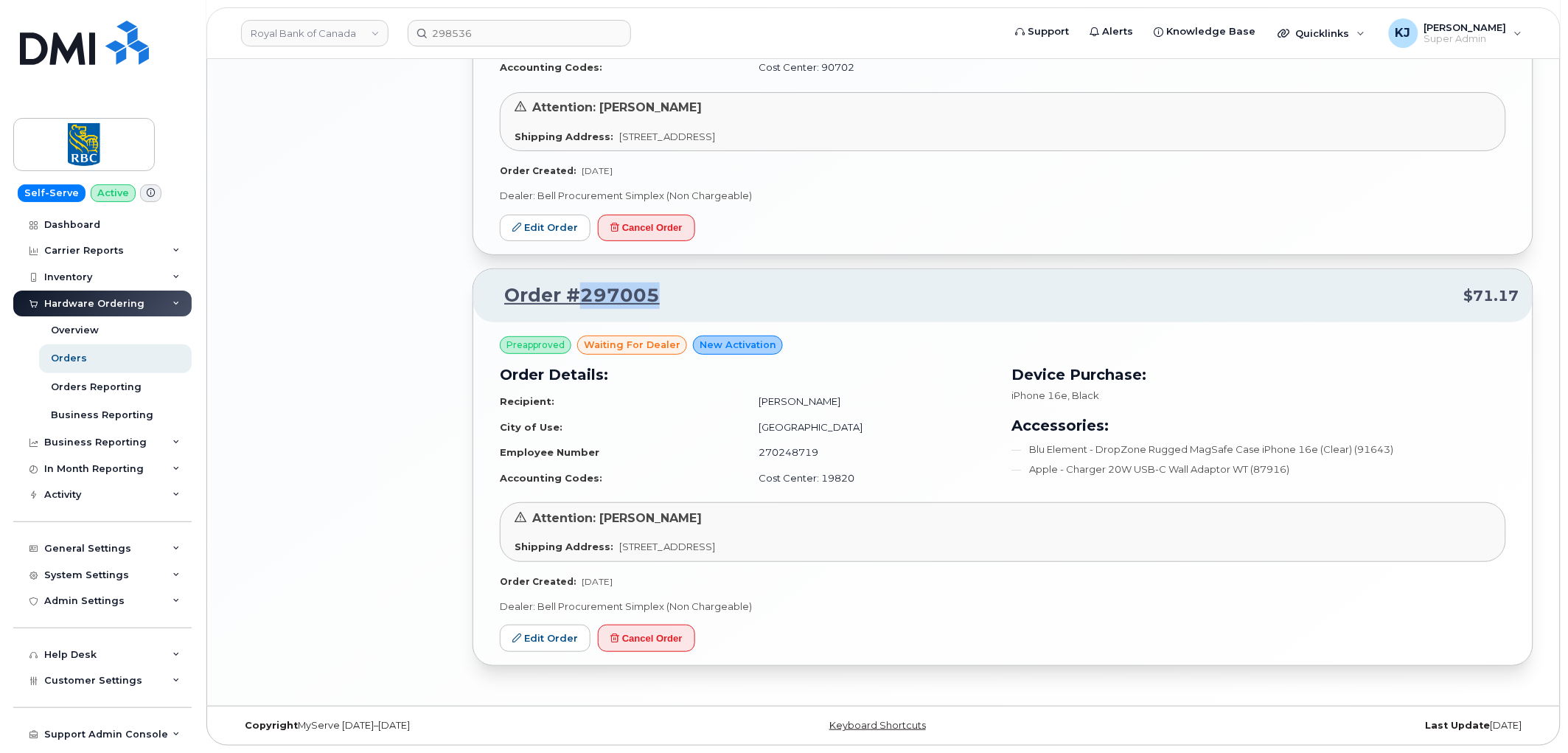
drag, startPoint x: 672, startPoint y: 293, endPoint x: 579, endPoint y: 291, distance: 93.0
click at [579, 291] on p "Order #297005 $71.17" at bounding box center [1002, 295] width 1033 height 27
copy link "297005"
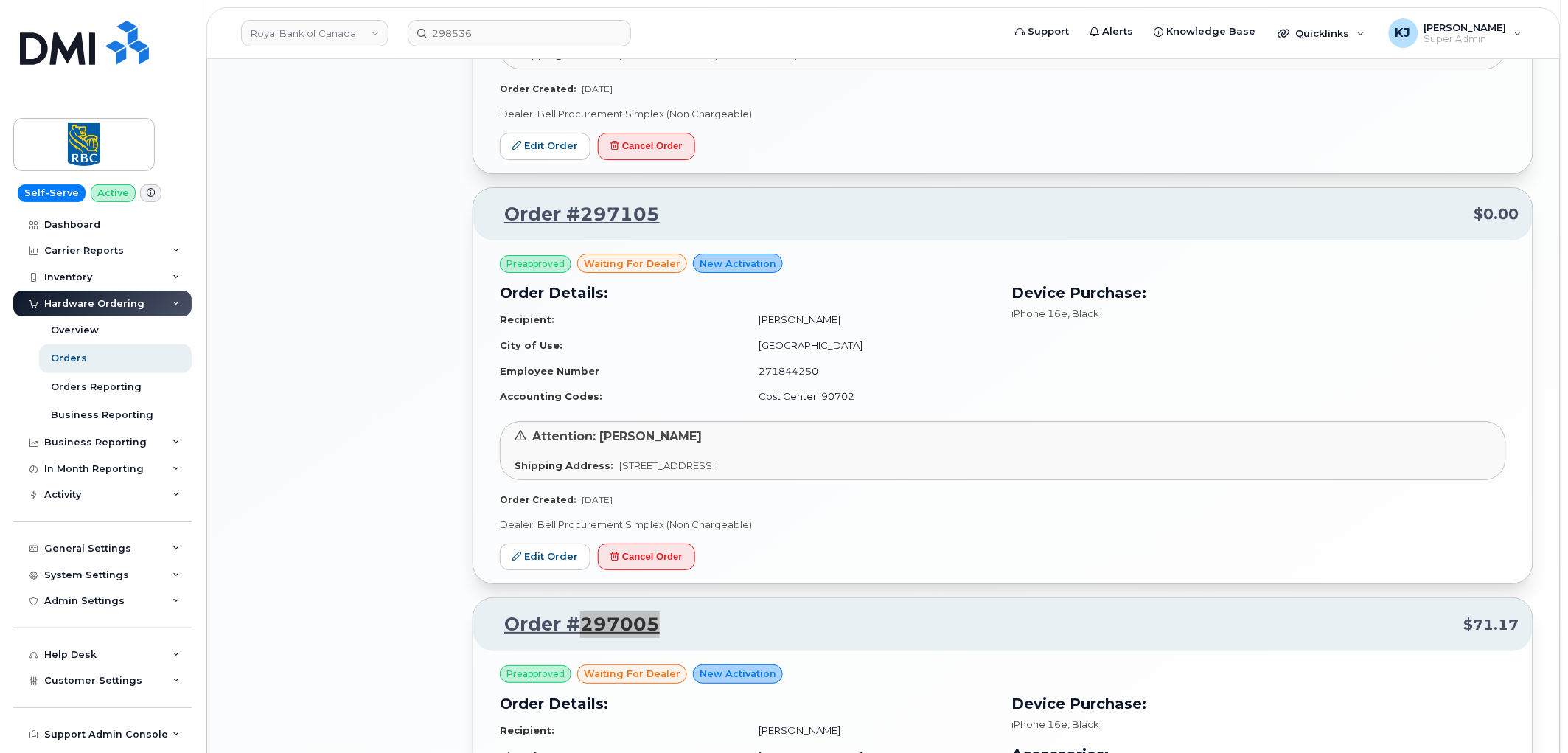
scroll to position [1543, 0]
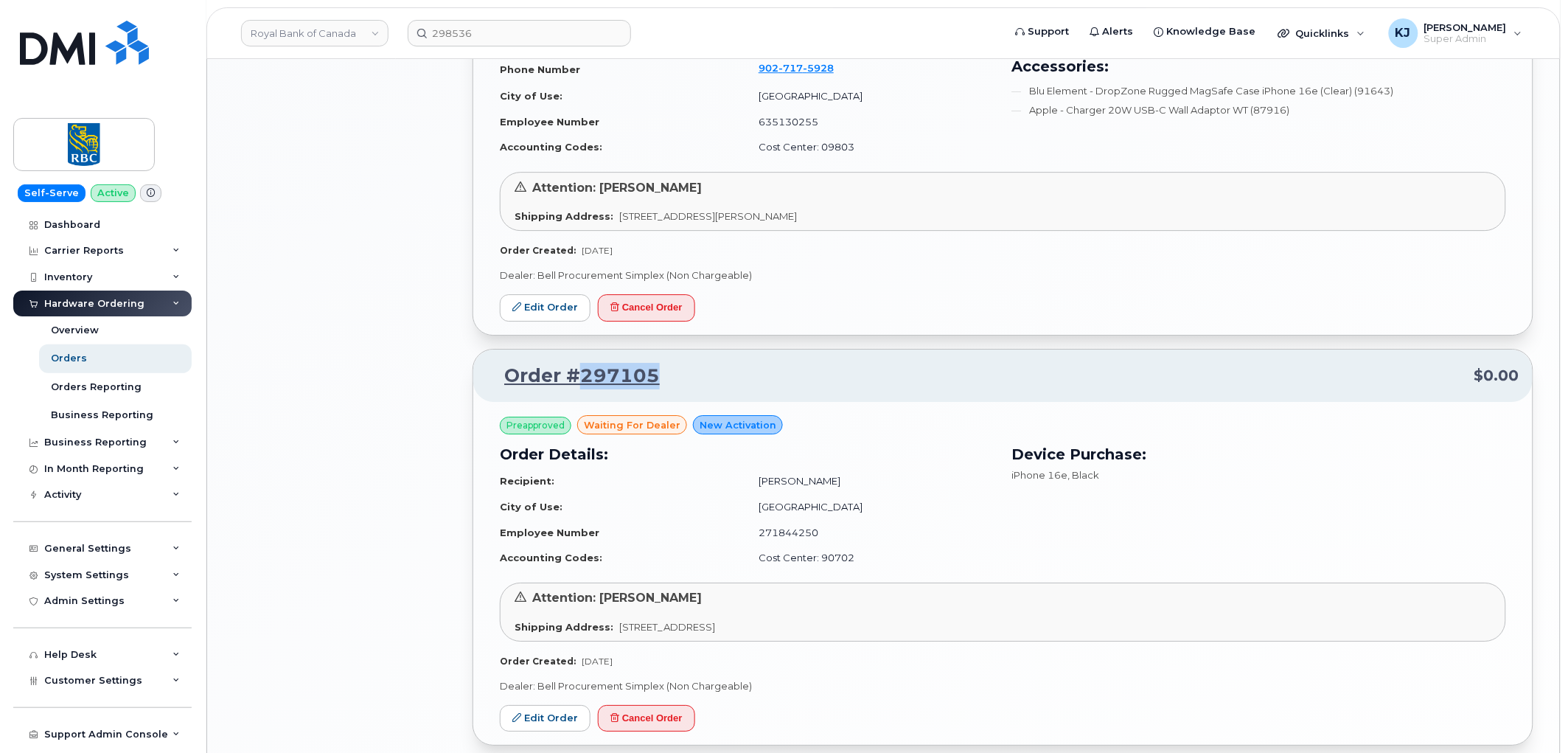
drag, startPoint x: 680, startPoint y: 388, endPoint x: 575, endPoint y: 380, distance: 105.3
click at [575, 380] on p "Order #297105 $0.00" at bounding box center [1002, 376] width 1033 height 27
copy link "297105"
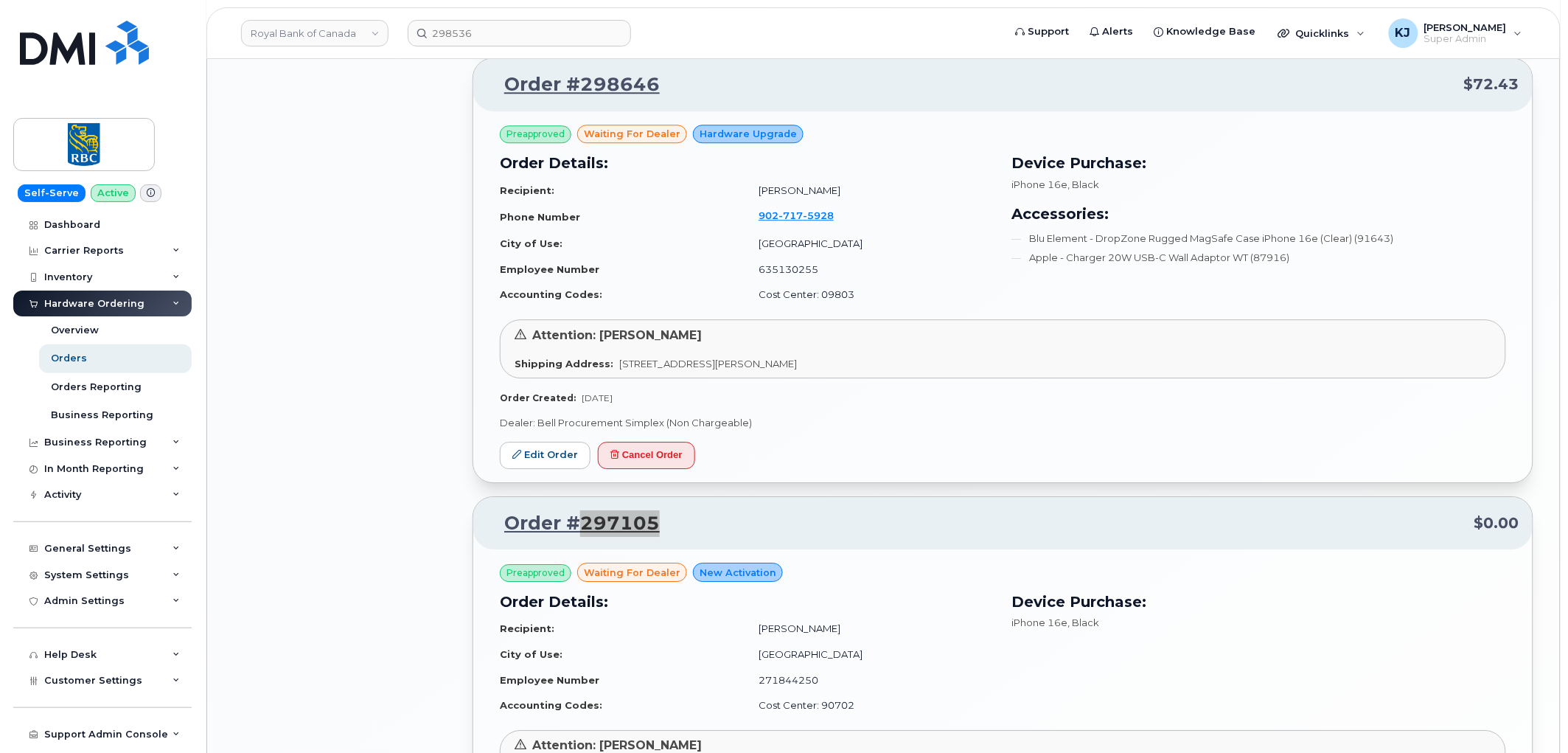
scroll to position [1215, 0]
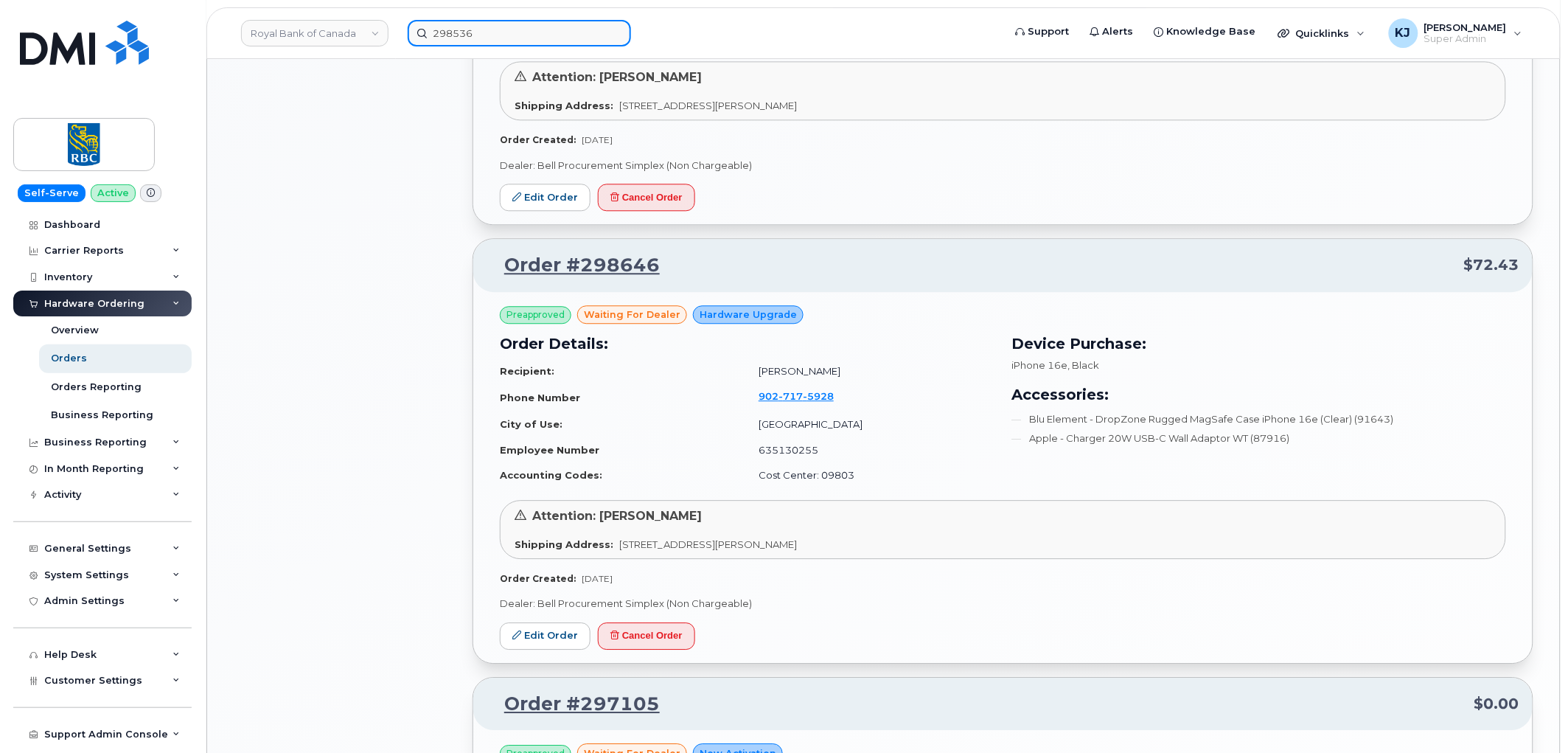
click at [396, 33] on div "298536" at bounding box center [701, 33] width 610 height 27
paste input "5064707342"
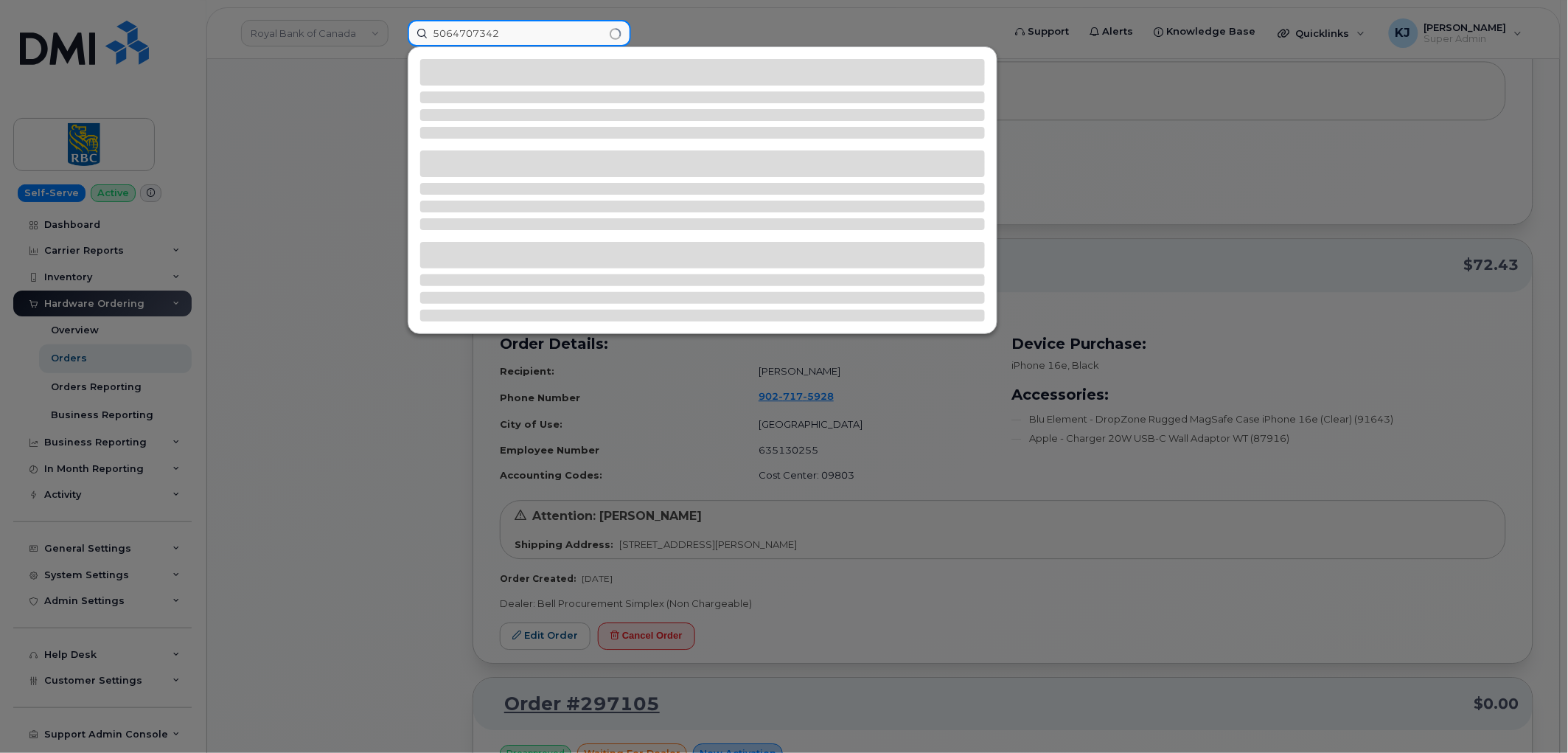
type input "5064707342"
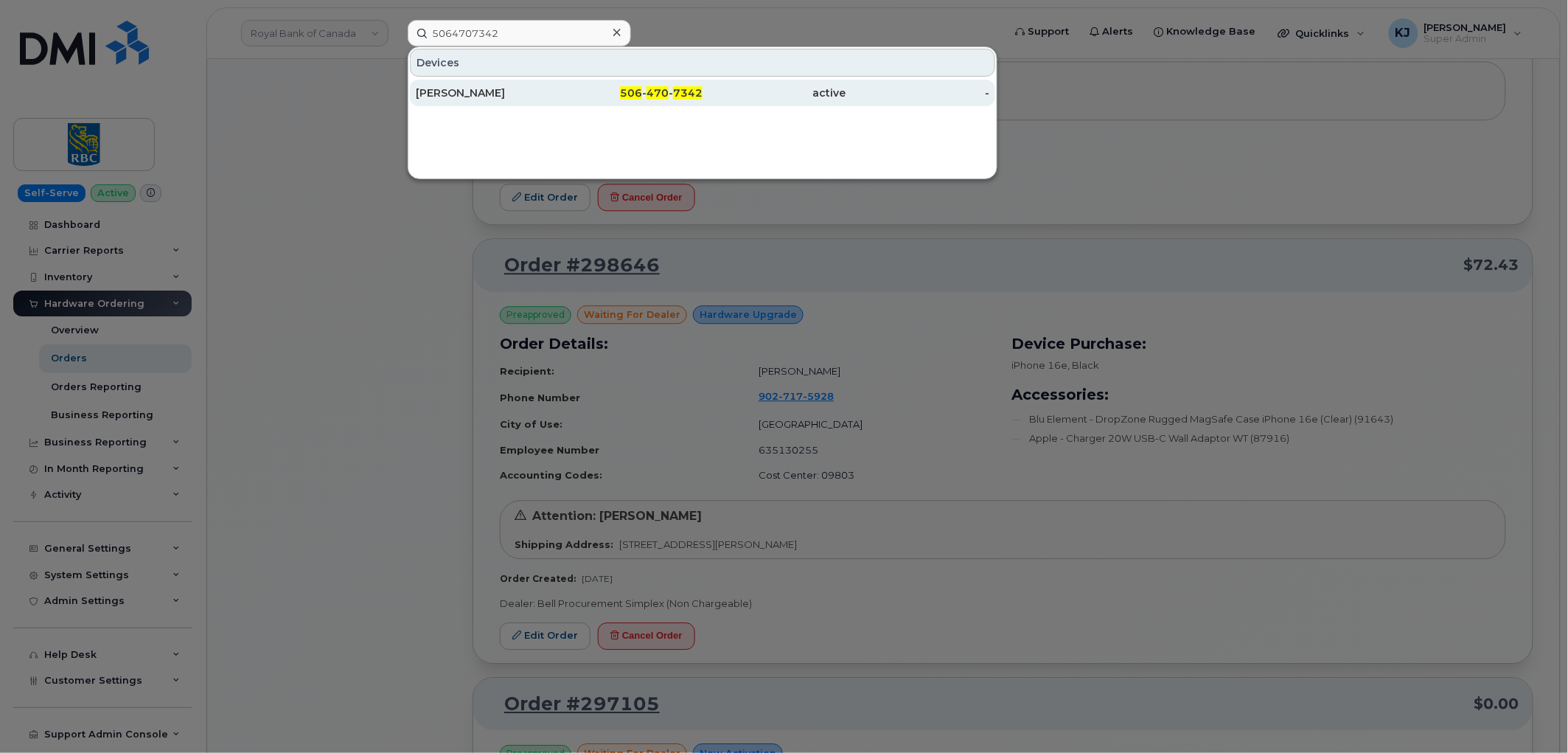
click at [651, 92] on span "470" at bounding box center [657, 92] width 22 height 13
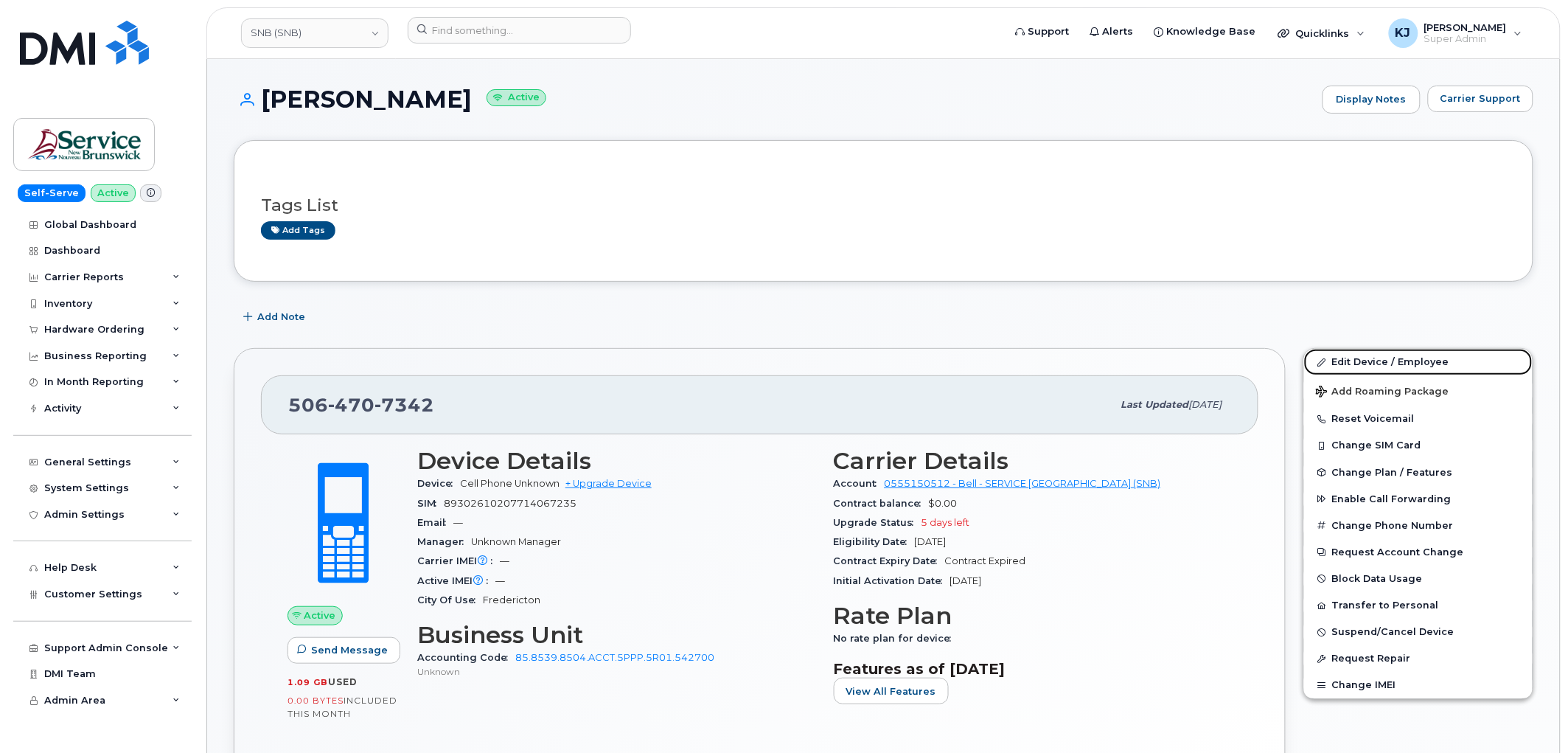
drag, startPoint x: 1358, startPoint y: 361, endPoint x: 745, endPoint y: 288, distance: 617.3
click at [1358, 361] on link "Edit Device / Employee" at bounding box center [1418, 362] width 229 height 27
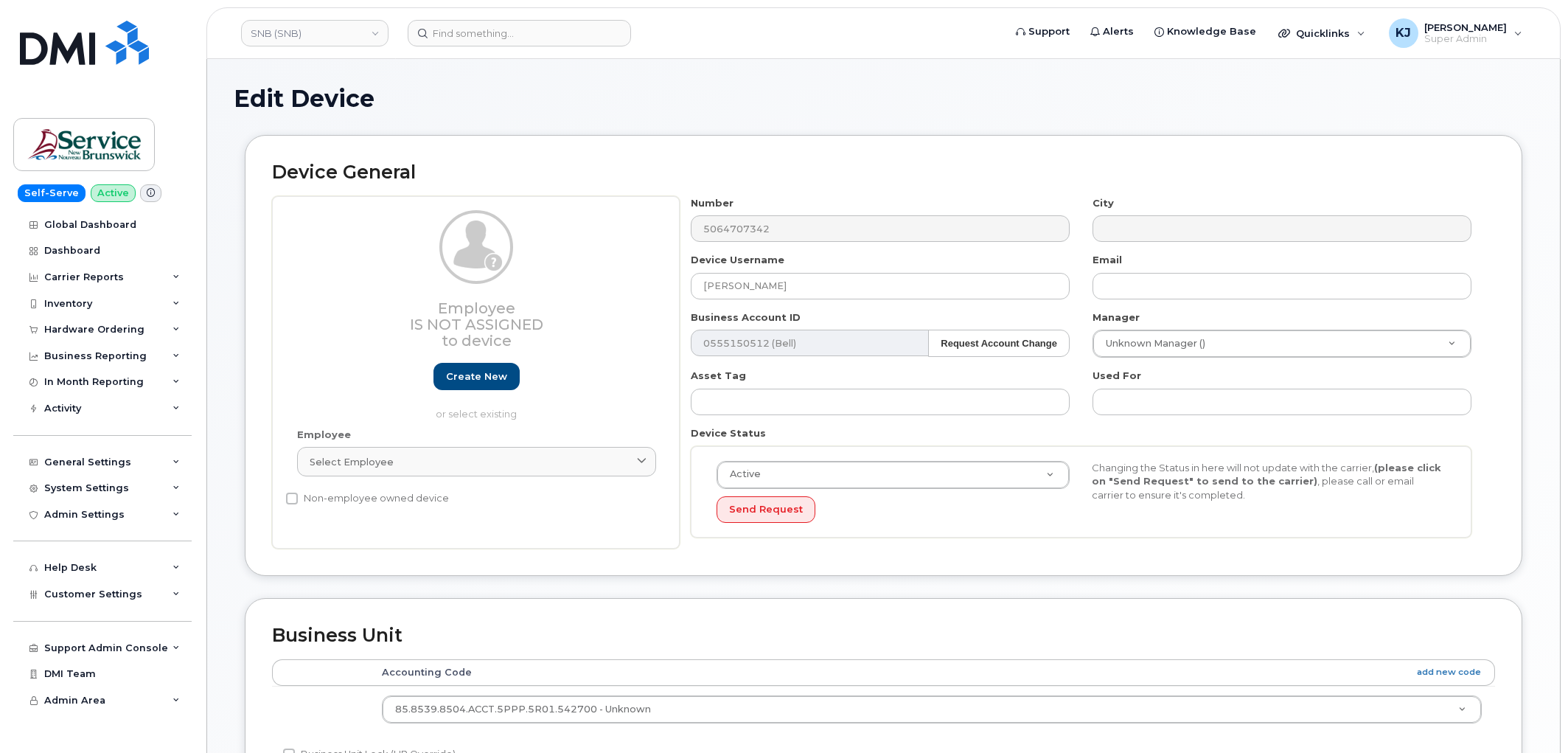
select select "35848346"
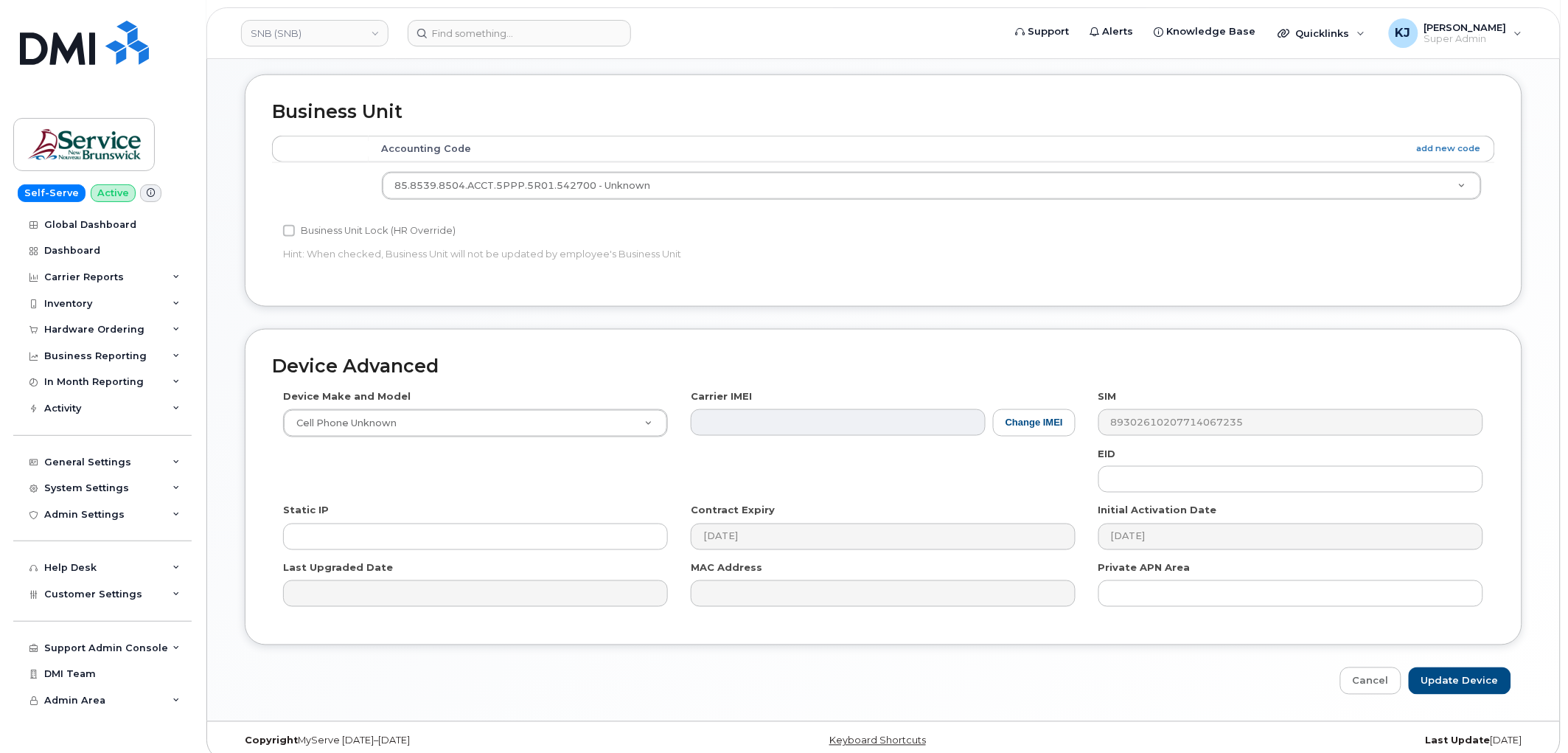
scroll to position [540, 0]
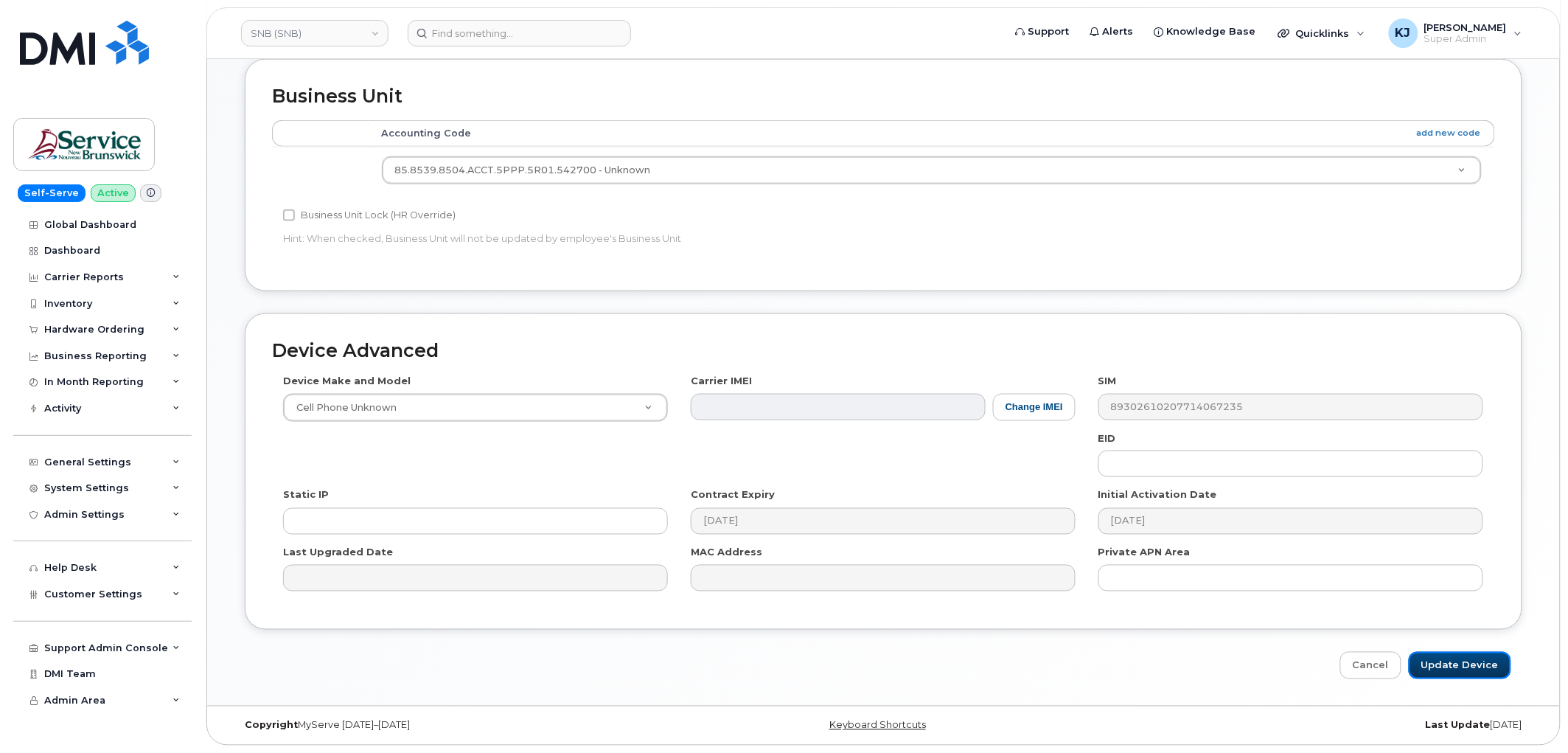
drag, startPoint x: 1465, startPoint y: 661, endPoint x: 647, endPoint y: 445, distance: 846.0
click at [1465, 661] on input "Update Device" at bounding box center [1460, 665] width 103 height 27
type input "Saving..."
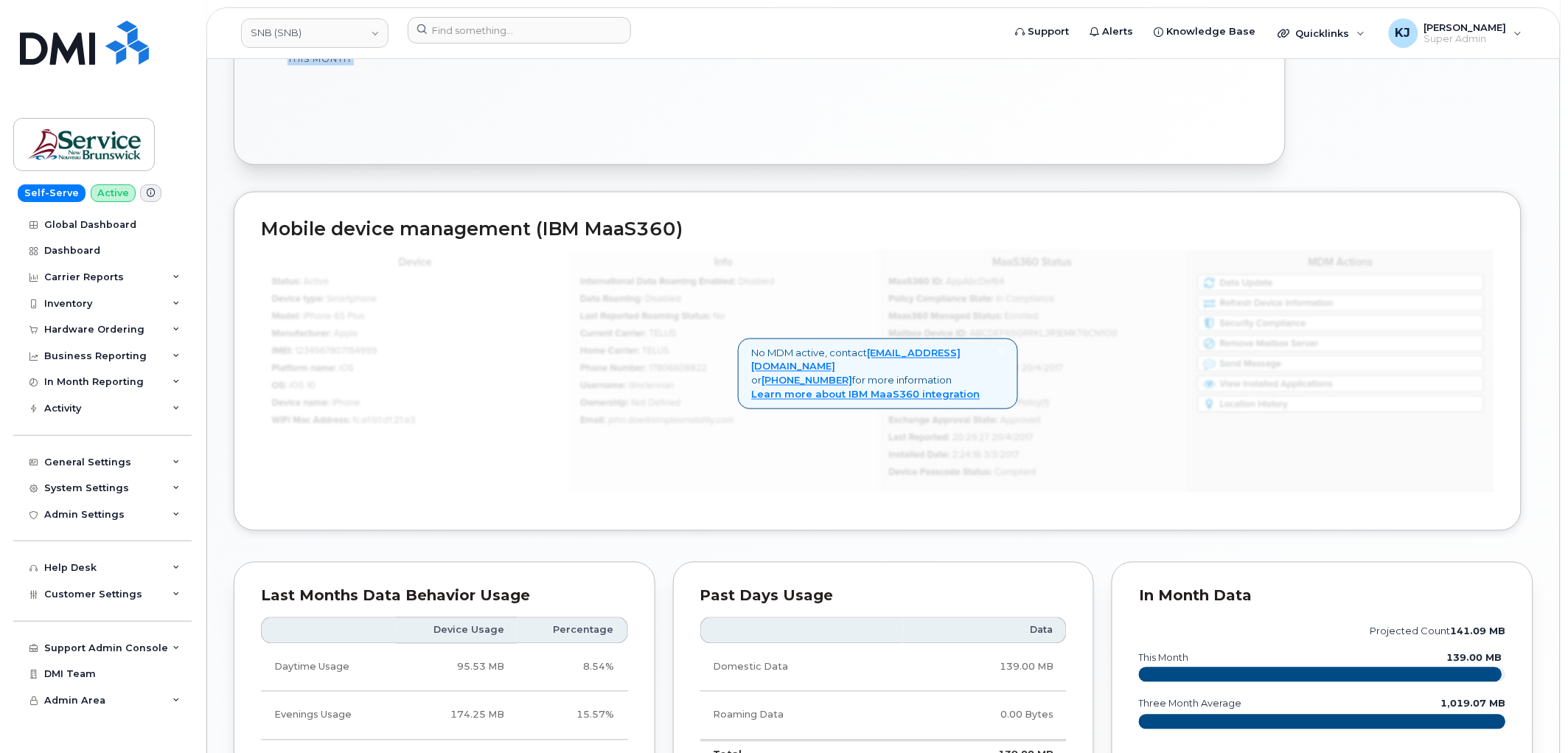
scroll to position [327, 0]
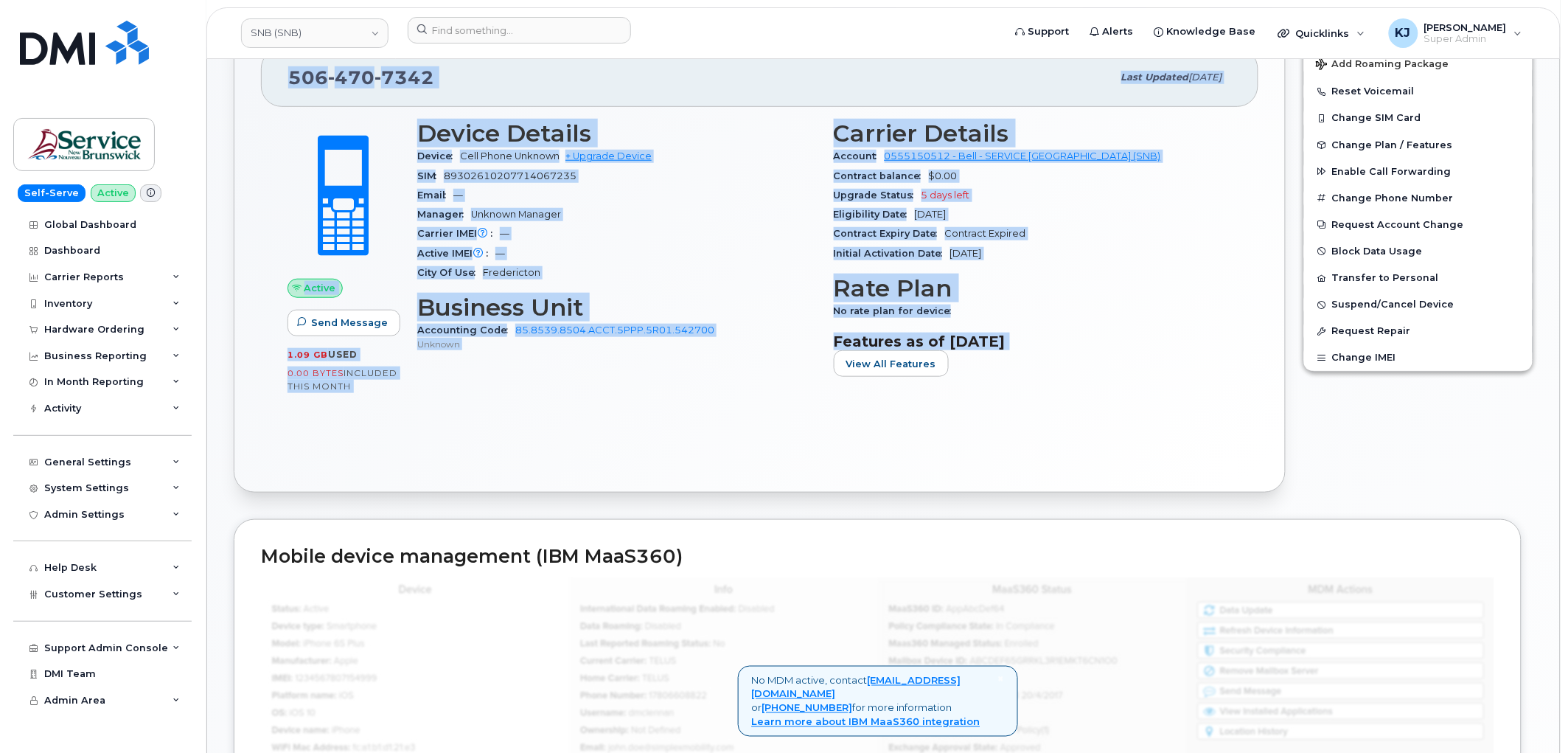
drag, startPoint x: 264, startPoint y: 98, endPoint x: 1077, endPoint y: 380, distance: 860.5
click at [1077, 380] on div "[PERSON_NAME] Active Display Notes Carrier Support Tags List Add tags Add Note …" at bounding box center [884, 597] width 1353 height 1731
copy div "[PERSON_NAME] Active Display Notes Carrier Support Tags List Add tags Add Note …"
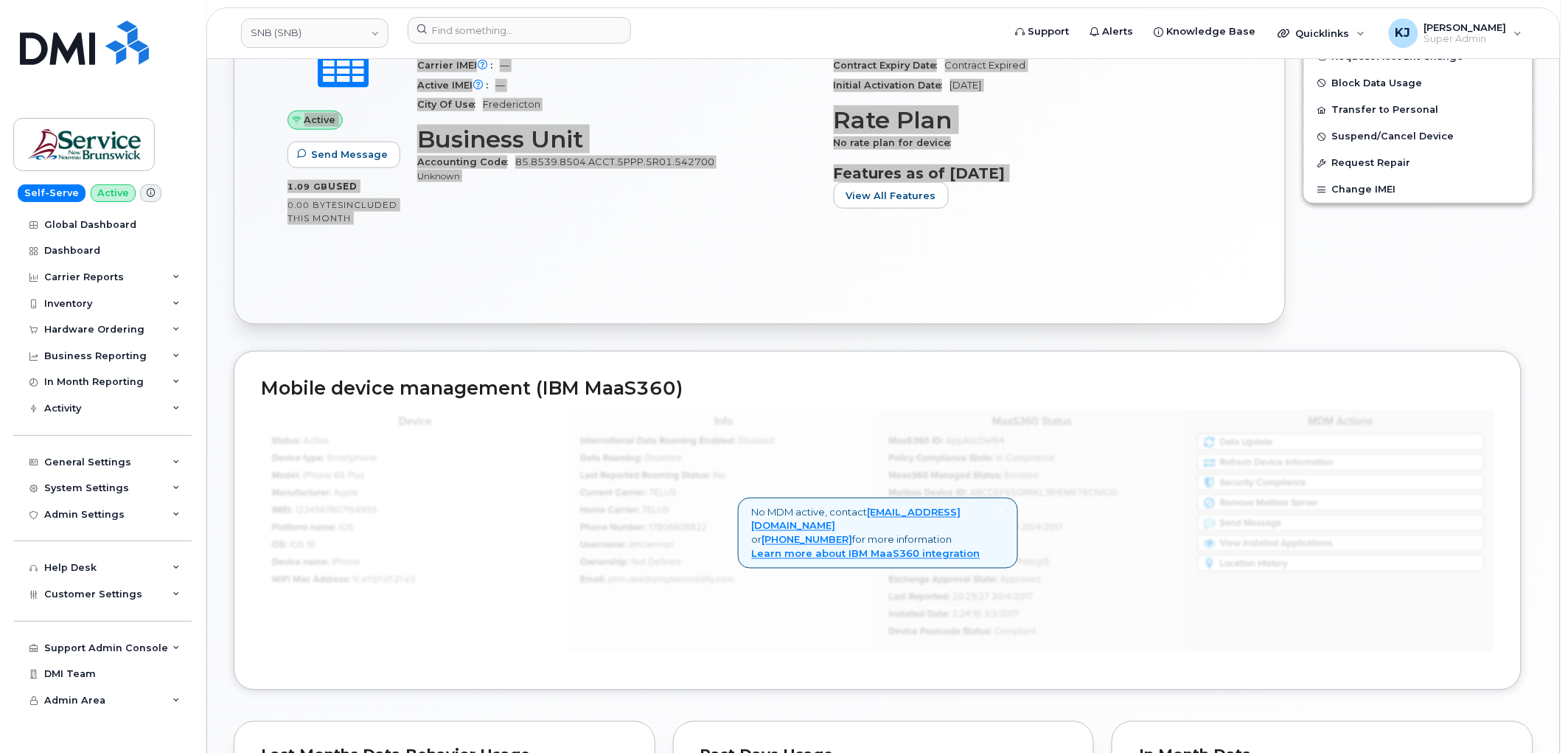
scroll to position [409, 0]
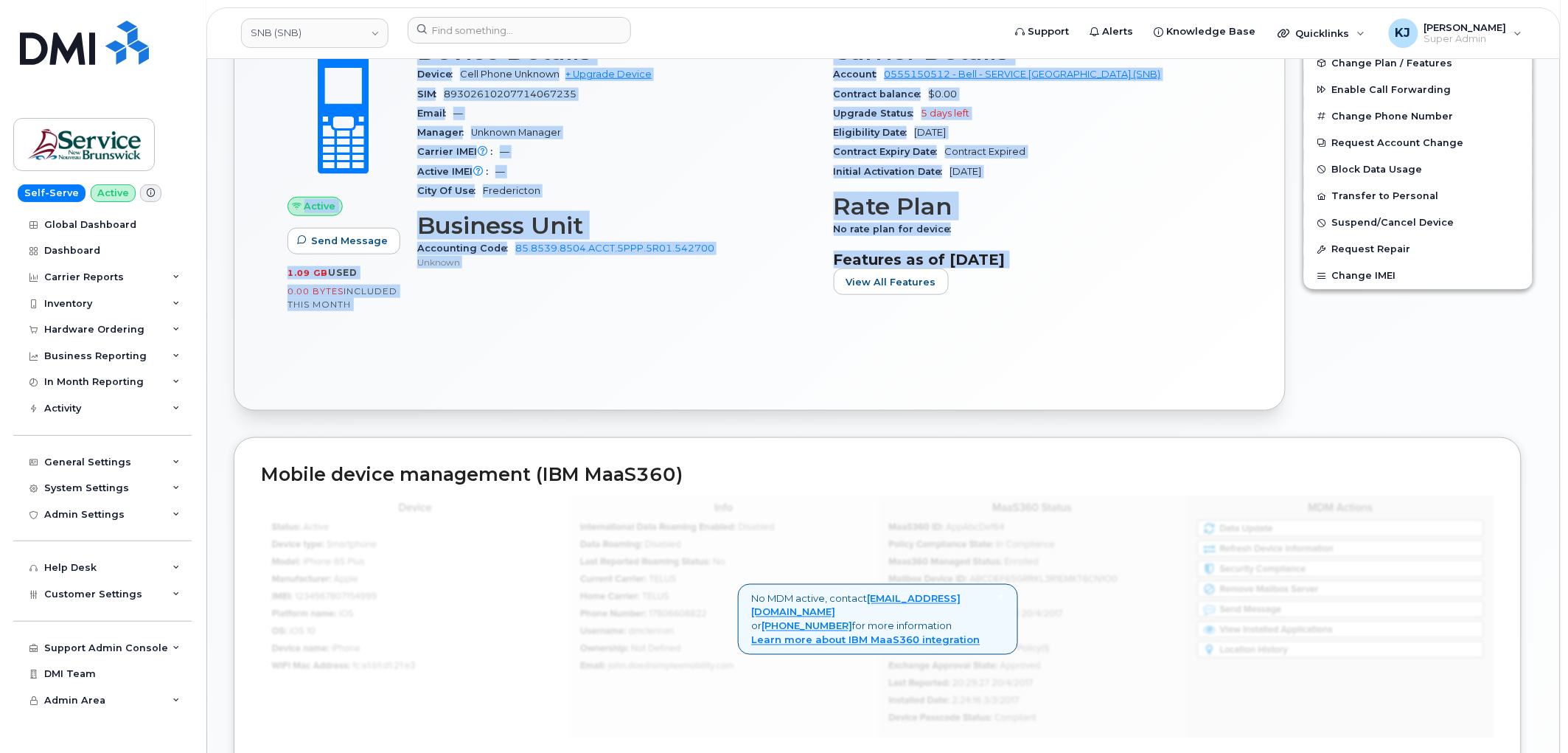
copy div "[PERSON_NAME] Active Display Notes Carrier Support Tags List Add tags Add Note …"
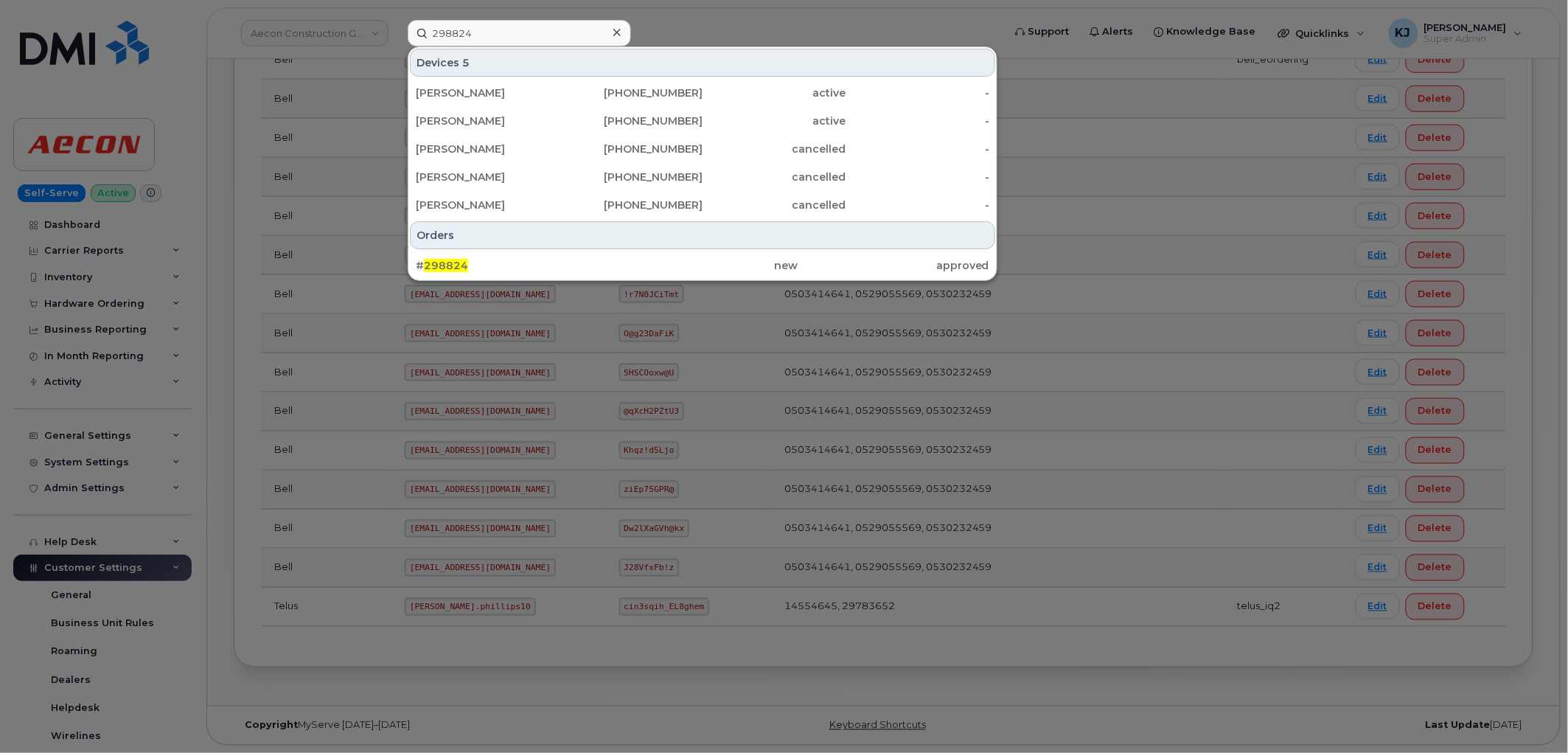
scroll to position [385, 0]
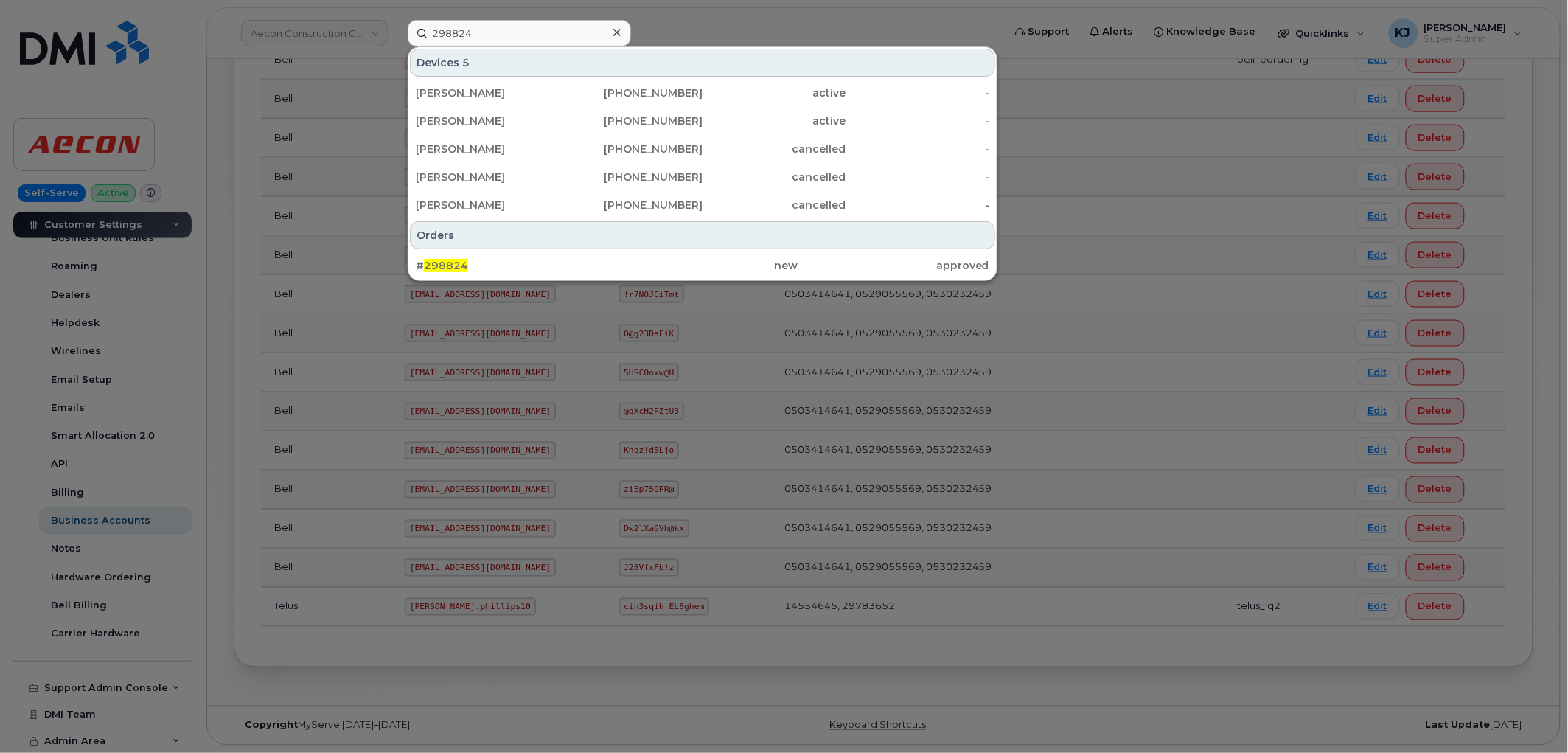
click at [338, 33] on div at bounding box center [784, 376] width 1568 height 753
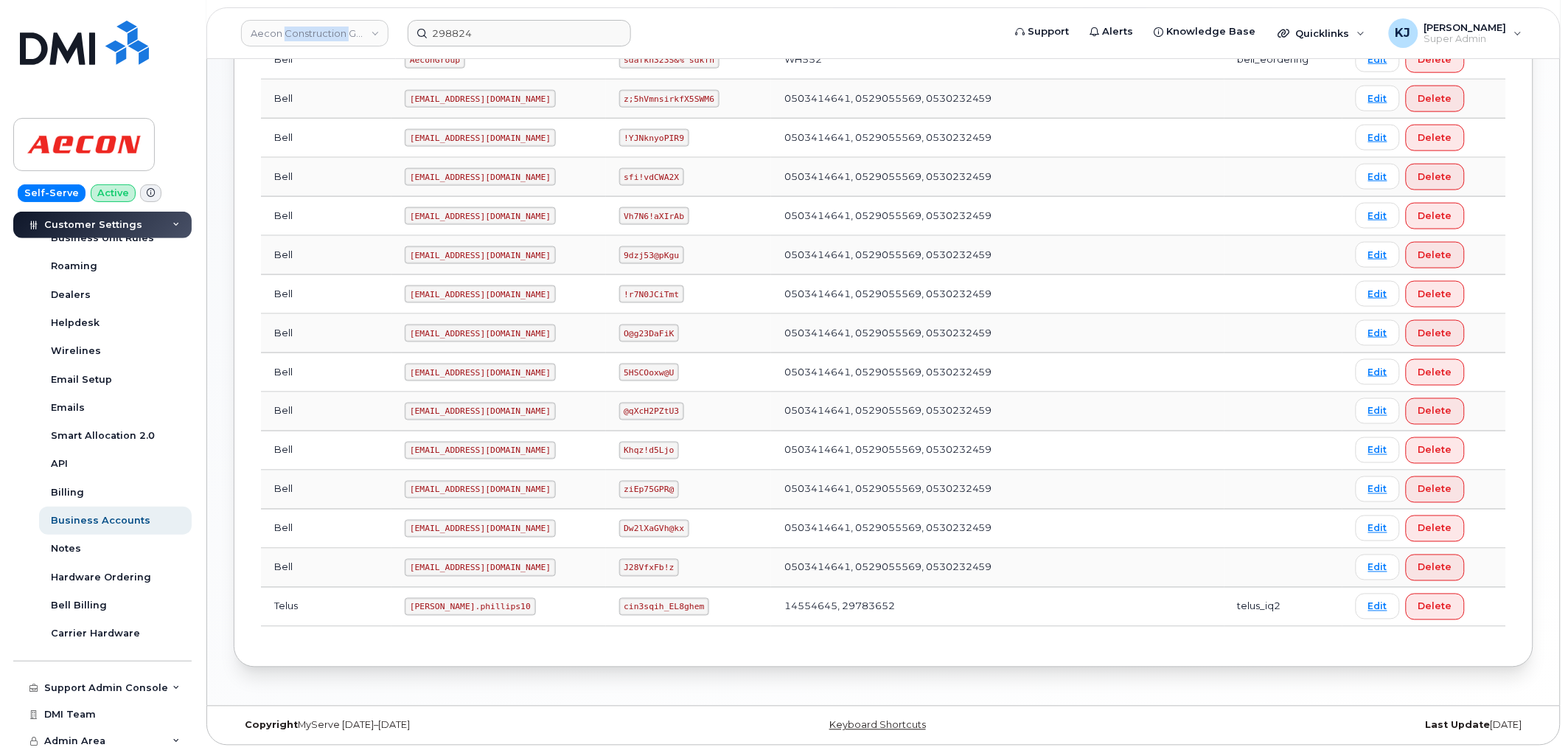
click at [338, 33] on link "Aecon Construction Group Inc" at bounding box center [315, 33] width 147 height 27
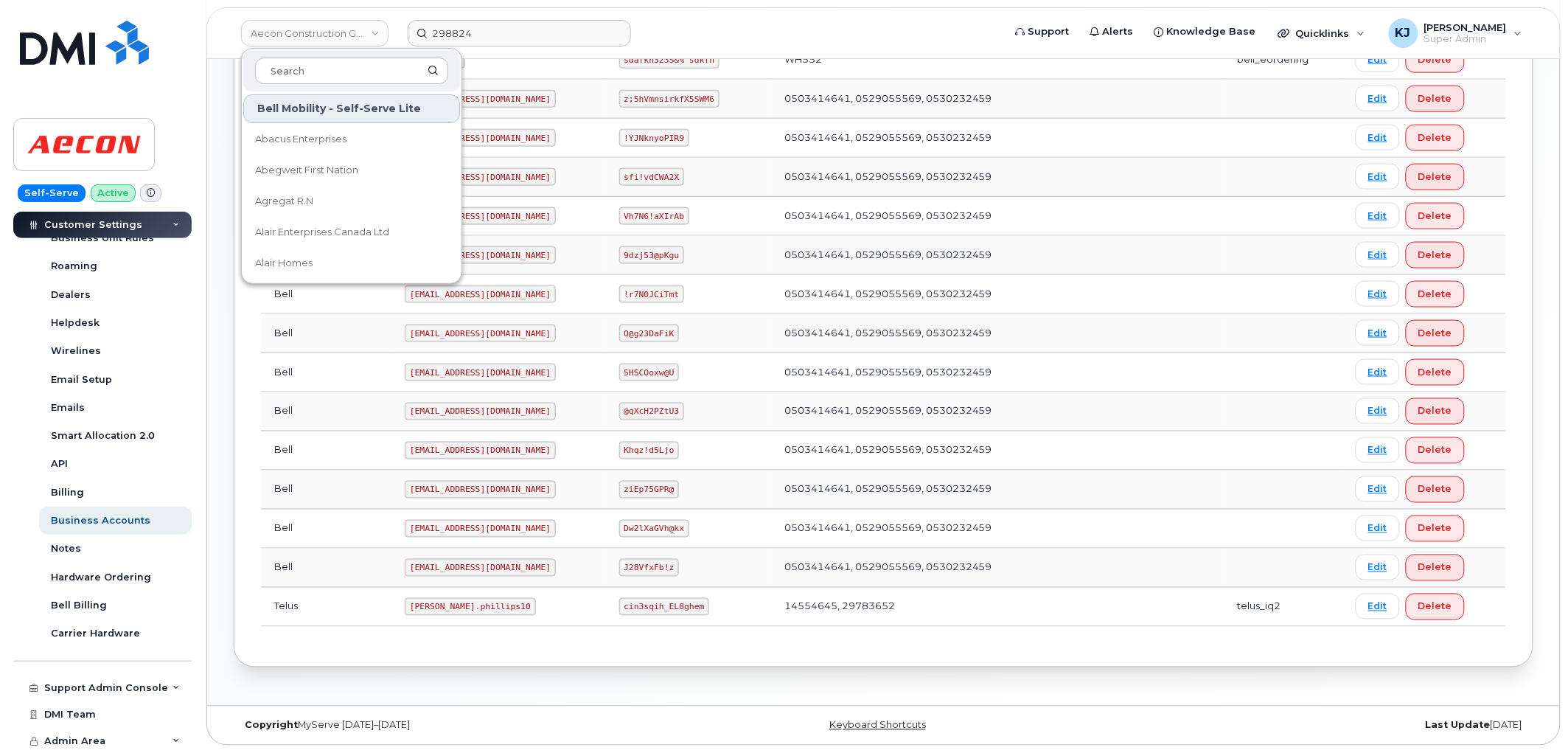
click at [338, 33] on link "Aecon Construction Group Inc" at bounding box center [315, 33] width 147 height 27
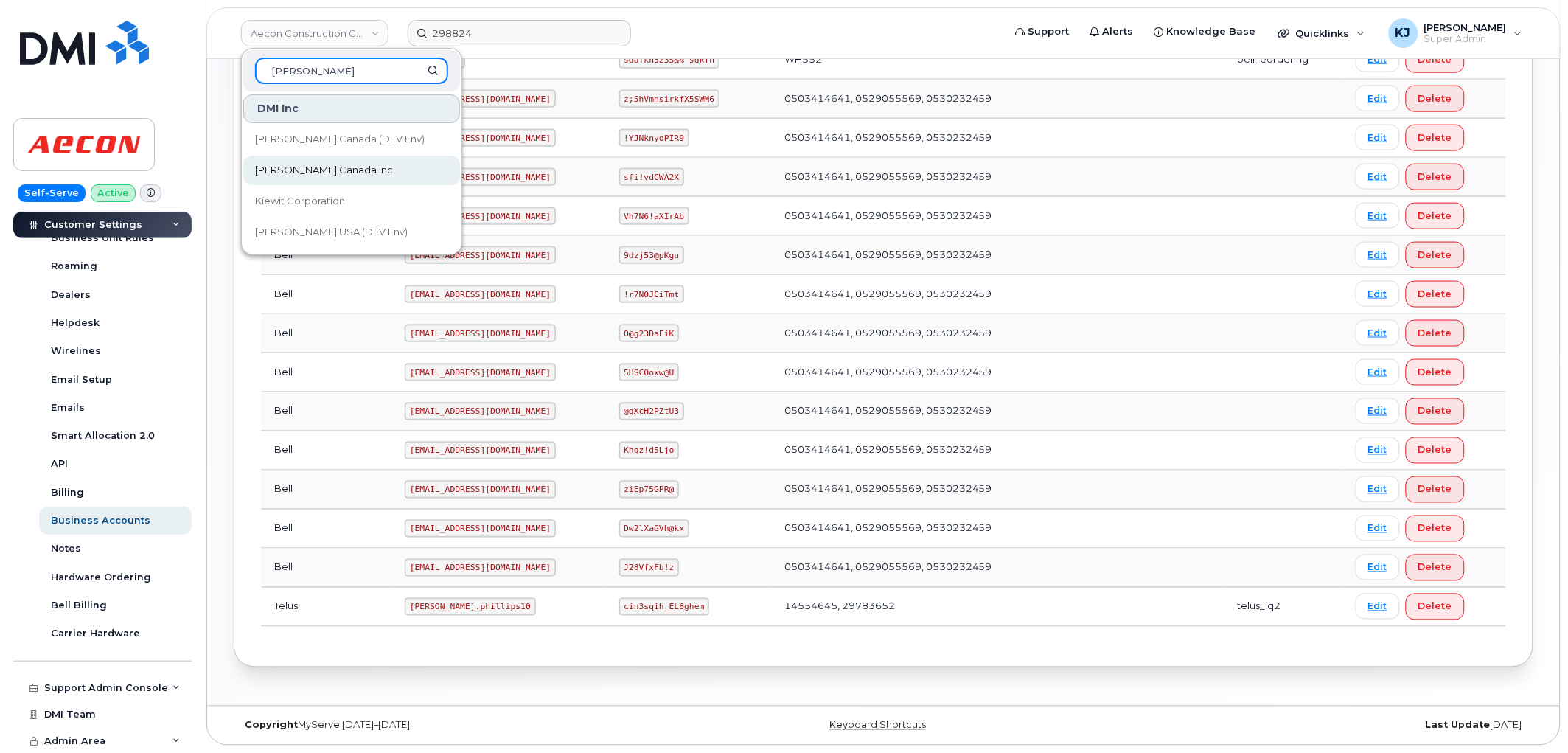
type input "kiewit"
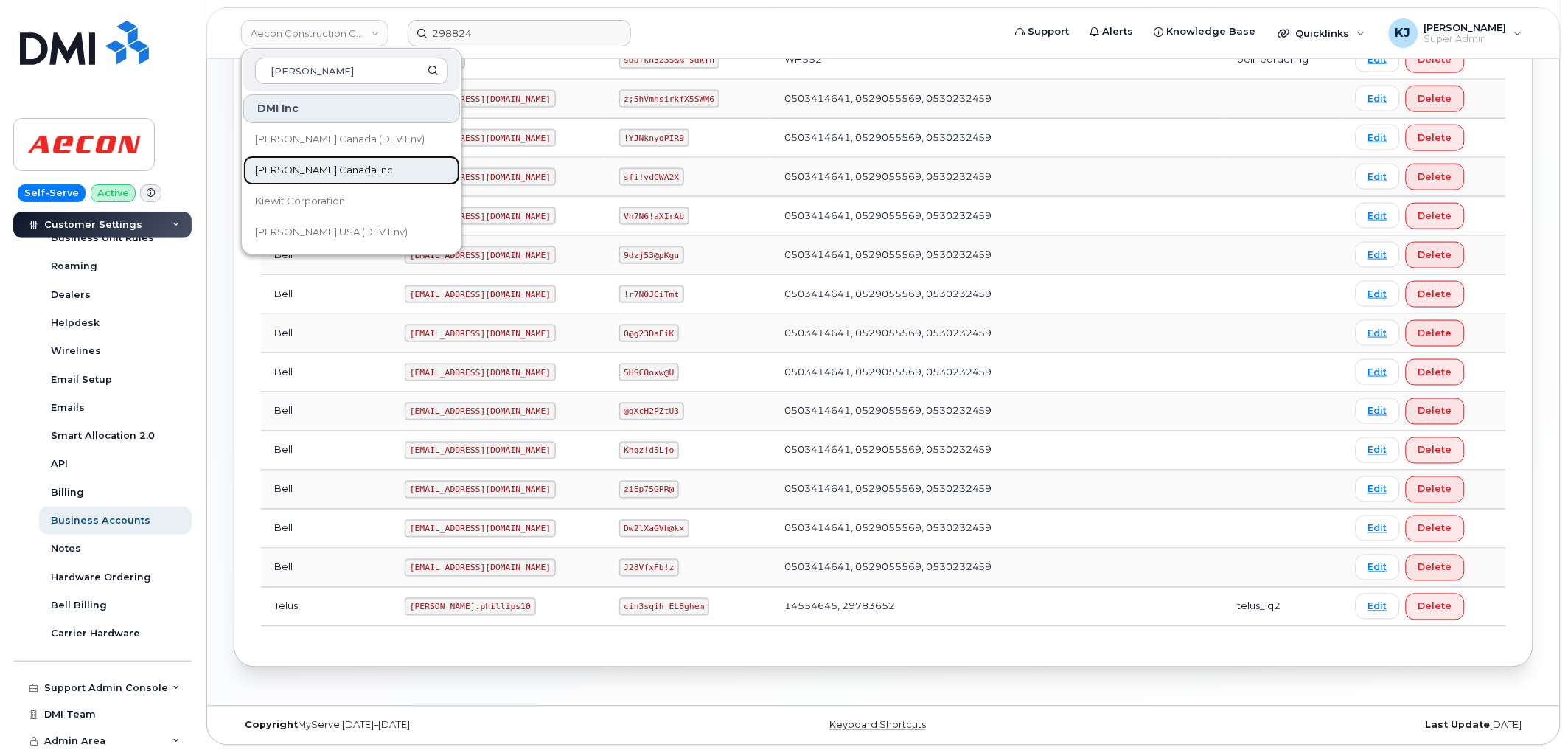
click at [310, 171] on span "Kiewit Canada Inc" at bounding box center [324, 170] width 137 height 15
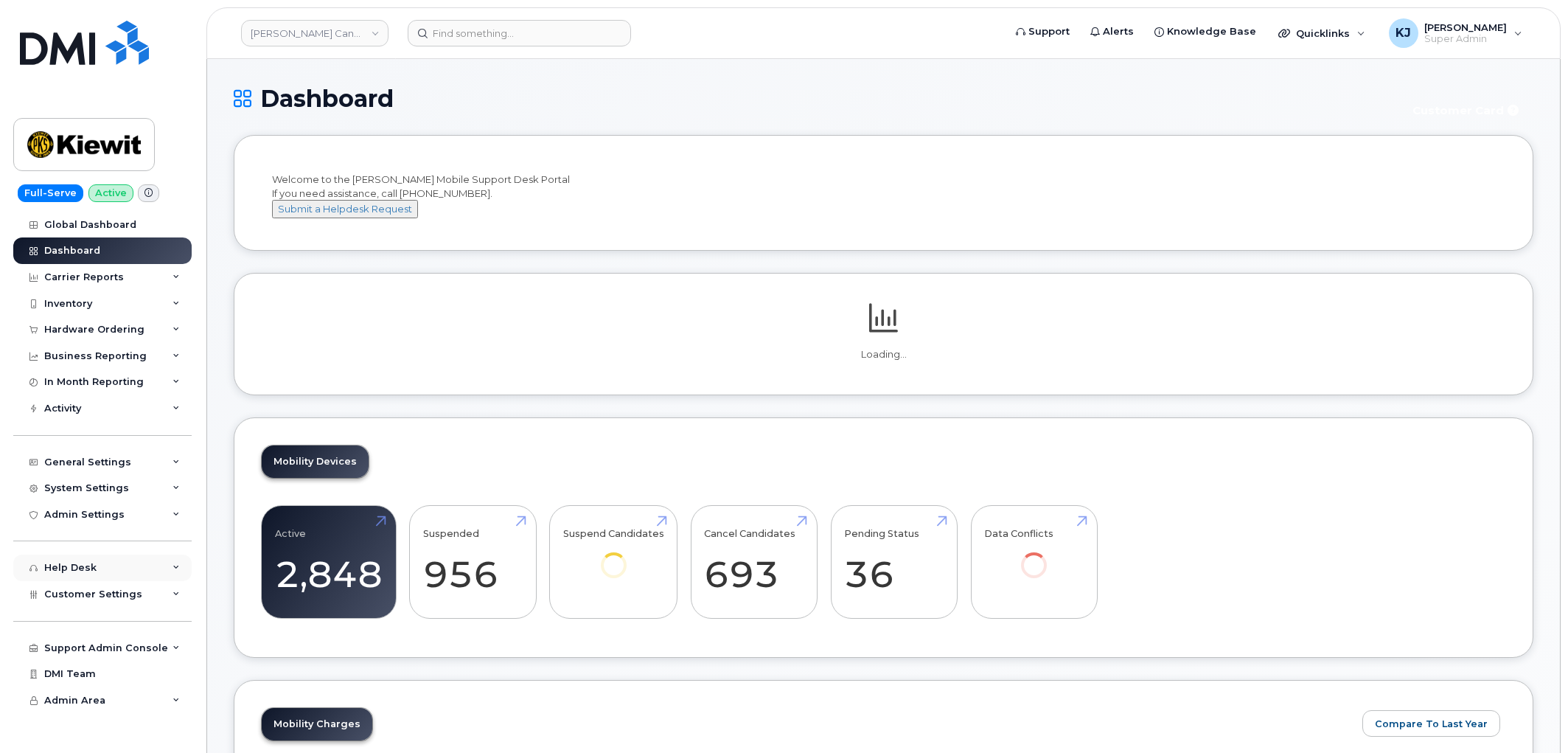
click at [106, 580] on div "Help Desk" at bounding box center [102, 568] width 178 height 27
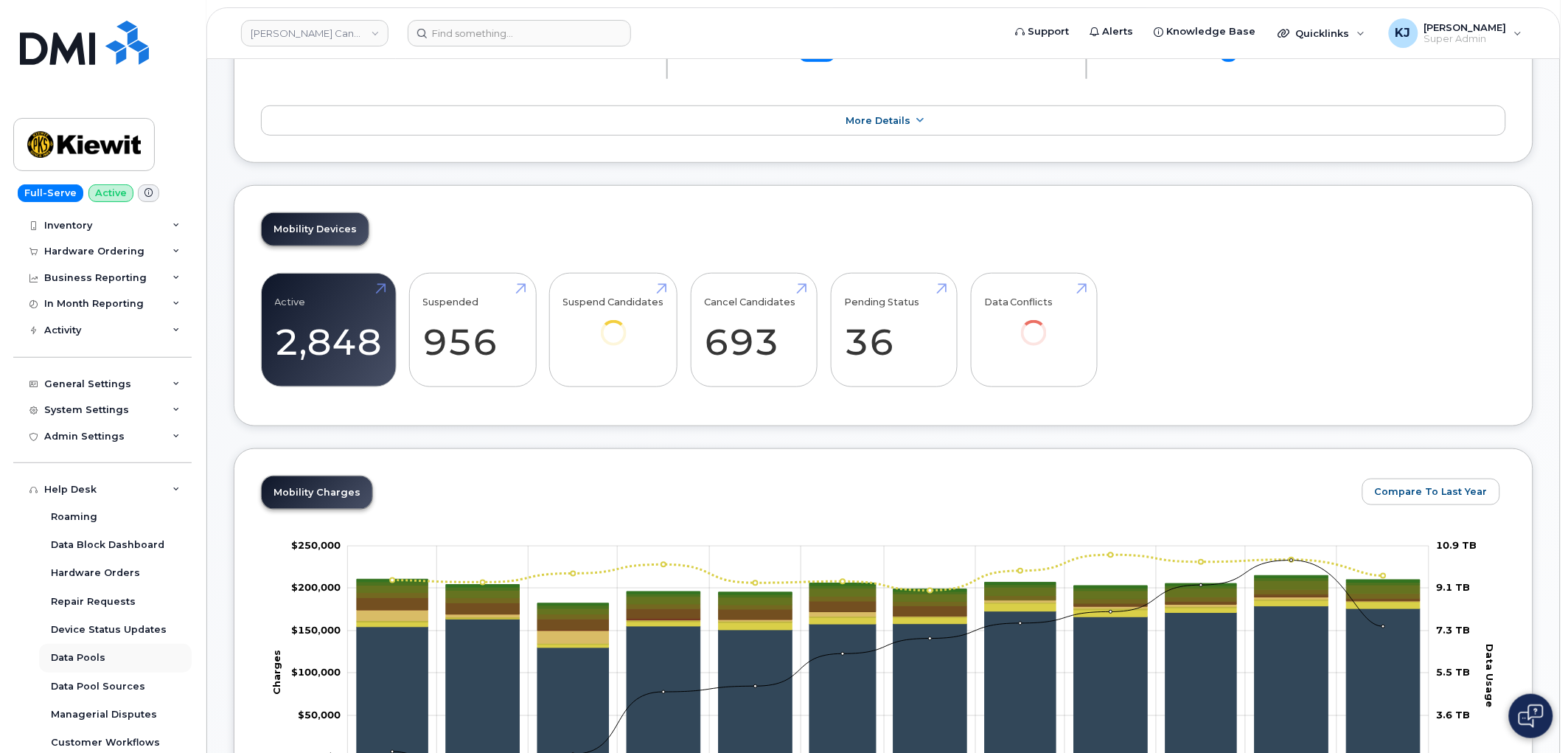
scroll to position [214, 0]
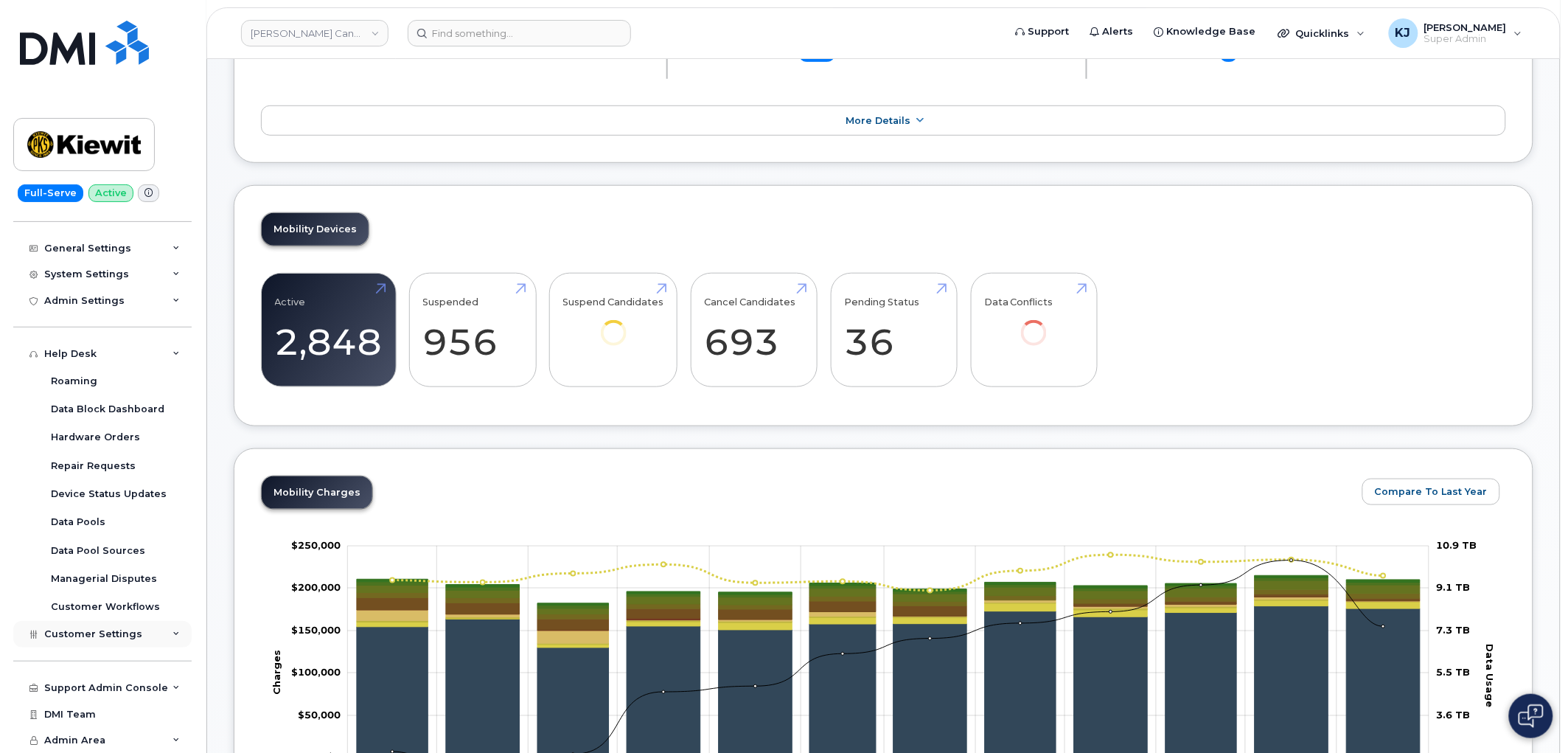
click at [114, 644] on div "Customer Settings" at bounding box center [102, 634] width 178 height 27
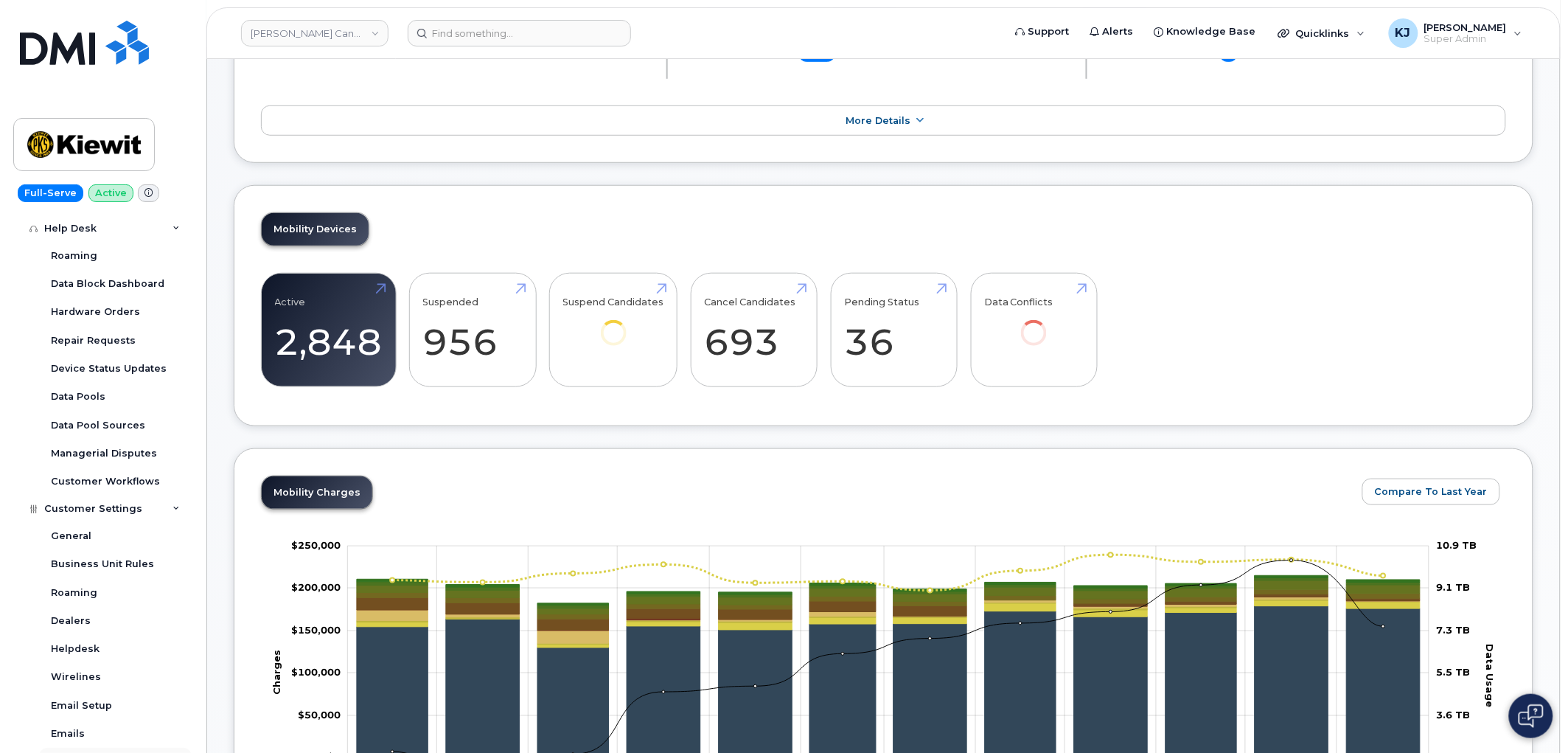
scroll to position [624, 0]
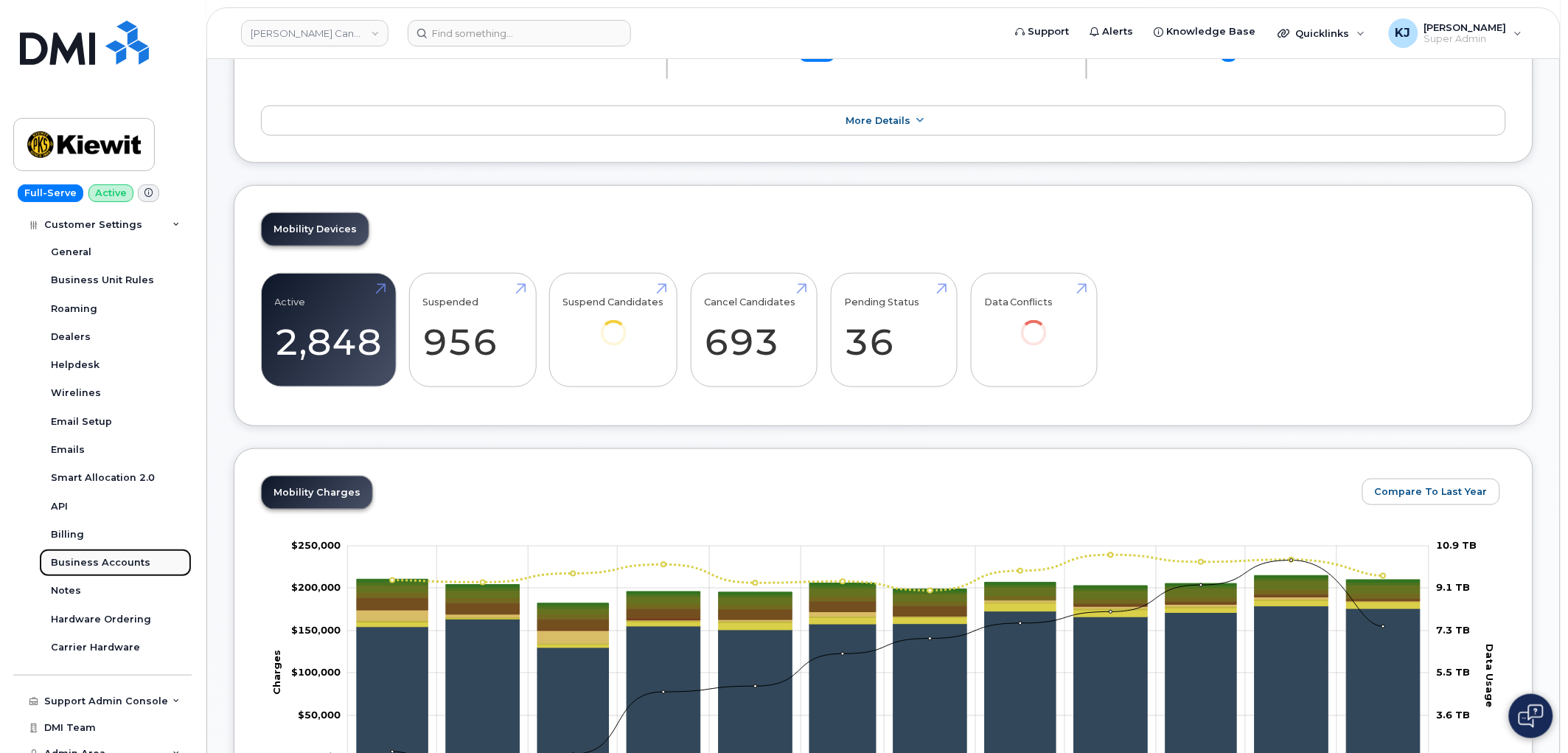
click at [113, 567] on div "Business Accounts" at bounding box center [100, 562] width 99 height 13
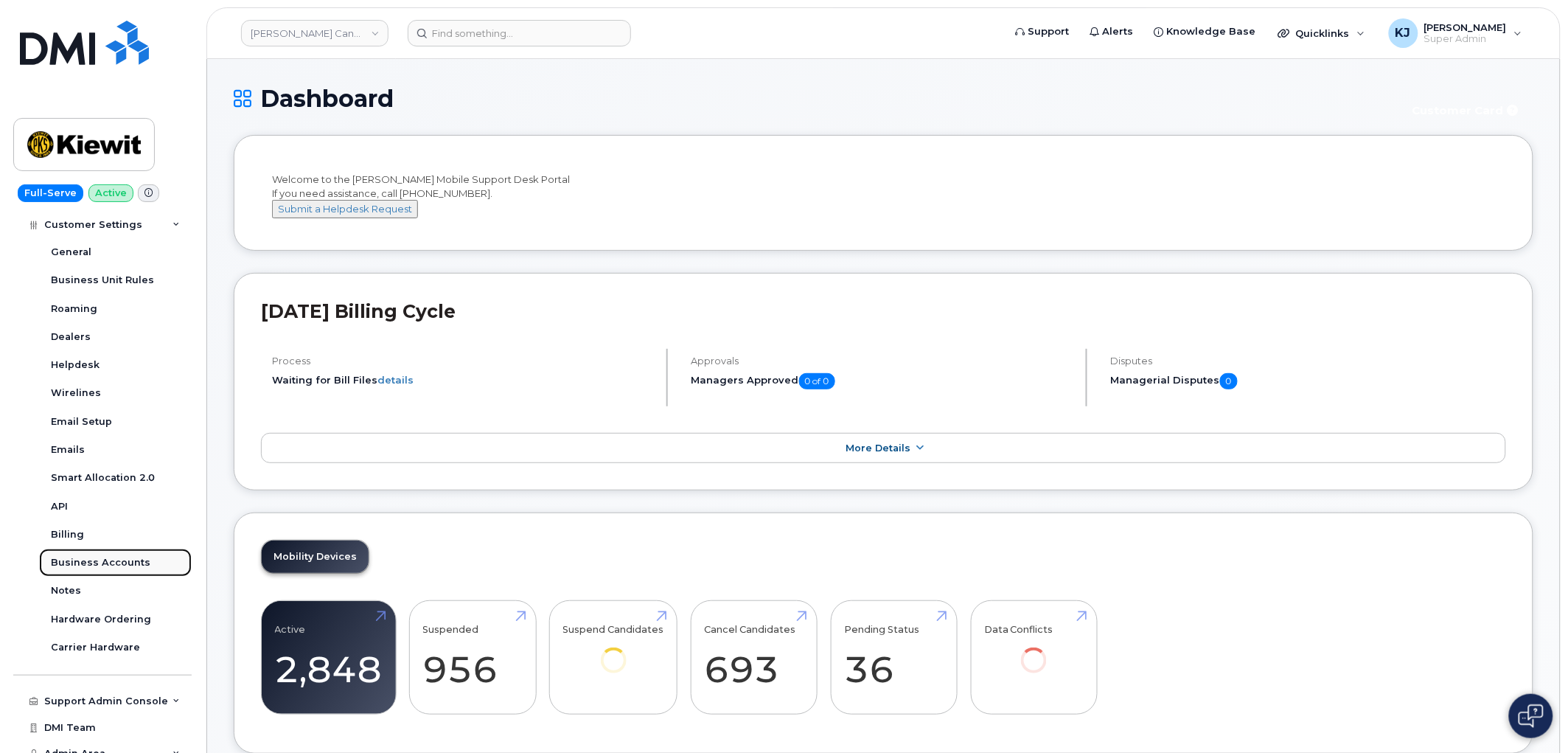
scroll to position [383, 0]
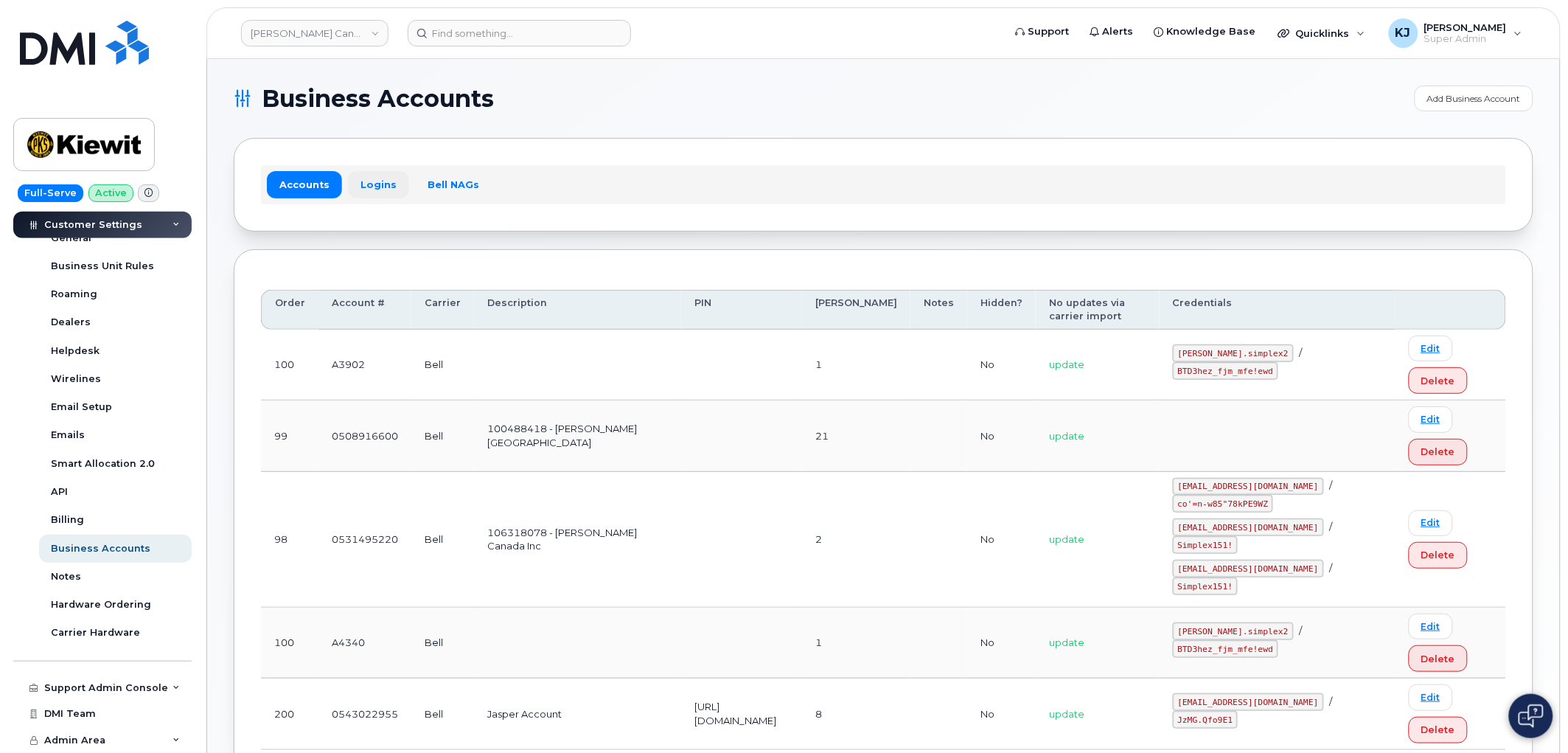
click at [379, 188] on link "Logins" at bounding box center [378, 184] width 61 height 27
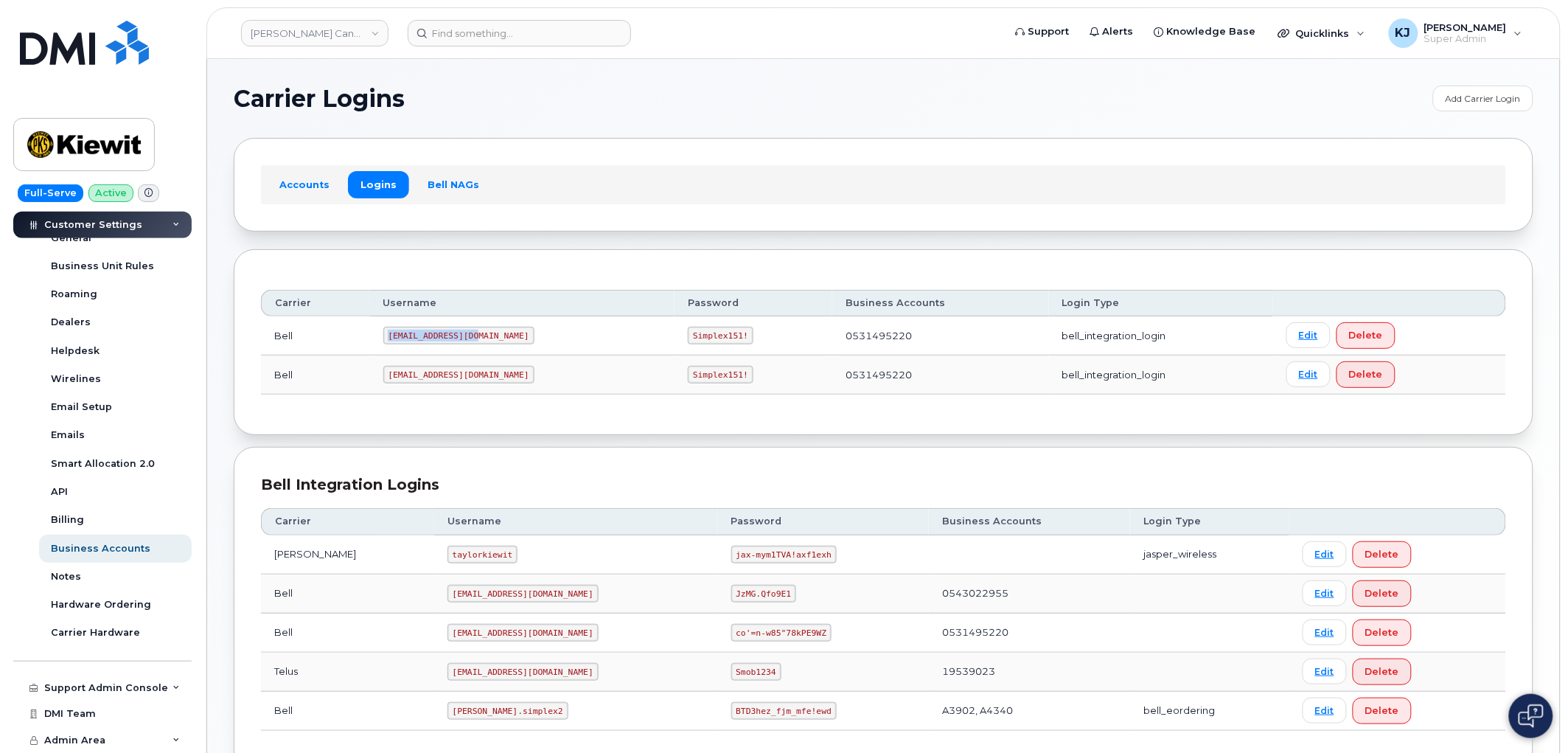
drag, startPoint x: 475, startPoint y: 332, endPoint x: 372, endPoint y: 330, distance: 103.0
click at [372, 330] on tr "Bell [EMAIL_ADDRESS][DOMAIN_NAME] Simplex151! 0531495220 bell_integration_login…" at bounding box center [883, 336] width 1244 height 39
copy tr "[EMAIL_ADDRESS][DOMAIN_NAME]"
drag, startPoint x: 635, startPoint y: 333, endPoint x: 687, endPoint y: 341, distance: 52.6
click at [688, 341] on code "Simplex151!" at bounding box center [721, 335] width 66 height 18
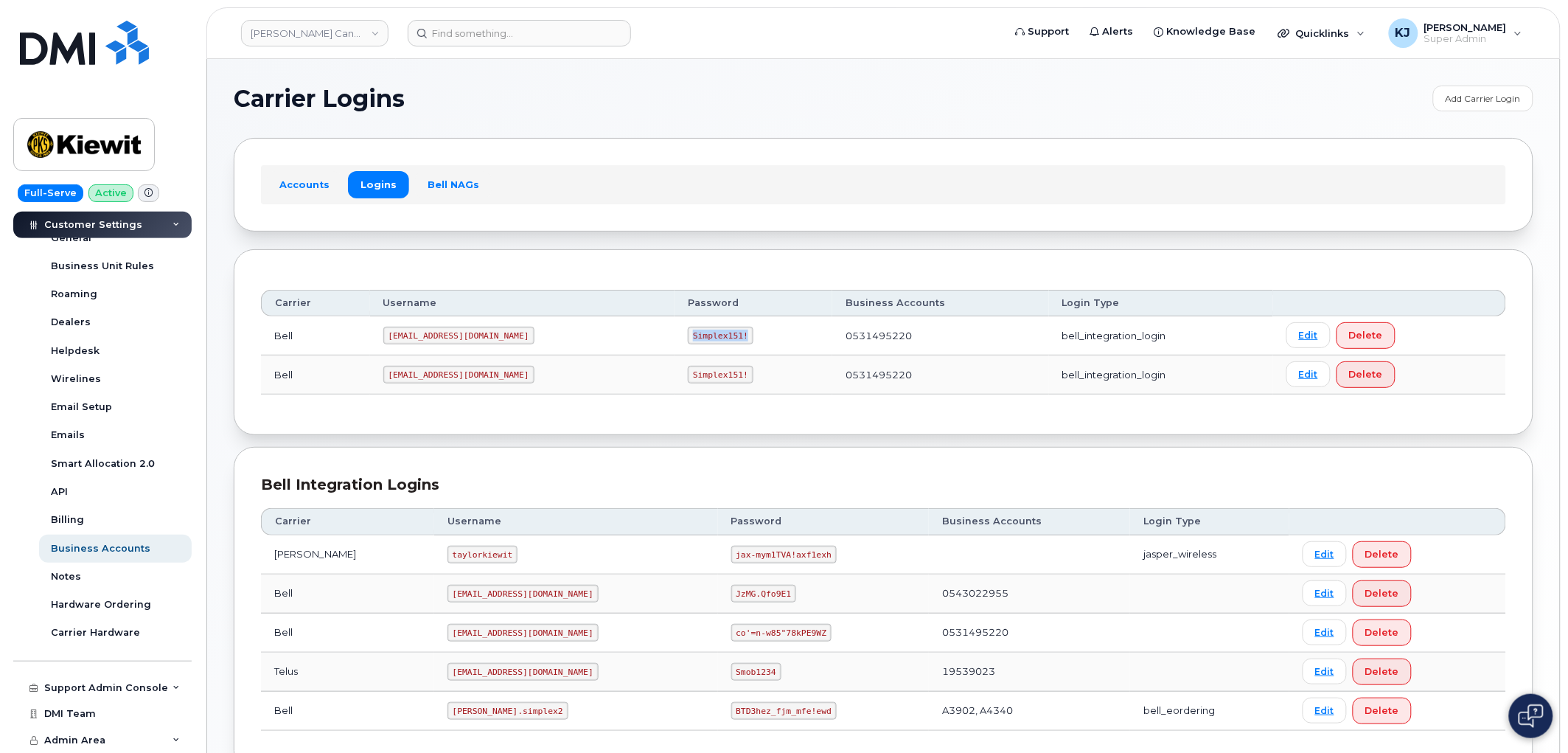
copy code "Simplex151!"
click at [488, 33] on input at bounding box center [519, 33] width 223 height 27
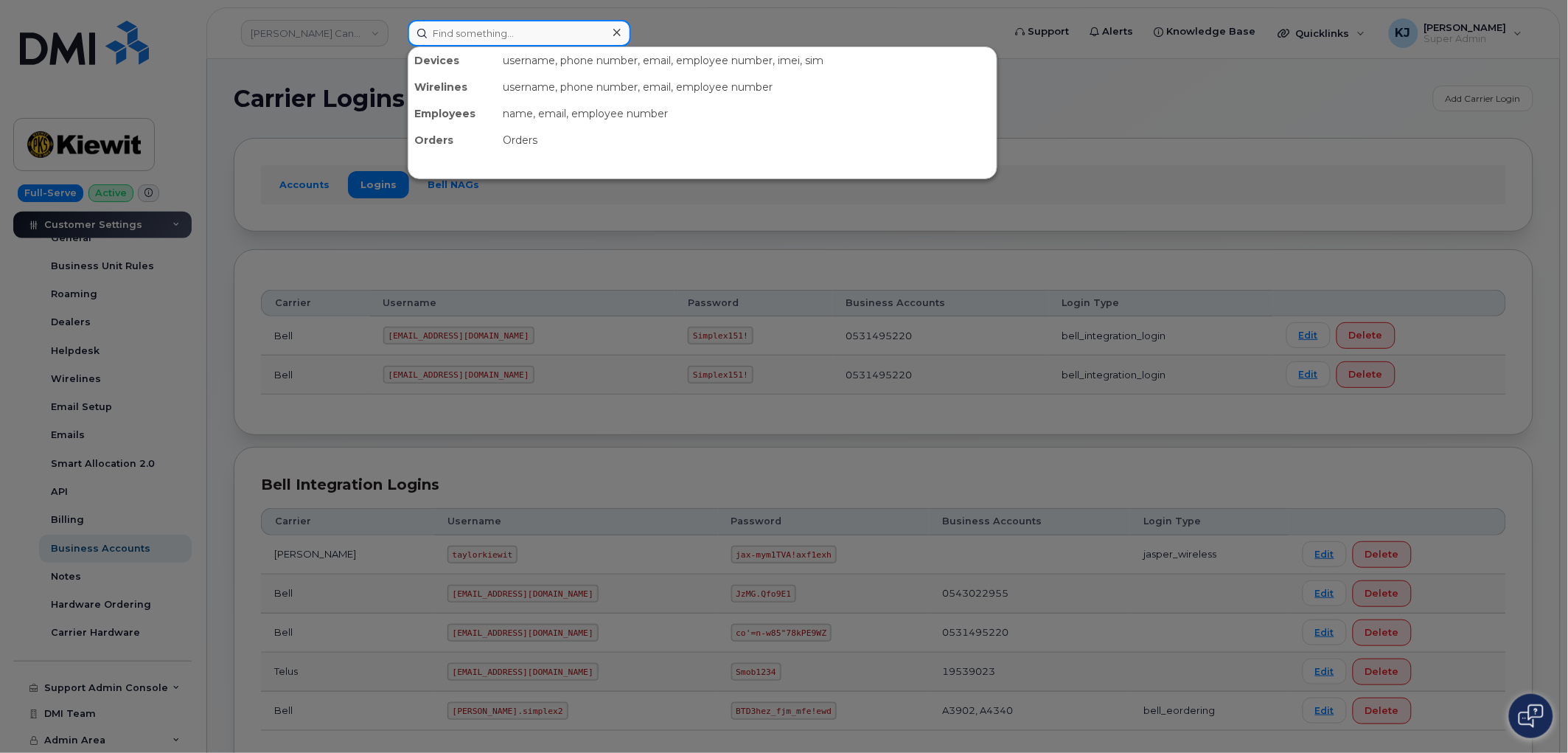
paste input "298936"
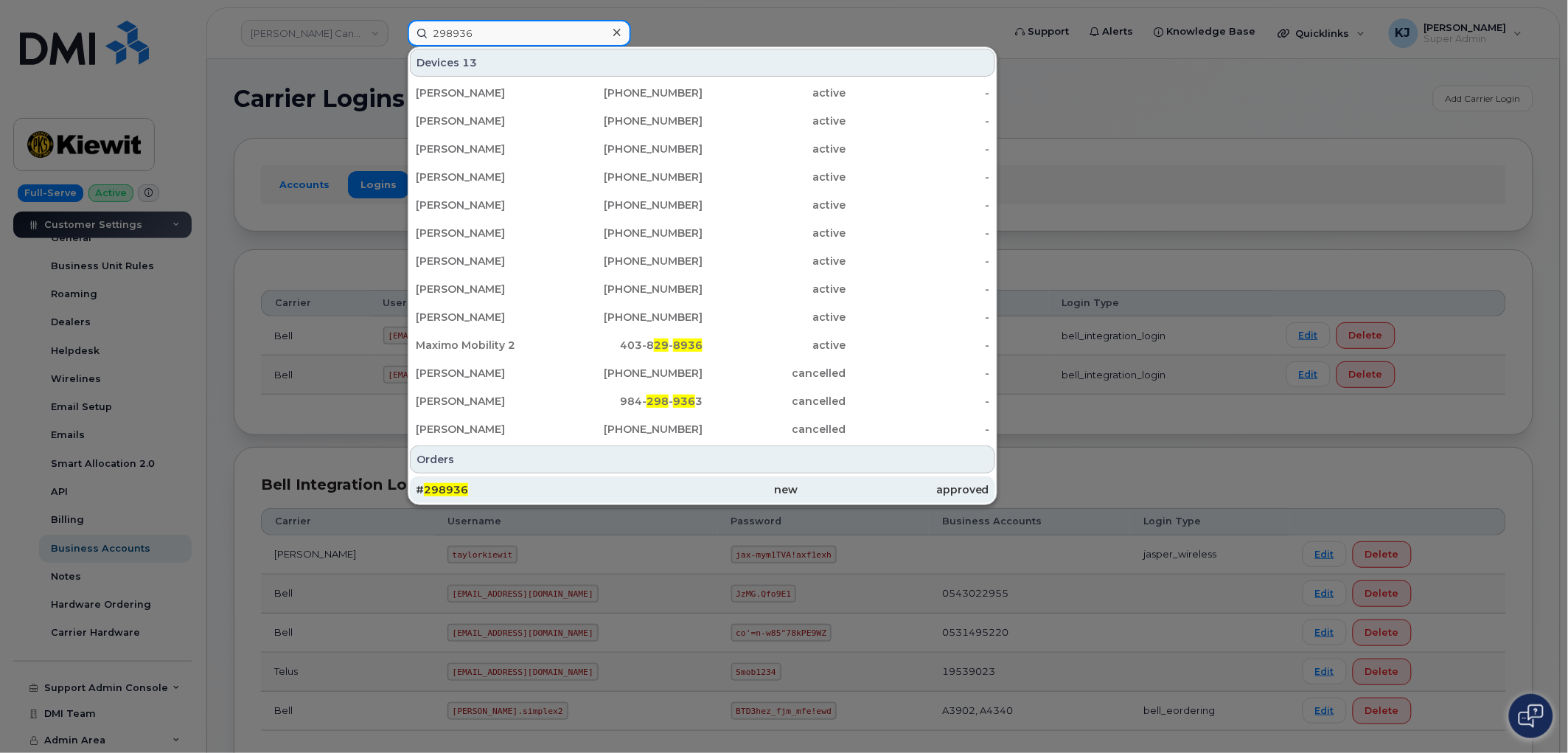
type input "298936"
click at [450, 485] on span "298936" at bounding box center [446, 490] width 44 height 13
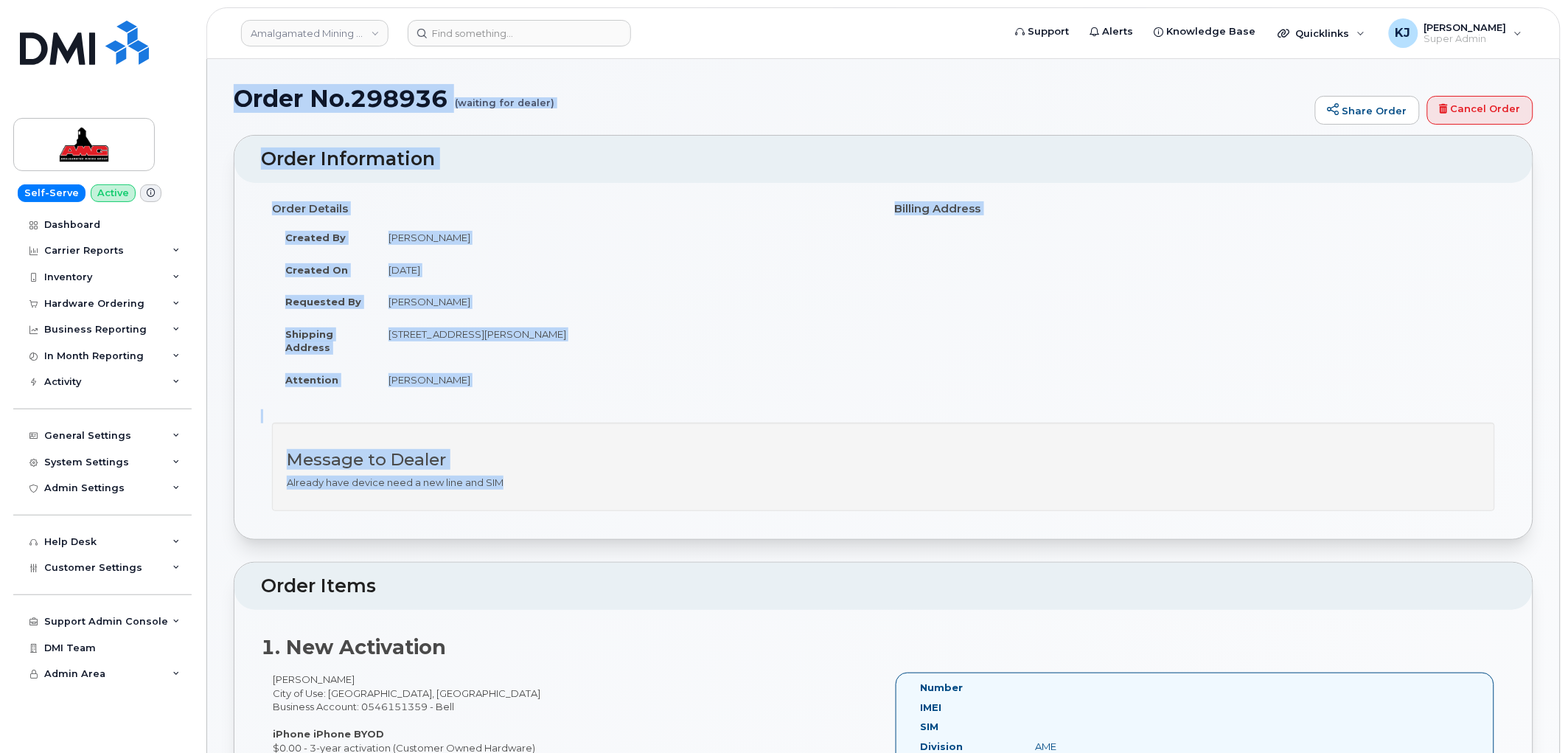
drag, startPoint x: 239, startPoint y: 97, endPoint x: 667, endPoint y: 478, distance: 573.0
click at [598, 214] on h4 "Order Details" at bounding box center [573, 209] width 601 height 12
